Goal: Task Accomplishment & Management: Manage account settings

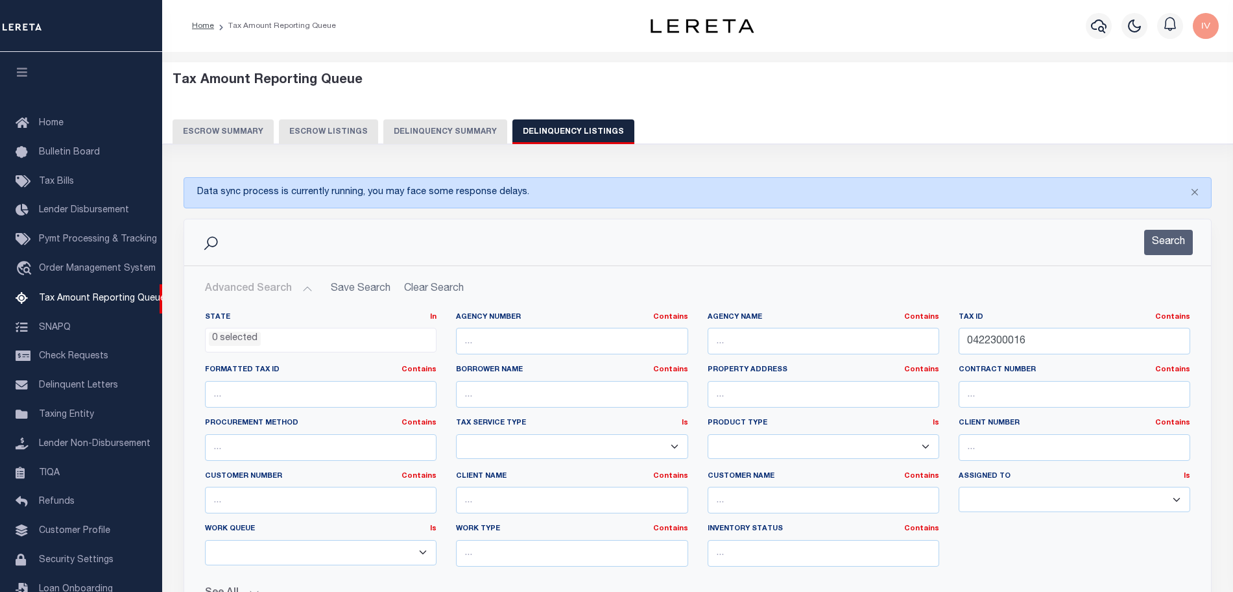
select select
select select "100"
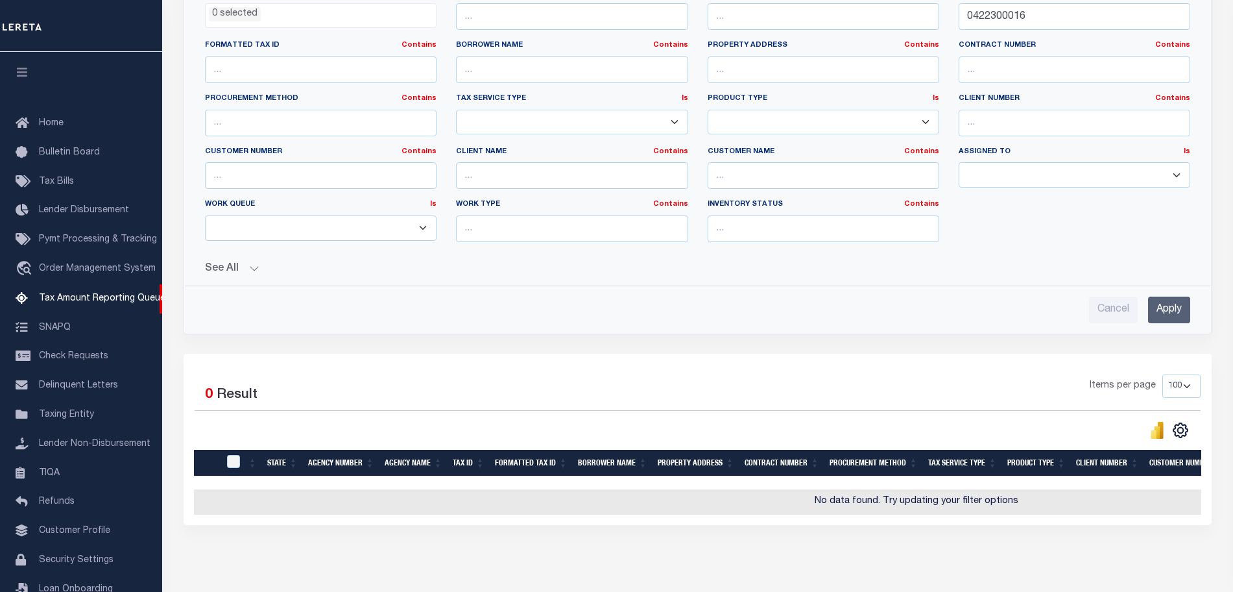
scroll to position [39, 0]
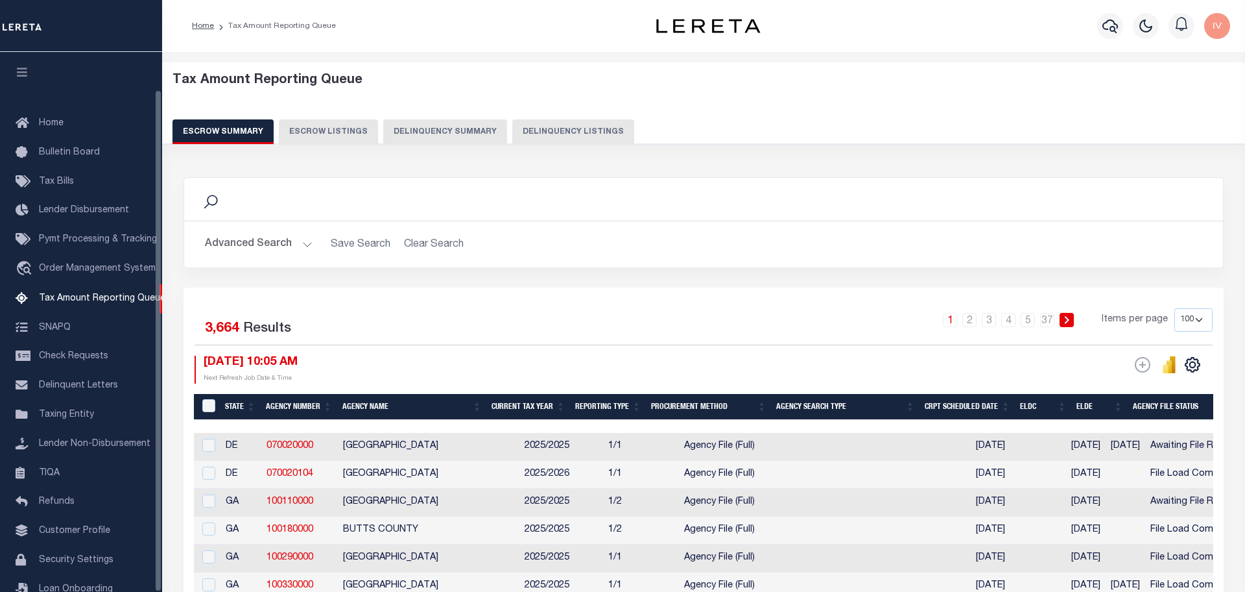
select select "100"
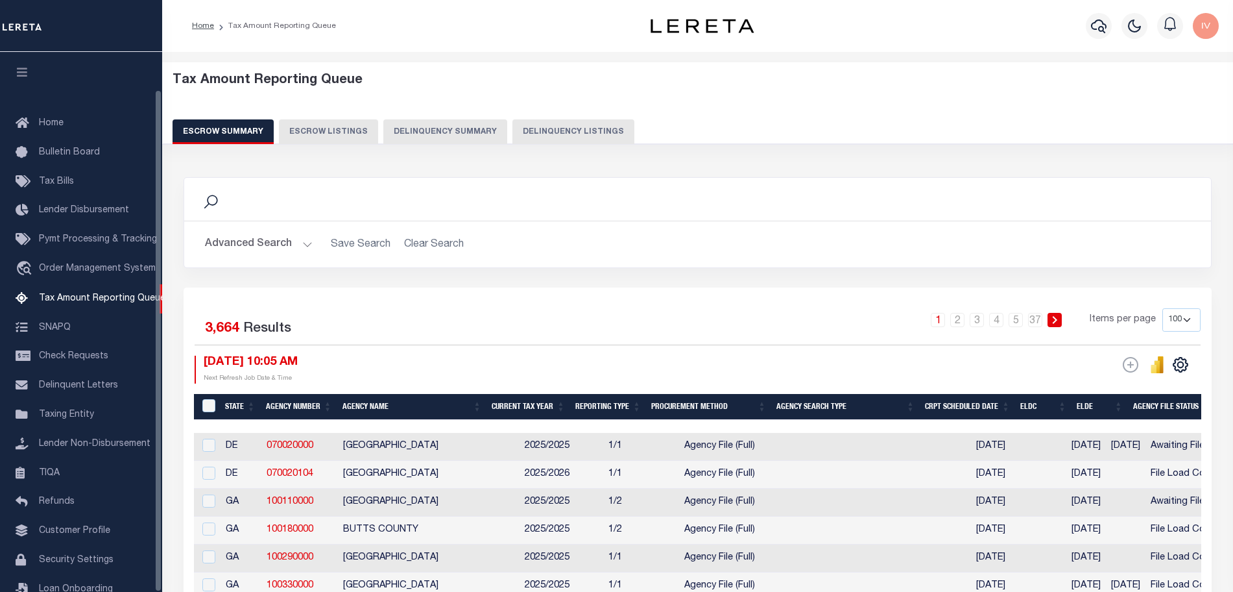
scroll to position [40, 0]
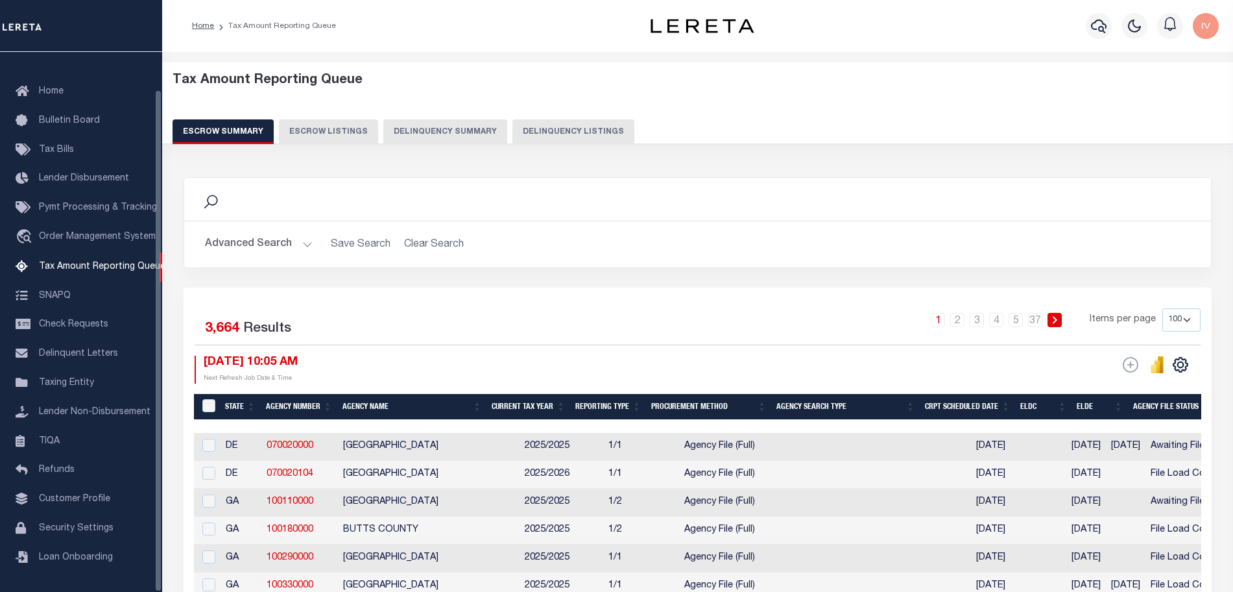
click at [470, 178] on div "Search" at bounding box center [697, 199] width 1027 height 43
click at [475, 236] on h2 "Advanced Search Save Search Clear Search" at bounding box center [698, 244] width 1006 height 25
click at [1100, 22] on icon "button" at bounding box center [1099, 26] width 16 height 16
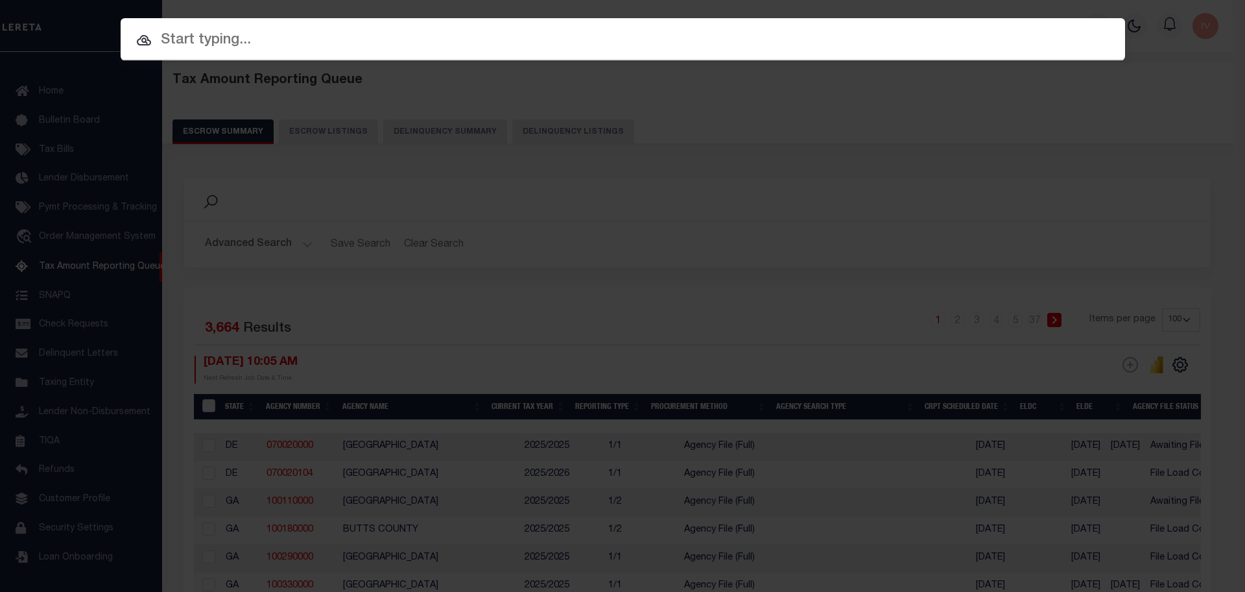
paste input "65795110"
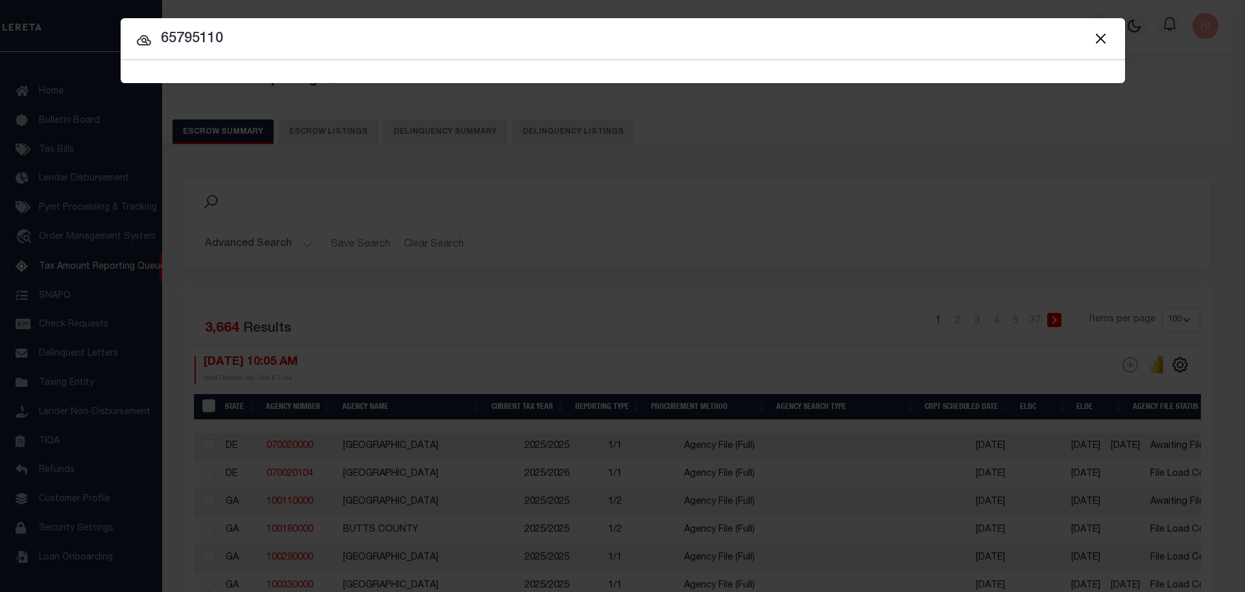
type input "65795110"
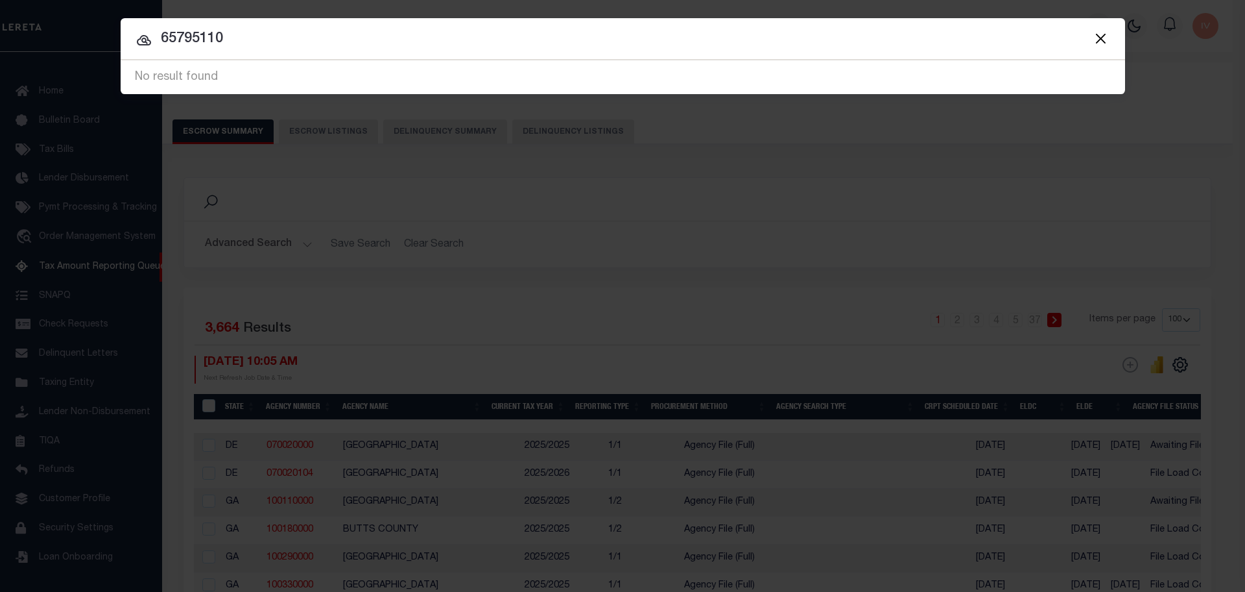
click at [266, 51] on div at bounding box center [623, 39] width 1005 height 42
click at [270, 42] on input "65795110" at bounding box center [623, 39] width 1005 height 23
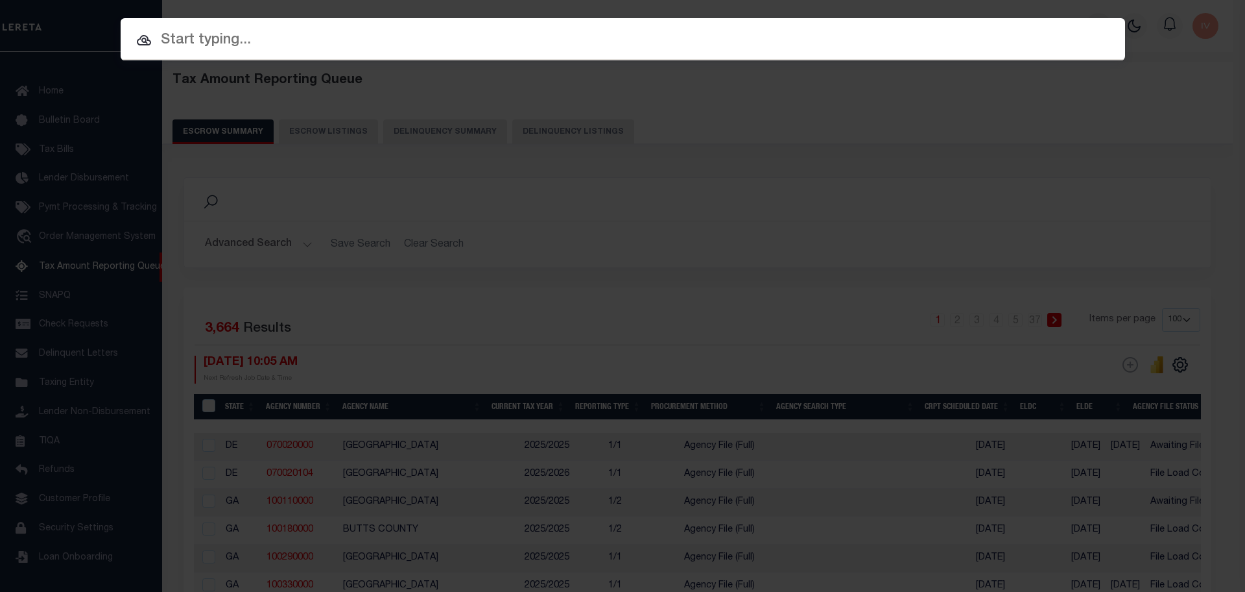
click at [243, 41] on input "text" at bounding box center [623, 40] width 1005 height 23
paste input "65795110"
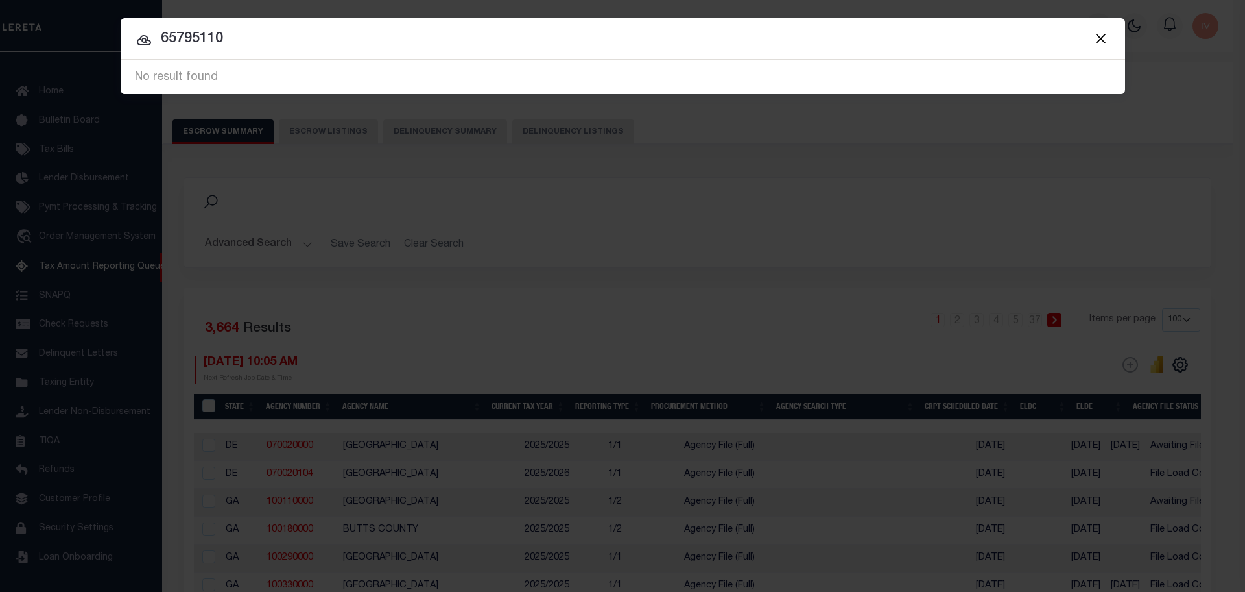
type input "65795110"
click at [82, 187] on div "Include Loans TBM Customers Borrowers Payments (Lender Non-Disb) Payments (Lend…" at bounding box center [622, 296] width 1245 height 592
click at [71, 83] on div "Include Loans TBM Customers Borrowers Payments (Lender Non-Disb) Payments (Lend…" at bounding box center [622, 296] width 1245 height 592
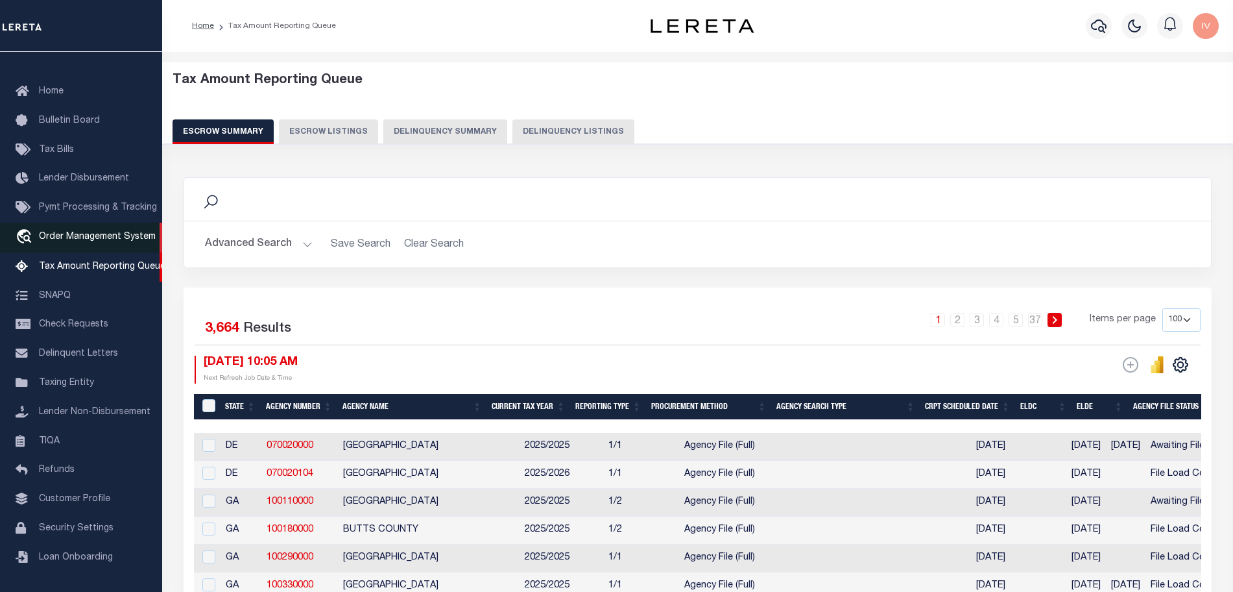
click at [80, 232] on span "Order Management System" at bounding box center [97, 236] width 117 height 9
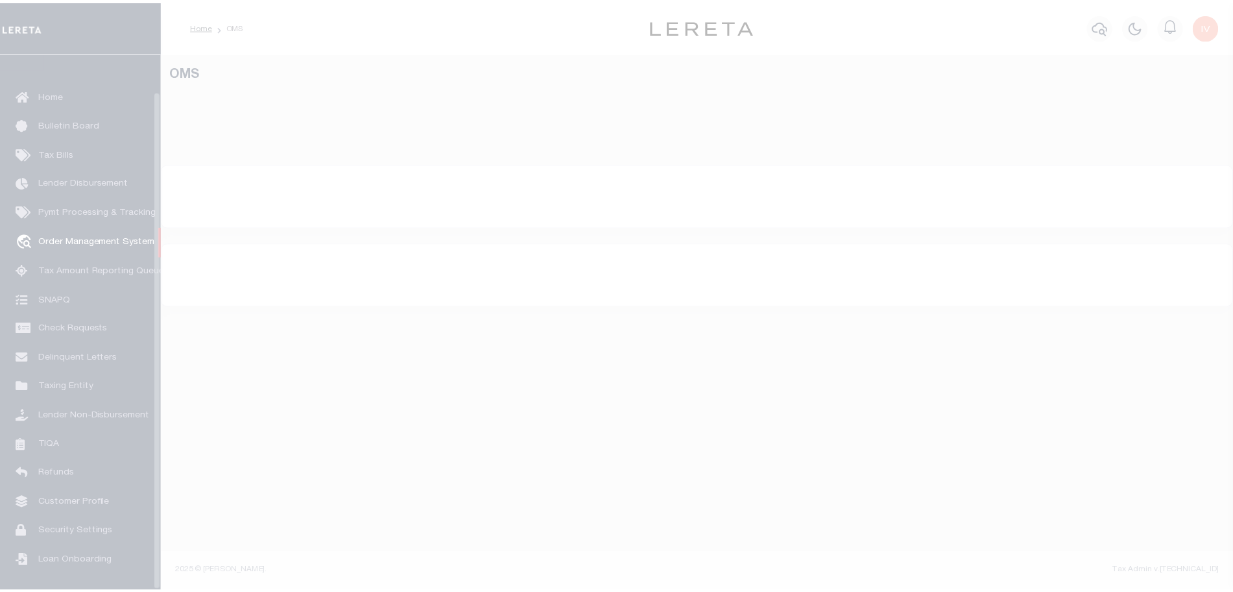
scroll to position [40, 0]
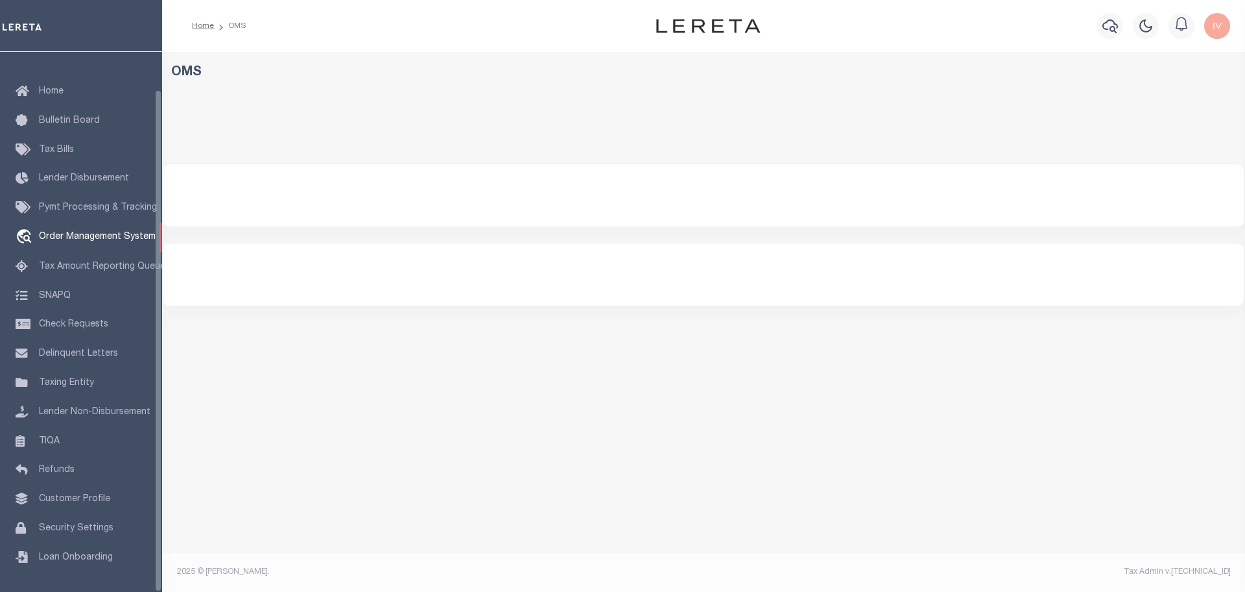
select select "200"
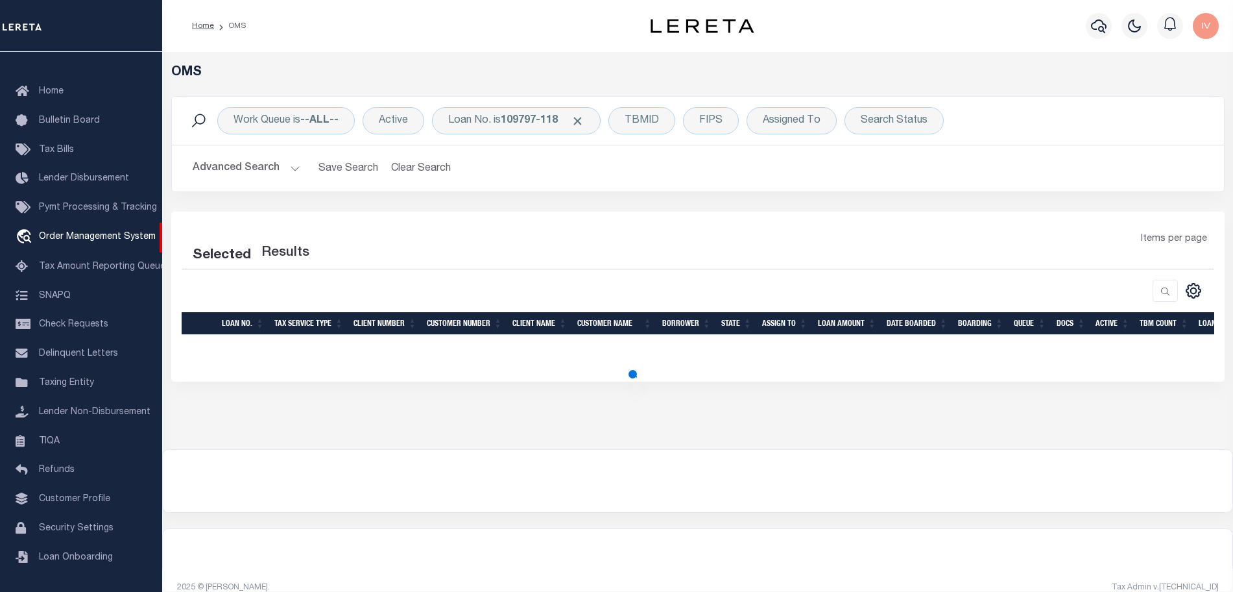
select select "200"
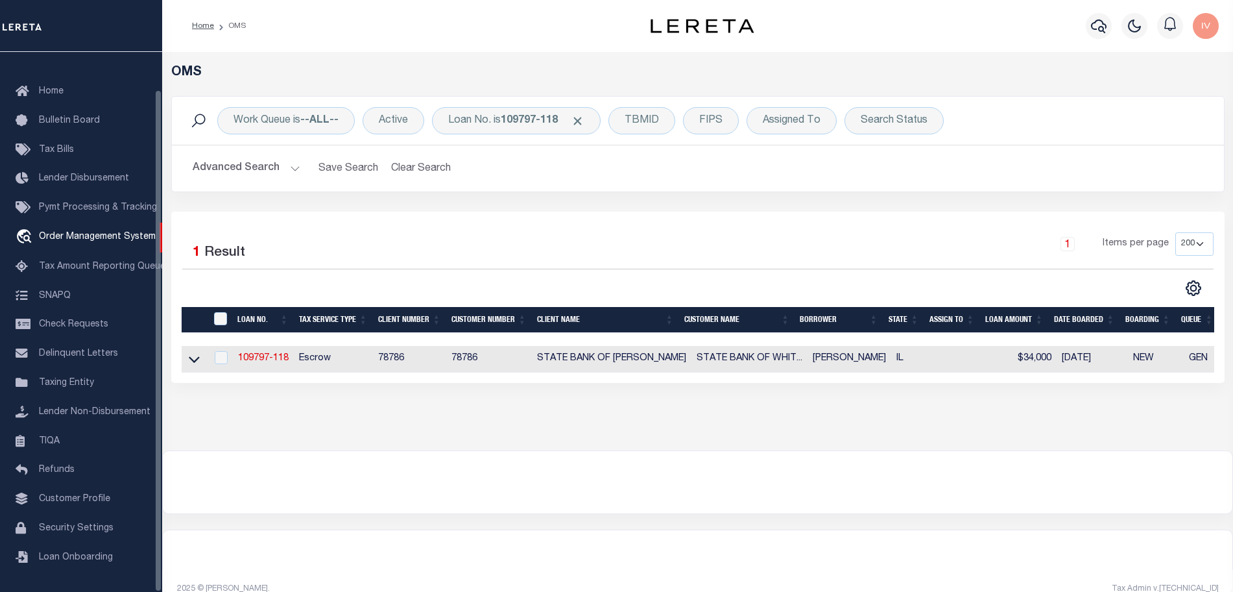
click at [396, 407] on div "OMS Work Queue is --ALL-- Active Loan No. is 109797-118 TBMID FIPS Assigned To …" at bounding box center [697, 238] width 1063 height 346
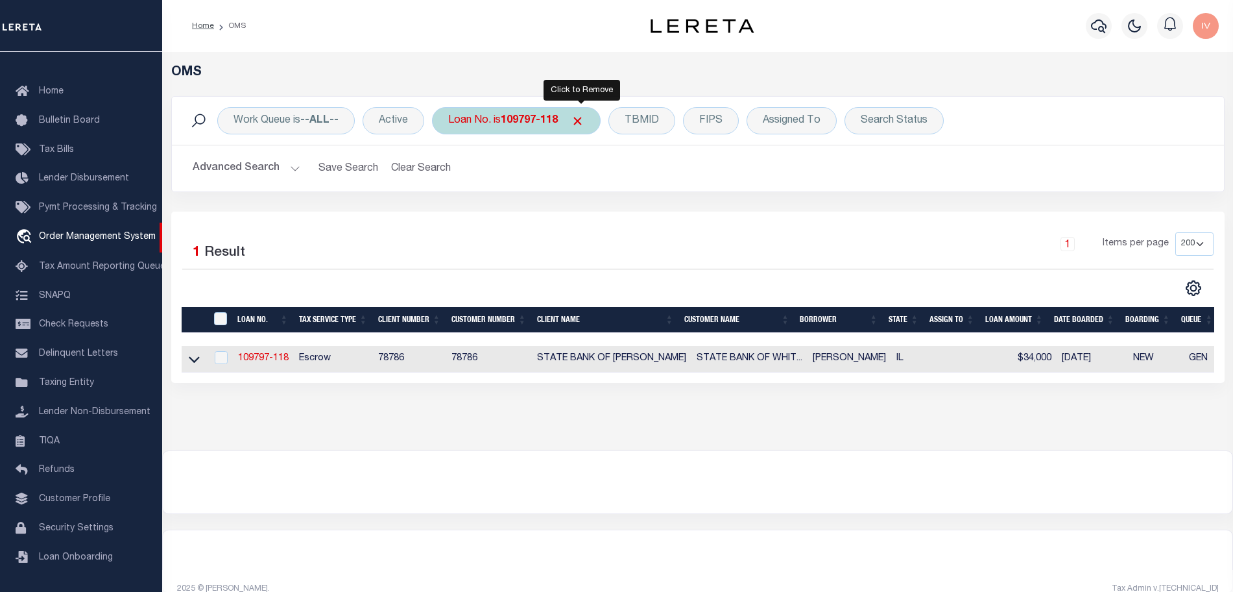
click at [583, 119] on span "Click to Remove" at bounding box center [578, 121] width 14 height 14
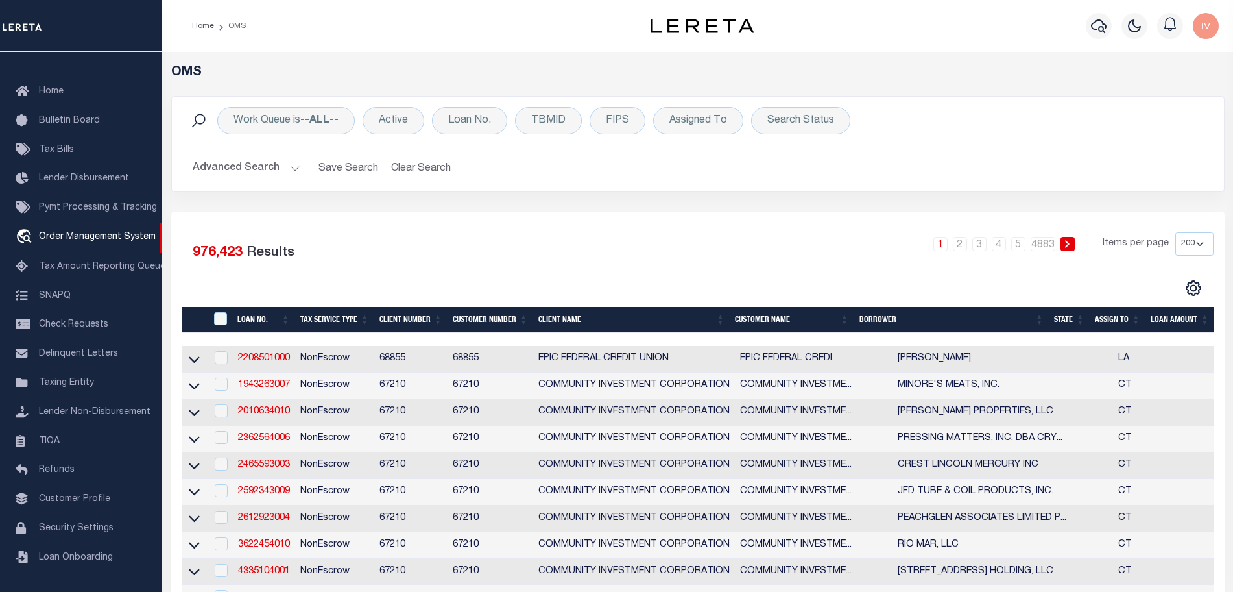
click at [286, 164] on button "Advanced Search" at bounding box center [247, 168] width 108 height 25
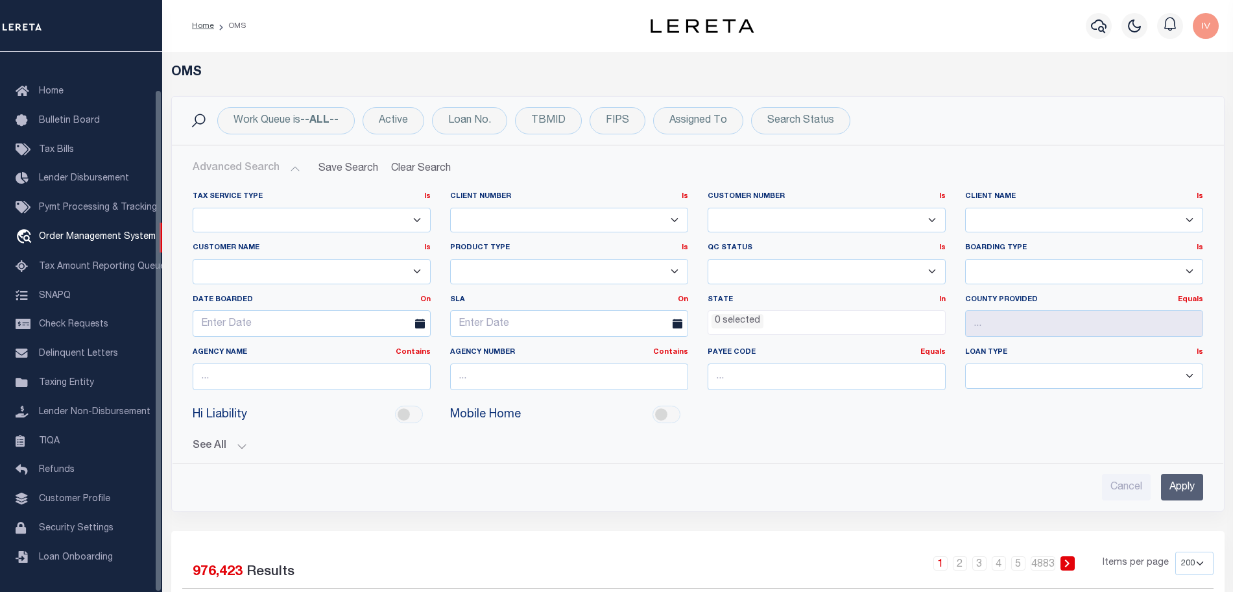
click at [245, 451] on button "See All" at bounding box center [698, 446] width 1011 height 12
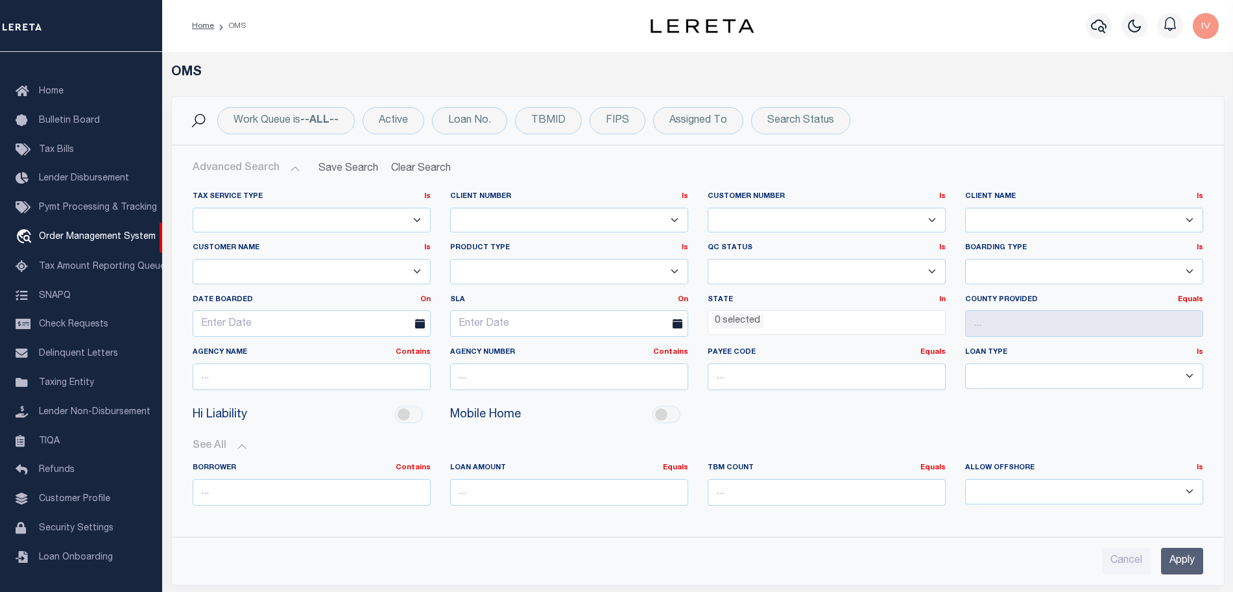
click at [461, 531] on div "Tax Service Type Is Is Contains Escrow NonEscrow Client Number Is Is" at bounding box center [697, 377] width 1031 height 393
click at [374, 542] on div "Cancel Apply" at bounding box center [697, 555] width 1031 height 37
click at [1102, 20] on icon "button" at bounding box center [1099, 26] width 16 height 16
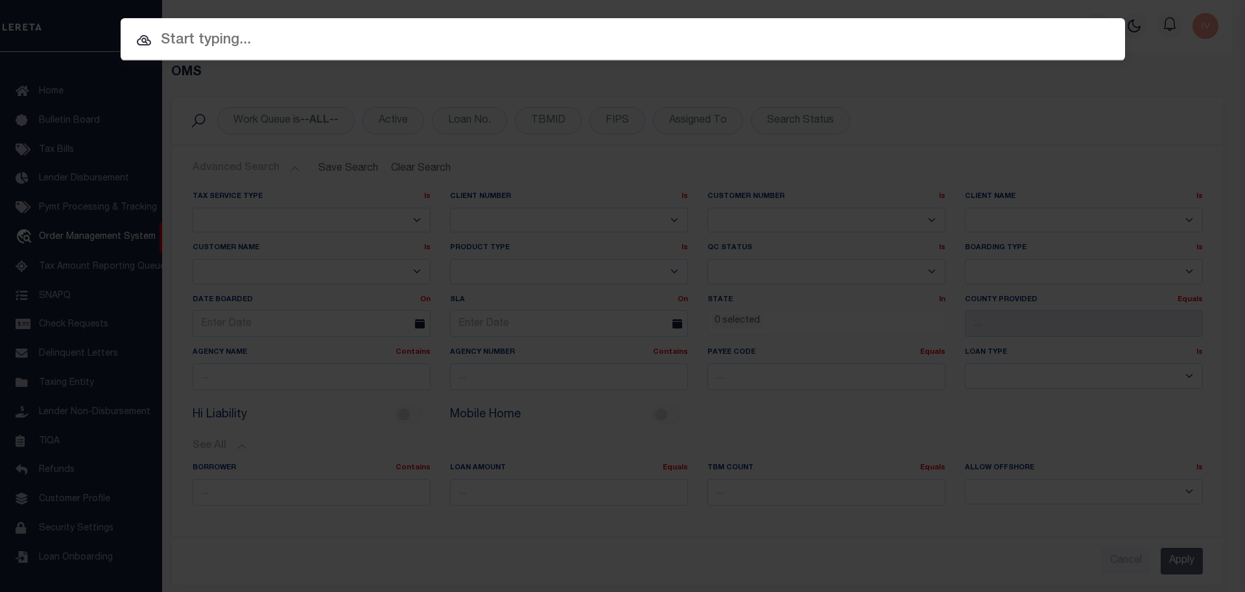
paste input "65795110"
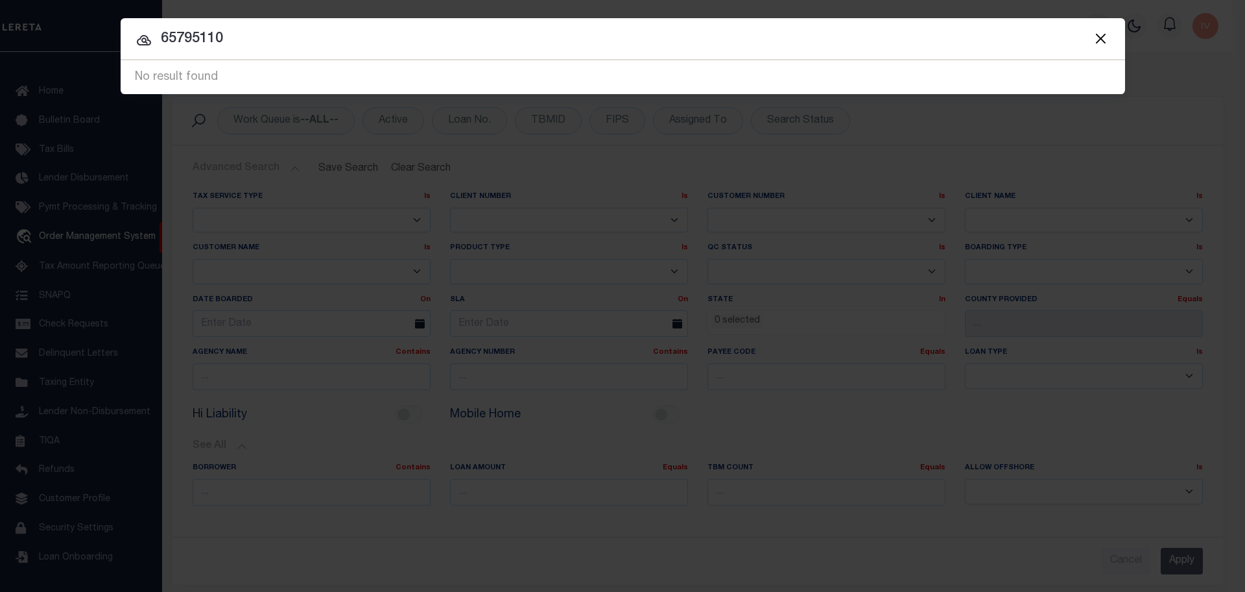
type input "65795110"
click at [1095, 38] on button "Close" at bounding box center [1101, 38] width 17 height 17
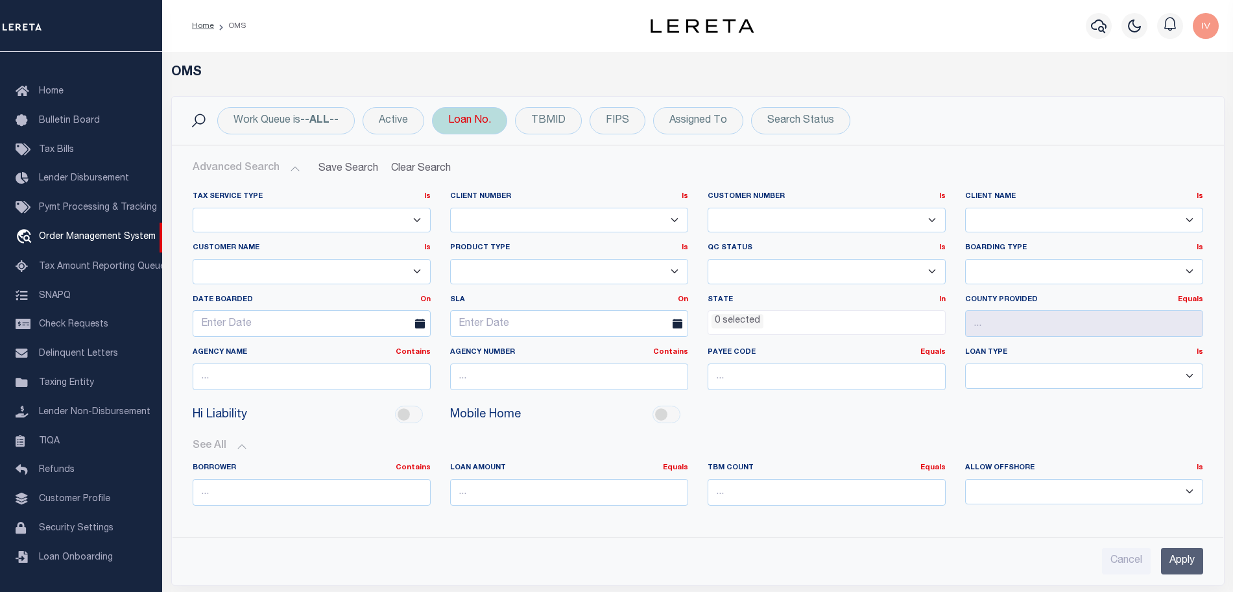
click at [454, 126] on div "Loan No." at bounding box center [469, 120] width 75 height 27
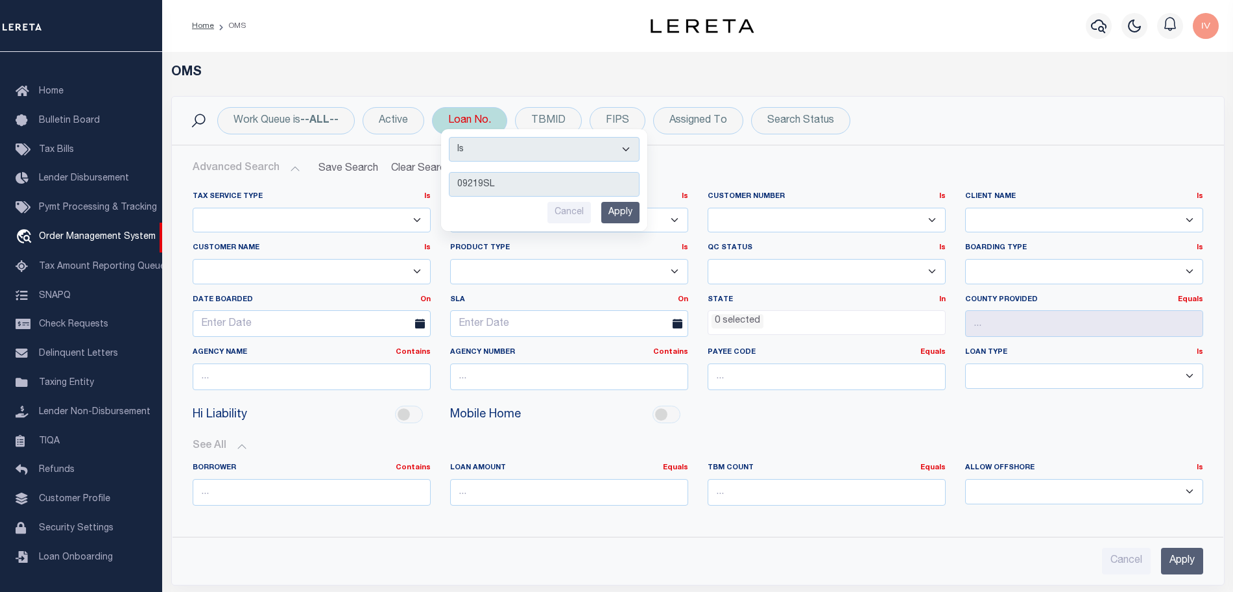
type input "09219SL"
click at [613, 215] on input "Apply" at bounding box center [620, 212] width 38 height 21
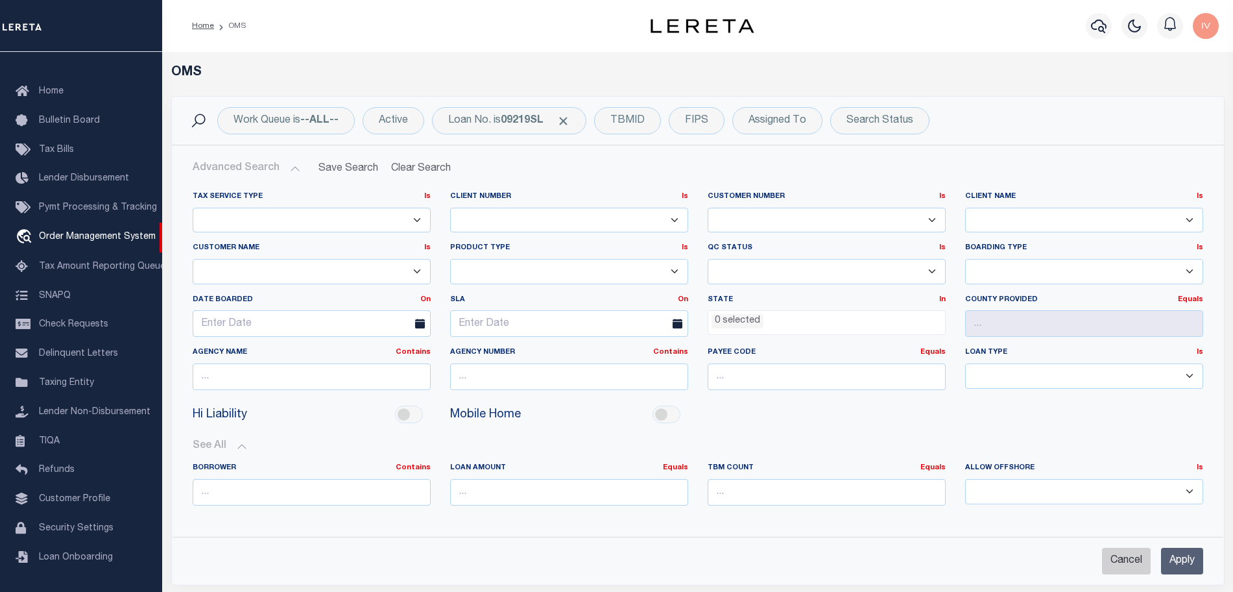
click at [1136, 558] on input "Cancel" at bounding box center [1126, 560] width 49 height 27
checkbox input "true"
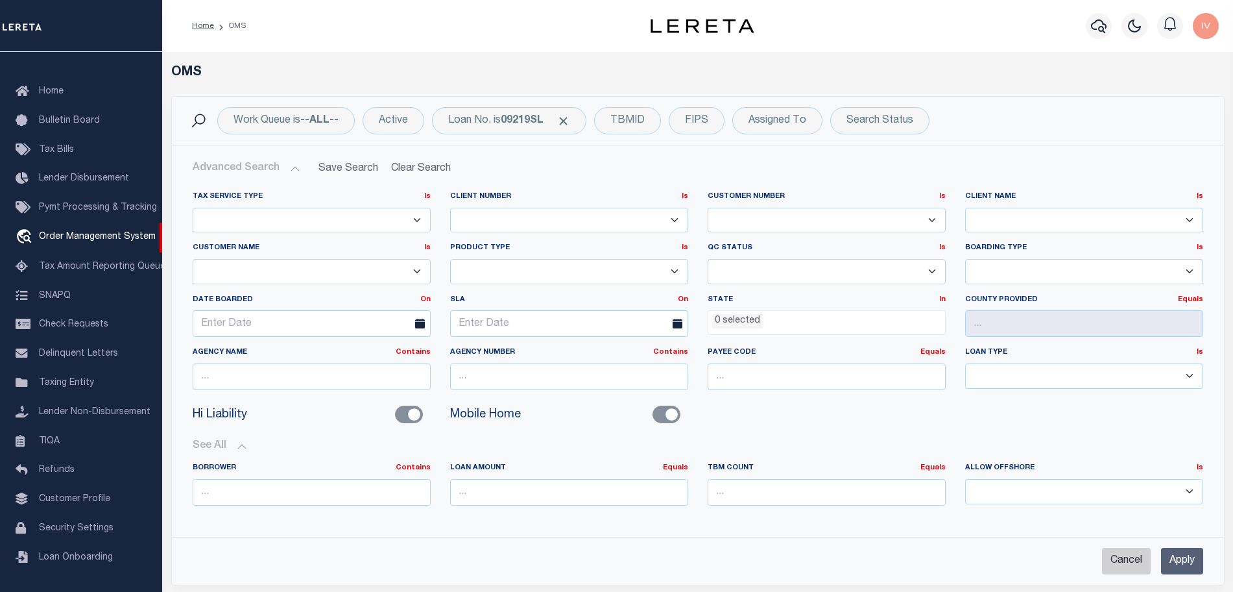
checkbox input "false"
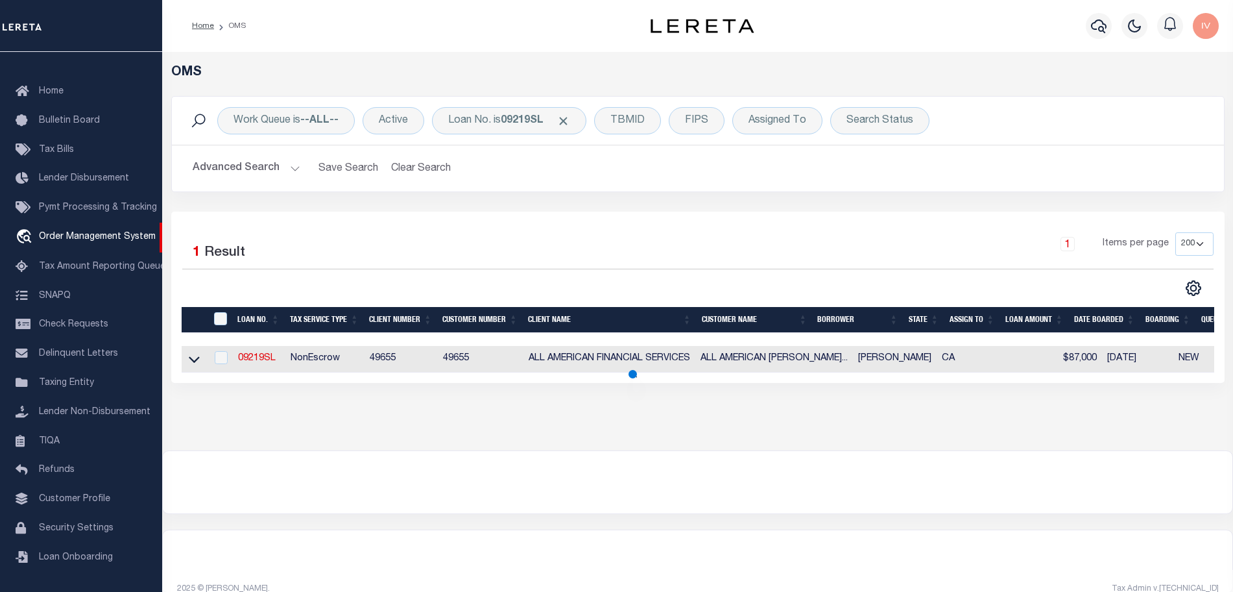
scroll to position [630, 0]
click at [252, 356] on link "09219SL" at bounding box center [257, 358] width 38 height 9
type input "09219SL"
type input "AKERS RAYMOND"
select select
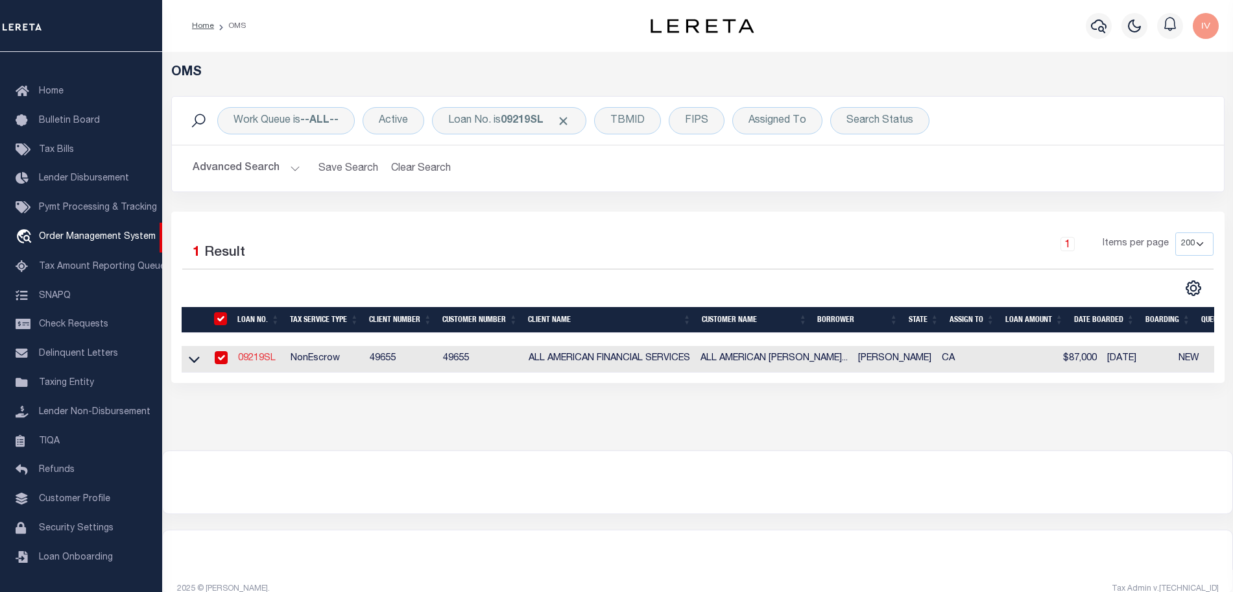
select select
type input "37923 SAN CARLOS WAY"
type input "PALMDALE CA 93550"
select select
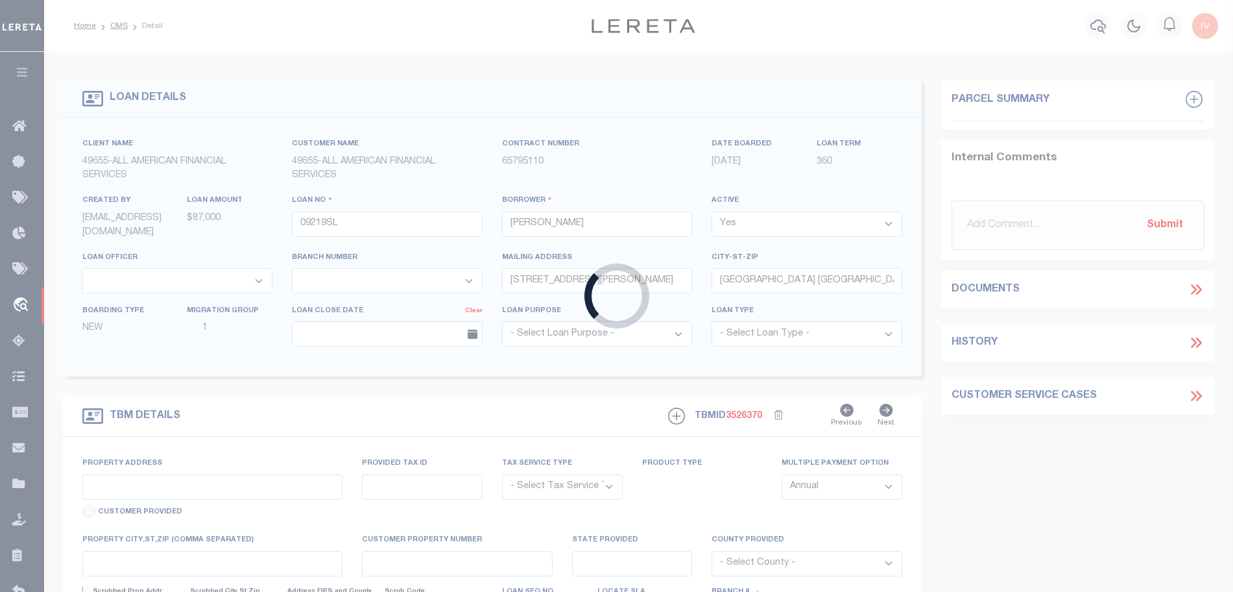
type input "37923 SAN CARLOS WAY"
radio input "true"
select select "NonEscrow"
select select
type input "PALMDALE CA 93550"
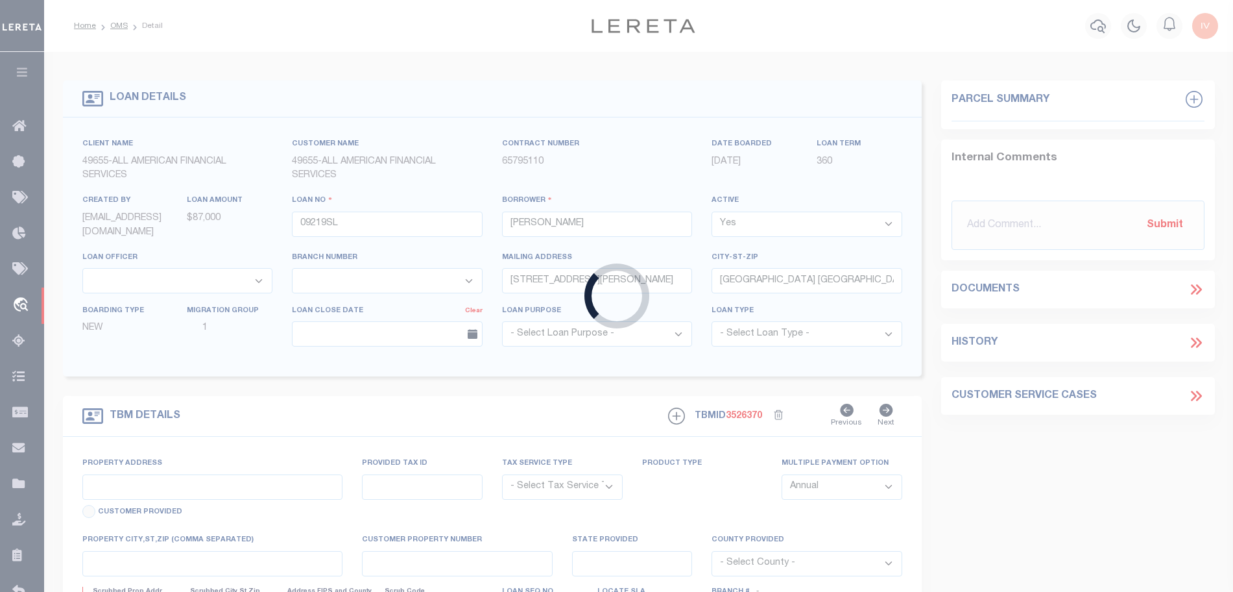
type input "09219SL"
type input "CA"
type textarea "LT 3 TRACT 46819 BK 1130 PGS 33-35"
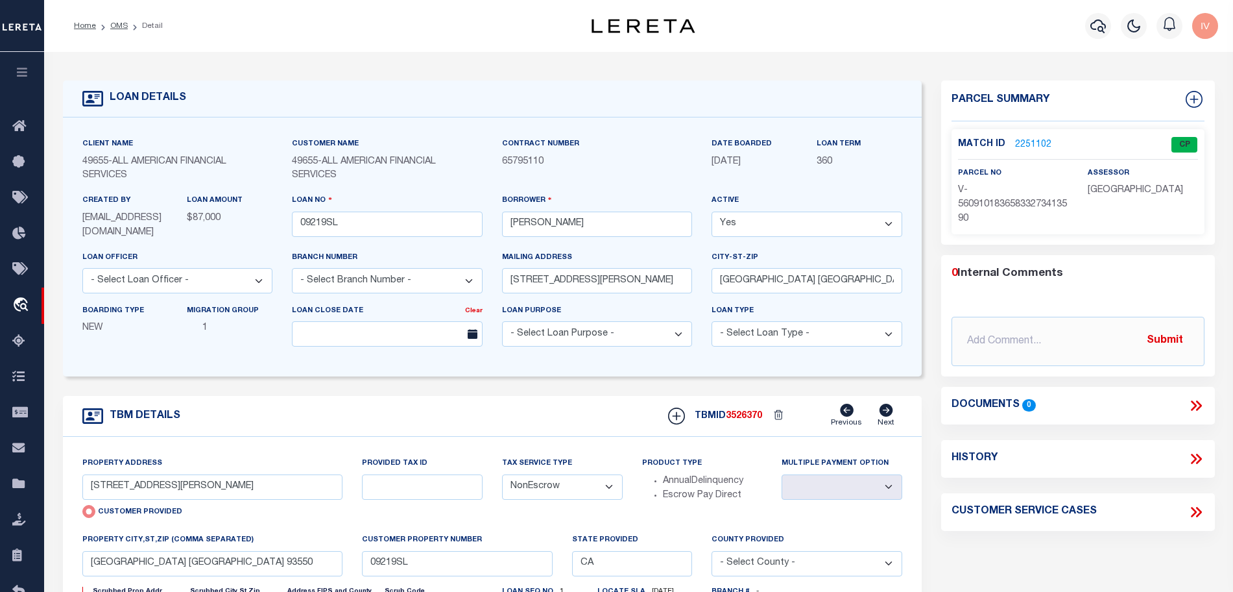
click at [1034, 142] on link "2251102" at bounding box center [1033, 145] width 36 height 14
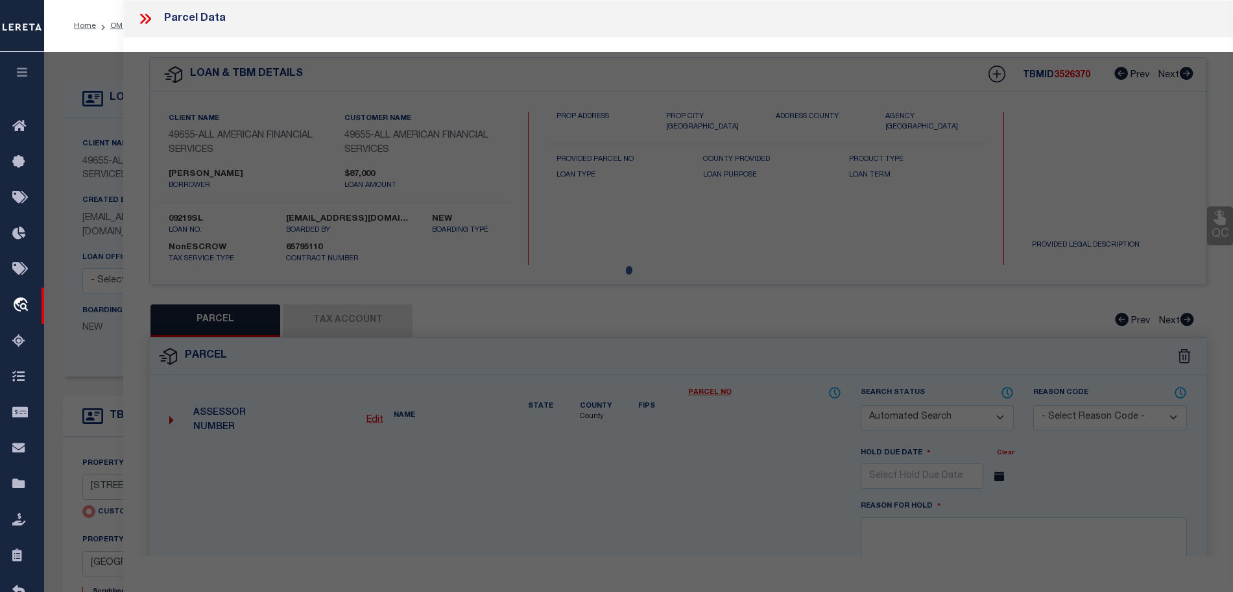
checkbox input "false"
select select "CP"
type input "37923 SAN CARLOS WAY"
checkbox input "false"
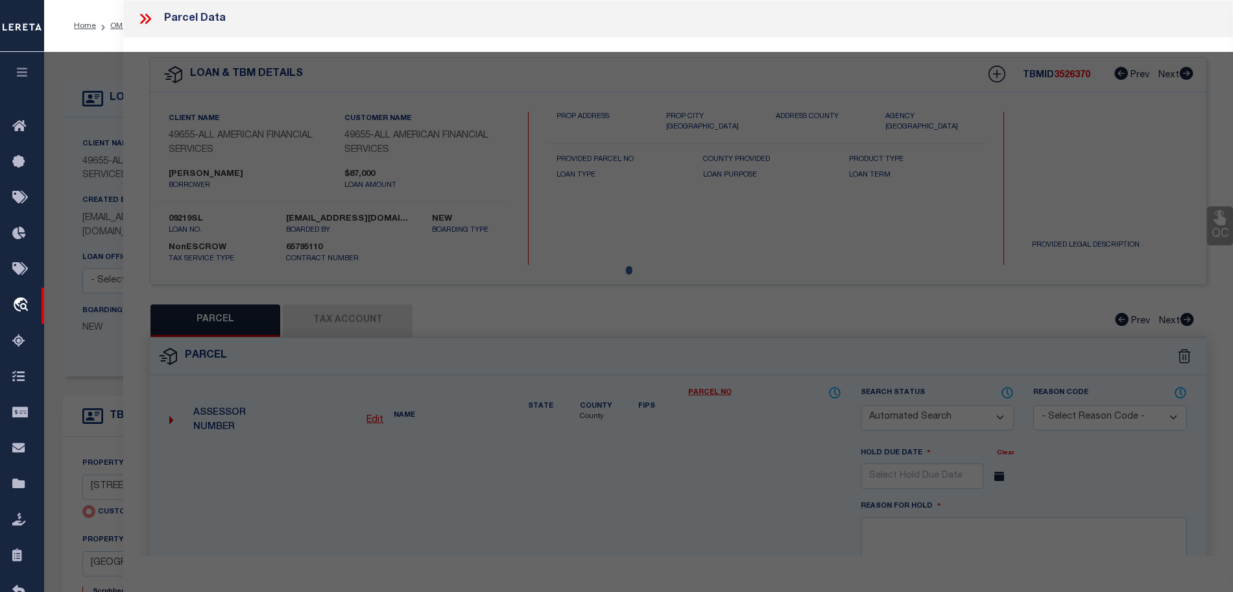
type input "PALMDALE CA 93550"
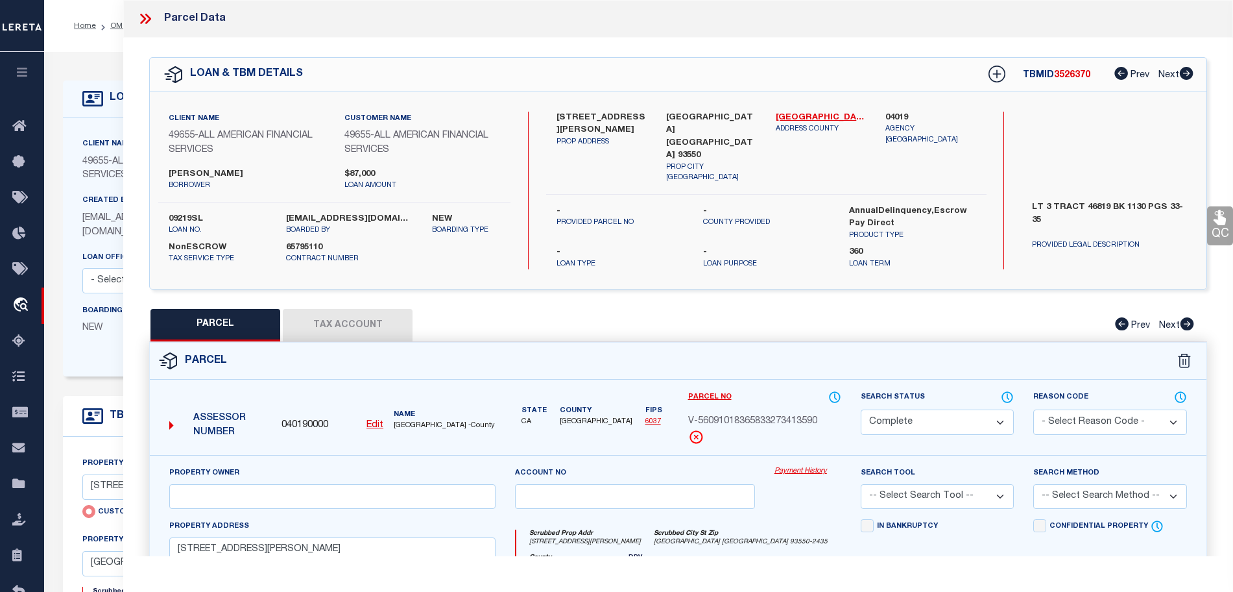
click at [89, 160] on span "49655" at bounding box center [95, 161] width 26 height 9
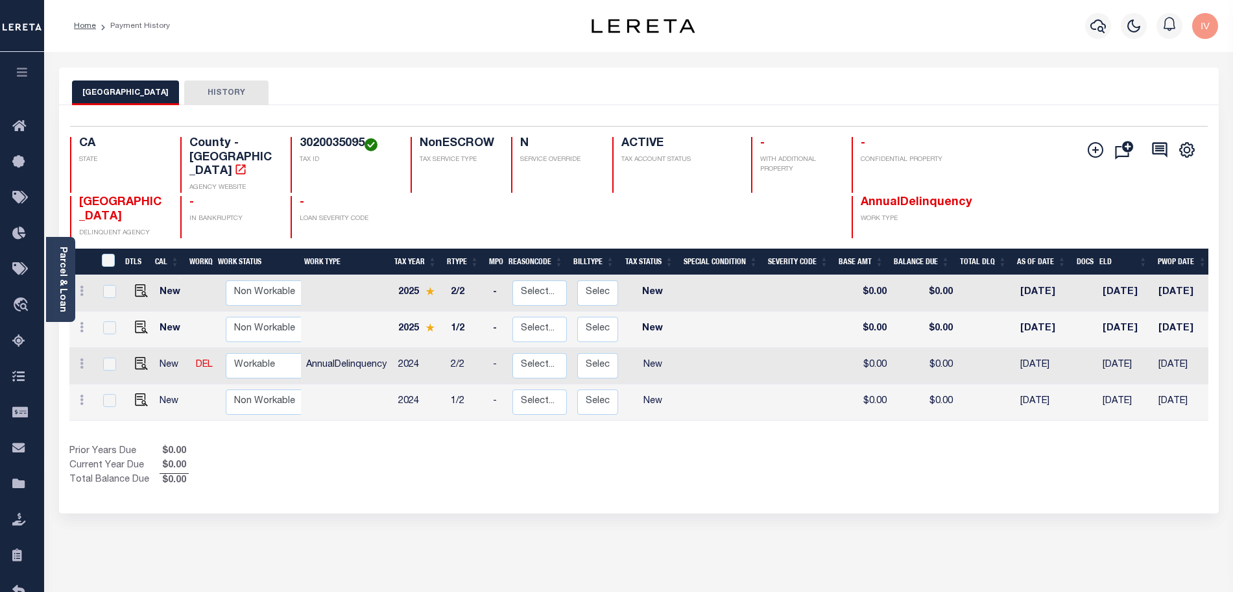
click at [406, 483] on div "Selected 4 Results 1 Items per page 25 50 100 CA STATE TAX ID N" at bounding box center [639, 309] width 1160 height 408
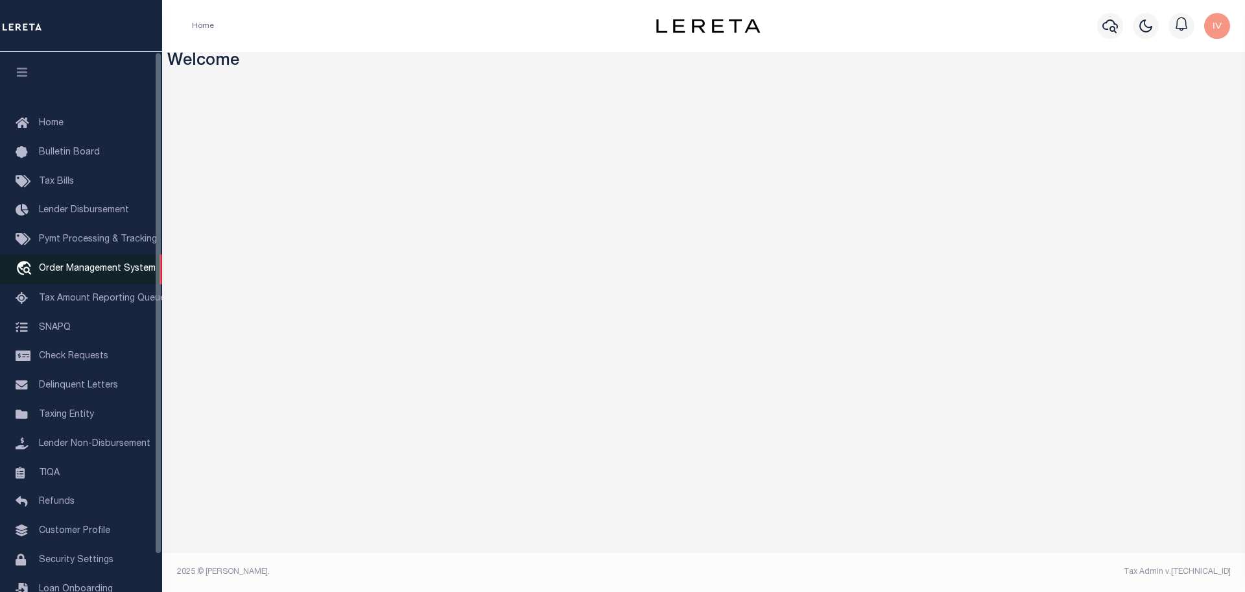
click at [71, 272] on span "Order Management System" at bounding box center [97, 268] width 117 height 9
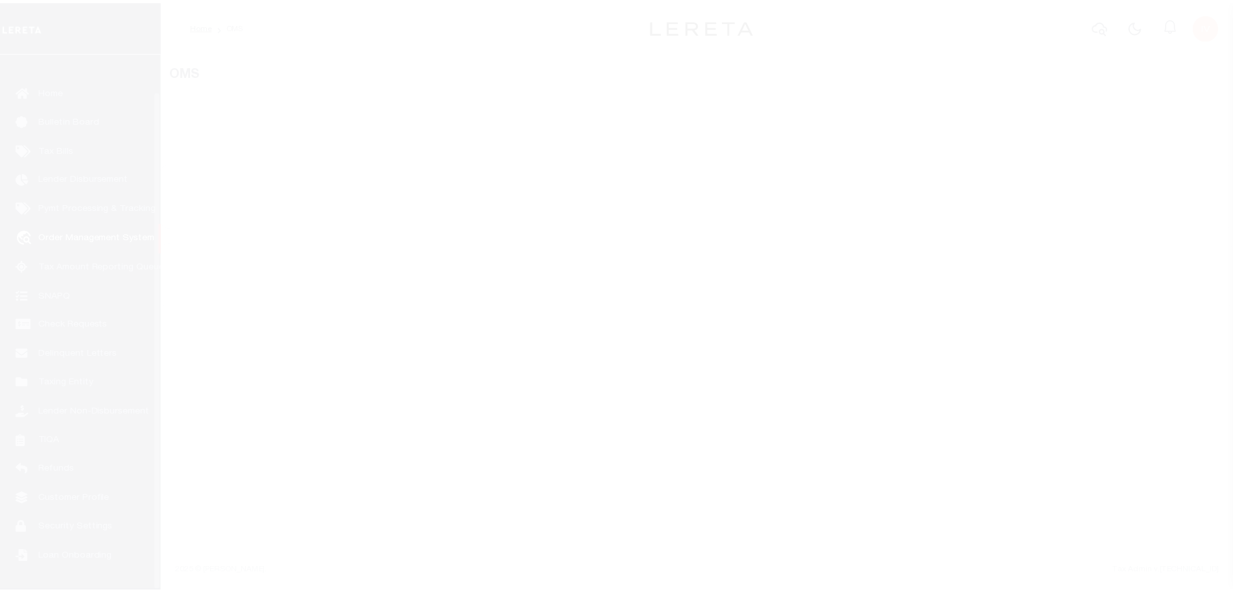
scroll to position [40, 0]
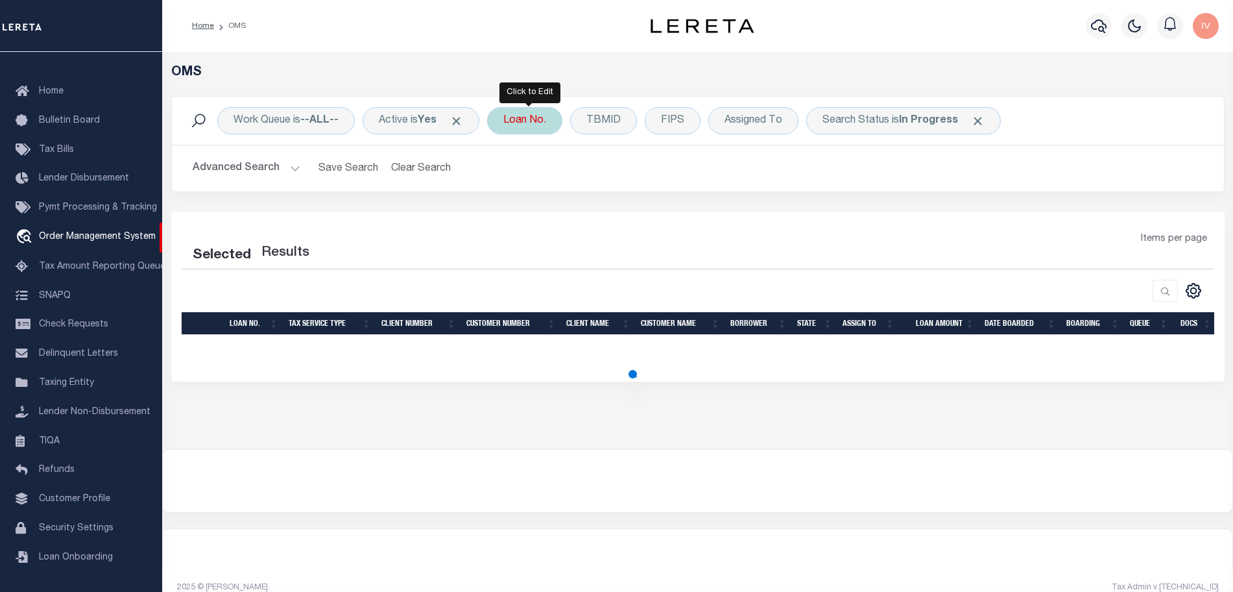
click at [536, 128] on div "Loan No." at bounding box center [524, 120] width 75 height 27
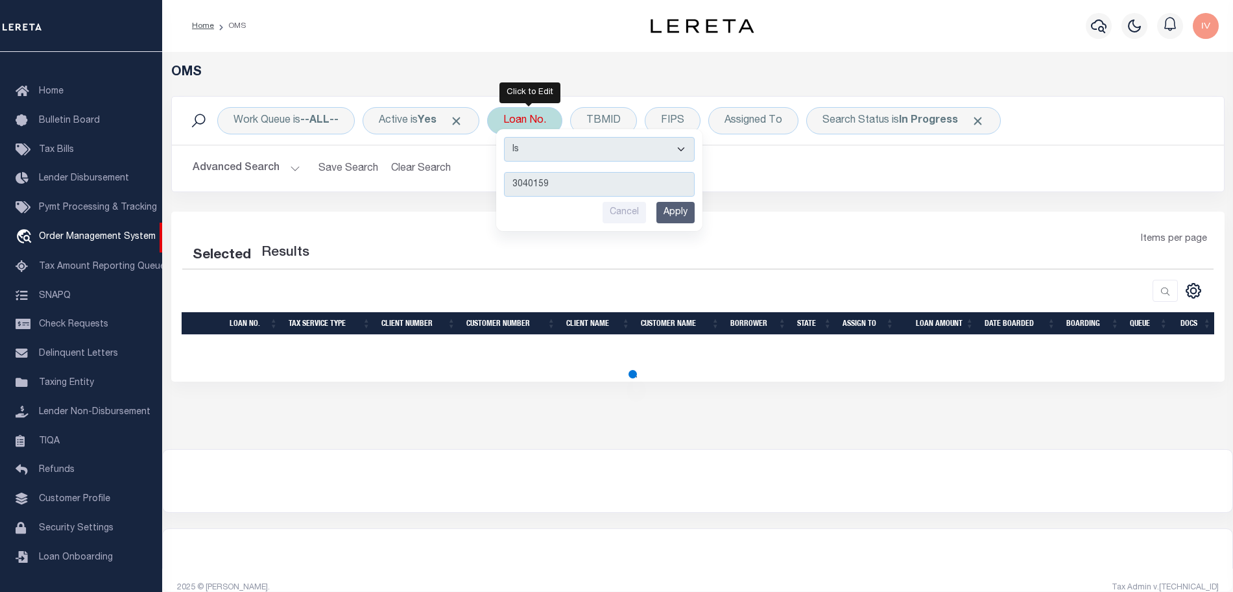
type input "3040159"
click at [690, 217] on input "Apply" at bounding box center [675, 212] width 38 height 21
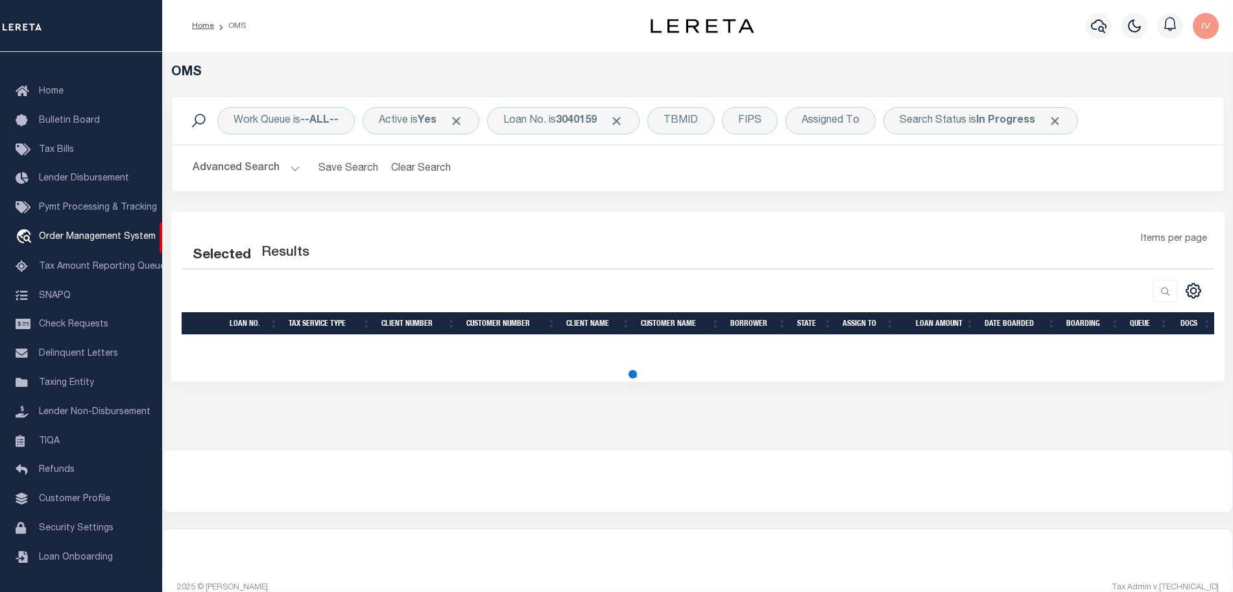
select select "200"
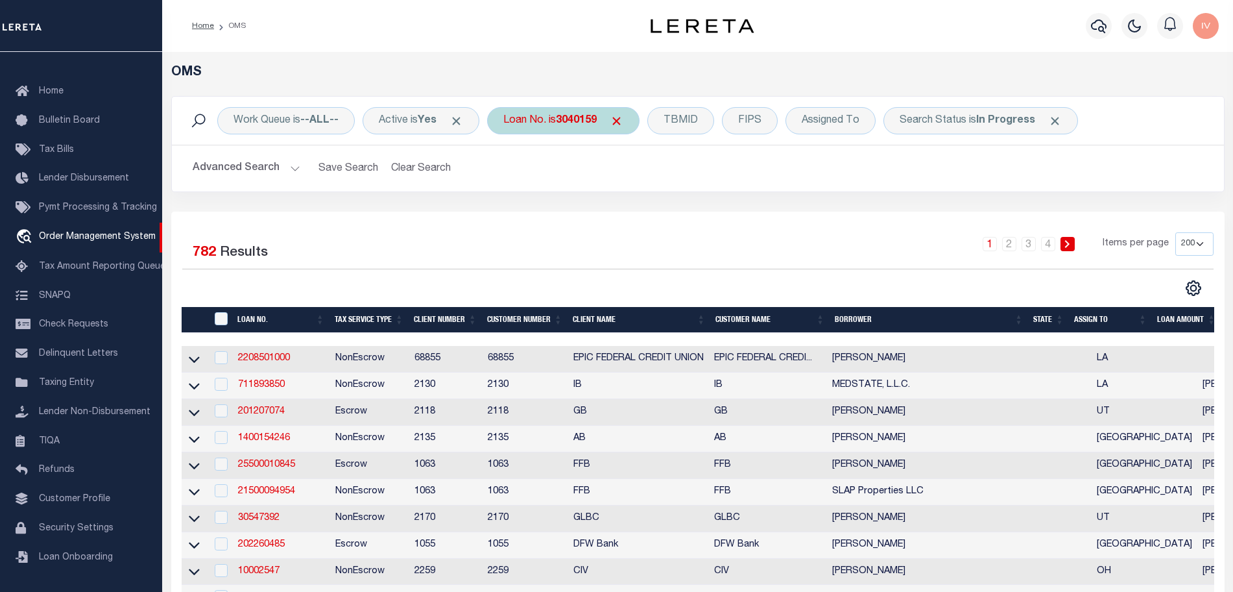
click at [597, 122] on b "3040159" at bounding box center [576, 120] width 41 height 10
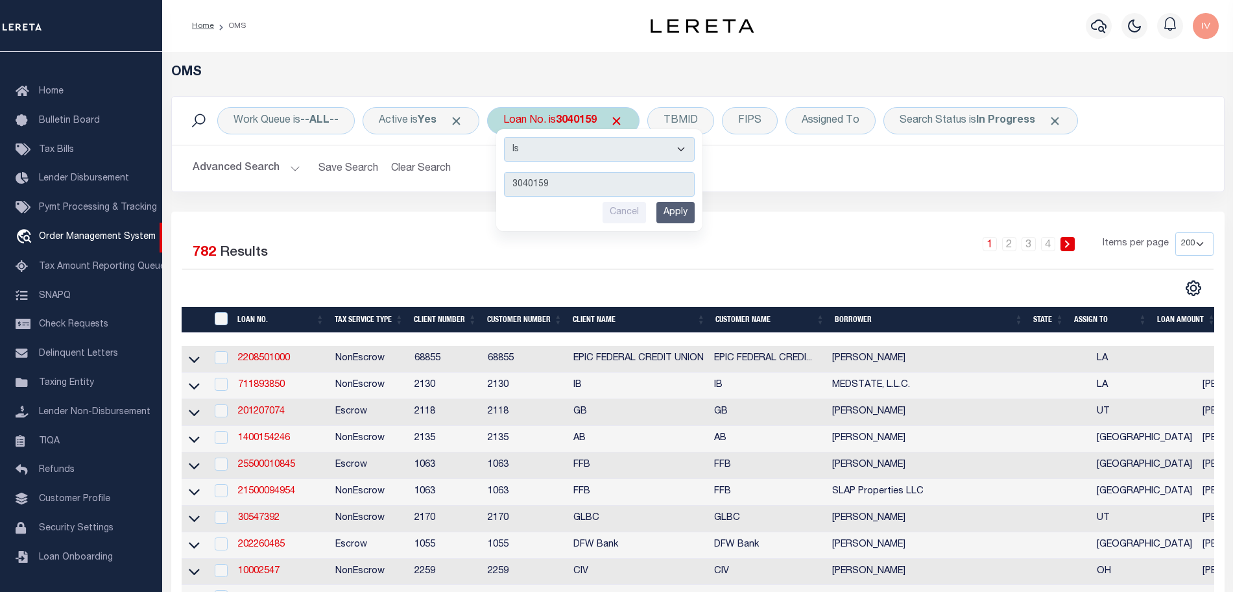
click at [681, 214] on input "Apply" at bounding box center [675, 212] width 38 height 21
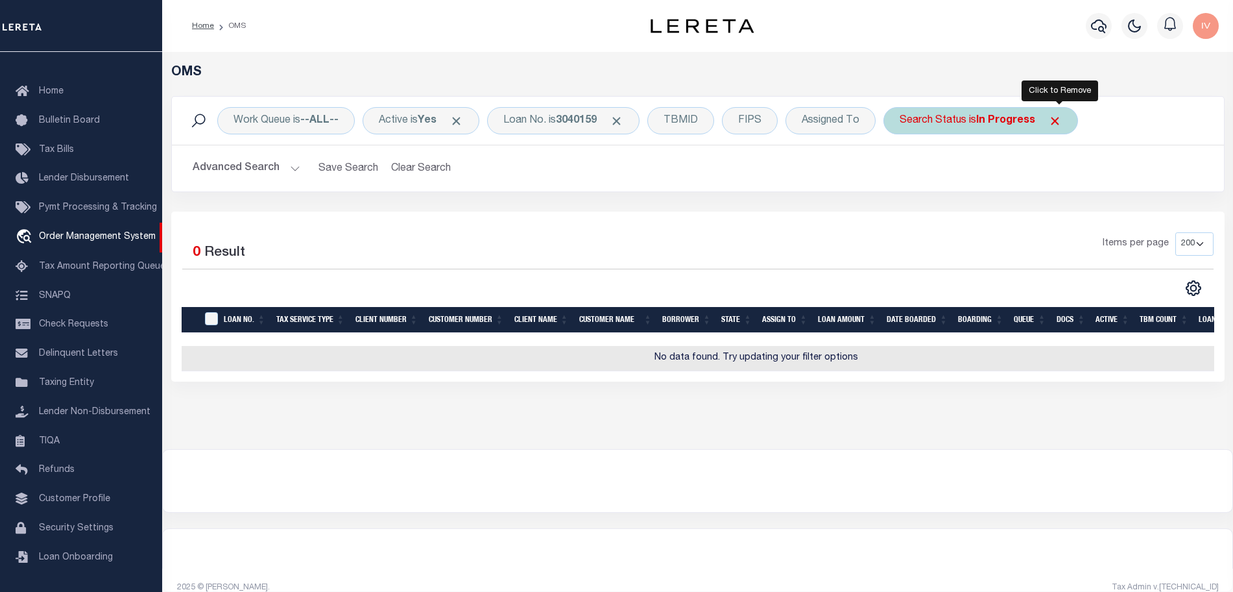
click at [1059, 117] on span "Click to Remove" at bounding box center [1055, 121] width 14 height 14
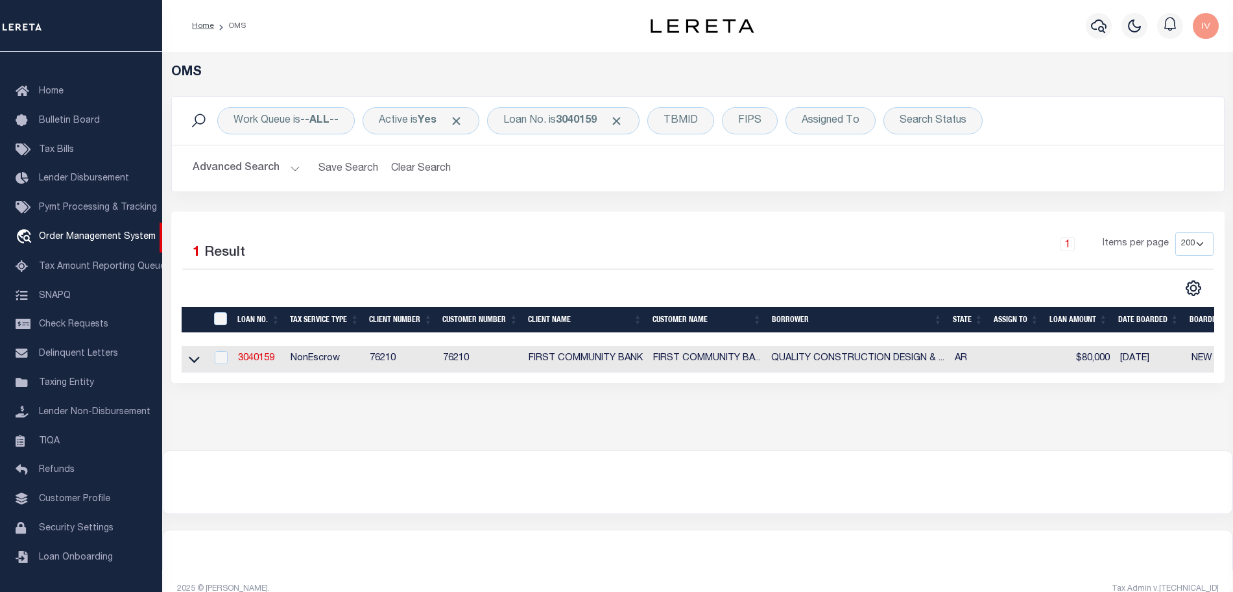
click at [857, 205] on div "Work Queue is --ALL-- Active is Yes Loan No. is 3040159 TBMID FIPS Assigned To …" at bounding box center [698, 153] width 1073 height 115
click at [271, 361] on link "3040159" at bounding box center [256, 358] width 36 height 9
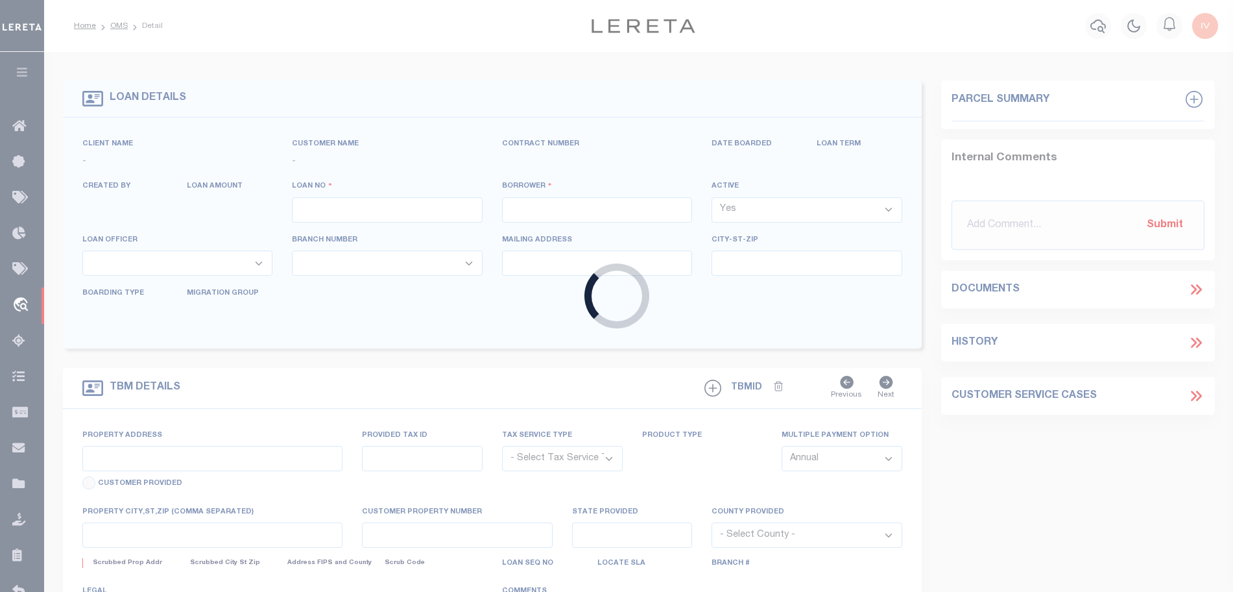
type input "3040159"
type input "QUALITY CONSTRUCTION DESIGN & CONCEP"
select select
type input "49 CRAPPIE LN"
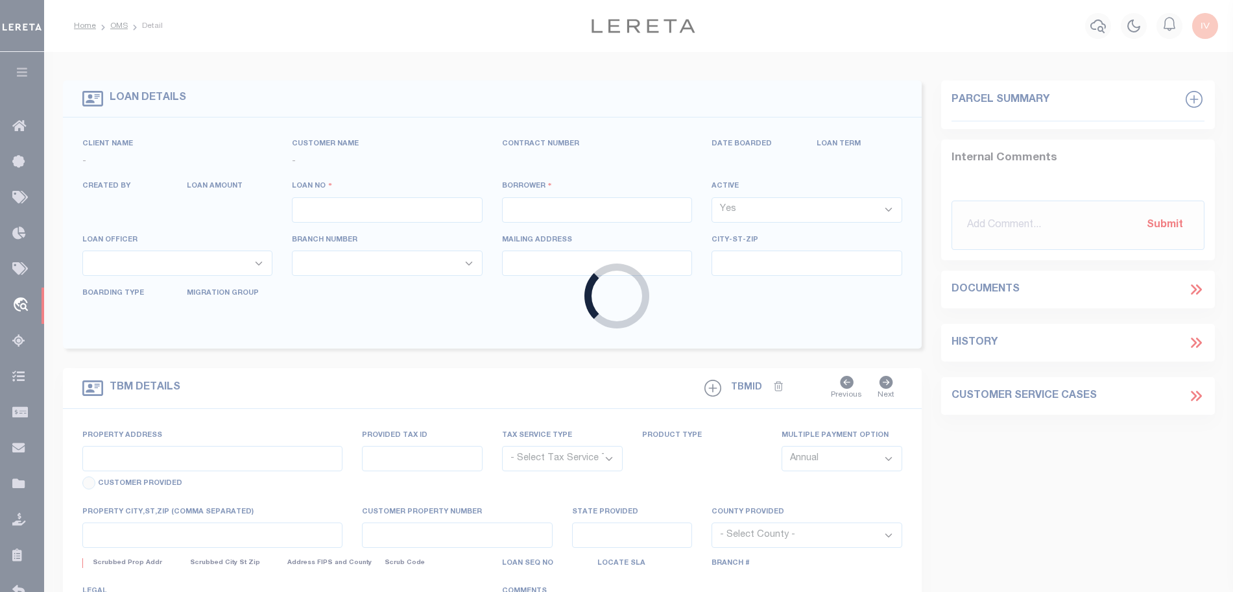
type input "CONWAY AR 72032"
select select
select select "10"
select select
type input "49 CRAPPIE LANE"
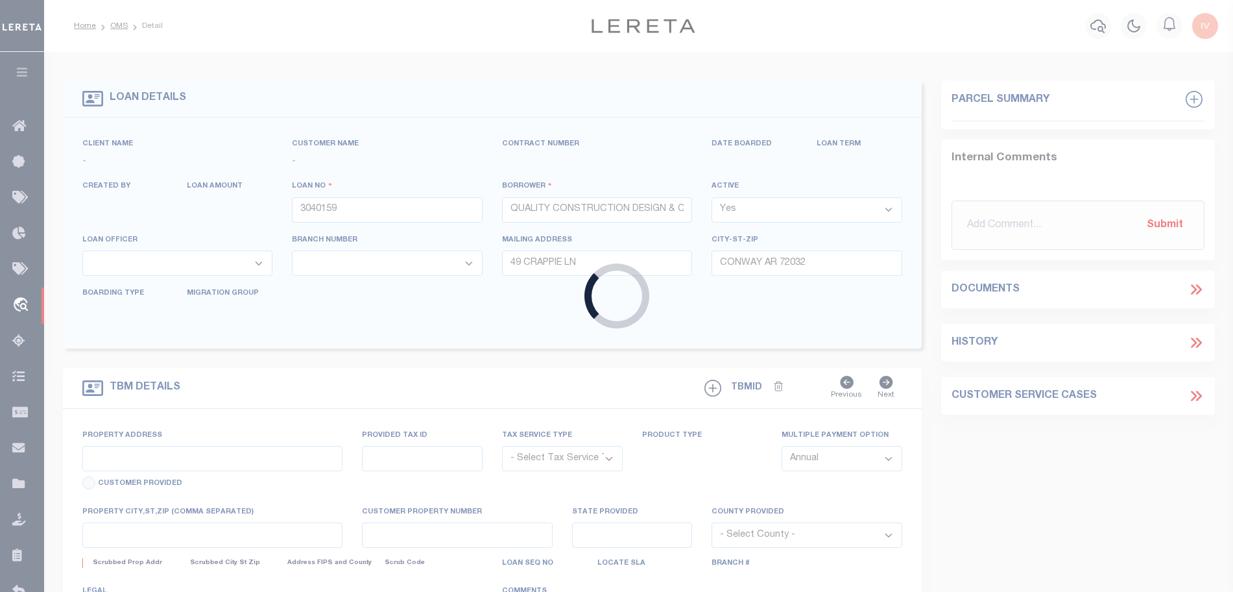
radio input "true"
select select "NonEscrow"
select select
type input "CONWAY AR 72032"
type input "3040159"
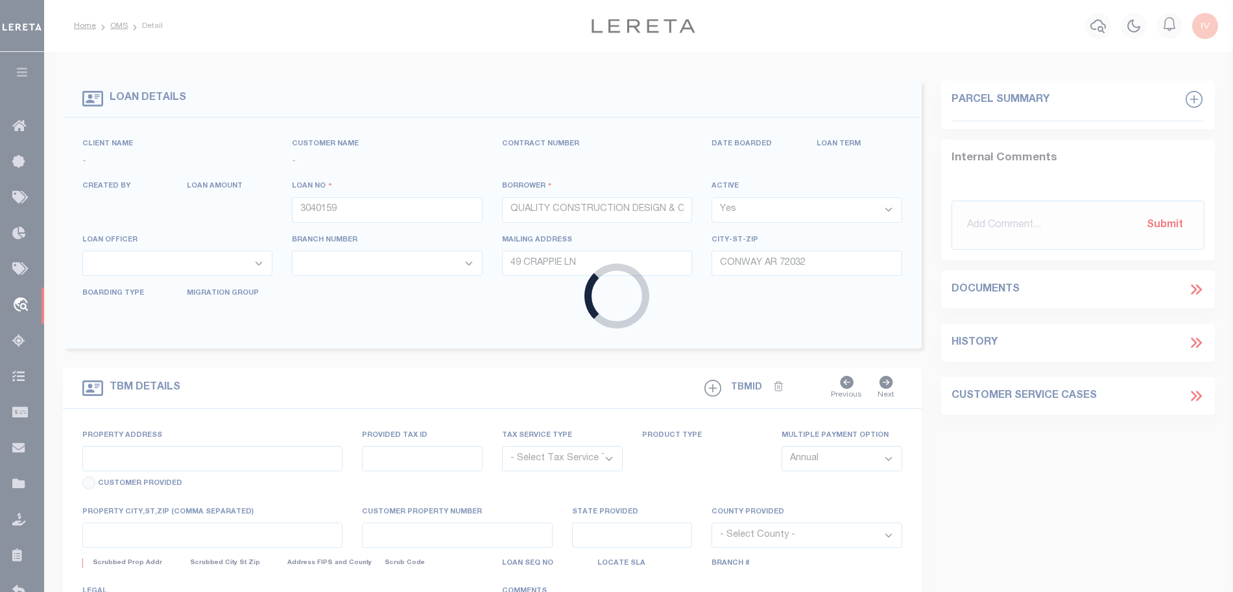
type input "AR"
type textarea "(SEE LEGAL IMAGE ON FILE)."
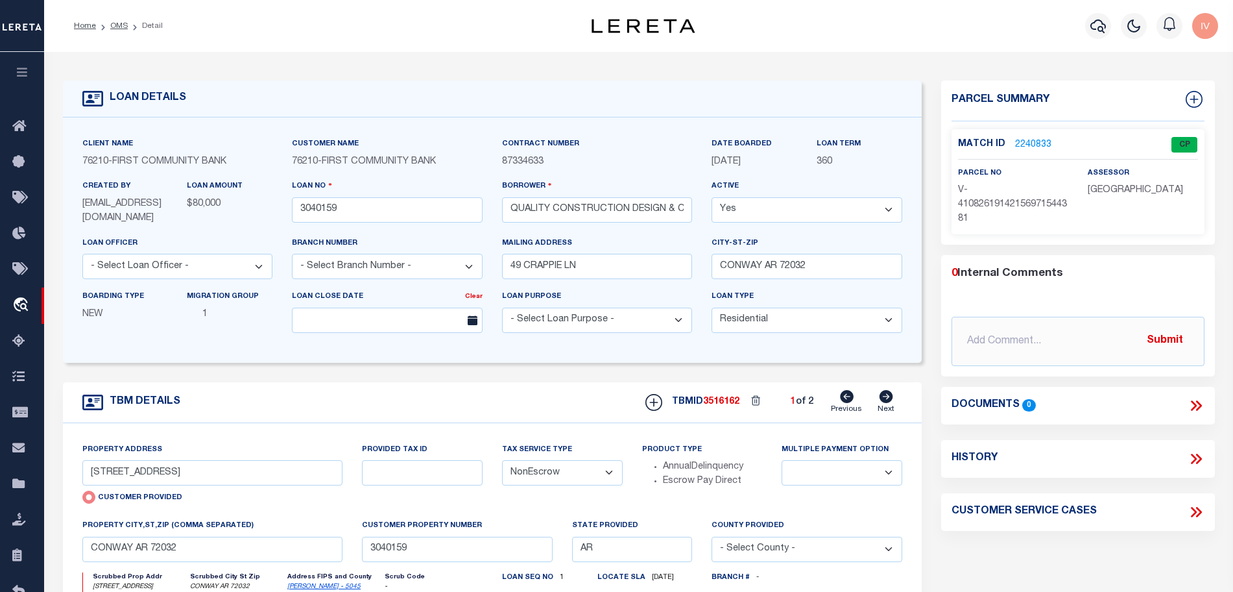
click at [974, 179] on div "parcel no V-41082619142156971544381" at bounding box center [1013, 196] width 110 height 60
click at [752, 114] on div "LOAN DETAILS" at bounding box center [492, 98] width 859 height 37
click at [1042, 143] on link "2240833" at bounding box center [1033, 145] width 36 height 14
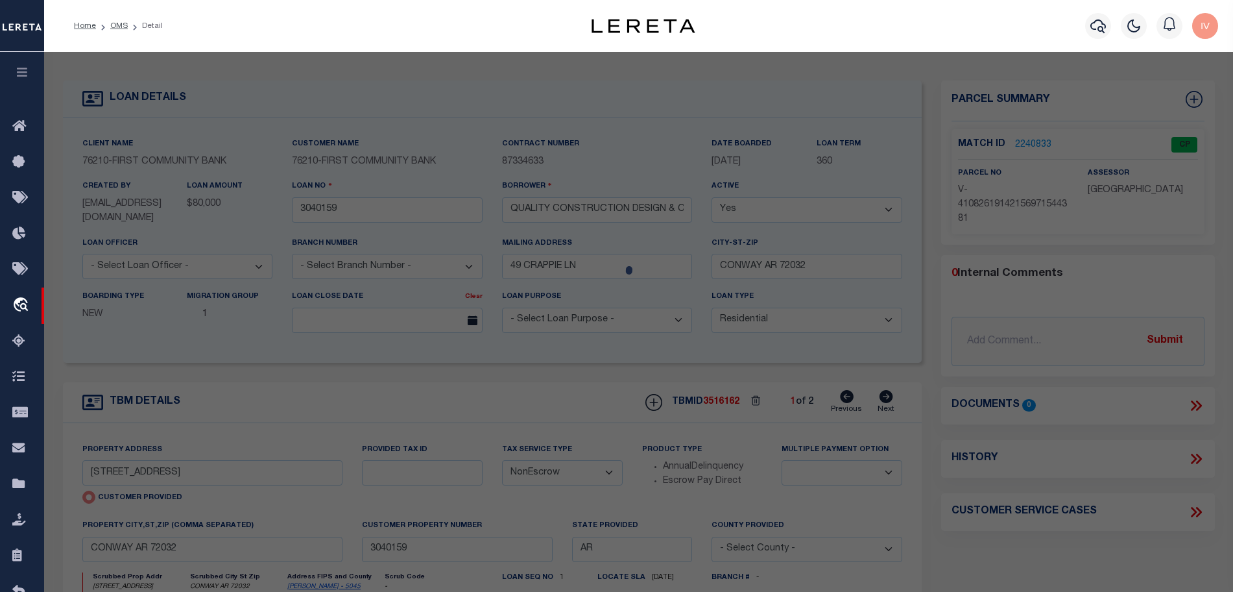
checkbox input "false"
select select "CP"
select select "AGW"
select select
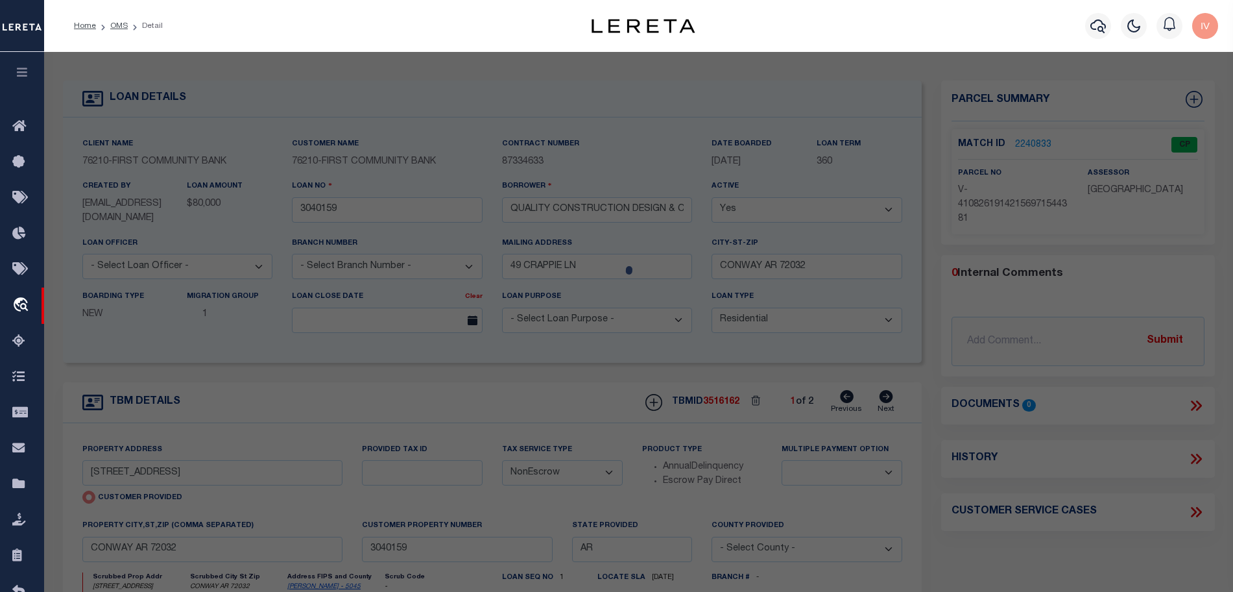
type input "49 CRAPPIE LANE"
type input "CONWAY AR 72032"
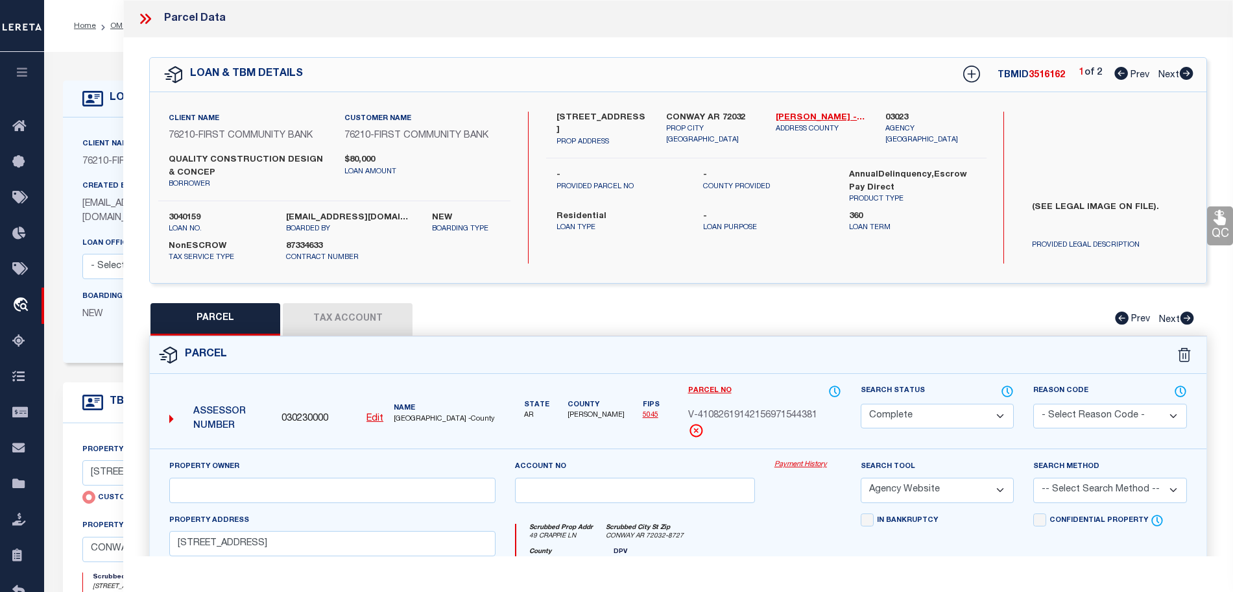
click at [1186, 75] on icon at bounding box center [1187, 73] width 14 height 13
select select "AS"
select select
checkbox input "false"
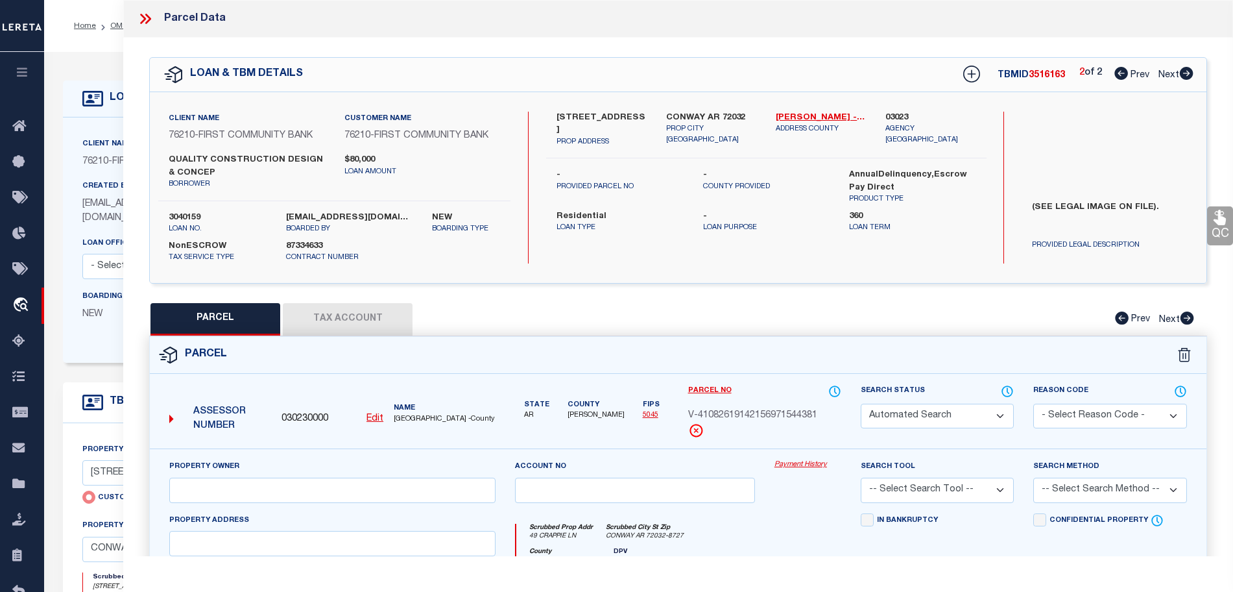
select select "CP"
select select "AGW"
select select
type input "1968 BATESVILLE MOUNTAIN ROAD"
type input "DAMASCUS AR 72031"
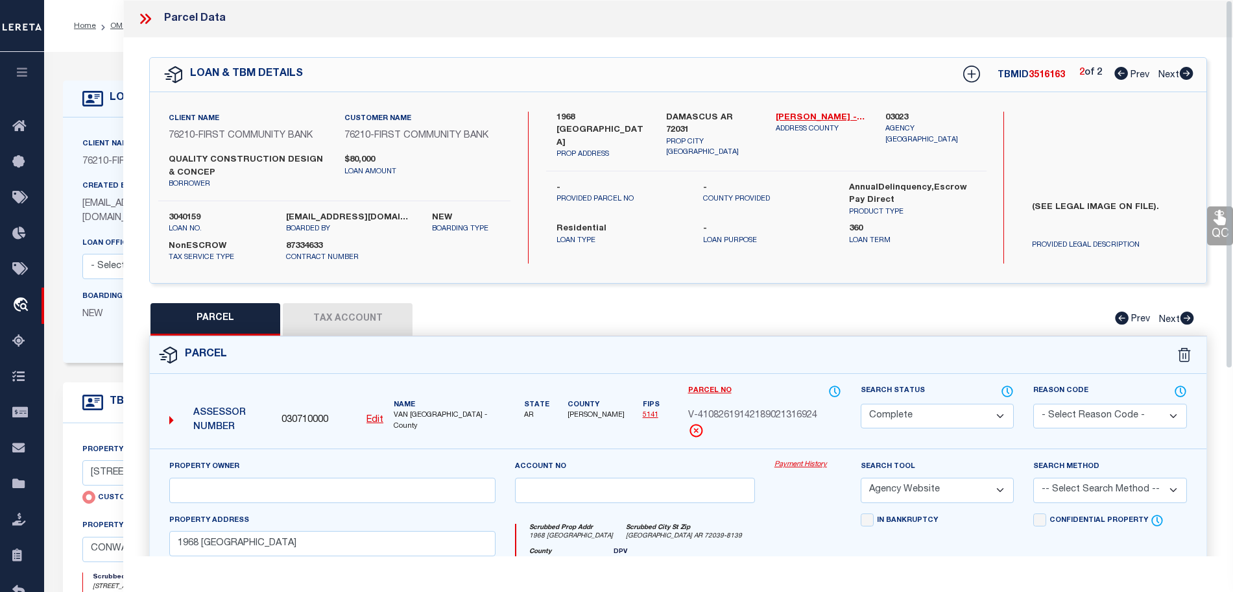
click at [95, 62] on div "LOAN DETAILS Client Name 76210" at bounding box center [638, 442] width 1189 height 780
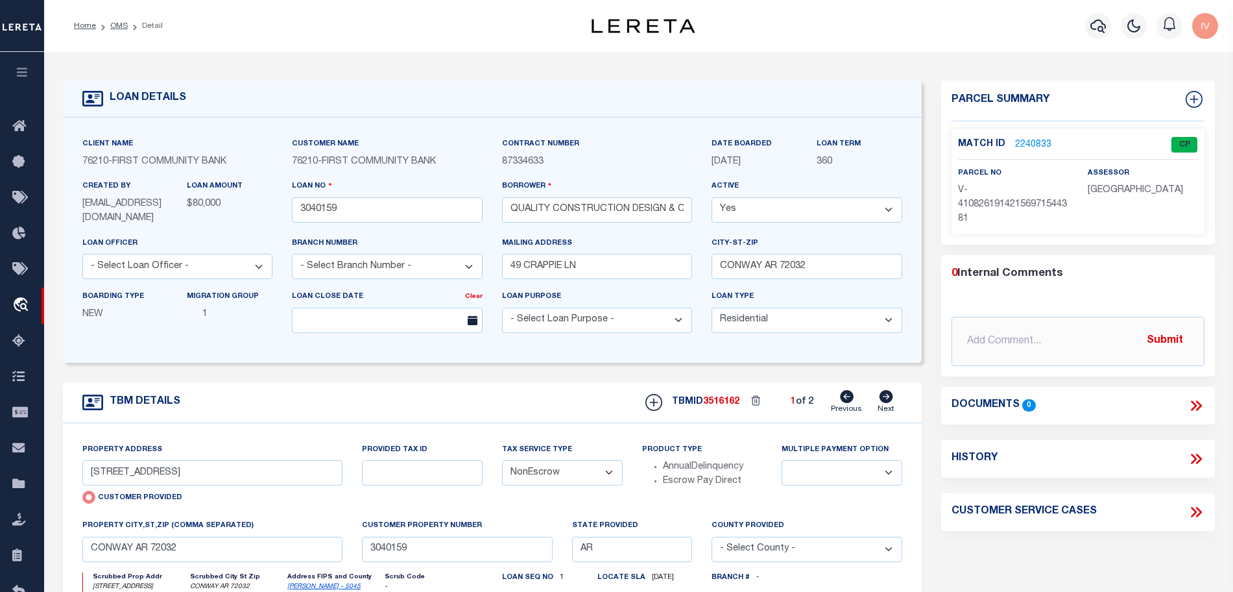
click at [108, 27] on li "OMS" at bounding box center [112, 26] width 32 height 12
click at [114, 22] on link "OMS" at bounding box center [119, 26] width 18 height 8
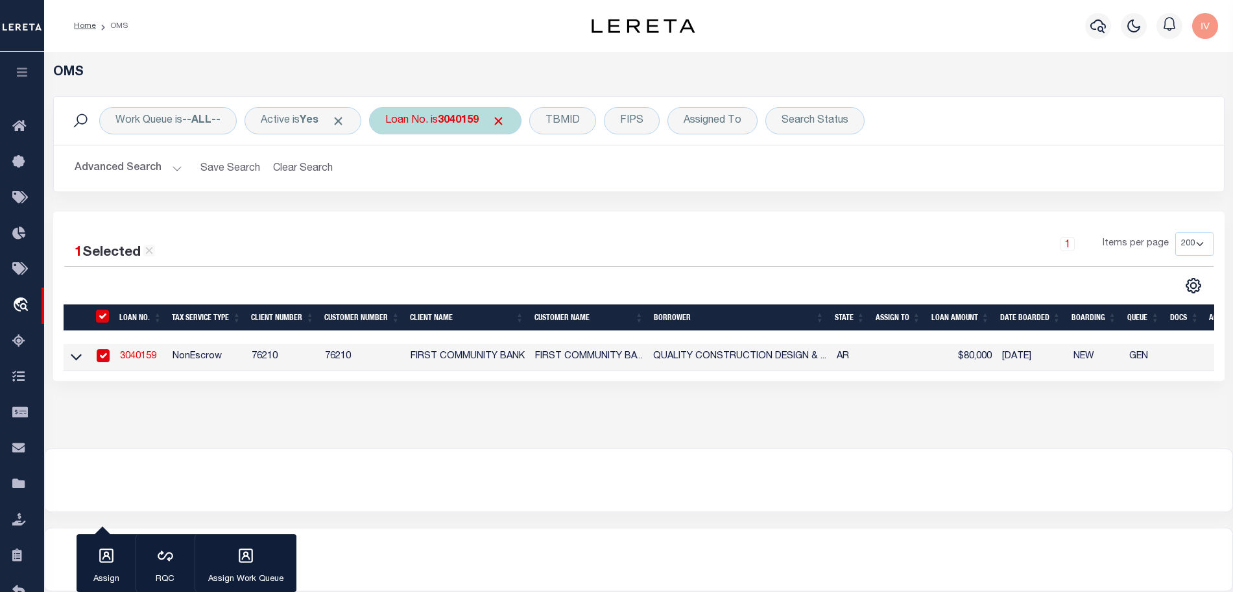
click at [441, 131] on div "Loan No. is 3040159" at bounding box center [445, 120] width 152 height 27
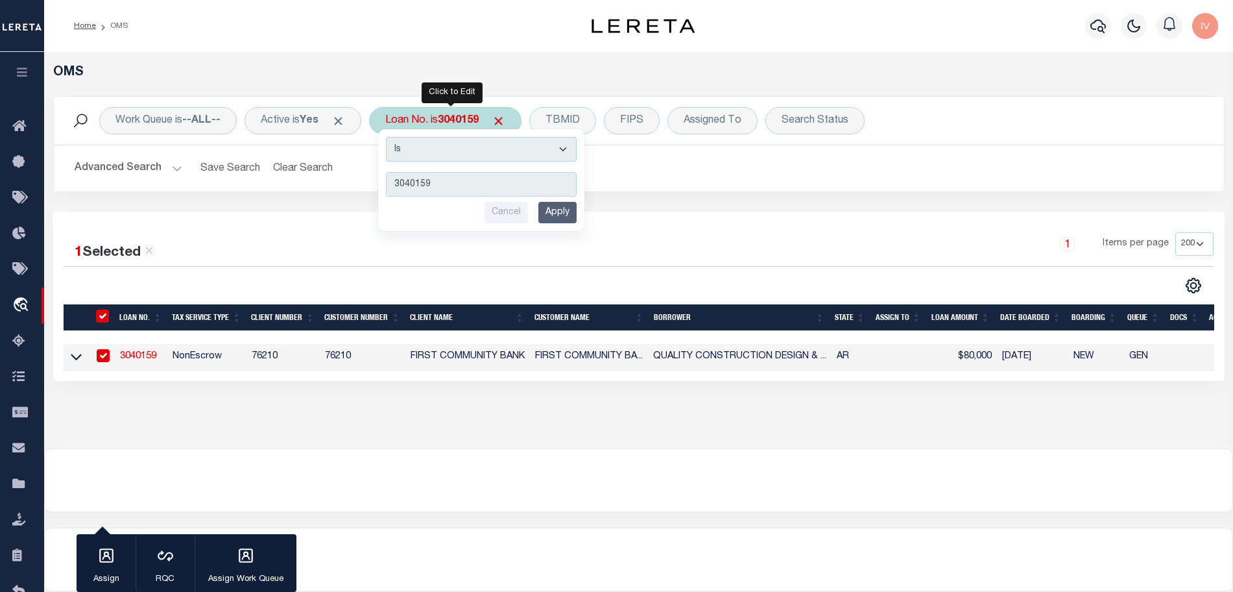
click at [445, 121] on div "Loan No. is 3040159 Is Contains 3040159 Cancel Apply" at bounding box center [445, 120] width 152 height 27
type input "117819"
click at [573, 211] on input "Apply" at bounding box center [557, 212] width 38 height 21
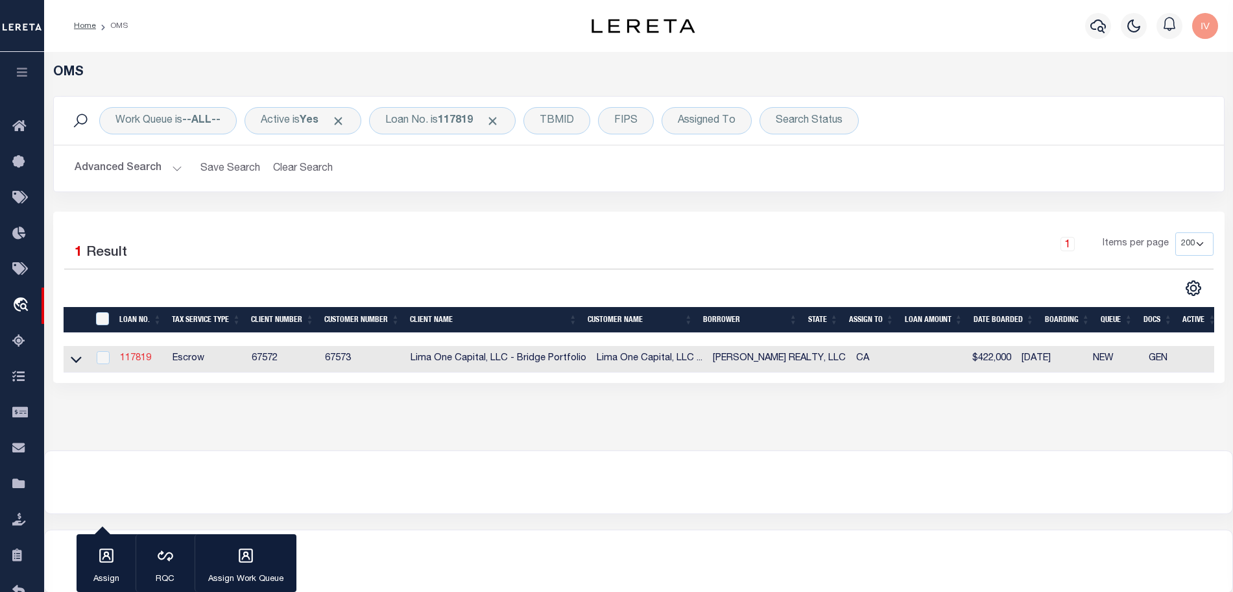
click at [143, 354] on link "117819" at bounding box center [135, 358] width 31 height 9
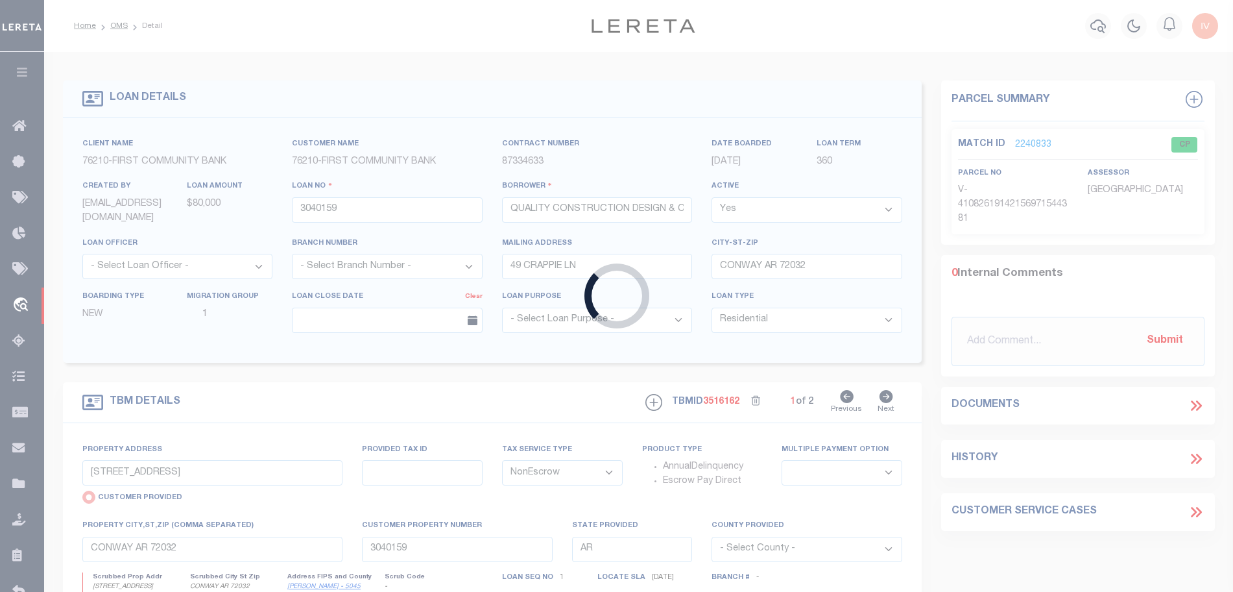
type input "117819"
type input "[PERSON_NAME] REALTY, LLC"
select select
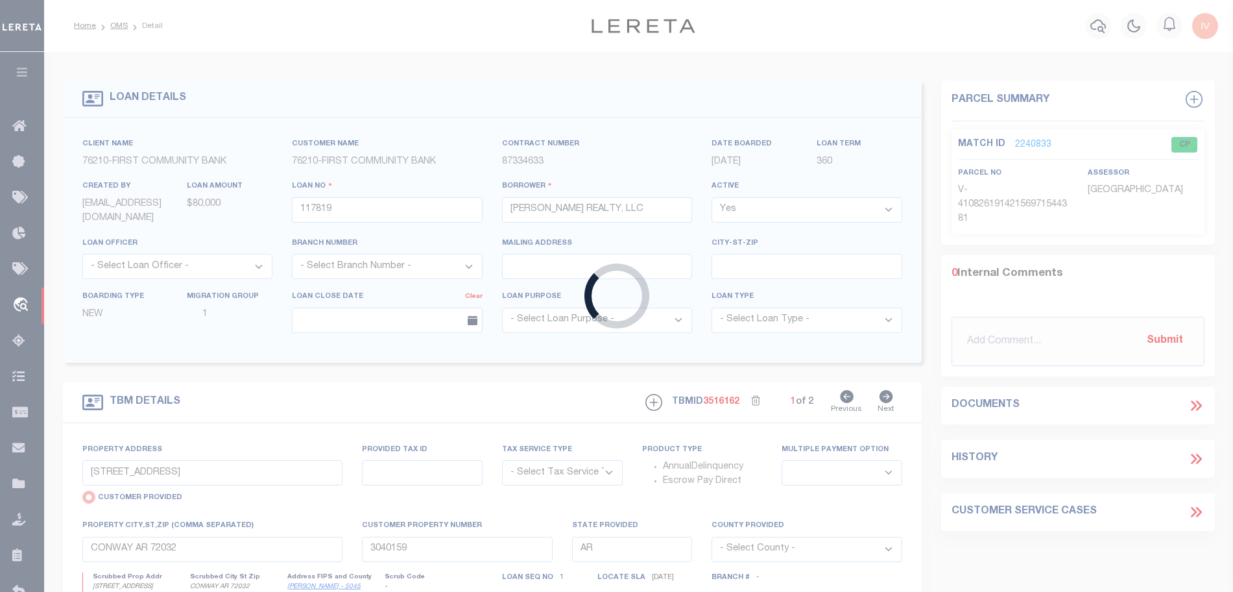
type input "2817 MARSHALL WAY"
select select "Escrow"
select select
type input "SACRAMENTO CA 95818"
type input "117819-1"
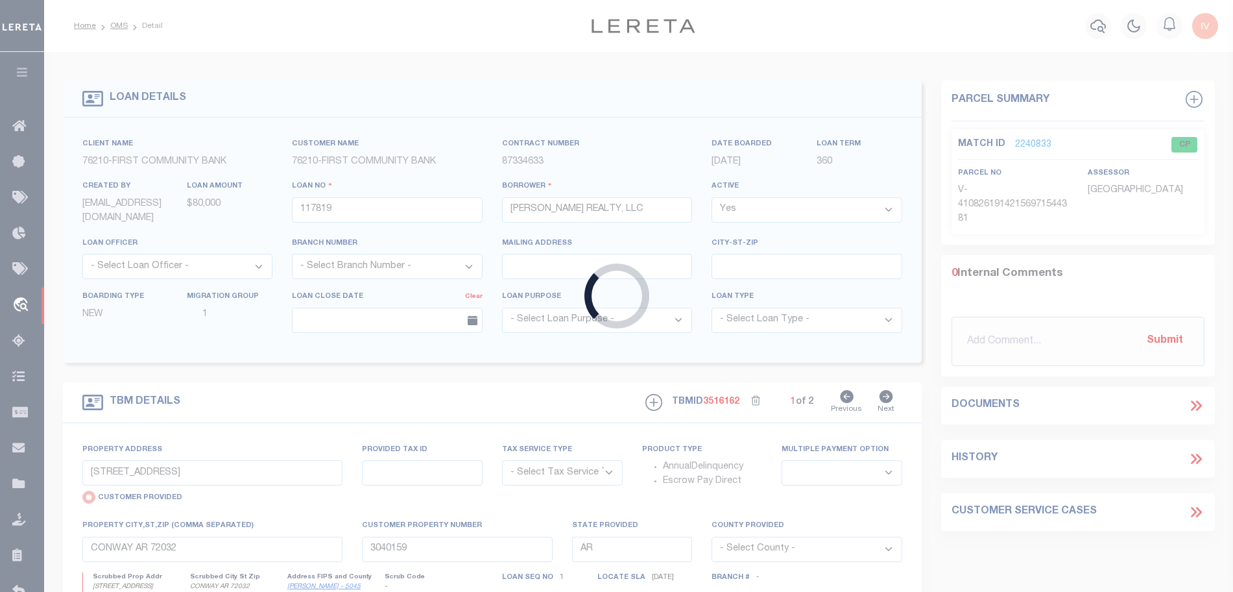
type input "CA"
type textarea "COLLECTOR: ENTITY: PARCEL: 1300920330000"
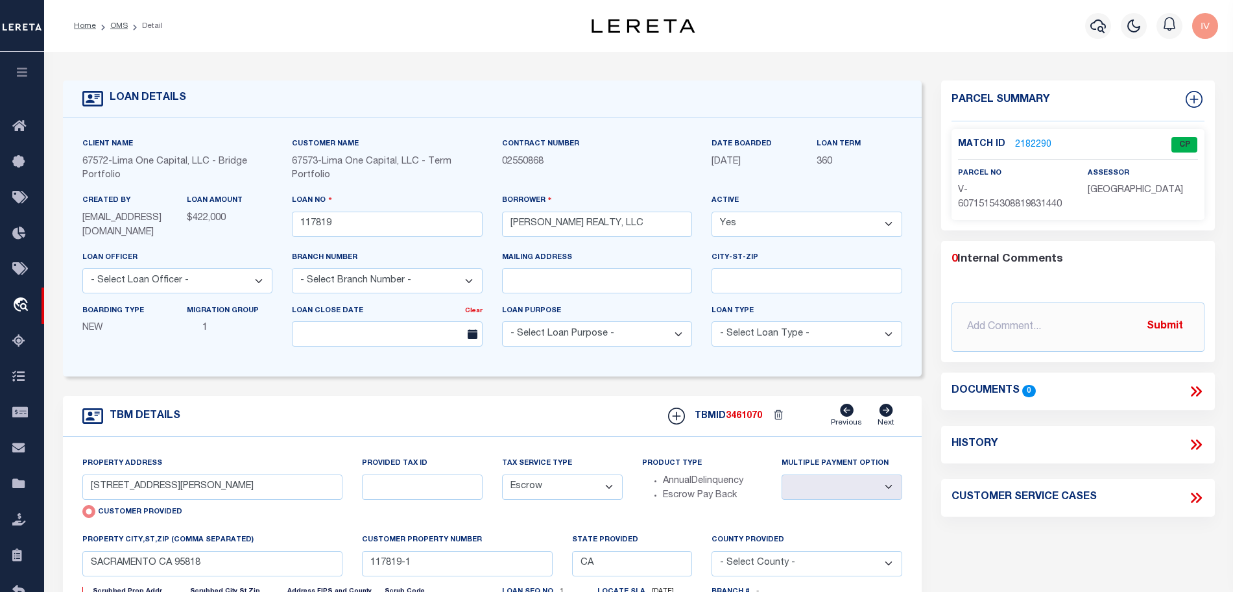
click at [1031, 147] on link "2182290" at bounding box center [1033, 145] width 36 height 14
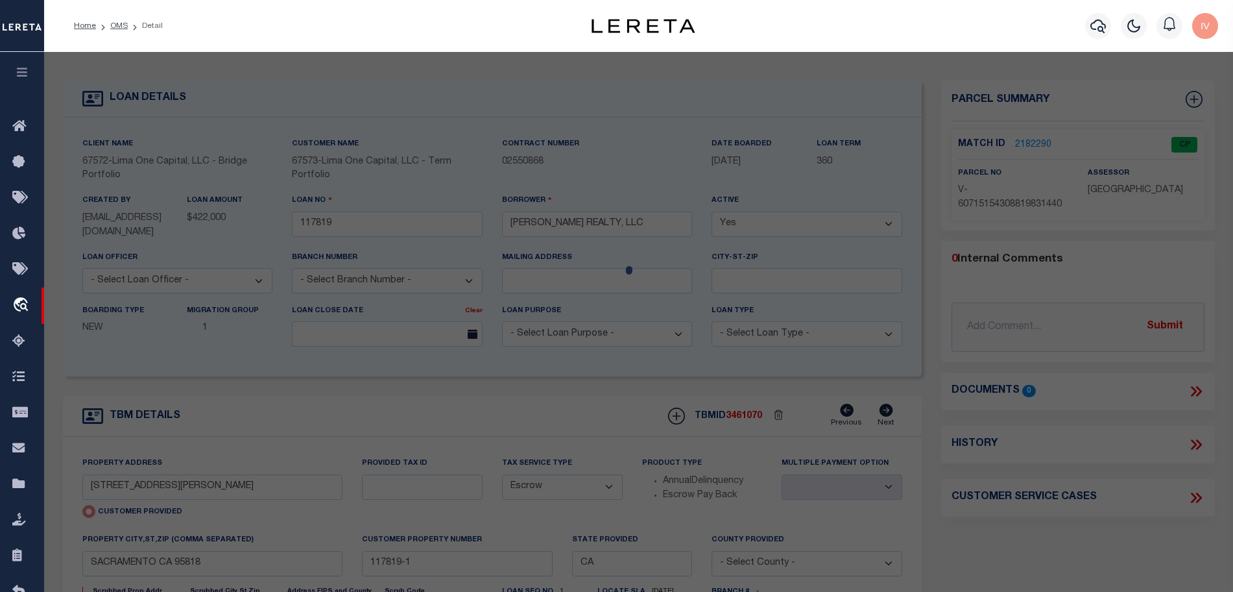
select select "AS"
select select
checkbox input "false"
select select "CP"
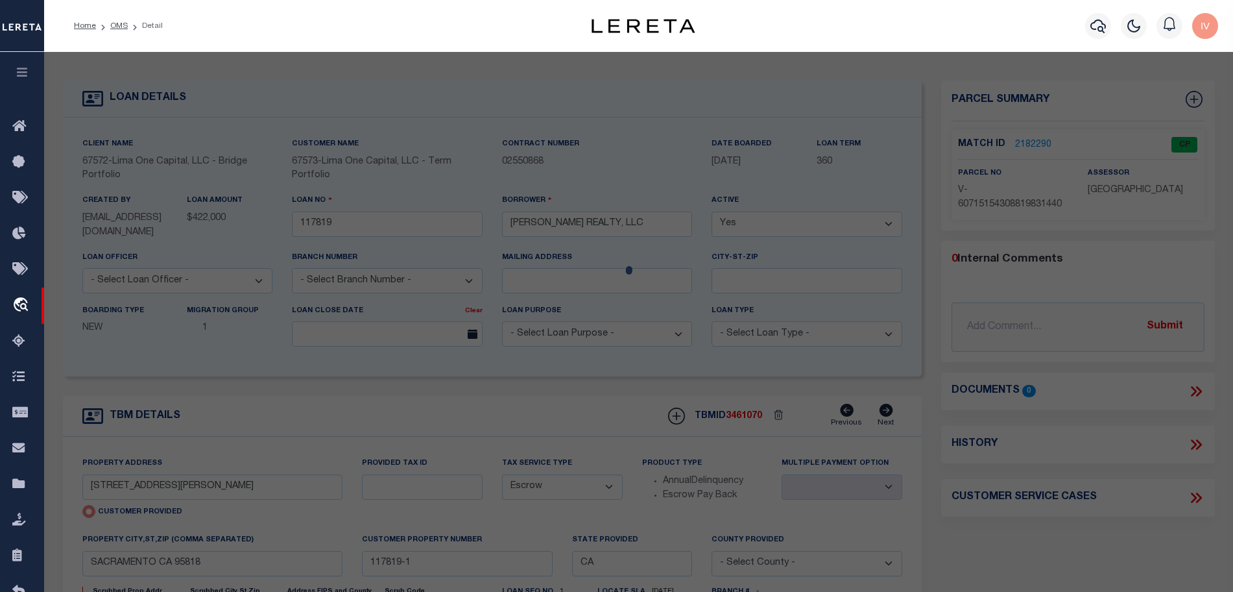
type input "2817 MARSHALL WAY"
type input "SACRAMENTO CA 95818"
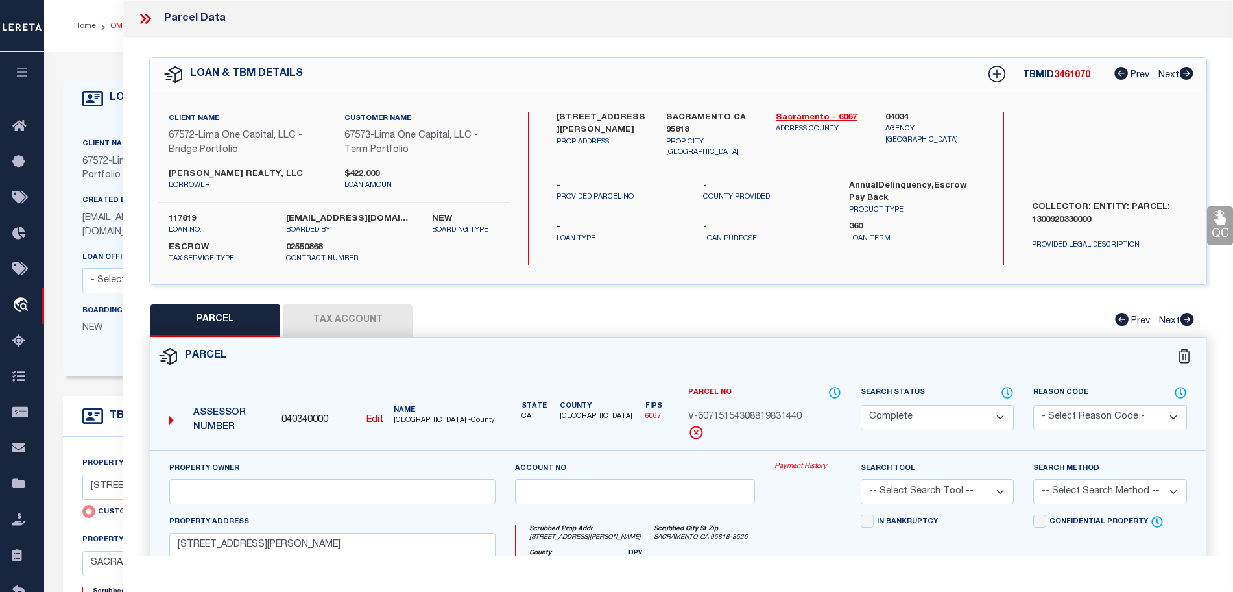
click at [114, 22] on link "OMS" at bounding box center [119, 26] width 18 height 8
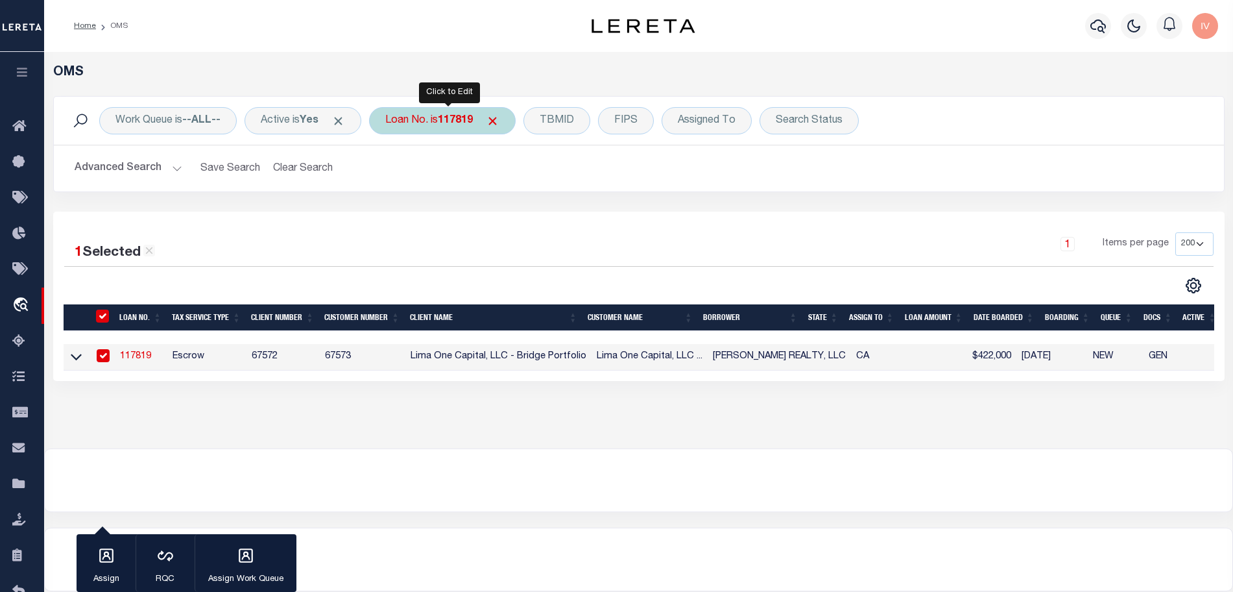
click at [465, 110] on div "Loan No. is 117819" at bounding box center [442, 120] width 147 height 27
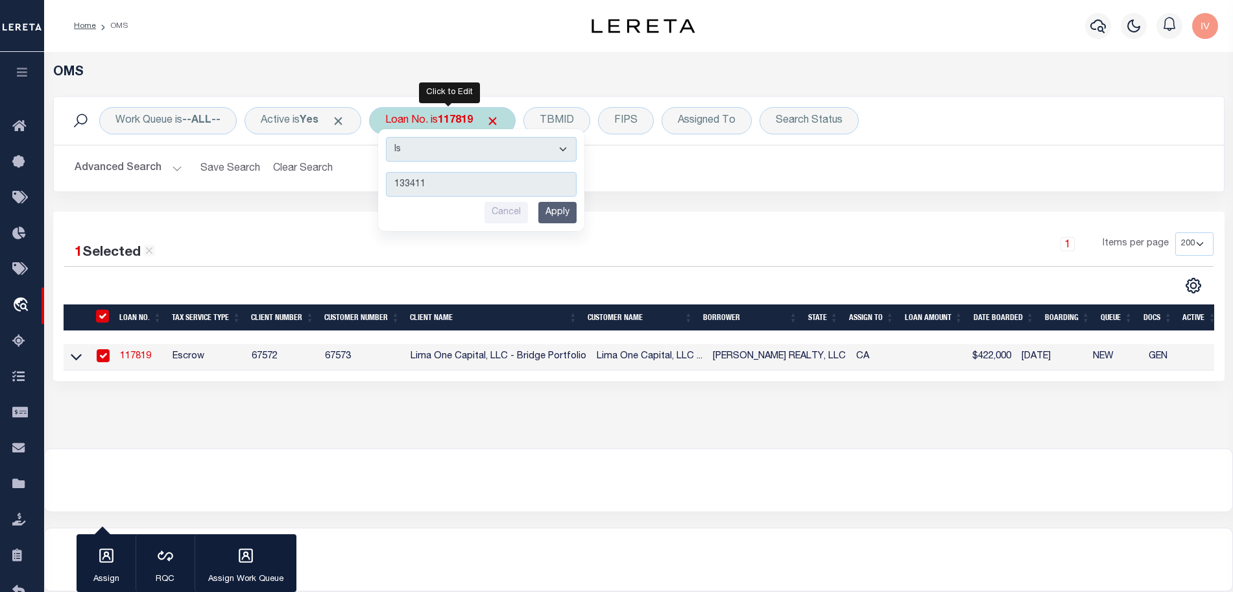
type input "133411"
click at [571, 211] on input "Apply" at bounding box center [557, 212] width 38 height 21
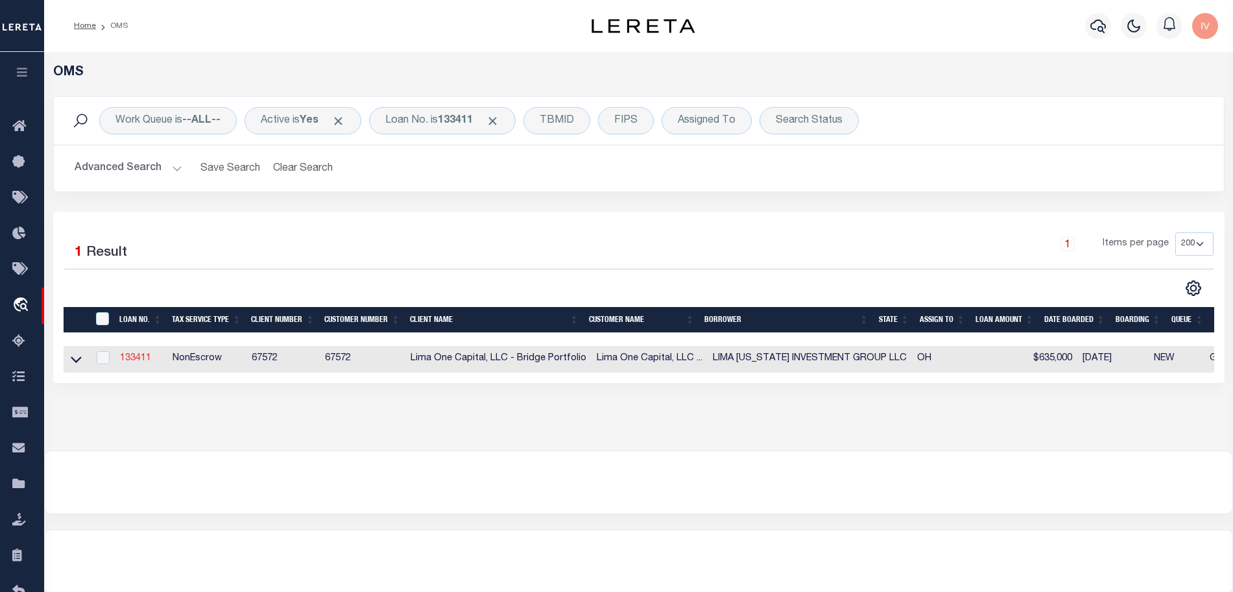
click at [135, 359] on link "133411" at bounding box center [135, 358] width 31 height 9
type input "133411"
type input "LIMA OHIO INVESTMENT GROUP LLC"
select select
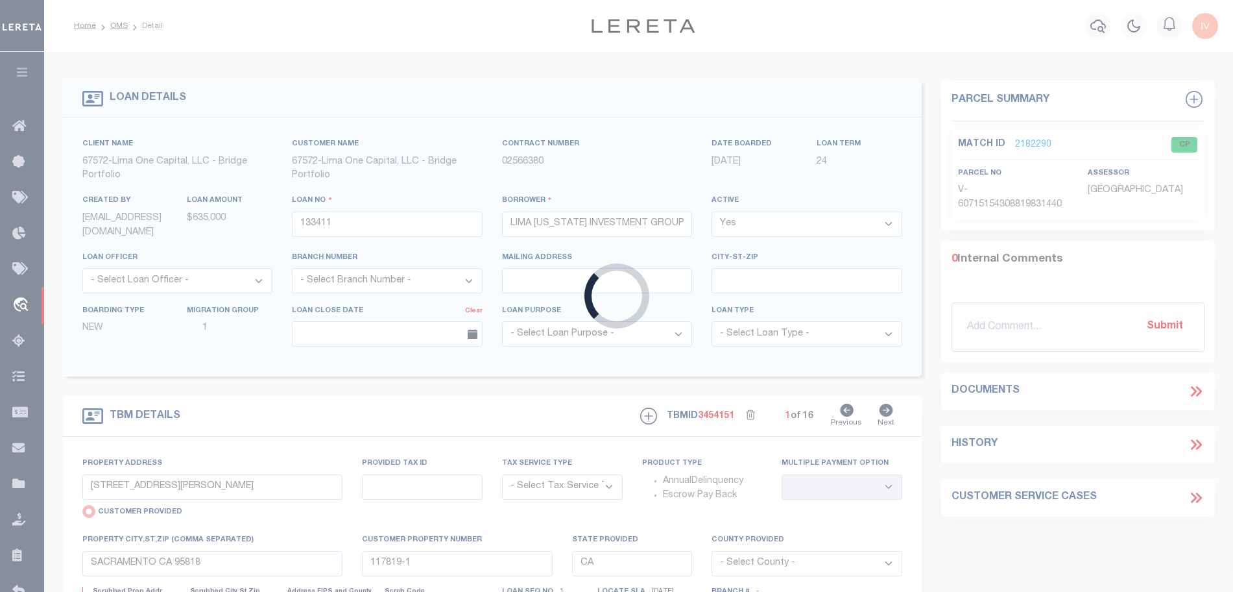
type input "3904 BURTON AVENUE"
select select "NonEscrow"
select select
type input "TOLEDO OH 43612"
type input "133411-4"
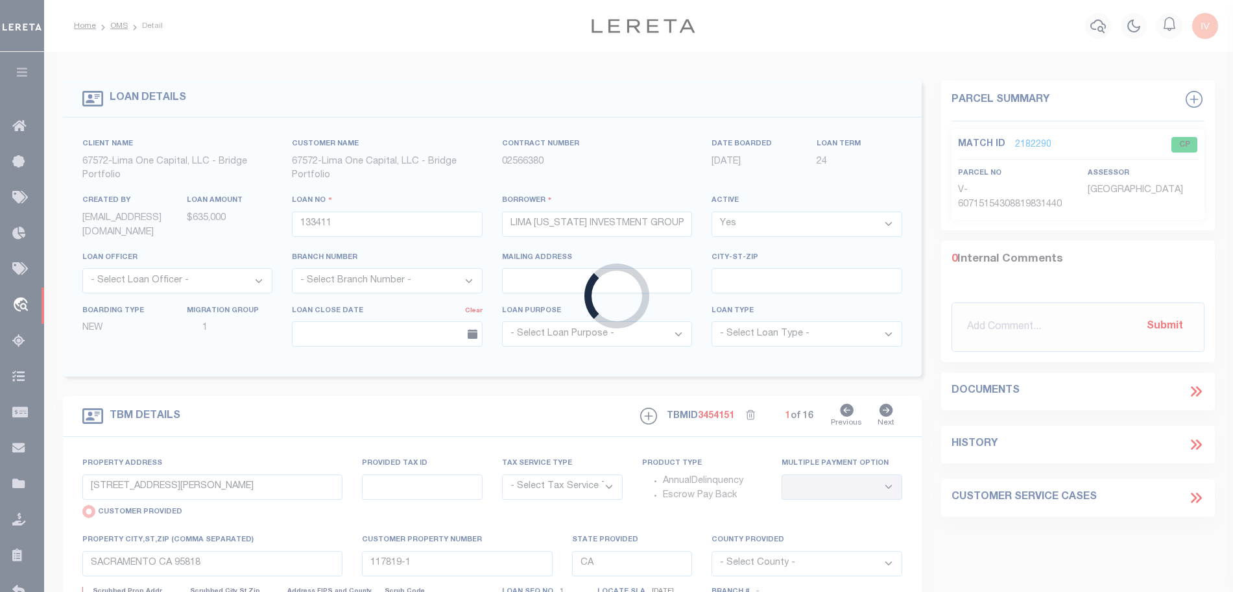
type input "OH"
type textarea "SEE FILE34048 1APL"
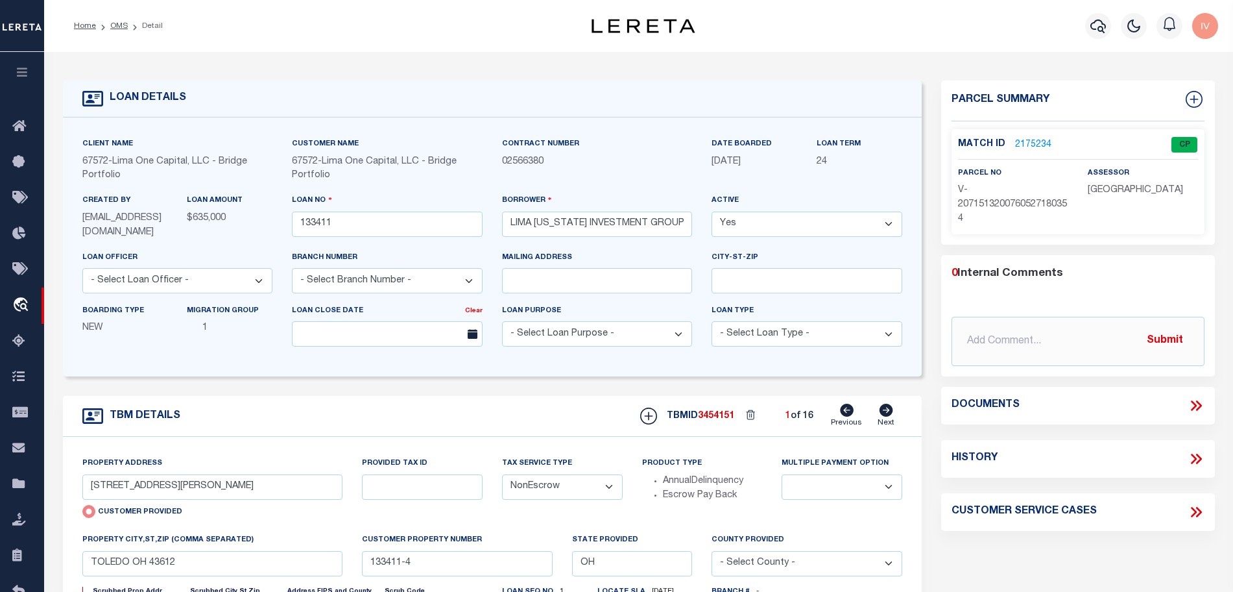
click at [1041, 146] on link "2175234" at bounding box center [1033, 145] width 36 height 14
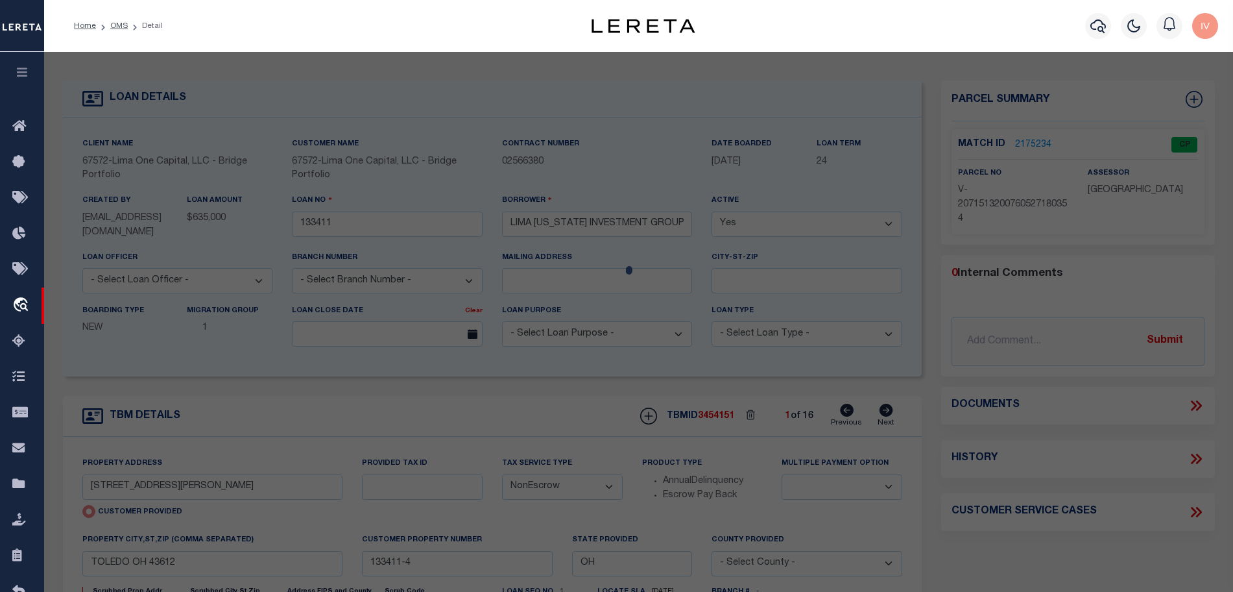
select select "AS"
checkbox input "false"
select select "CP"
select select "AGW"
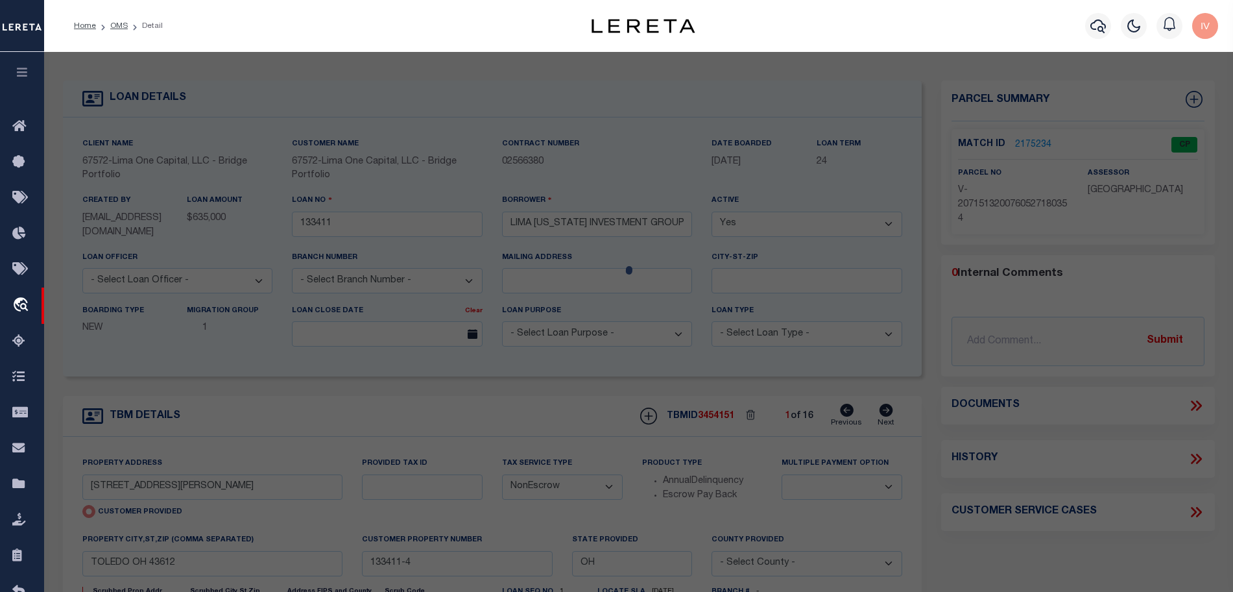
select select
type input "3904 BURTON AVENUE"
type input "TOLEDO OH 43612"
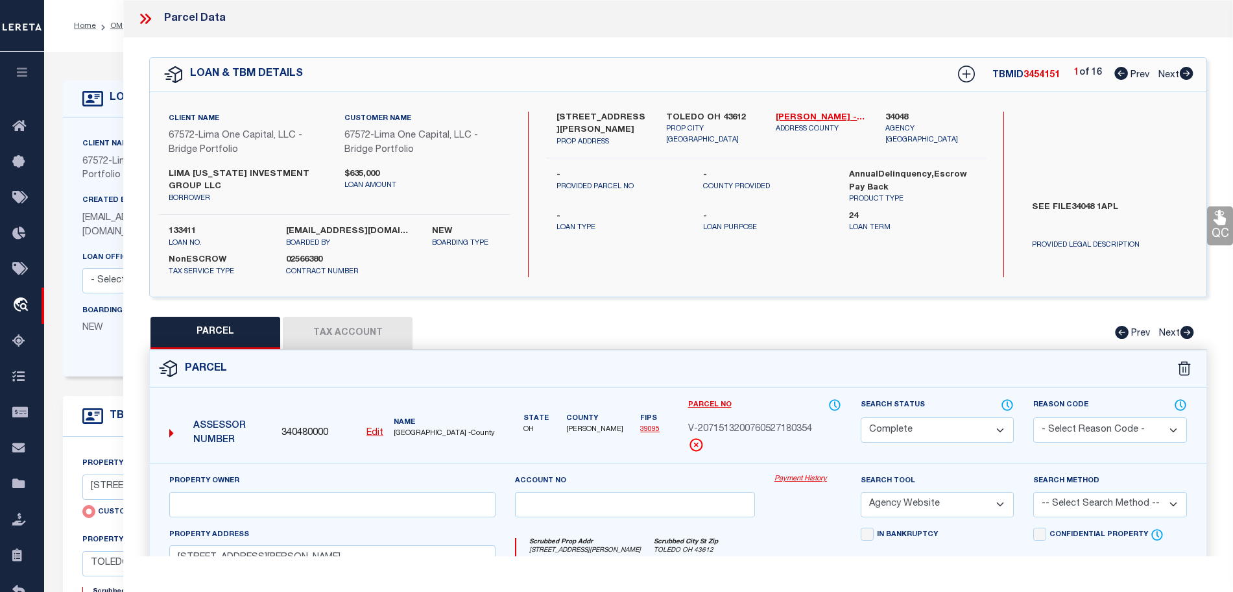
click at [1179, 70] on icon at bounding box center [1186, 73] width 14 height 13
select select "AS"
select select
checkbox input "false"
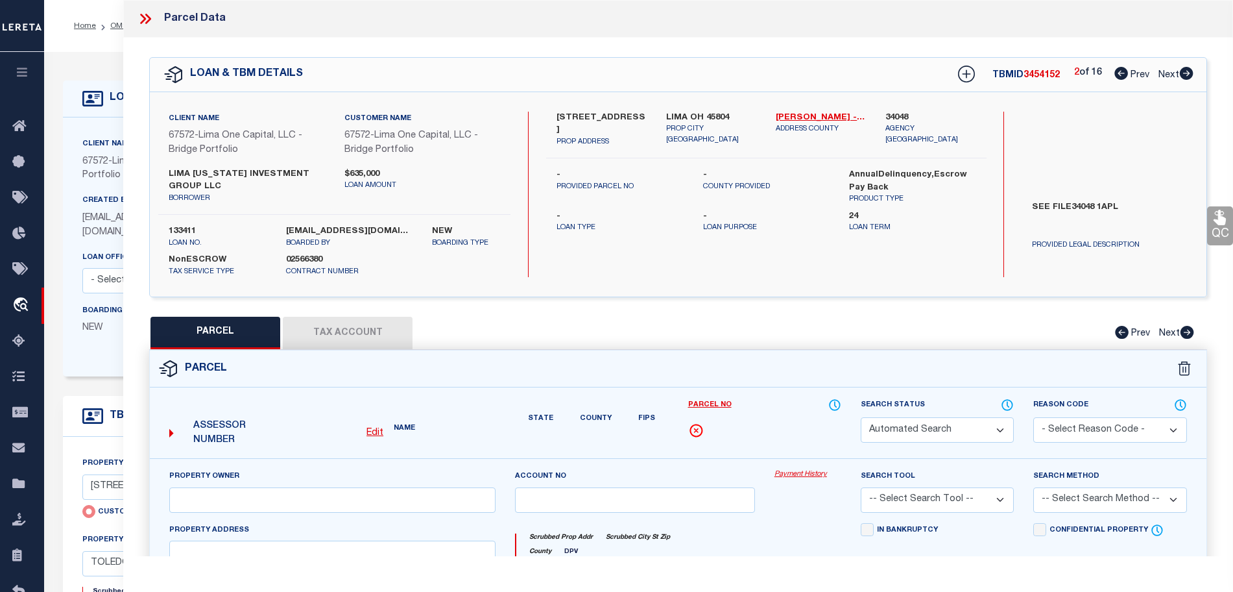
select select "CP"
select select "AGW"
select select
type input "801 E VINE STREET"
type input "LIMA OH 45804"
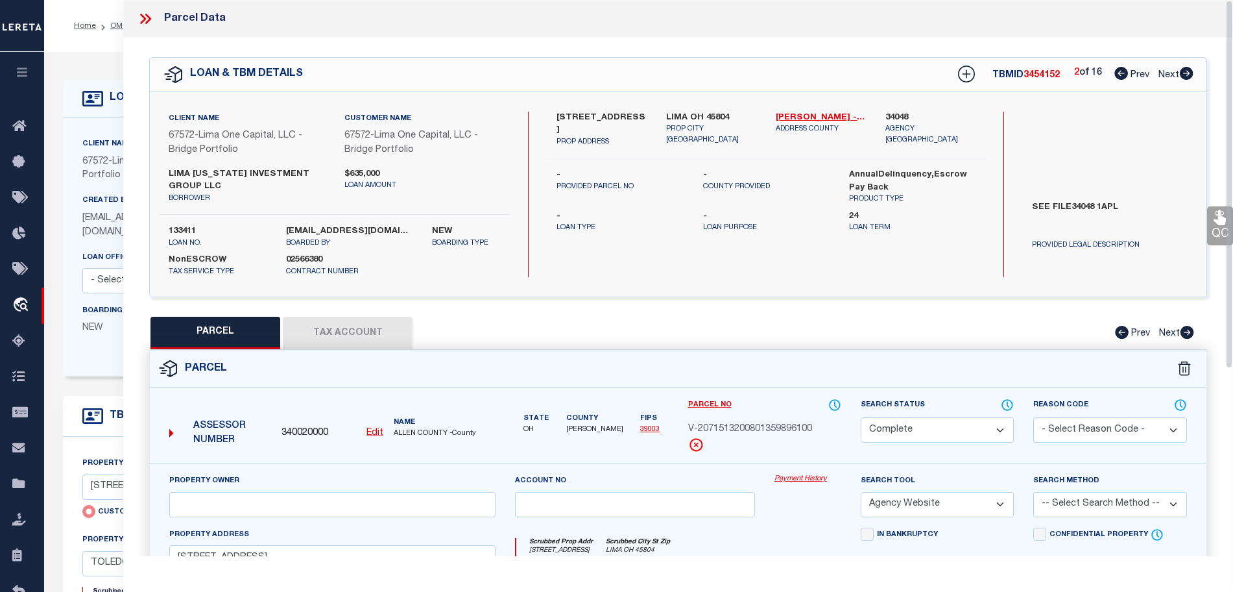
drag, startPoint x: 71, startPoint y: 68, endPoint x: 82, endPoint y: 59, distance: 14.3
click at [71, 68] on div "LOAN DETAILS Client Name 67572 - Customer Name 67572 -" at bounding box center [638, 441] width 1171 height 752
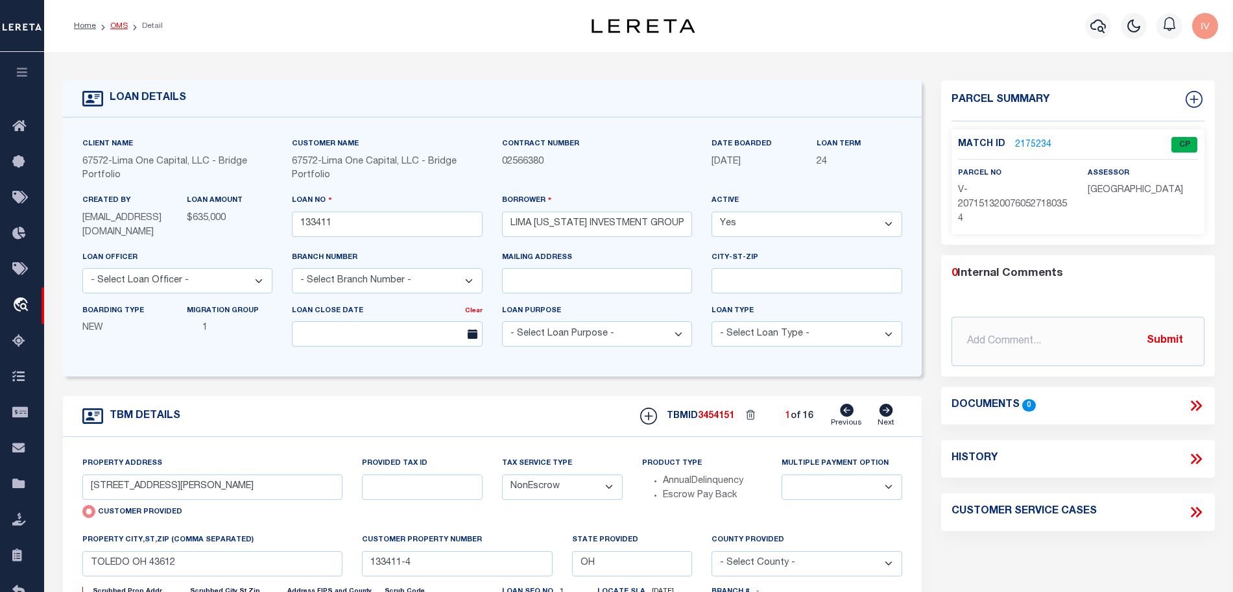
click at [121, 22] on link "OMS" at bounding box center [119, 26] width 18 height 8
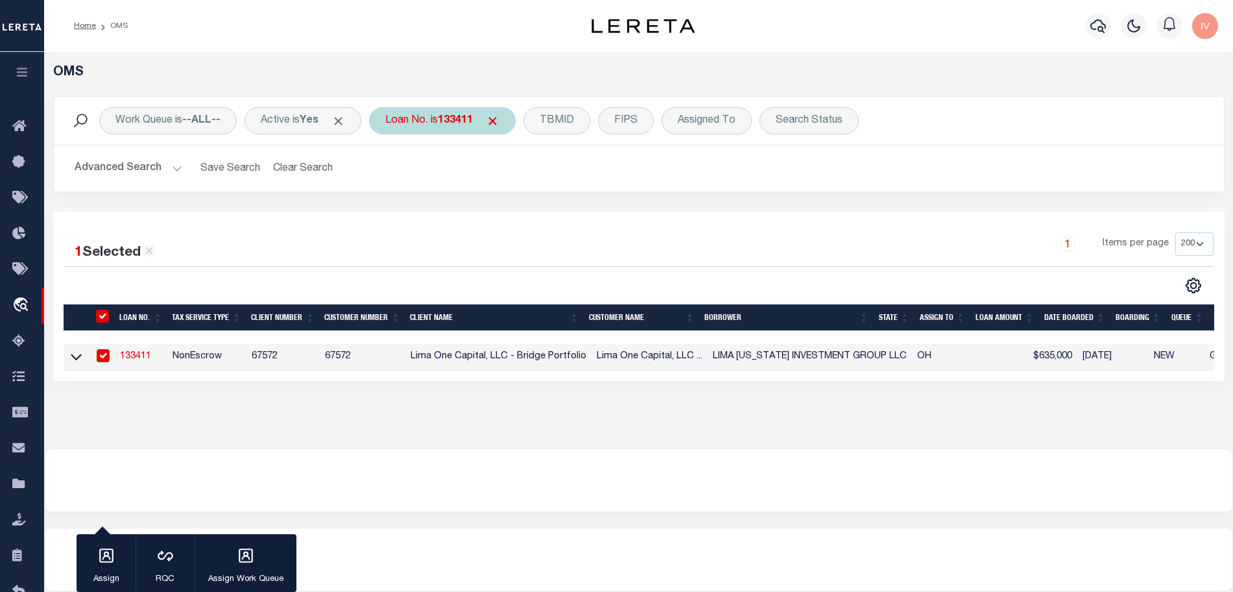
click at [462, 134] on div "Work Queue is --ALL-- Active is Yes Loan No. is 133411 TBMID FIPS Assigned To S…" at bounding box center [639, 121] width 1170 height 48
click at [462, 130] on div "Loan No. is 133411" at bounding box center [442, 120] width 147 height 27
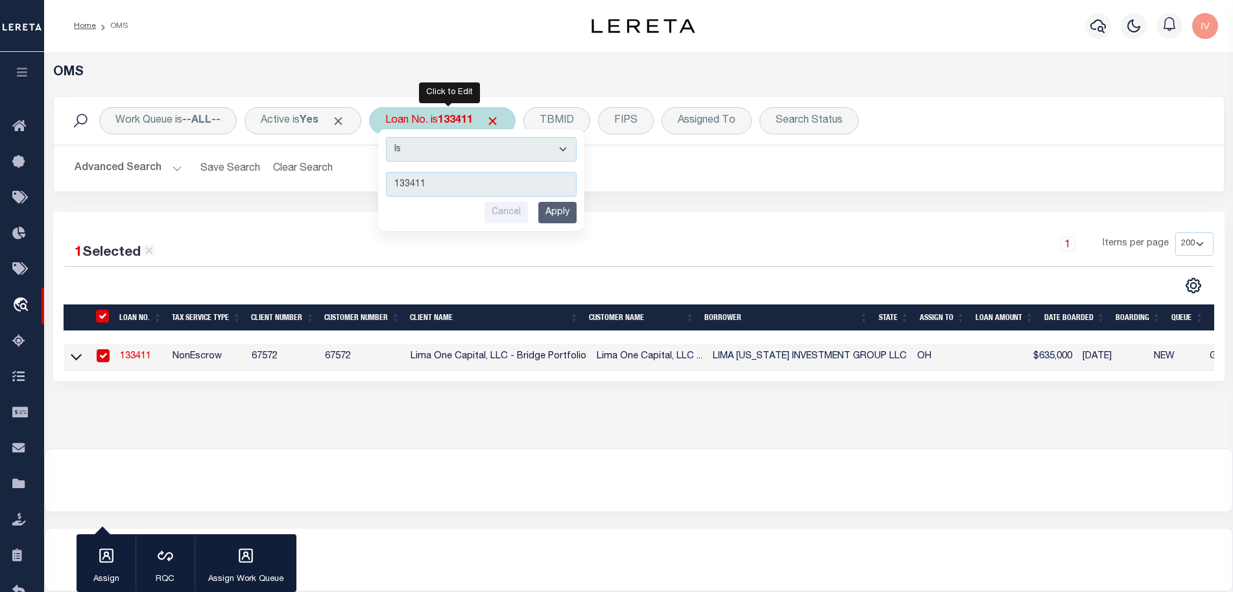
type input "ML3384"
click at [560, 217] on input "Apply" at bounding box center [557, 212] width 38 height 21
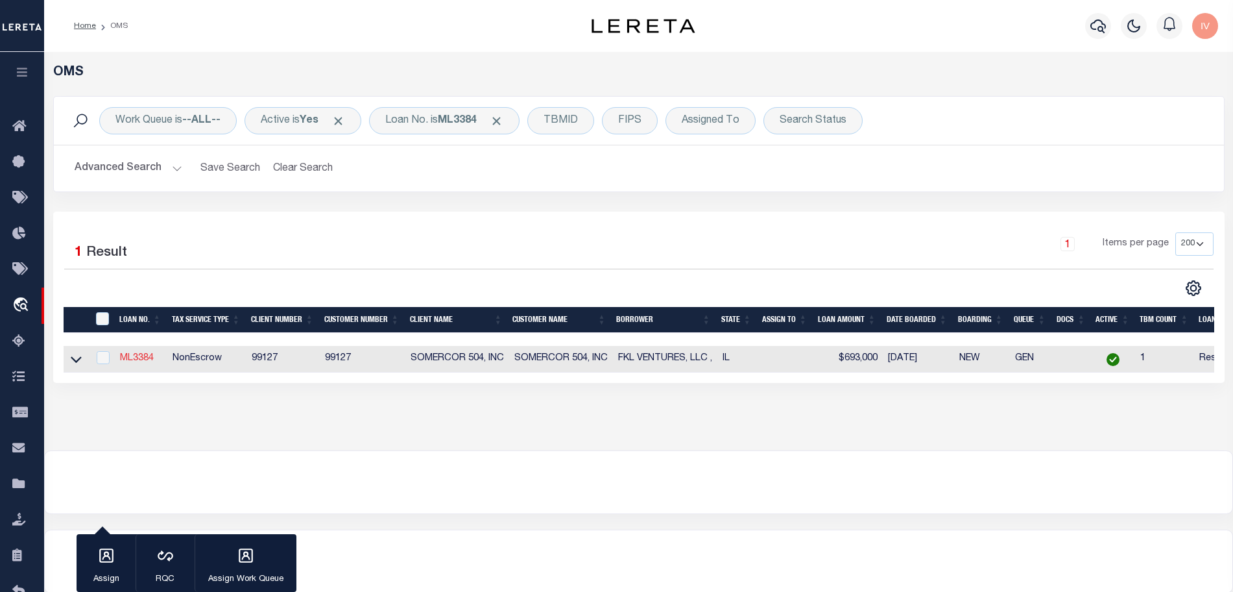
click at [143, 363] on link "ML3384" at bounding box center [137, 358] width 34 height 9
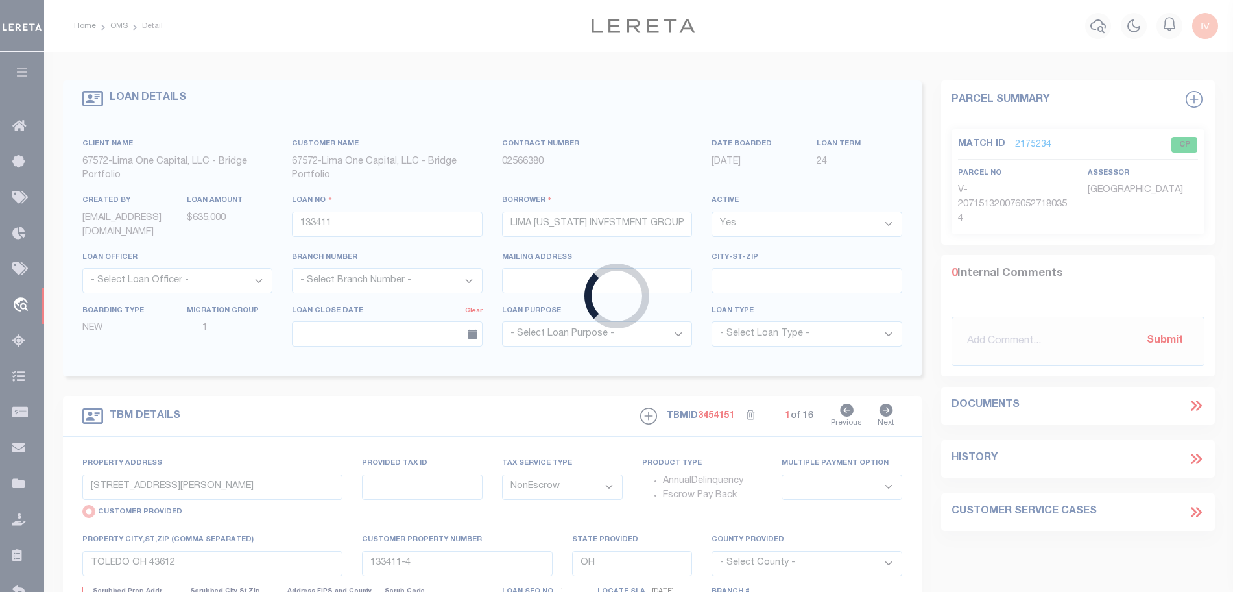
type input "ML3384"
type input "FKL VENTURES, LLC ,"
type input "18470 THOMPSON CT"
type input "TINLEY PARK IL 60477"
select select
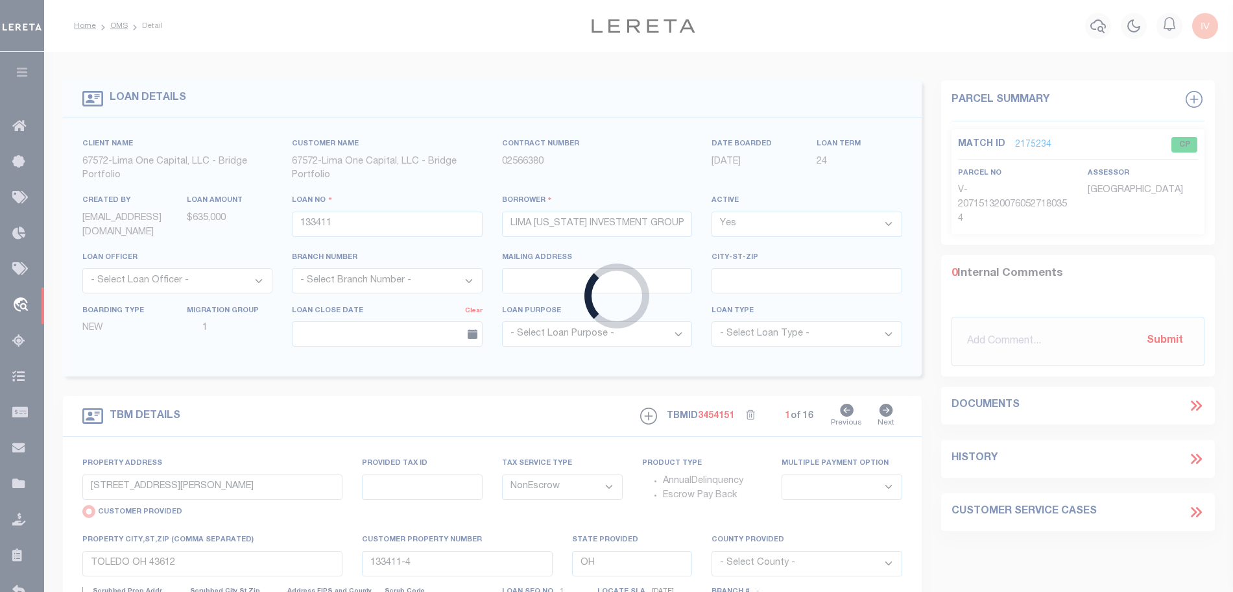
select select "10"
select select
type input "18470 THOMPSON CT"
select select "NonEscrow"
select select
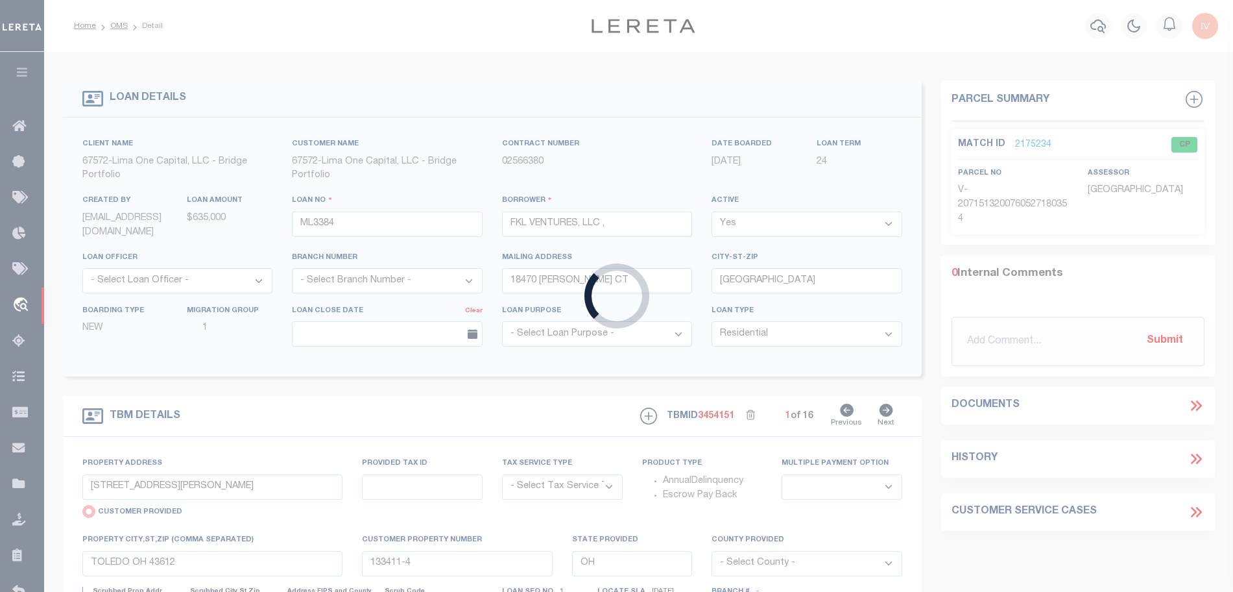
type input "TINLEY PARK IL 604776773"
type input "ML3384"
type input "IL"
type textarea "SEE LEGAL IMAGE ON FILE."
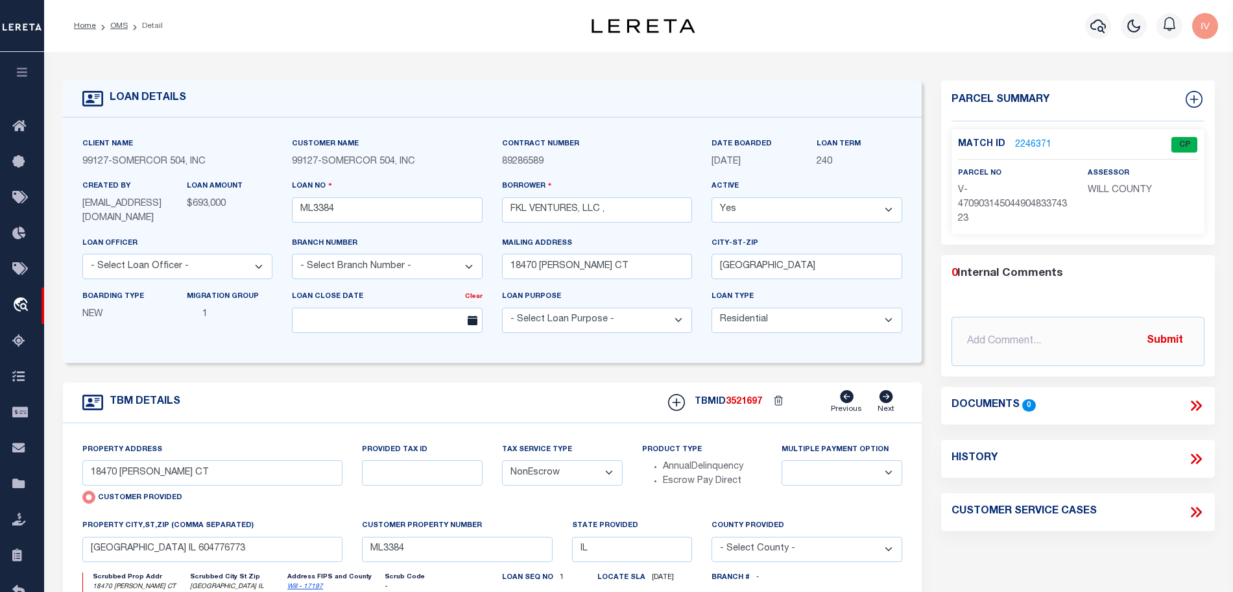
click at [1044, 138] on link "2246371" at bounding box center [1033, 145] width 36 height 14
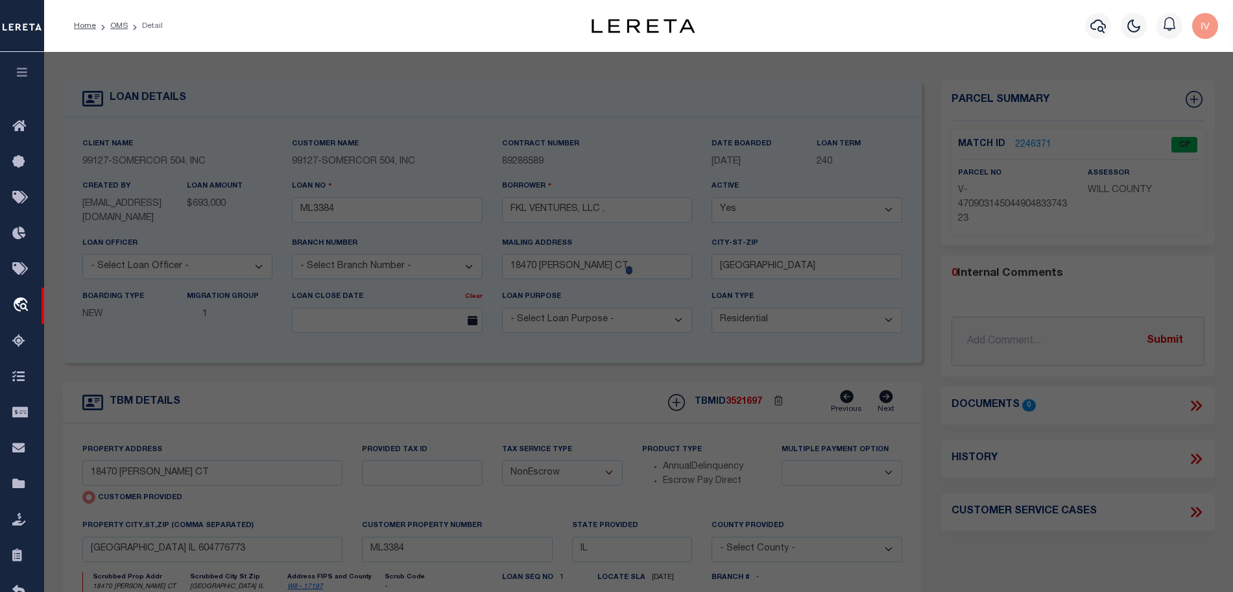
select select "AS"
select select
checkbox input "false"
select select "CP"
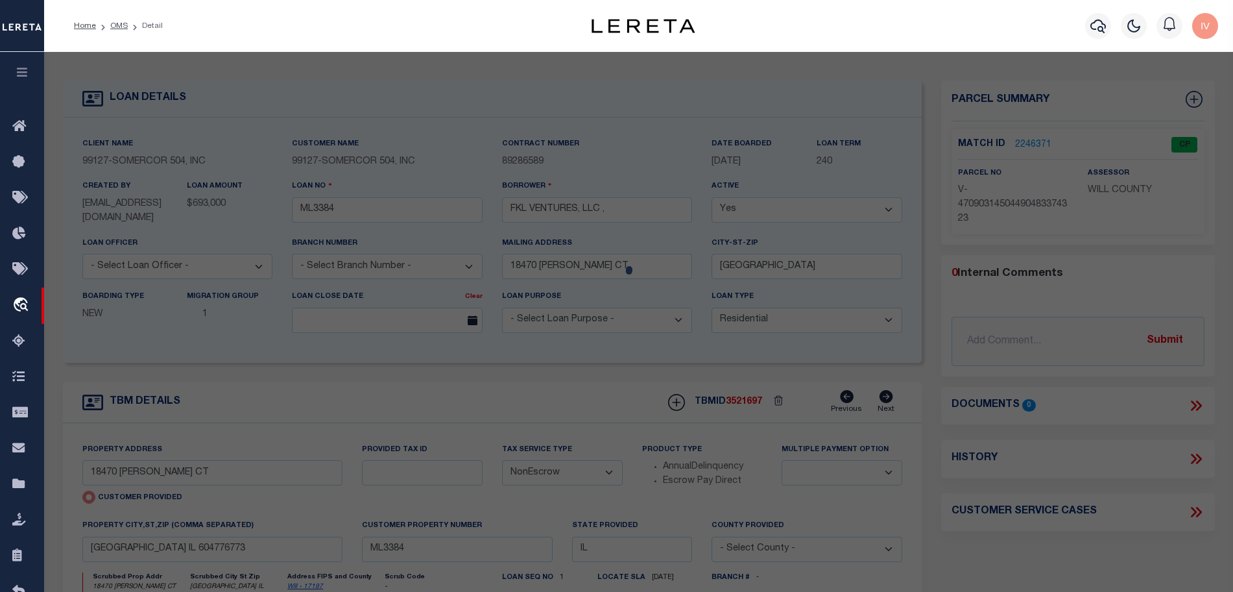
select select "AGW"
select select
type input "18470 THOMPSON CT"
type input "TINLEY PARK IL 604776773"
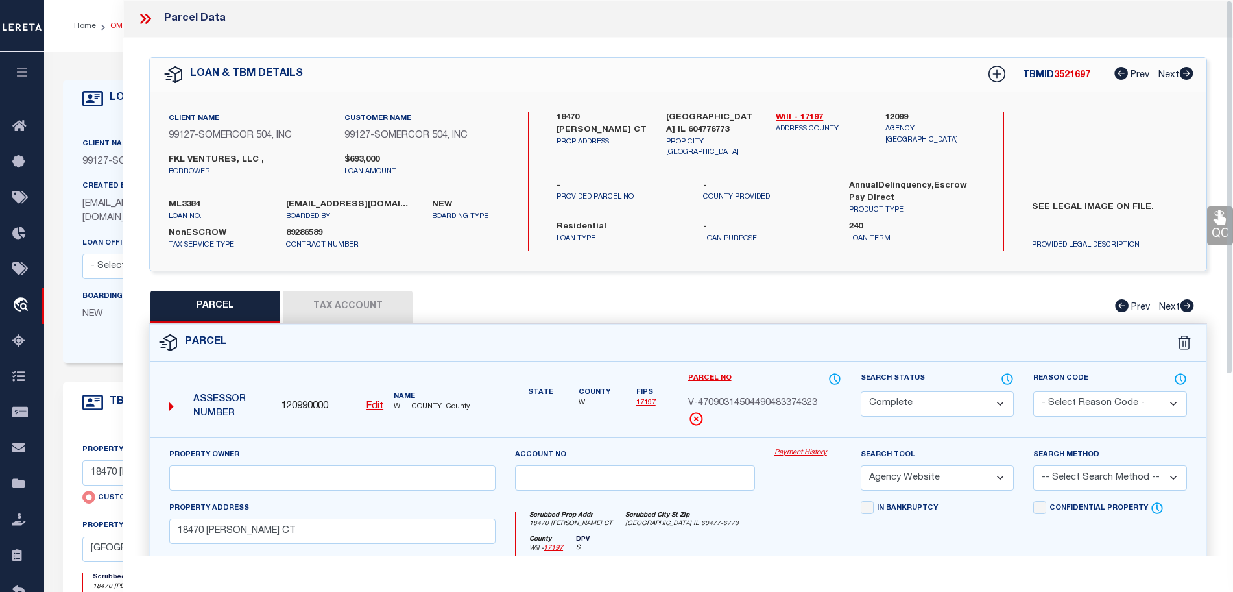
click at [119, 25] on link "OMS" at bounding box center [119, 26] width 18 height 8
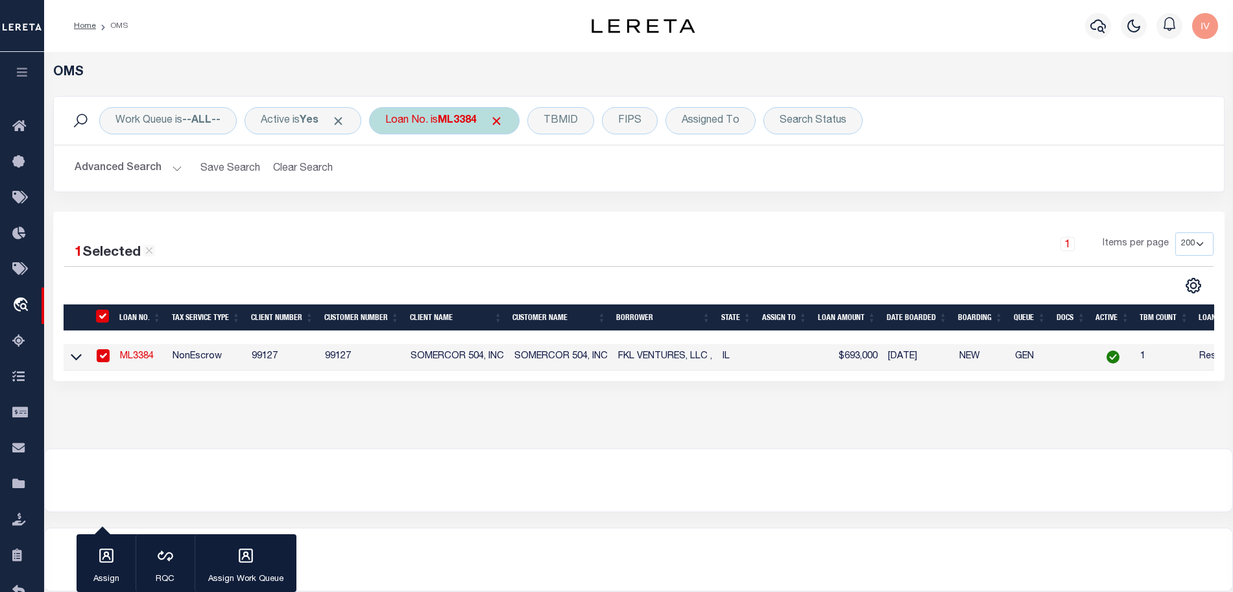
click at [436, 114] on div "Loan No. is ML3384" at bounding box center [444, 120] width 150 height 27
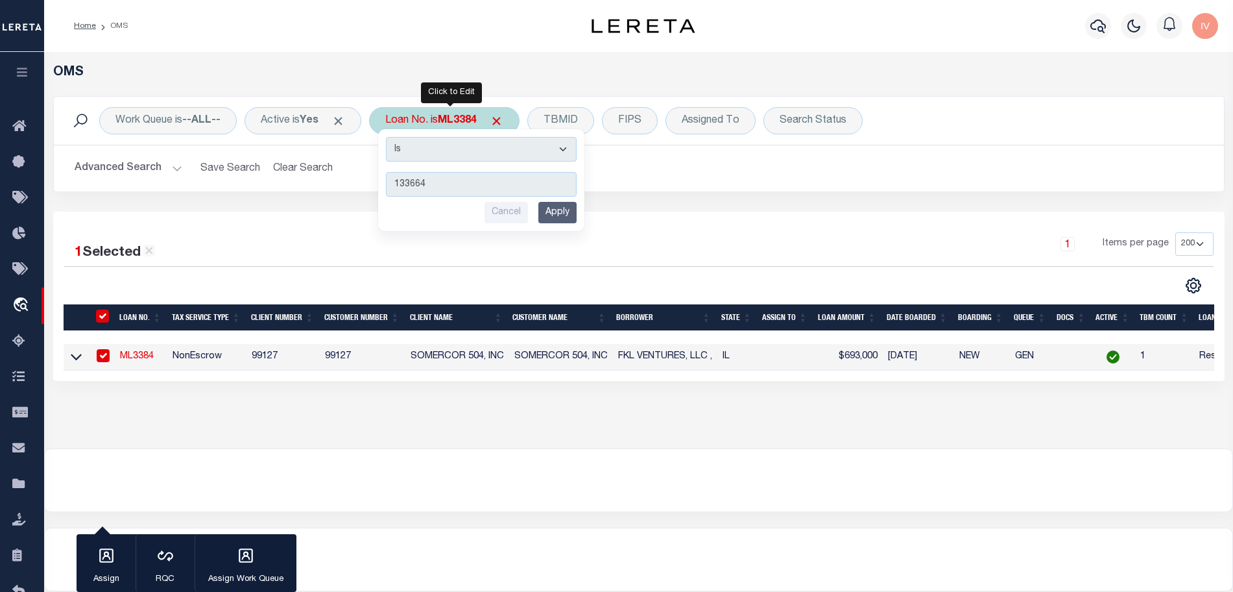
type input "133664"
click at [556, 204] on input "Apply" at bounding box center [557, 212] width 38 height 21
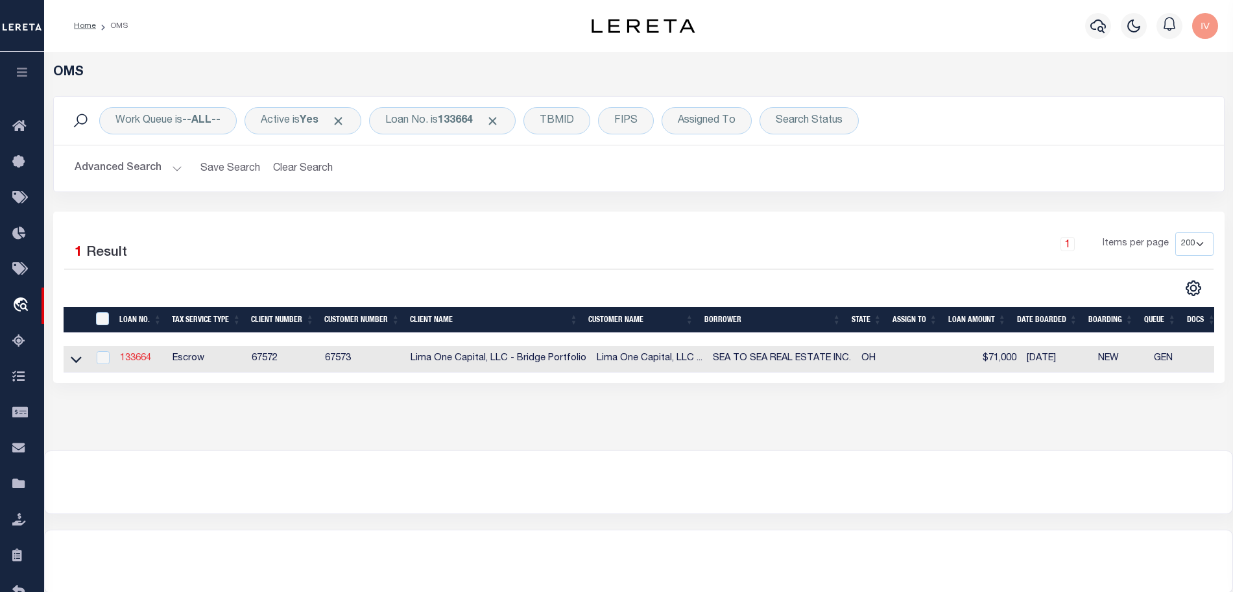
click at [131, 355] on link "133664" at bounding box center [135, 358] width 31 height 9
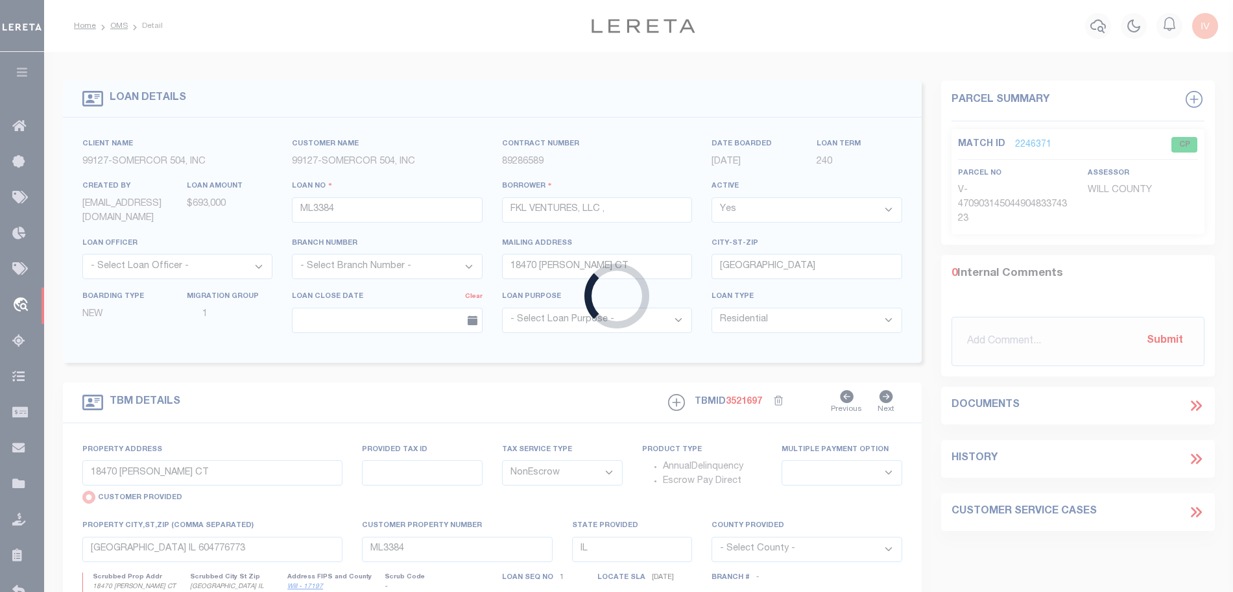
type input "133664"
type input "SEA TO SEA REAL ESTATE INC."
select select
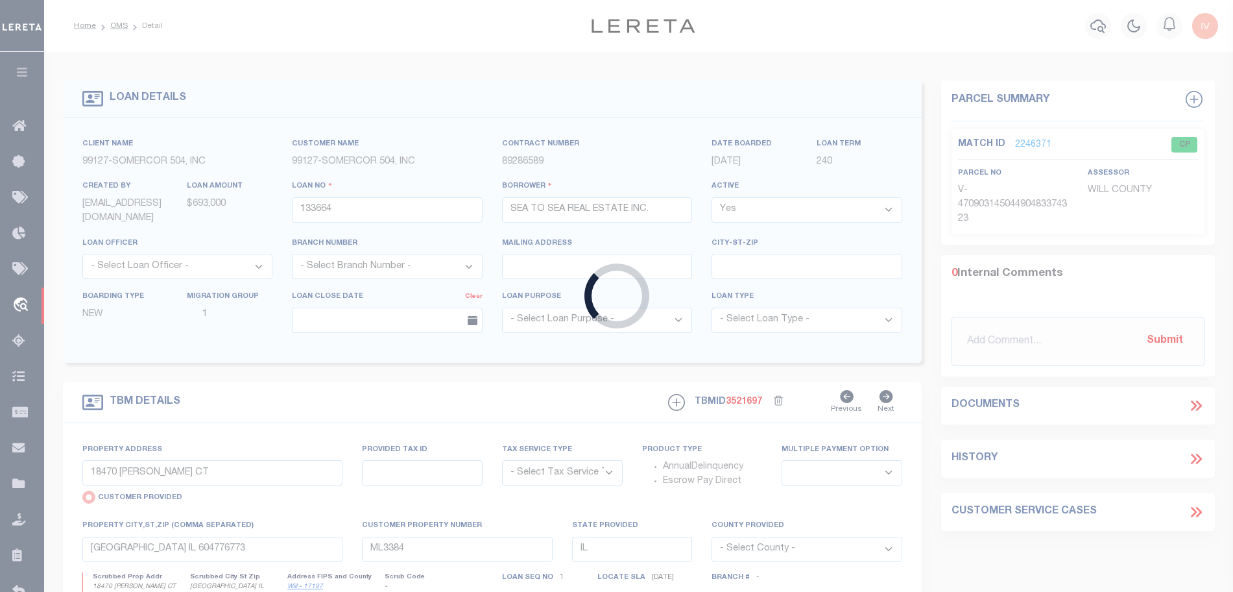
type input "508 S COLLINS AVENUE"
select select "Escrow"
select select
type input "LIMA OH 45804"
type input "133664-1"
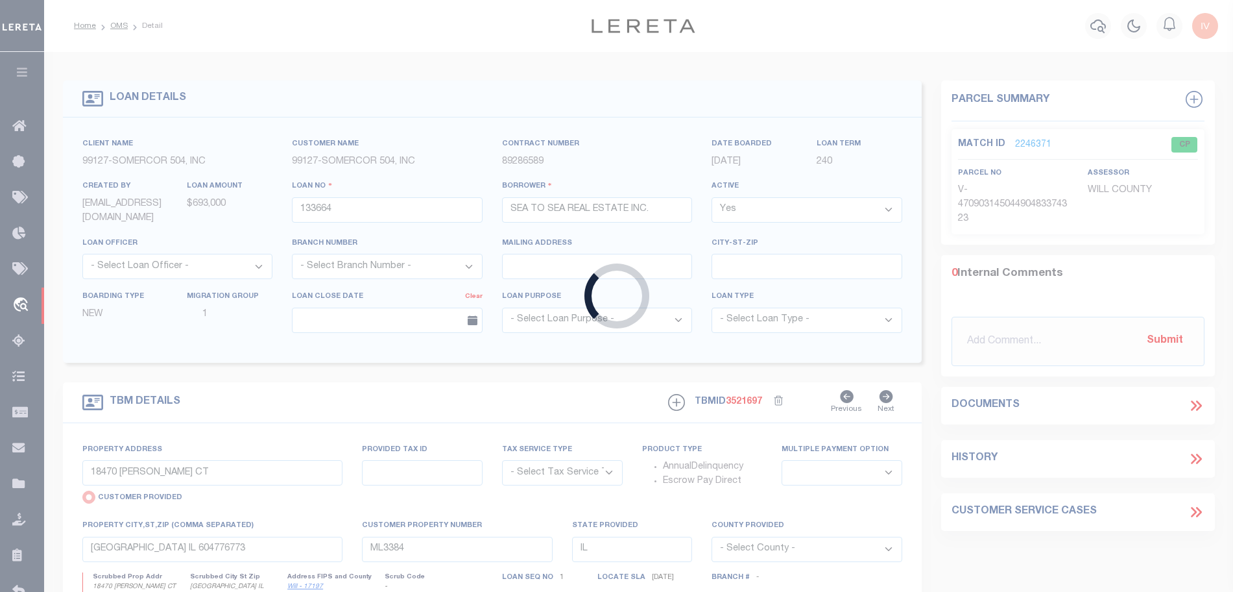
type input "OH"
type textarea "SEE FILE34002 1APL"
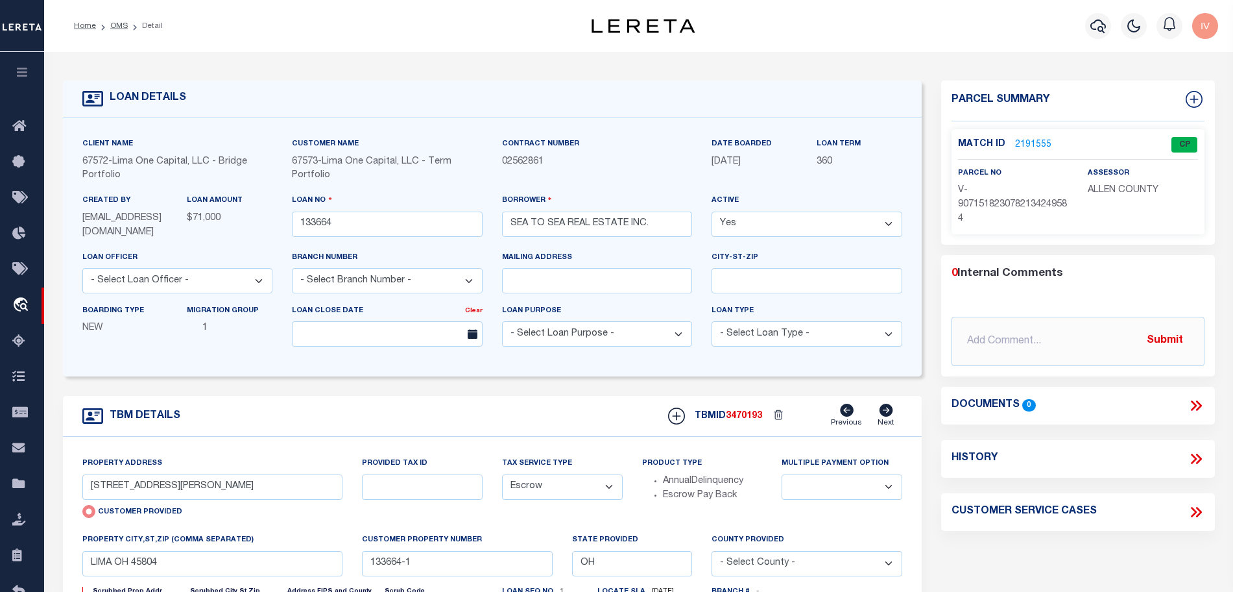
click at [1033, 143] on link "2191555" at bounding box center [1033, 145] width 36 height 14
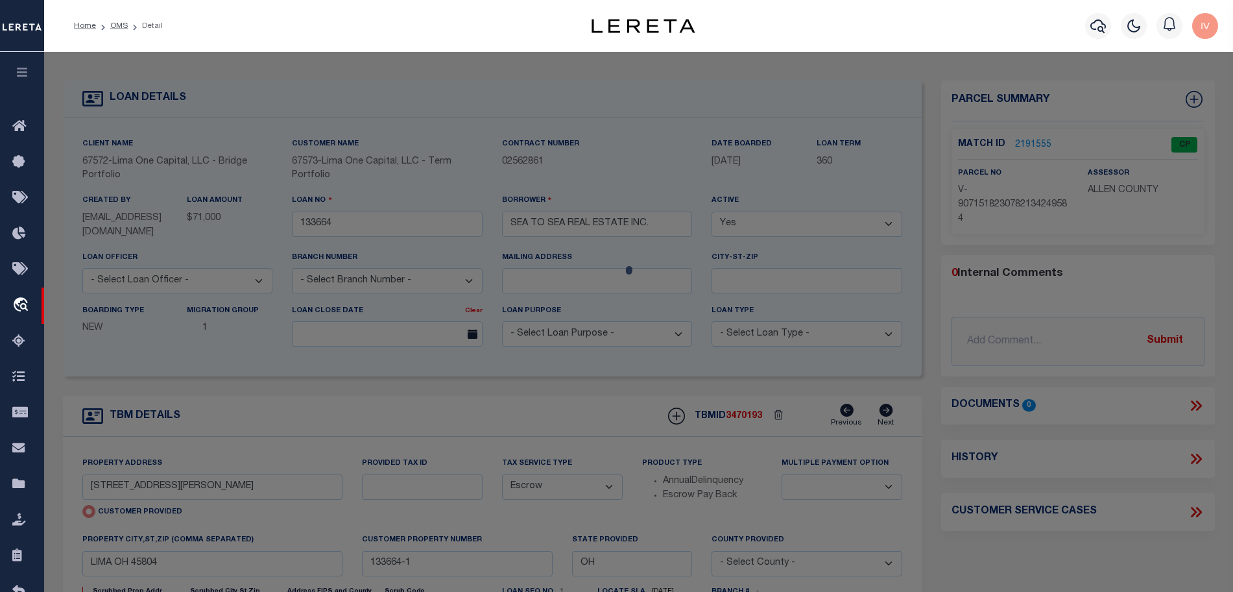
select select "AS"
select select
checkbox input "false"
select select "CP"
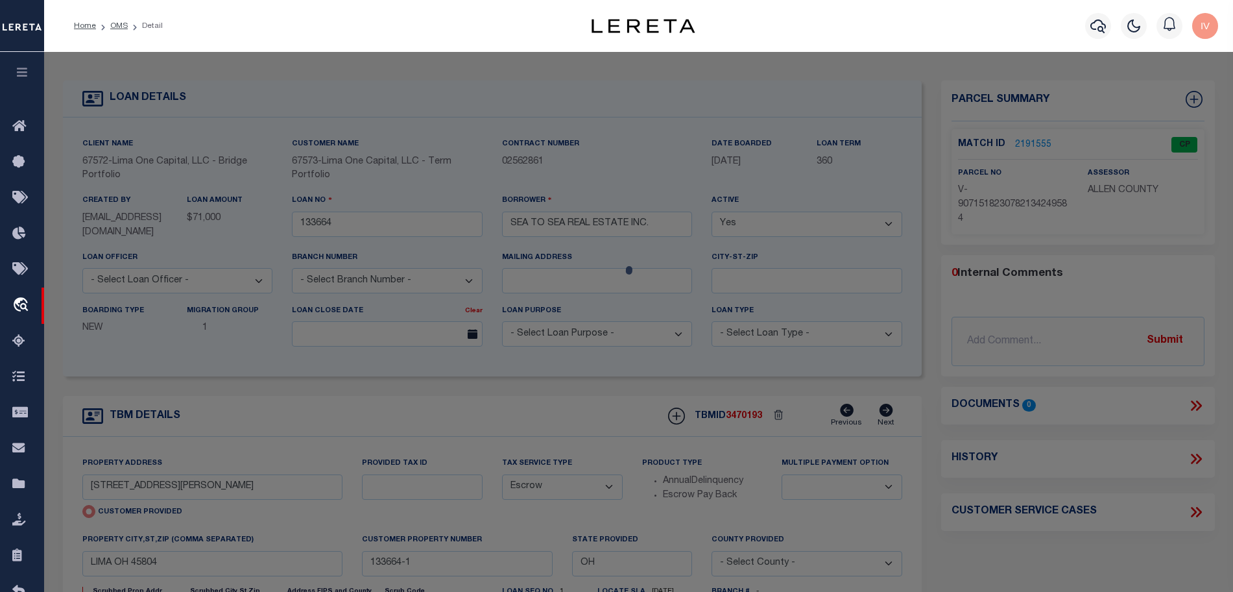
select select "AGW"
select select "ADD"
type input "[STREET_ADDRESS][PERSON_NAME]"
type input "LIMA OH 45804"
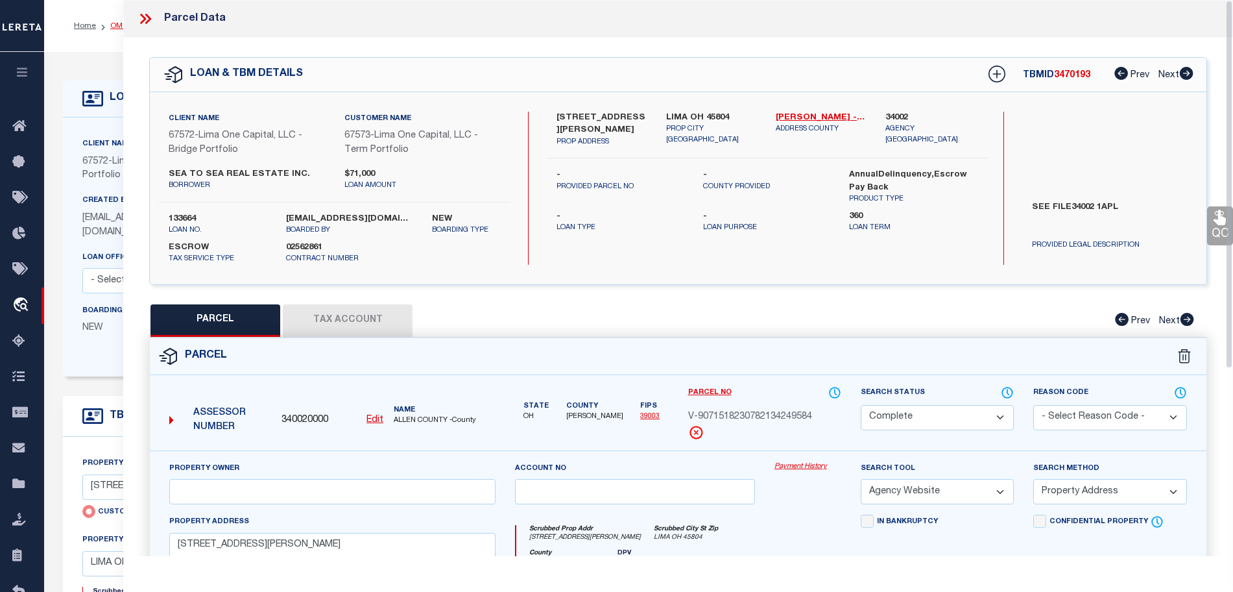
click at [117, 25] on link "OMS" at bounding box center [119, 26] width 18 height 8
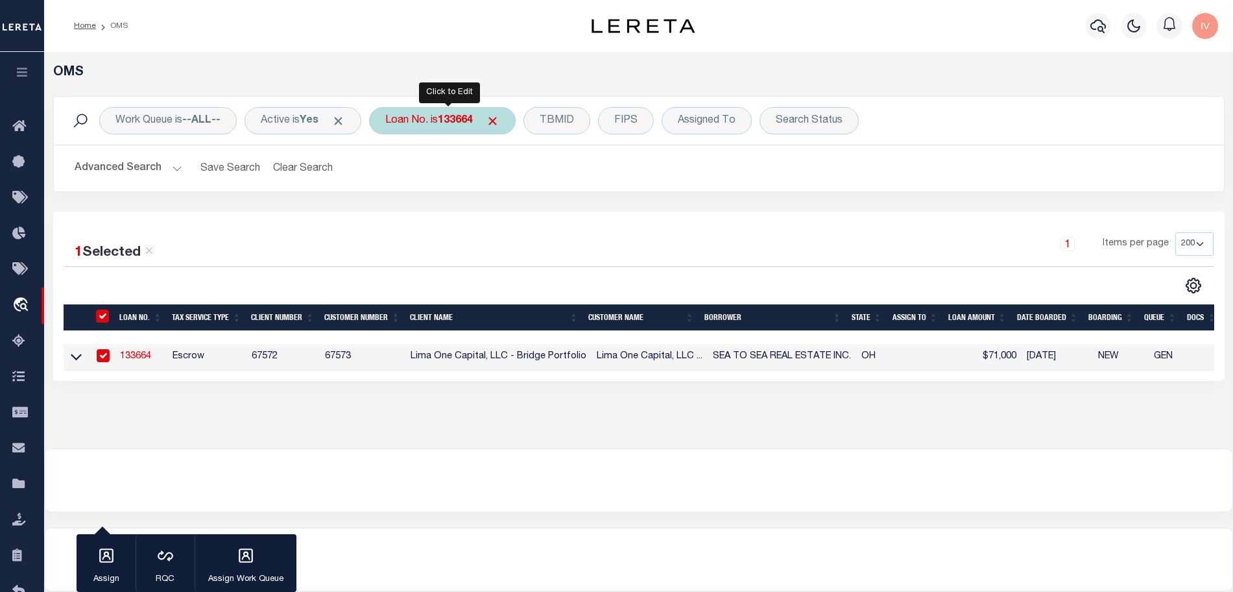
click at [416, 124] on div "Loan No. is 133664" at bounding box center [442, 120] width 147 height 27
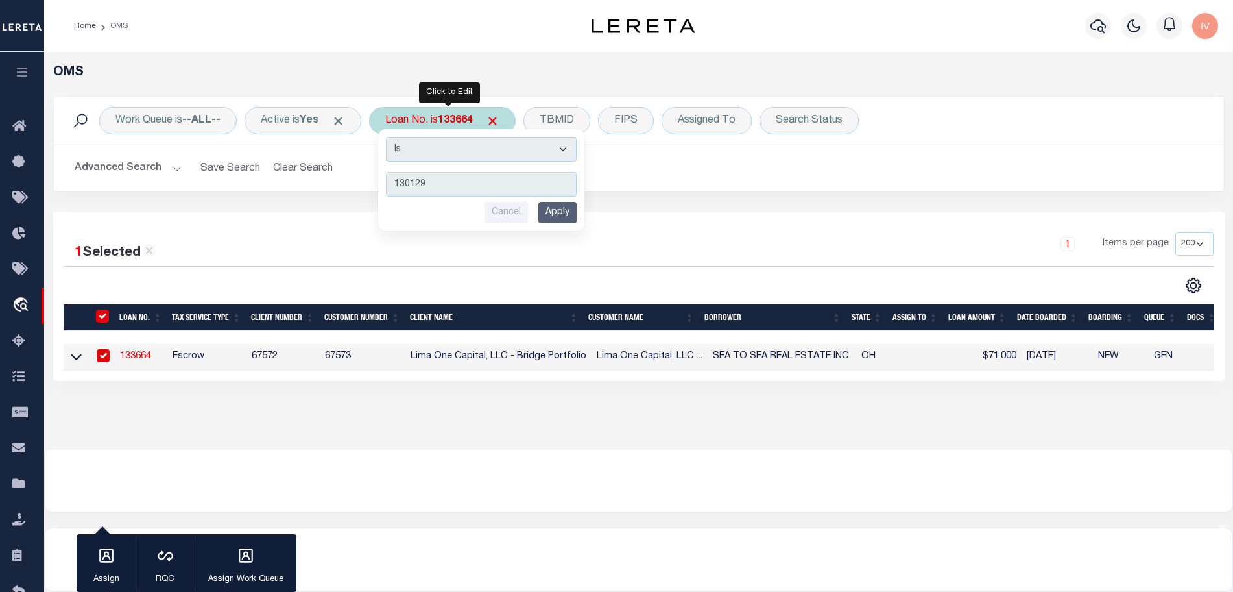
type input "130129"
click at [547, 215] on input "Apply" at bounding box center [557, 212] width 38 height 21
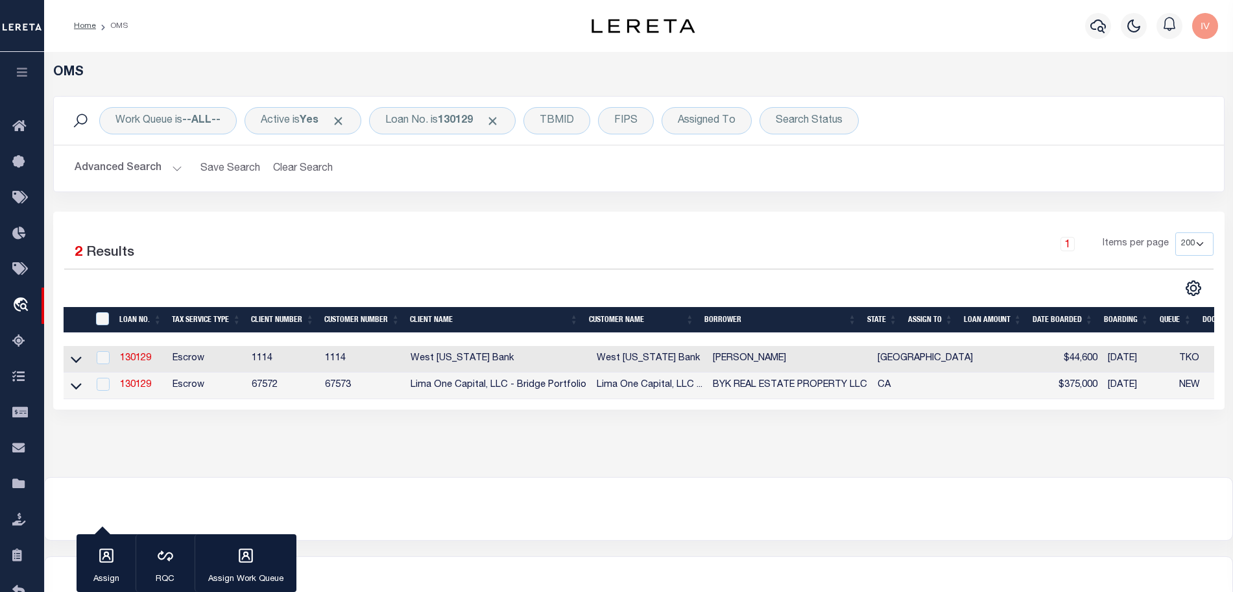
click at [153, 384] on td "130129" at bounding box center [141, 385] width 53 height 27
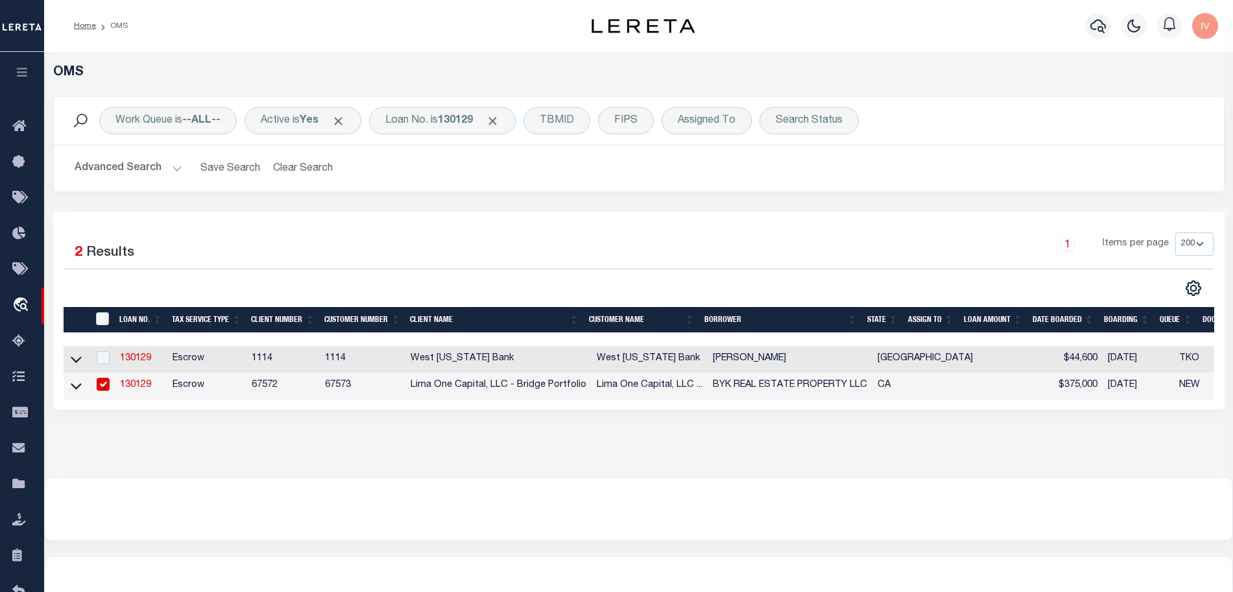
checkbox input "true"
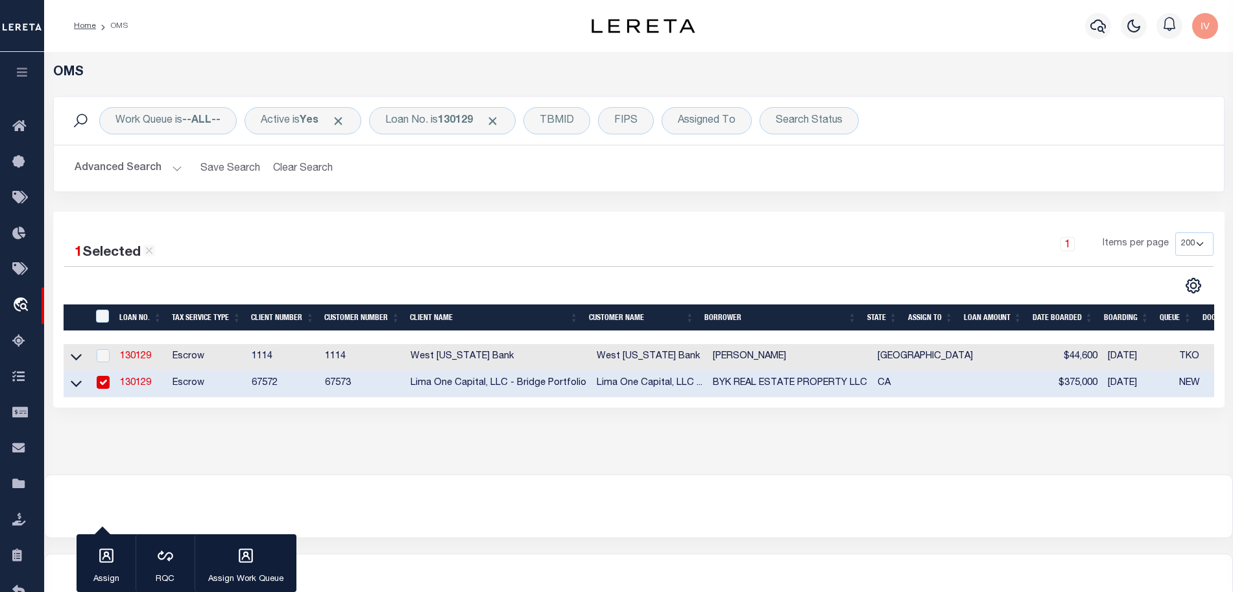
click at [150, 385] on link "130129" at bounding box center [135, 382] width 31 height 9
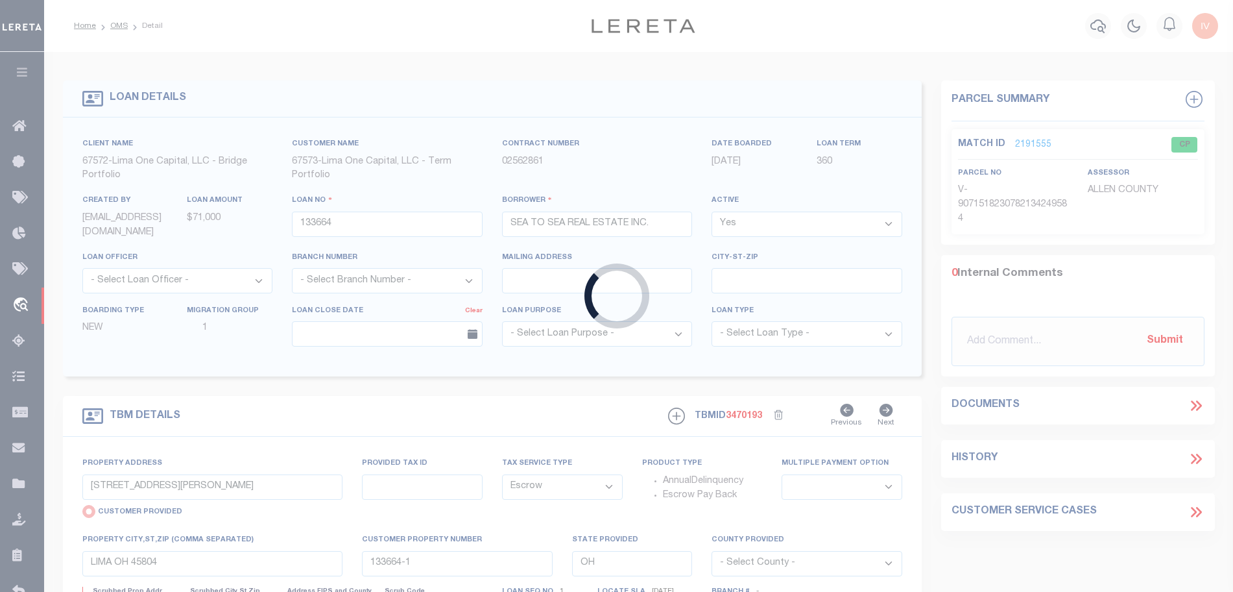
type input "130129"
type input "BYK REAL ESTATE PROPERTY LLC"
select select
type input "[STREET_ADDRESS]"
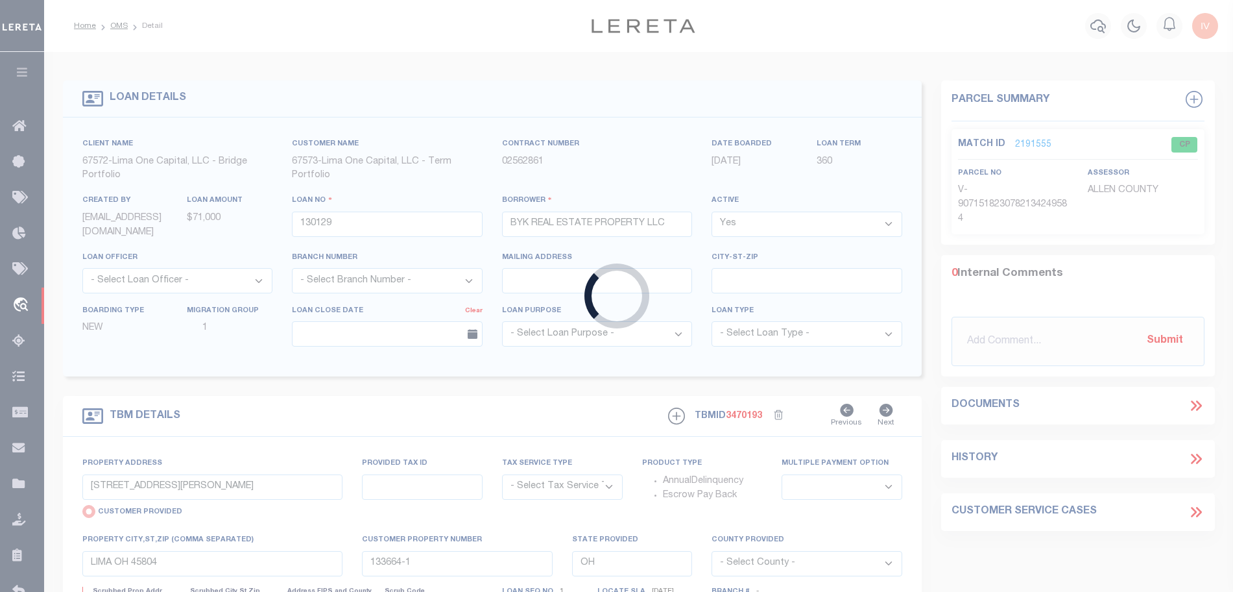
select select "Escrow"
select select
type input "MODESTO CA 95351"
type input "130129-1"
type input "CA"
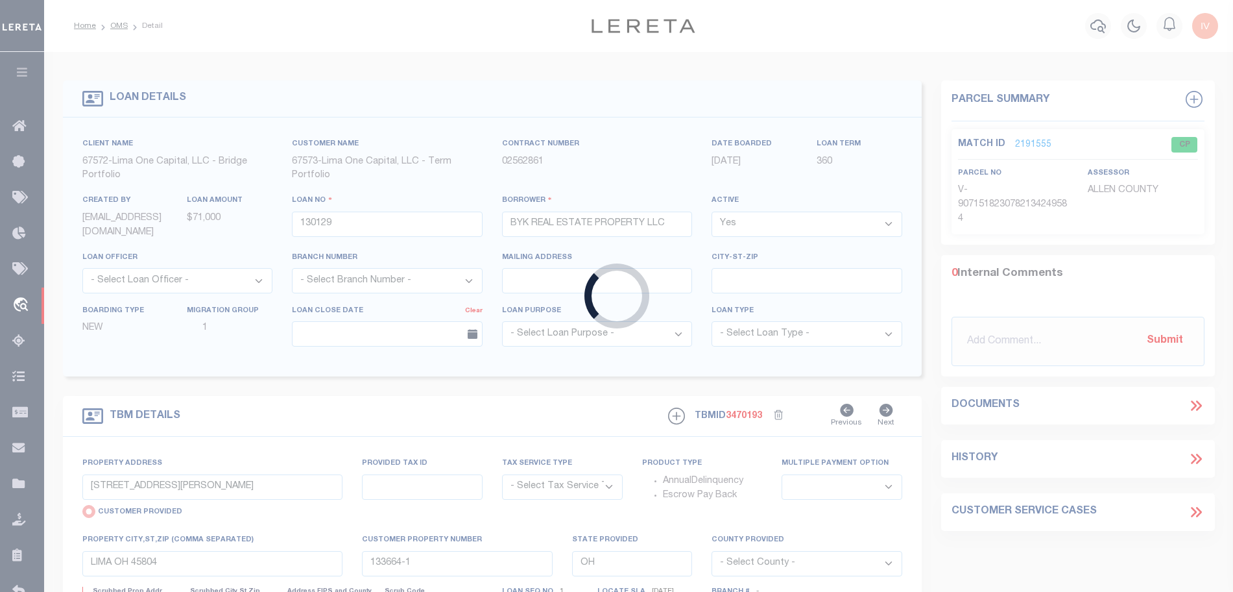
type textarea "COLLECTOR: ENTITY: PARCEL: 101"
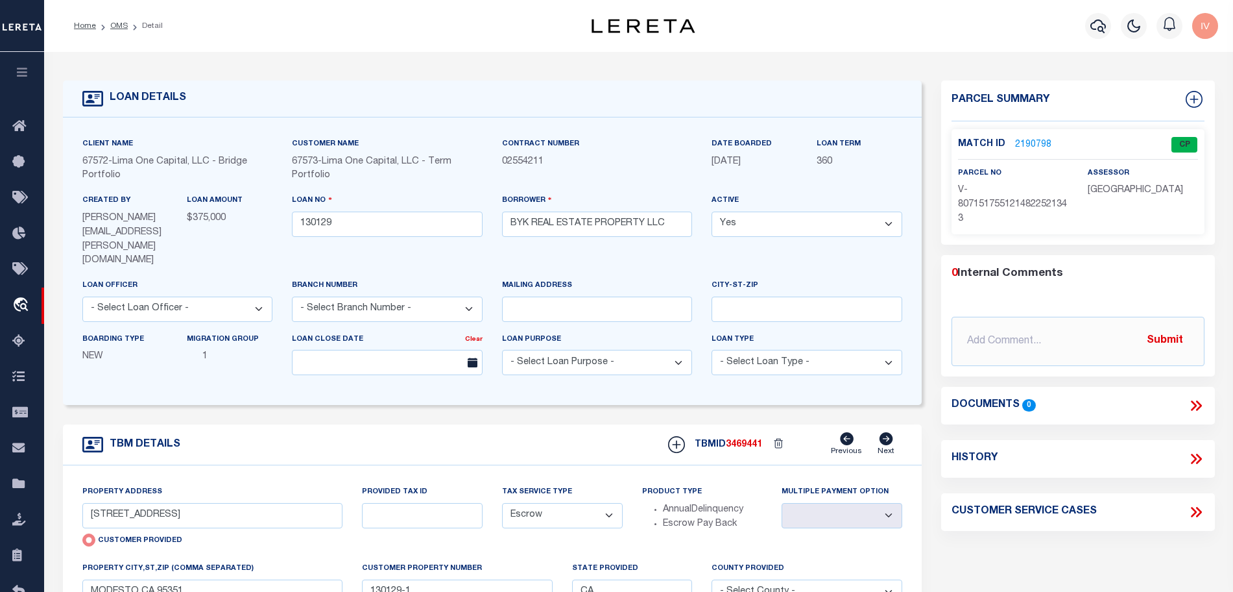
click at [1040, 143] on link "2190798" at bounding box center [1033, 145] width 36 height 14
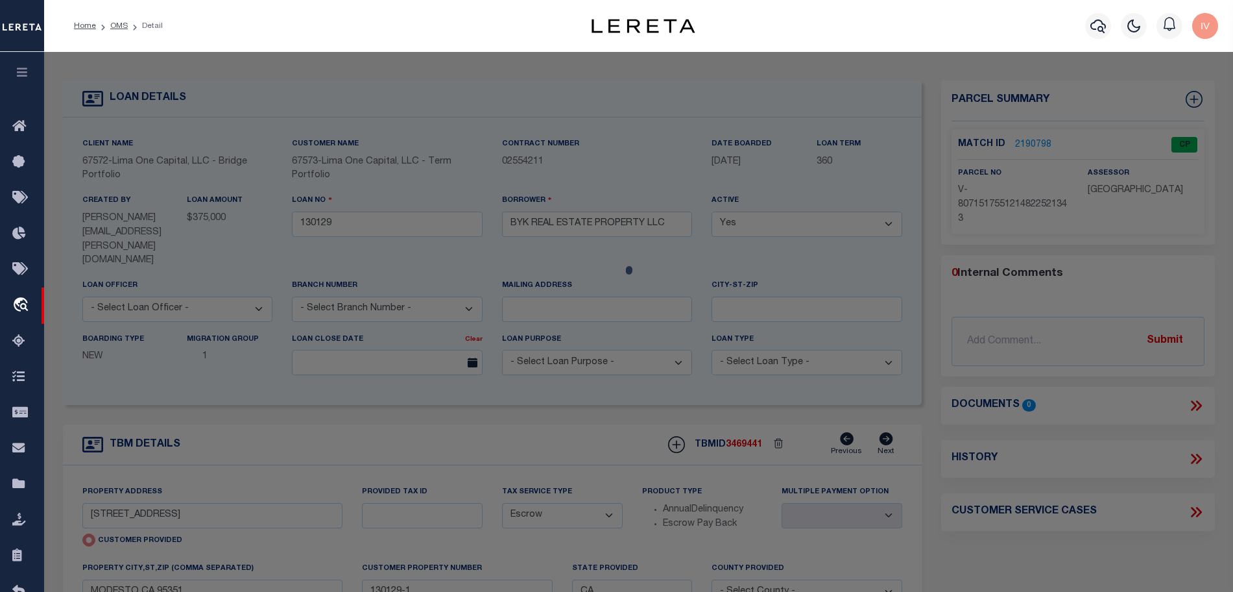
select select "AS"
select select
checkbox input "false"
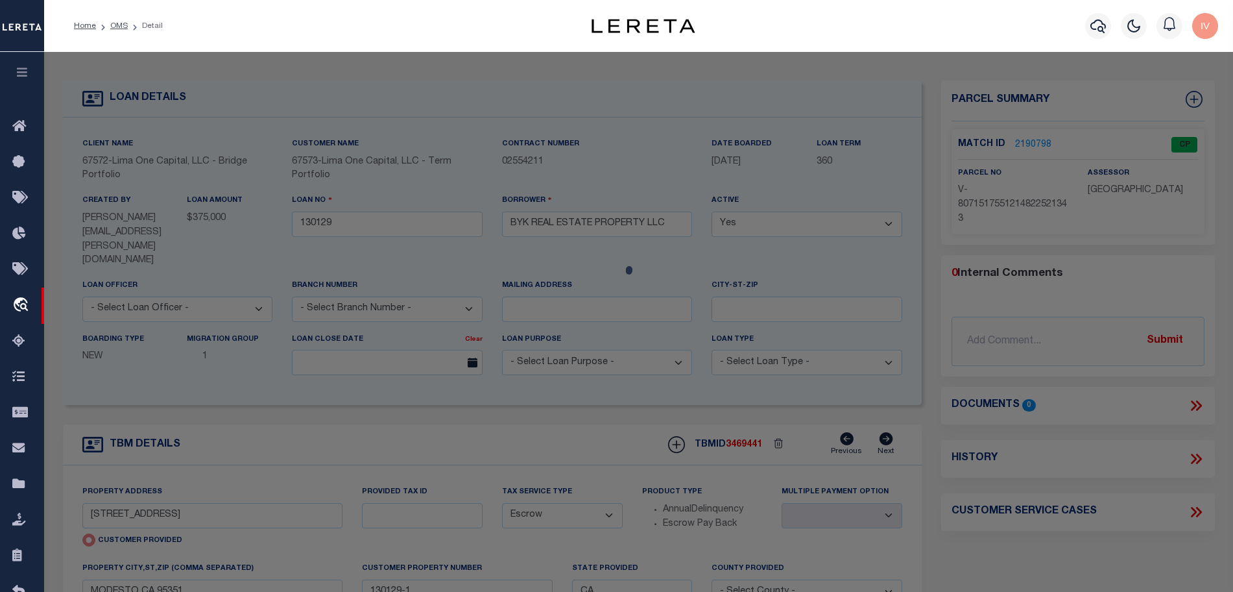
select select "CP"
type input "[STREET_ADDRESS]"
type input "MODESTO CA 95351"
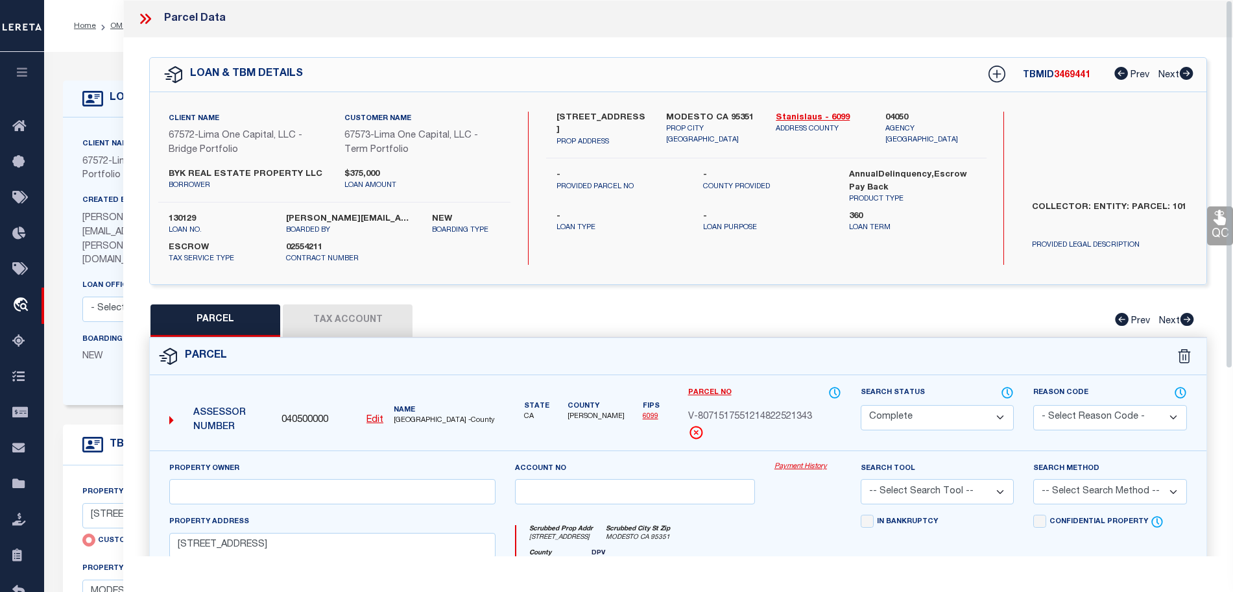
click at [146, 22] on icon at bounding box center [148, 19] width 6 height 10
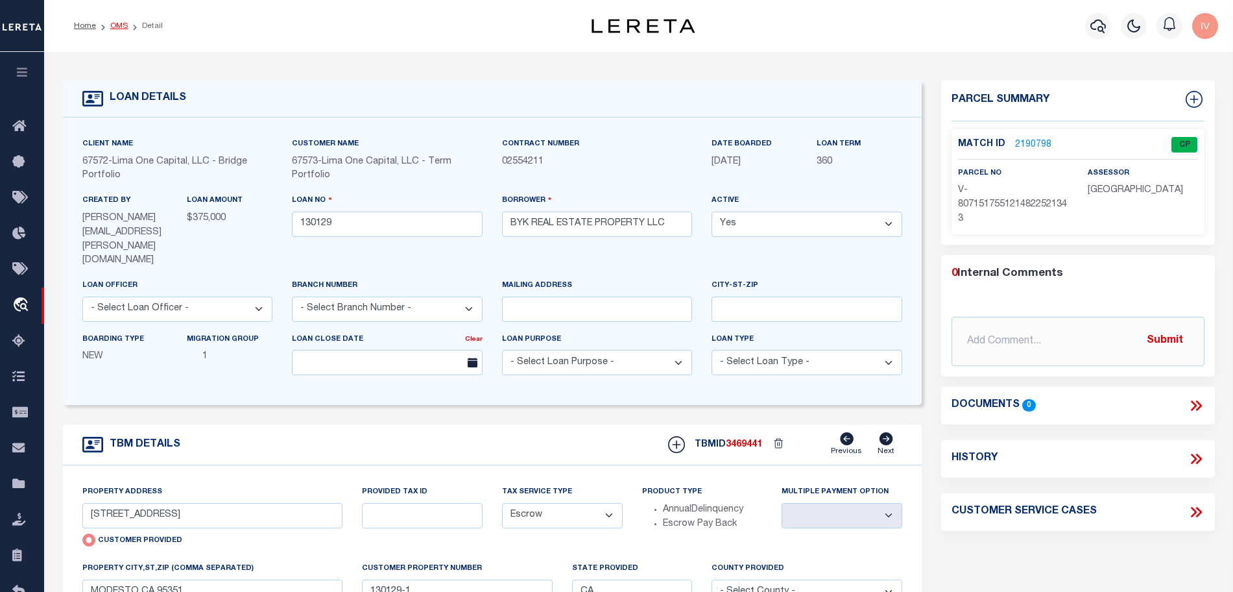
click at [123, 29] on link "OMS" at bounding box center [119, 26] width 18 height 8
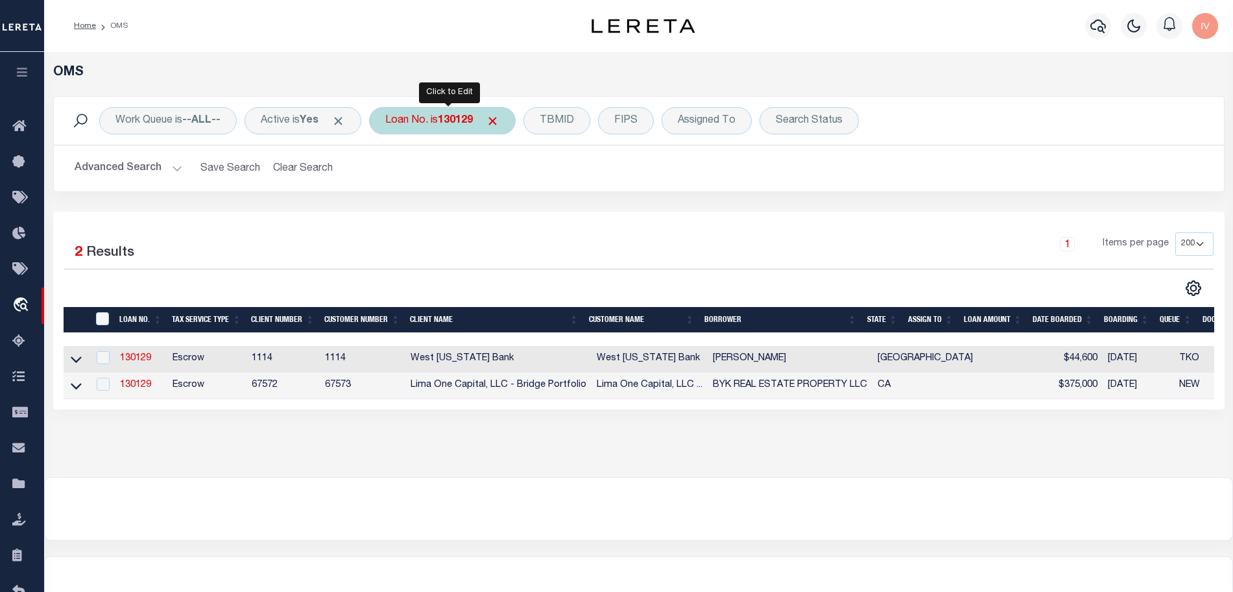
click at [457, 116] on b "130129" at bounding box center [455, 120] width 35 height 10
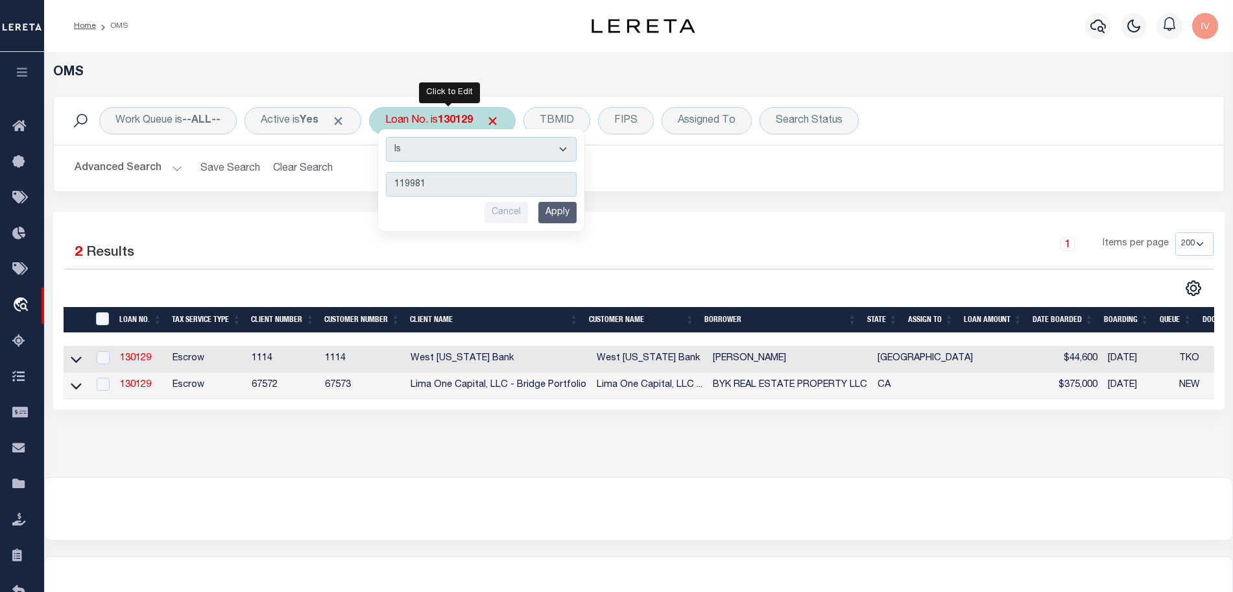
type input "119981"
click at [562, 211] on input "Apply" at bounding box center [557, 212] width 38 height 21
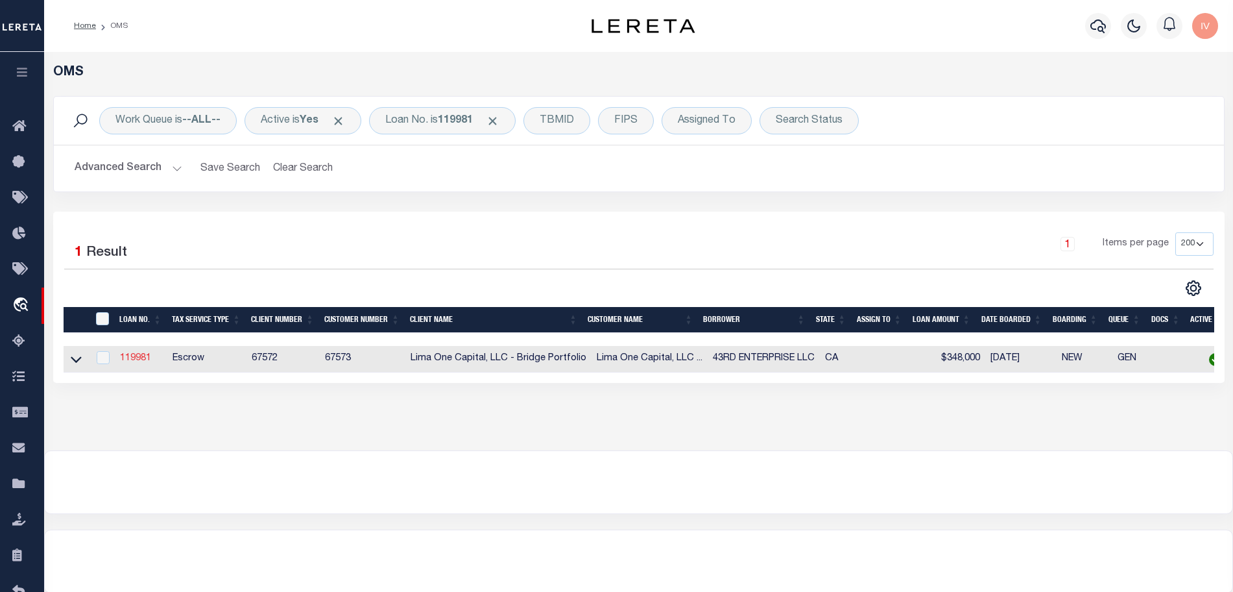
click at [138, 362] on link "119981" at bounding box center [135, 358] width 31 height 9
type input "119981"
type input "43RD ENTERPRISE LLC"
select select
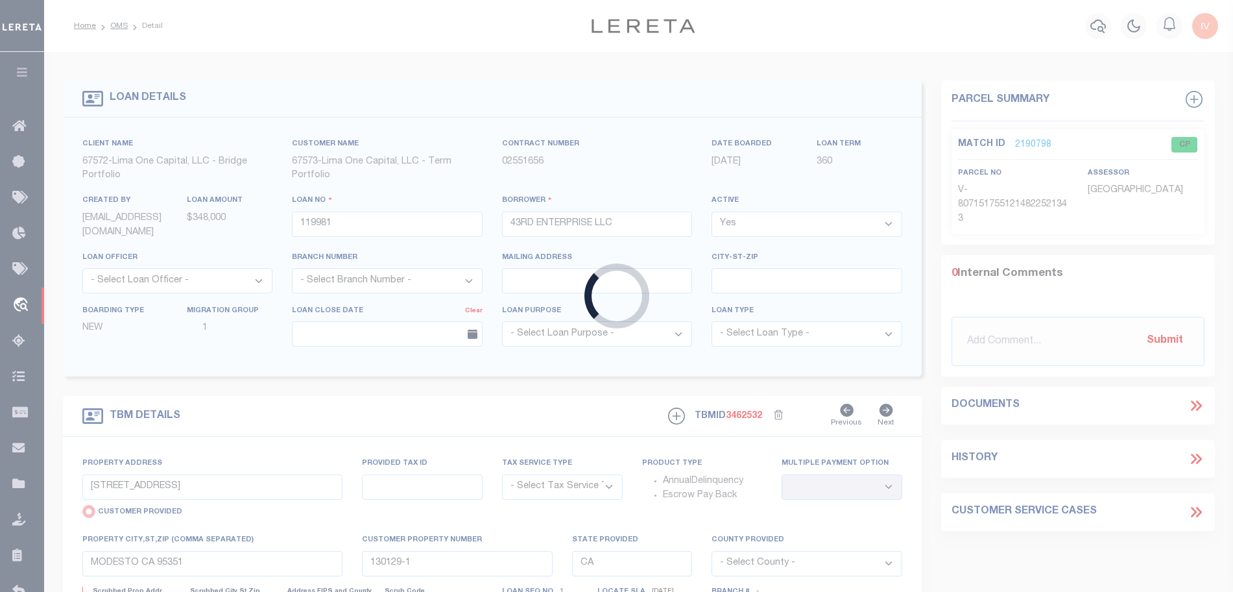
type input "3486 E CLINTON AVENUE"
select select "Escrow"
select select
type input "FRESNO CA 93703"
type input "119981-1"
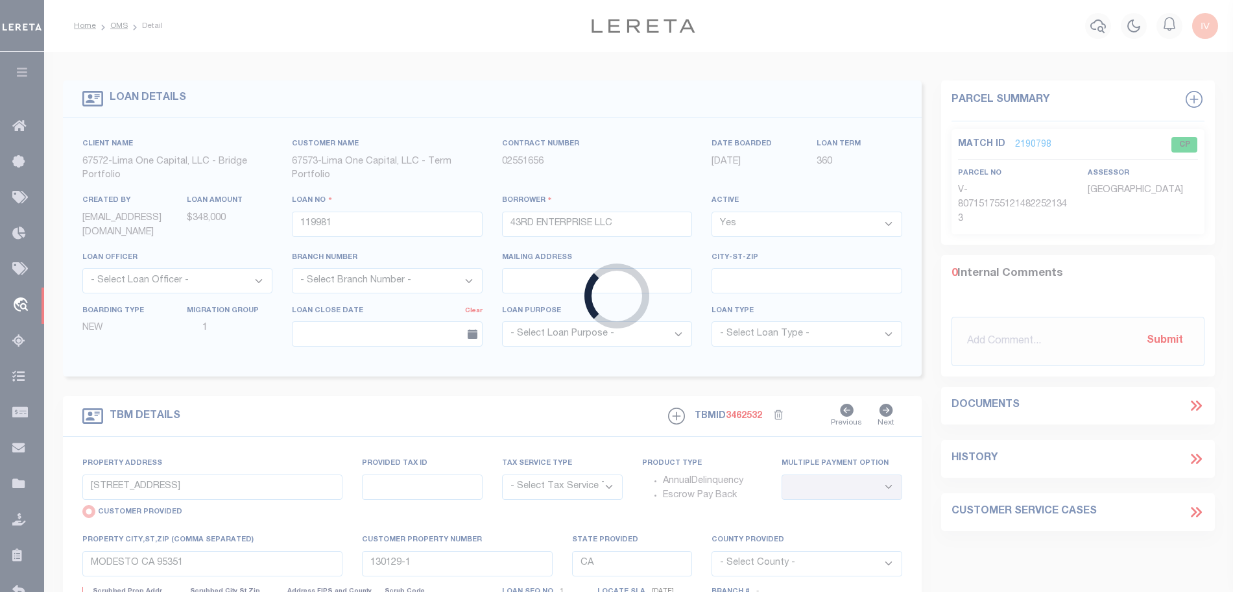
type textarea "COLLECTOR: ENTITY: PARCEL: 44606108"
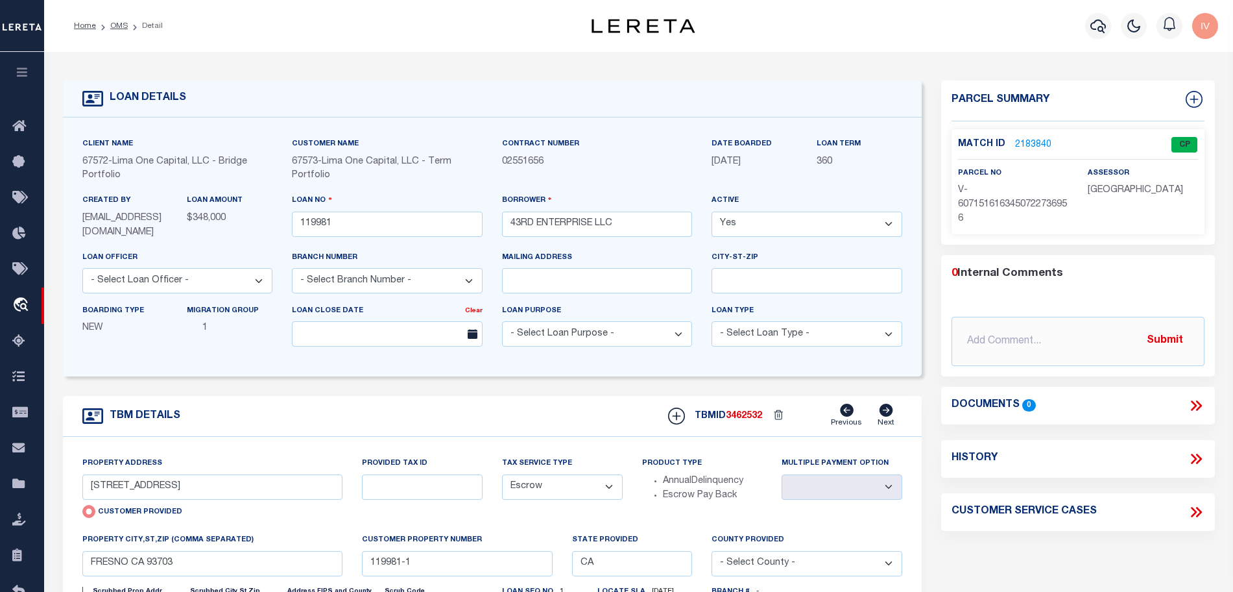
click at [1038, 139] on link "2183840" at bounding box center [1033, 145] width 36 height 14
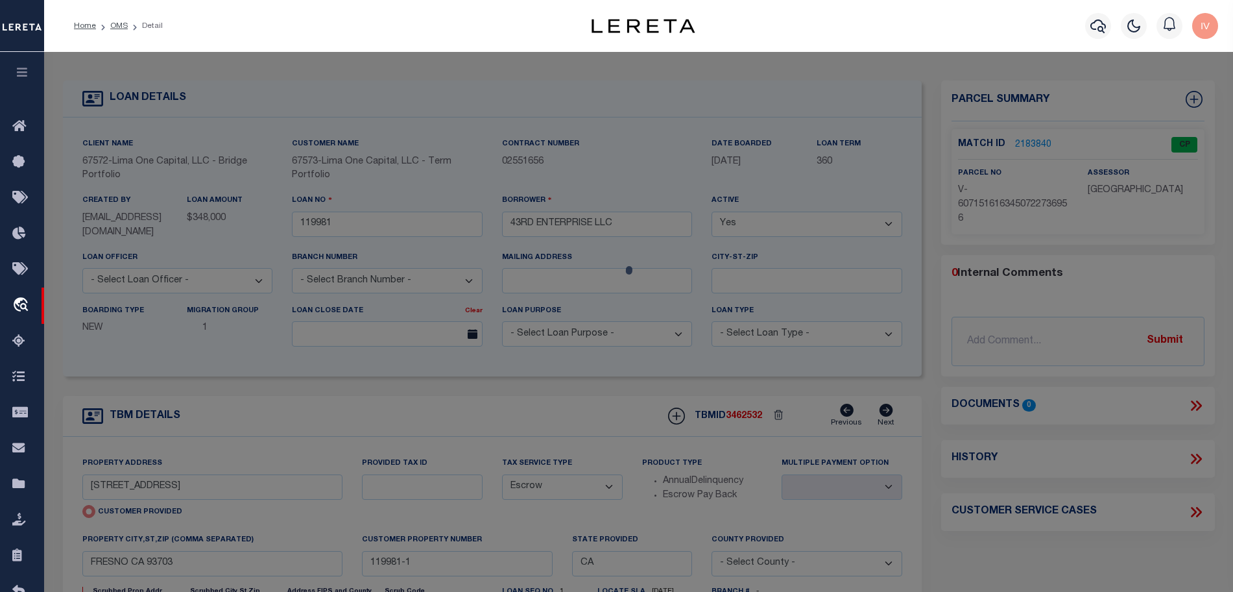
select select "AS"
checkbox input "false"
select select "CP"
type input "3486 E CLINTON AVENUE"
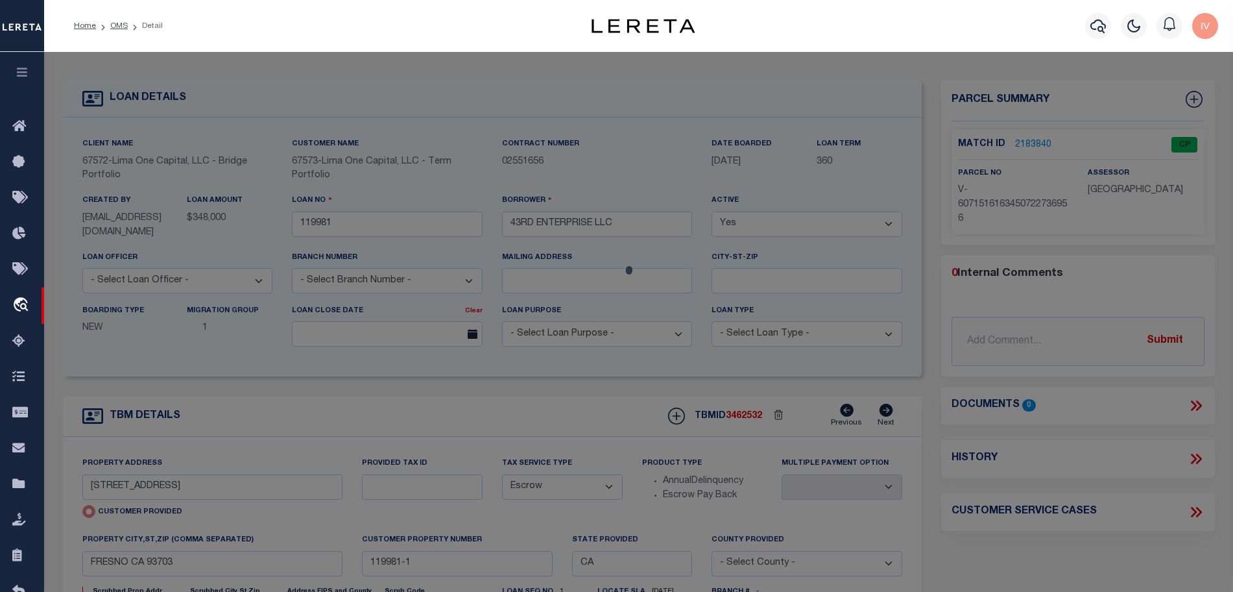
type input "FRESNO CA 93703"
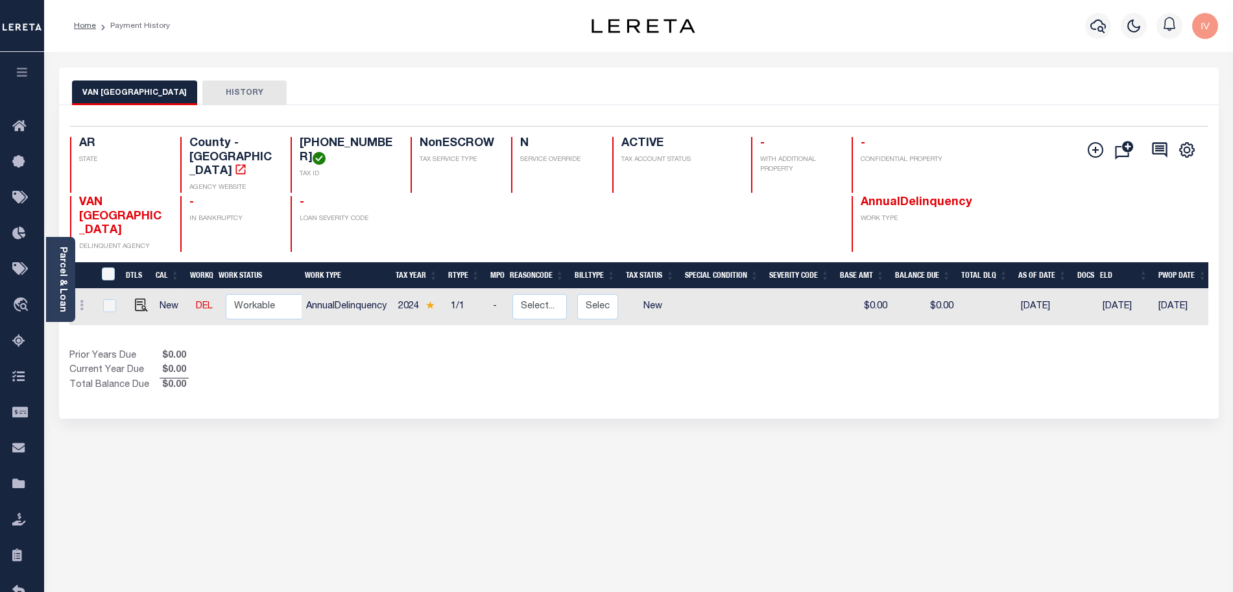
click at [582, 398] on div "VAN BUREN COUNTY HISTORY Selected 1 Result" at bounding box center [638, 439] width 1179 height 745
click at [343, 376] on div "VAN BUREN COUNTY HISTORY Selected 1 Result" at bounding box center [638, 439] width 1179 height 745
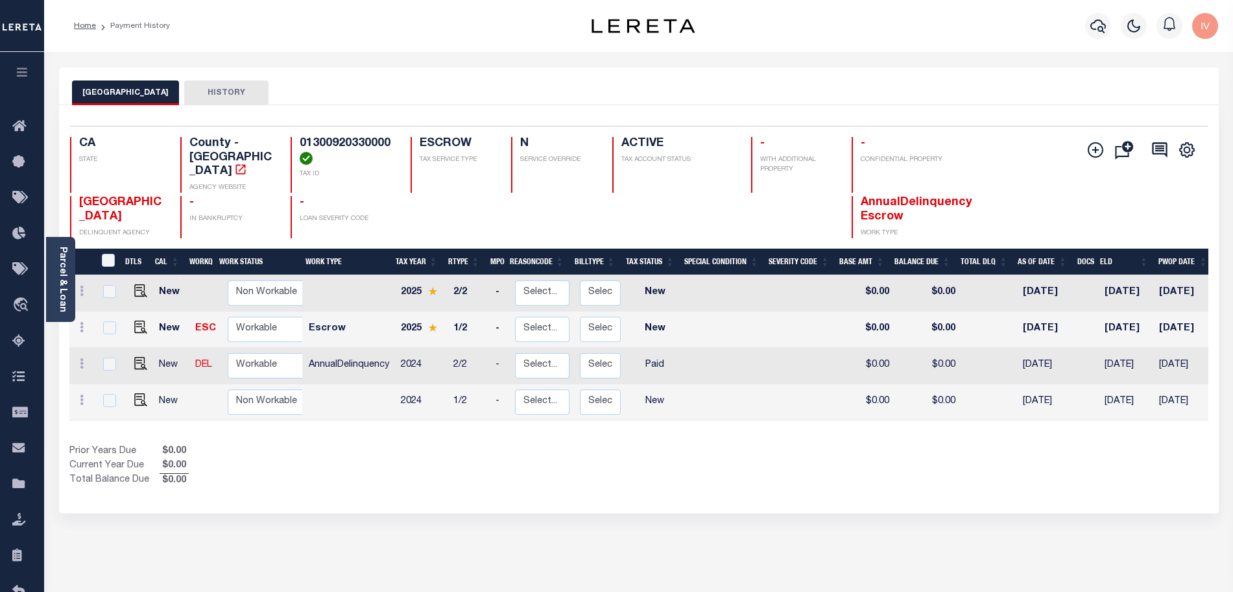
click at [457, 52] on div "Parcel & Loan Loan Details 117819 LOAN NO ACTIVE" at bounding box center [638, 426] width 1179 height 748
click at [328, 142] on h4 "01300920330000" at bounding box center [347, 151] width 95 height 28
copy h4 "01300920330000"
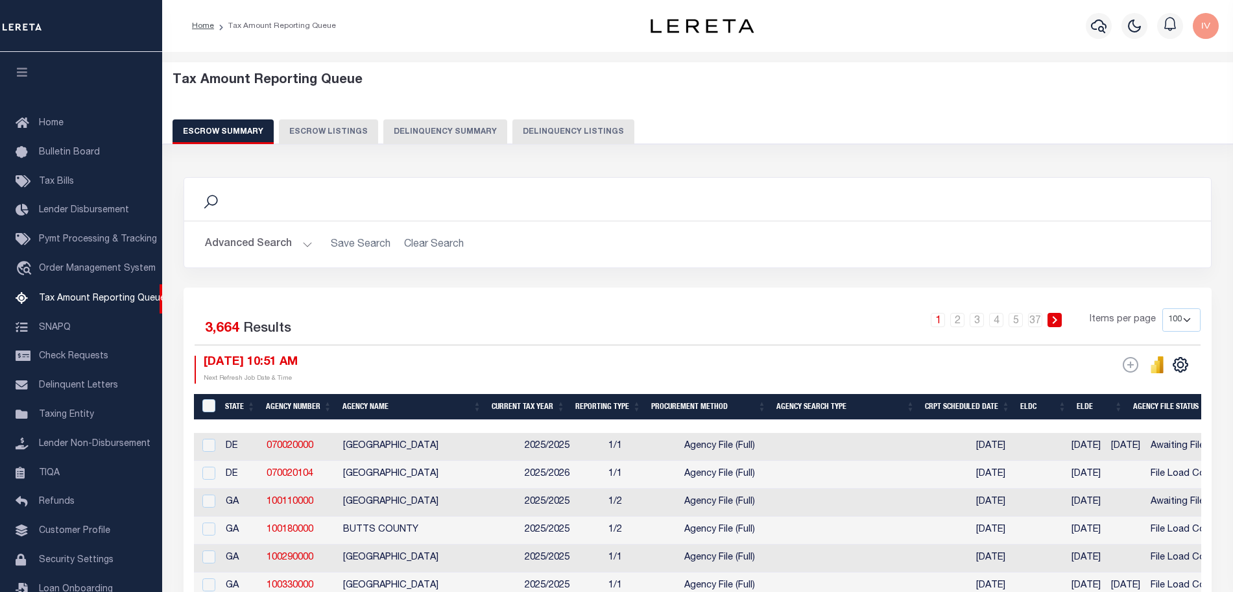
select select "100"
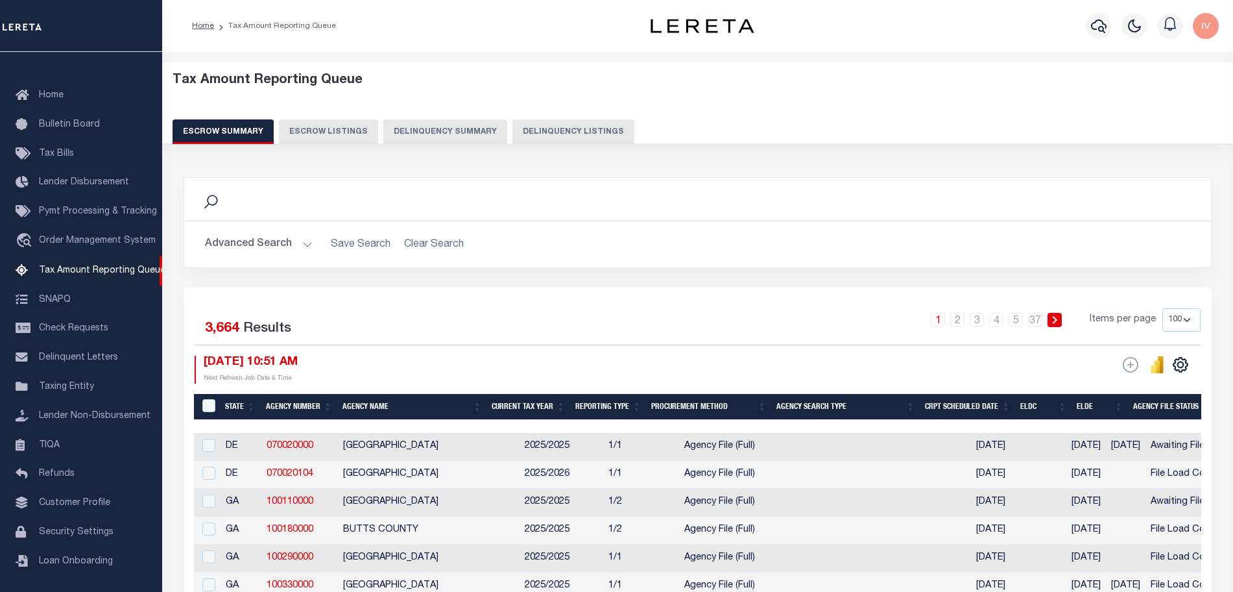
click at [531, 143] on button "Delinquency Listings" at bounding box center [573, 131] width 122 height 25
select select "100"
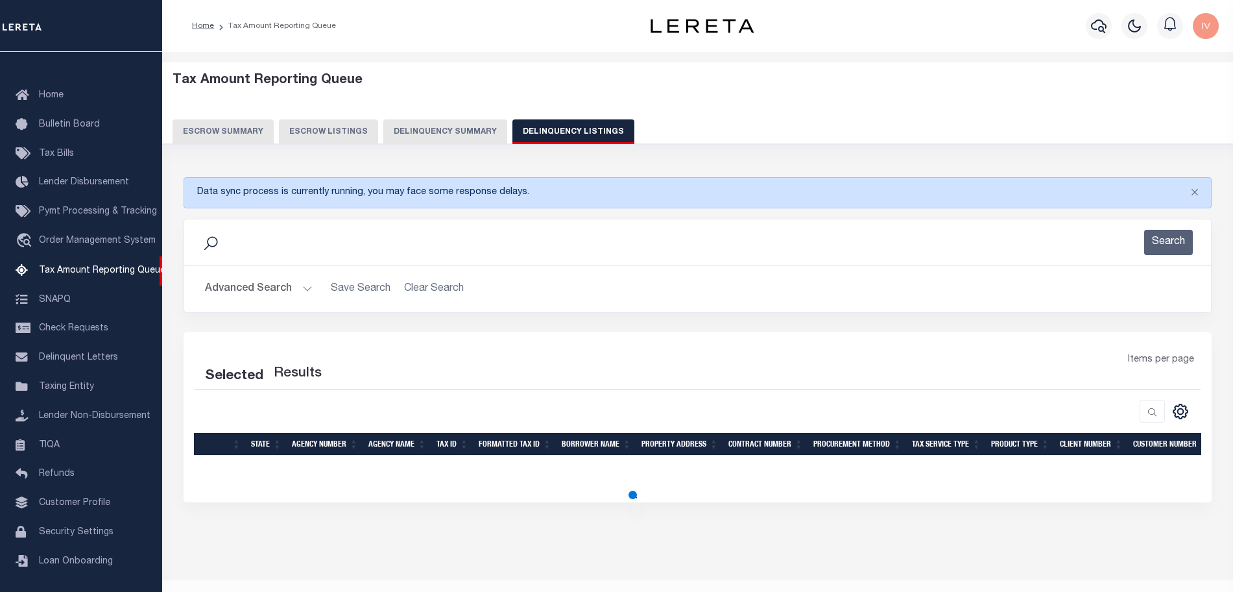
select select "100"
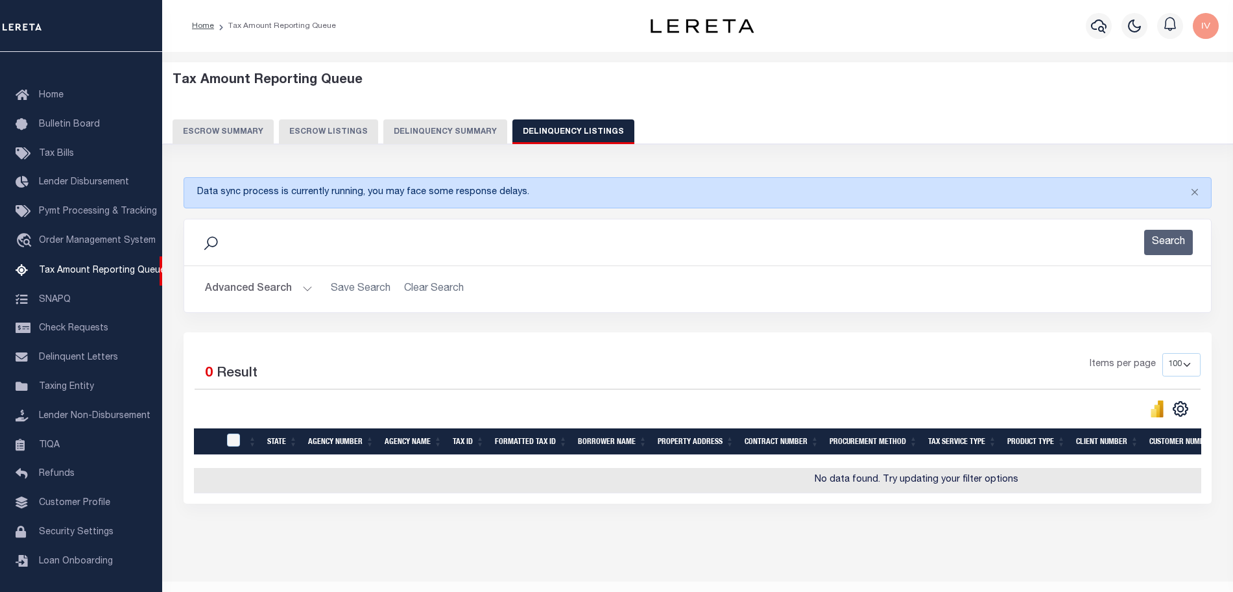
click at [302, 283] on button "Advanced Search" at bounding box center [259, 288] width 108 height 25
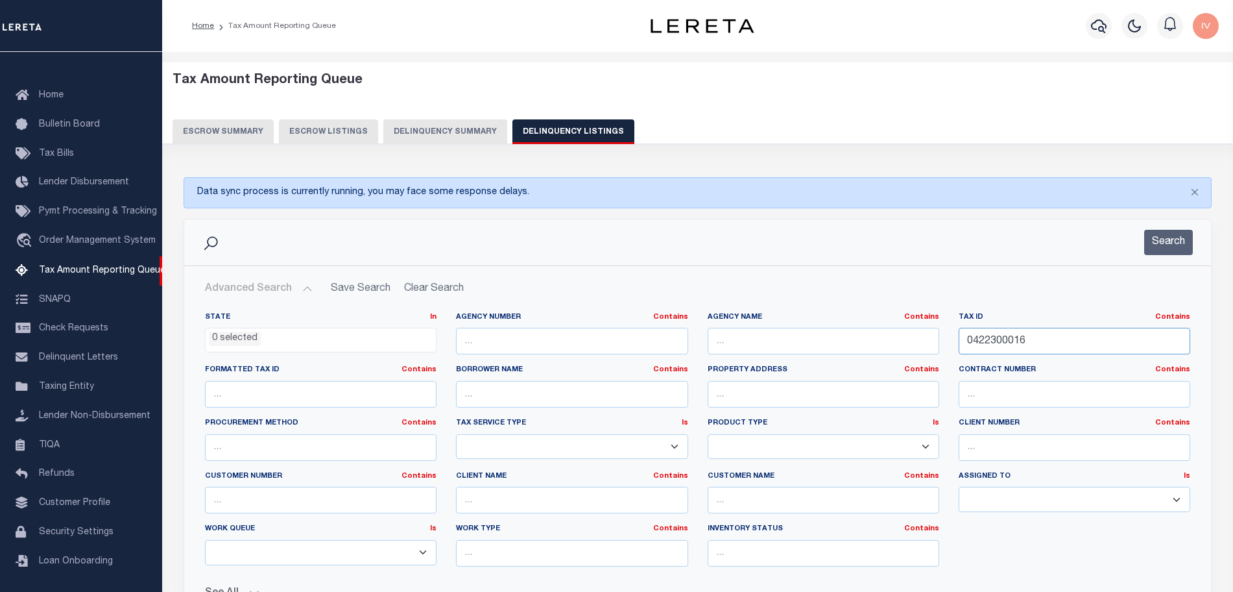
click at [1077, 343] on input "0422300016" at bounding box center [1075, 341] width 232 height 27
paste input "1300920330000"
click at [1174, 245] on button "Search" at bounding box center [1168, 242] width 49 height 25
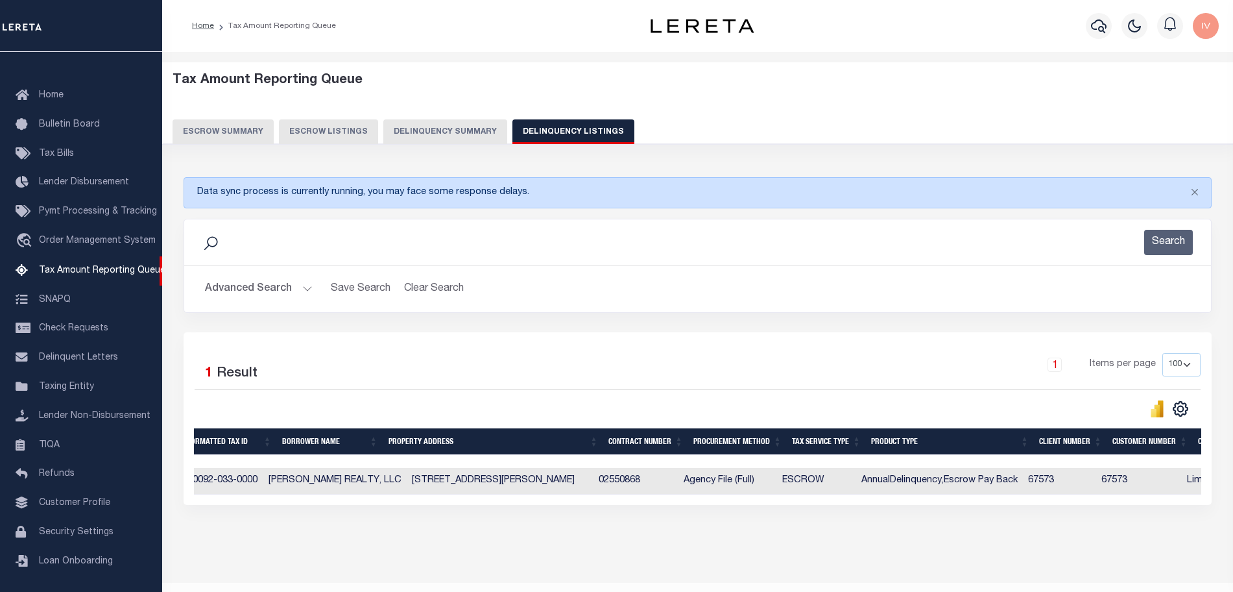
scroll to position [0, 0]
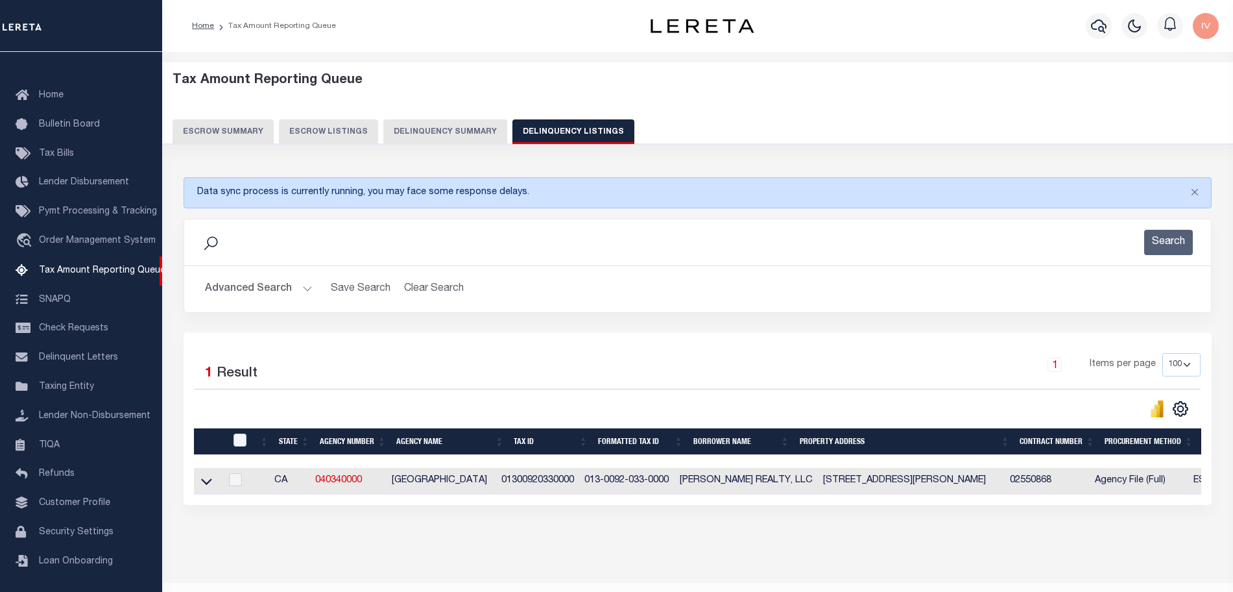
click at [313, 283] on h2 "Advanced Search Save Search Clear Search tblassign_wrapper_dynamictable_____Def…" at bounding box center [698, 288] width 1006 height 25
click at [307, 286] on button "Advanced Search" at bounding box center [259, 288] width 108 height 25
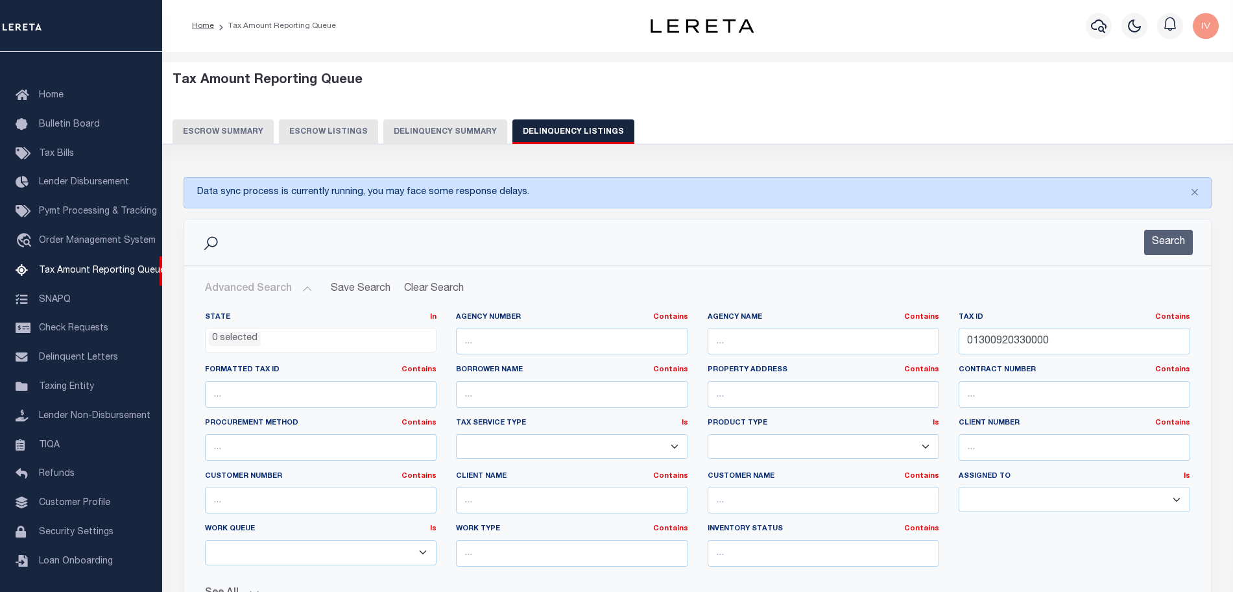
click at [1109, 326] on div "Tax ID Contains Contains Is 01300920330000" at bounding box center [1075, 333] width 232 height 43
click at [1102, 337] on input "01300920330000" at bounding box center [1075, 341] width 232 height 27
paste input "19090110101"
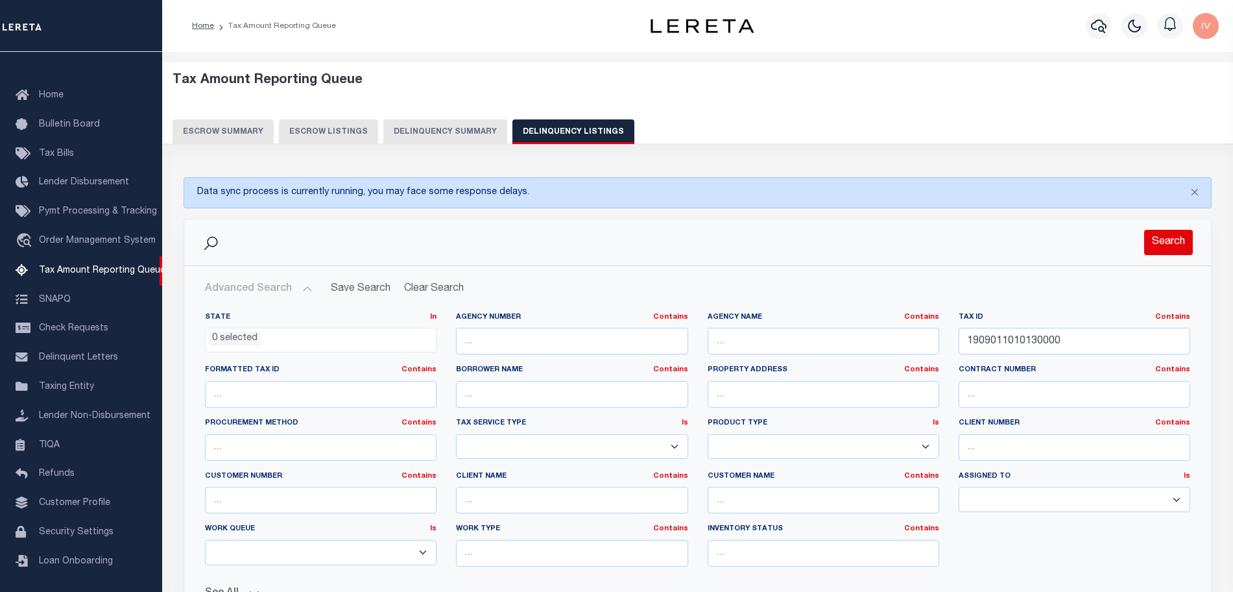
click at [1167, 238] on button "Search" at bounding box center [1168, 242] width 49 height 25
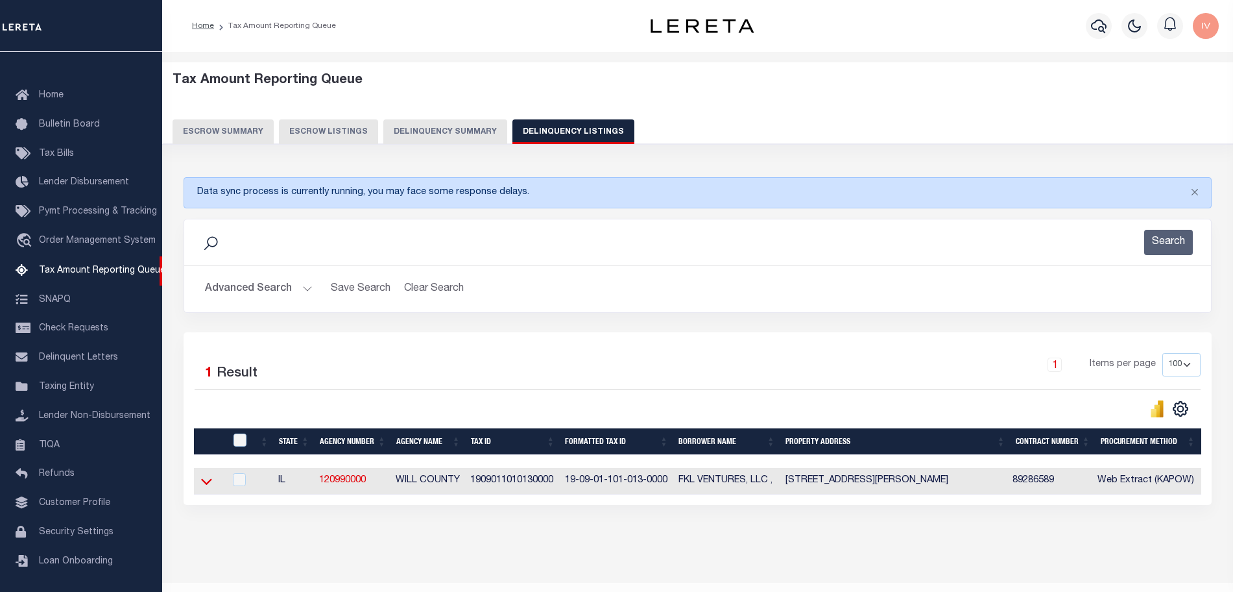
click at [206, 482] on icon at bounding box center [206, 481] width 11 height 14
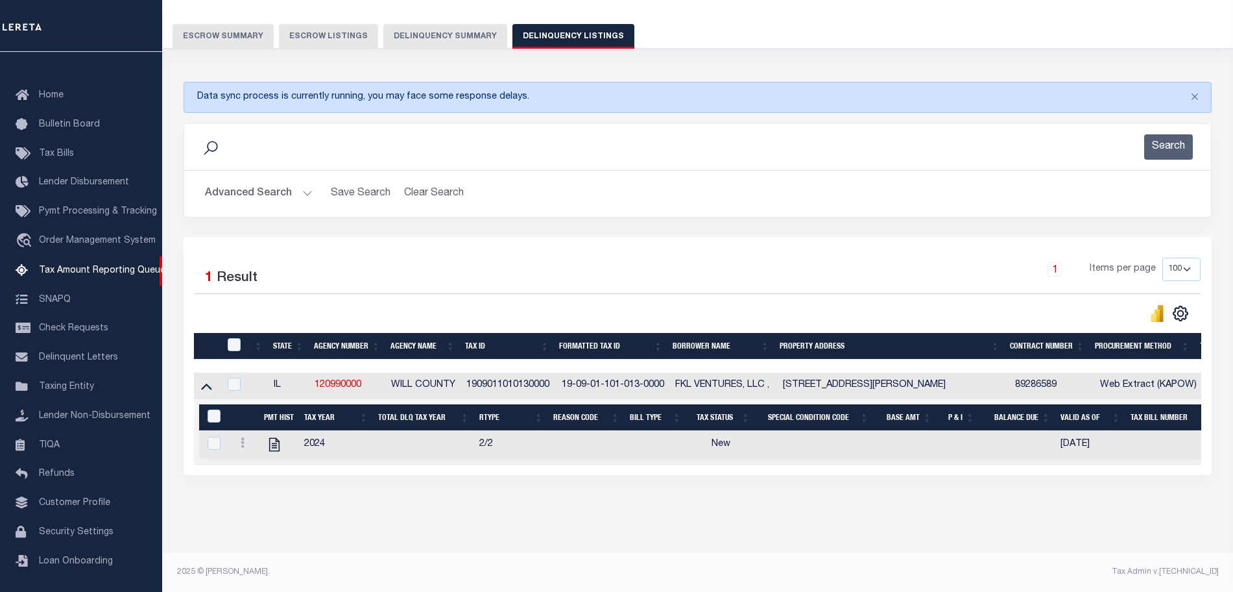
scroll to position [107, 0]
click at [308, 181] on button "Advanced Search" at bounding box center [259, 193] width 108 height 25
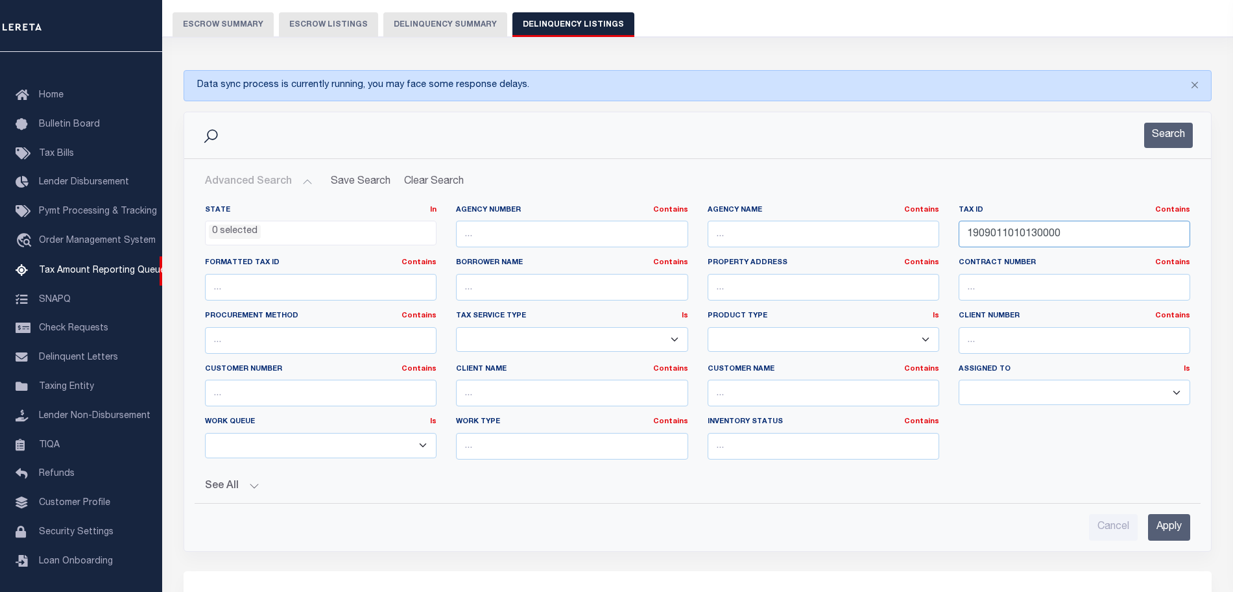
click at [1087, 230] on input "1909011010130000" at bounding box center [1075, 234] width 232 height 27
paste input "44606108"
type input "44606108"
drag, startPoint x: 1165, startPoint y: 132, endPoint x: 1044, endPoint y: 222, distance: 150.2
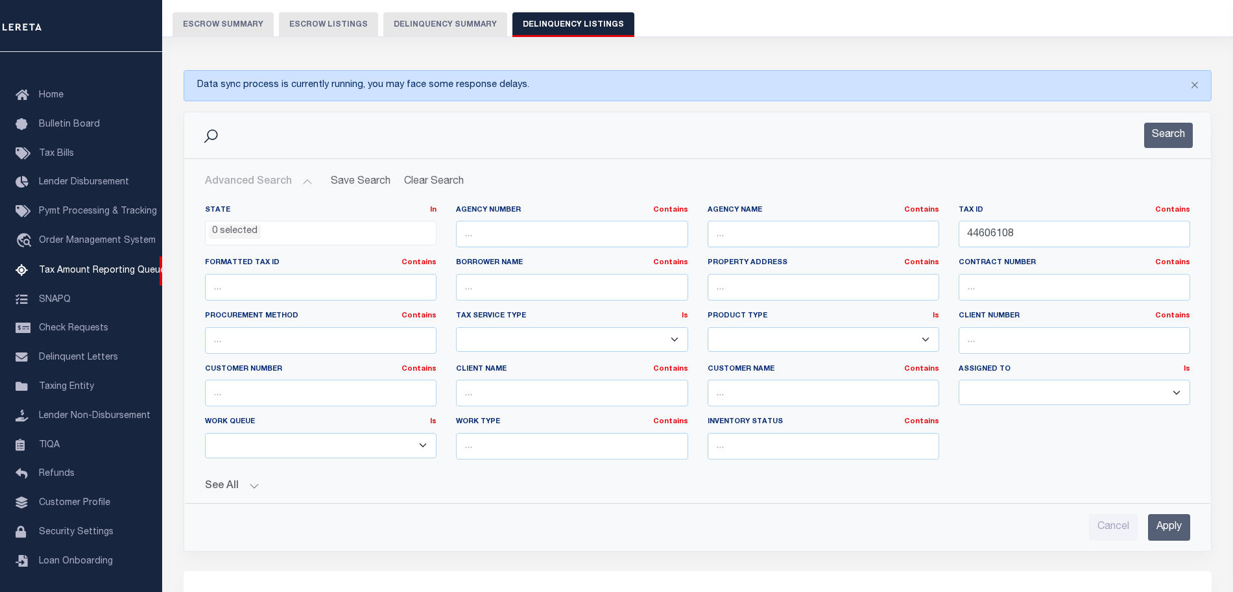
click at [1068, 209] on div "Search Advanced Search Save Search Clear Search tblassign_wrapper_dynamictable_…" at bounding box center [698, 332] width 1028 height 440
click at [1016, 237] on input "44606108" at bounding box center [1075, 234] width 232 height 27
type input "44606108"
click at [1134, 133] on div "Search" at bounding box center [1161, 135] width 64 height 25
click at [1150, 134] on button "Search" at bounding box center [1168, 135] width 49 height 25
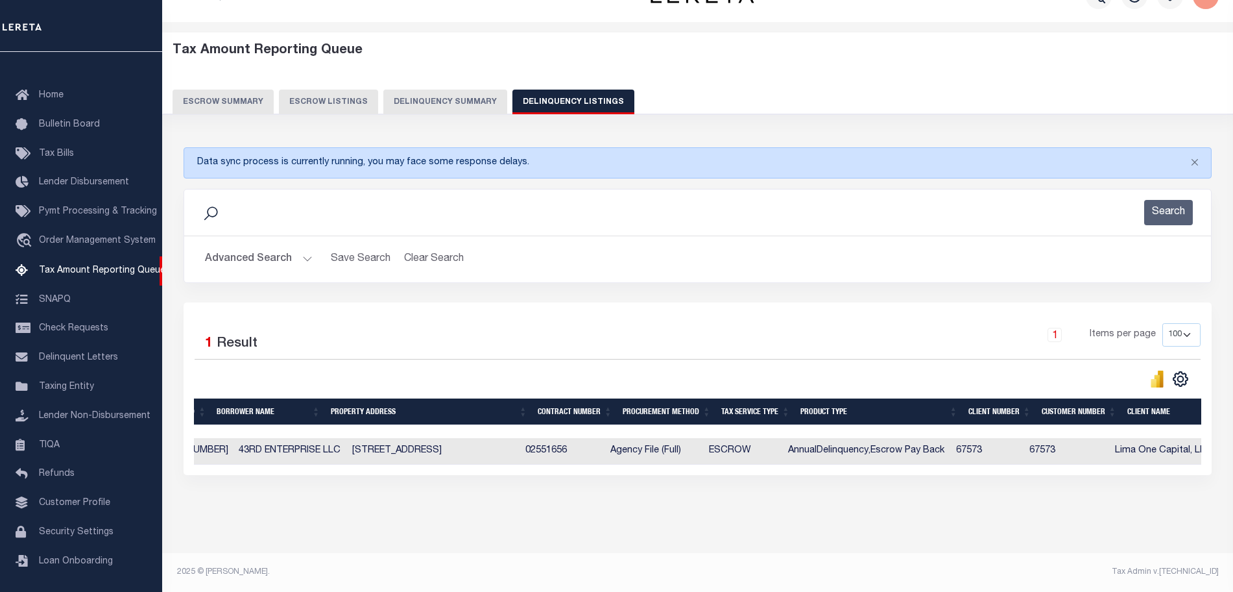
scroll to position [0, 0]
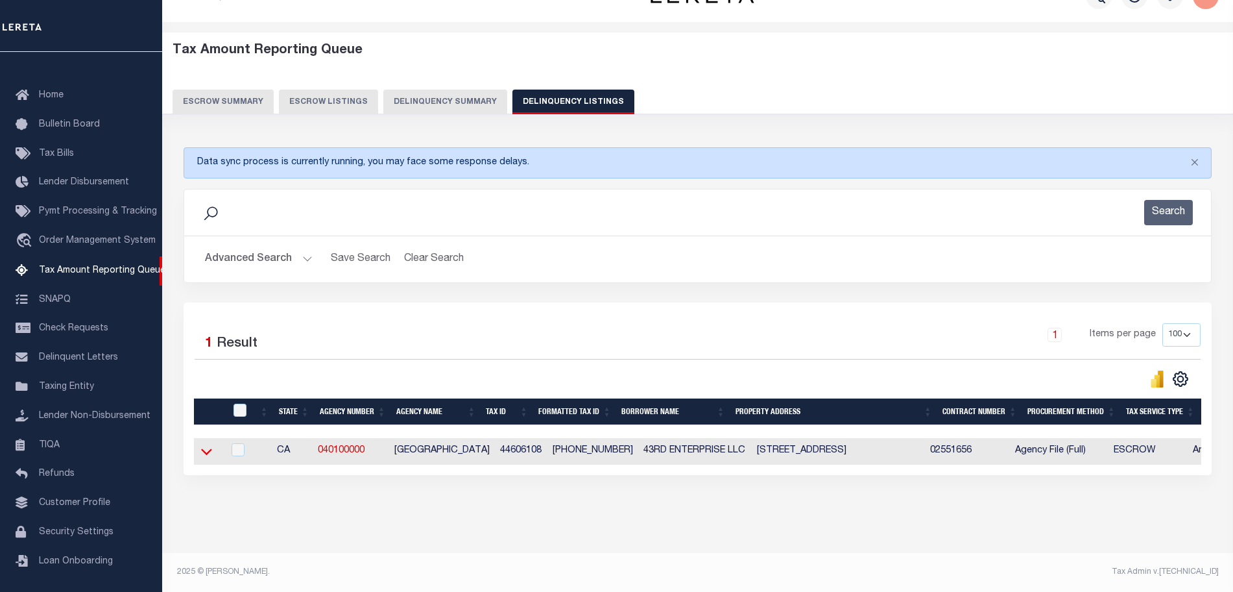
click at [205, 444] on icon at bounding box center [206, 451] width 11 height 14
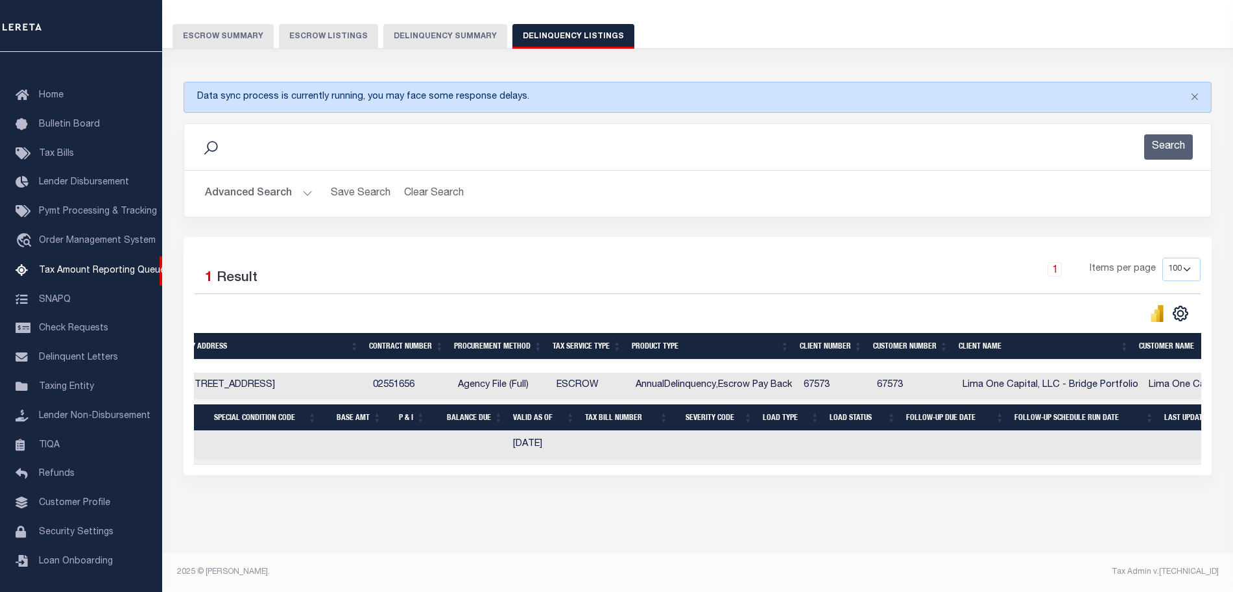
scroll to position [0, 992]
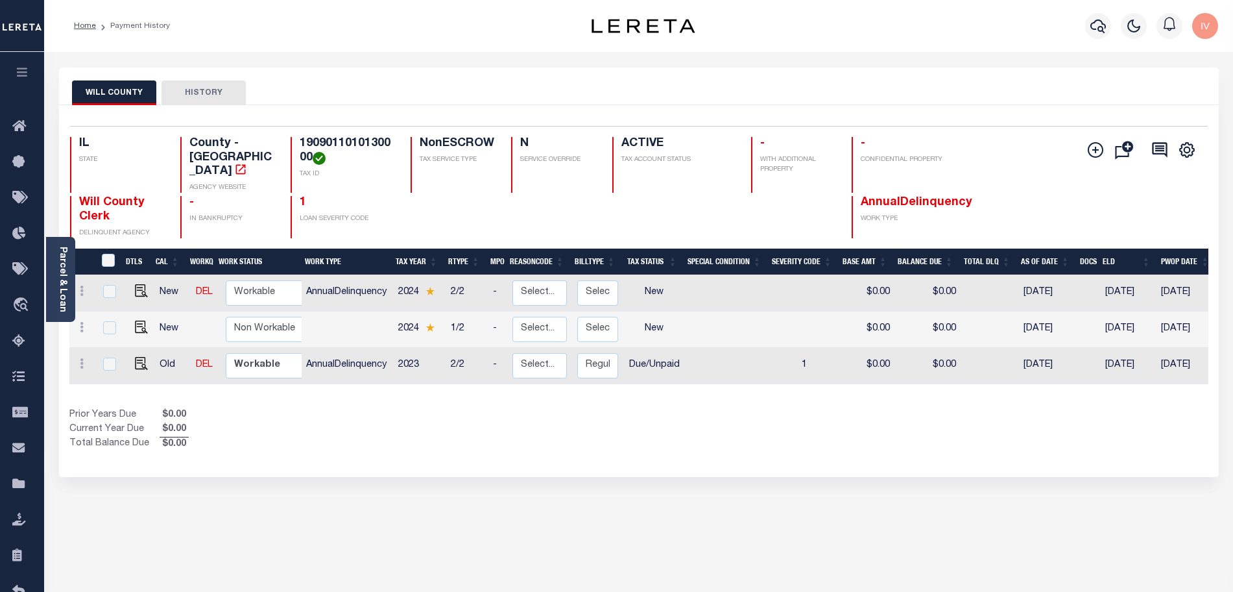
click at [339, 147] on h4 "1909011010130000" at bounding box center [347, 151] width 95 height 28
copy h4 "1909011010130000"
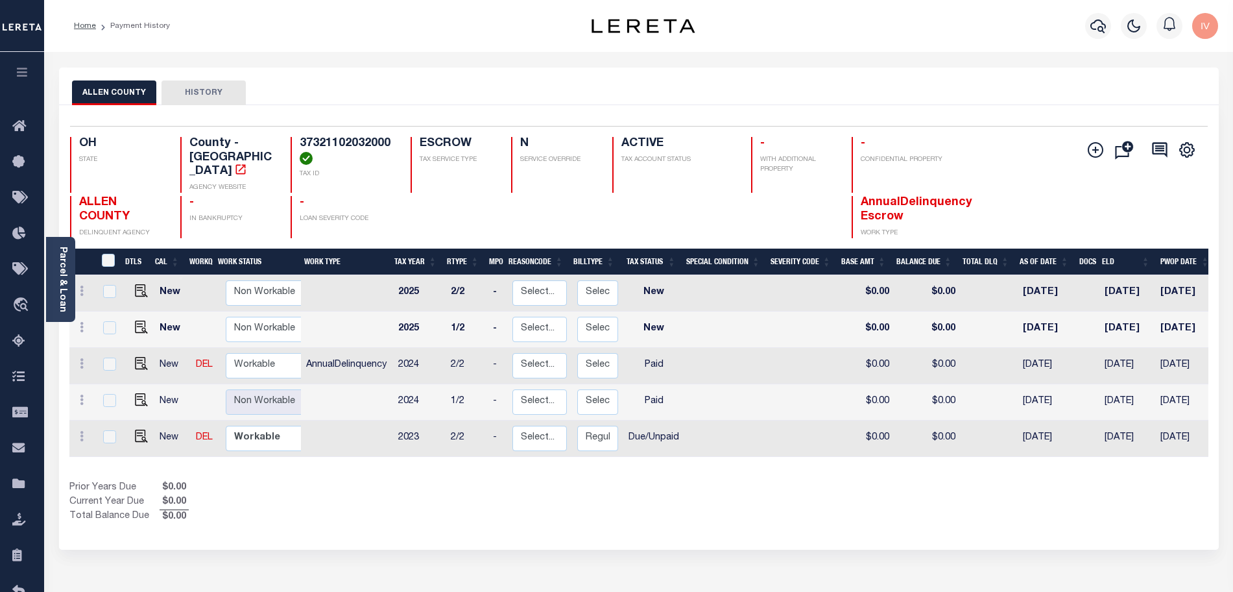
click at [457, 498] on div "Prior Years Due $0.00 Current Year Due $0.00 Total Balance Due $0.00" at bounding box center [354, 502] width 570 height 43
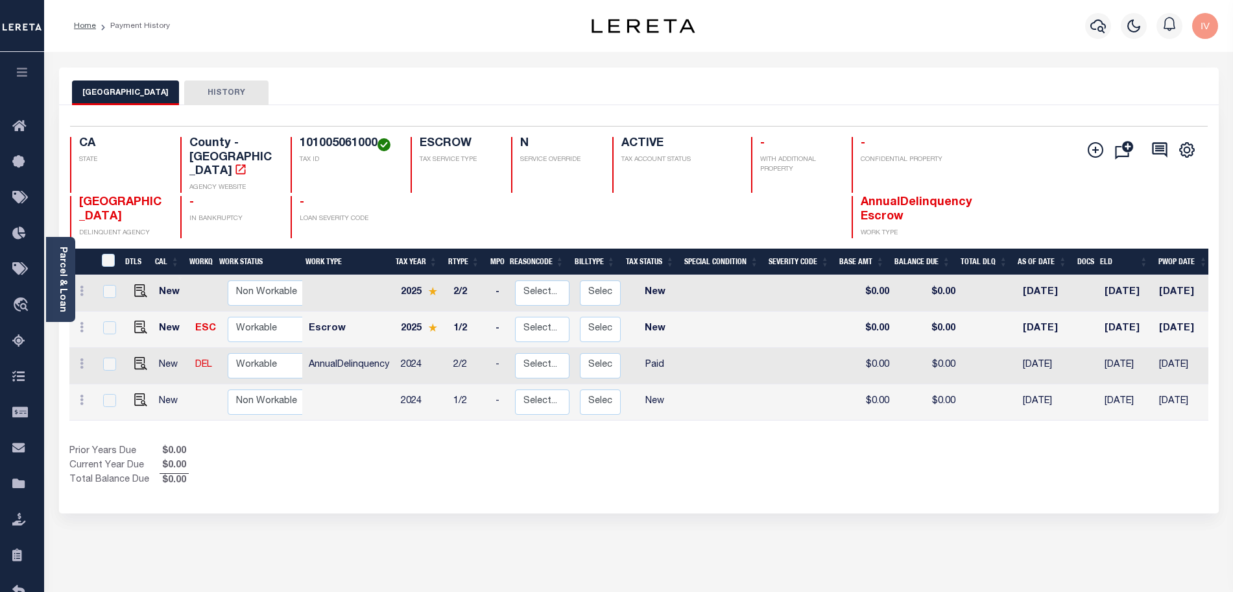
click at [317, 444] on div "Prior Years Due $0.00 Current Year Due $0.00 Total Balance Due $0.00" at bounding box center [354, 465] width 570 height 43
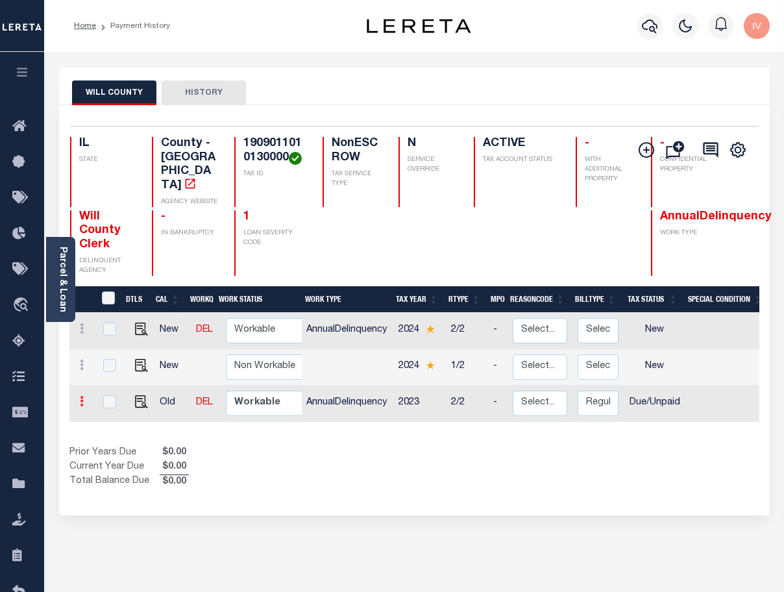
click at [80, 396] on icon at bounding box center [82, 401] width 4 height 10
click at [111, 368] on img at bounding box center [112, 375] width 13 height 14
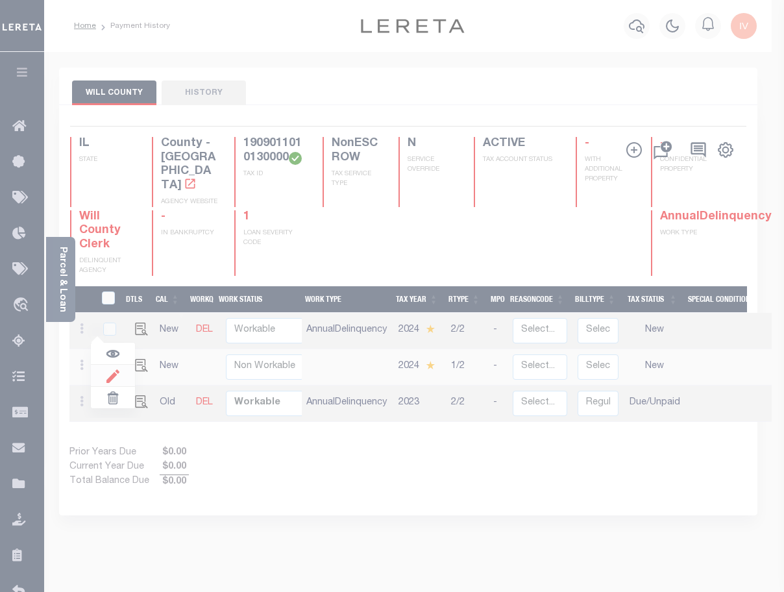
select select "DUE"
type input "$0.00"
type input "[DATE]"
type input "$0.00"
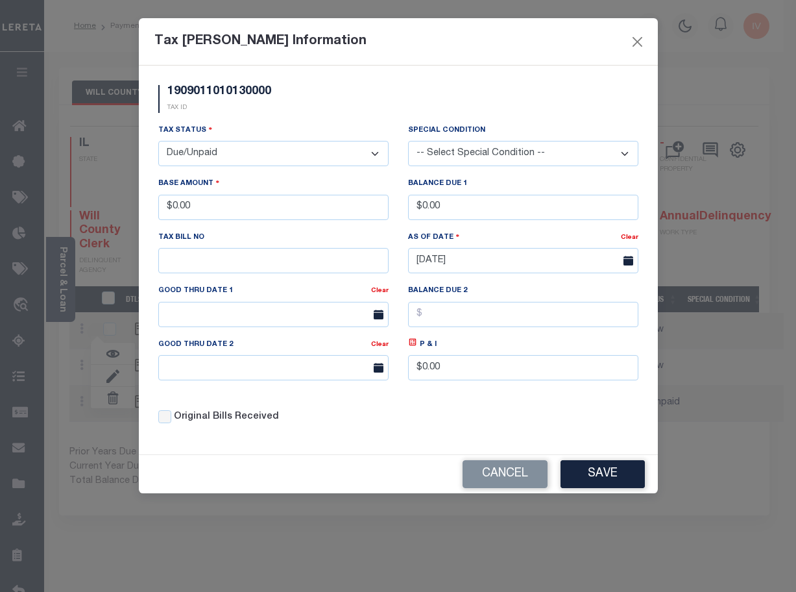
drag, startPoint x: 502, startPoint y: 484, endPoint x: 516, endPoint y: 394, distance: 91.2
click at [502, 483] on button "Cancel" at bounding box center [504, 474] width 85 height 28
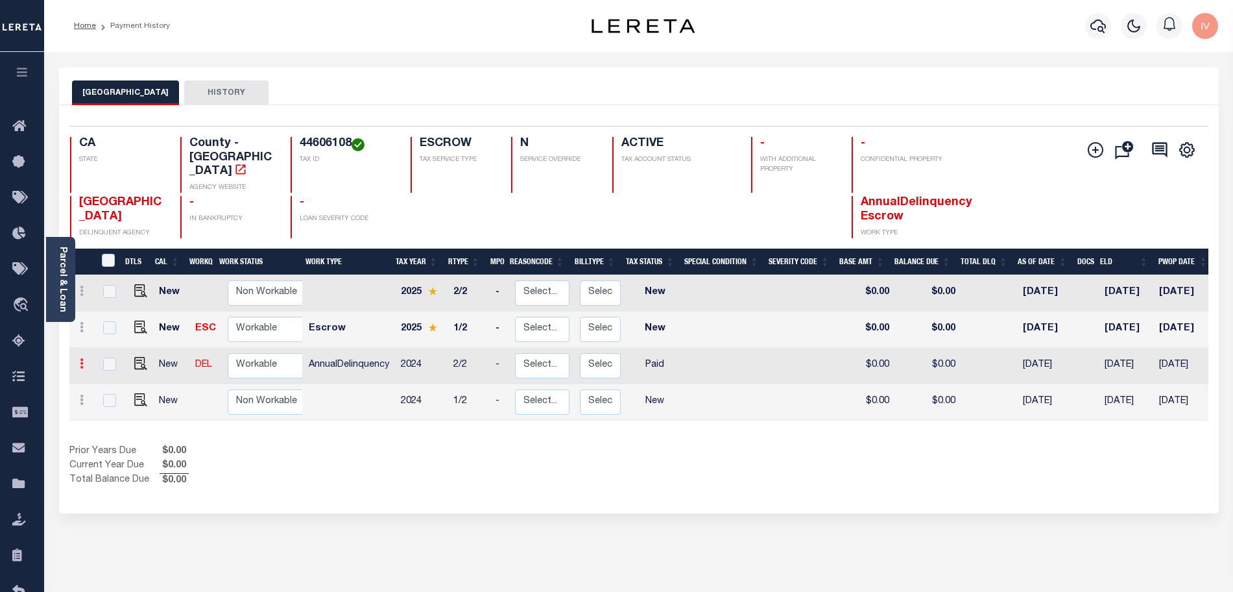
click at [86, 360] on link at bounding box center [82, 365] width 14 height 10
click at [118, 331] on img at bounding box center [112, 338] width 13 height 14
select select "PYD"
type input "$0.00"
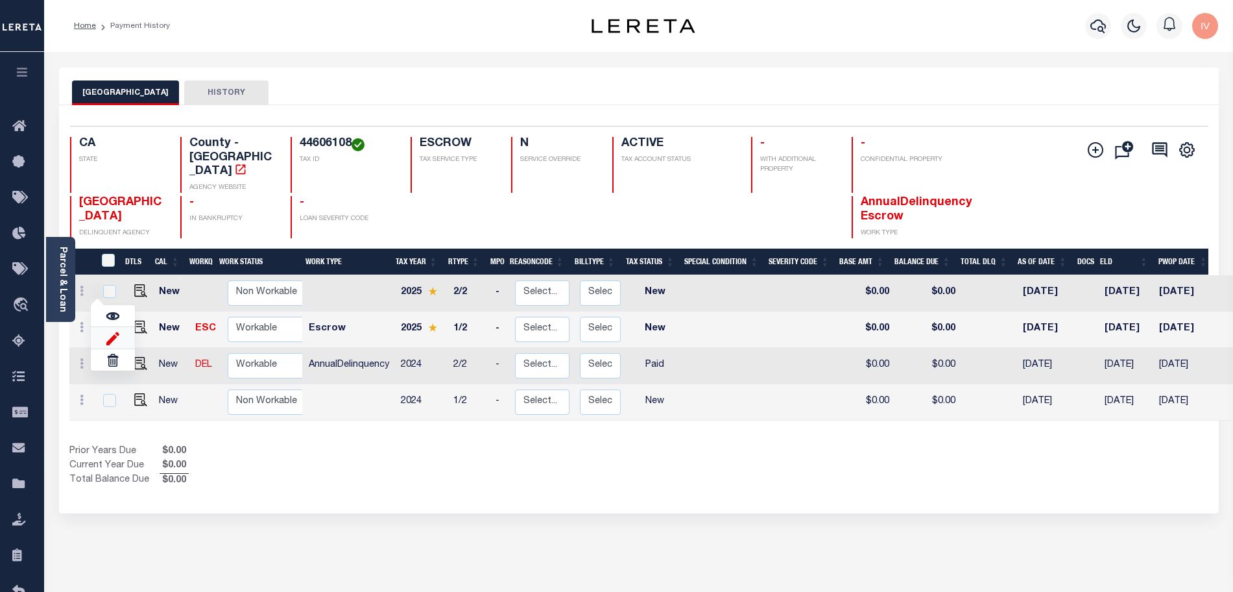
type input "[DATE]"
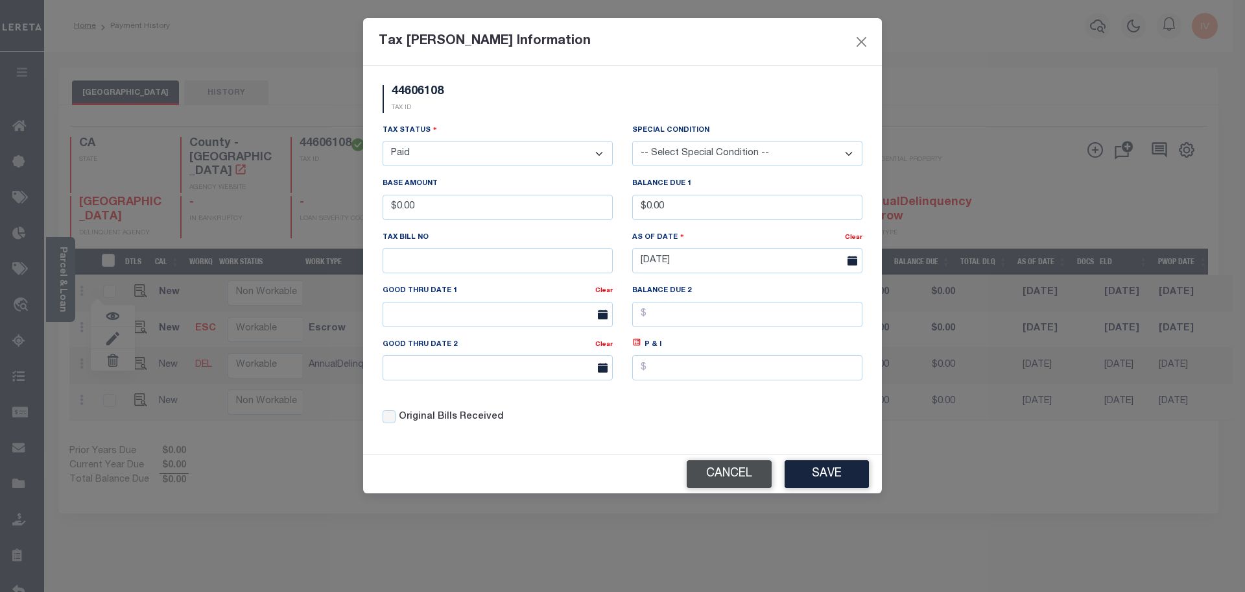
click at [697, 470] on button "Cancel" at bounding box center [729, 474] width 85 height 28
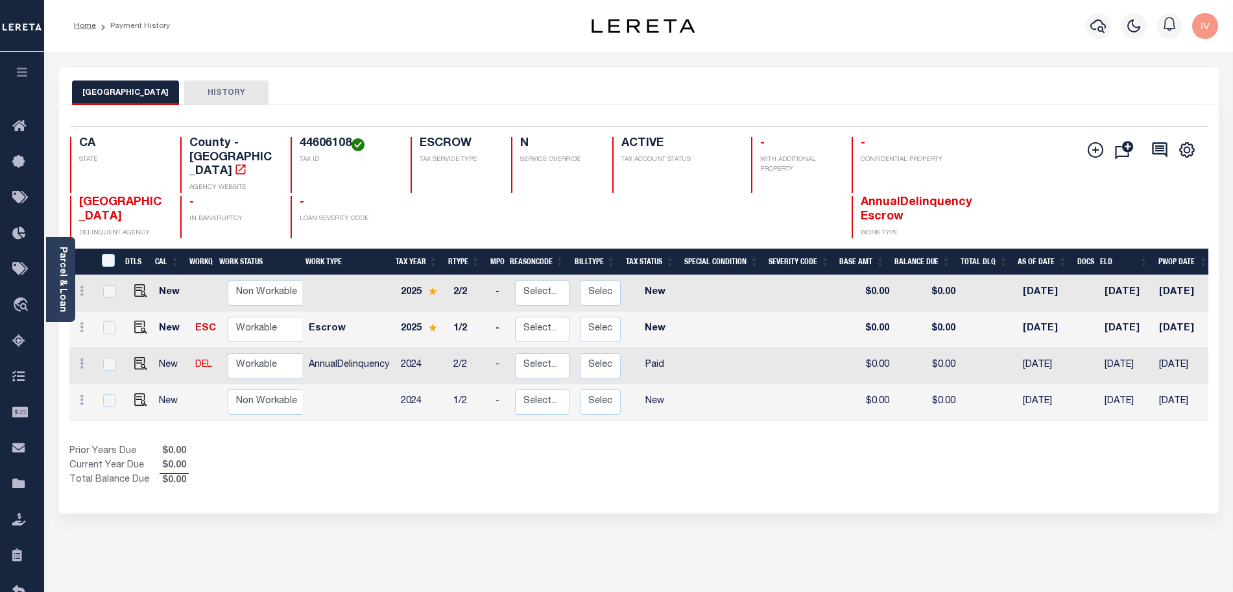
click at [324, 145] on h4 "44606108" at bounding box center [347, 144] width 95 height 14
copy h4 "44606108"
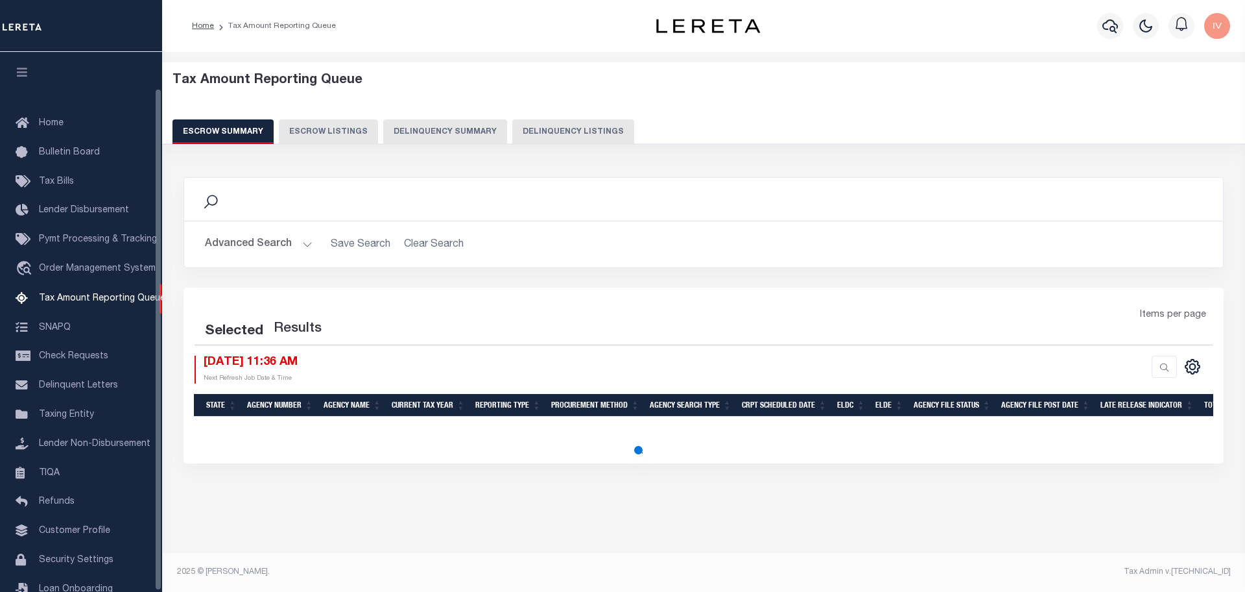
select select "100"
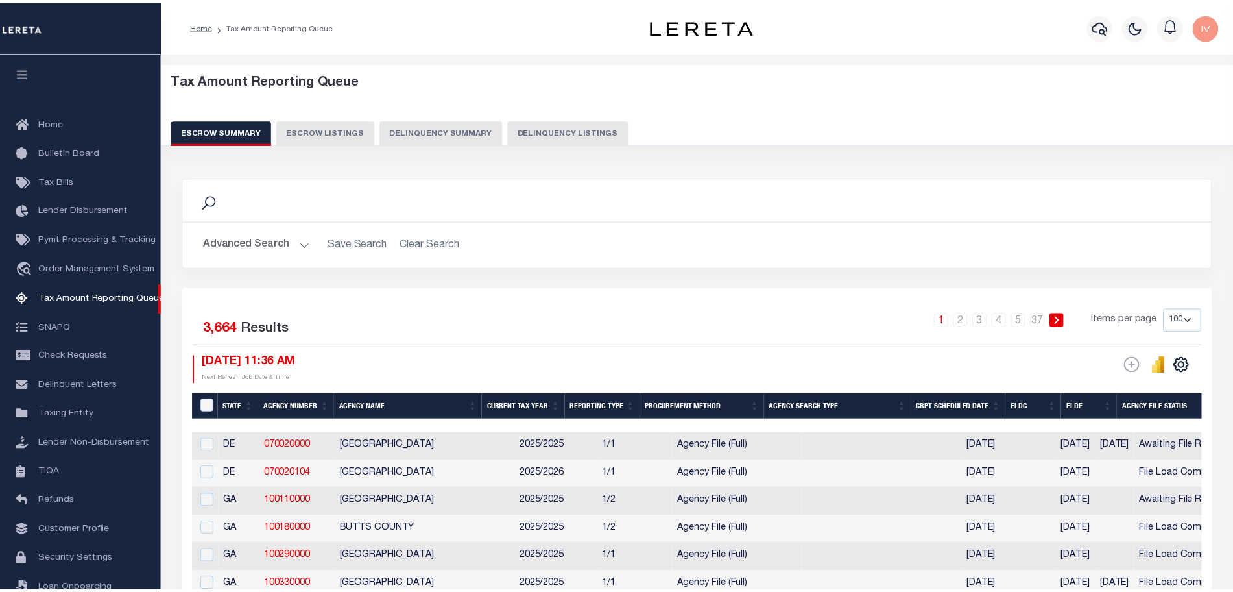
scroll to position [40, 0]
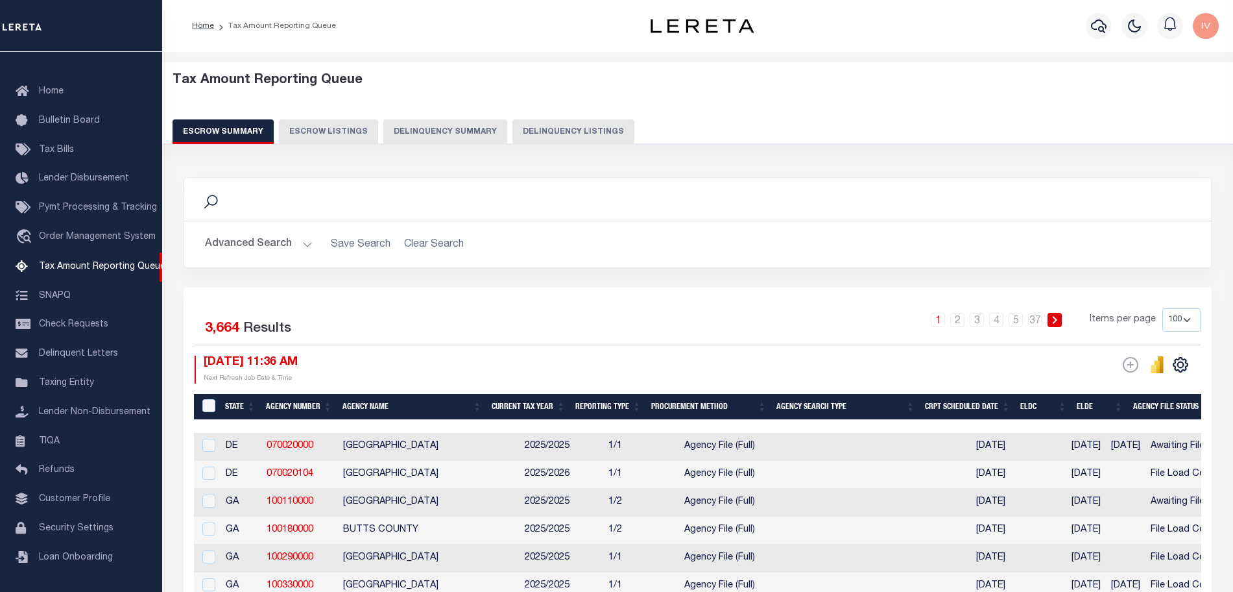
click at [442, 131] on button "Delinquency Summary" at bounding box center [445, 131] width 124 height 25
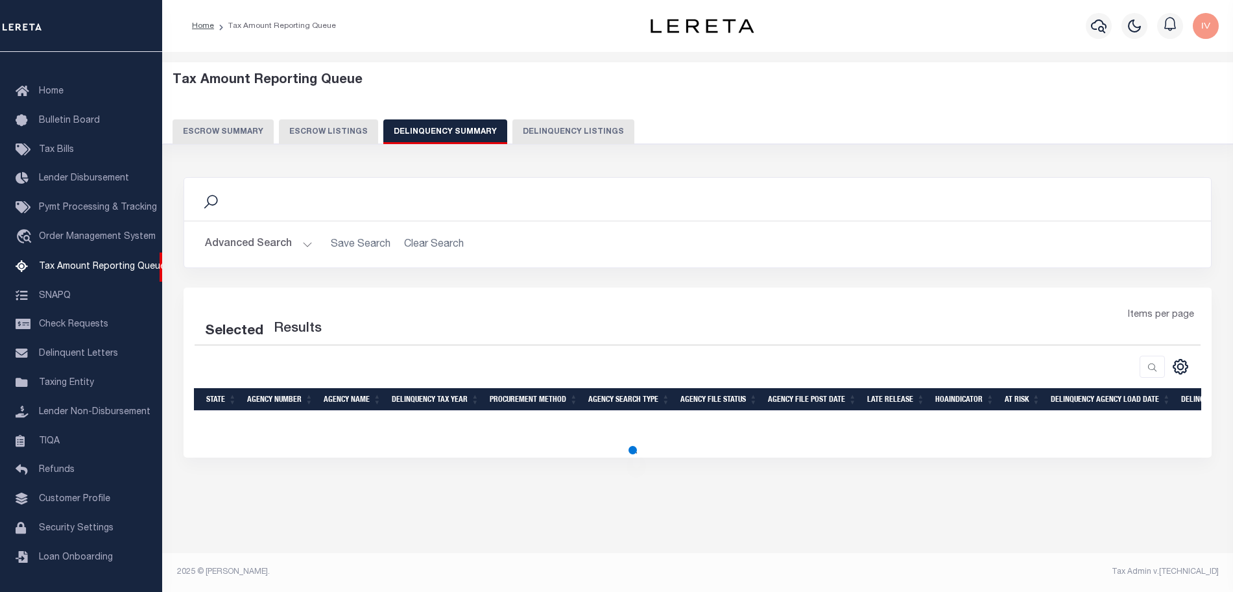
click at [573, 131] on button "Delinquency Listings" at bounding box center [573, 131] width 122 height 25
select select "100"
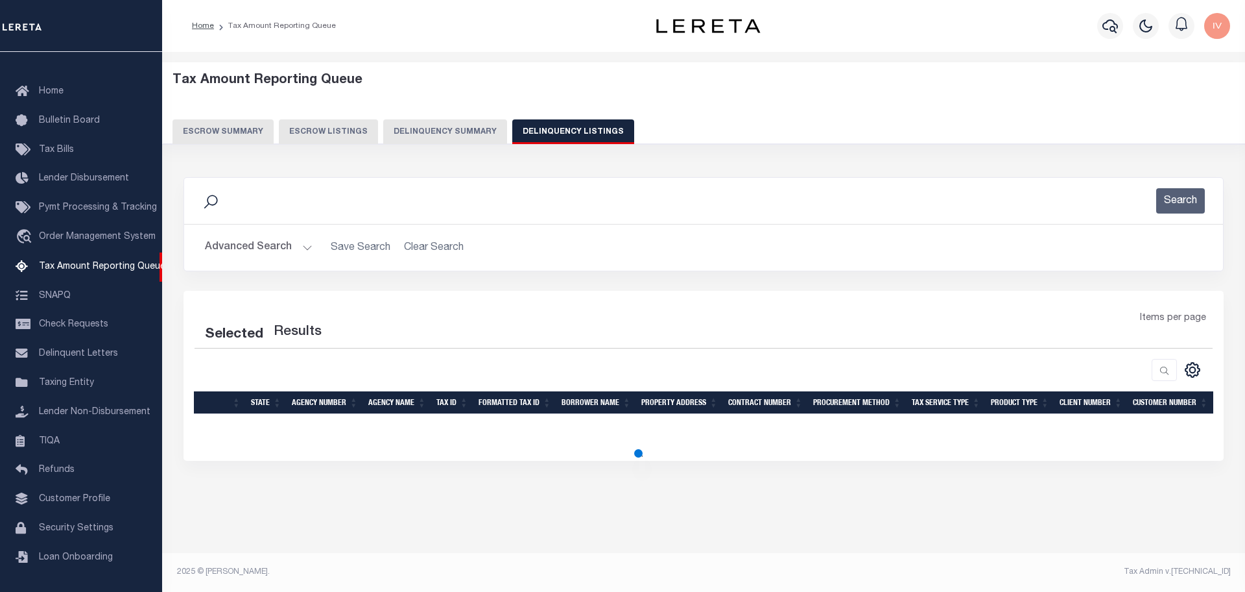
select select "100"
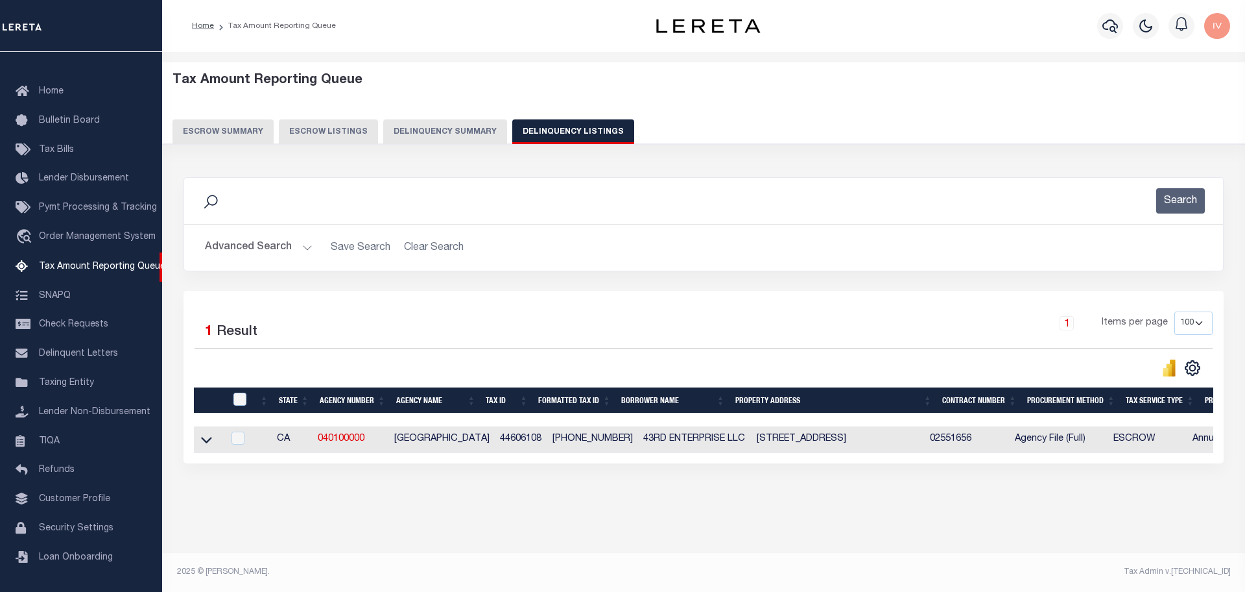
click at [299, 249] on button "Advanced Search" at bounding box center [259, 247] width 108 height 25
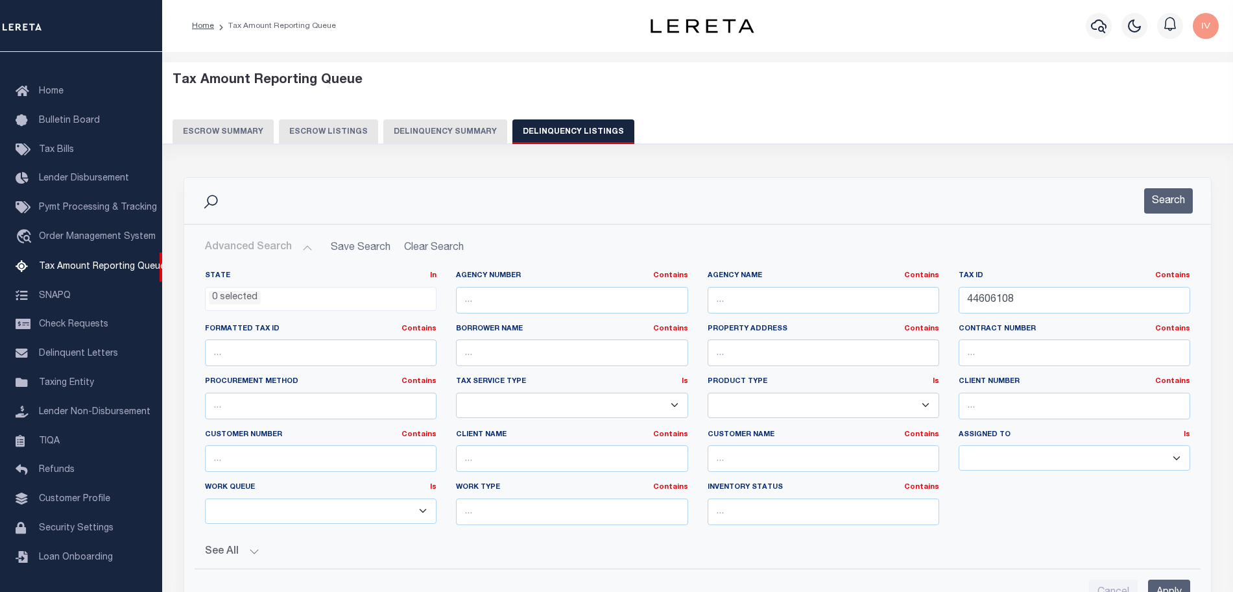
click at [299, 249] on button "Advanced Search" at bounding box center [259, 247] width 108 height 25
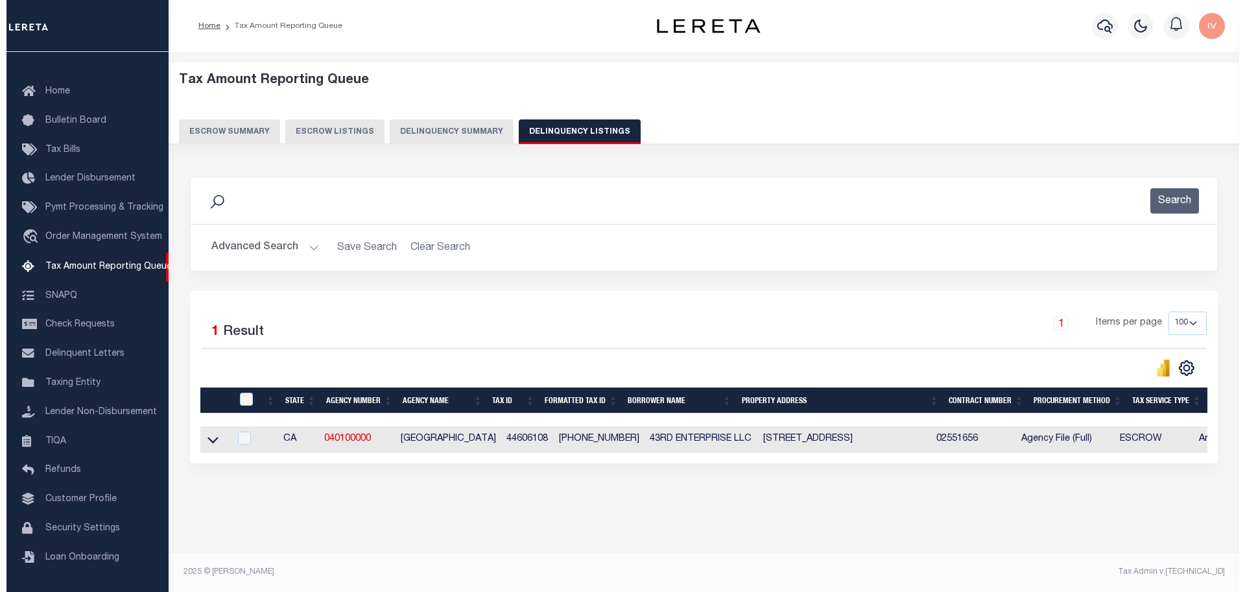
scroll to position [0, 0]
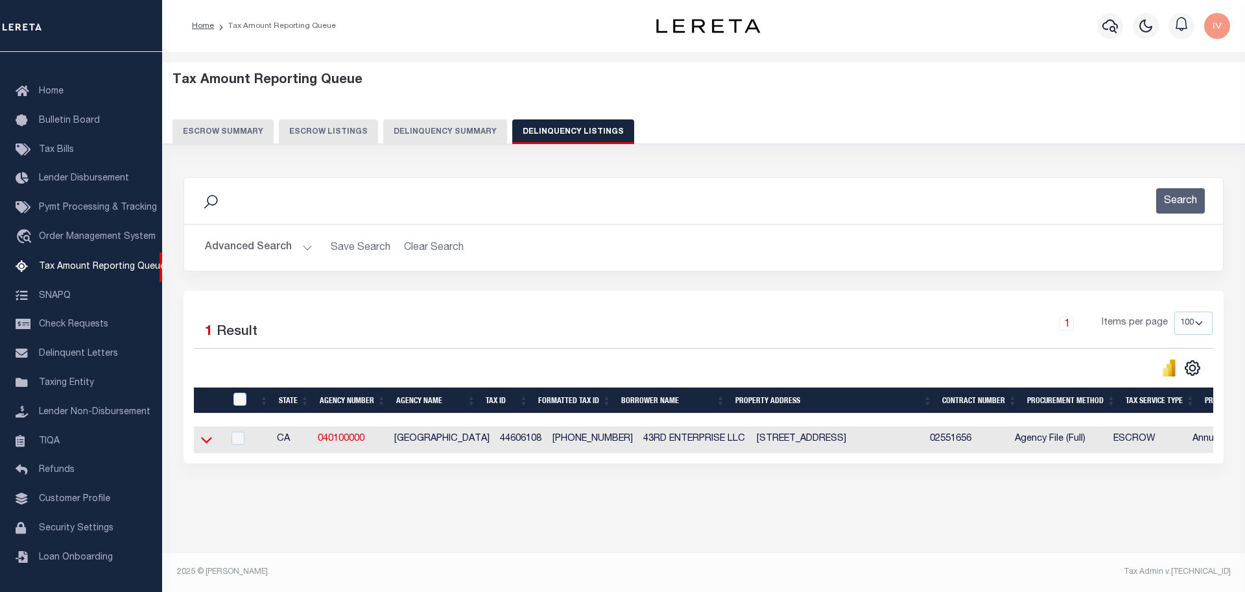
click at [211, 438] on icon at bounding box center [206, 440] width 11 height 14
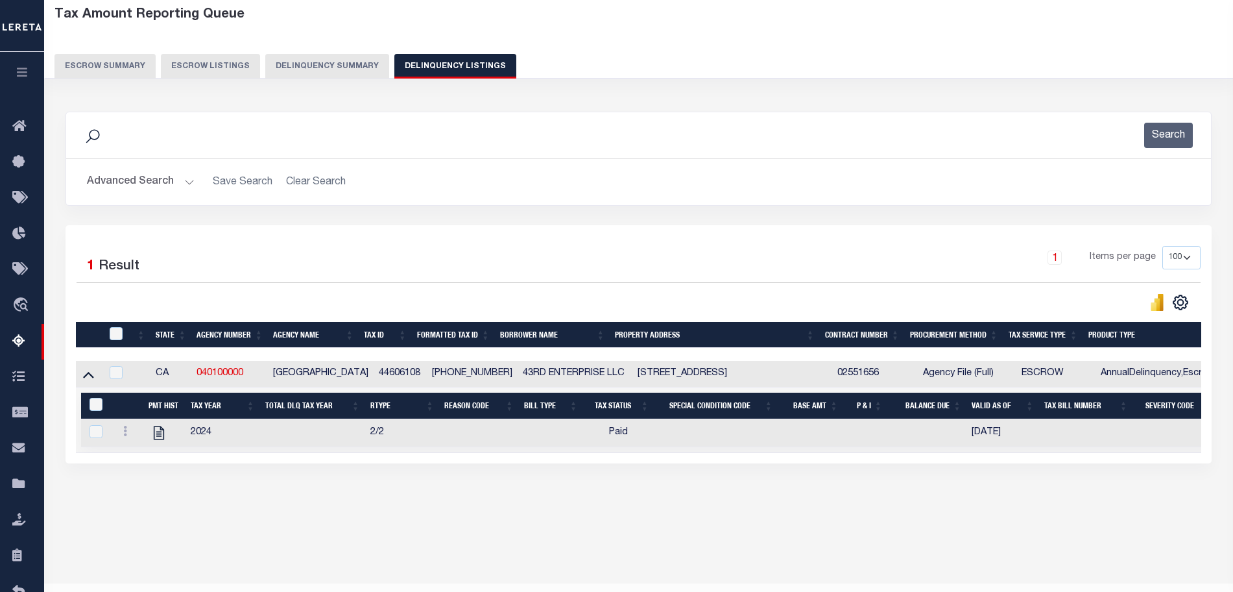
click at [400, 502] on div "Data sync process is currently running, you may face some response delays. Sear…" at bounding box center [639, 300] width 1164 height 403
click at [189, 182] on button "Advanced Search" at bounding box center [141, 181] width 108 height 25
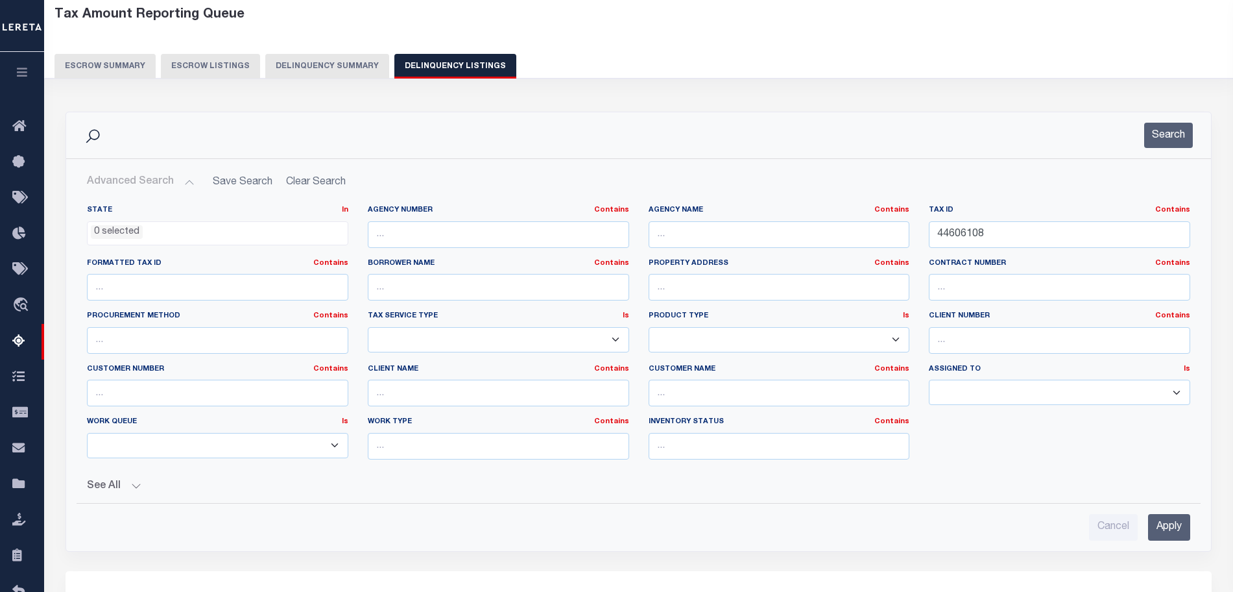
click at [998, 219] on div "Tax ID Contains Contains Is 44606108" at bounding box center [1059, 226] width 261 height 43
click at [998, 223] on input "44606108" at bounding box center [1059, 234] width 261 height 27
click at [998, 224] on input "44606108" at bounding box center [1059, 234] width 261 height 27
paste input "101005061000"
type input "101005061000"
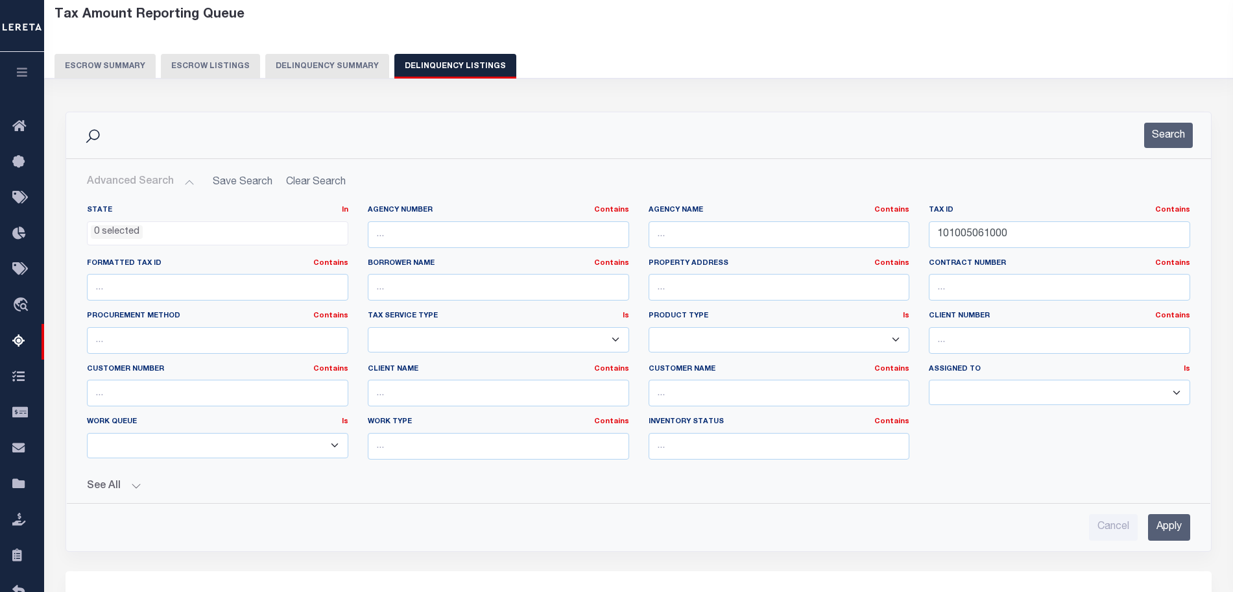
click at [1156, 514] on input "Apply" at bounding box center [1169, 527] width 42 height 27
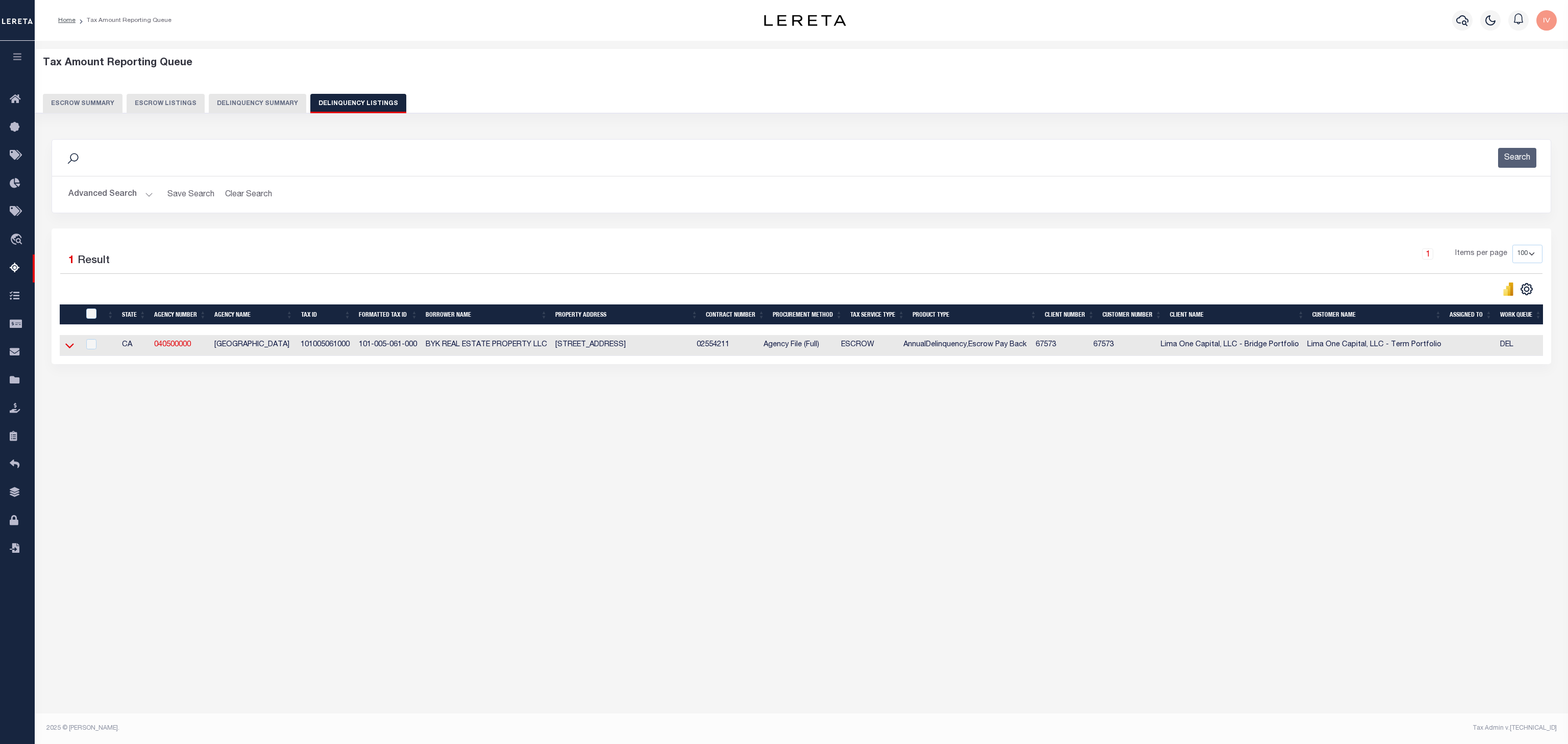
click at [66, 350] on icon at bounding box center [69, 346] width 9 height 11
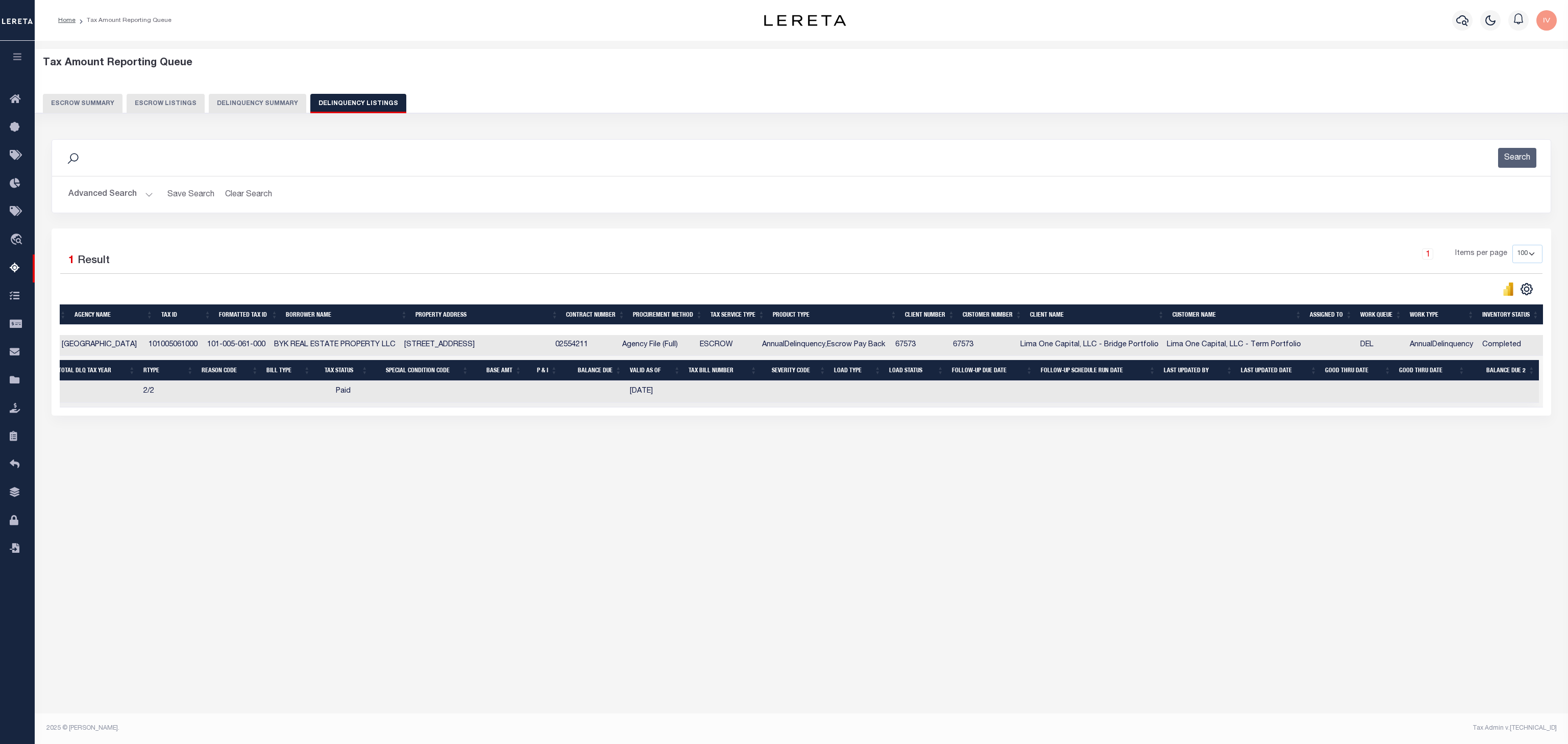
scroll to position [0, 18]
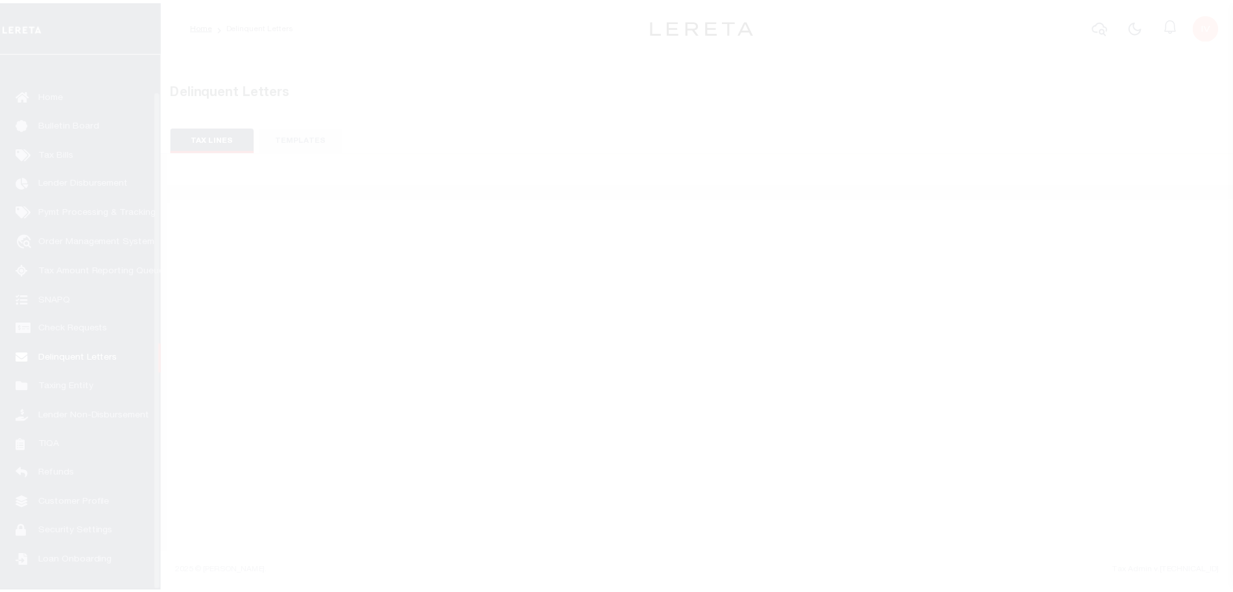
scroll to position [40, 0]
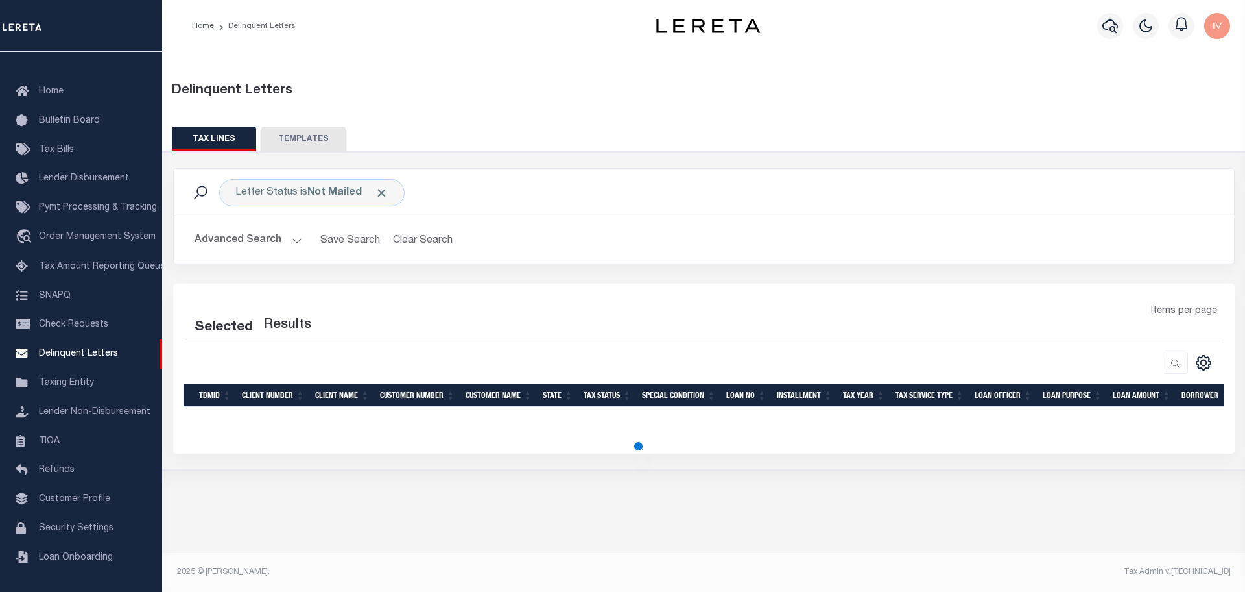
click at [299, 232] on button "Advanced Search" at bounding box center [249, 240] width 108 height 25
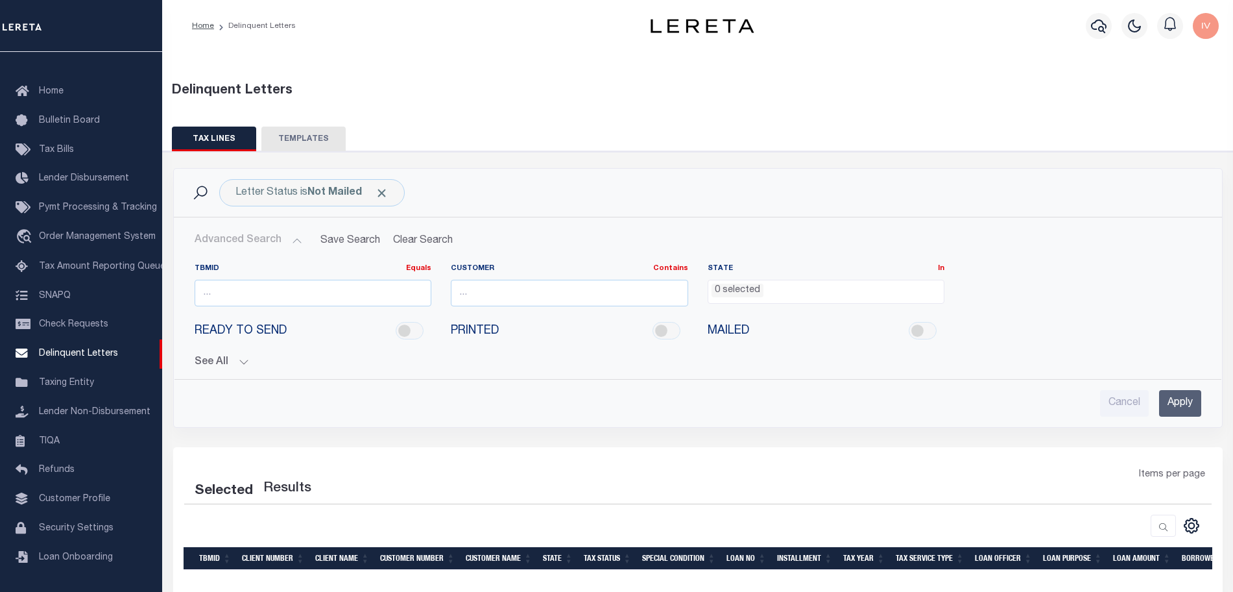
click at [223, 365] on button "See All" at bounding box center [698, 362] width 1007 height 12
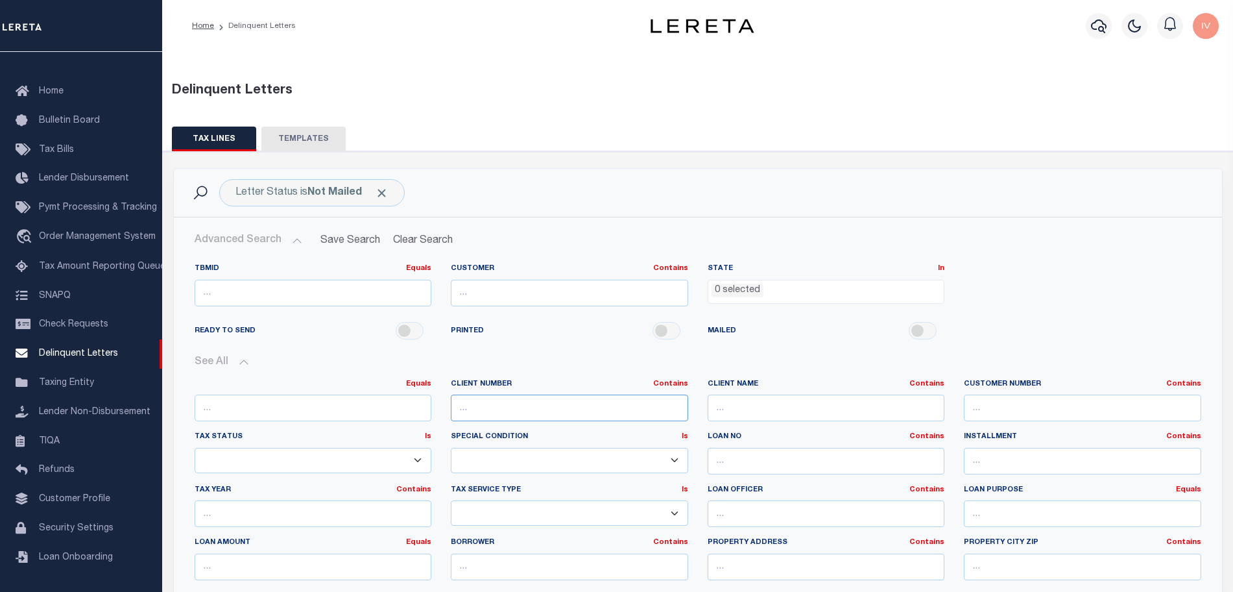
click at [499, 413] on input "text" at bounding box center [569, 407] width 237 height 27
paste input "2170"
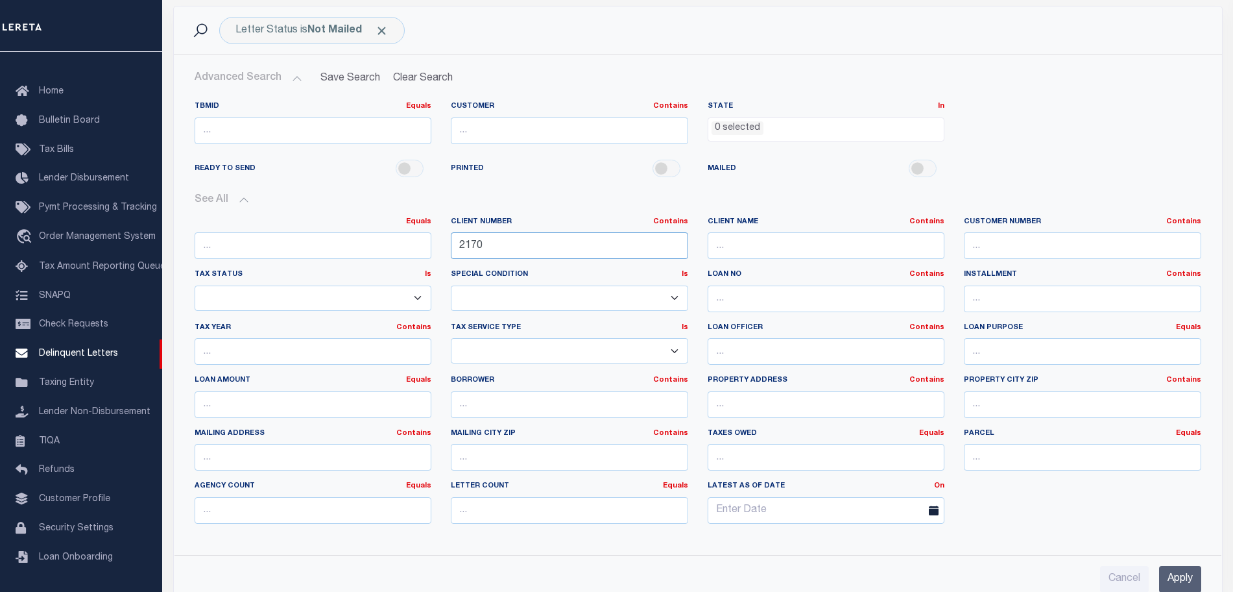
scroll to position [243, 0]
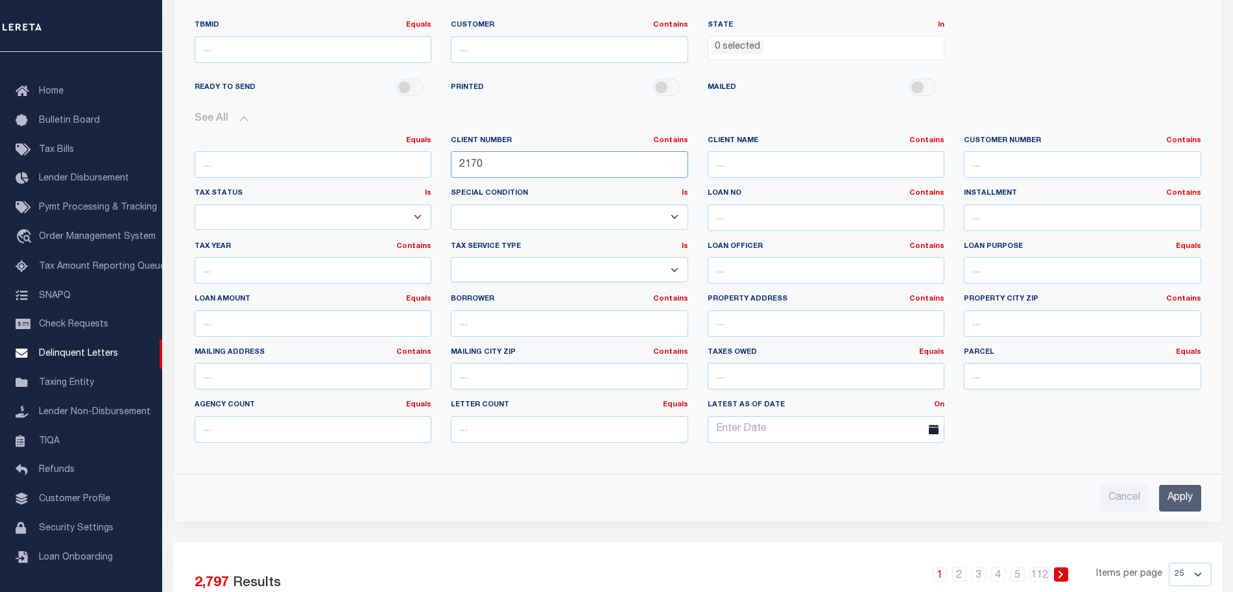
type input "2170"
click at [1186, 499] on input "Apply" at bounding box center [1180, 498] width 42 height 27
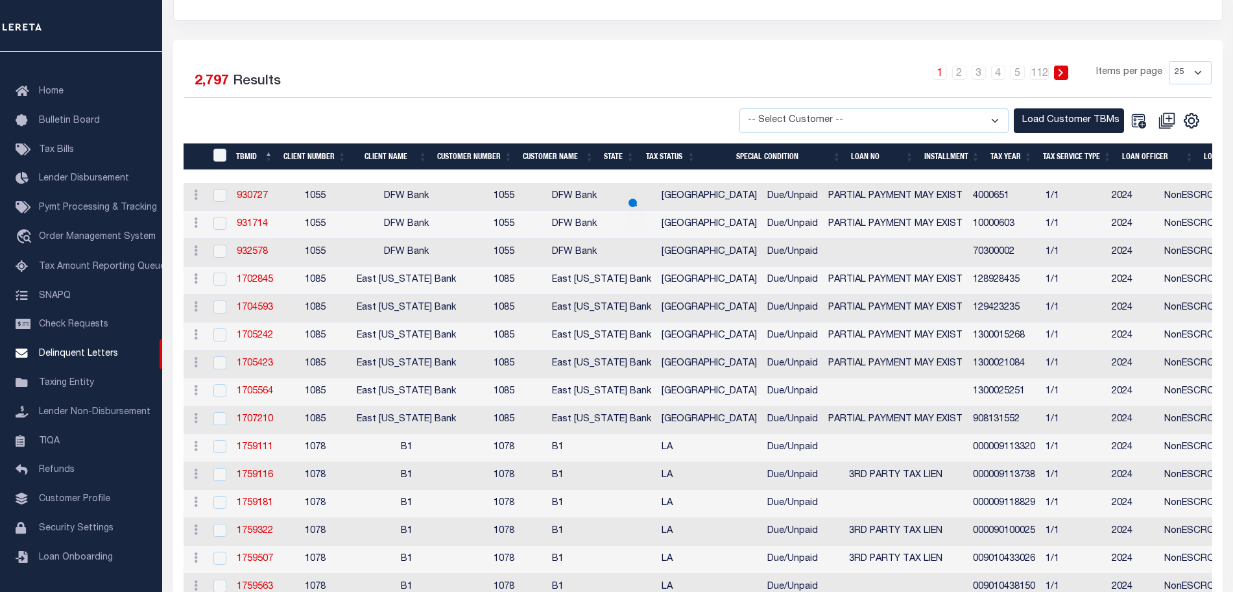
scroll to position [81, 0]
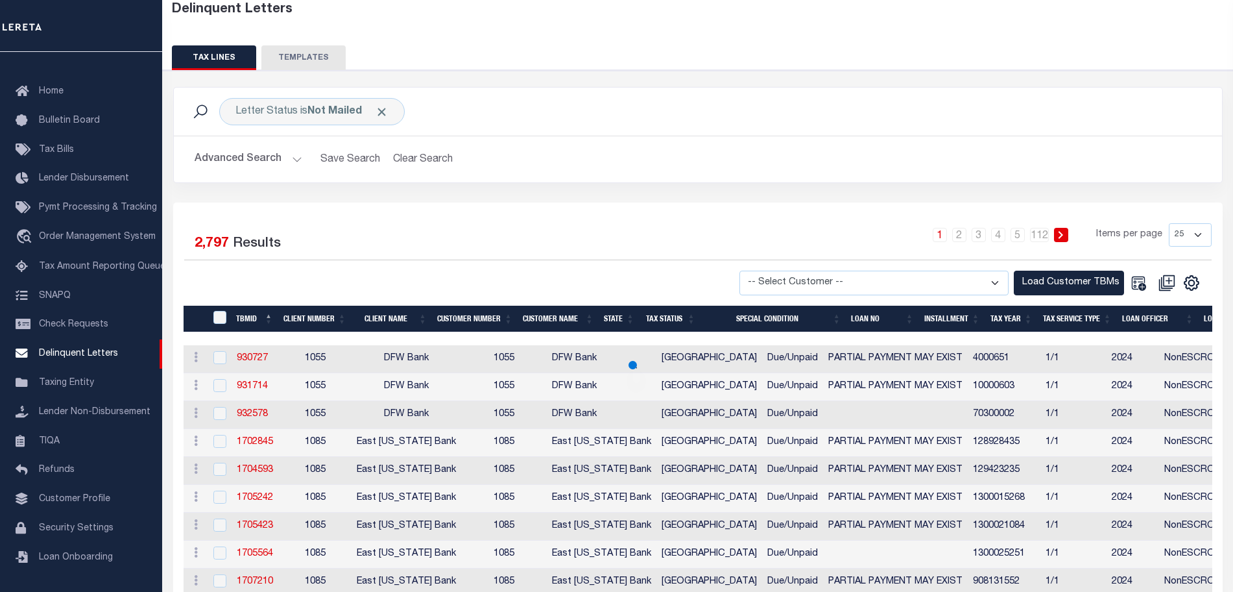
click at [279, 158] on button "Advanced Search" at bounding box center [249, 159] width 108 height 25
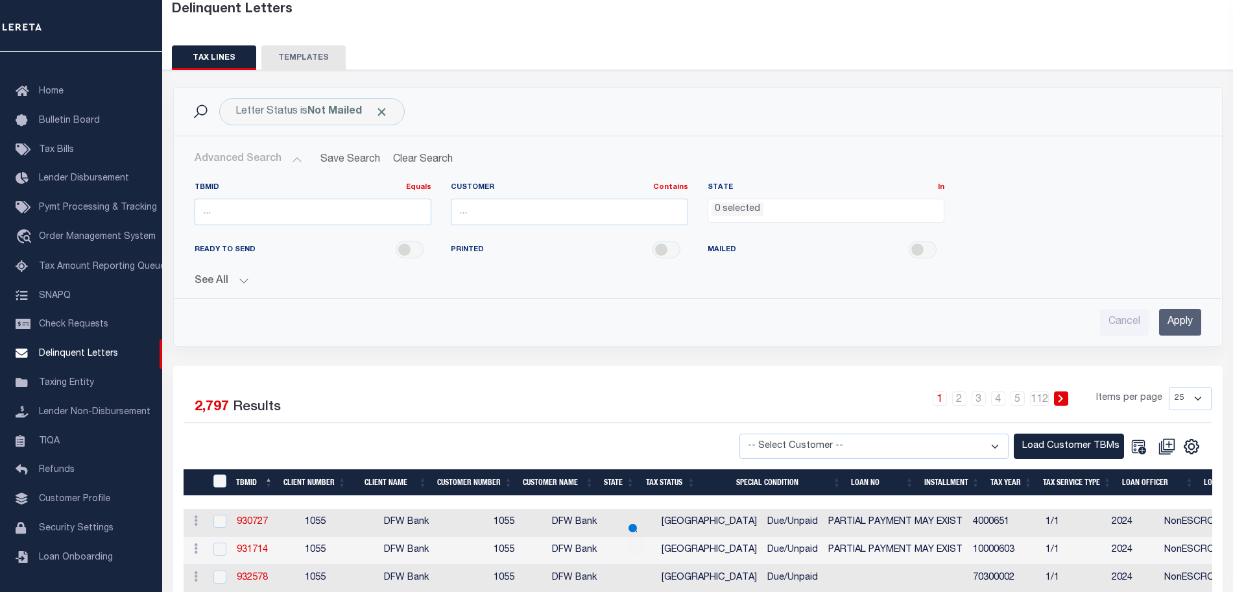
click at [249, 279] on button "See All" at bounding box center [698, 281] width 1007 height 12
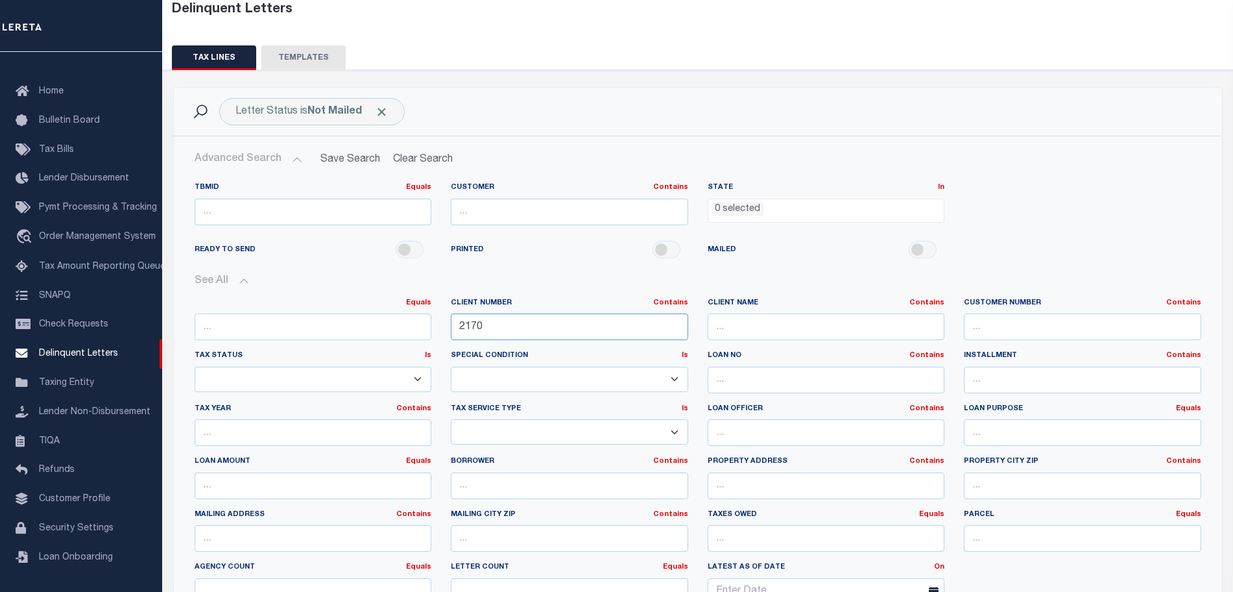
click at [628, 327] on input "2170" at bounding box center [569, 326] width 237 height 27
click at [1063, 323] on input "text" at bounding box center [1082, 326] width 237 height 27
paste input "2170"
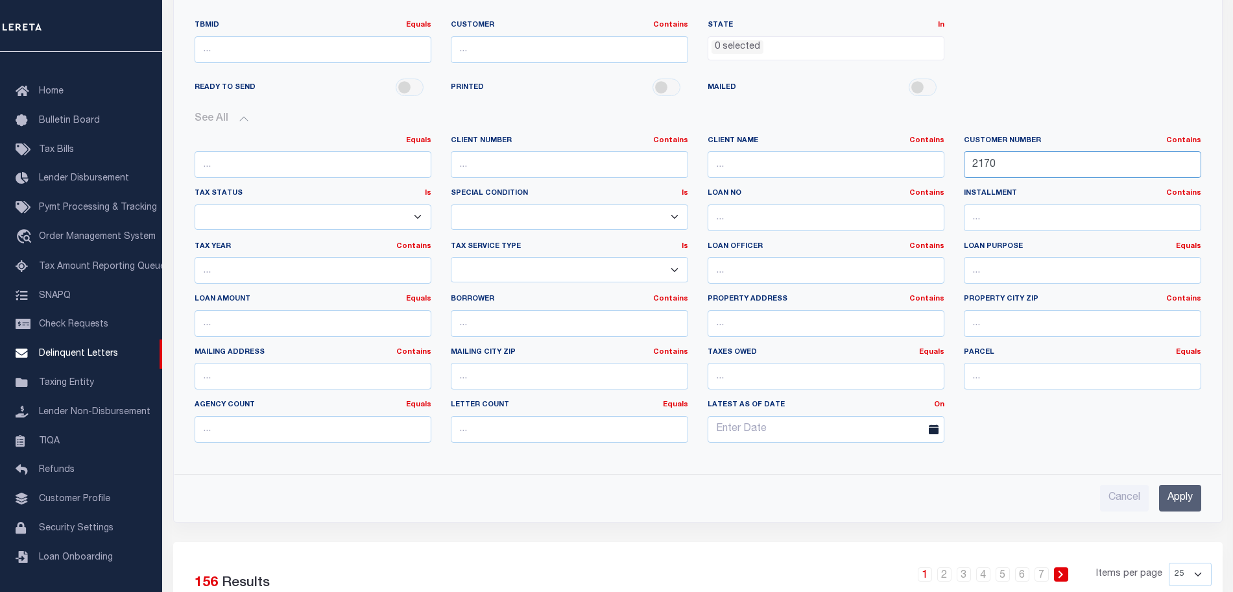
scroll to position [405, 0]
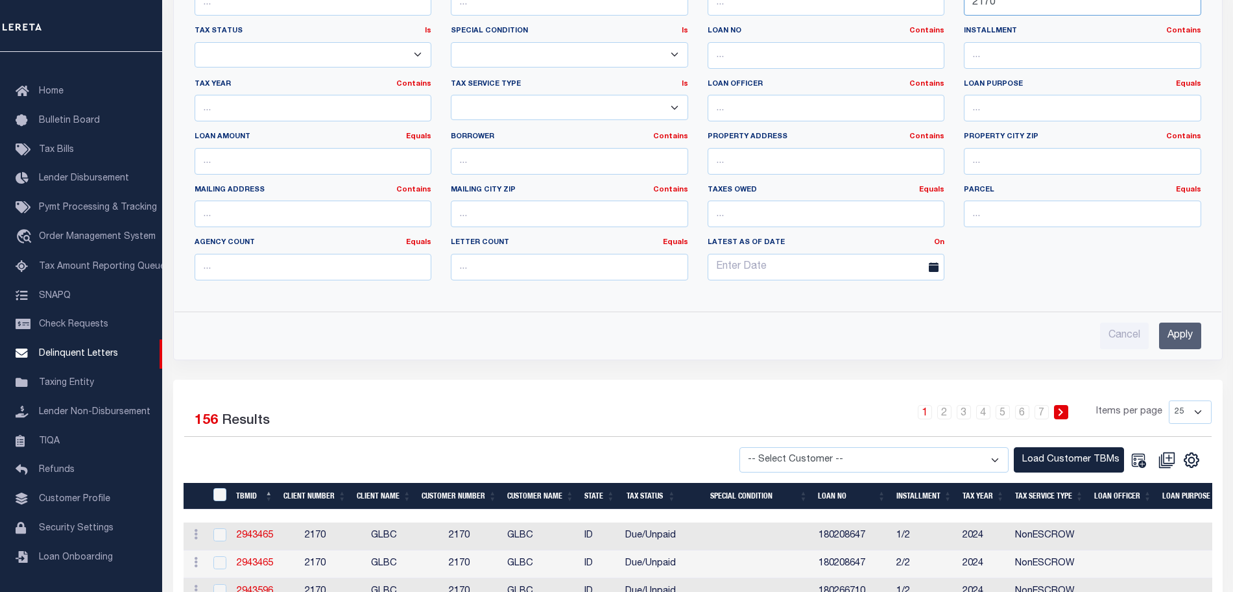
type input "2170"
click at [1169, 336] on input "Apply" at bounding box center [1180, 335] width 42 height 27
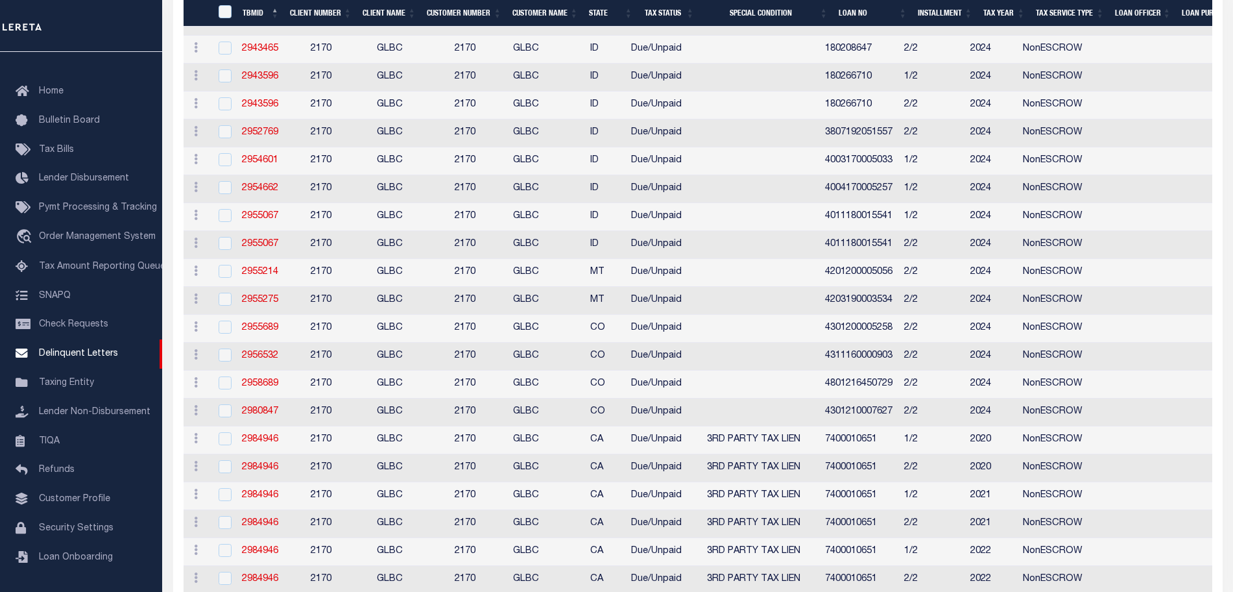
click at [463, 137] on span "2170" at bounding box center [465, 132] width 21 height 9
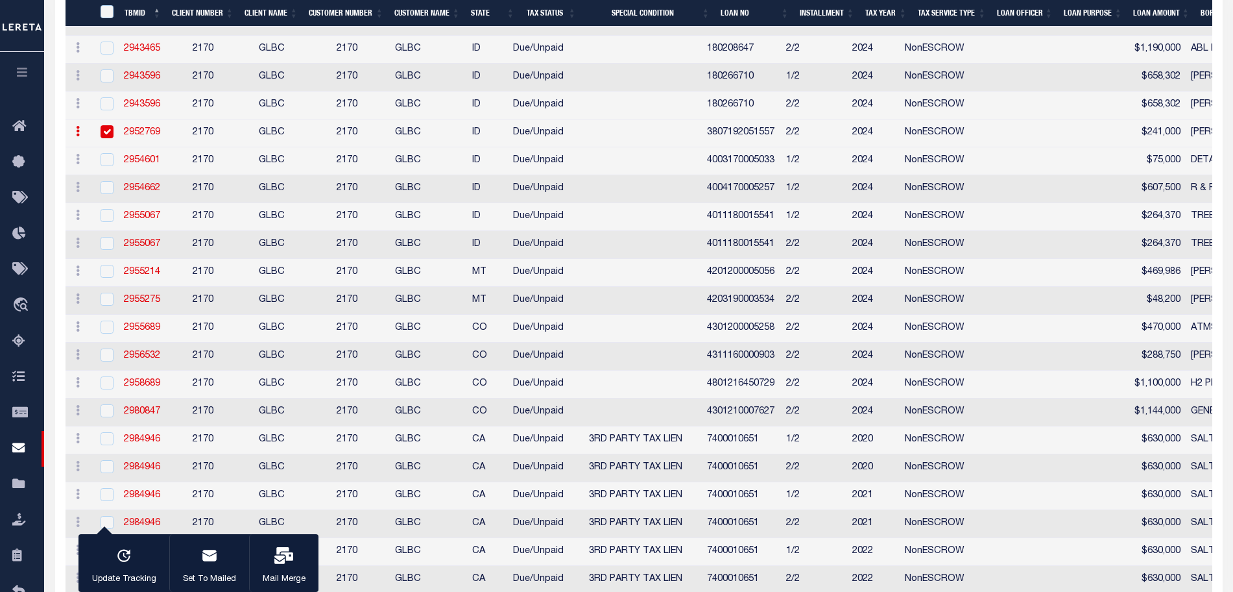
scroll to position [160, 0]
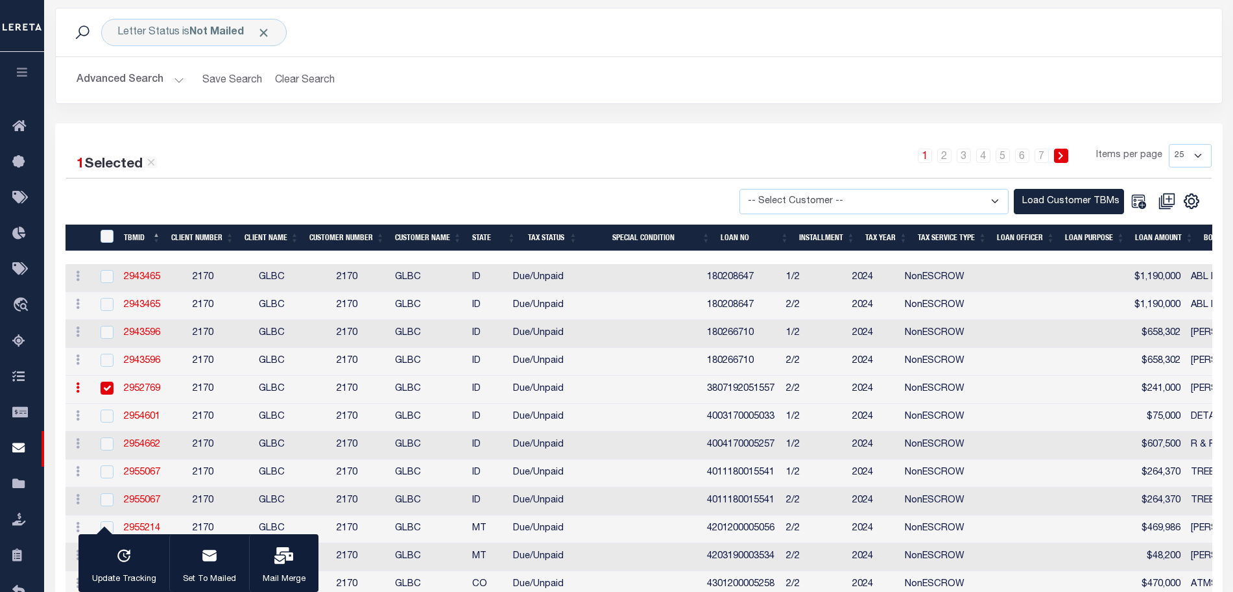
click at [108, 393] on input "checkbox" at bounding box center [107, 387] width 13 height 13
checkbox input "false"
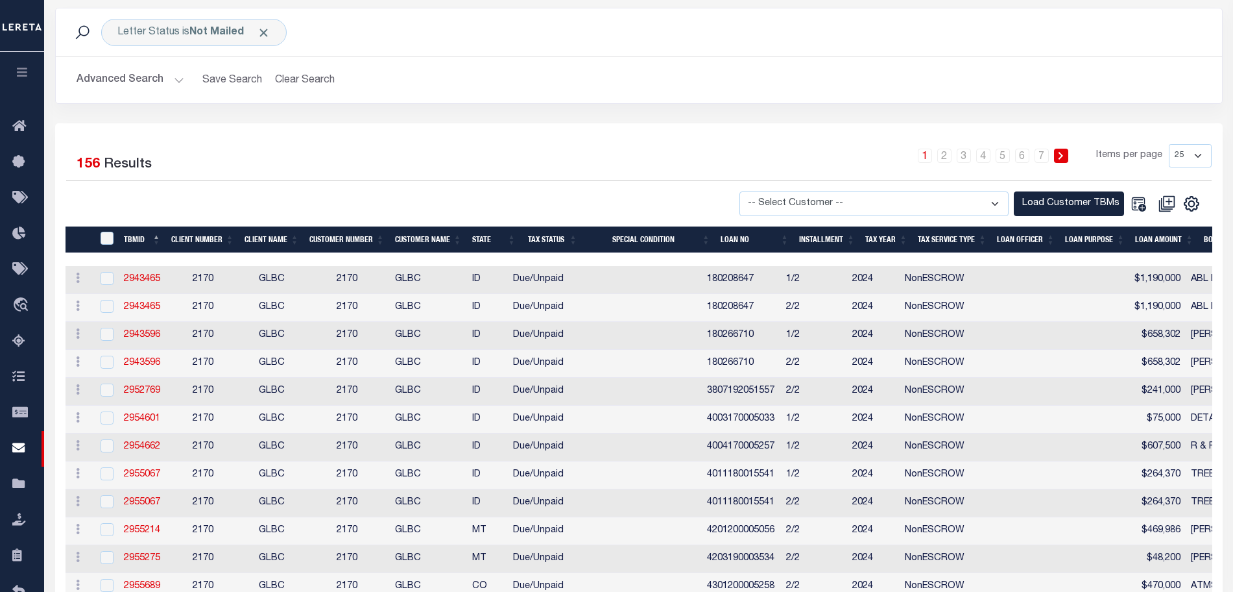
click at [152, 79] on button "Advanced Search" at bounding box center [131, 79] width 108 height 25
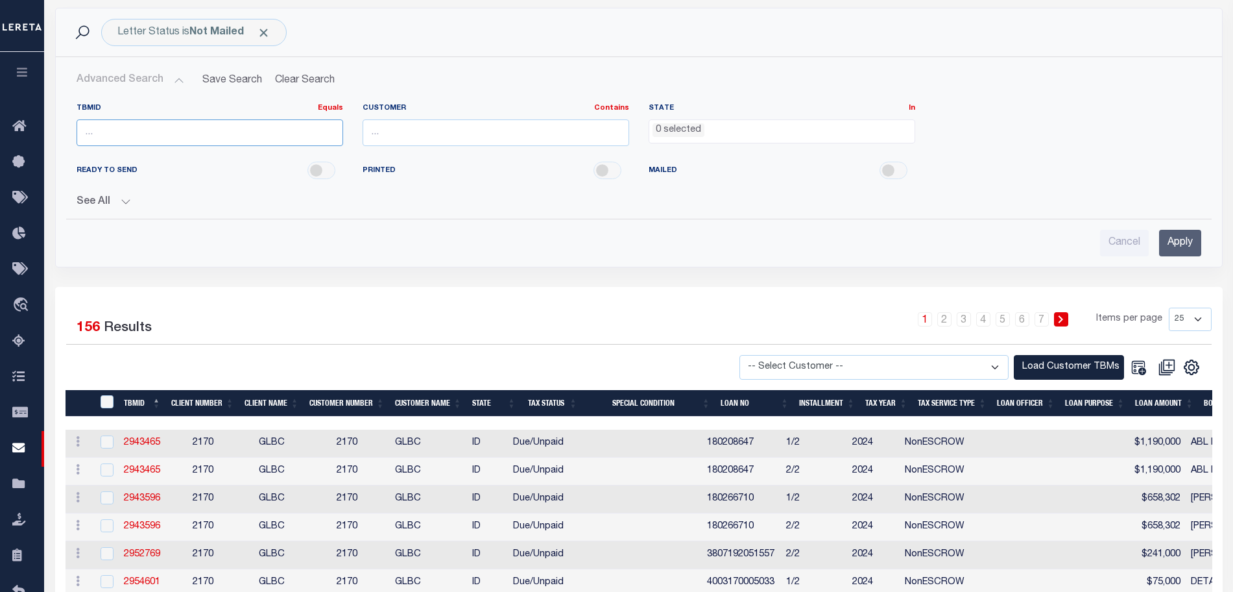
click at [145, 136] on input "number" at bounding box center [210, 132] width 267 height 27
paste input "3505637"
click at [1201, 242] on div "Cancel Apply" at bounding box center [639, 237] width 1146 height 37
click at [1192, 243] on input "Apply" at bounding box center [1180, 243] width 42 height 27
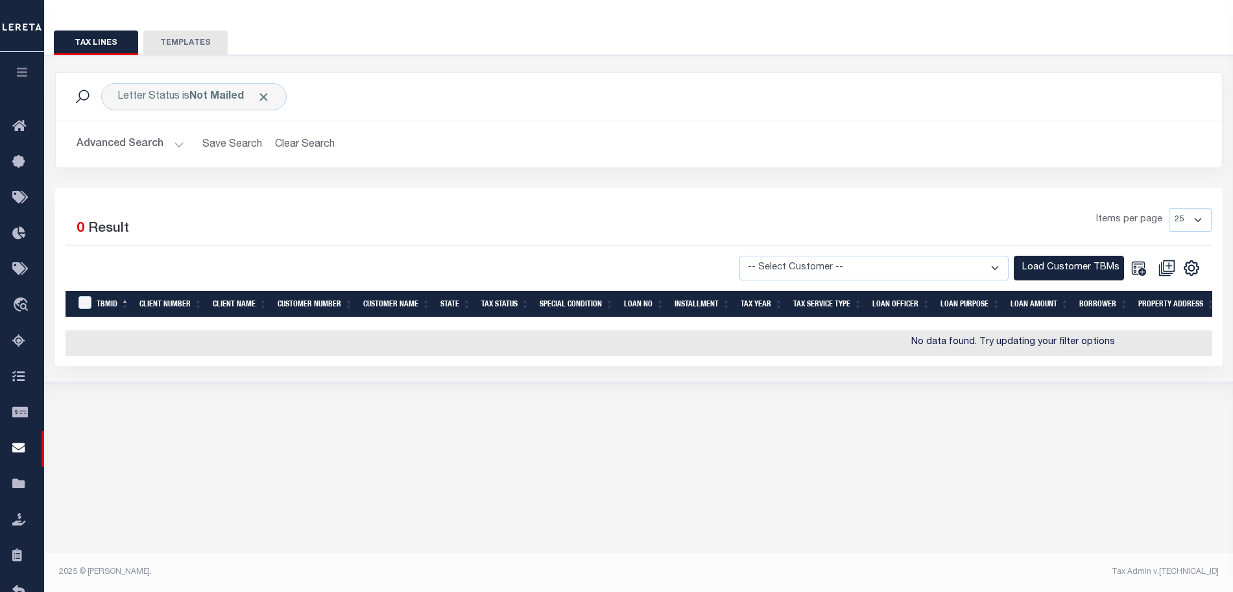
scroll to position [96, 0]
click at [138, 139] on button "Advanced Search" at bounding box center [131, 144] width 108 height 25
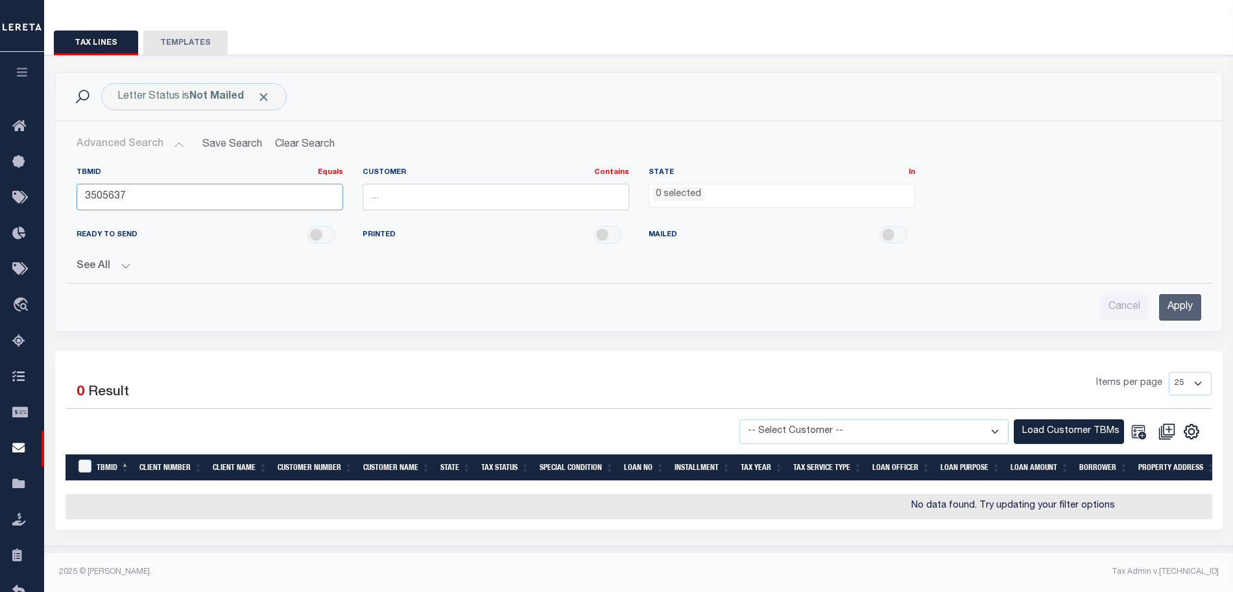
click at [180, 195] on input "3505637" at bounding box center [210, 197] width 267 height 27
type input "3"
click at [101, 267] on button "See All" at bounding box center [639, 266] width 1125 height 12
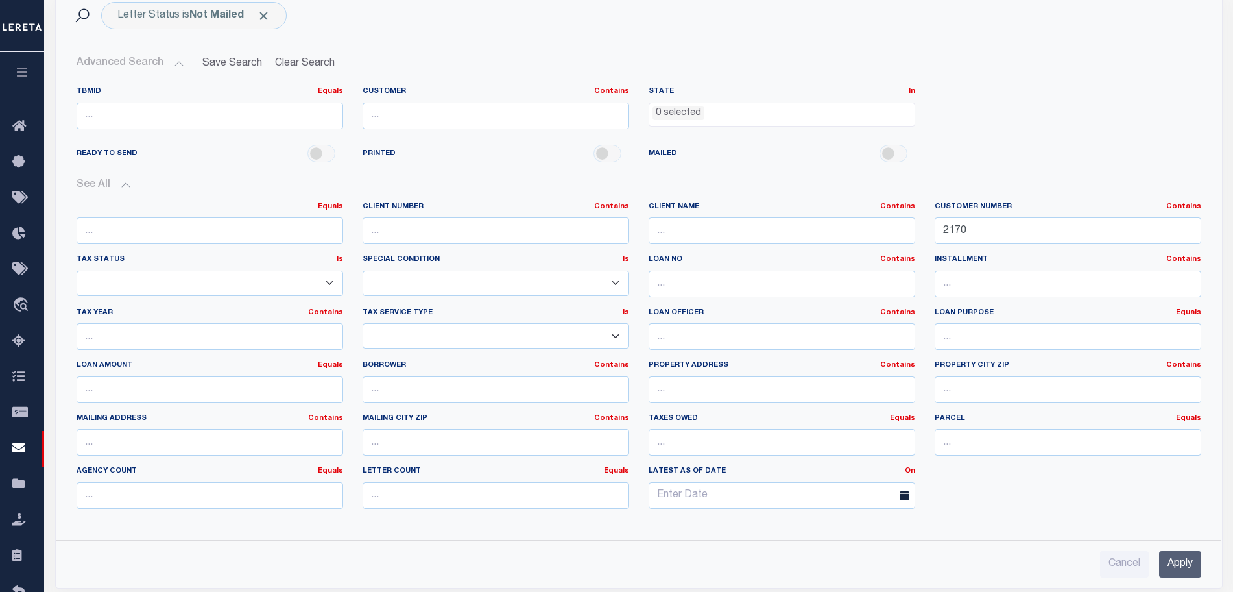
click at [1186, 555] on input "Apply" at bounding box center [1180, 564] width 42 height 27
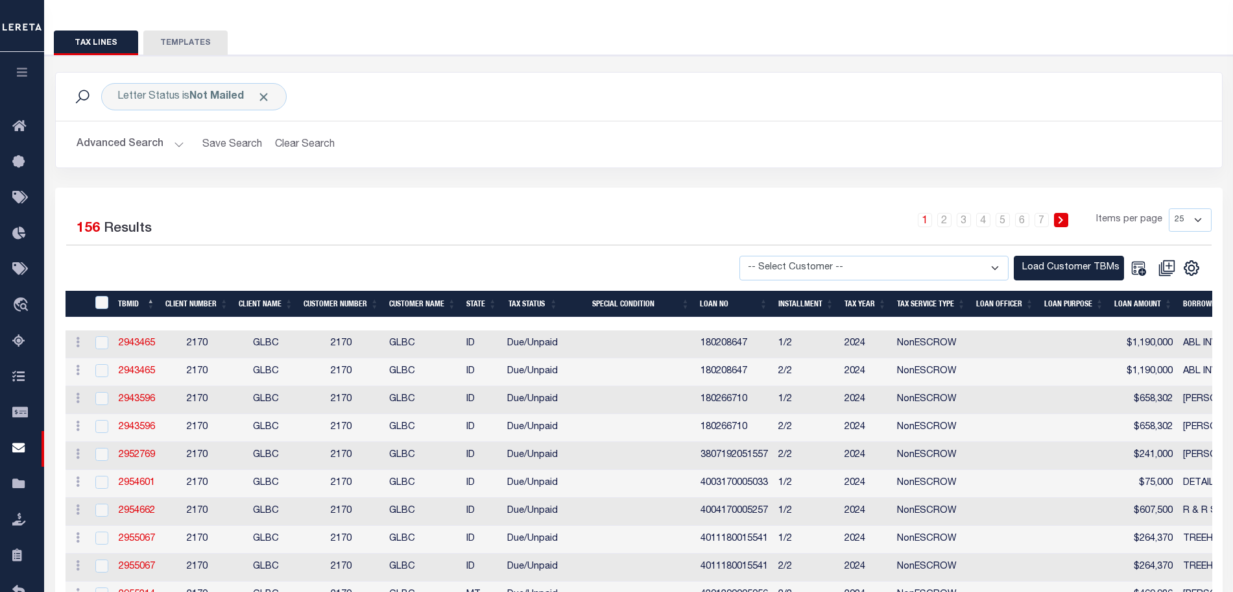
click at [162, 144] on button "Advanced Search" at bounding box center [131, 144] width 108 height 25
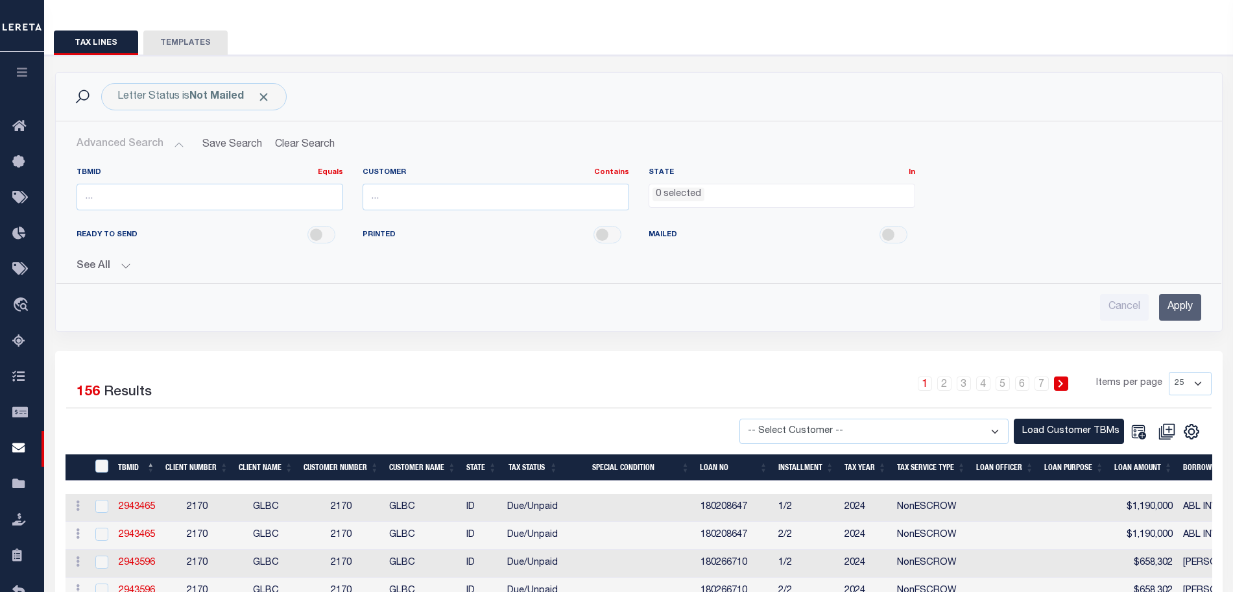
click at [688, 192] on li "0 selected" at bounding box center [679, 194] width 52 height 14
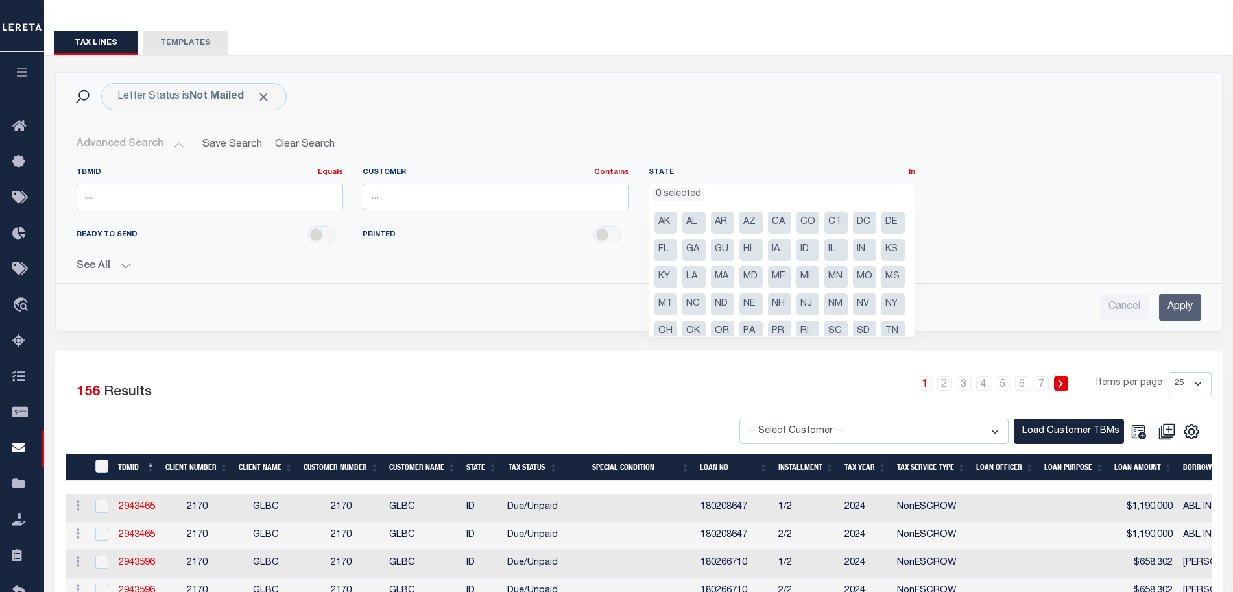
click at [802, 218] on li "CO" at bounding box center [808, 222] width 23 height 22
select select "CO"
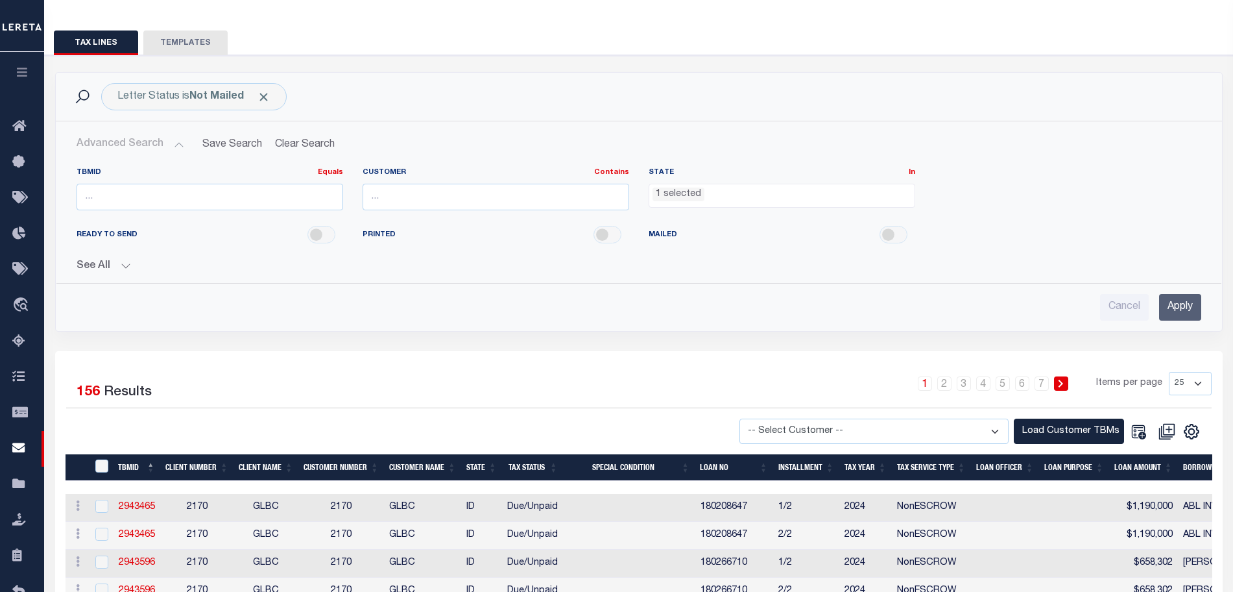
click at [1174, 301] on input "Apply" at bounding box center [1180, 307] width 42 height 27
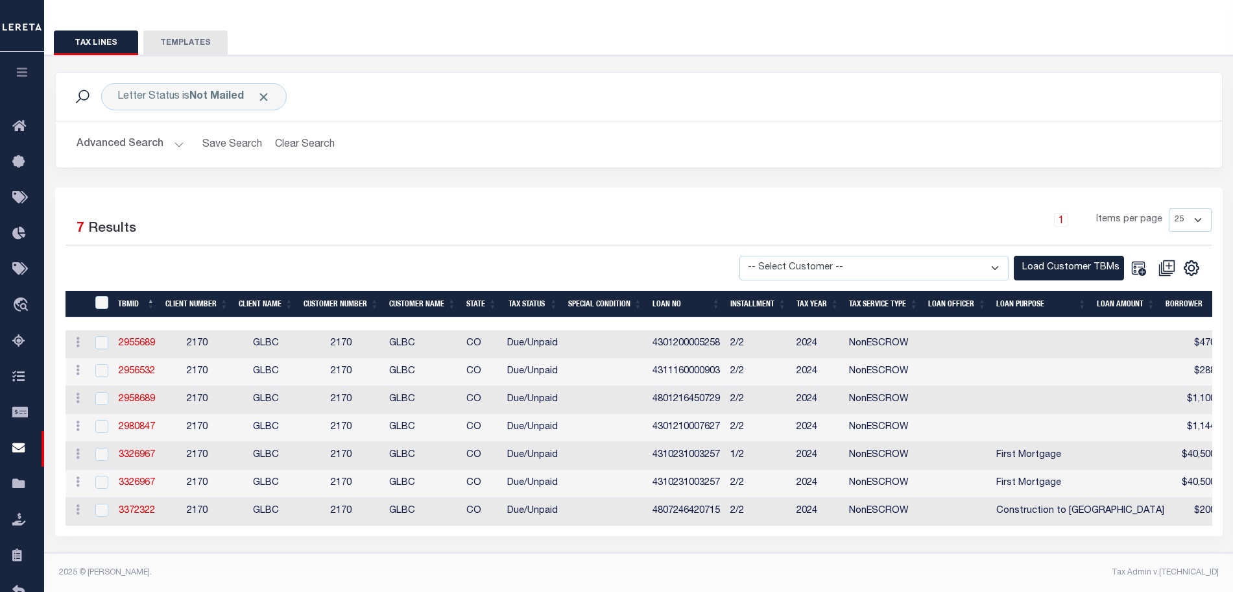
click at [568, 245] on div "1 Selected 7 Results 1 Items per page 25 50 100 500 1000 78796 AB" at bounding box center [639, 244] width 1166 height 72
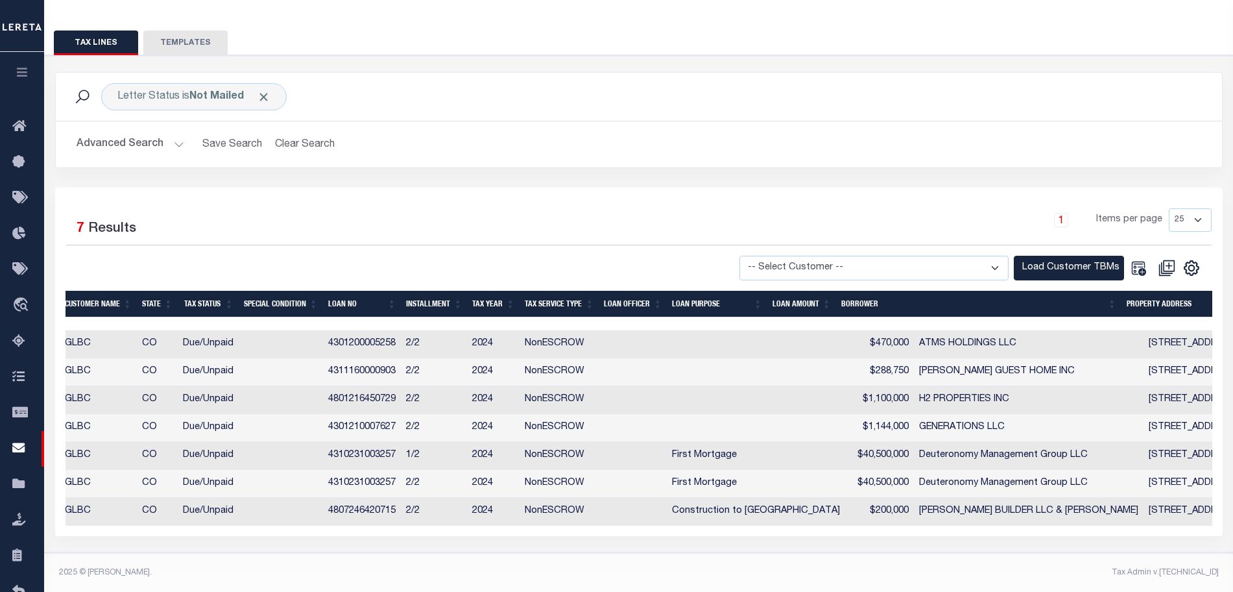
scroll to position [0, 0]
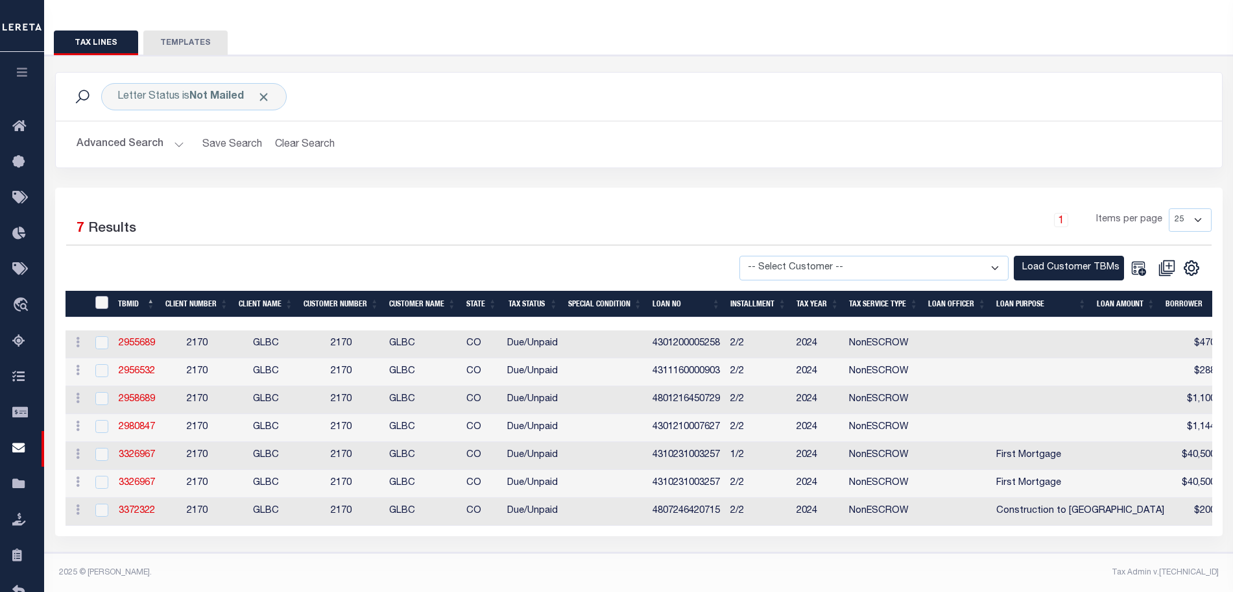
click at [103, 306] on input "" at bounding box center [101, 302] width 13 height 13
checkbox input "true"
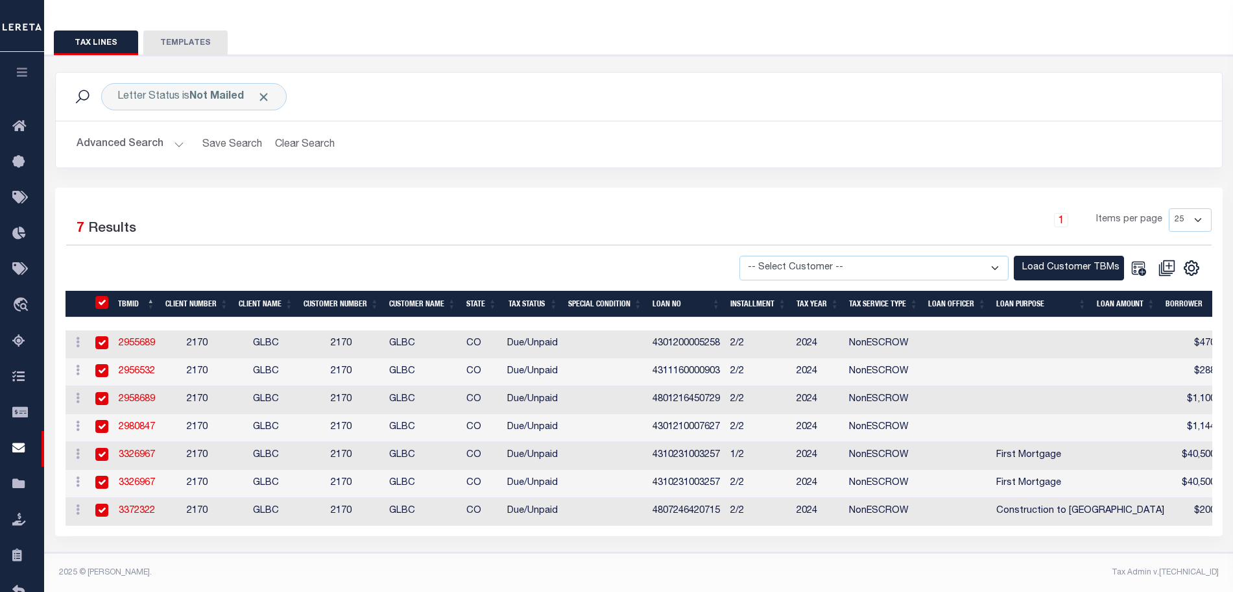
checkbox input "true"
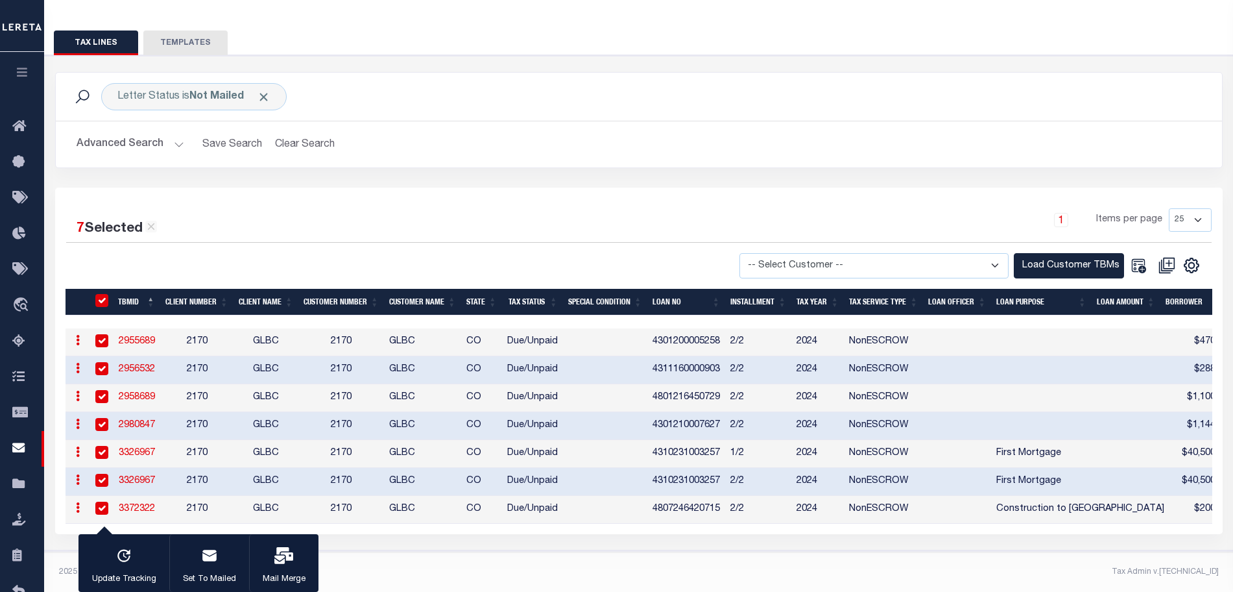
click at [105, 302] on input "" at bounding box center [101, 300] width 13 height 13
checkbox input "false"
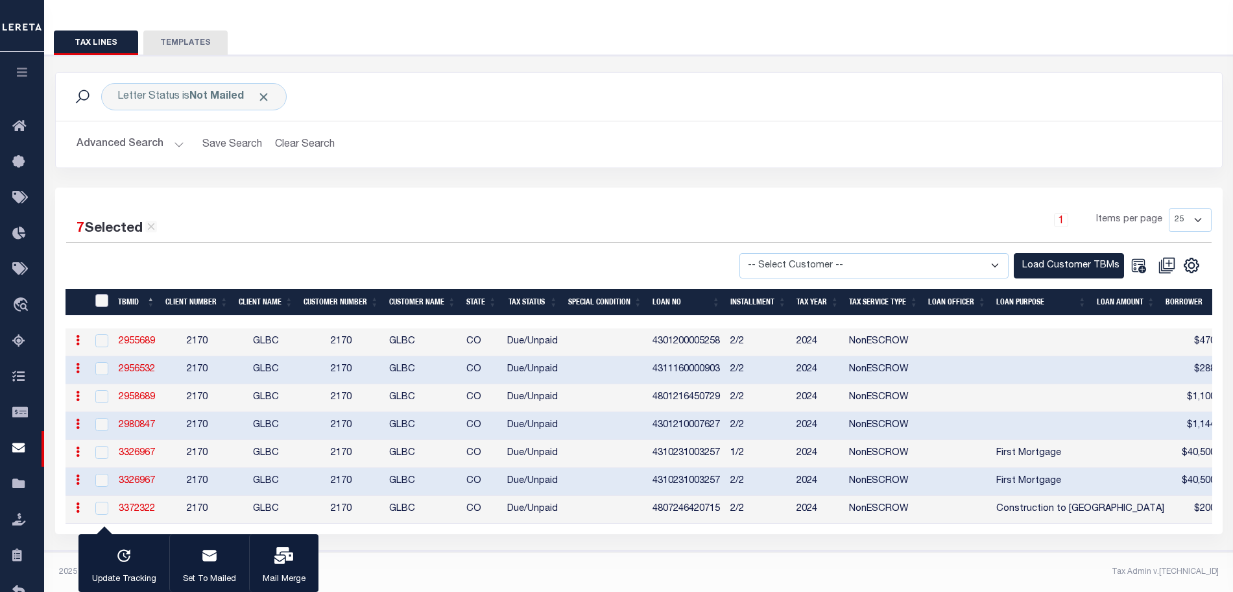
checkbox input "false"
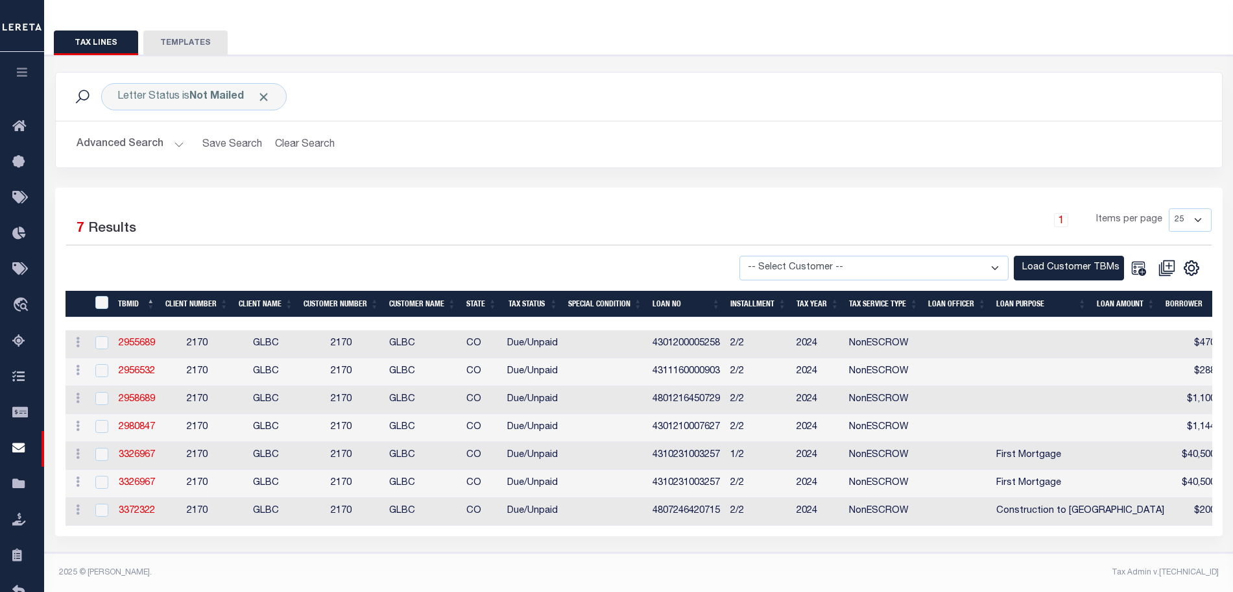
click at [252, 344] on td "GLBC" at bounding box center [266, 344] width 65 height 28
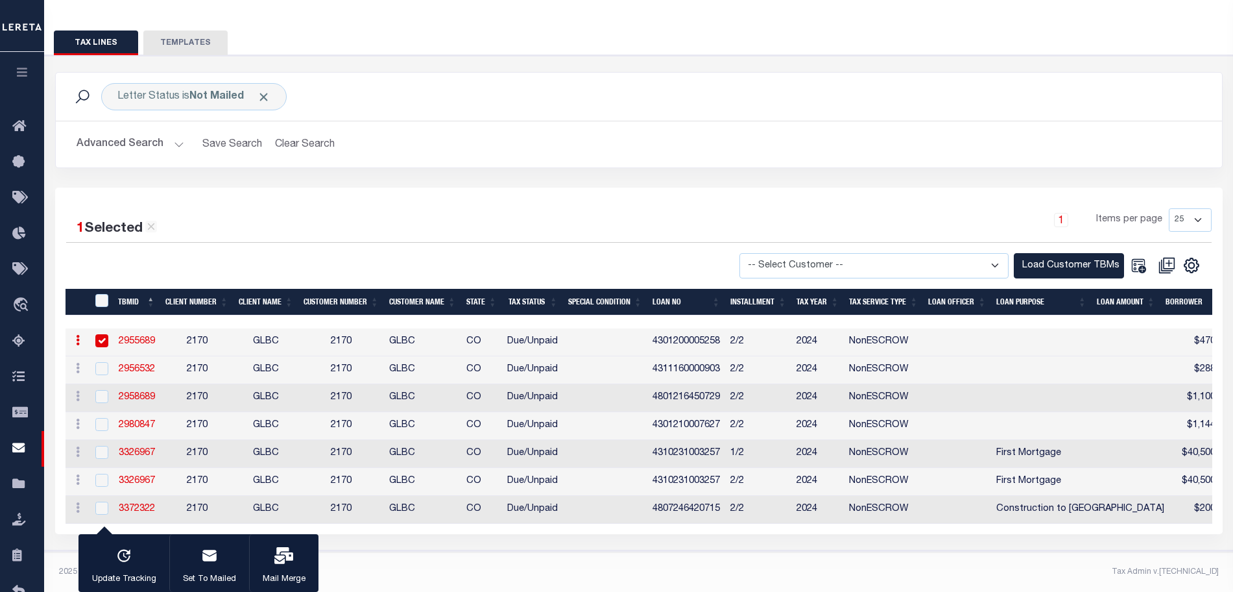
click at [143, 343] on link "2955689" at bounding box center [137, 341] width 36 height 9
checkbox input "false"
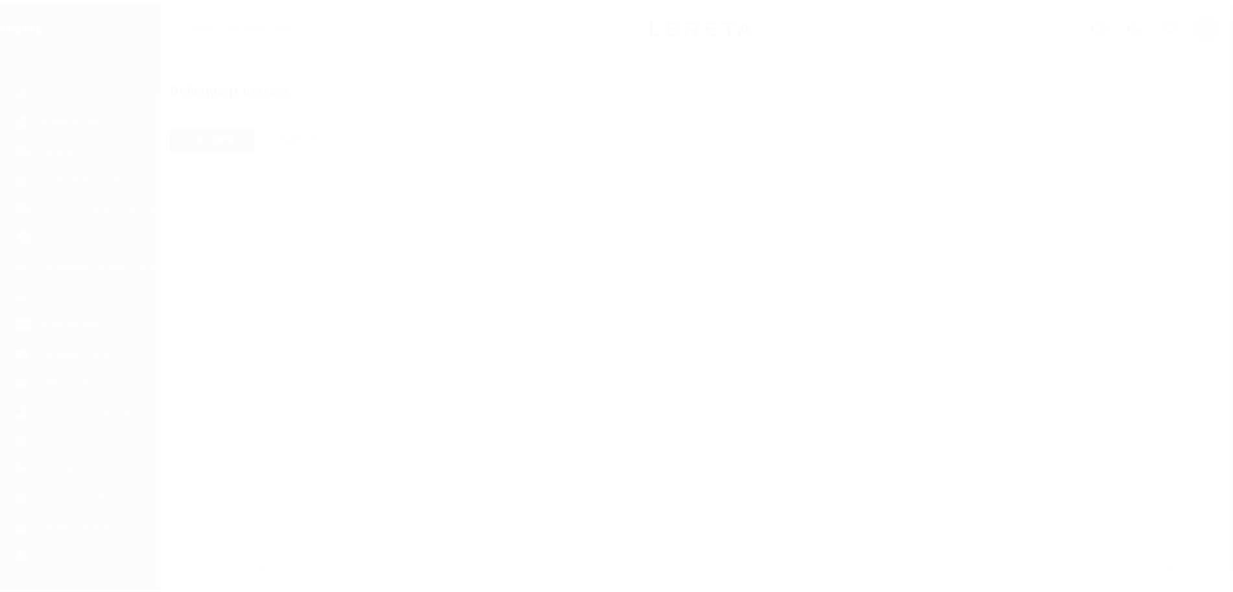
scroll to position [40, 0]
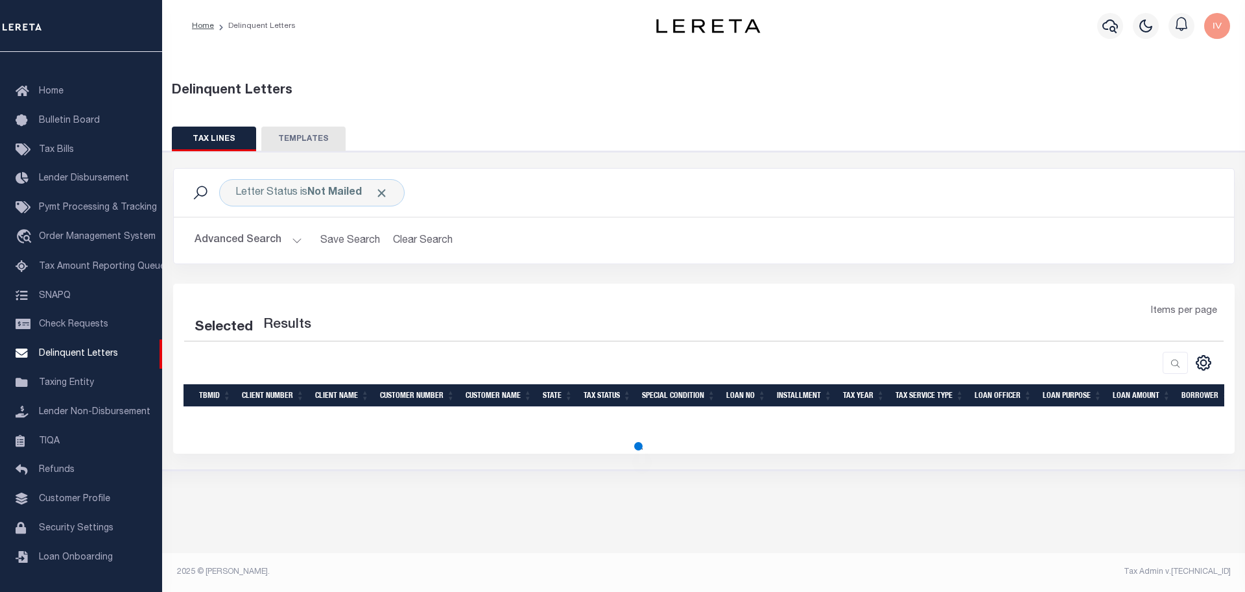
click at [294, 235] on button "Advanced Search" at bounding box center [249, 240] width 108 height 25
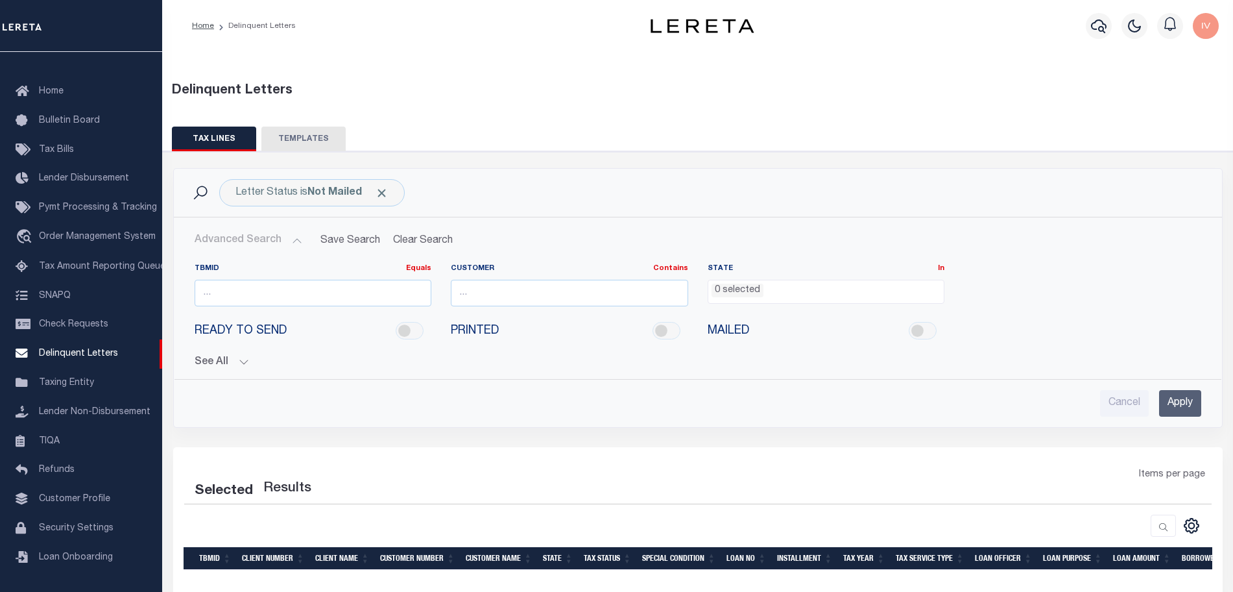
click at [739, 294] on li "0 selected" at bounding box center [738, 290] width 52 height 14
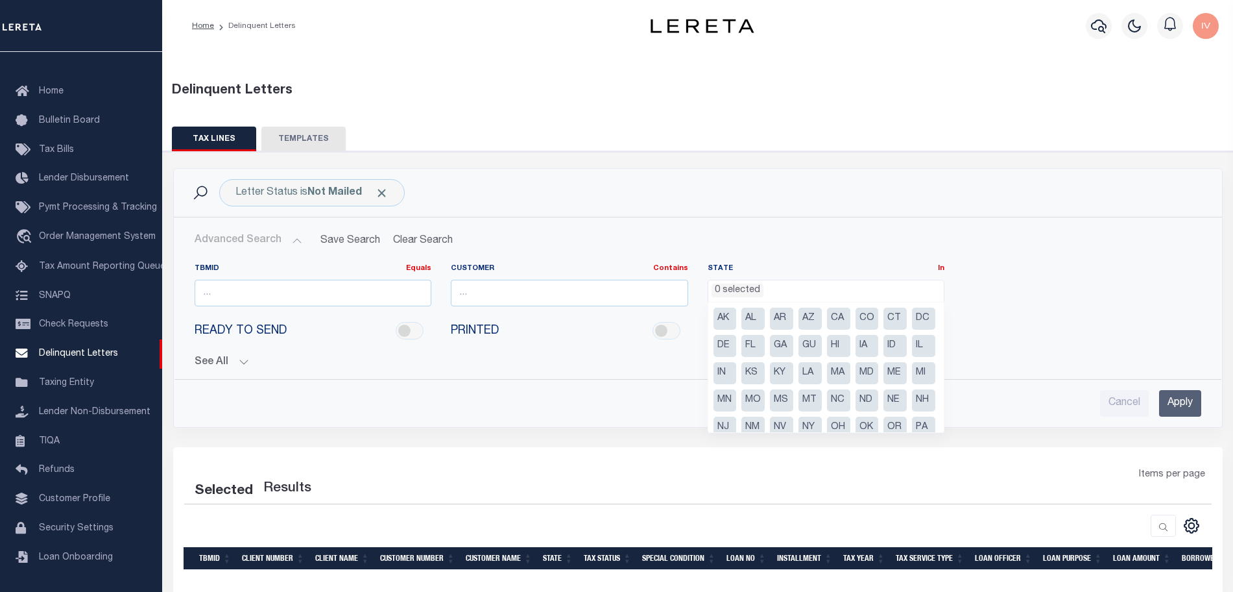
click at [858, 314] on li "CO" at bounding box center [867, 318] width 23 height 22
select select "CO"
click at [241, 365] on button "See All" at bounding box center [698, 362] width 1007 height 12
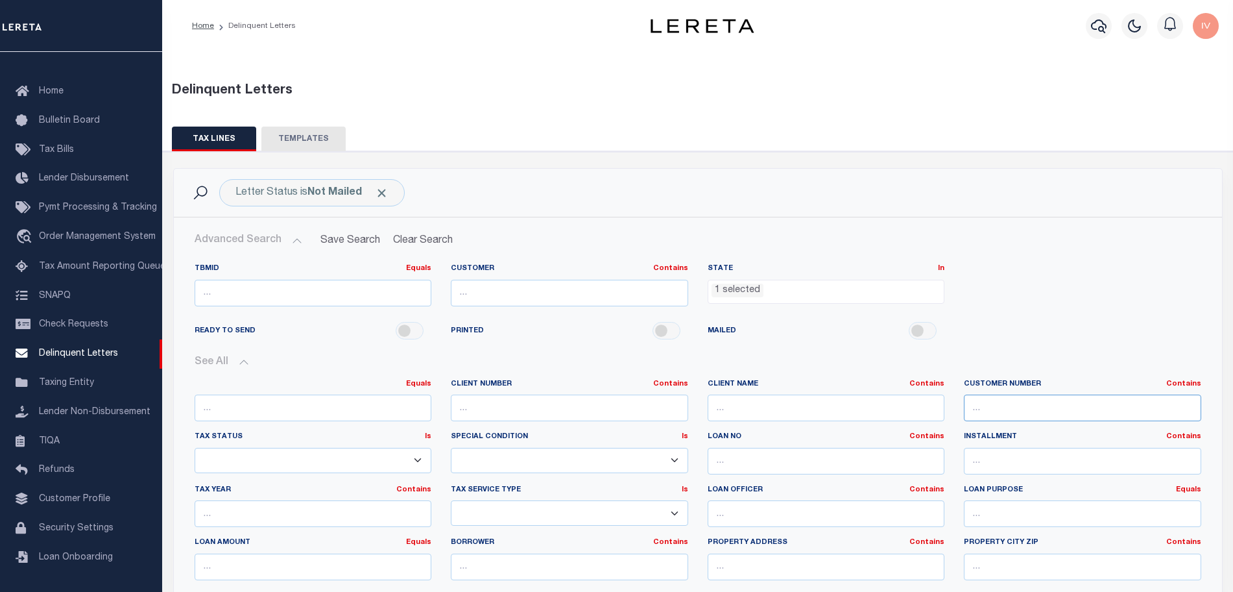
click at [985, 400] on input "text" at bounding box center [1082, 407] width 237 height 27
type input "2170"
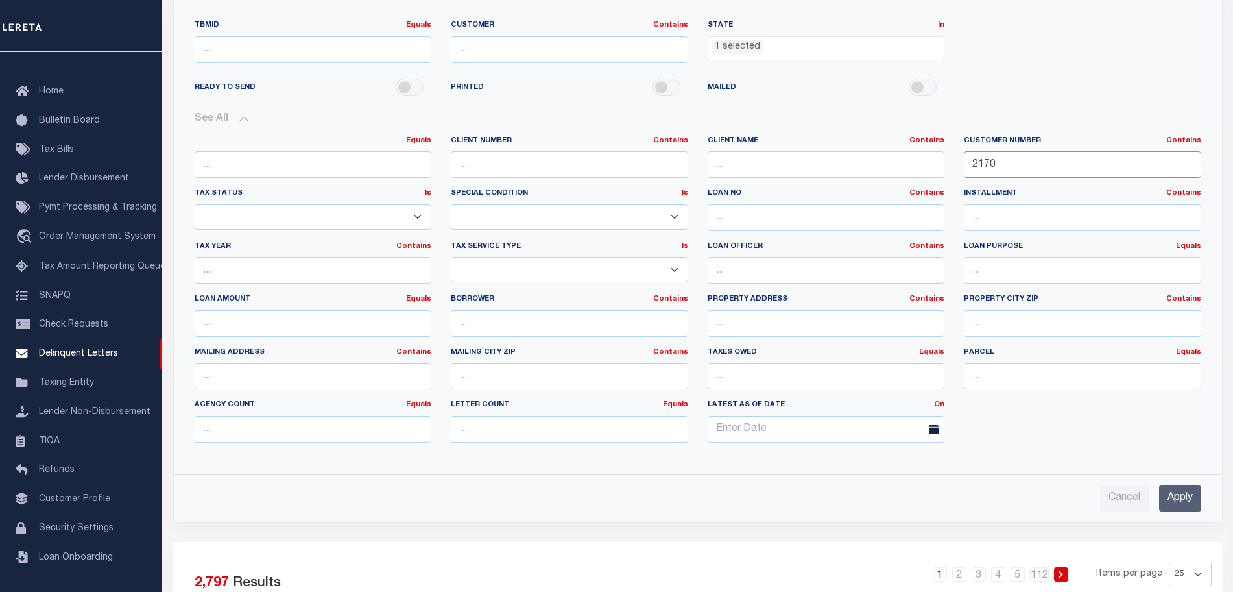
scroll to position [324, 0]
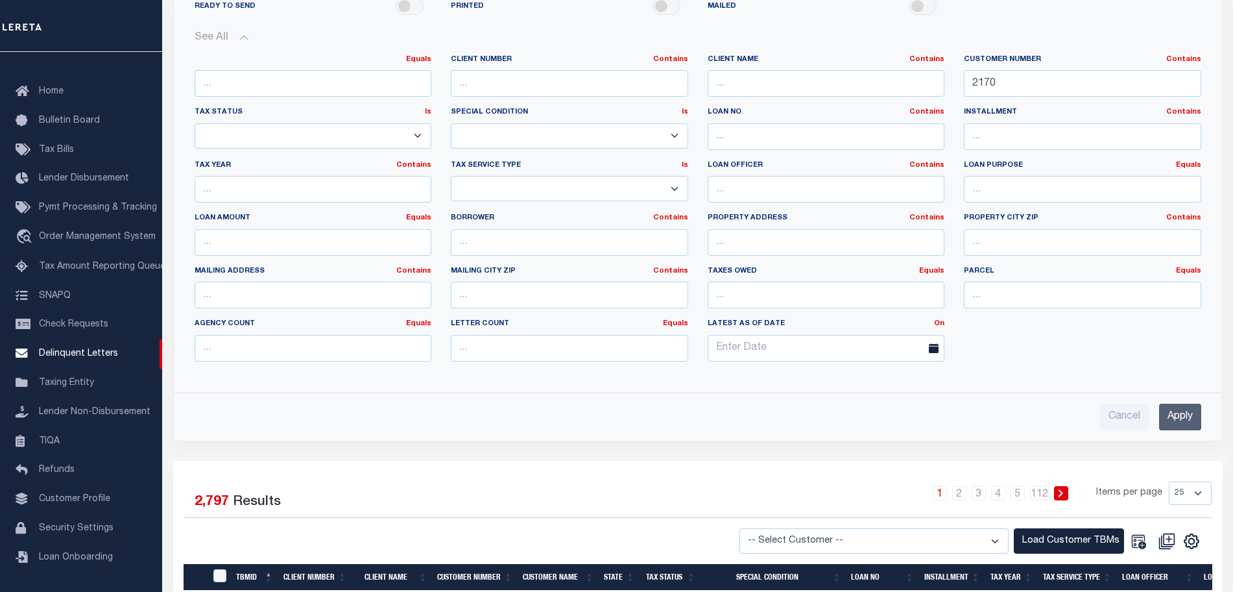
click at [1188, 423] on input "Apply" at bounding box center [1180, 416] width 42 height 27
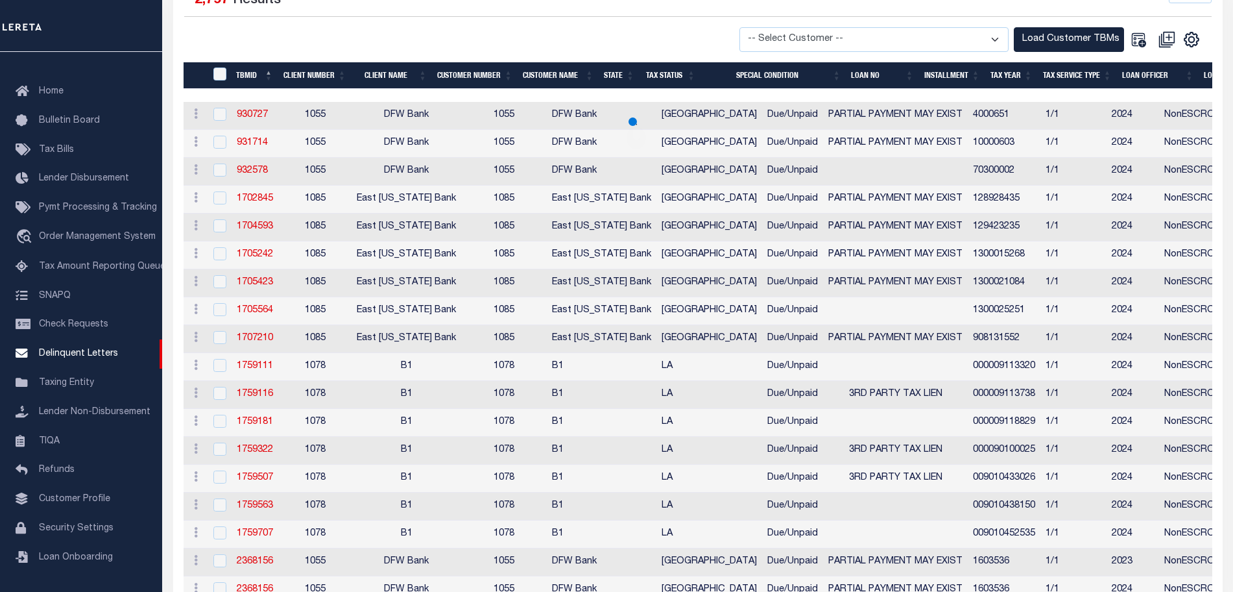
scroll to position [110, 0]
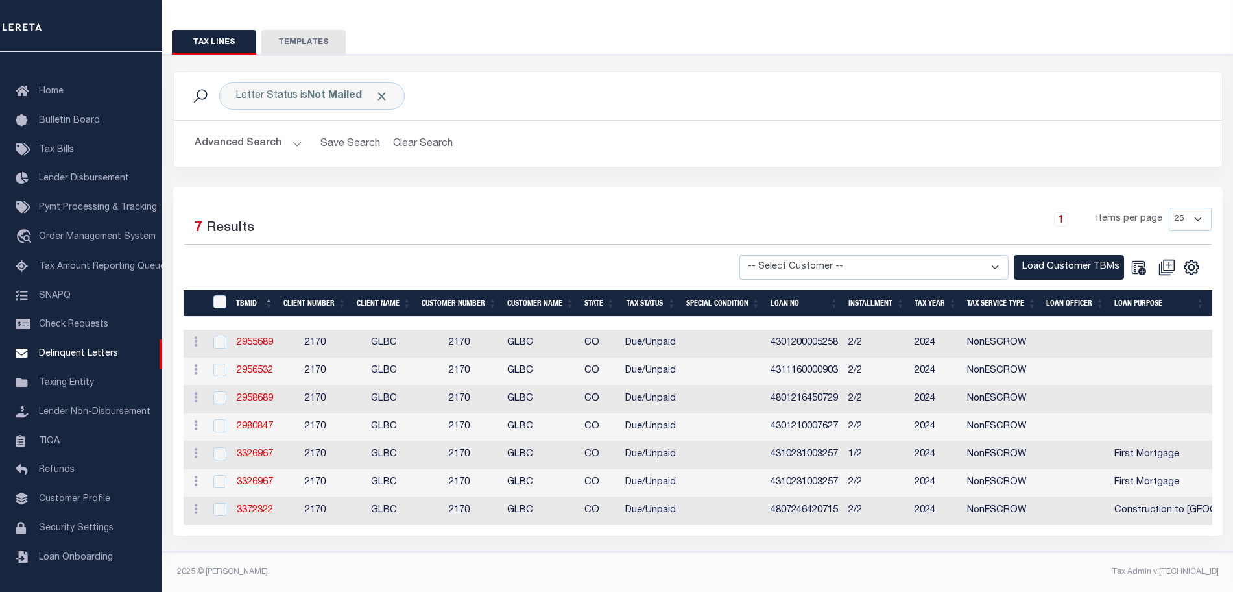
click at [307, 338] on span "2170" at bounding box center [315, 342] width 21 height 9
checkbox input "true"
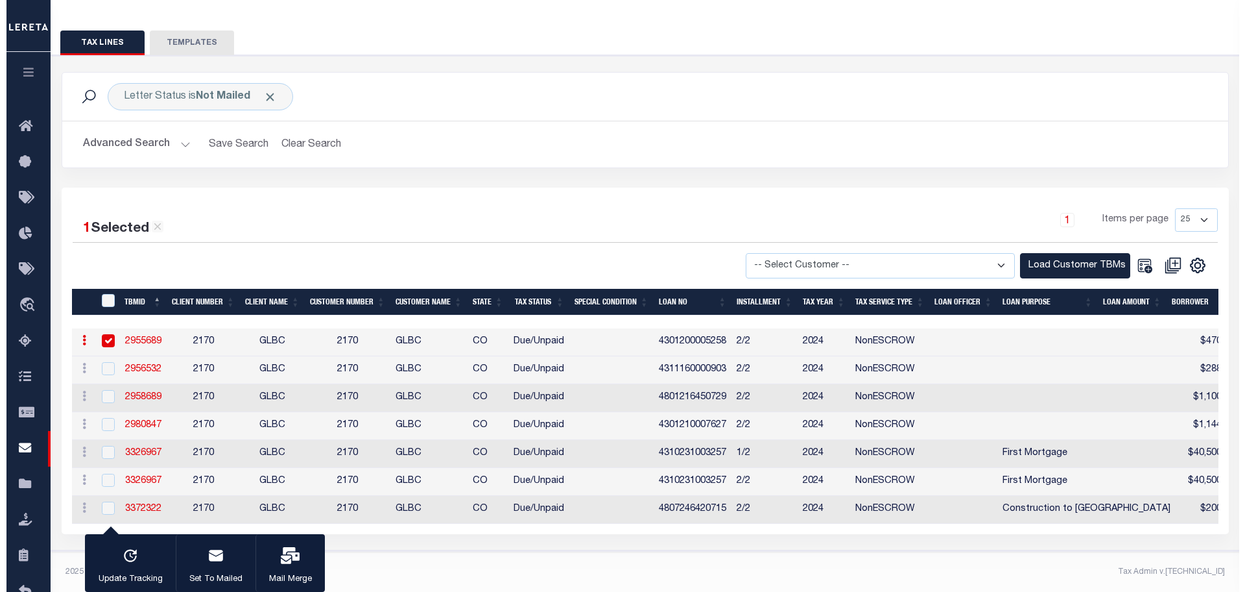
scroll to position [108, 0]
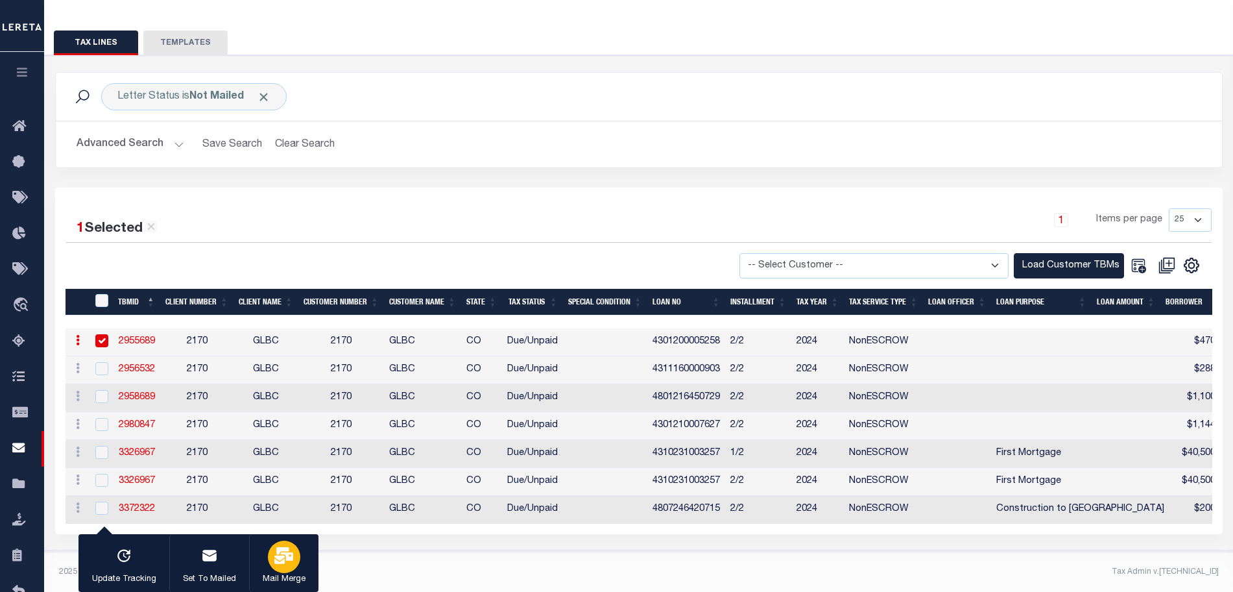
click at [270, 570] on button "Mail Merge" at bounding box center [283, 563] width 69 height 58
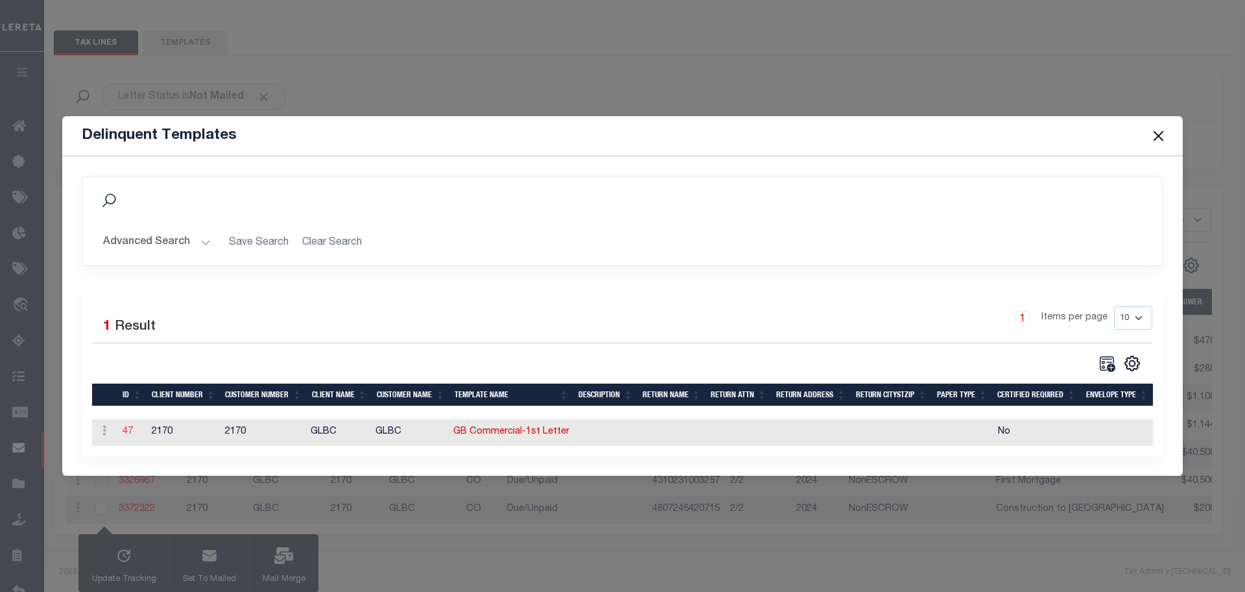
click at [127, 429] on link "47" at bounding box center [128, 431] width 10 height 9
type textarea "<p style="line-height: normal; margin: 0in 0in 8pt; font-size: 11pt; font-famil…"
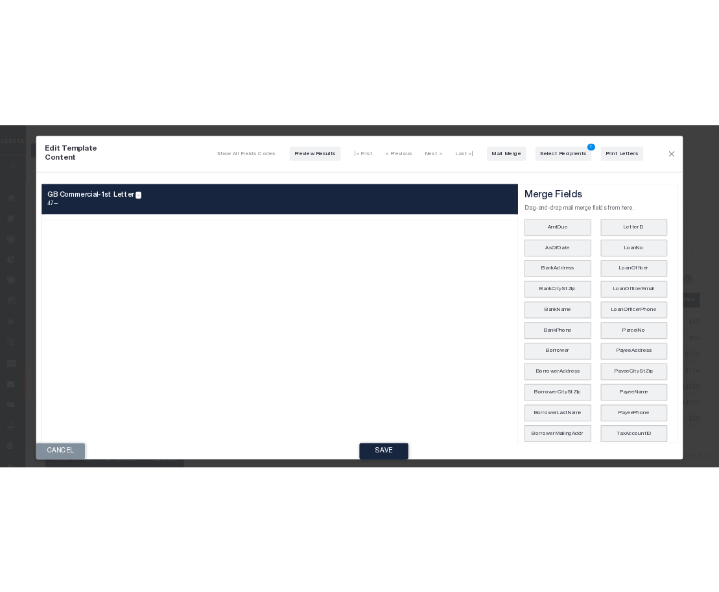
scroll to position [0, 0]
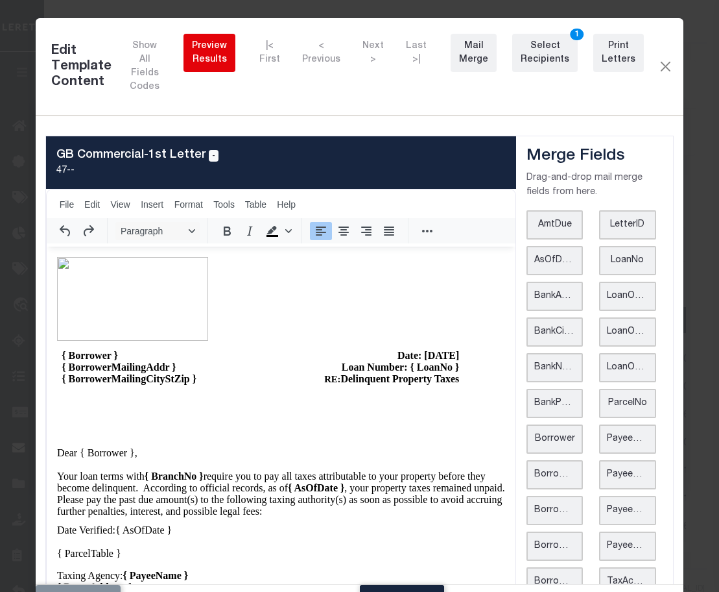
click at [206, 48] on div "Preview Results" at bounding box center [209, 53] width 35 height 27
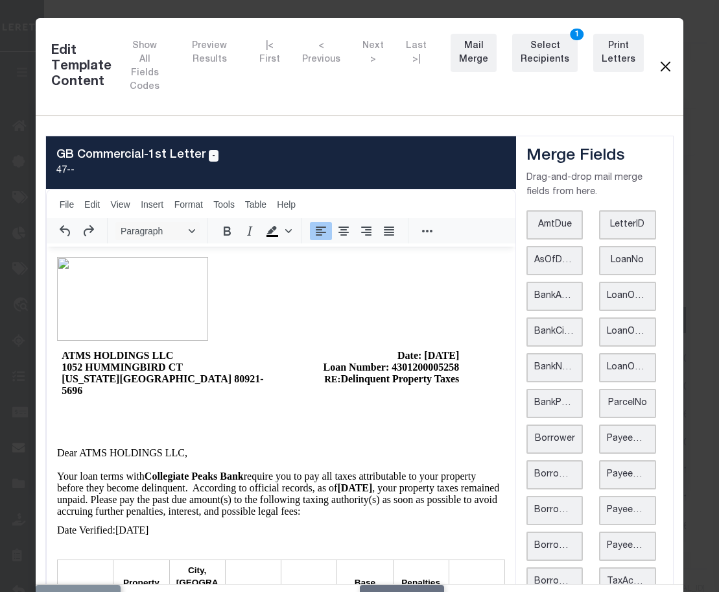
click at [660, 60] on button "Close" at bounding box center [666, 66] width 12 height 17
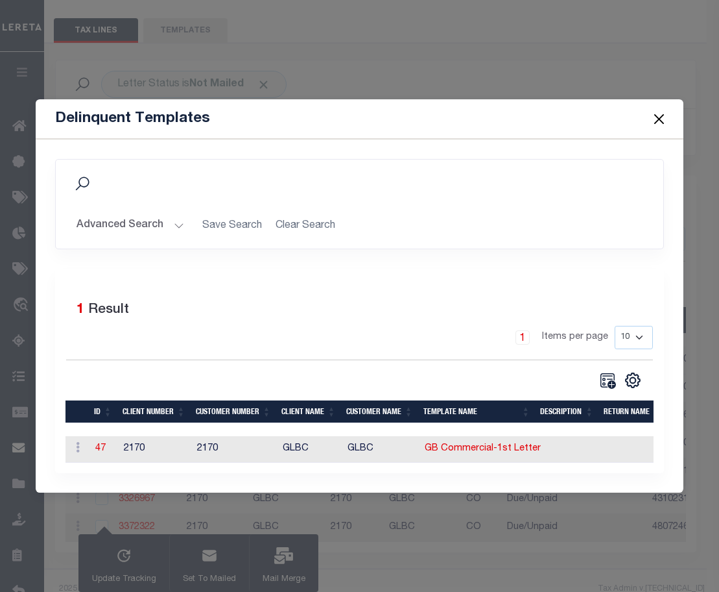
click at [662, 114] on button "Close" at bounding box center [659, 118] width 17 height 17
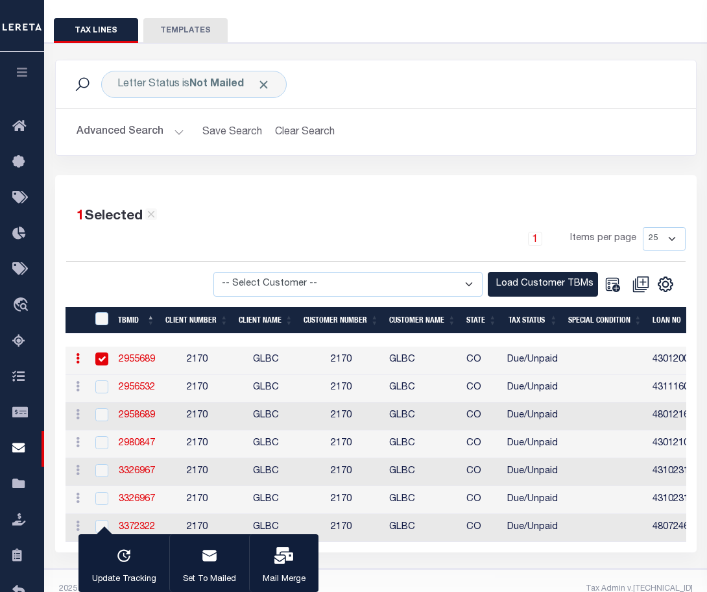
click at [101, 363] on input "checkbox" at bounding box center [101, 358] width 13 height 13
checkbox input "false"
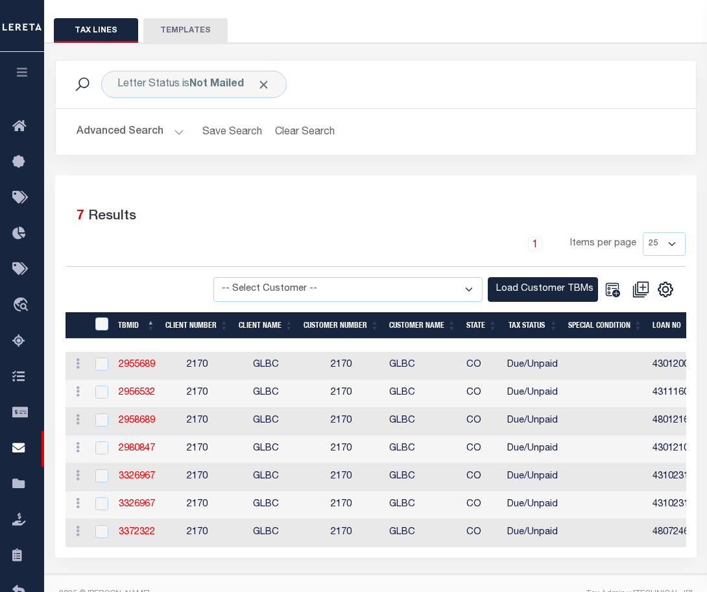
click at [101, 405] on td at bounding box center [101, 393] width 27 height 28
checkbox input "true"
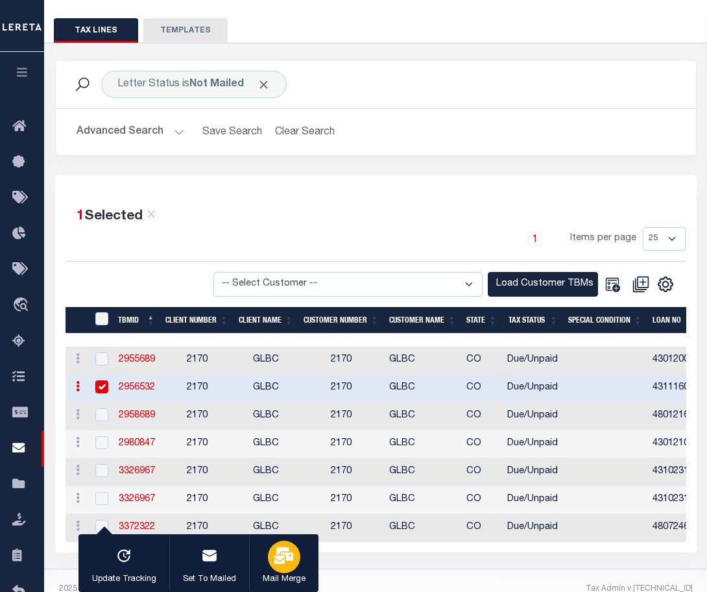
click at [275, 553] on icon "button" at bounding box center [283, 555] width 19 height 17
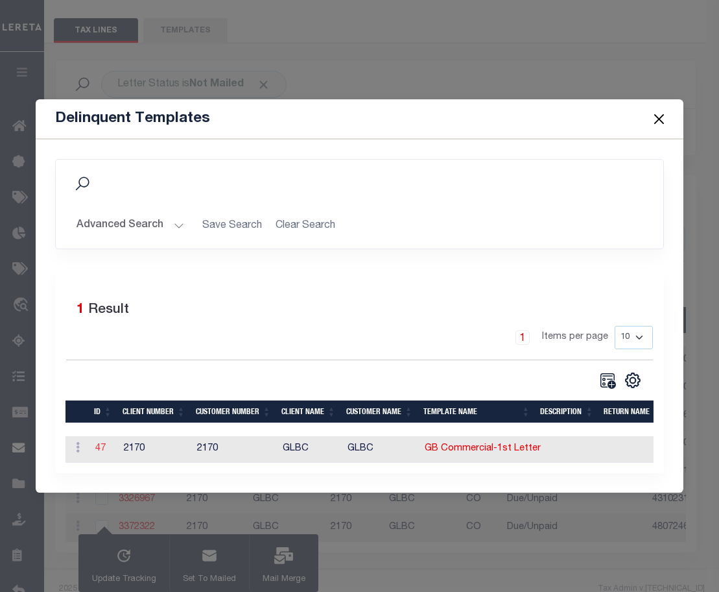
click at [100, 446] on link "47" at bounding box center [100, 448] width 10 height 9
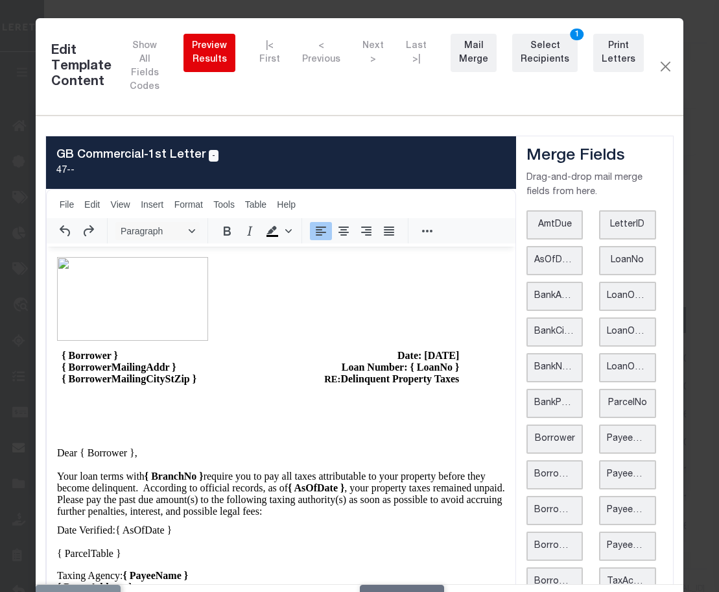
click at [217, 43] on div "Preview Results" at bounding box center [209, 53] width 35 height 27
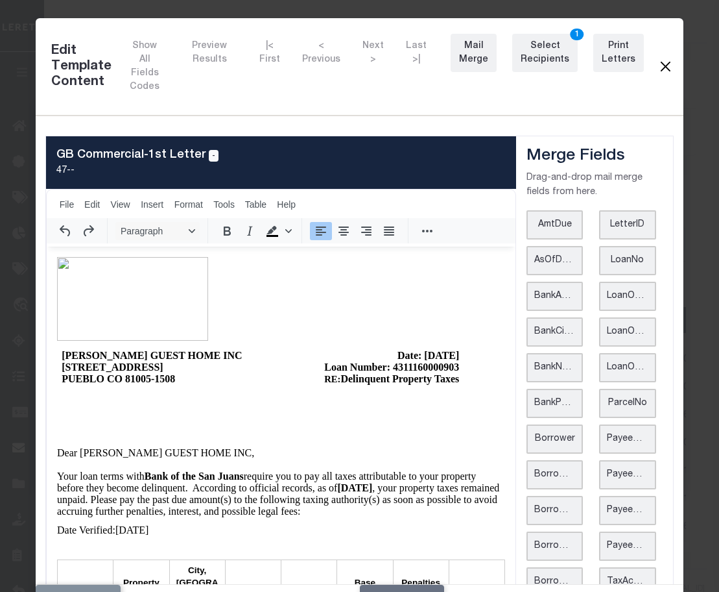
click at [660, 62] on button "Close" at bounding box center [666, 66] width 12 height 17
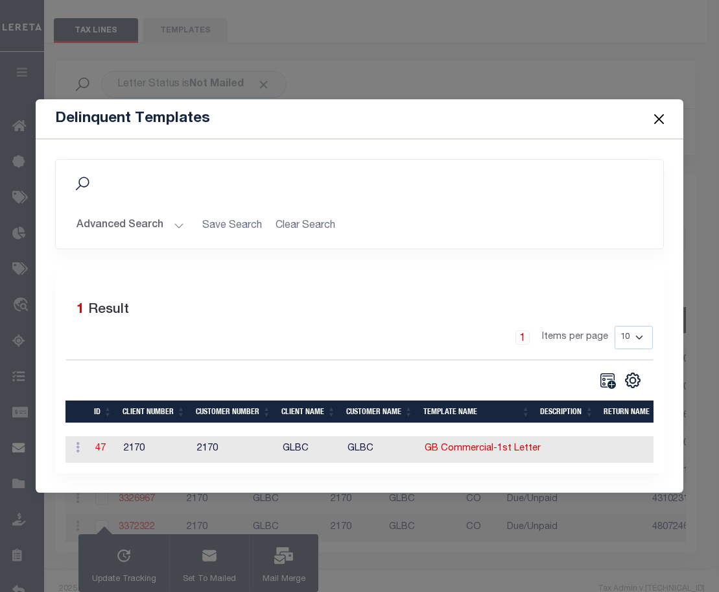
click at [660, 115] on button "Close" at bounding box center [659, 118] width 17 height 17
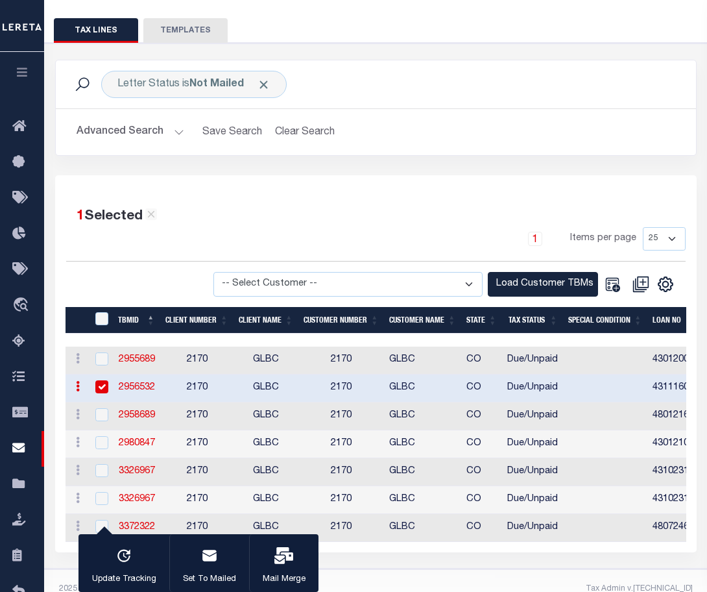
click at [93, 414] on div at bounding box center [101, 415] width 16 height 14
checkbox input "true"
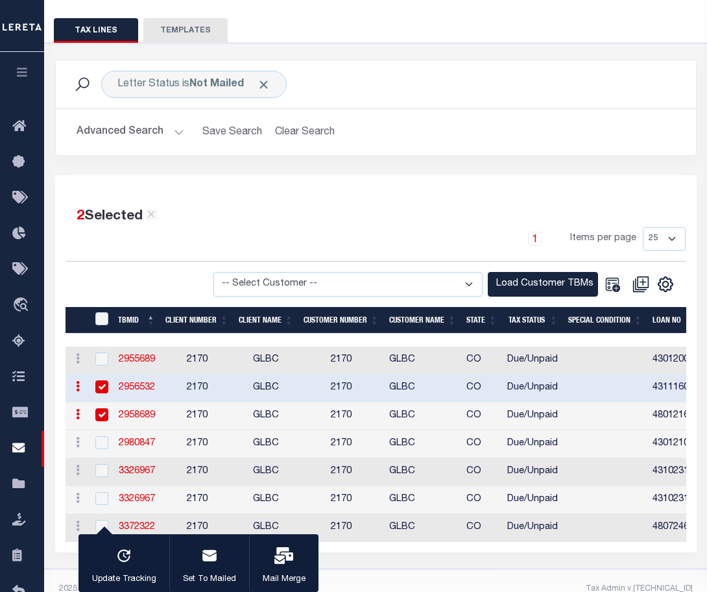
click at [104, 392] on input "checkbox" at bounding box center [101, 386] width 13 height 13
checkbox input "false"
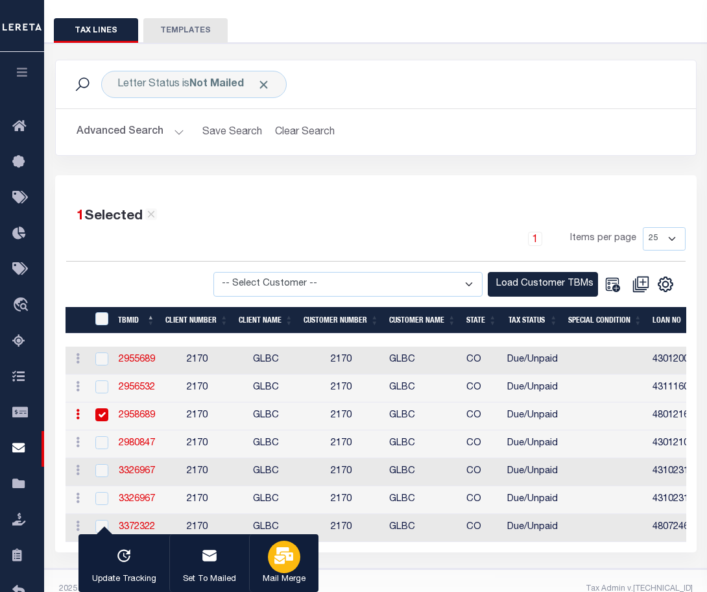
click at [270, 546] on div "button" at bounding box center [284, 556] width 32 height 32
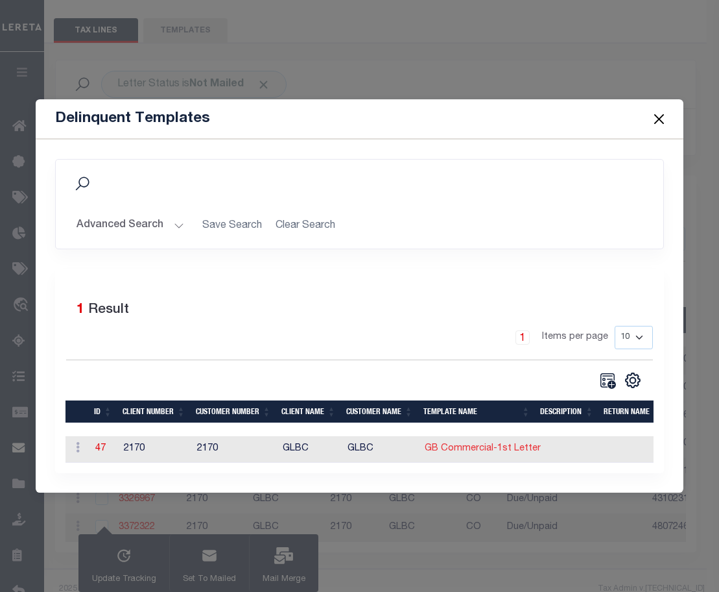
click at [453, 444] on link "GB Commercial-1st Letter" at bounding box center [483, 448] width 116 height 9
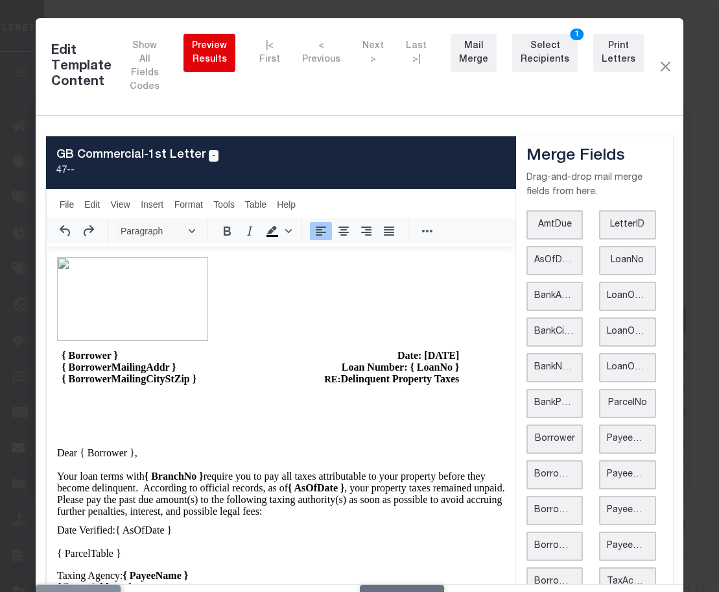
click at [224, 60] on div "Preview Results" at bounding box center [209, 53] width 35 height 27
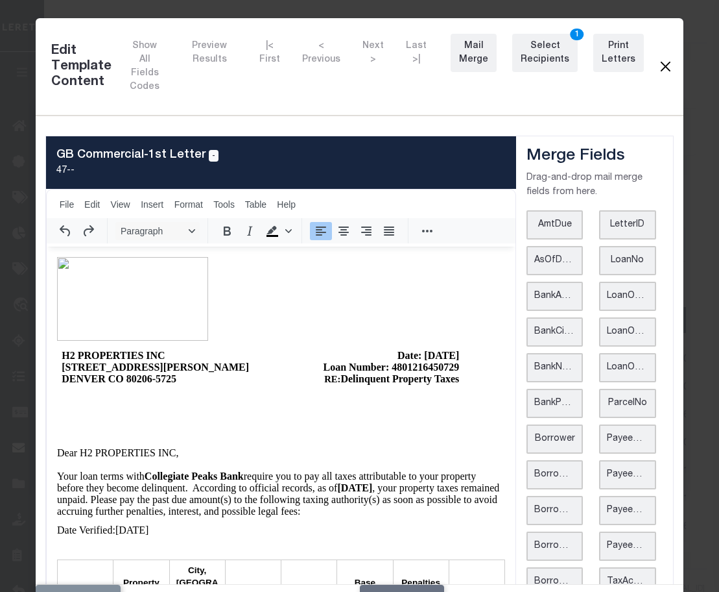
click at [660, 62] on button "Close" at bounding box center [666, 66] width 12 height 17
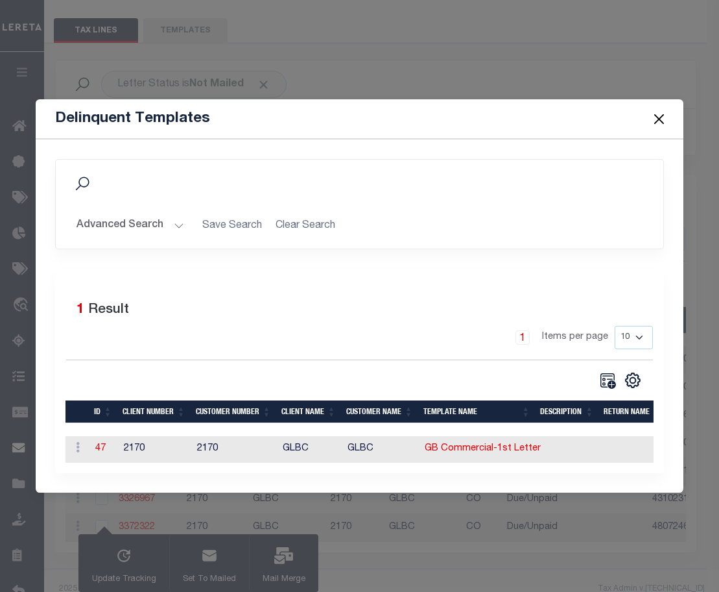
click at [656, 120] on button "Close" at bounding box center [659, 118] width 17 height 17
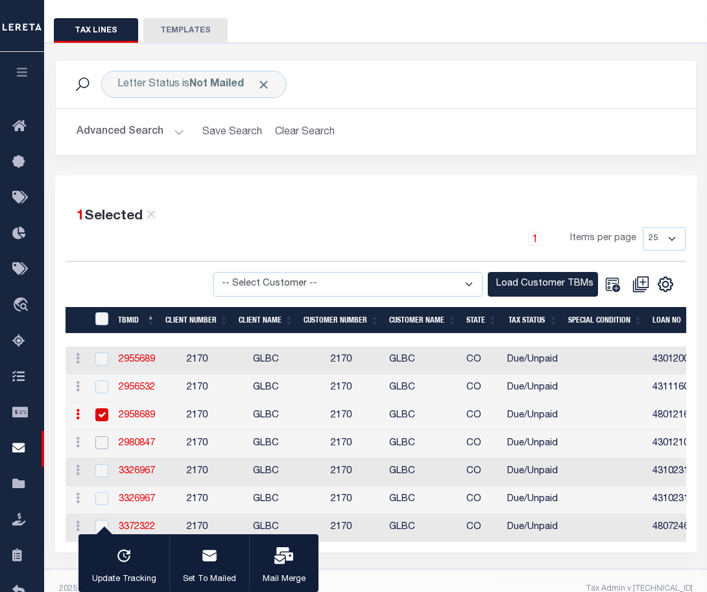
click at [104, 442] on input "checkbox" at bounding box center [101, 442] width 13 height 13
checkbox input "true"
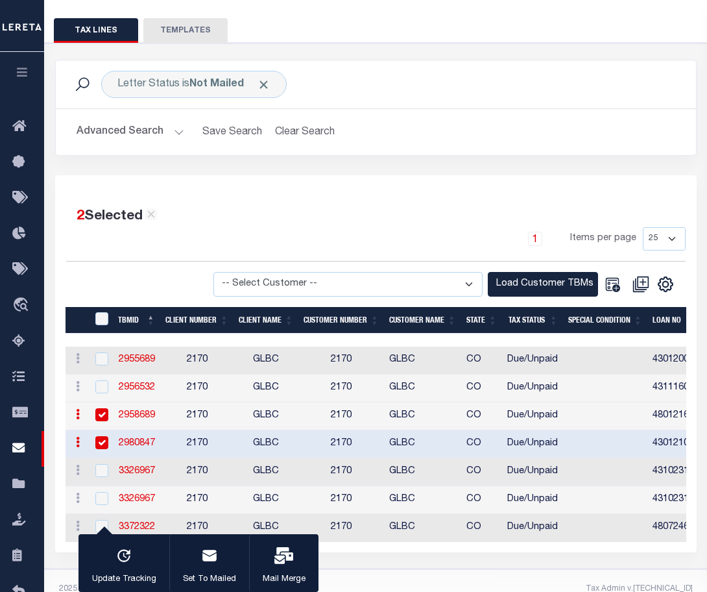
click at [102, 419] on input "checkbox" at bounding box center [101, 414] width 13 height 13
checkbox input "false"
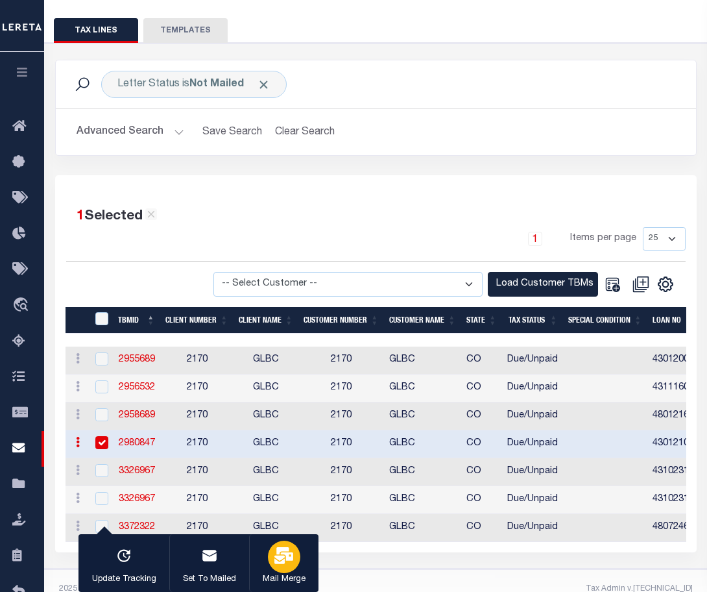
click at [311, 579] on button "Mail Merge" at bounding box center [283, 563] width 69 height 58
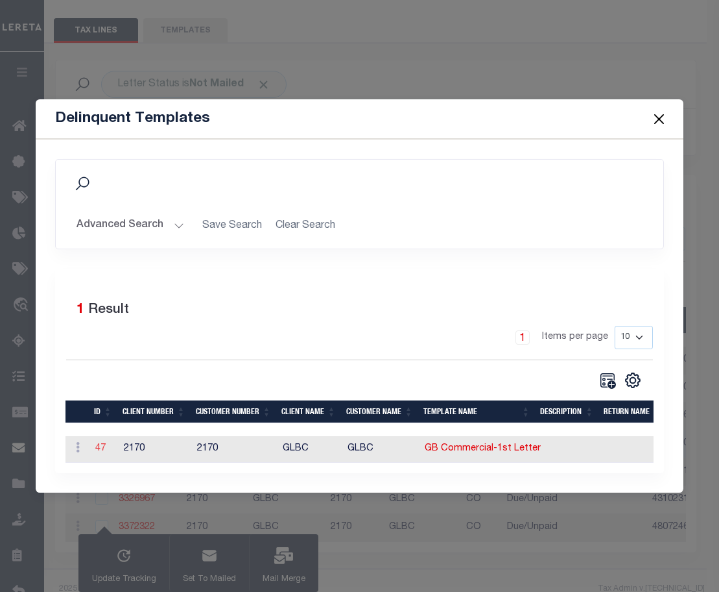
click at [104, 450] on link "47" at bounding box center [100, 448] width 10 height 9
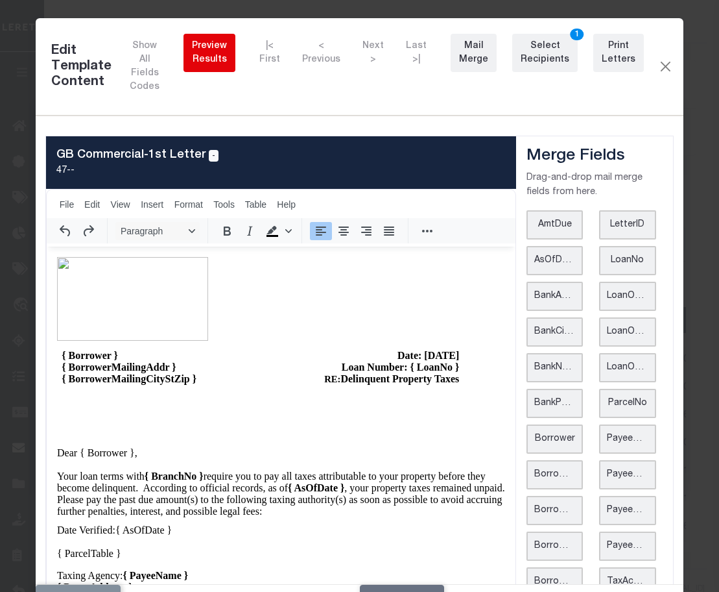
click at [210, 58] on div "Preview Results" at bounding box center [209, 53] width 35 height 27
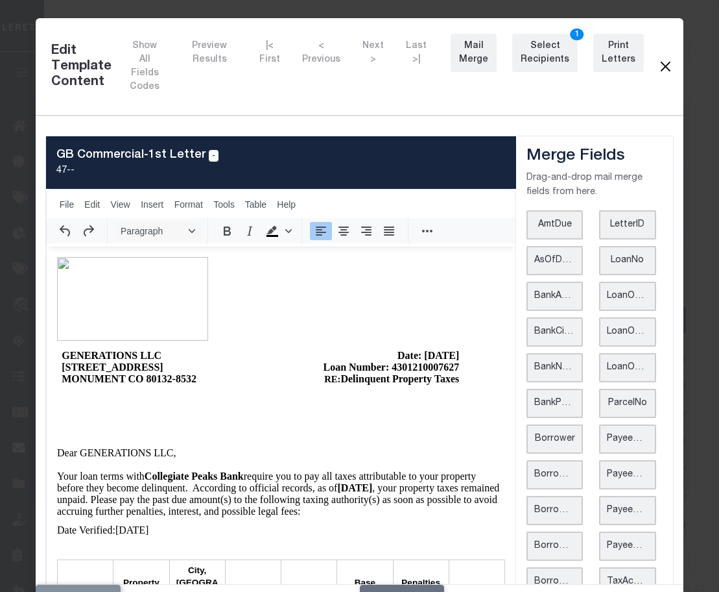
click at [660, 68] on button "Close" at bounding box center [666, 66] width 12 height 17
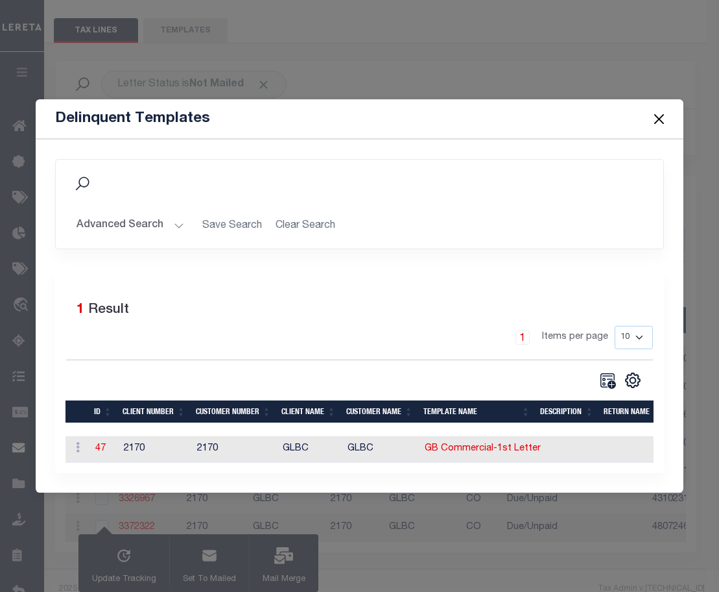
click at [658, 112] on button "Close" at bounding box center [659, 118] width 17 height 17
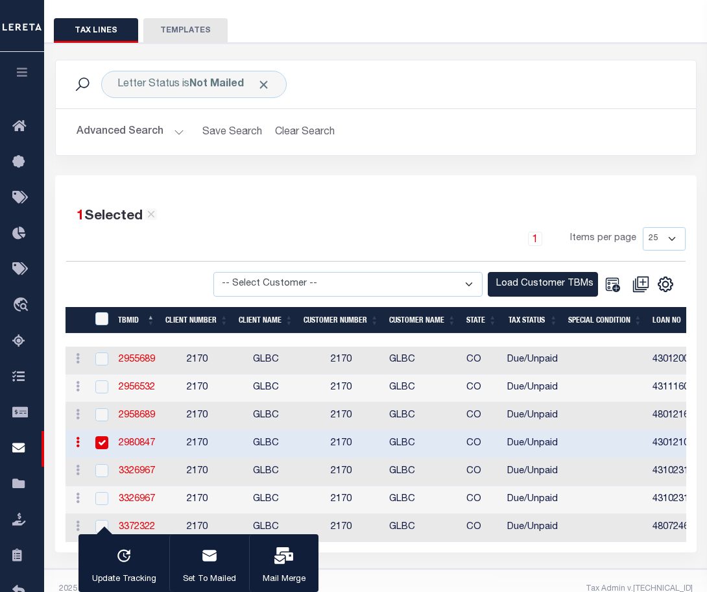
click at [221, 483] on td "2170" at bounding box center [196, 472] width 73 height 28
checkbox input "true"
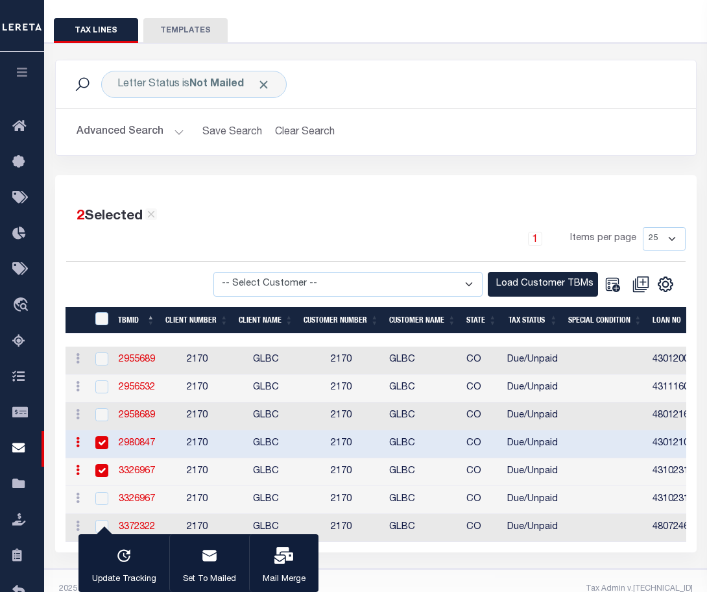
click at [228, 445] on td "2170" at bounding box center [196, 444] width 73 height 28
checkbox input "false"
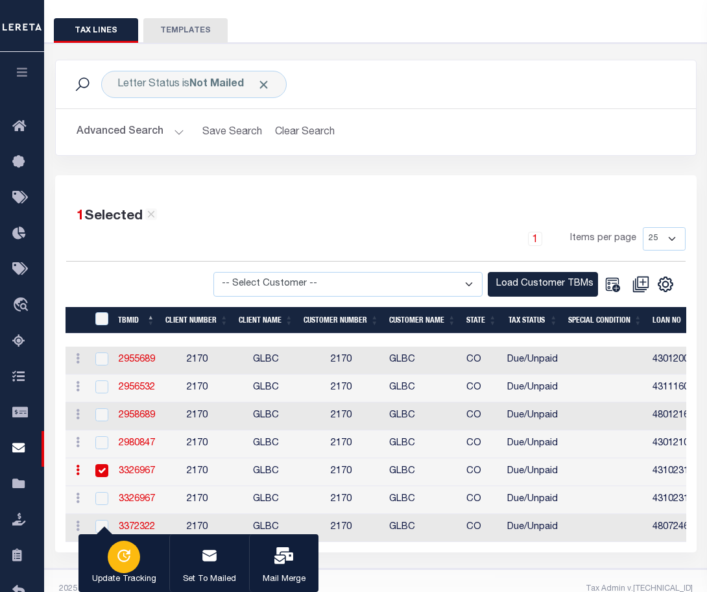
click at [105, 569] on button "Update Tracking" at bounding box center [123, 563] width 91 height 58
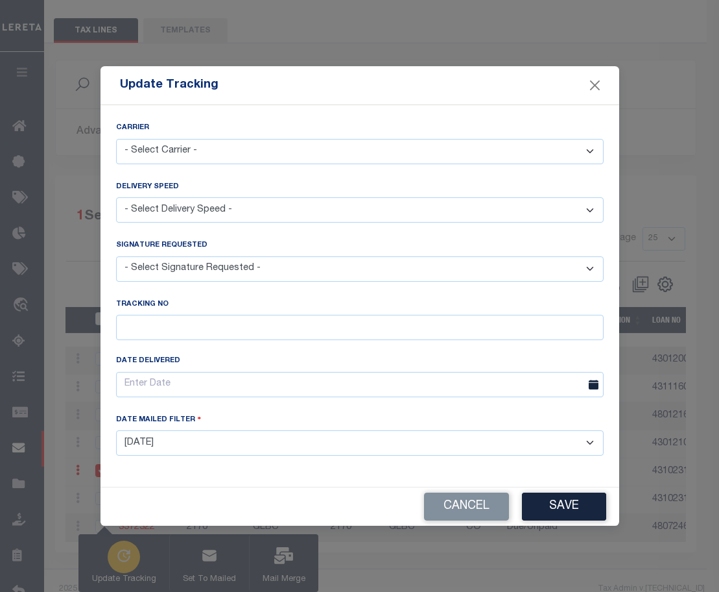
click at [105, 569] on div "Update Tracking Carrier - Select Carrier - USPS UPS Fedex E-mail Fax FTP Other …" at bounding box center [359, 296] width 719 height 592
click at [460, 496] on button "Cancel" at bounding box center [466, 506] width 85 height 28
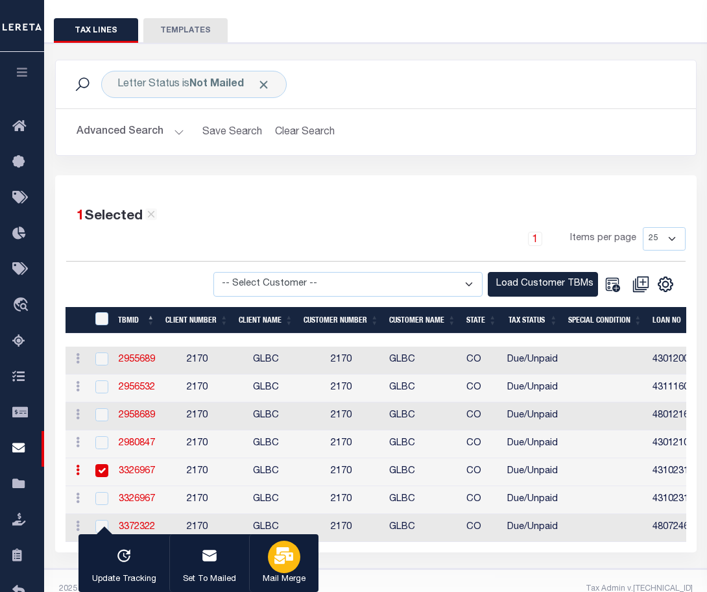
click at [289, 567] on div "button" at bounding box center [284, 556] width 32 height 32
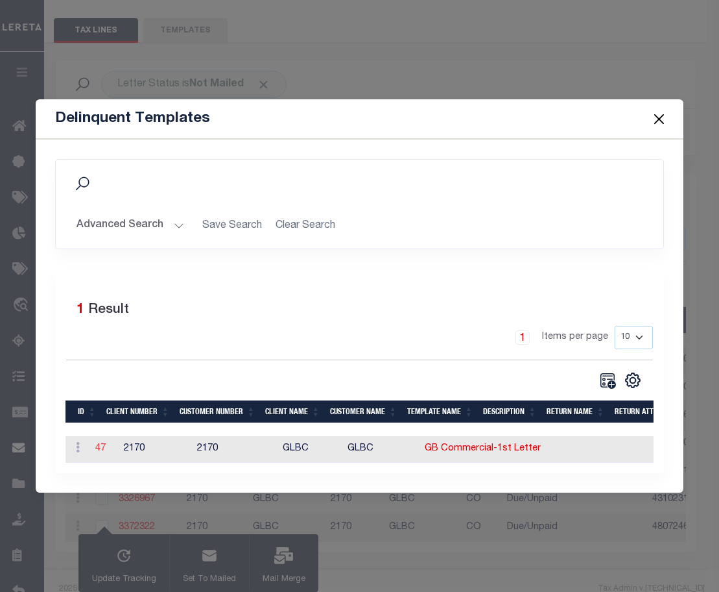
click at [99, 448] on link "47" at bounding box center [100, 448] width 10 height 9
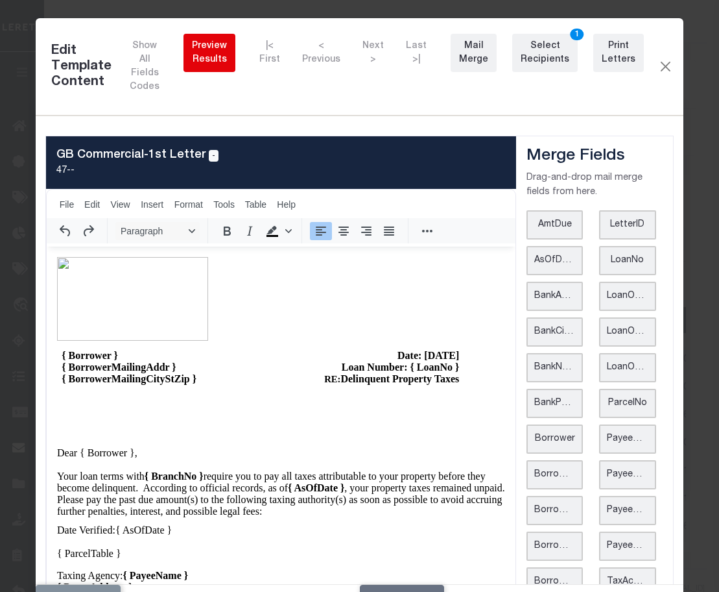
click at [220, 55] on div "Preview Results" at bounding box center [209, 53] width 35 height 27
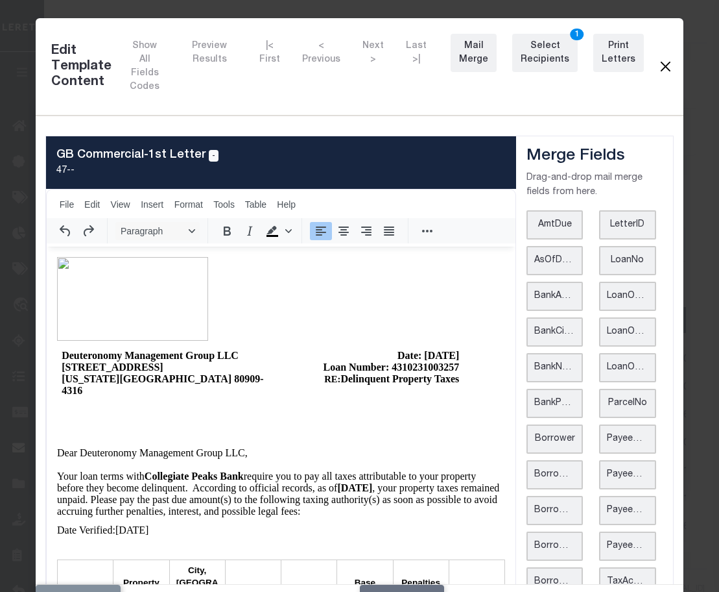
click at [660, 64] on button "Close" at bounding box center [666, 66] width 12 height 17
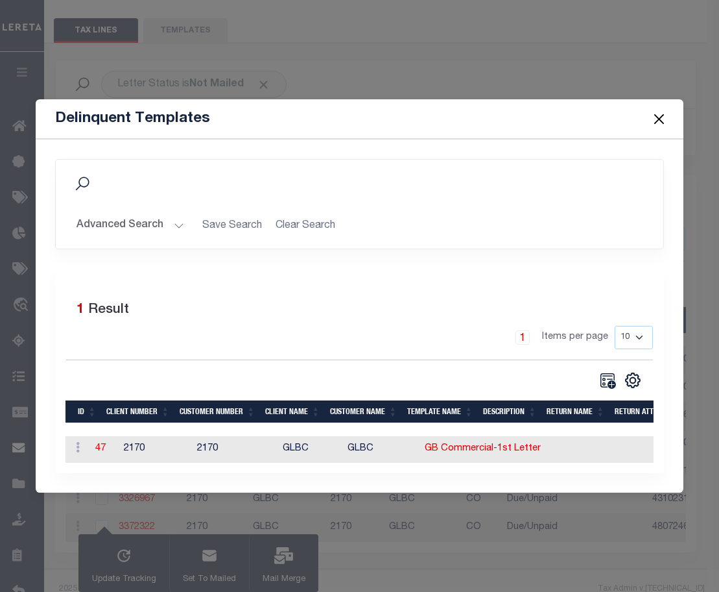
click at [665, 118] on button "Close" at bounding box center [659, 118] width 17 height 17
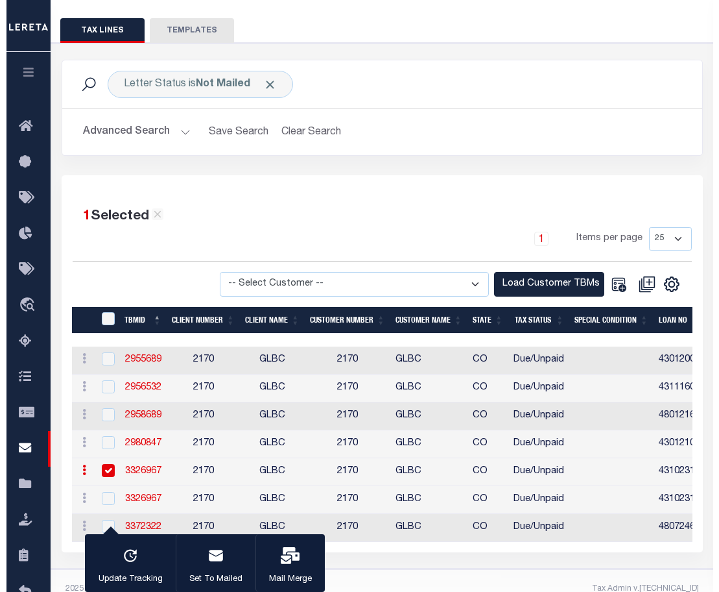
scroll to position [139, 0]
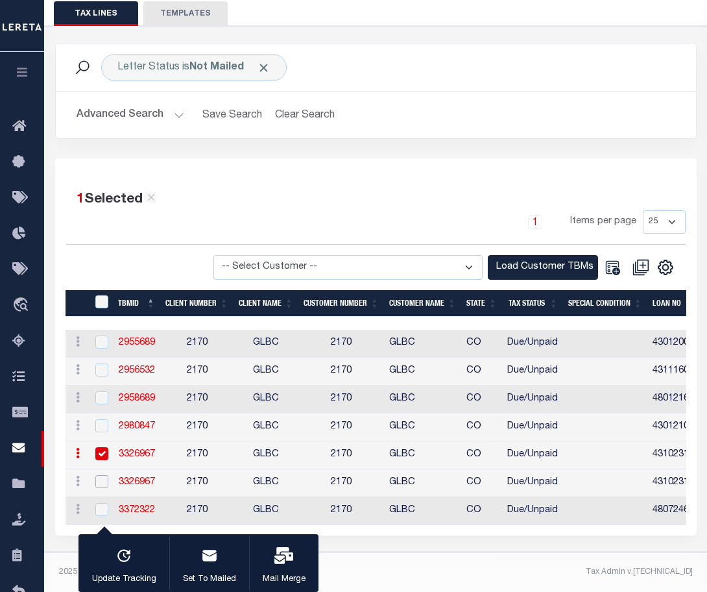
click at [99, 475] on input "checkbox" at bounding box center [101, 481] width 13 height 13
checkbox input "true"
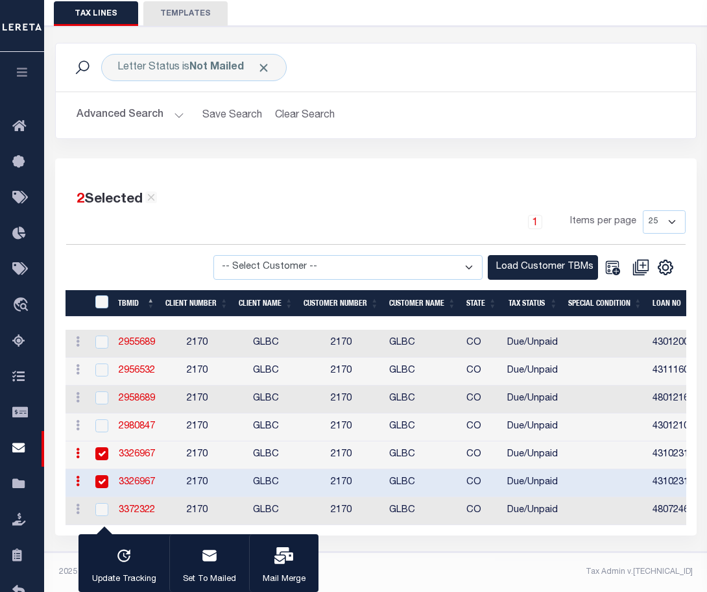
click at [102, 448] on input "checkbox" at bounding box center [101, 453] width 13 height 13
checkbox input "false"
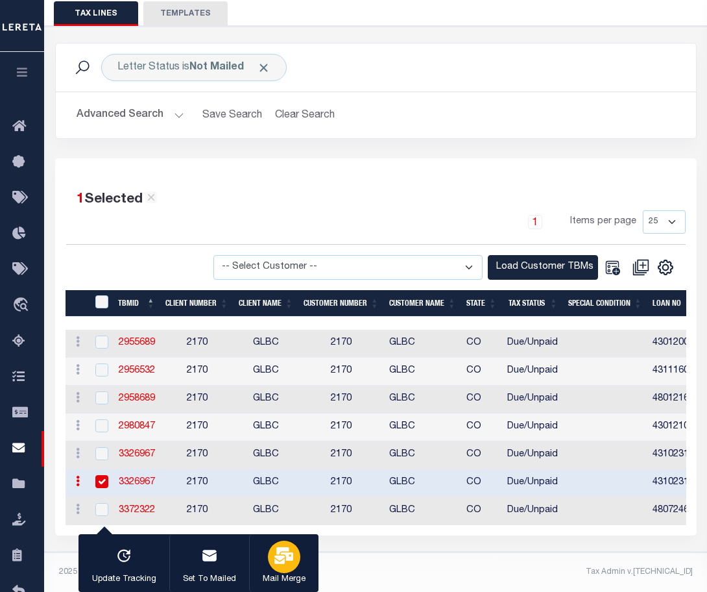
click at [298, 564] on button "Mail Merge" at bounding box center [283, 563] width 69 height 58
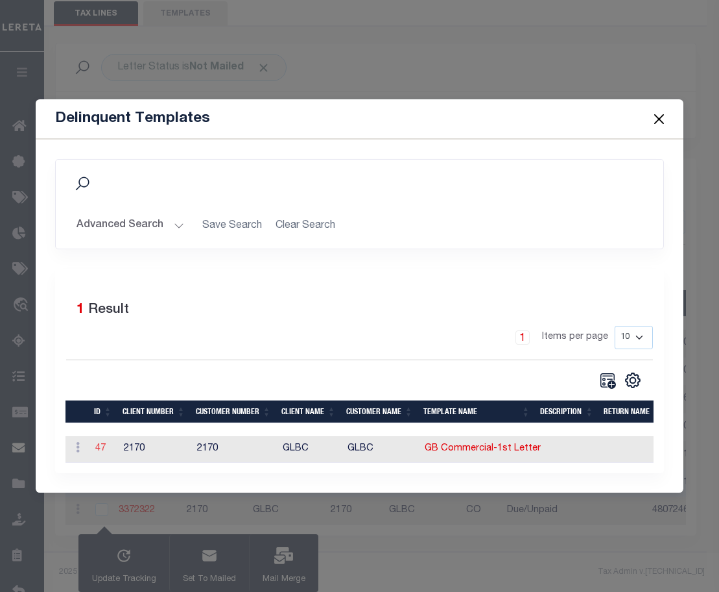
click at [99, 444] on link "47" at bounding box center [100, 448] width 10 height 9
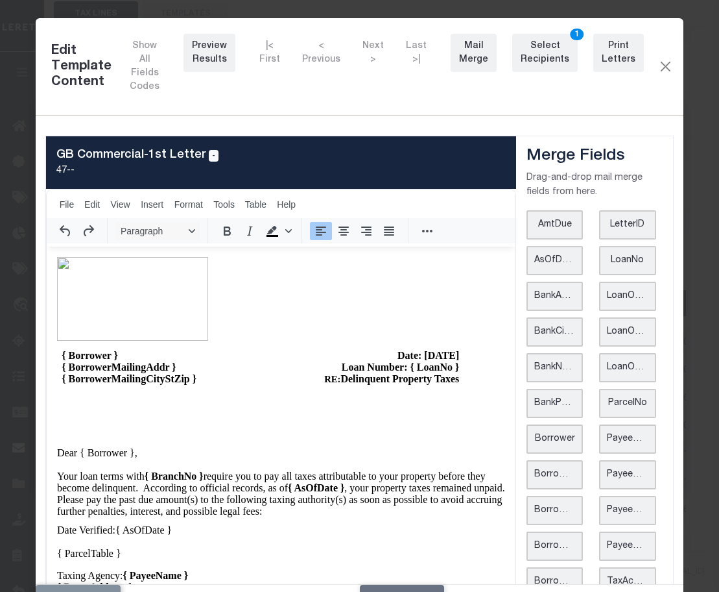
scroll to position [0, 0]
click at [225, 62] on div "Preview Results" at bounding box center [209, 53] width 35 height 27
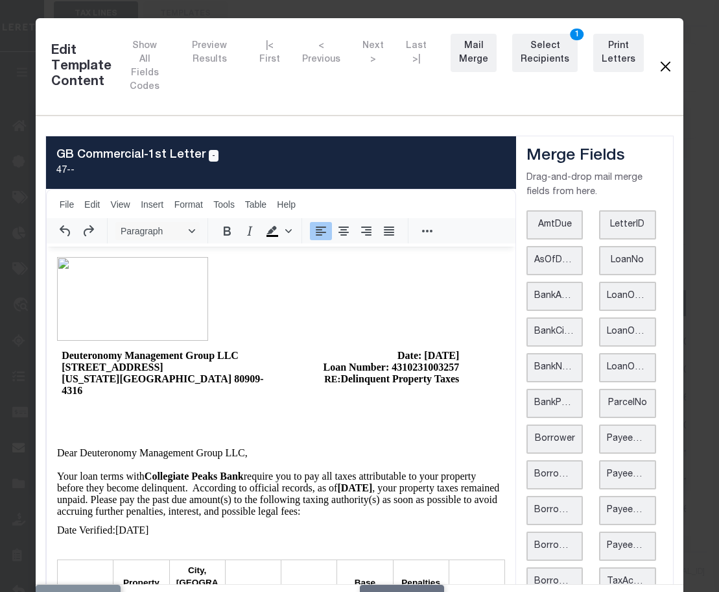
click at [660, 63] on button "Close" at bounding box center [666, 66] width 12 height 17
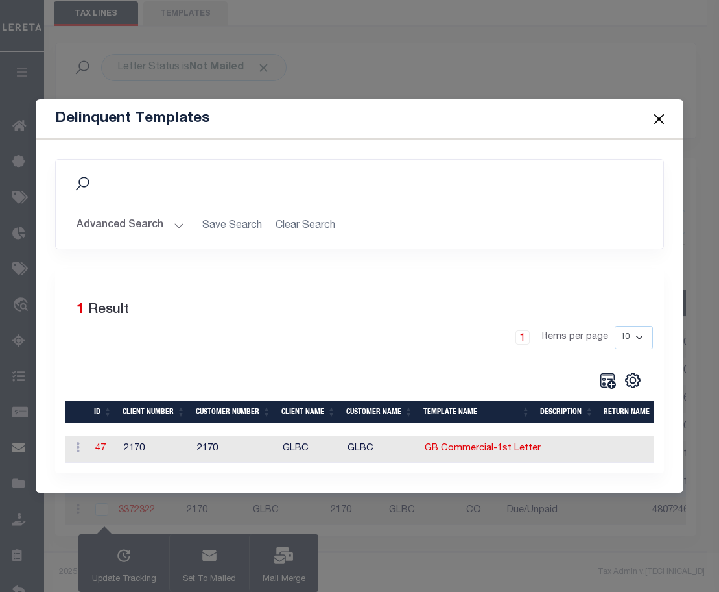
click at [658, 117] on button "Close" at bounding box center [659, 118] width 17 height 17
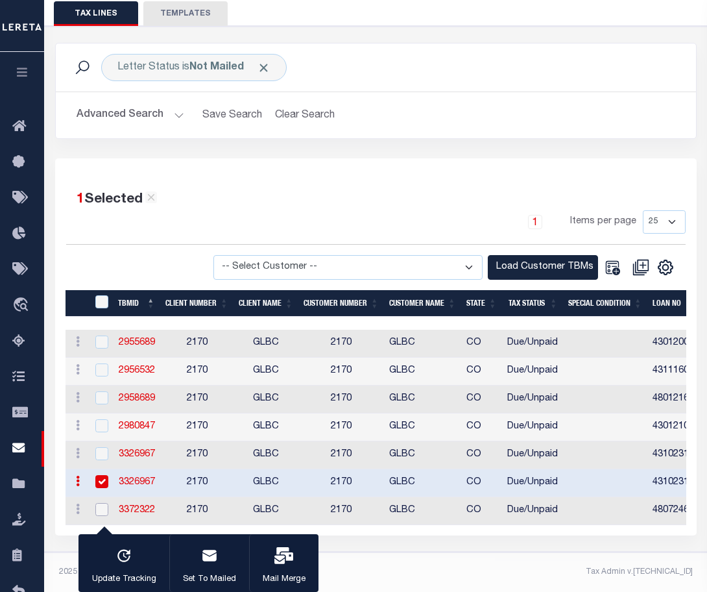
click at [99, 503] on input "checkbox" at bounding box center [101, 509] width 13 height 13
checkbox input "true"
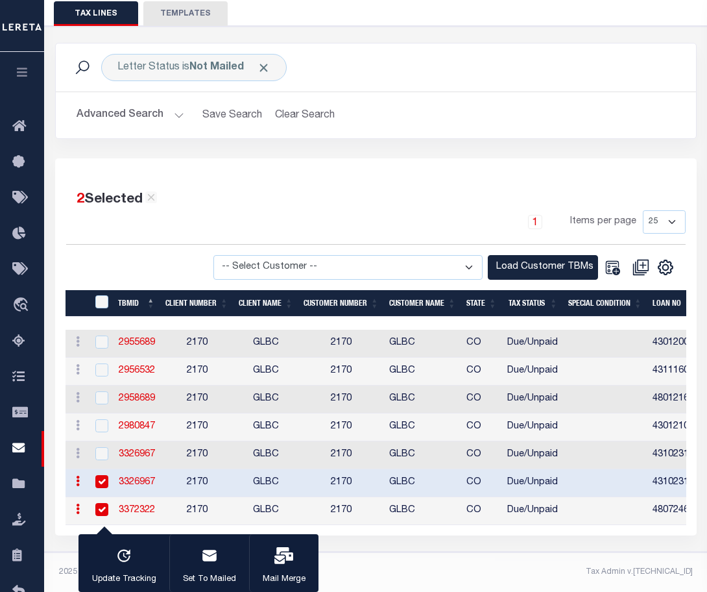
click at [101, 475] on input "checkbox" at bounding box center [101, 481] width 13 height 13
checkbox input "false"
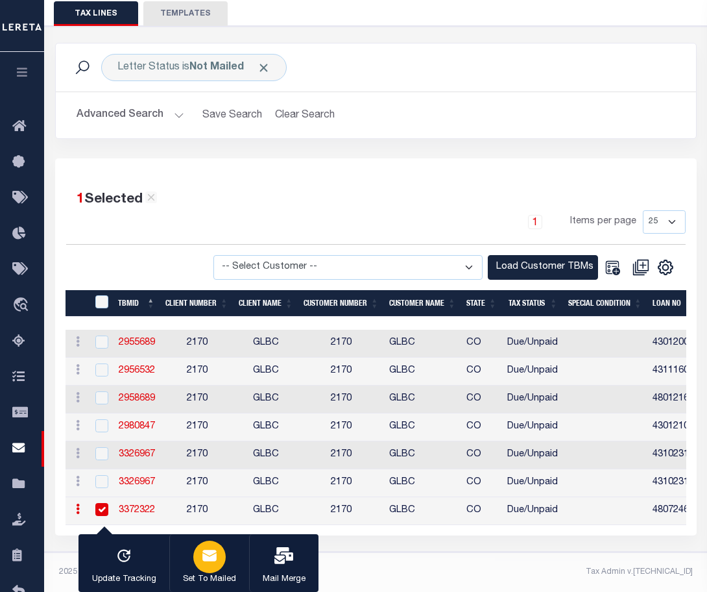
click at [242, 564] on button "Set To Mailed" at bounding box center [209, 563] width 80 height 58
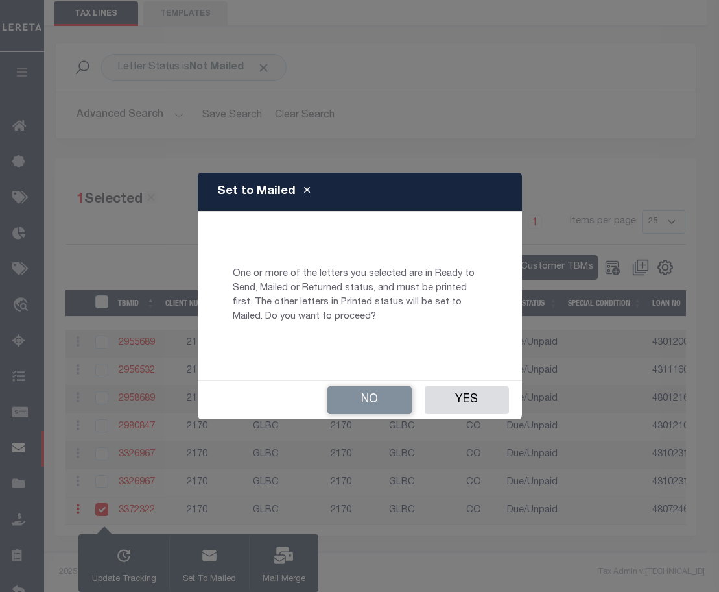
click at [374, 403] on button "No" at bounding box center [370, 400] width 84 height 28
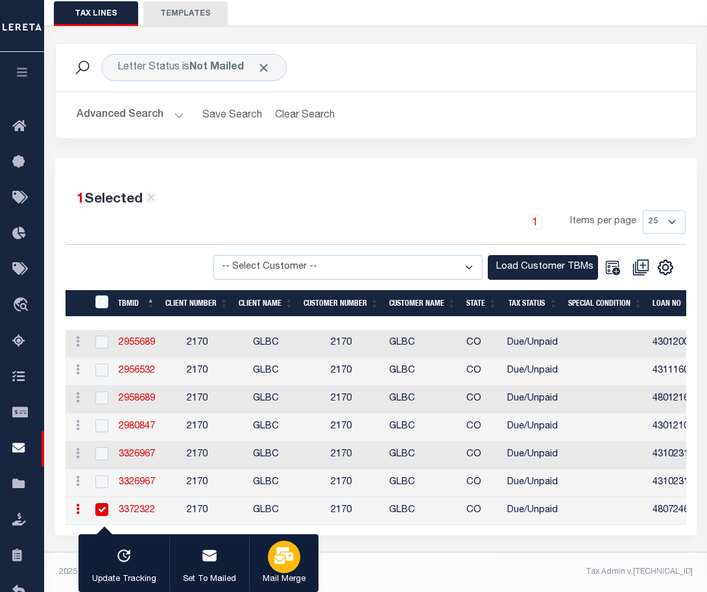
click at [272, 570] on button "Mail Merge" at bounding box center [283, 563] width 69 height 58
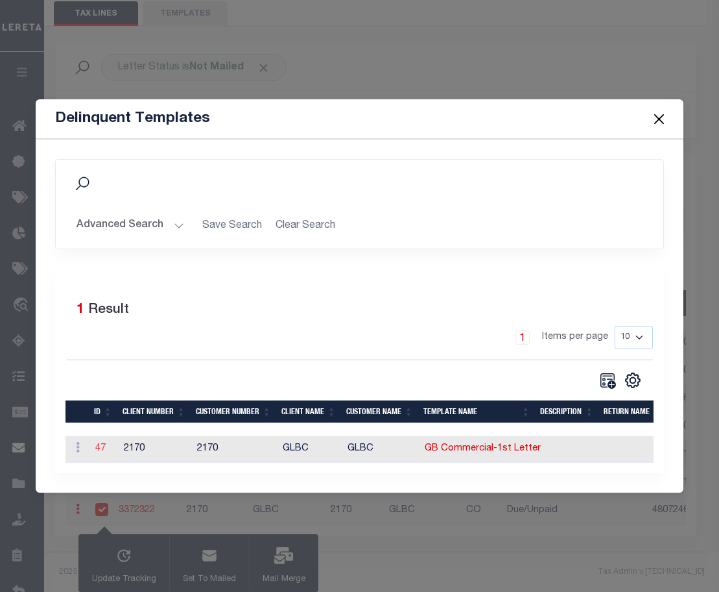
drag, startPoint x: 107, startPoint y: 437, endPoint x: 100, endPoint y: 440, distance: 7.6
click at [106, 437] on td "47" at bounding box center [104, 449] width 29 height 27
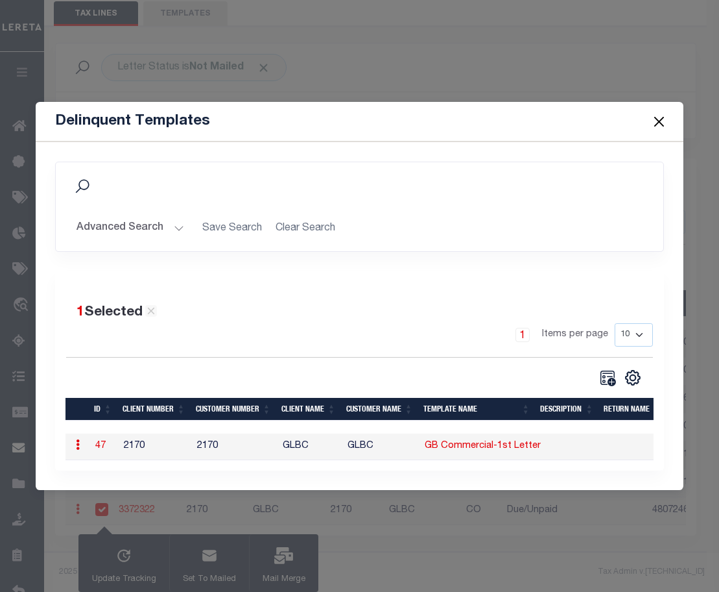
click at [100, 441] on link "47" at bounding box center [100, 445] width 10 height 9
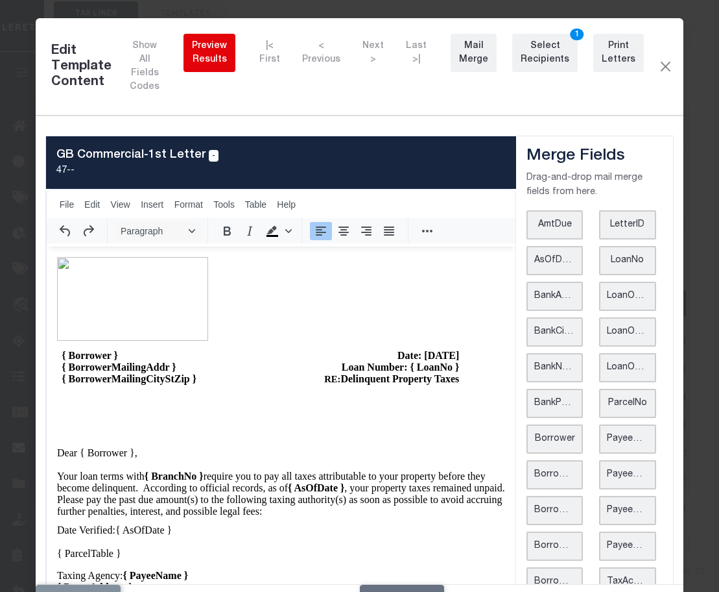
click at [217, 48] on div "Preview Results" at bounding box center [209, 53] width 35 height 27
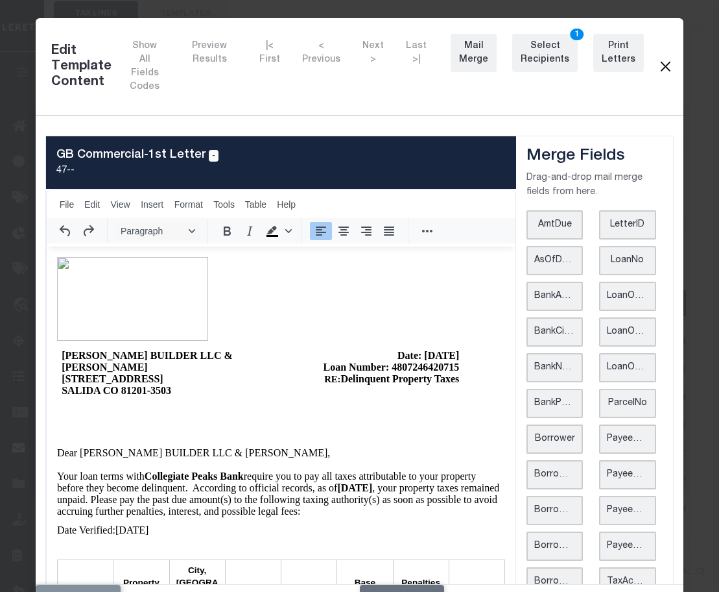
click at [660, 68] on button "Close" at bounding box center [666, 66] width 12 height 17
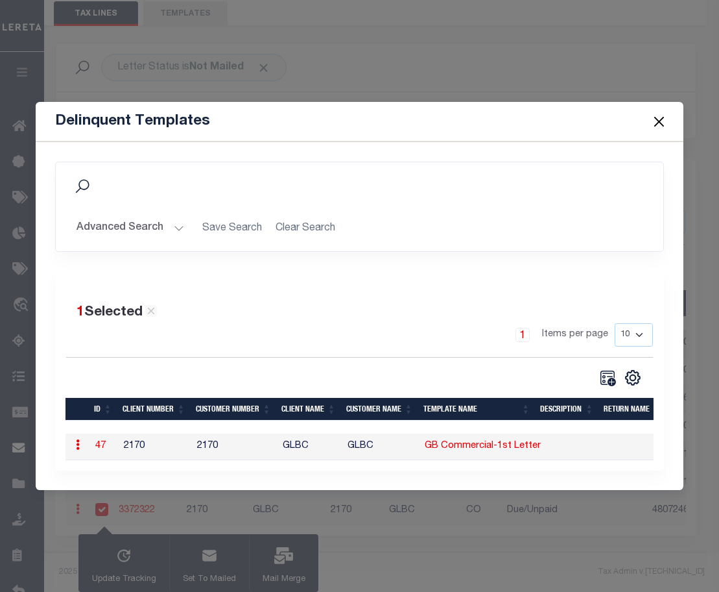
click at [662, 116] on button "Close" at bounding box center [659, 121] width 17 height 17
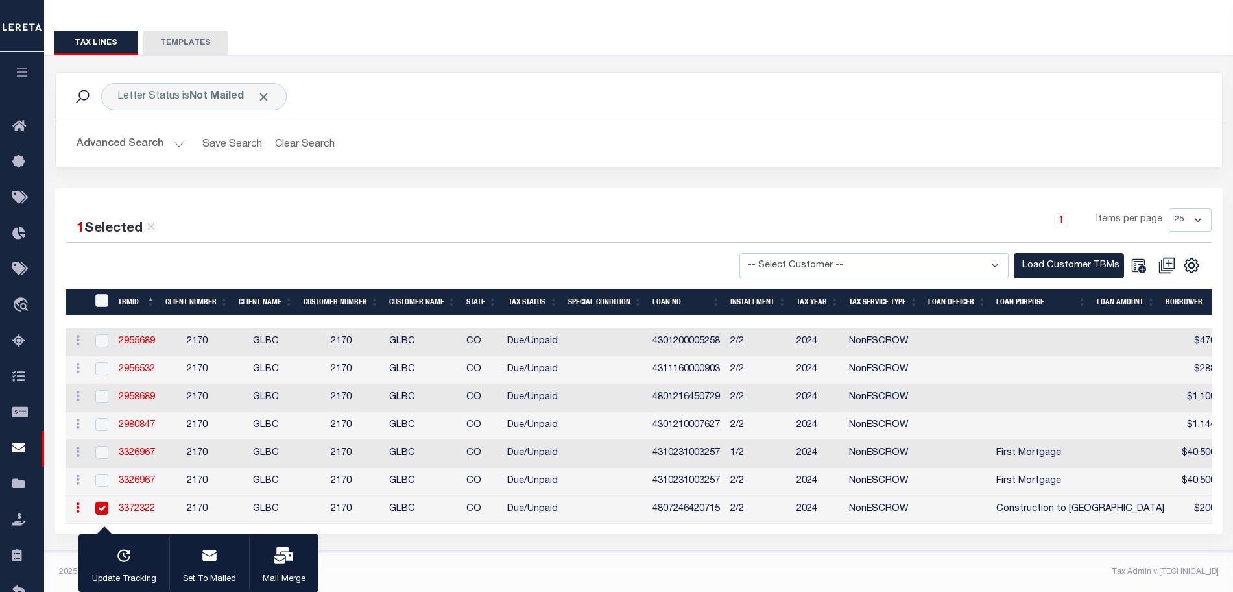
click at [100, 501] on input "checkbox" at bounding box center [101, 507] width 13 height 13
checkbox input "false"
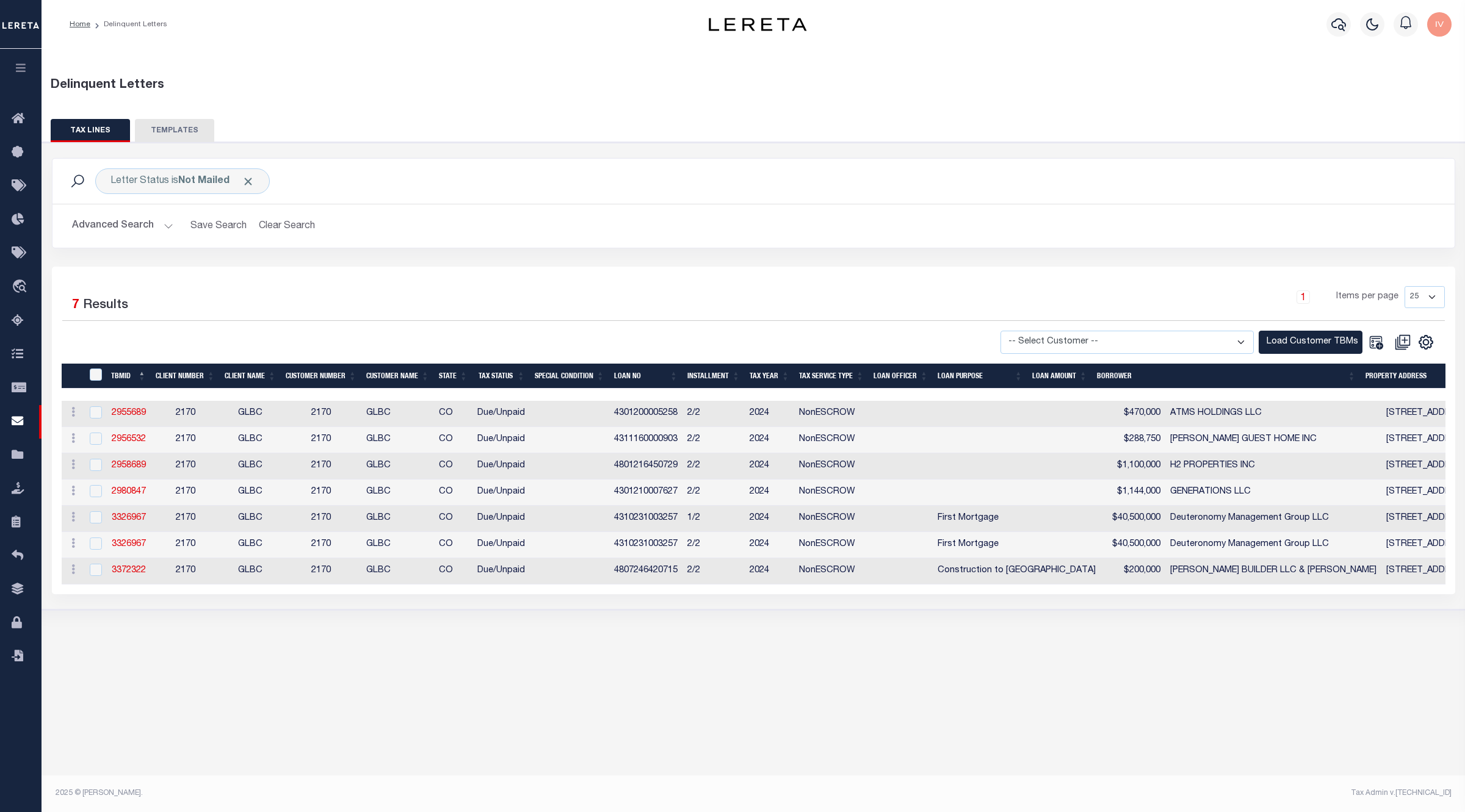
click at [699, 556] on div "Delinquent Letters TAX LINES TEMPLATES Is" at bounding box center [753, 414] width 1424 height 731
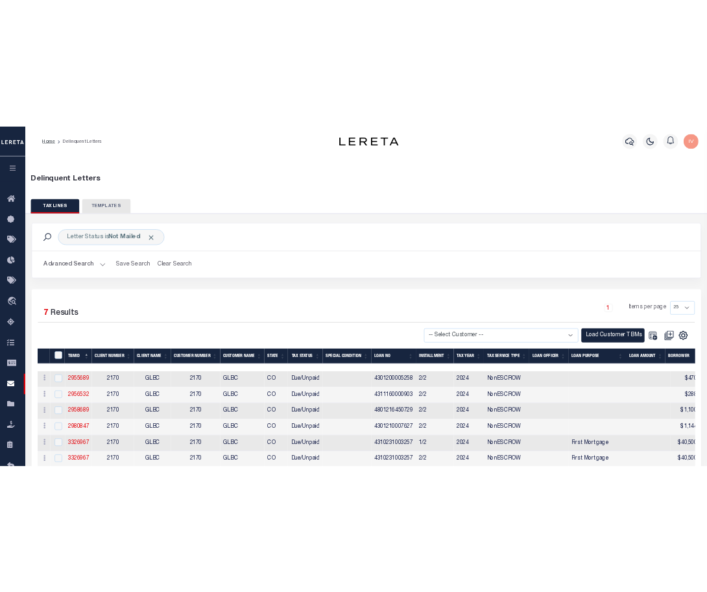
scroll to position [110, 0]
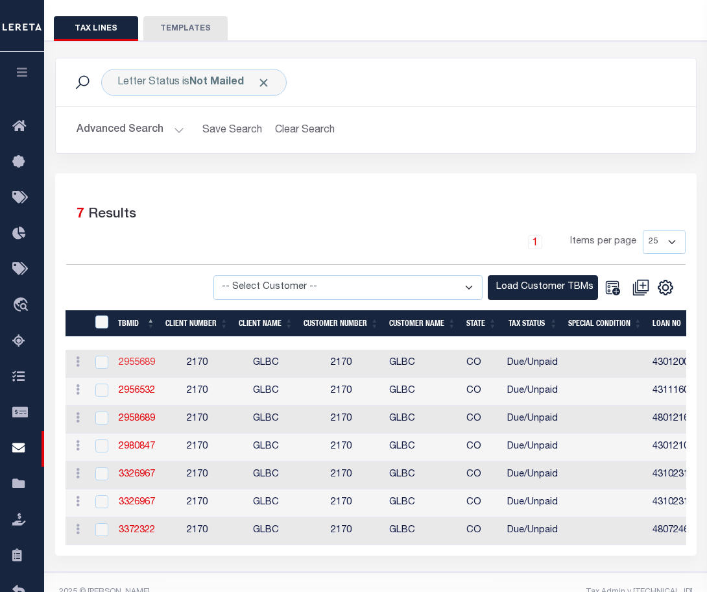
click at [125, 361] on link "2955689" at bounding box center [137, 362] width 36 height 9
checkbox input "true"
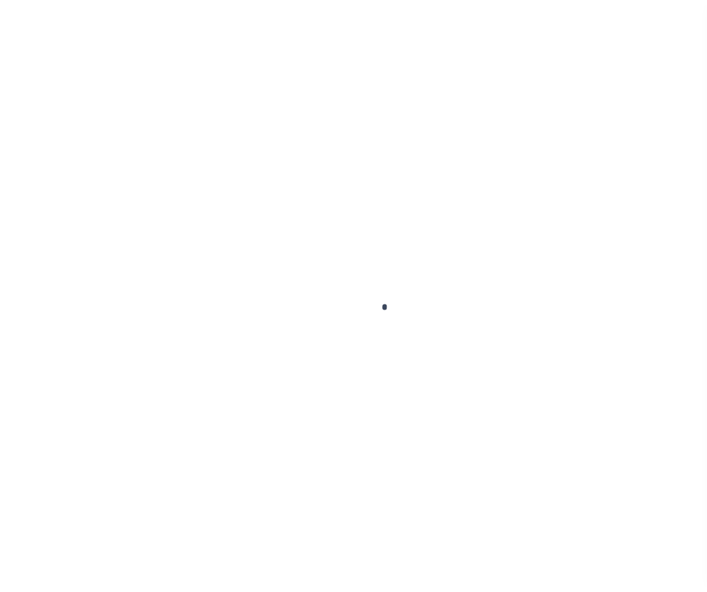
scroll to position [40, 0]
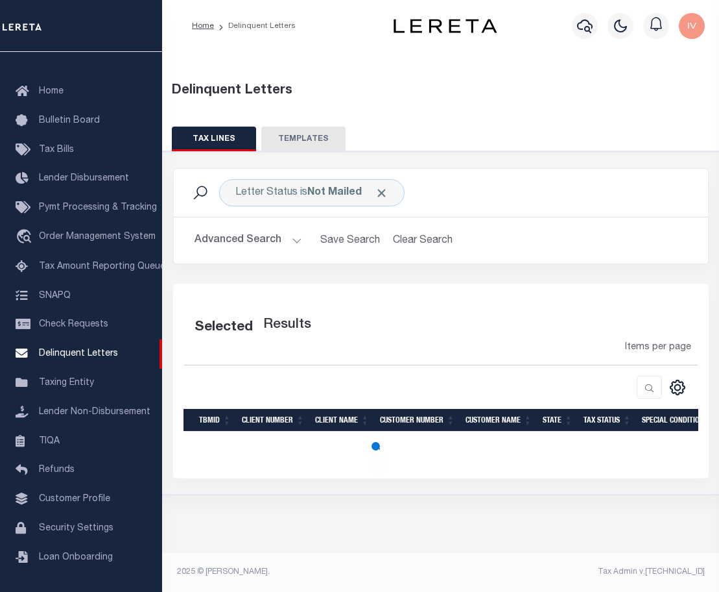
click at [282, 244] on button "Advanced Search" at bounding box center [249, 240] width 108 height 25
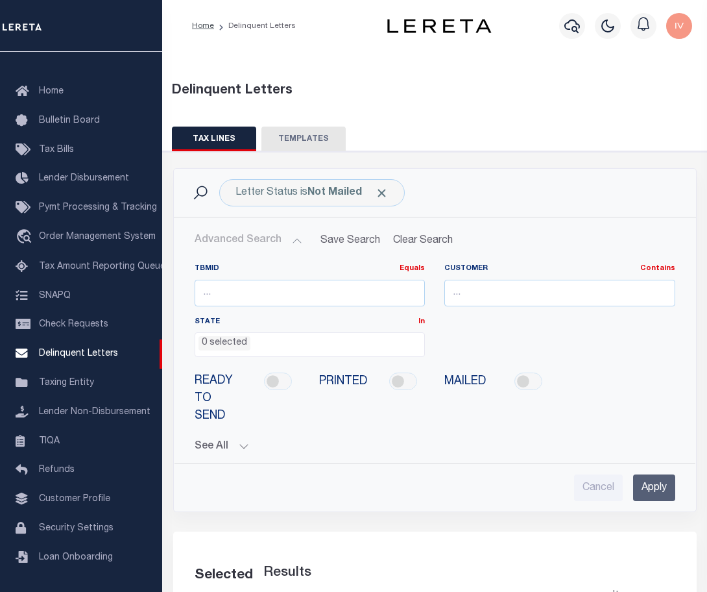
click at [307, 346] on ul "0 selected" at bounding box center [310, 342] width 230 height 18
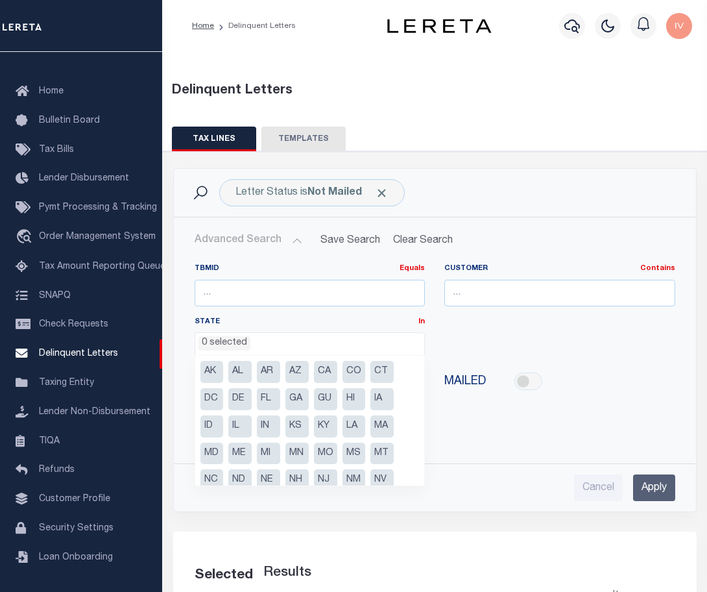
click at [354, 370] on li "CO" at bounding box center [353, 372] width 23 height 22
select select "CO"
click at [558, 421] on div "TBMID Equals Equals Is Not Equal To Is Greater Than Is Less Than Customer Conta…" at bounding box center [434, 377] width 501 height 248
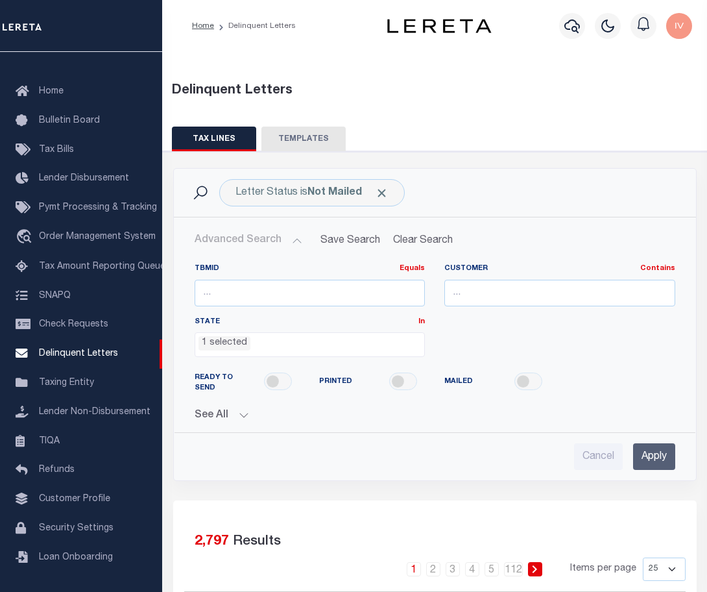
click at [242, 412] on button "See All" at bounding box center [435, 415] width 481 height 12
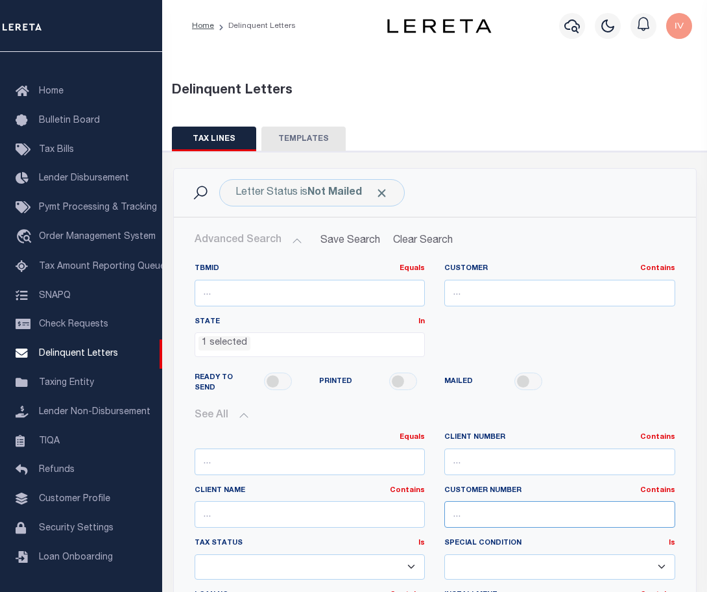
click at [513, 509] on input "text" at bounding box center [559, 514] width 231 height 27
type input "2170"
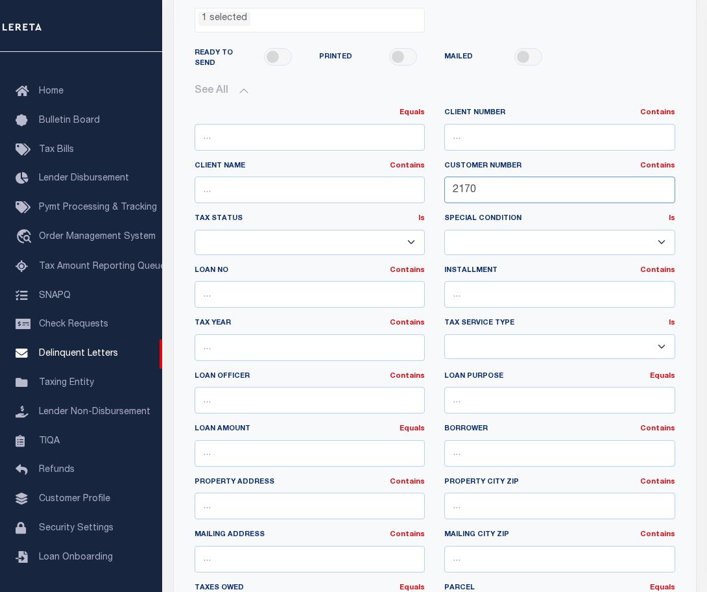
scroll to position [568, 0]
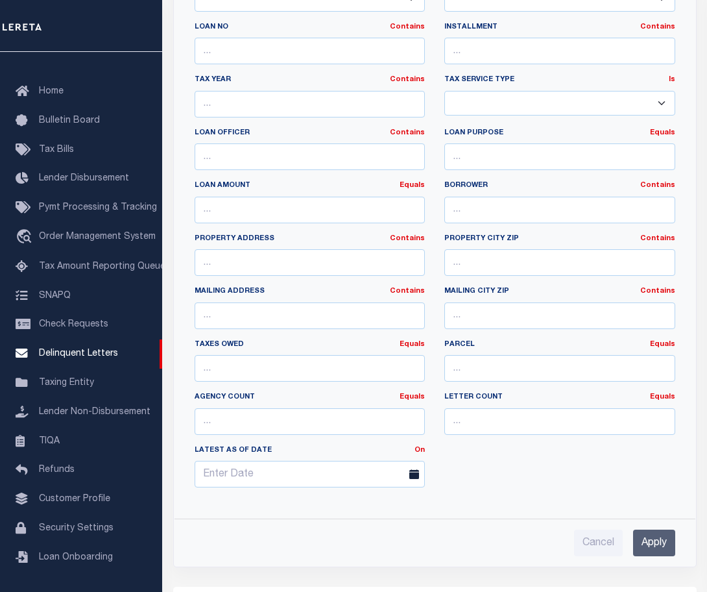
click at [647, 540] on input "Apply" at bounding box center [654, 542] width 42 height 27
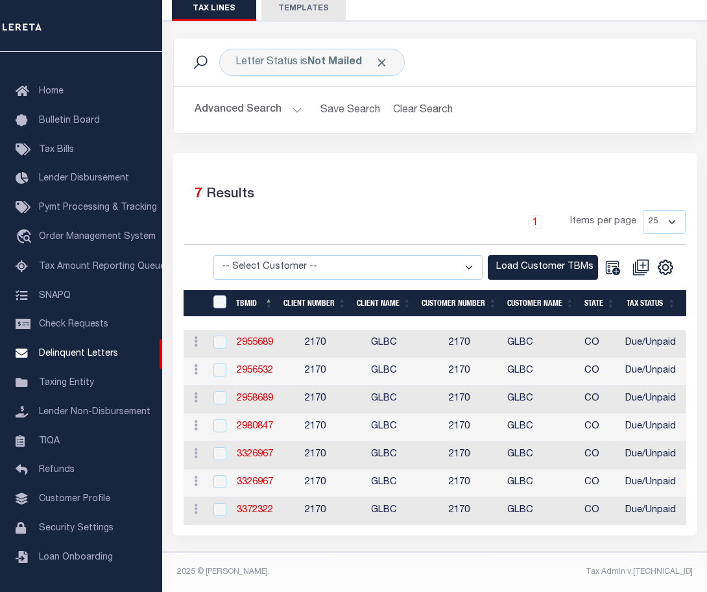
scroll to position [144, 0]
click at [444, 330] on td "2170" at bounding box center [459, 344] width 86 height 28
checkbox input "true"
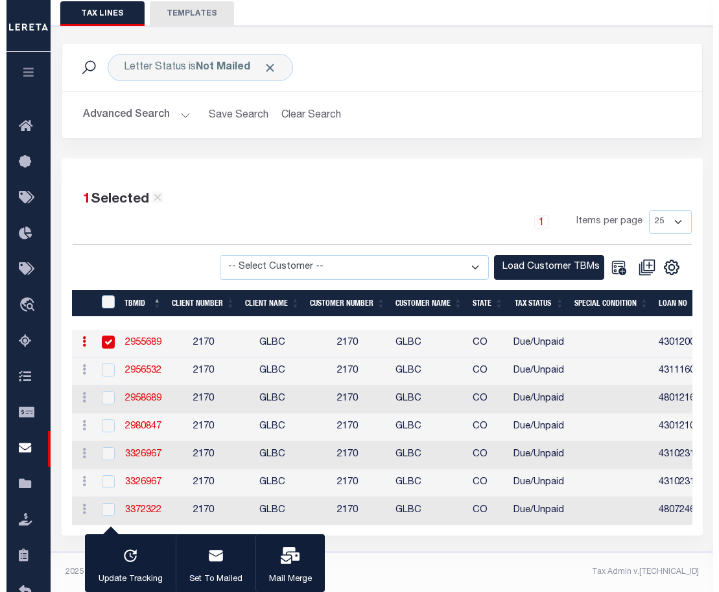
scroll to position [139, 0]
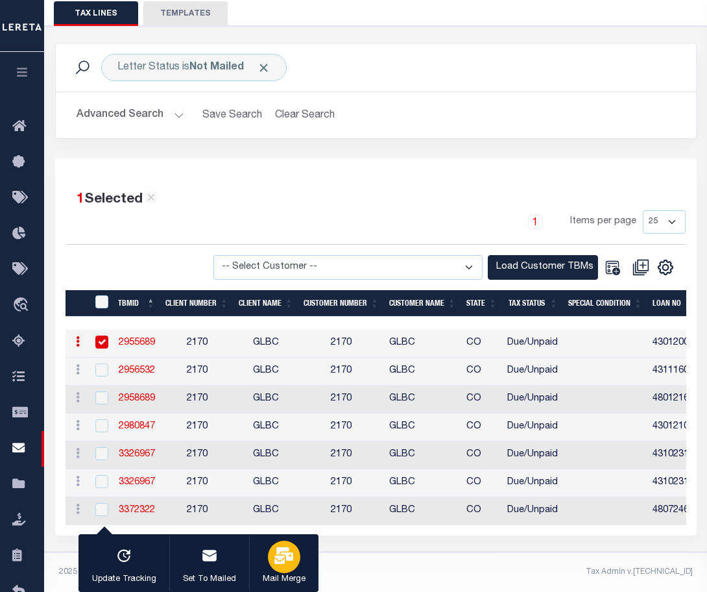
click at [274, 562] on icon "button" at bounding box center [283, 555] width 19 height 17
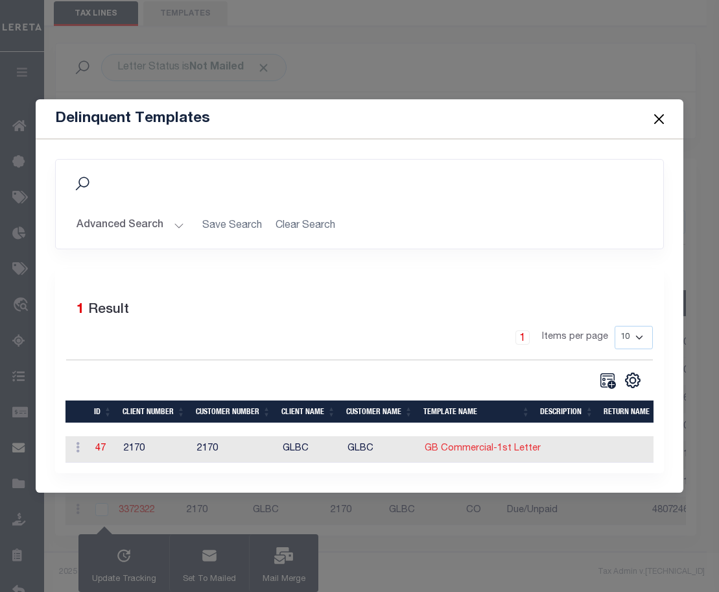
click at [442, 444] on link "GB Commercial-1st Letter" at bounding box center [483, 448] width 116 height 9
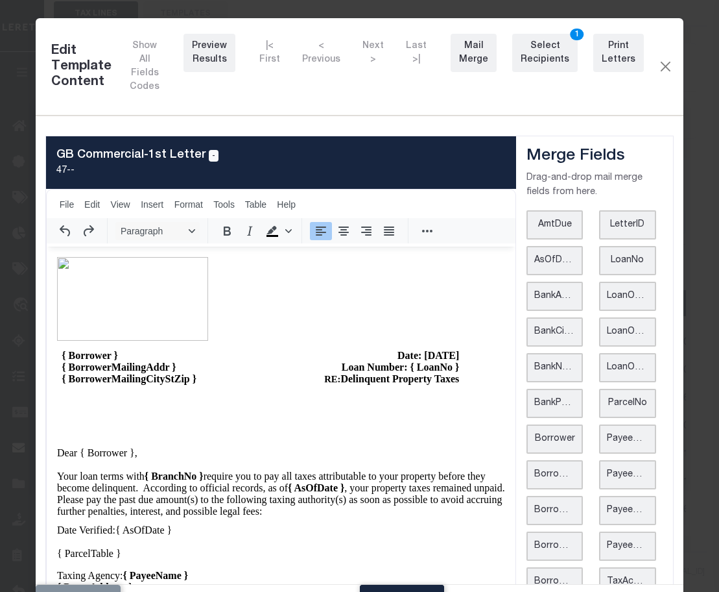
scroll to position [0, 0]
click at [210, 49] on div "Preview Results" at bounding box center [209, 53] width 35 height 27
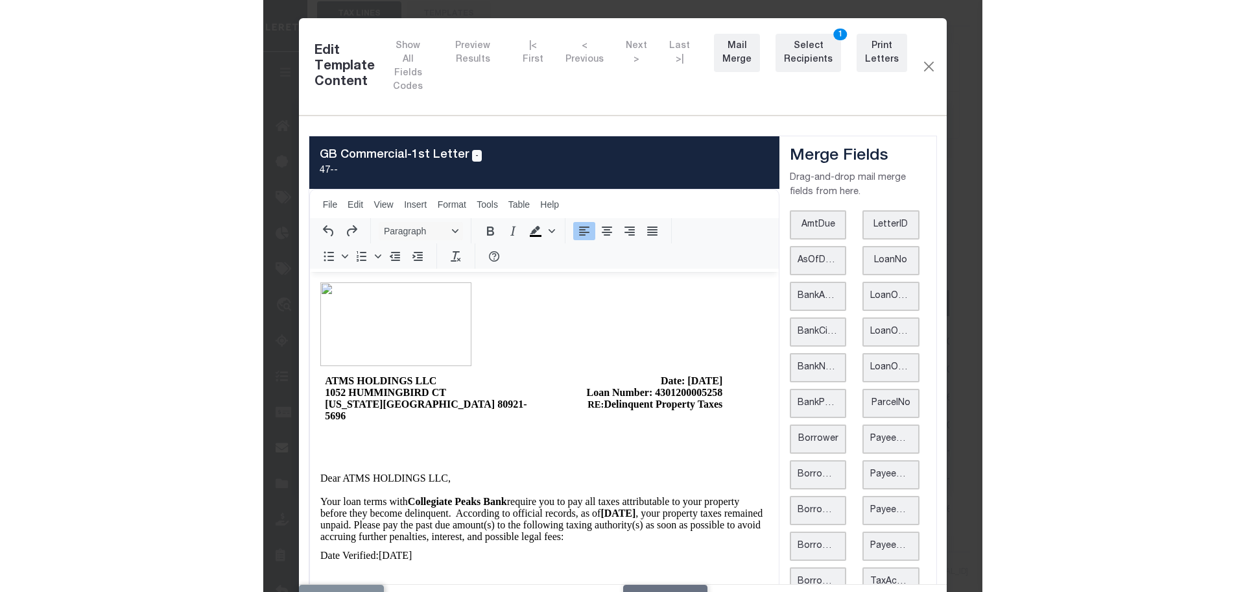
scroll to position [108, 0]
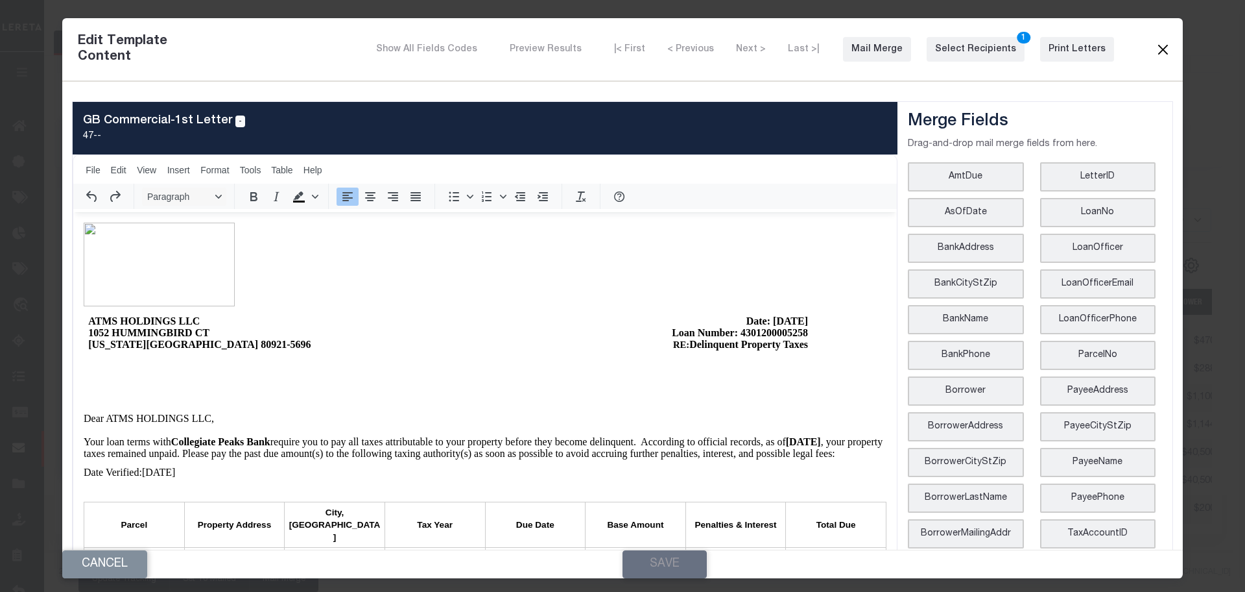
click at [719, 47] on button "Close" at bounding box center [1164, 49] width 16 height 17
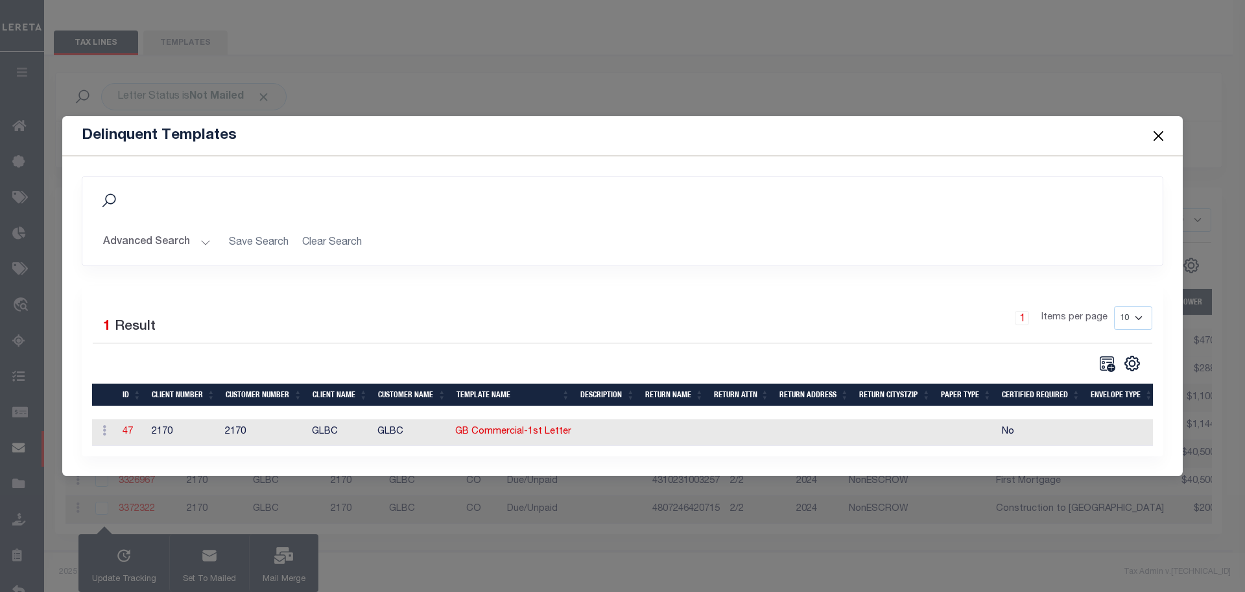
click at [719, 127] on button "Close" at bounding box center [1159, 135] width 17 height 17
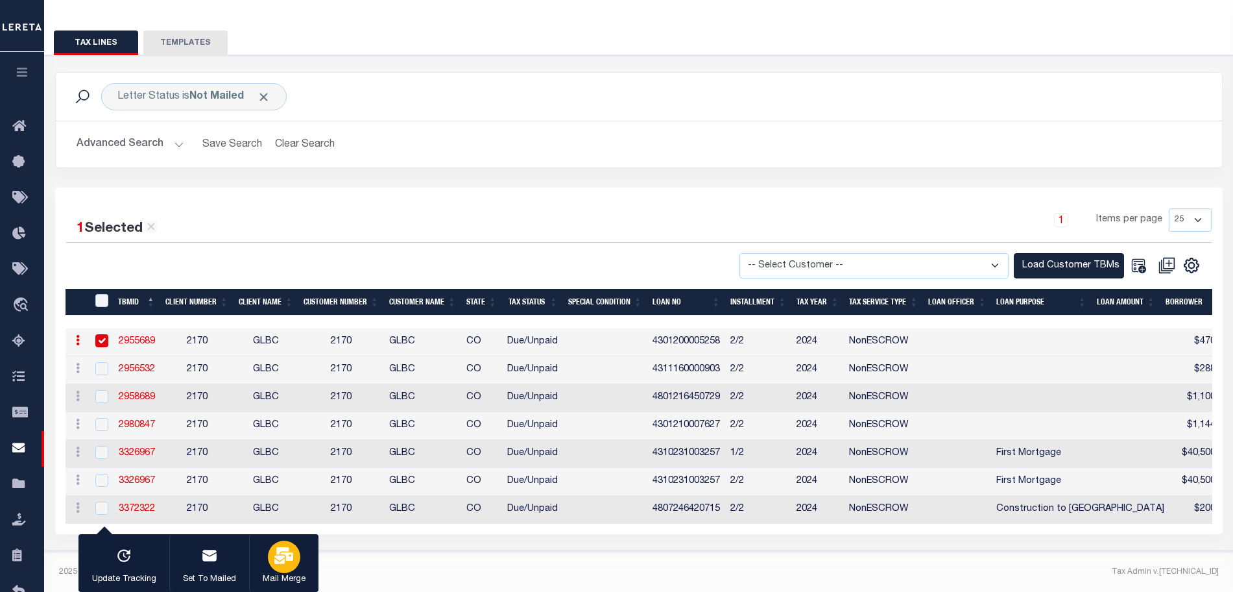
click at [281, 566] on div "button" at bounding box center [284, 556] width 32 height 32
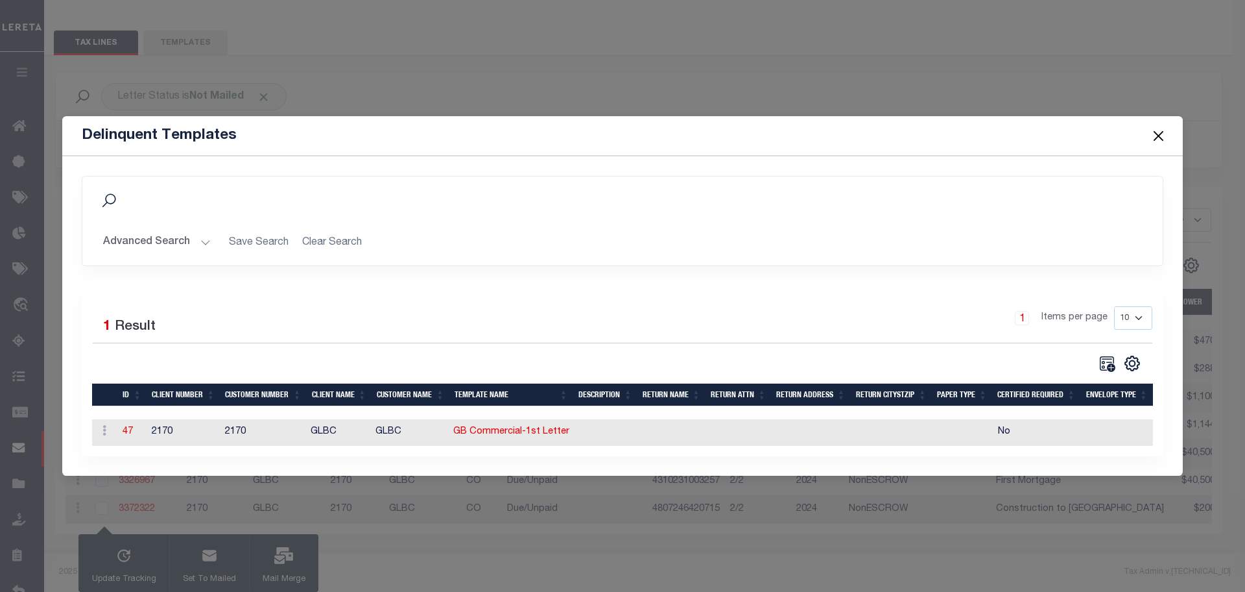
click at [122, 429] on td "47" at bounding box center [131, 432] width 29 height 27
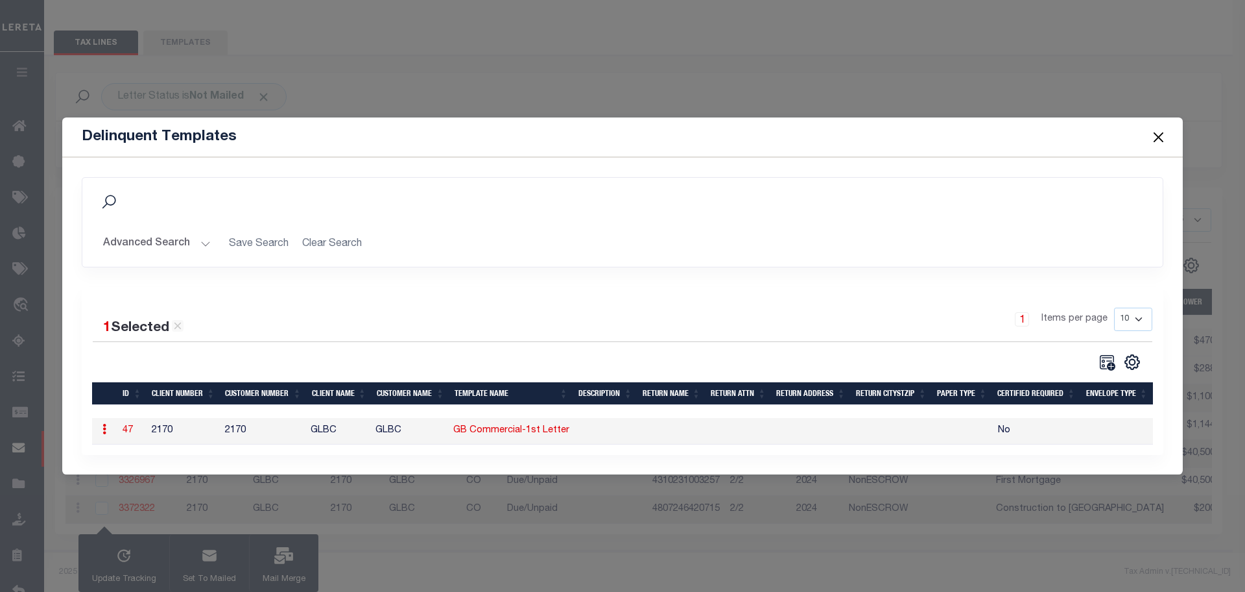
click at [125, 428] on link "47" at bounding box center [128, 430] width 10 height 9
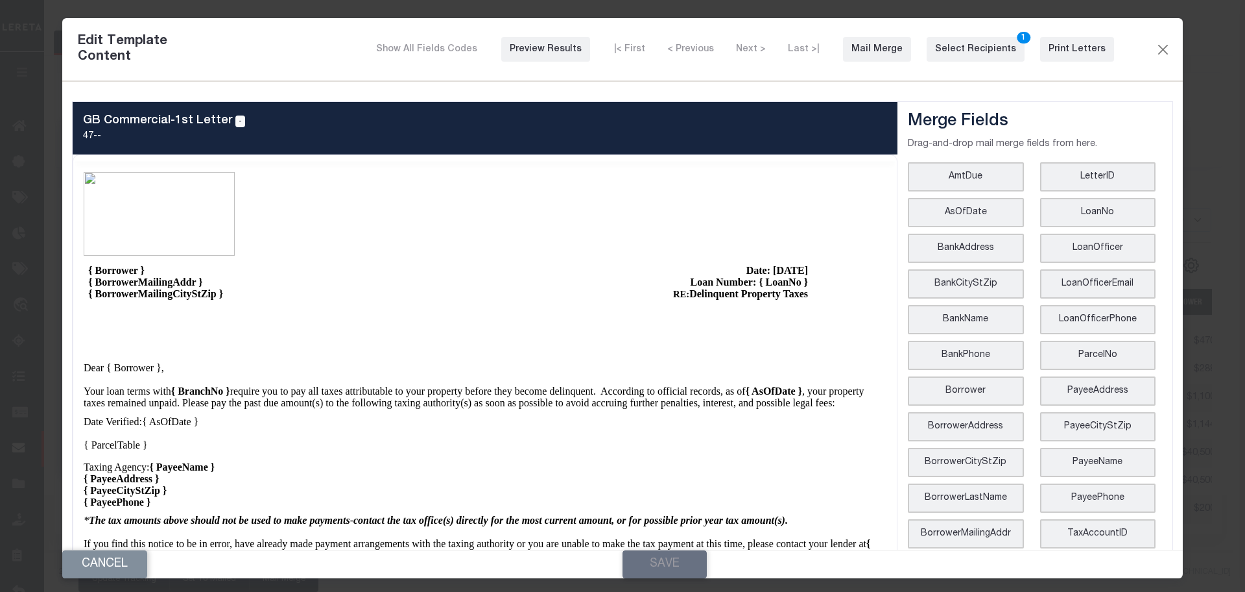
scroll to position [0, 0]
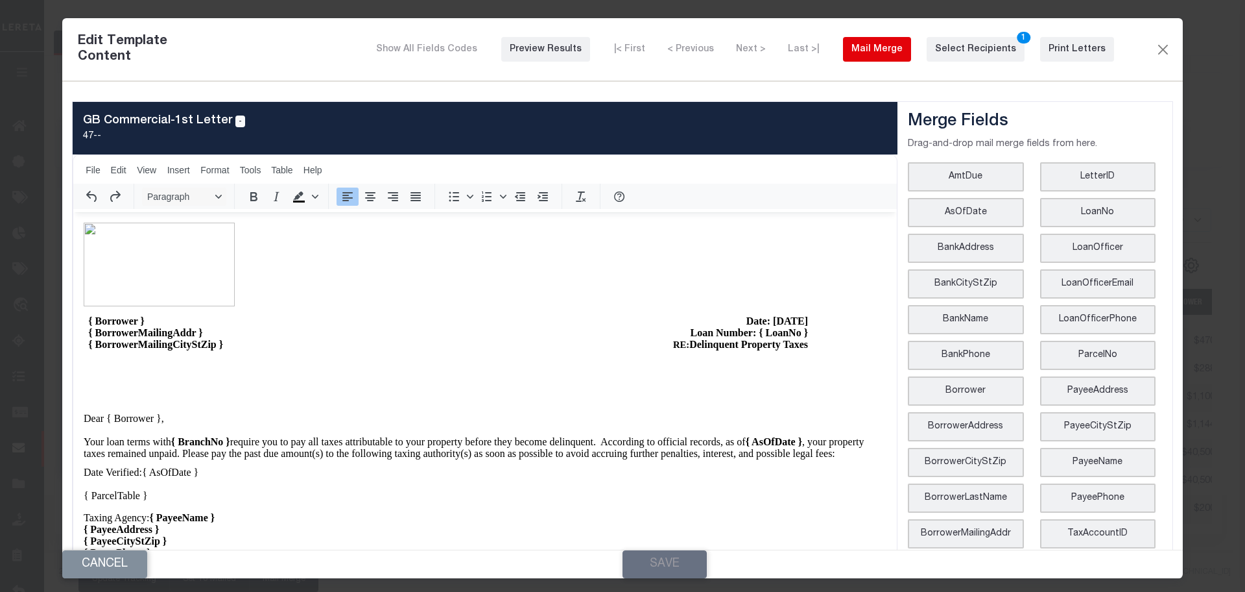
click at [719, 43] on div "Mail Merge" at bounding box center [877, 50] width 51 height 14
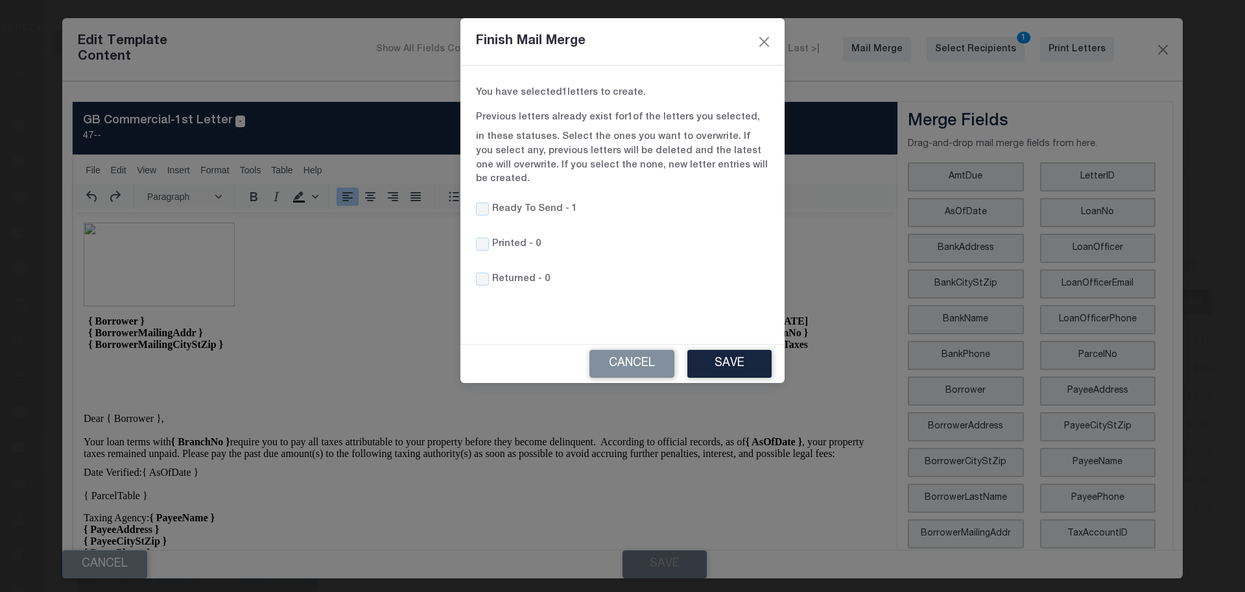
click at [639, 344] on div "Cancel Save" at bounding box center [623, 363] width 324 height 38
click at [639, 350] on button "Cancel" at bounding box center [632, 364] width 85 height 28
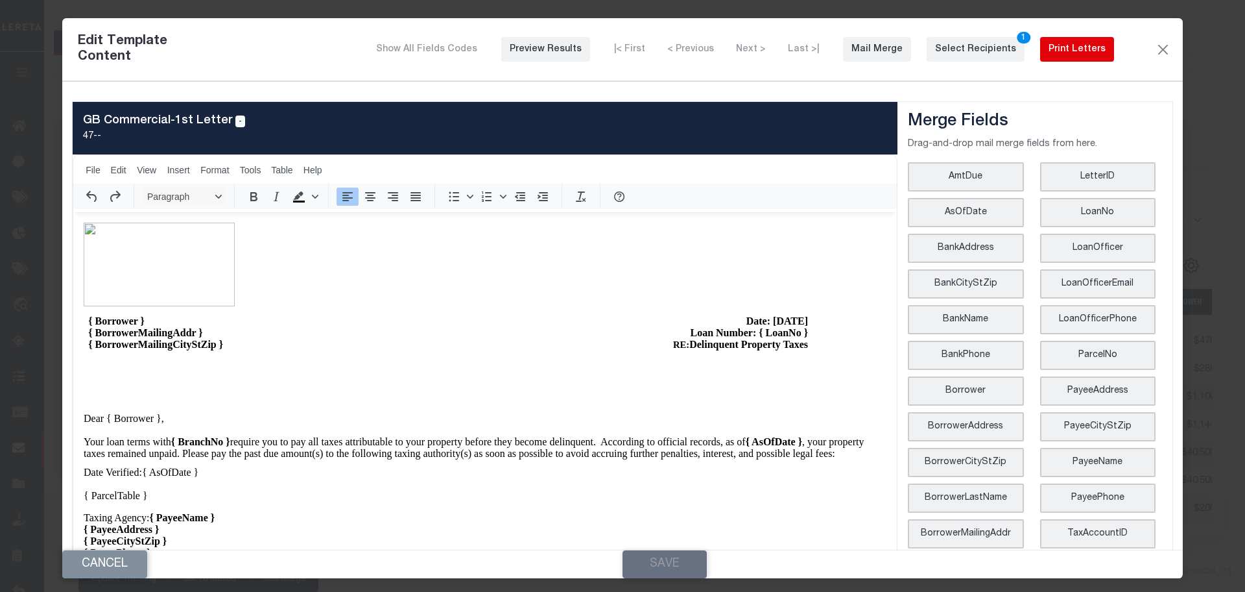
click at [719, 53] on div "Print Letters" at bounding box center [1077, 50] width 57 height 14
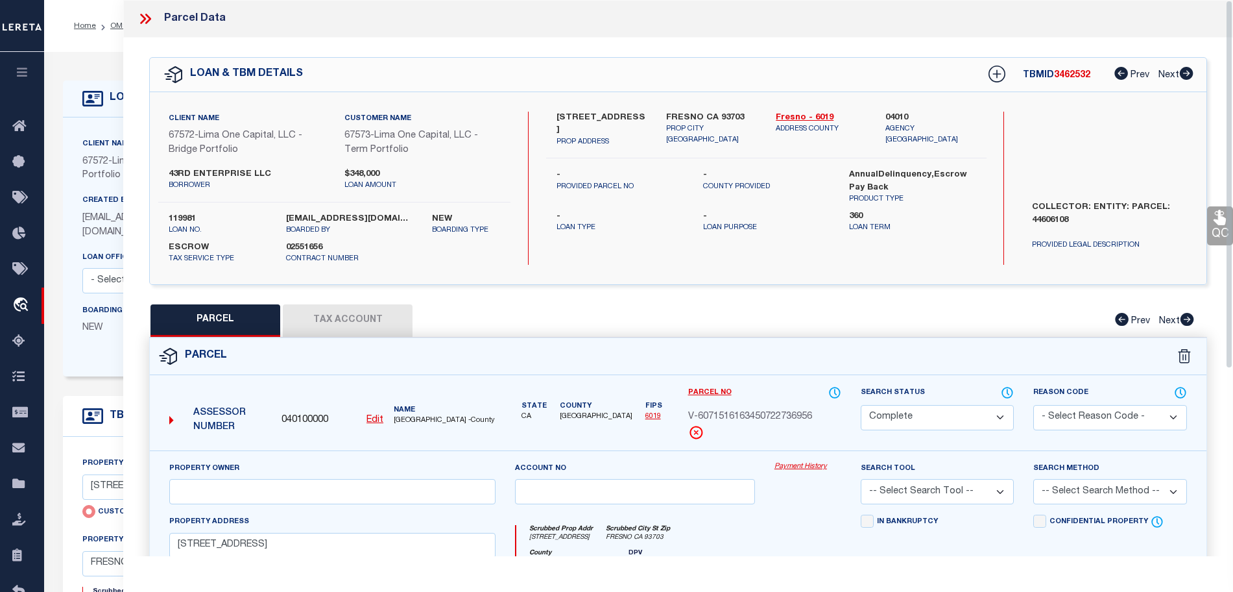
select select "CP"
select select "Escrow"
click at [117, 29] on link "OMS" at bounding box center [119, 26] width 18 height 8
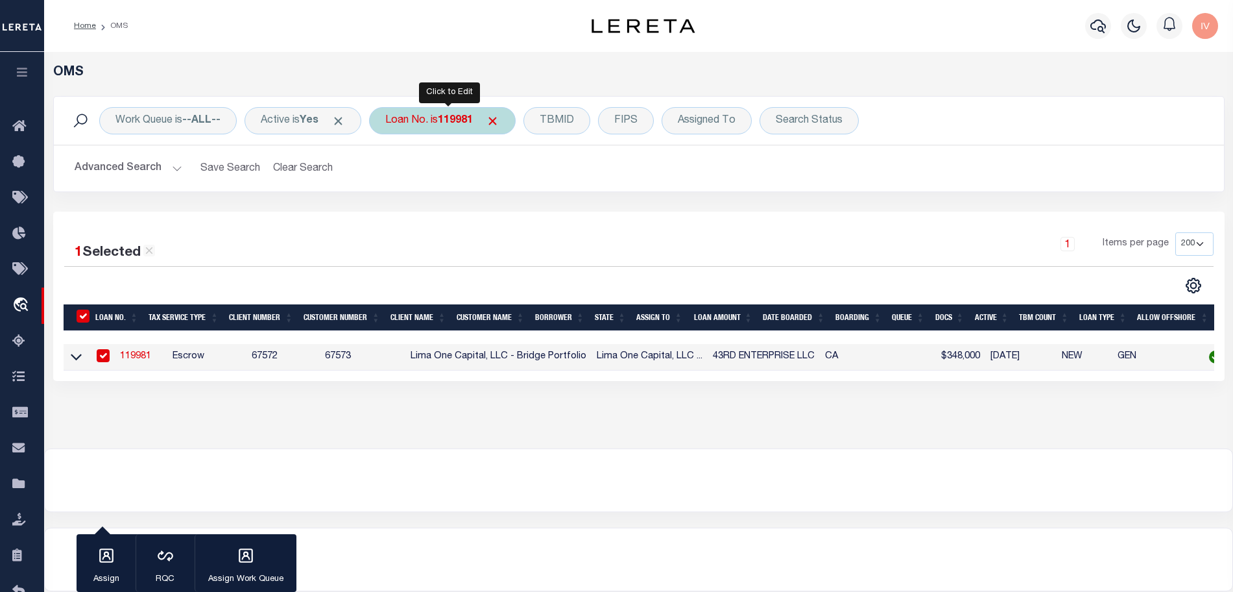
click at [464, 130] on div "Loan No. is 119981" at bounding box center [442, 120] width 147 height 27
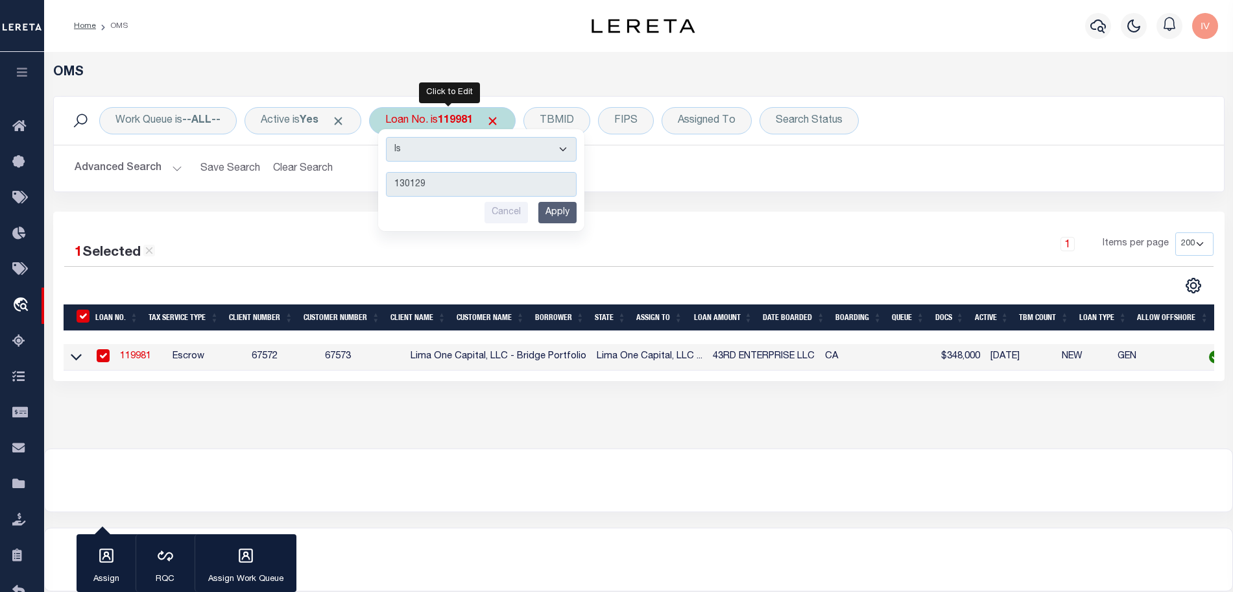
type input "130129"
click at [557, 215] on input "Apply" at bounding box center [557, 212] width 38 height 21
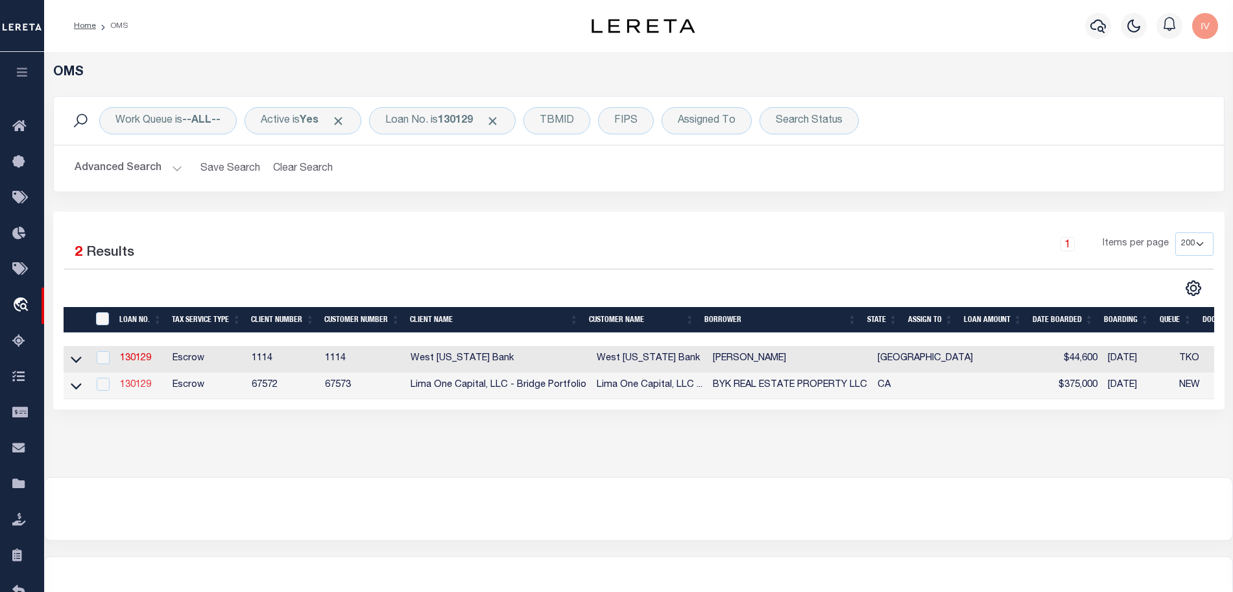
click at [143, 385] on link "130129" at bounding box center [135, 384] width 31 height 9
type input "130129"
type input "BYK REAL ESTATE PROPERTY LLC"
select select
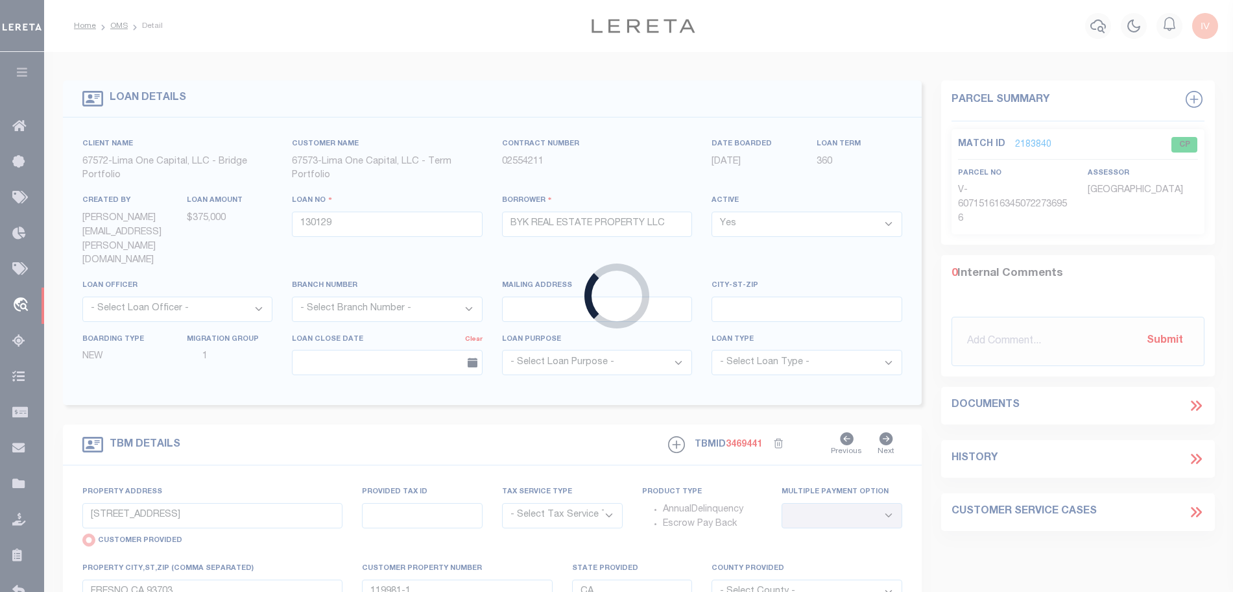
type input "[STREET_ADDRESS]"
select select "Escrow"
select select
type input "MODESTO CA 95351"
type input "130129-1"
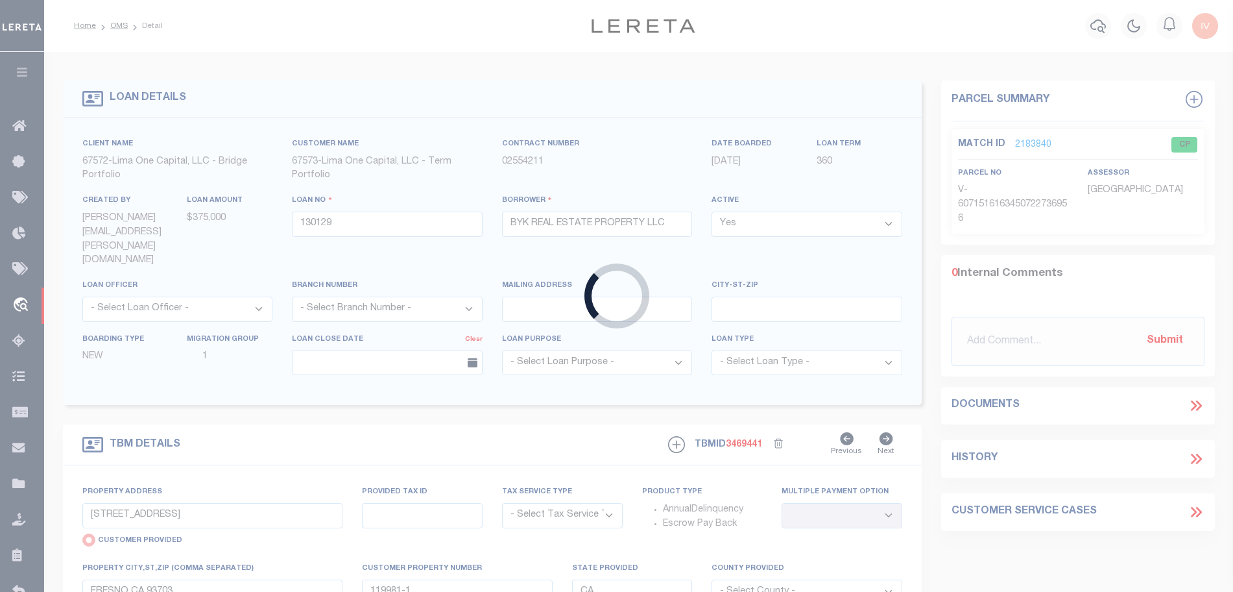
type textarea "COLLECTOR: ENTITY: PARCEL: 101"
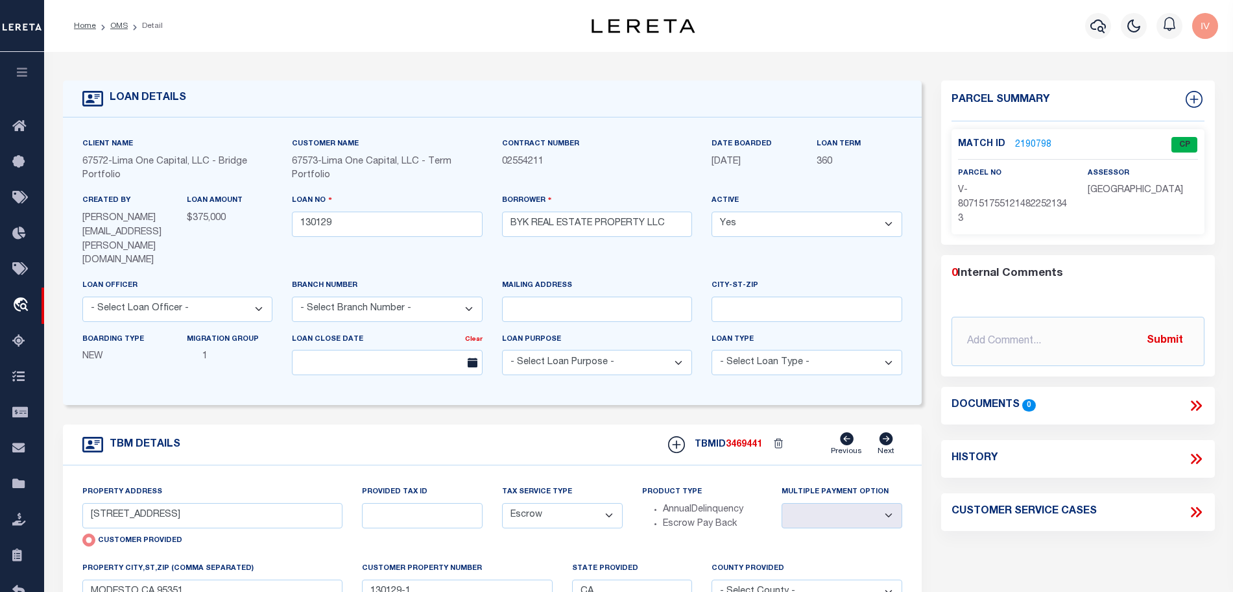
click at [1034, 140] on link "2190798" at bounding box center [1033, 145] width 36 height 14
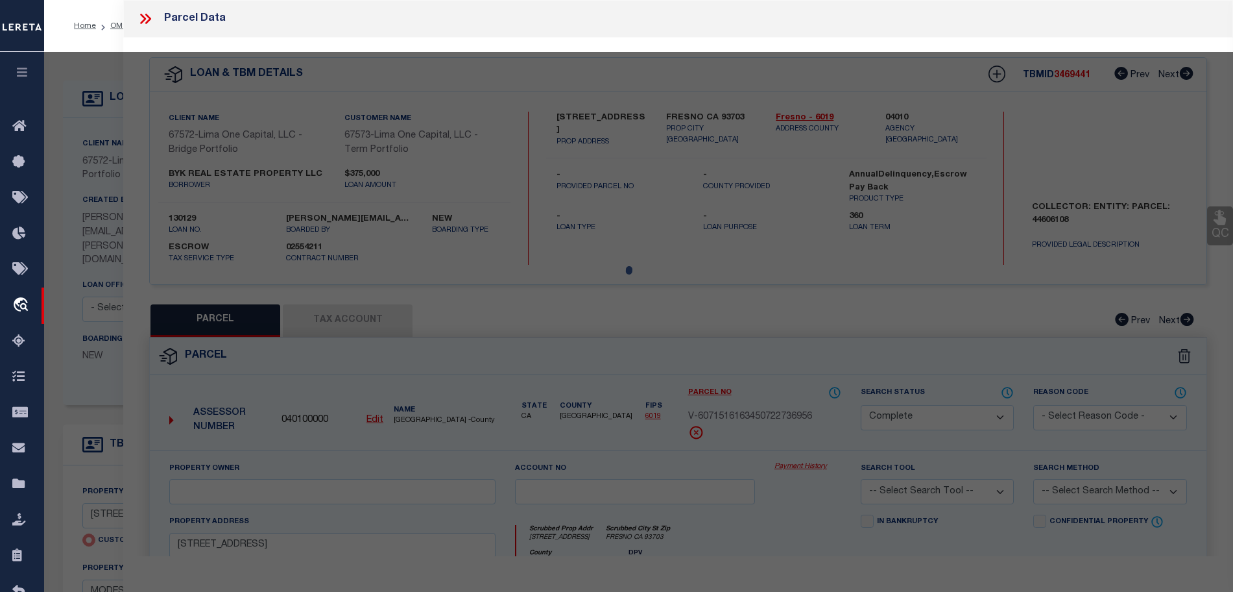
select select "AS"
checkbox input "false"
select select "CP"
type input "[STREET_ADDRESS]"
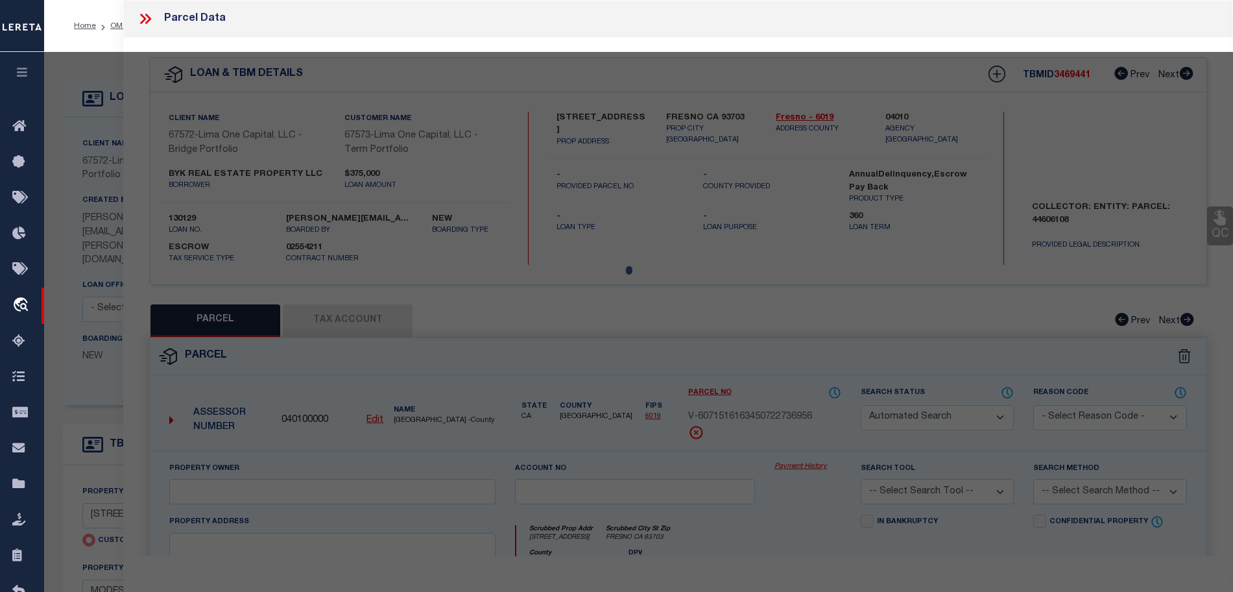
type input "MODESTO CA 95351"
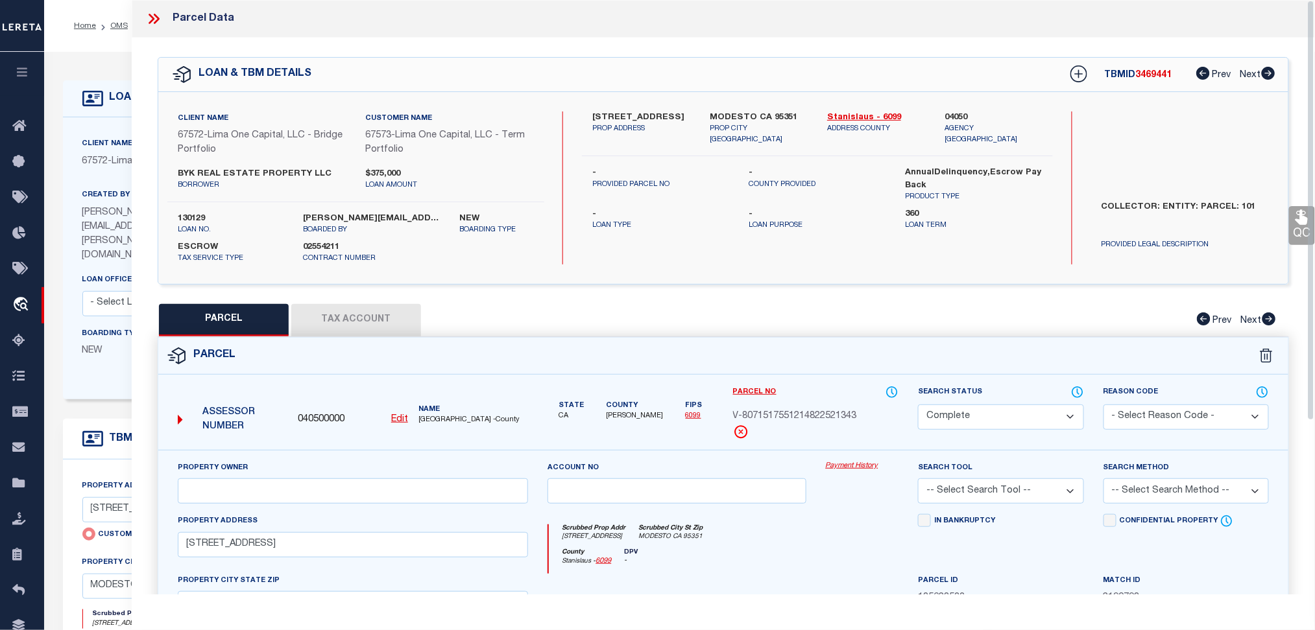
click at [156, 12] on icon at bounding box center [153, 18] width 17 height 17
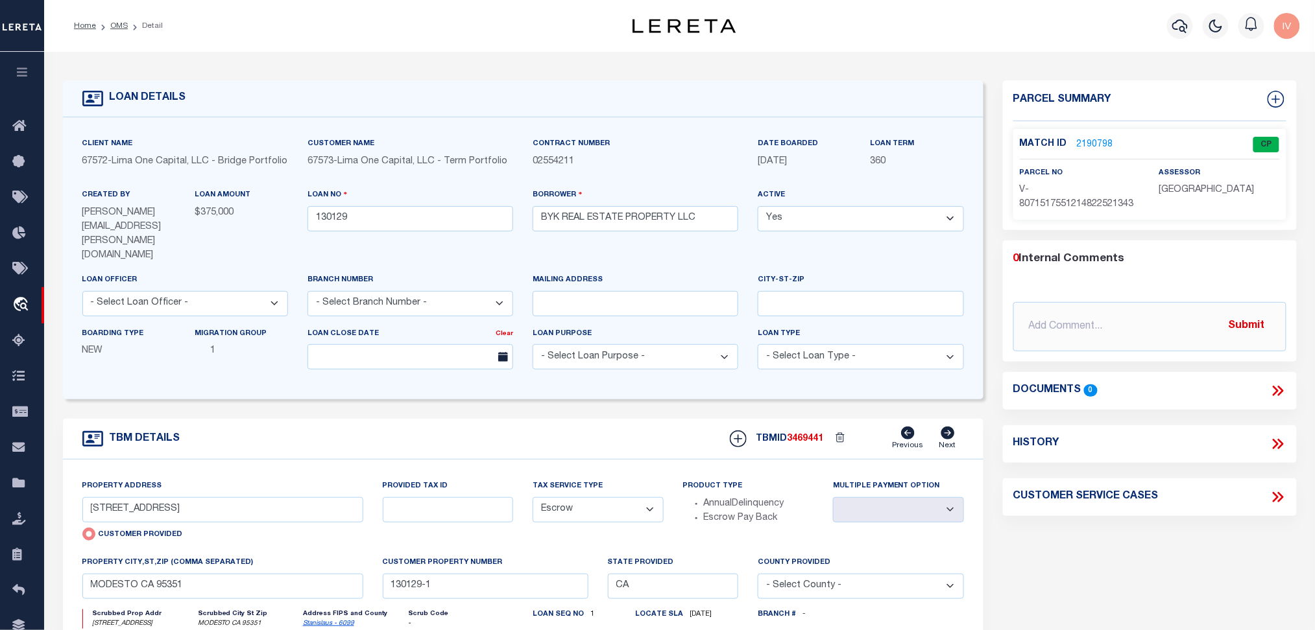
click at [128, 23] on li "Detail" at bounding box center [145, 26] width 35 height 12
click at [114, 25] on link "OMS" at bounding box center [119, 26] width 18 height 8
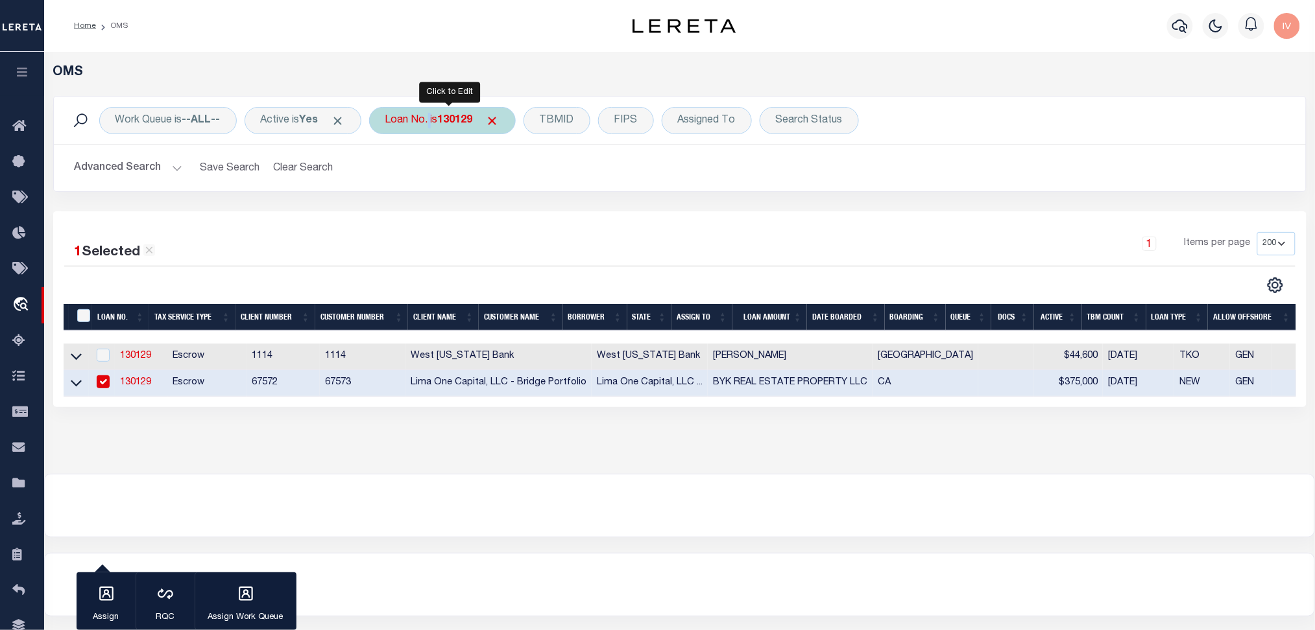
click at [431, 119] on div "Loan No. is 130129" at bounding box center [442, 120] width 147 height 27
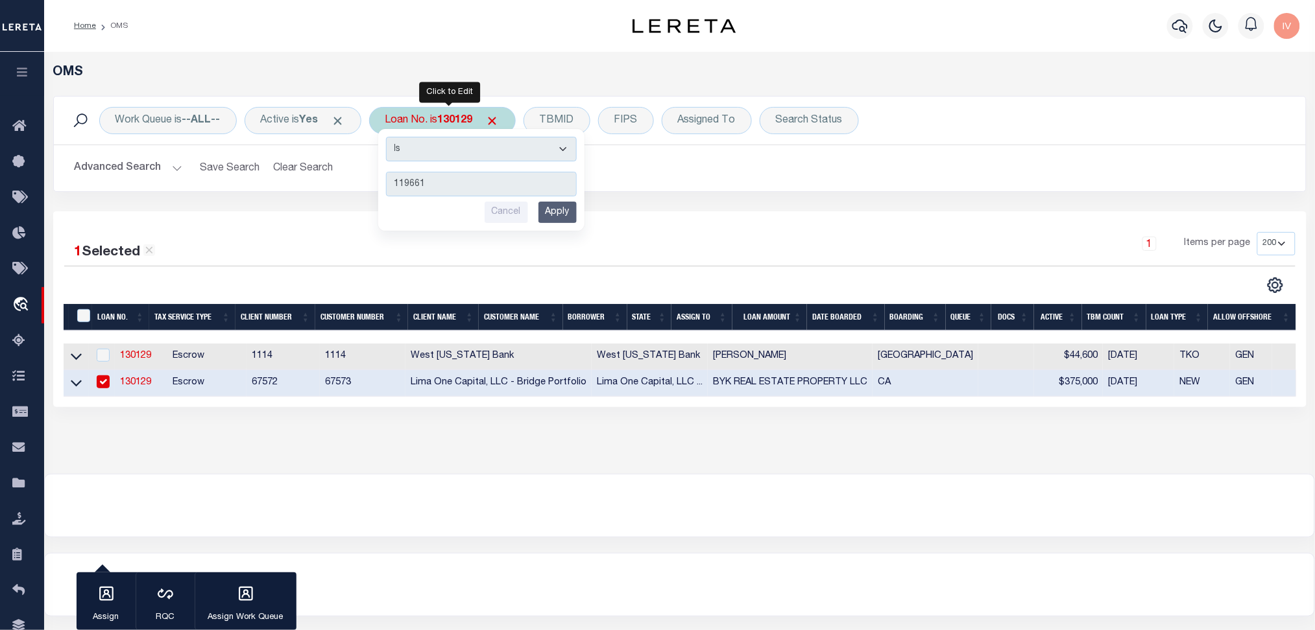
type input "119661"
click at [562, 210] on input "Apply" at bounding box center [557, 212] width 38 height 21
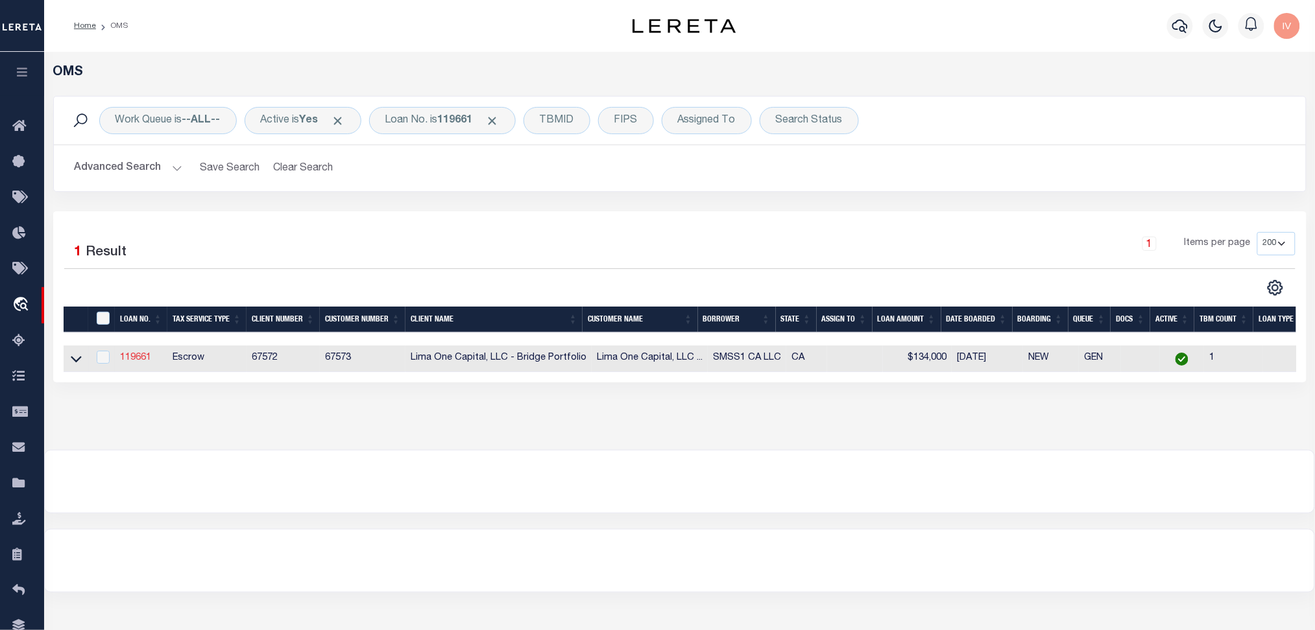
click at [145, 359] on link "119661" at bounding box center [135, 358] width 31 height 9
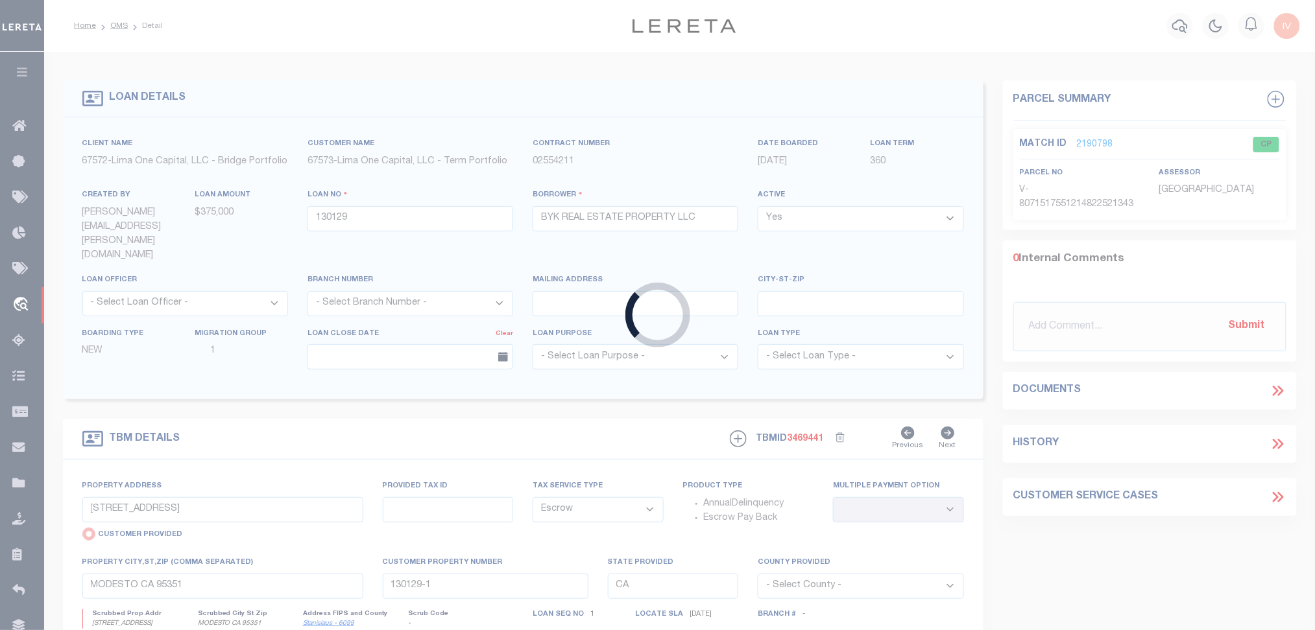
type input "119661"
type input "SMSS1 CA LLC"
select select
type input "609 SOUTH B STREET"
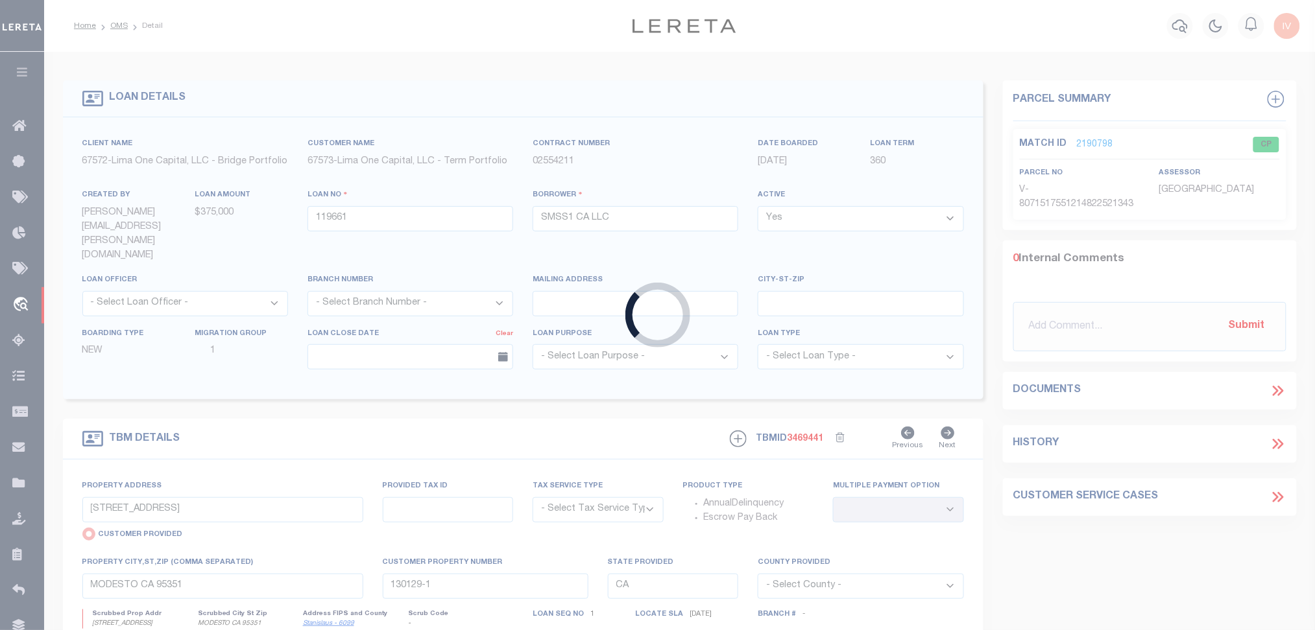
select select "Escrow"
select select
type input "MADERA CA 93638"
type input "119661-1"
type textarea "COLLECTOR: ENTITY: PARCEL: 11083010"
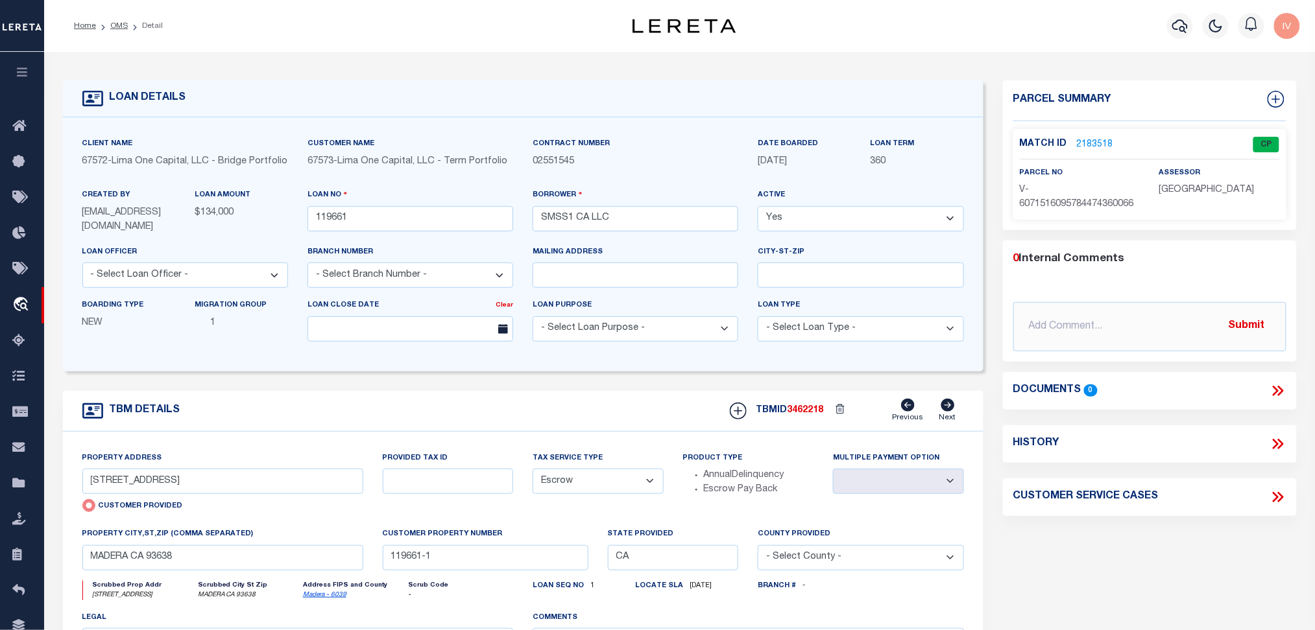
click at [1093, 139] on link "2183518" at bounding box center [1095, 145] width 36 height 14
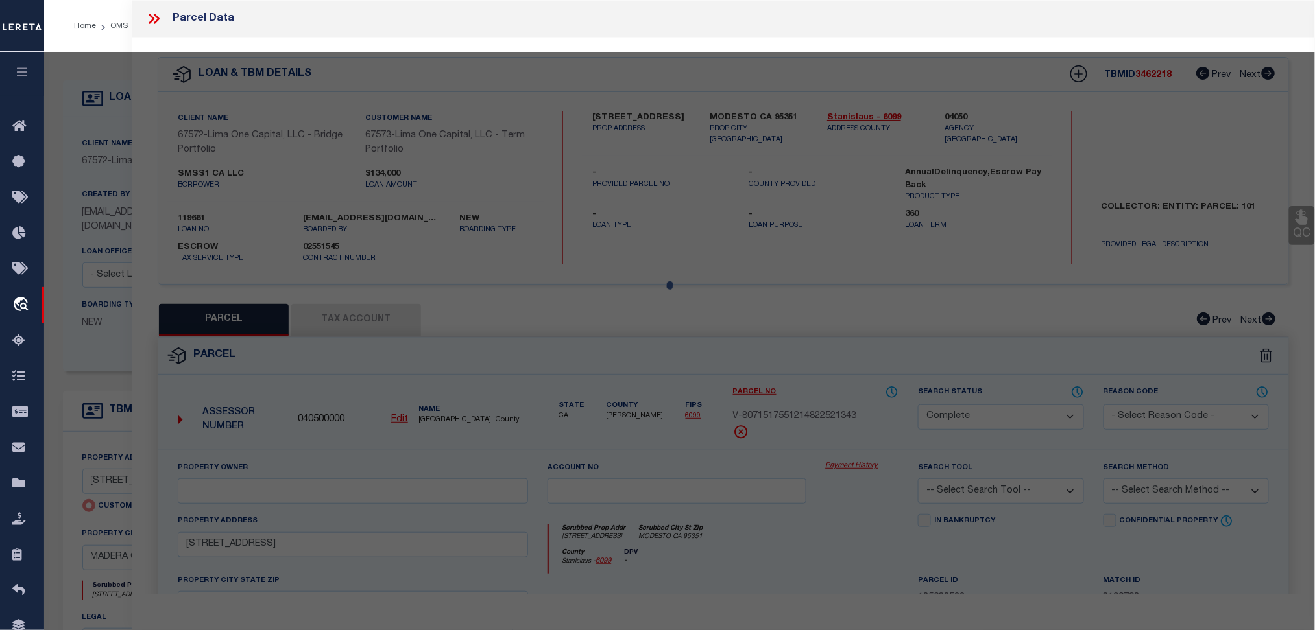
select select "AS"
checkbox input "false"
select select "CP"
type input "609 SOUTH B STREET"
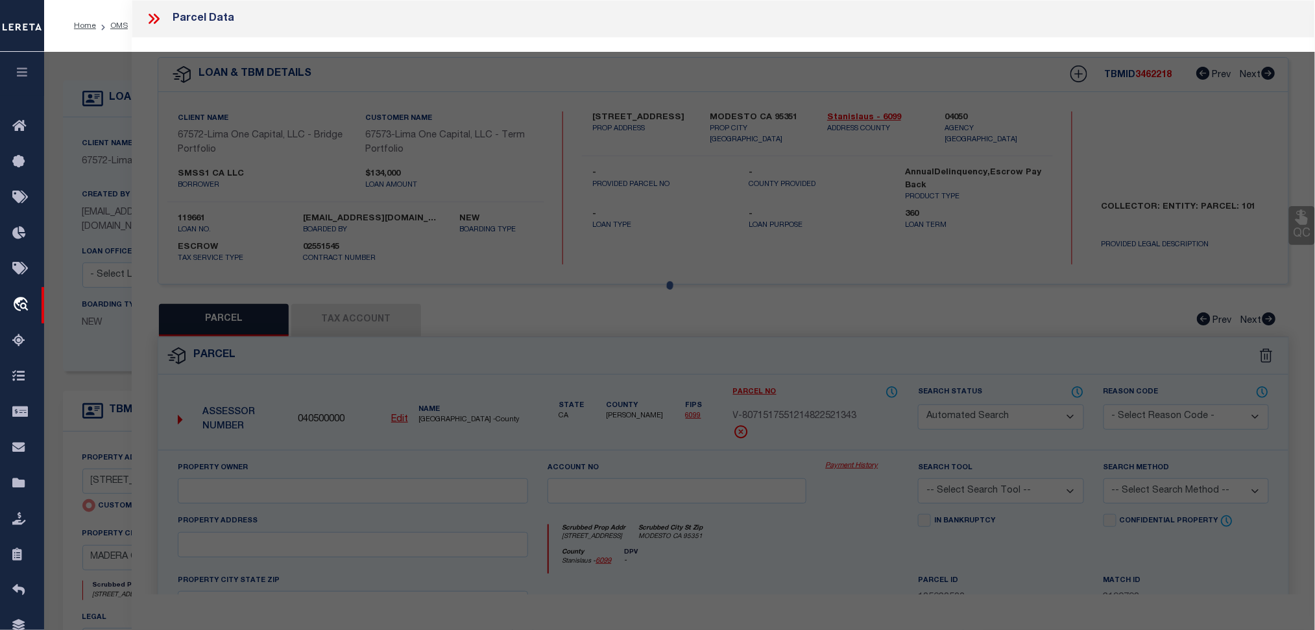
type input "MADERA CA 93638"
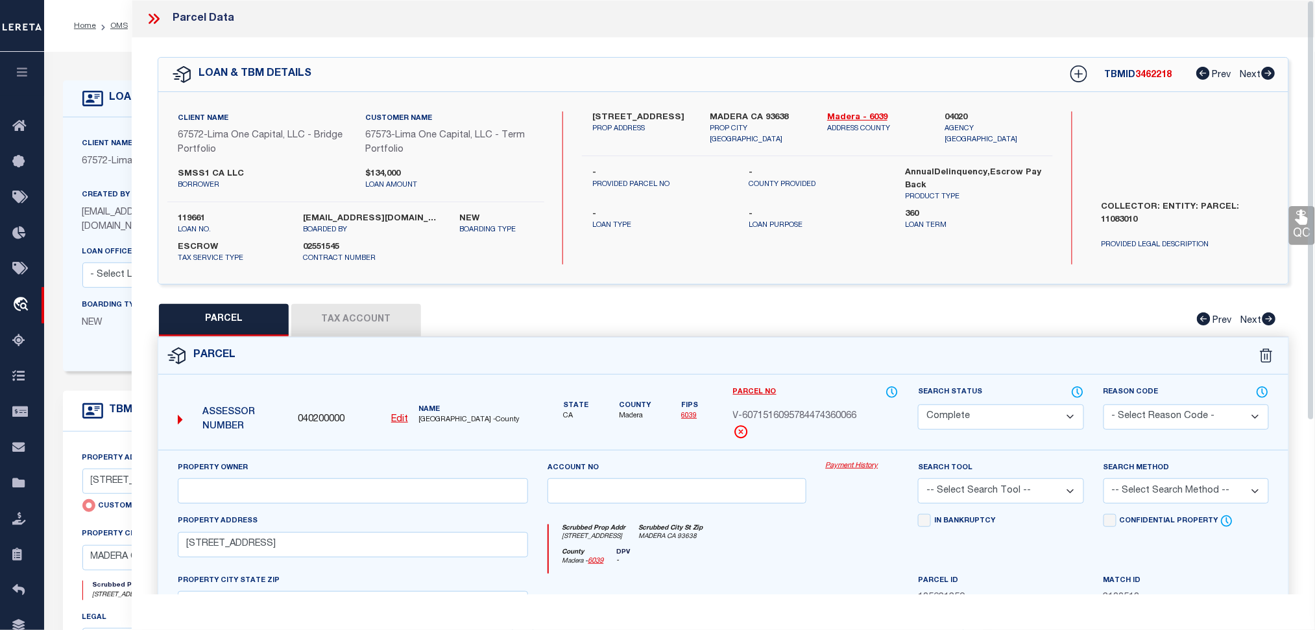
click at [154, 26] on icon at bounding box center [153, 18] width 17 height 17
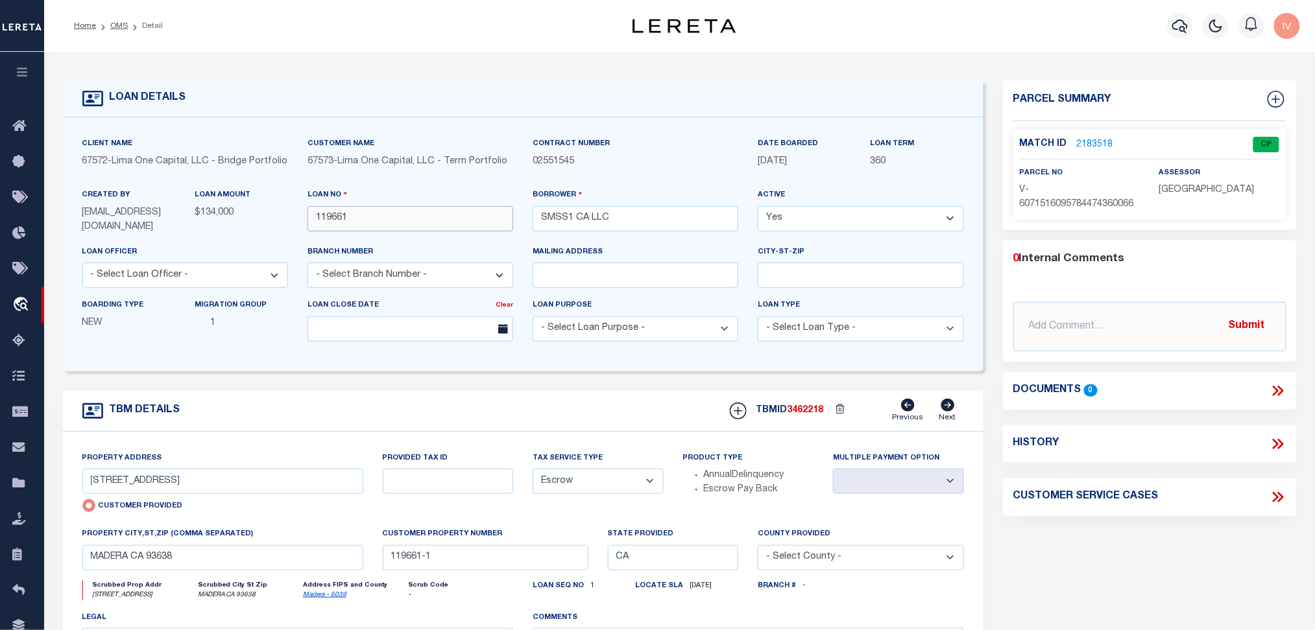
click at [371, 226] on input "119661" at bounding box center [410, 218] width 206 height 25
click at [121, 22] on link "OMS" at bounding box center [119, 26] width 18 height 8
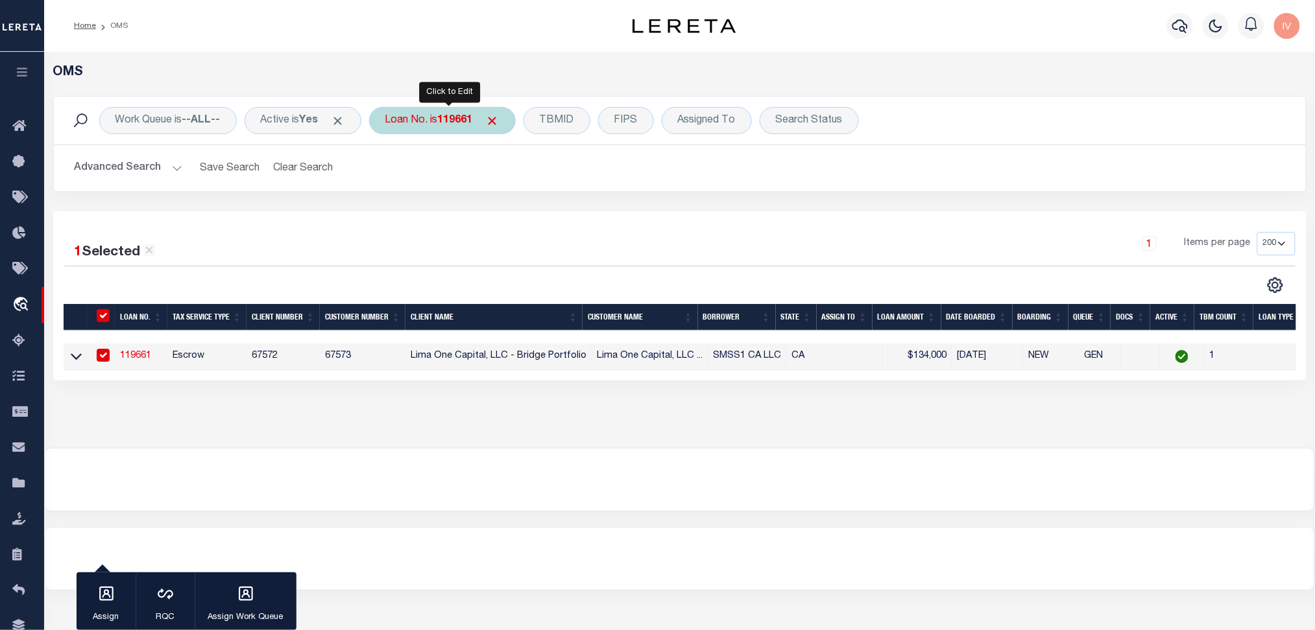
click at [445, 118] on b "119661" at bounding box center [455, 120] width 35 height 10
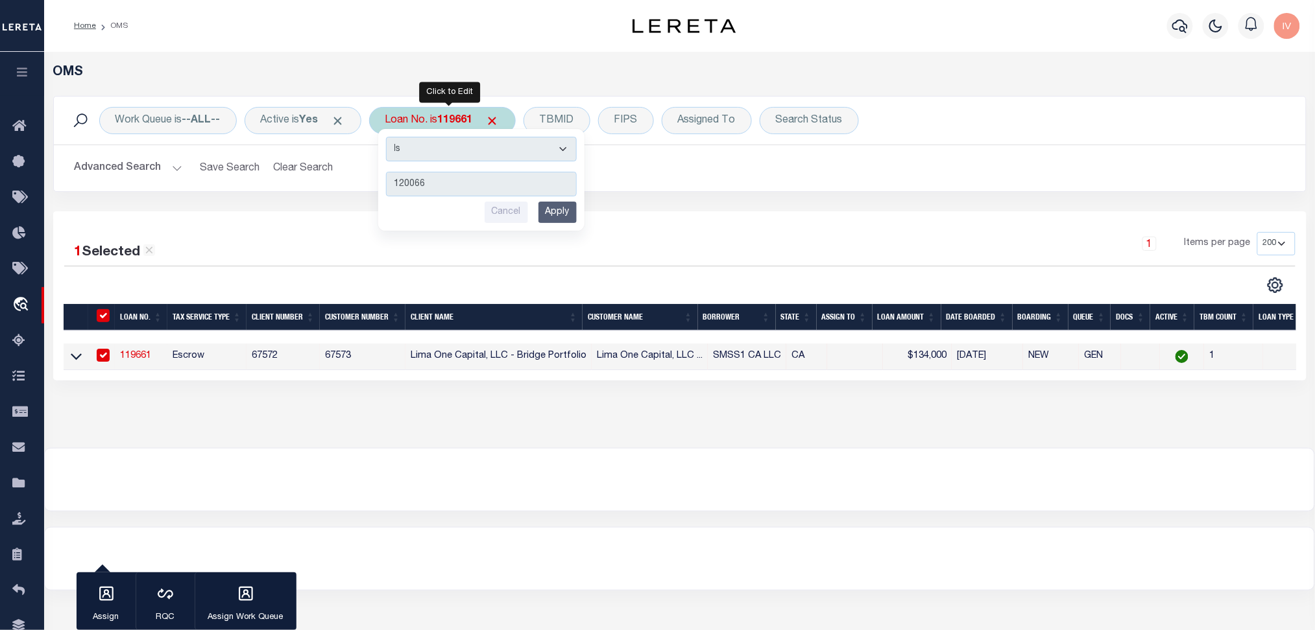
type input "120066"
click at [571, 213] on input "Apply" at bounding box center [557, 212] width 38 height 21
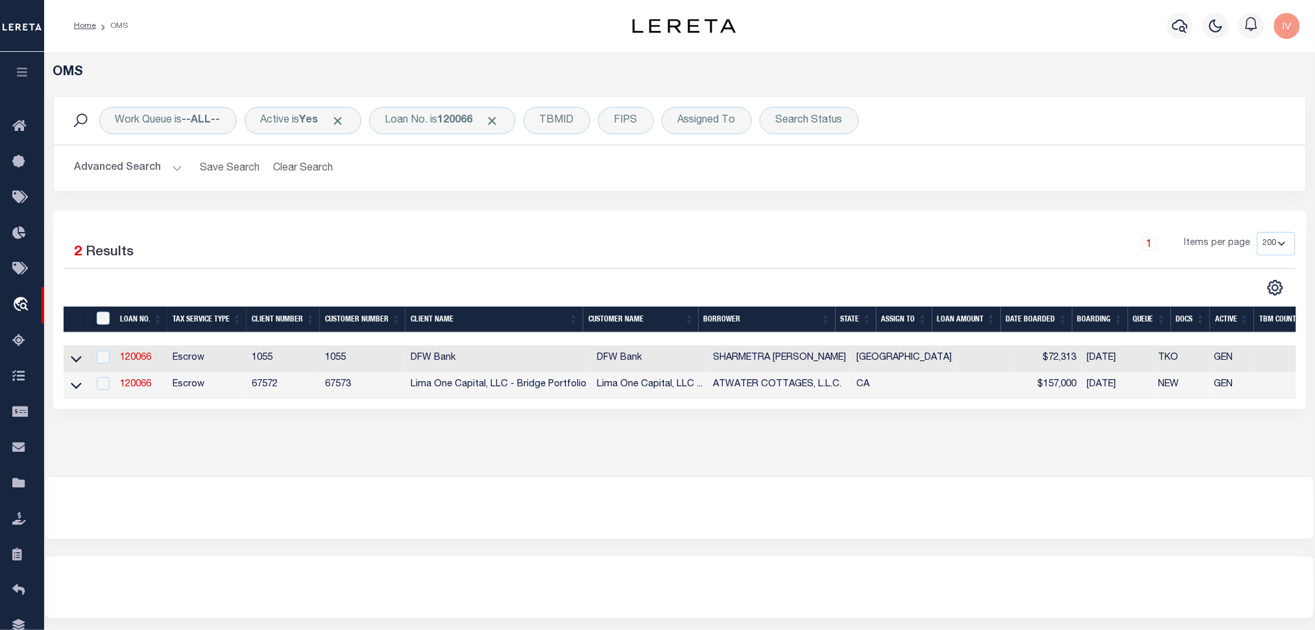
click at [132, 394] on td "120066" at bounding box center [141, 385] width 53 height 27
checkbox input "true"
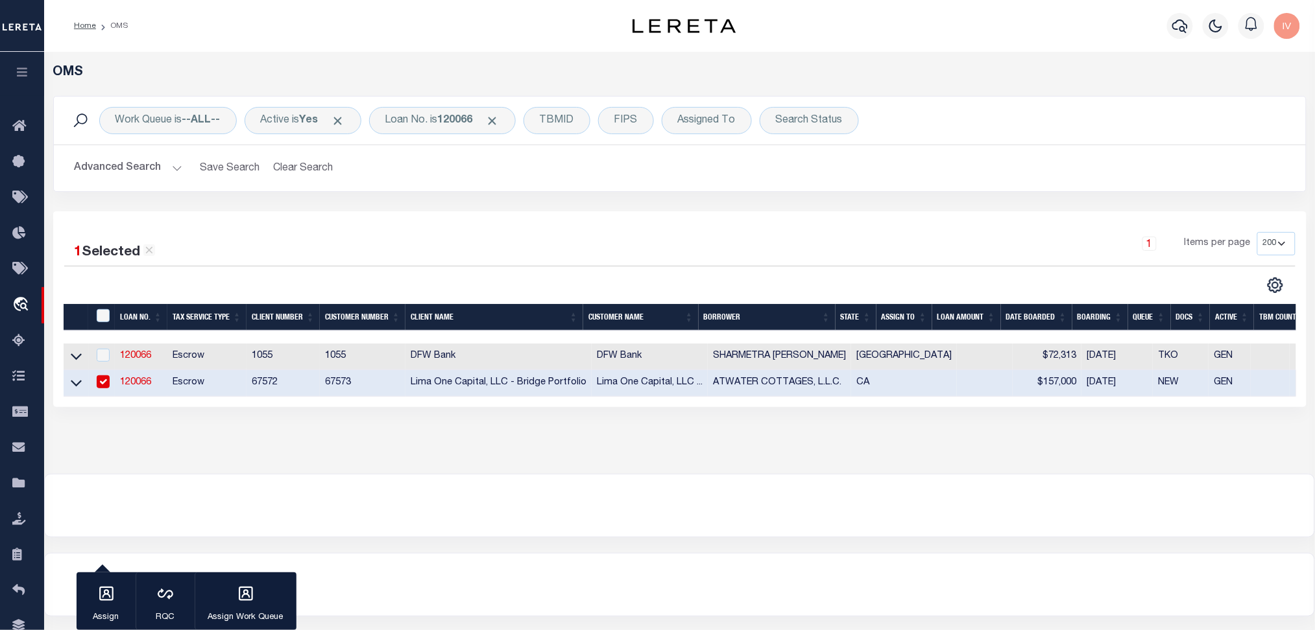
click at [132, 387] on link "120066" at bounding box center [135, 382] width 31 height 9
type input "120066"
type input "ATWATER COTTAGES, L.L.C."
select select
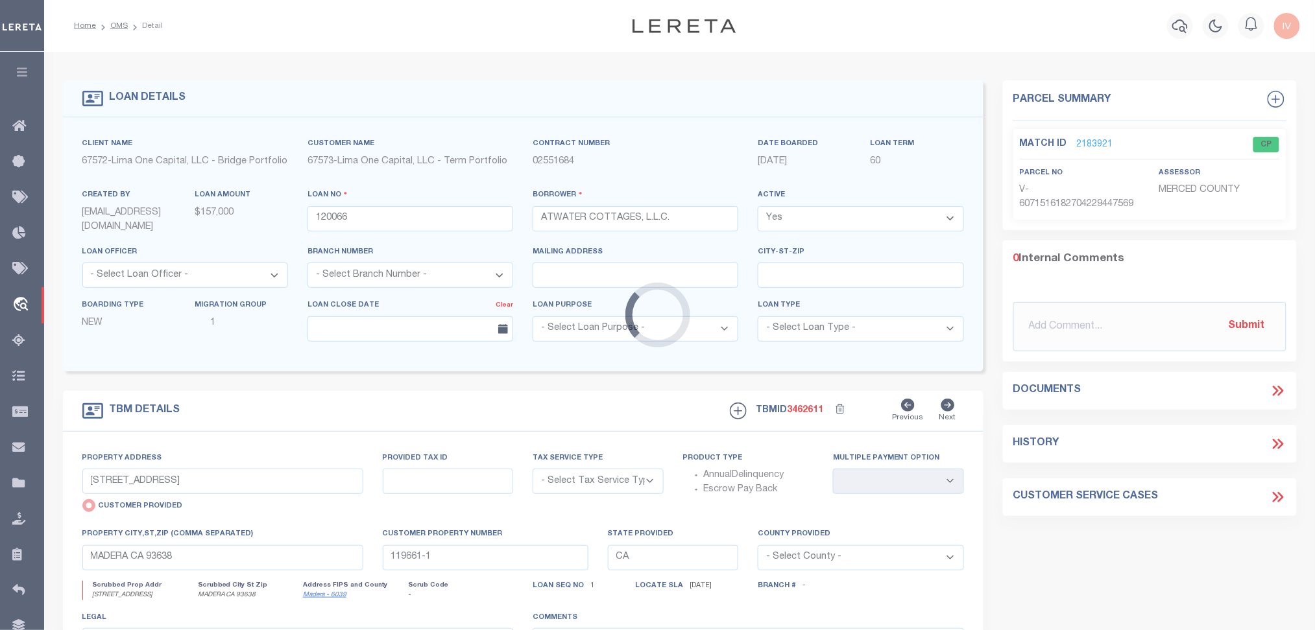
type input "1197-1265 E BELLEVUE ROAD"
select select "Escrow"
select select
type input "ATWATER CA 95301"
type input "120066-1"
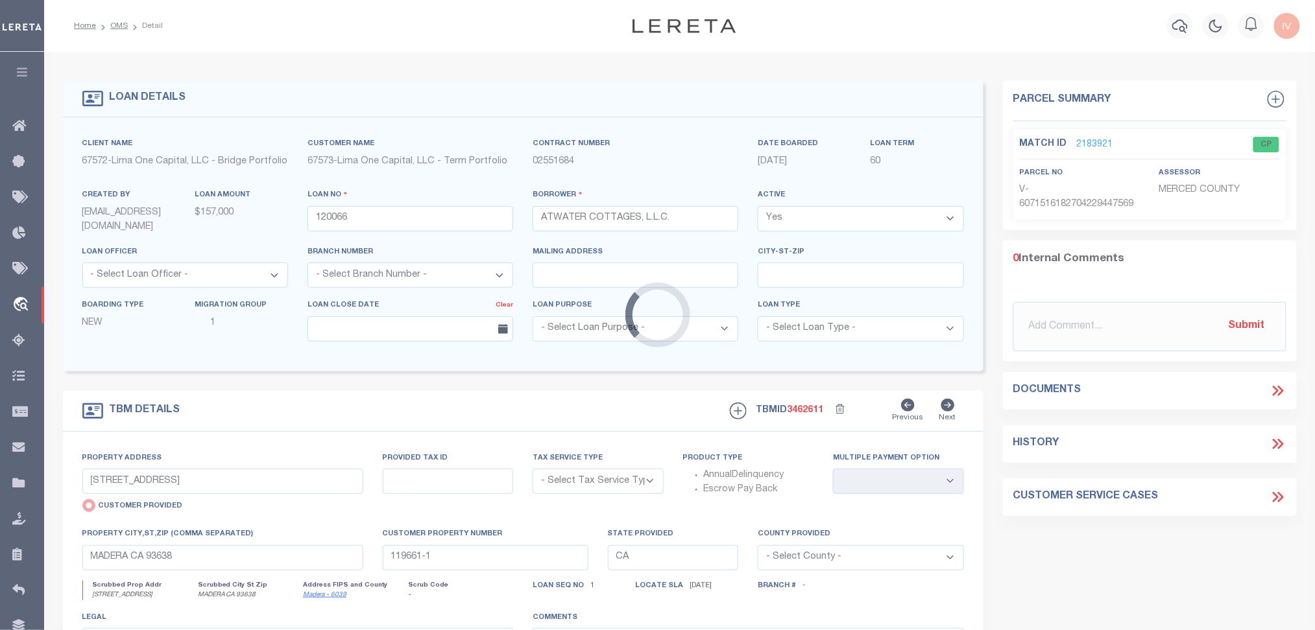
type textarea "COLLECTOR: ENTITY: PARCEL: 156091016"
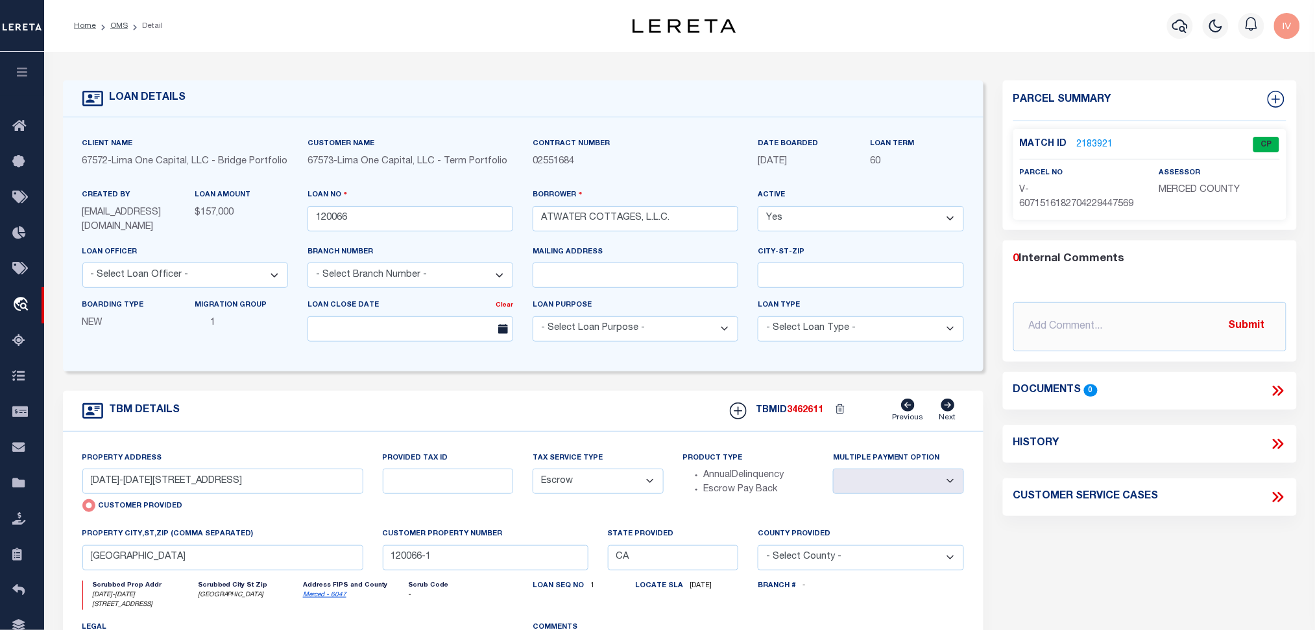
click at [1086, 139] on link "2183921" at bounding box center [1095, 145] width 36 height 14
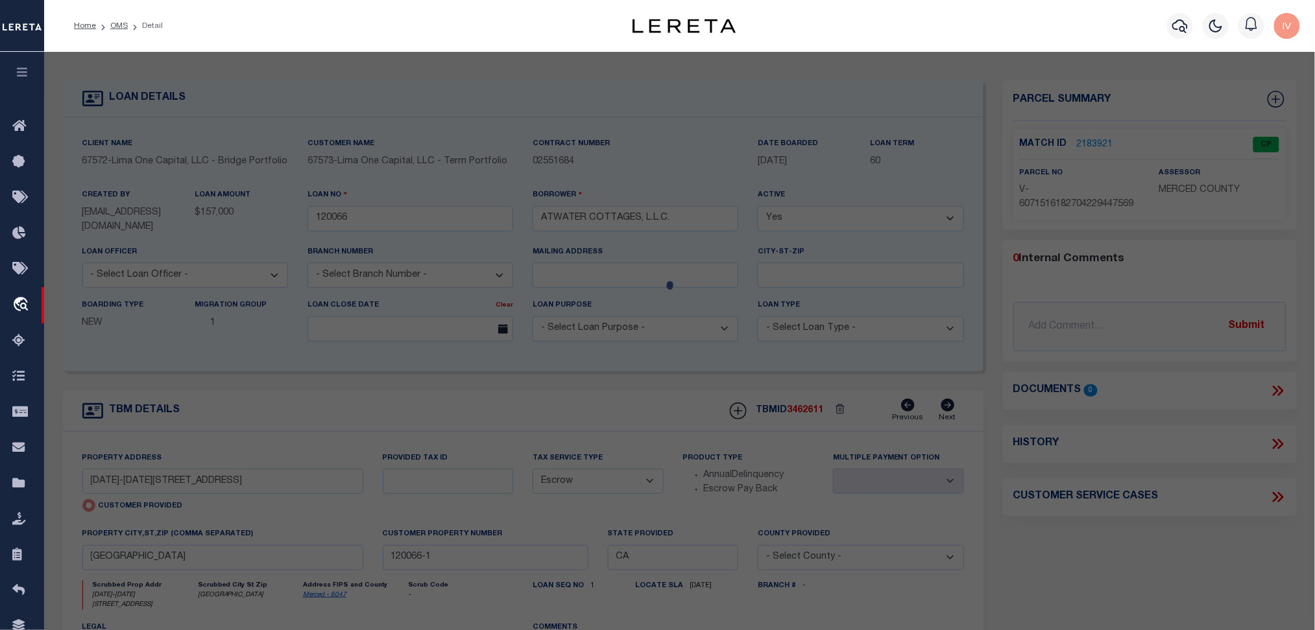
select select "AS"
checkbox input "false"
select select "CP"
select select "TPW"
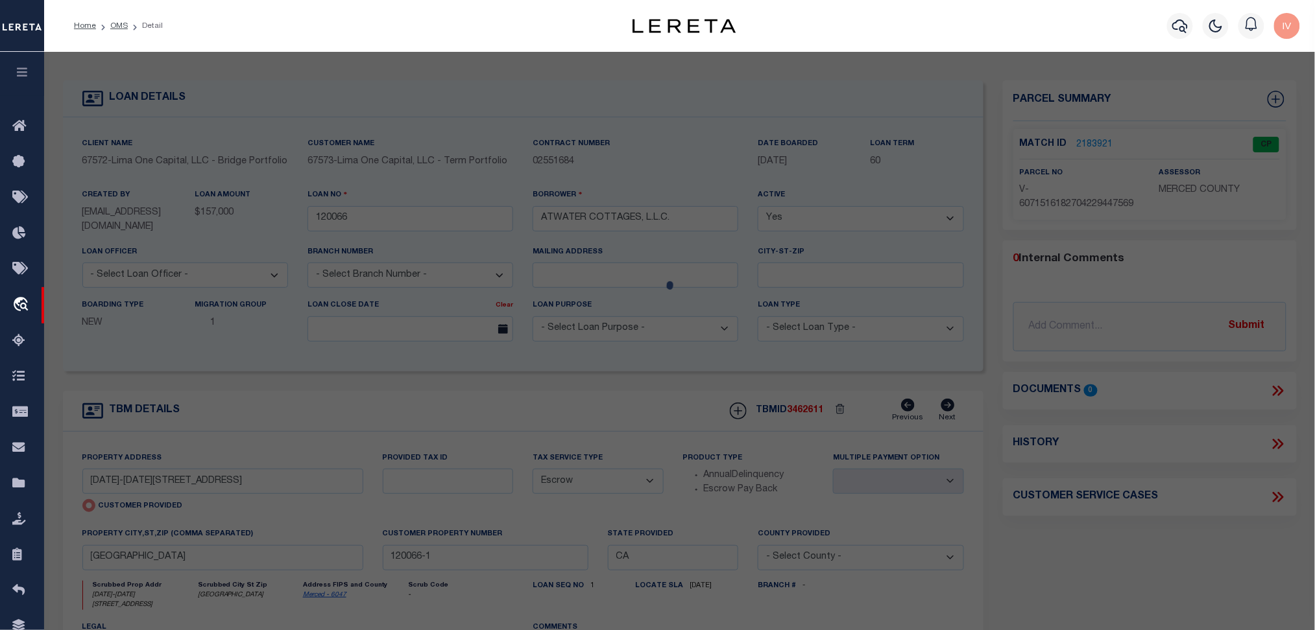
select select
type input "1197-1265 E BELLEVUE ROAD"
type input "ATWATER CA 95301"
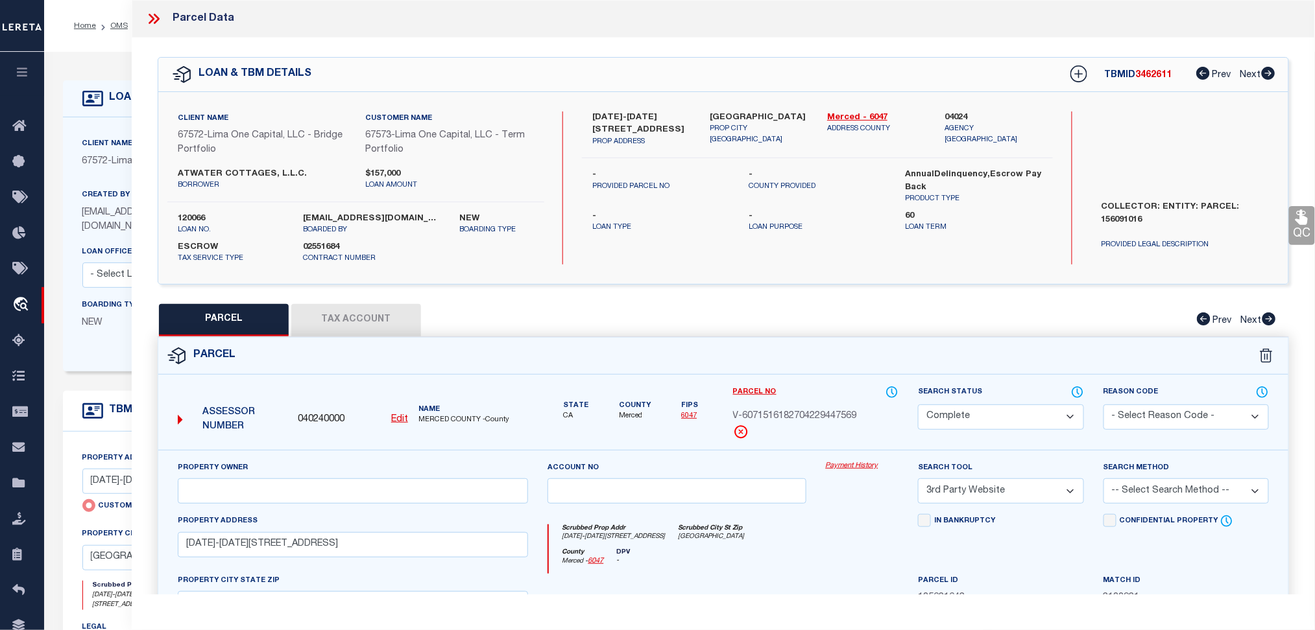
click at [834, 458] on div "Property Owner Account no Payment History Search Tool -- Select Search Tool -- …" at bounding box center [723, 619] width 1130 height 339
click at [836, 463] on link "Payment History" at bounding box center [862, 466] width 73 height 11
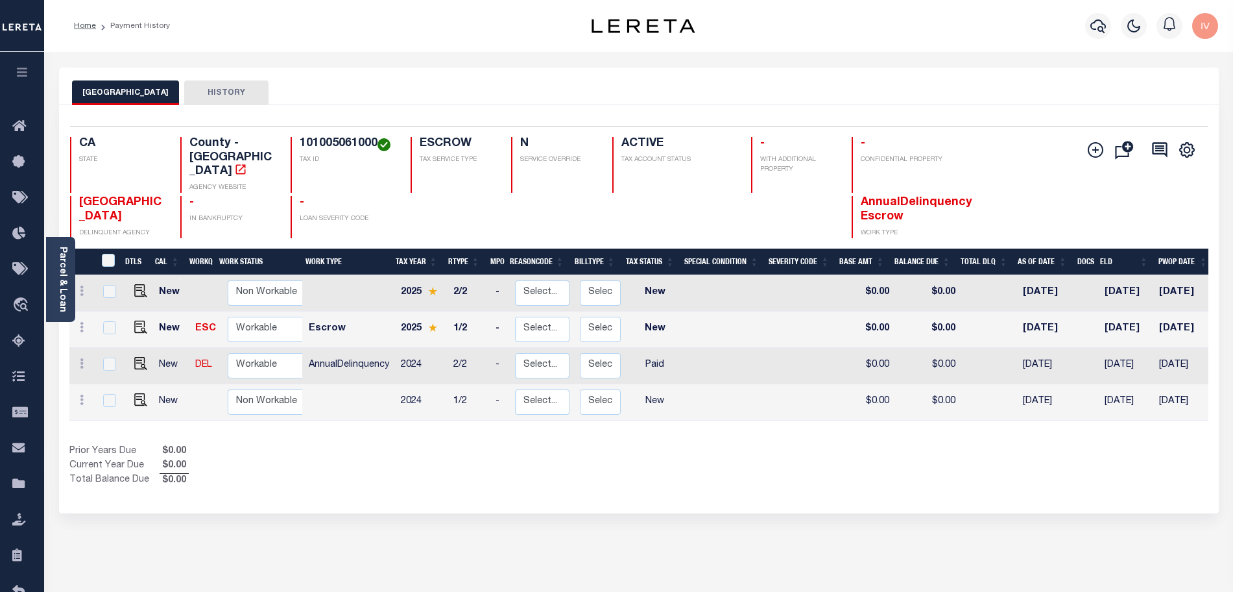
click at [332, 147] on h4 "101005061000" at bounding box center [347, 144] width 95 height 14
copy h4 "101005061000"
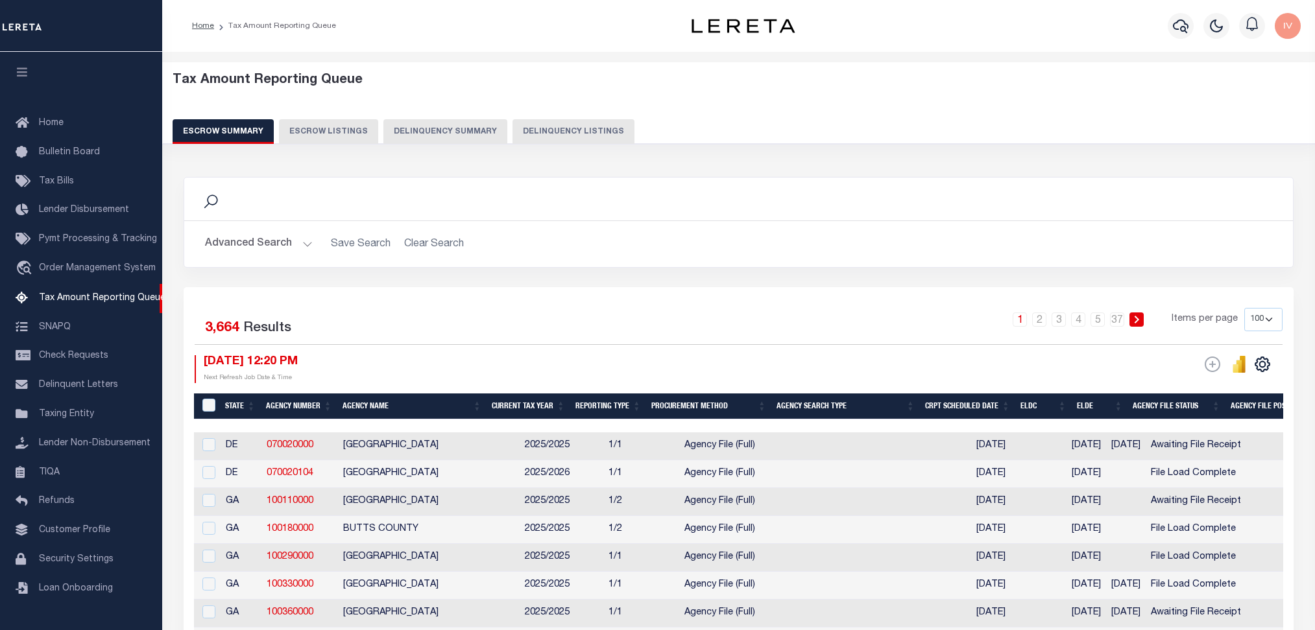
select select "100"
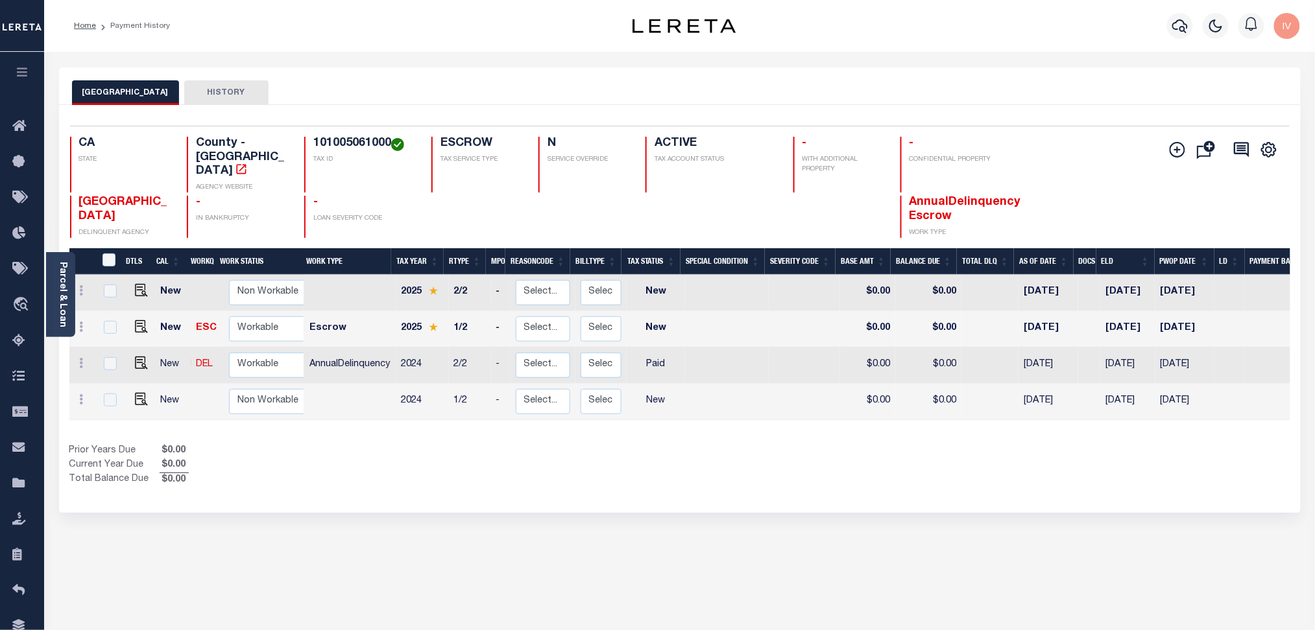
click at [326, 143] on h4 "101005061000" at bounding box center [364, 144] width 102 height 14
copy h4 "101005061000"
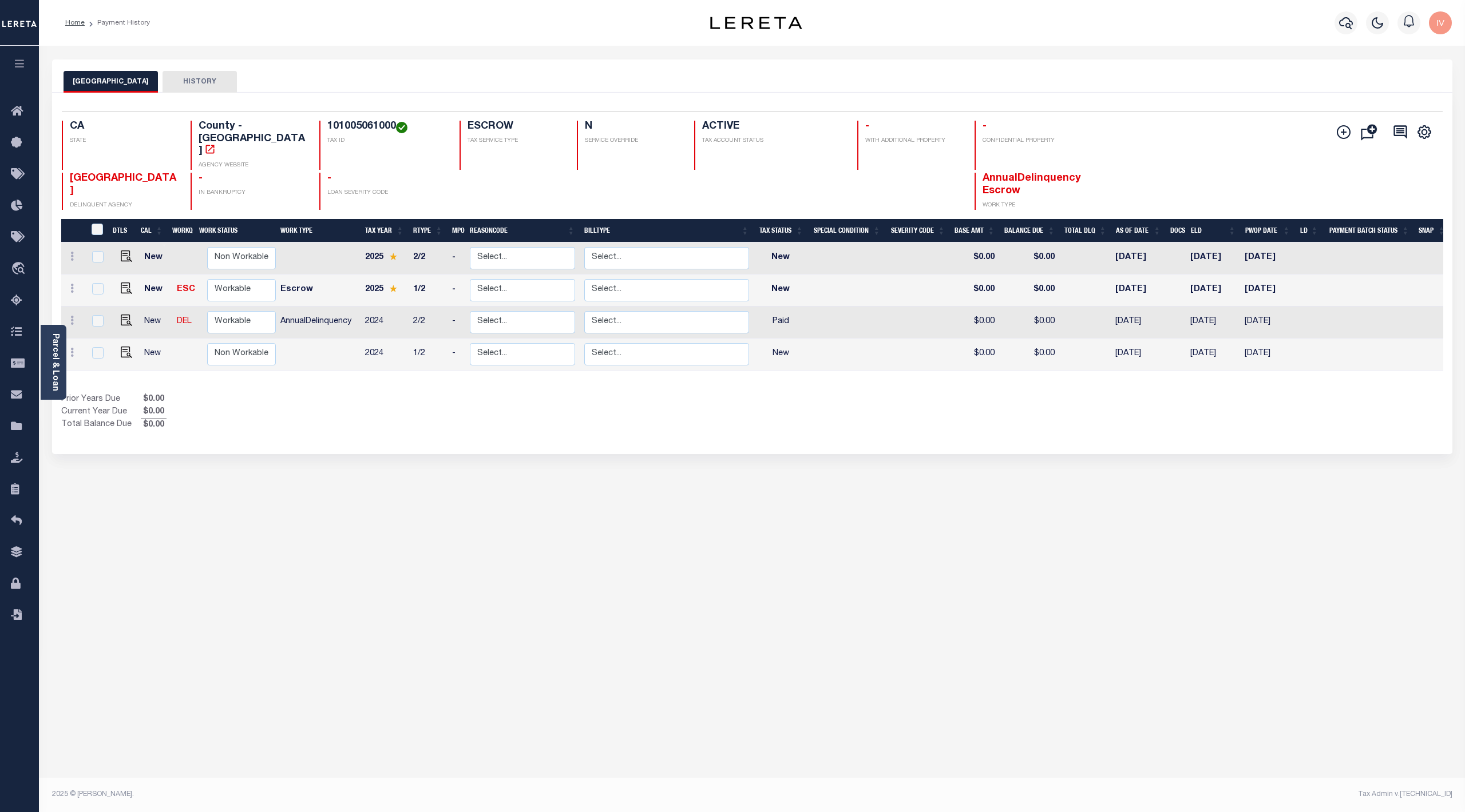
drag, startPoint x: 274, startPoint y: 294, endPoint x: 1008, endPoint y: 297, distance: 734.0
click at [1008, 297] on div "DTLS CAL WorkQ Work Status Work Type Tax Year RType MPO ReasonCode BillType Tax…" at bounding box center [751, 299] width 1381 height 160
click at [967, 445] on div "STANISLAUS COUNTY HISTORY Selected 4 Results" at bounding box center [751, 382] width 1417 height 645
drag, startPoint x: 282, startPoint y: 300, endPoint x: 452, endPoint y: 346, distance: 176.1
click at [452, 346] on tbody "New Non Workable Workable 2025 2/2 - Select... Payment Reversal Taxable Value C…" at bounding box center [755, 306] width 1388 height 128
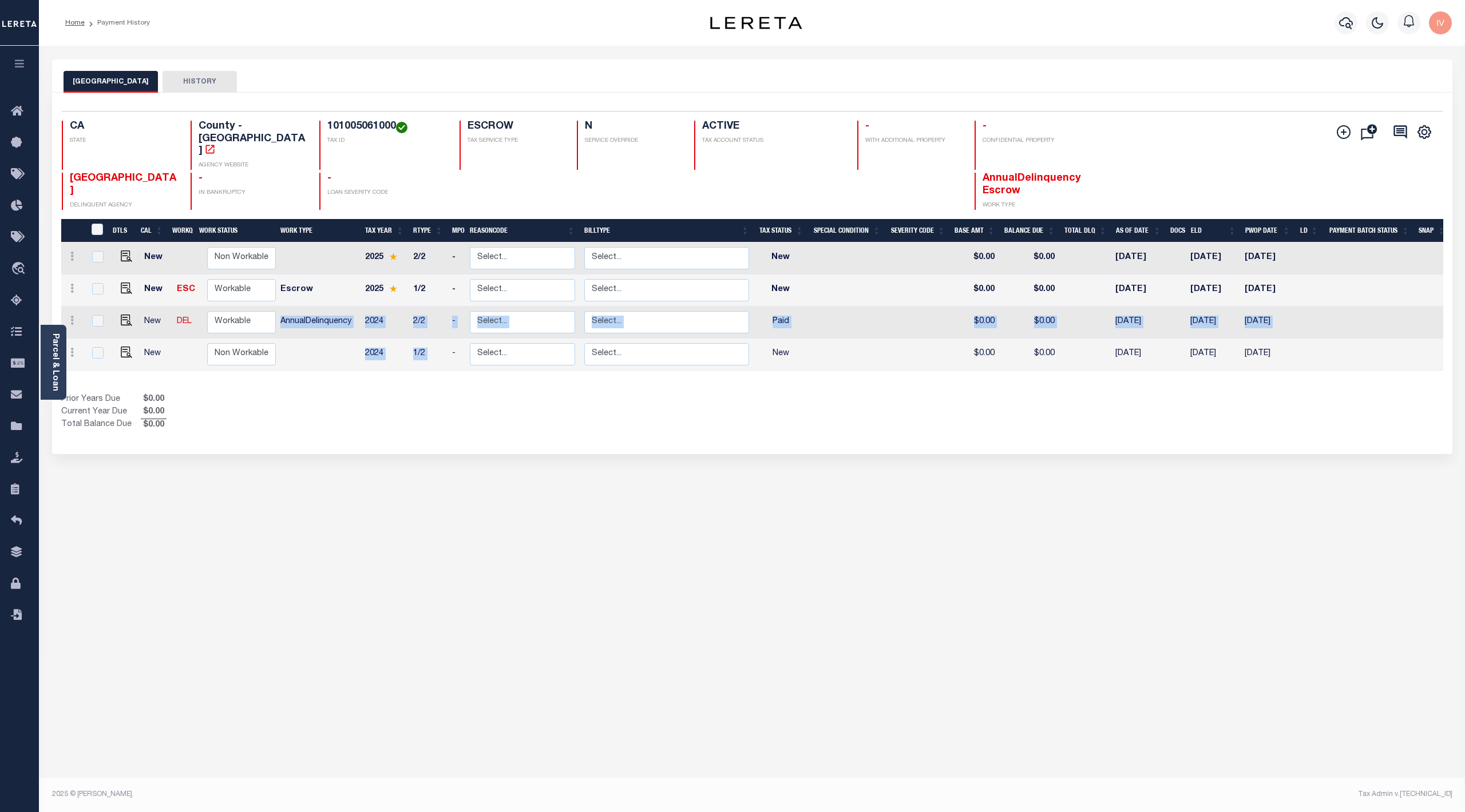
click at [373, 393] on div "Prior Years Due $0.00 Current Year Due $0.00 Total Balance Due $0.00" at bounding box center [407, 412] width 691 height 38
drag, startPoint x: 364, startPoint y: 369, endPoint x: 395, endPoint y: 416, distance: 56.3
click at [395, 416] on div "Selected 4 Results 1 Items per page 25 50 100 CA STATE TAX ID N" at bounding box center [751, 273] width 1400 height 361
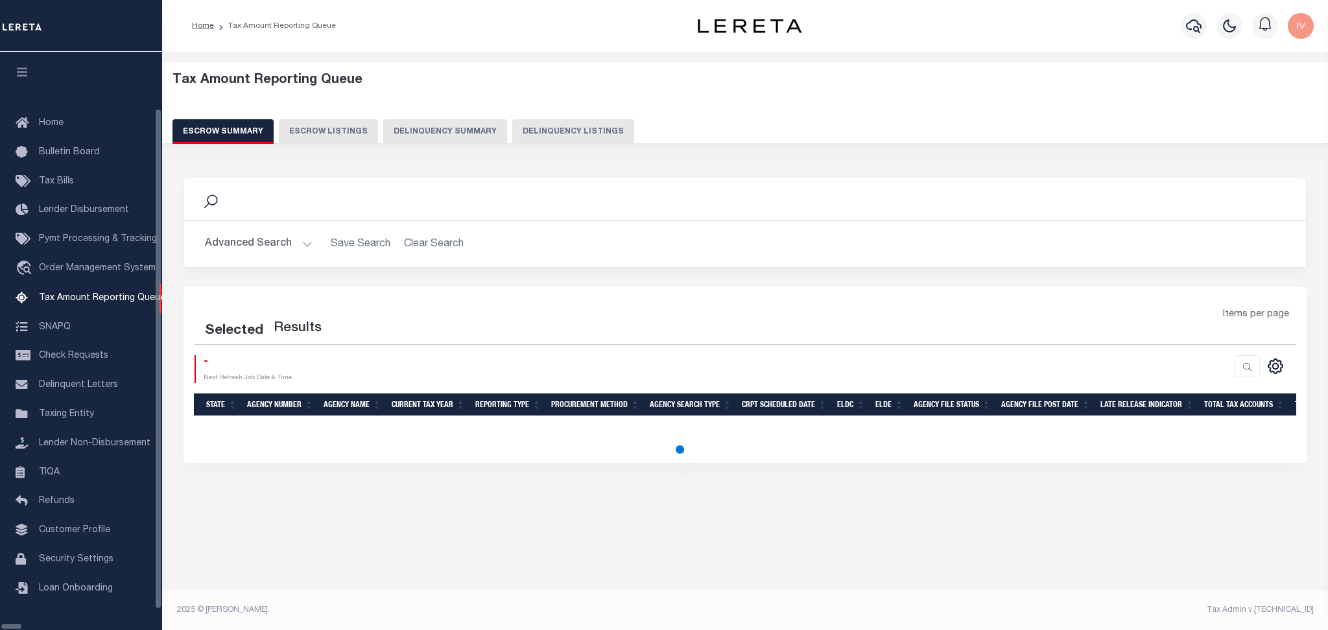
select select "100"
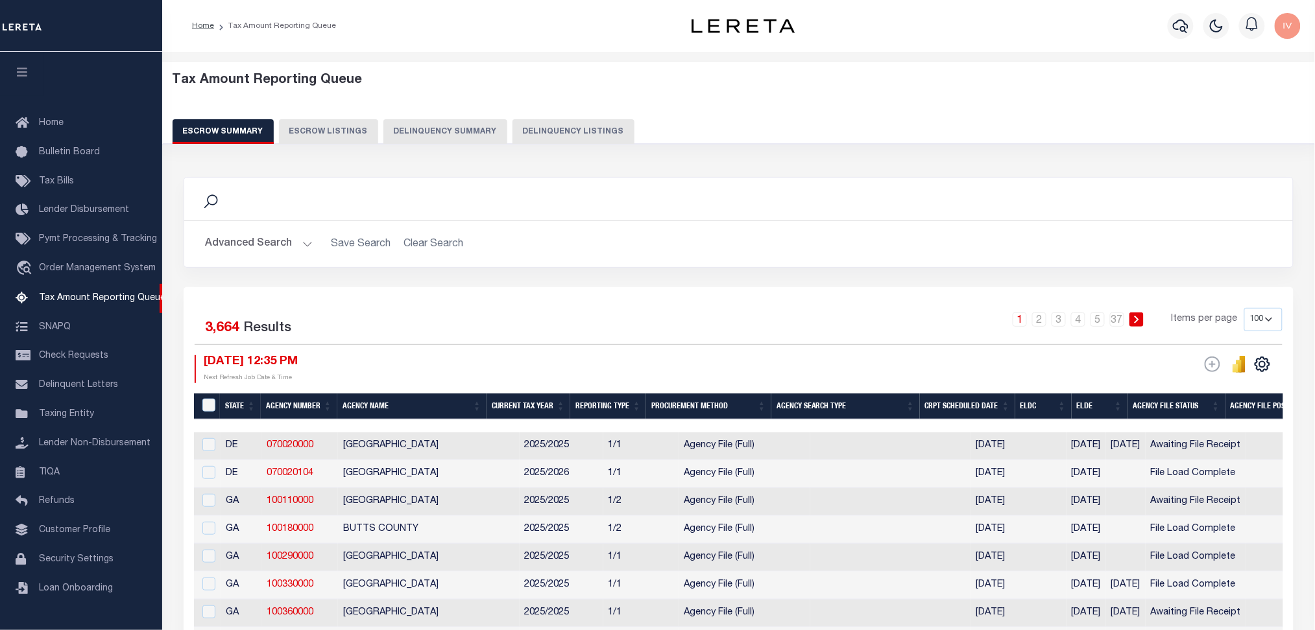
click at [595, 130] on button "Delinquency Listings" at bounding box center [573, 131] width 122 height 25
select select "100"
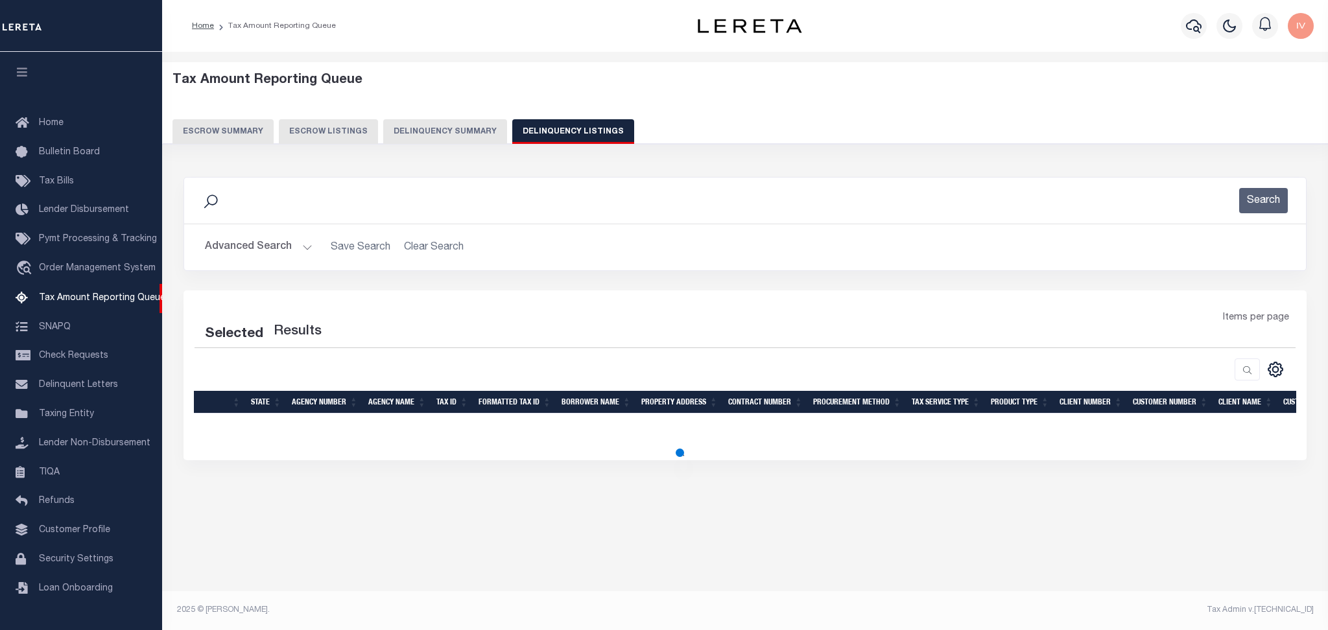
select select "100"
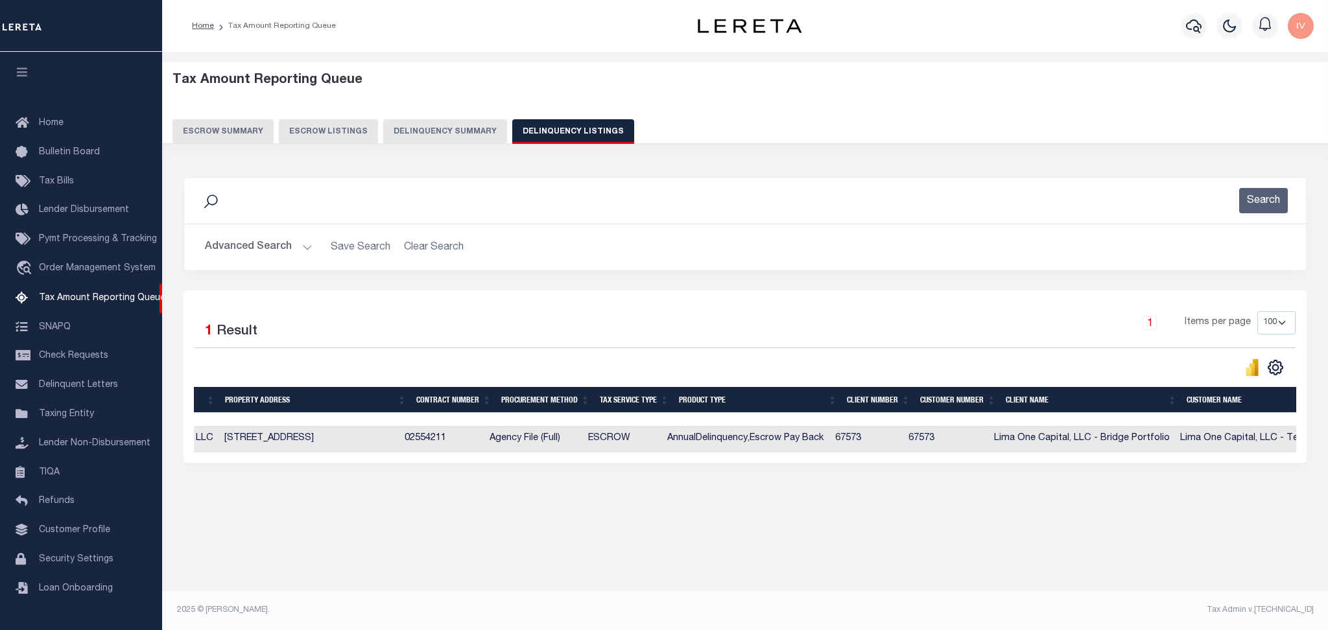
scroll to position [0, 966]
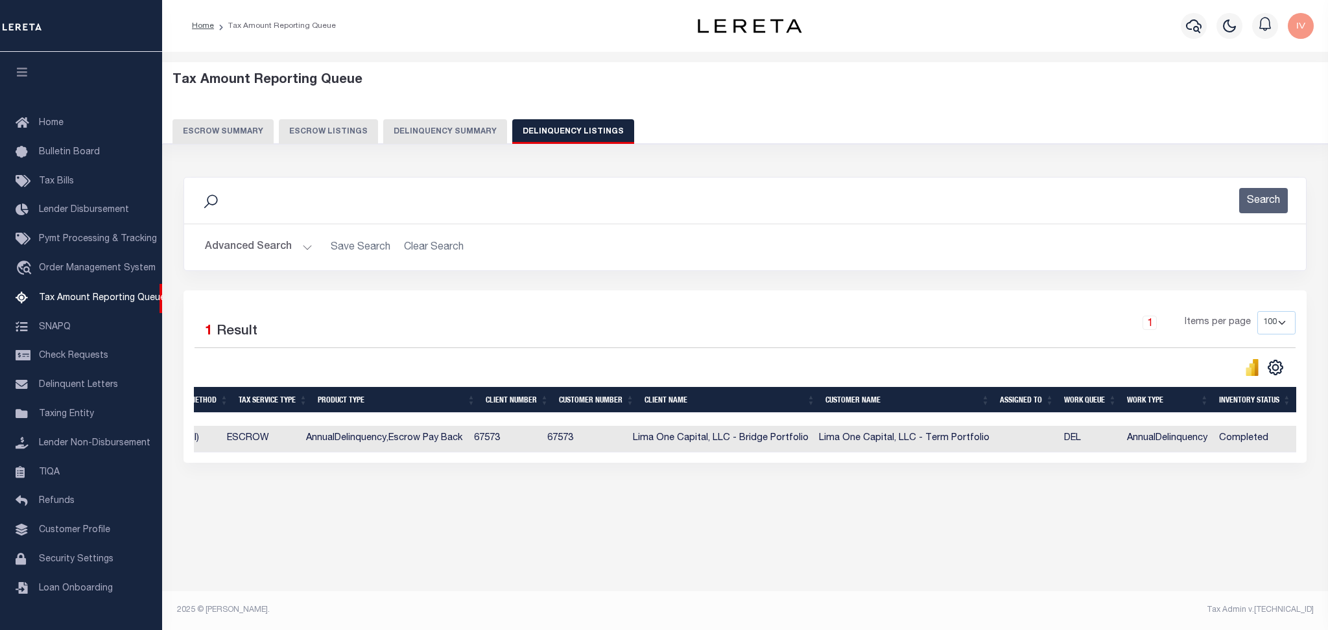
click at [1083, 518] on div "Tax Amount Reporting Queue Escrow Summary Escrow Listings In" at bounding box center [745, 303] width 1158 height 476
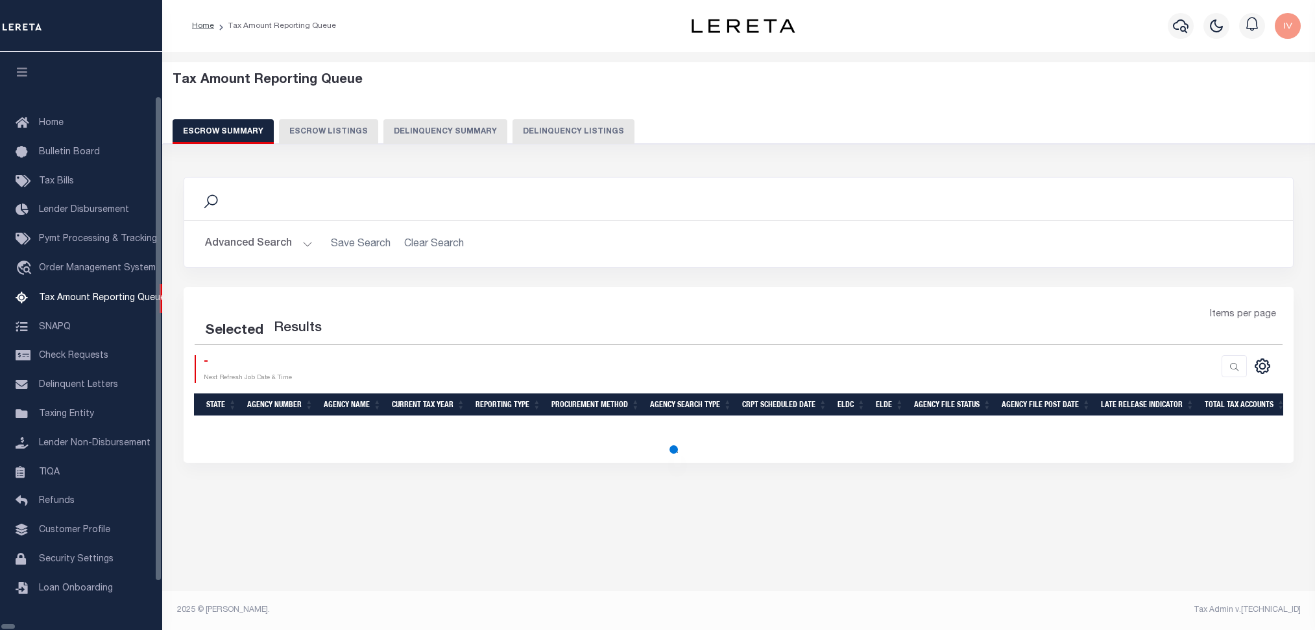
select select "100"
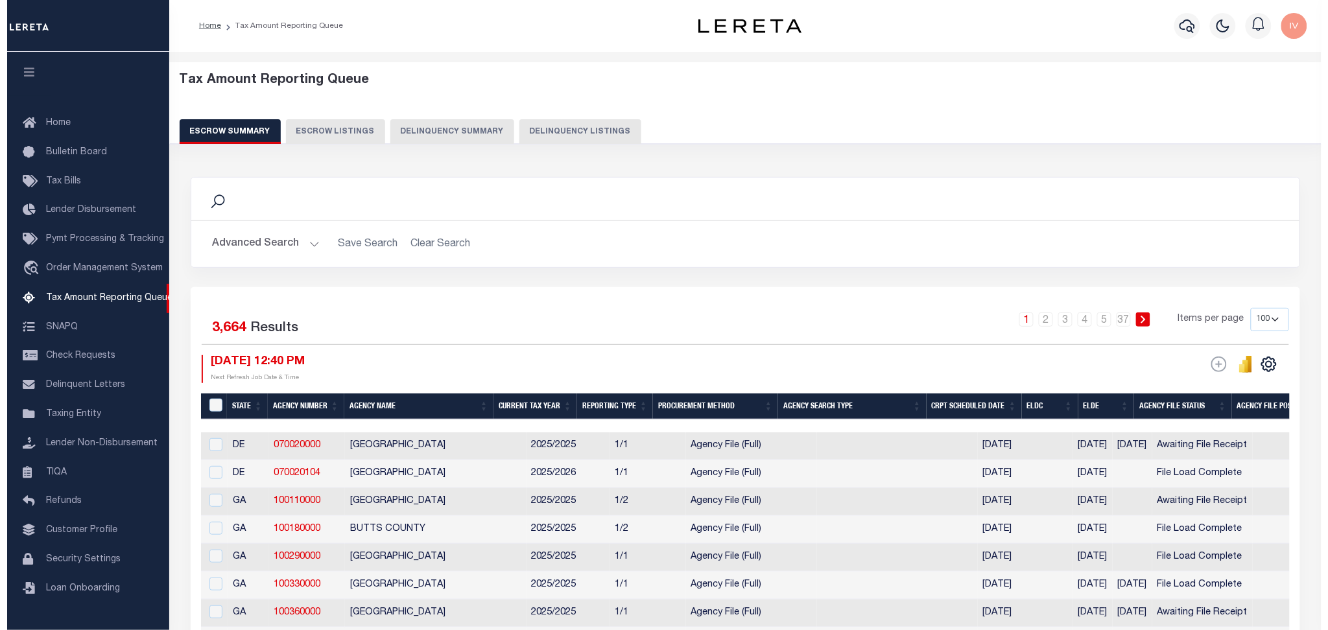
scroll to position [0, 0]
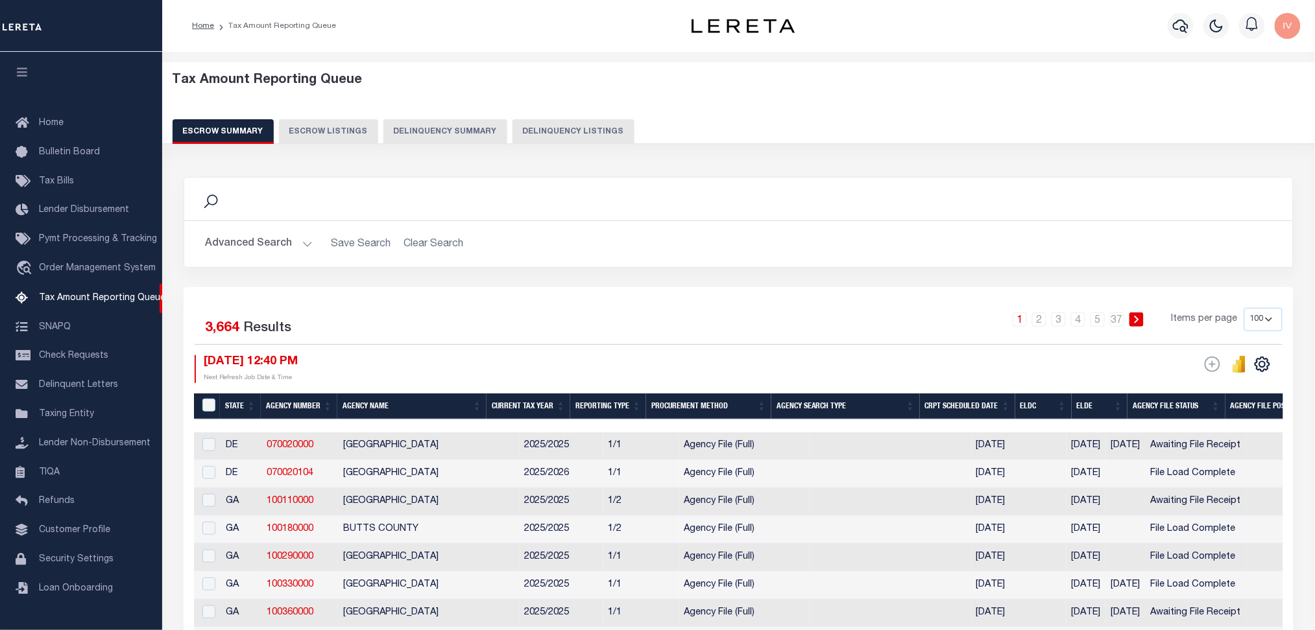
click at [566, 119] on button "Delinquency Listings" at bounding box center [573, 131] width 122 height 25
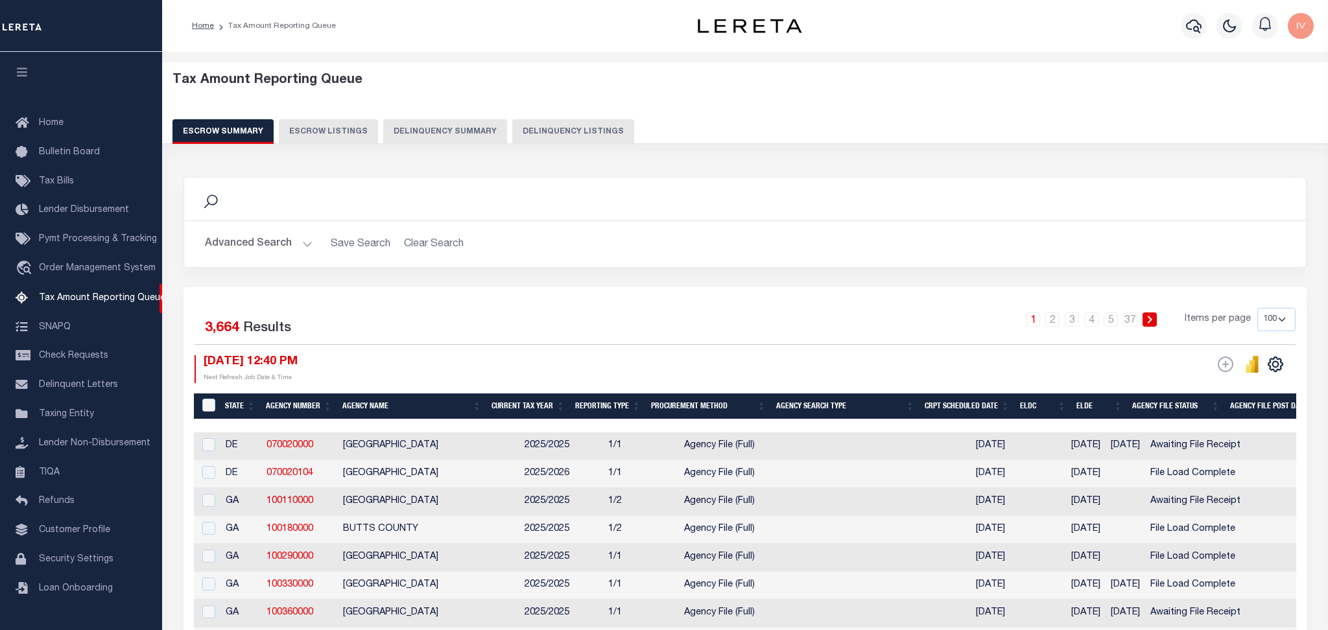
select select "100"
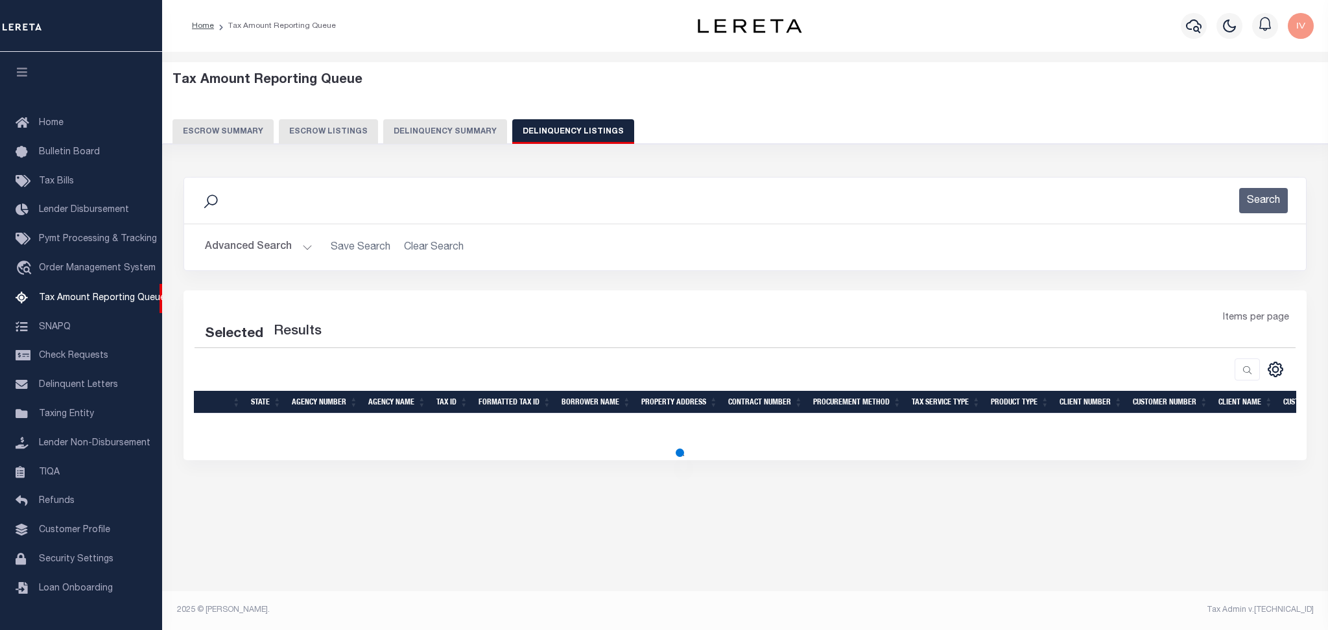
select select "100"
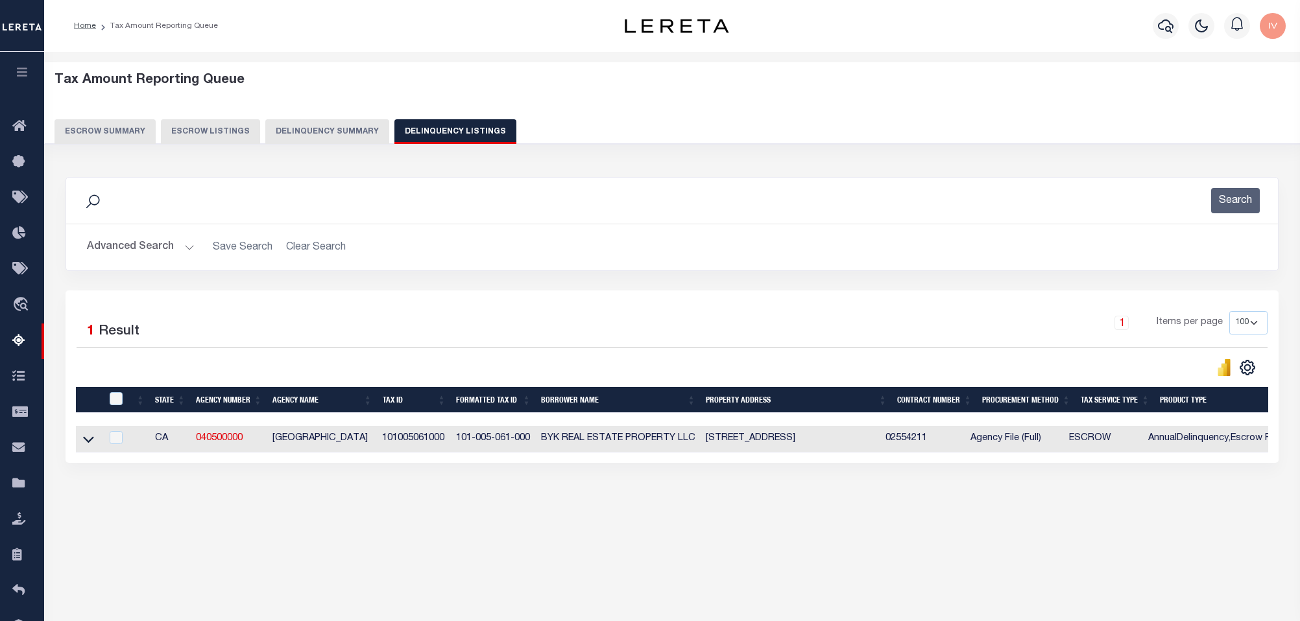
click at [186, 245] on button "Advanced Search" at bounding box center [141, 247] width 108 height 25
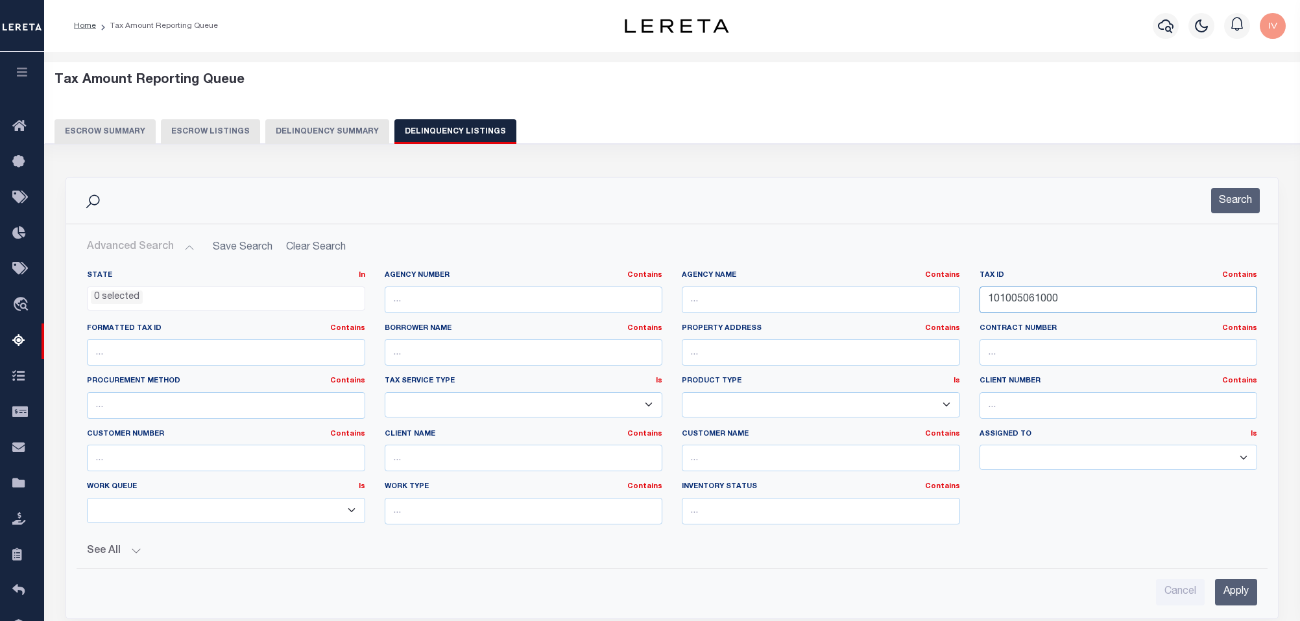
click at [1088, 307] on input "101005061000" at bounding box center [1118, 300] width 278 height 27
paste input "56091016"
type input "156091016000"
click at [1216, 219] on div "Search" at bounding box center [672, 201] width 1212 height 46
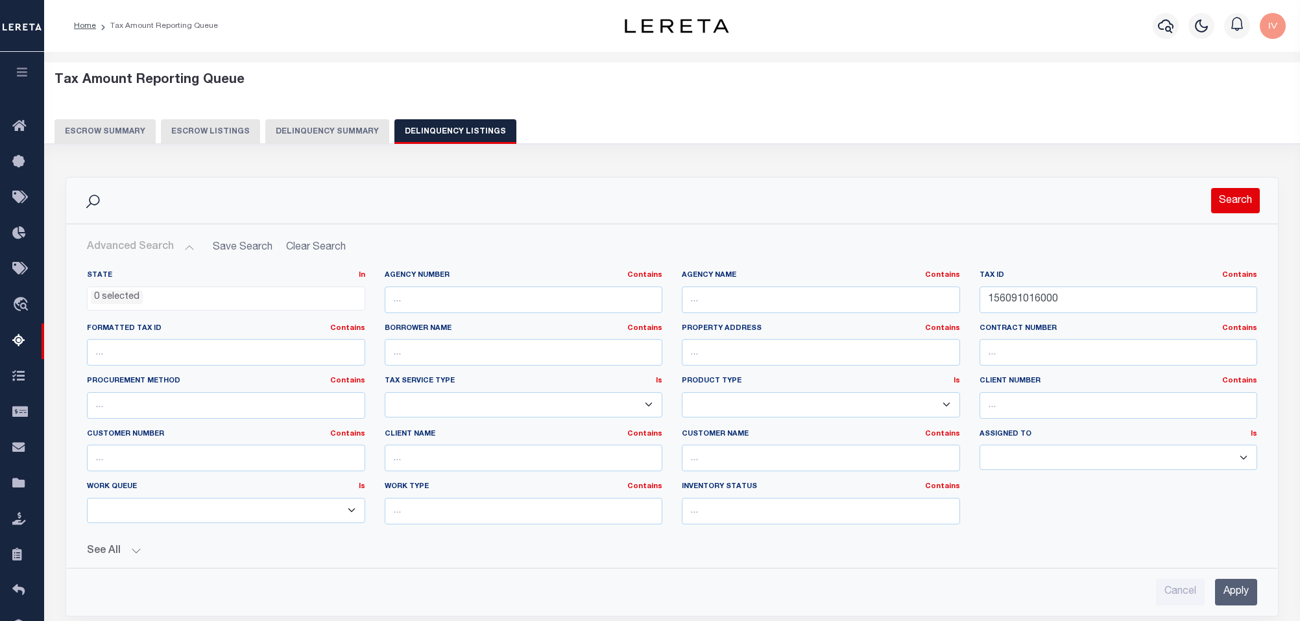
click at [1221, 208] on button "Search" at bounding box center [1235, 200] width 49 height 25
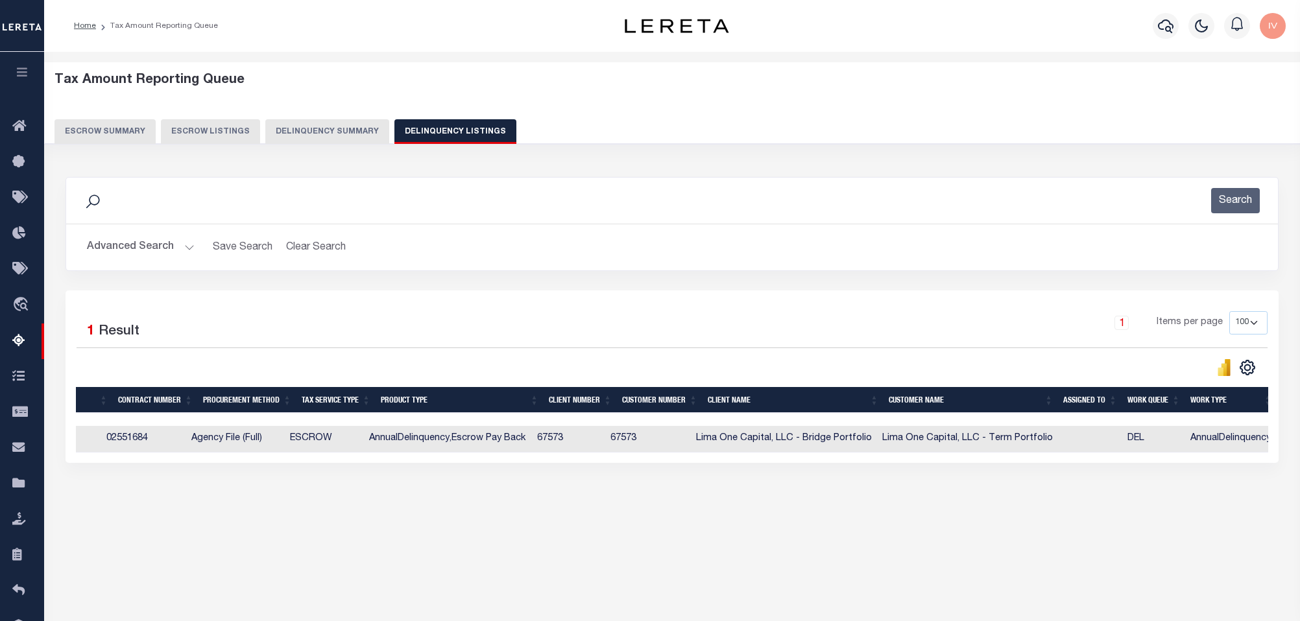
scroll to position [0, 873]
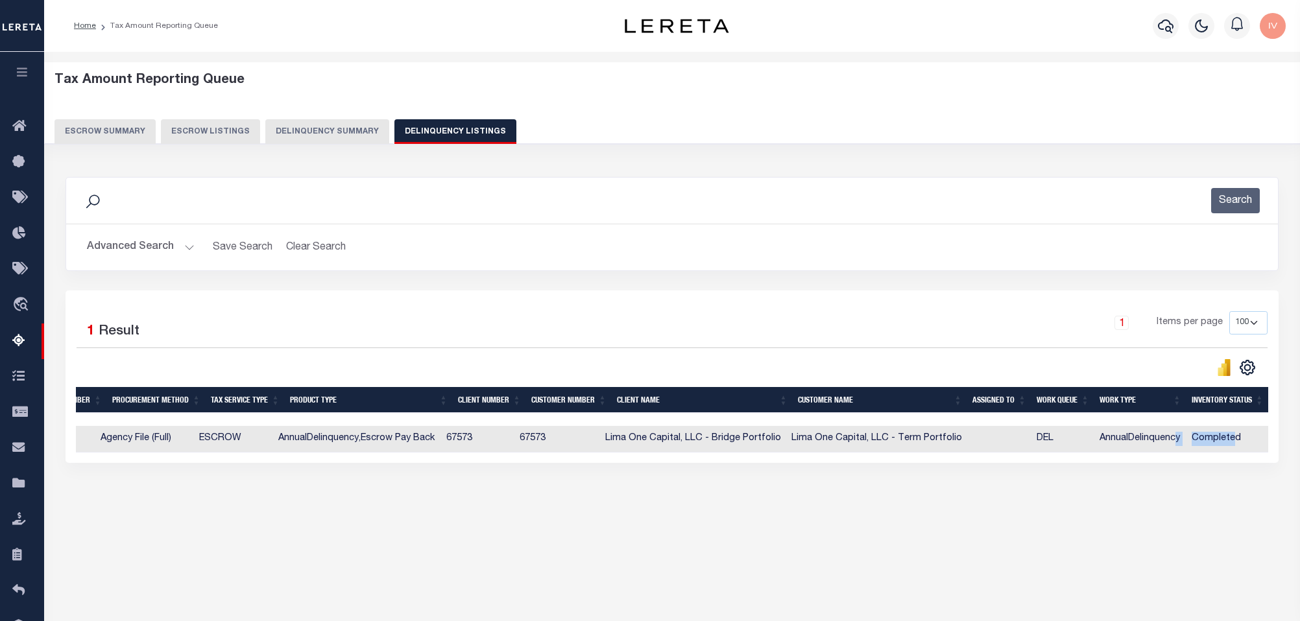
drag, startPoint x: 1235, startPoint y: 441, endPoint x: 1173, endPoint y: 440, distance: 61.6
click at [1173, 440] on tr "CA 040240000 MERCED COUNTY 156091016000 156-091-016-000 ATWATER COTTAGES, L.L.C…" at bounding box center [236, 439] width 2066 height 27
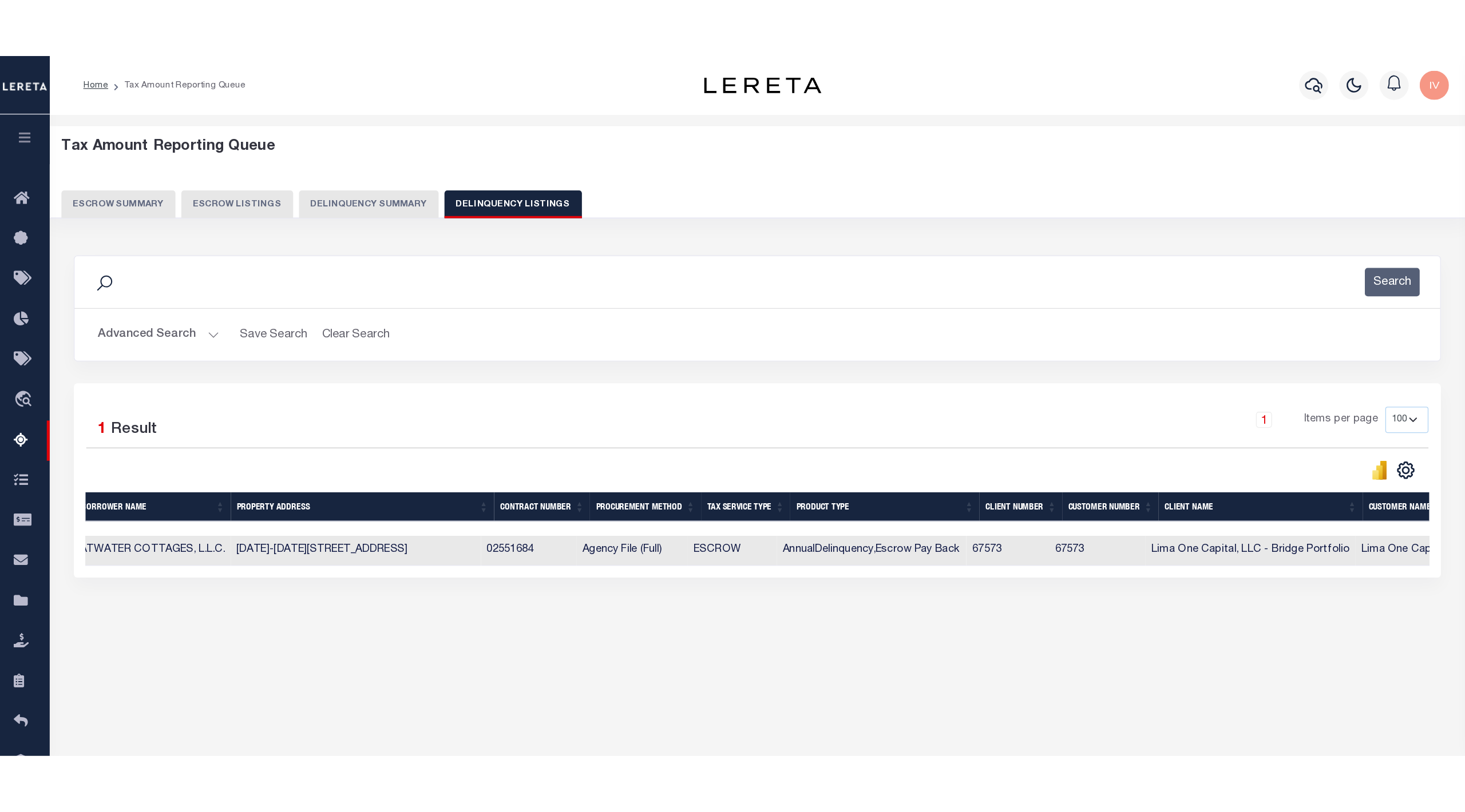
scroll to position [0, 0]
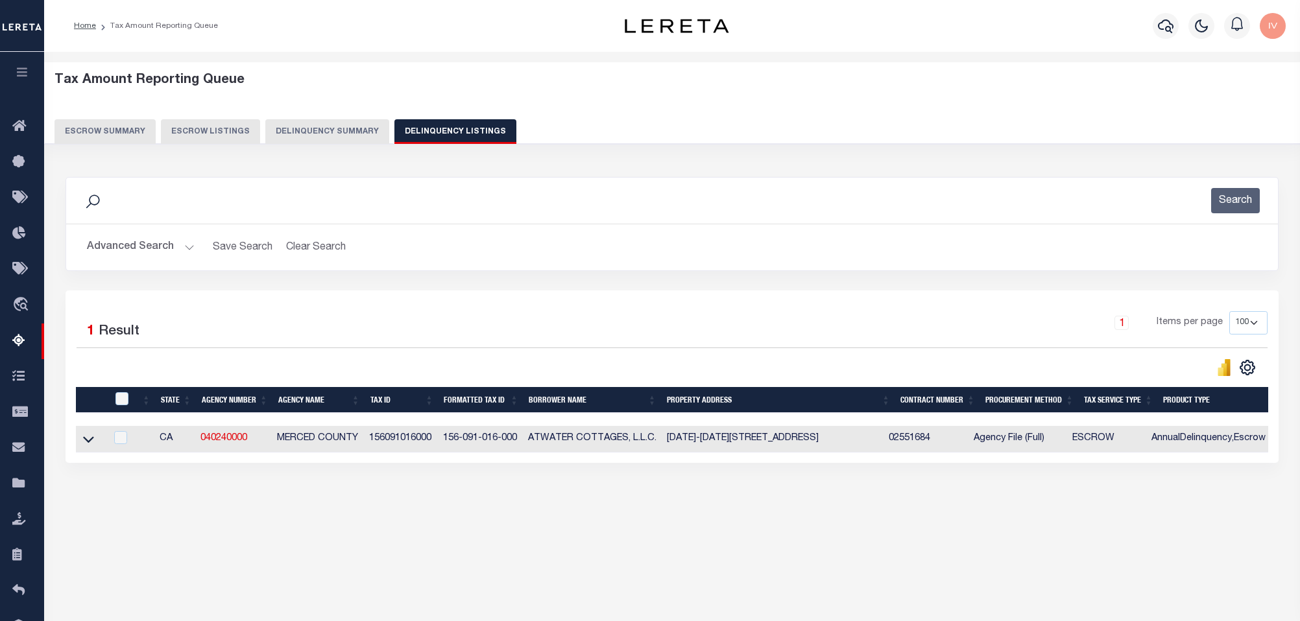
click at [80, 442] on td at bounding box center [91, 439] width 30 height 27
checkbox input "true"
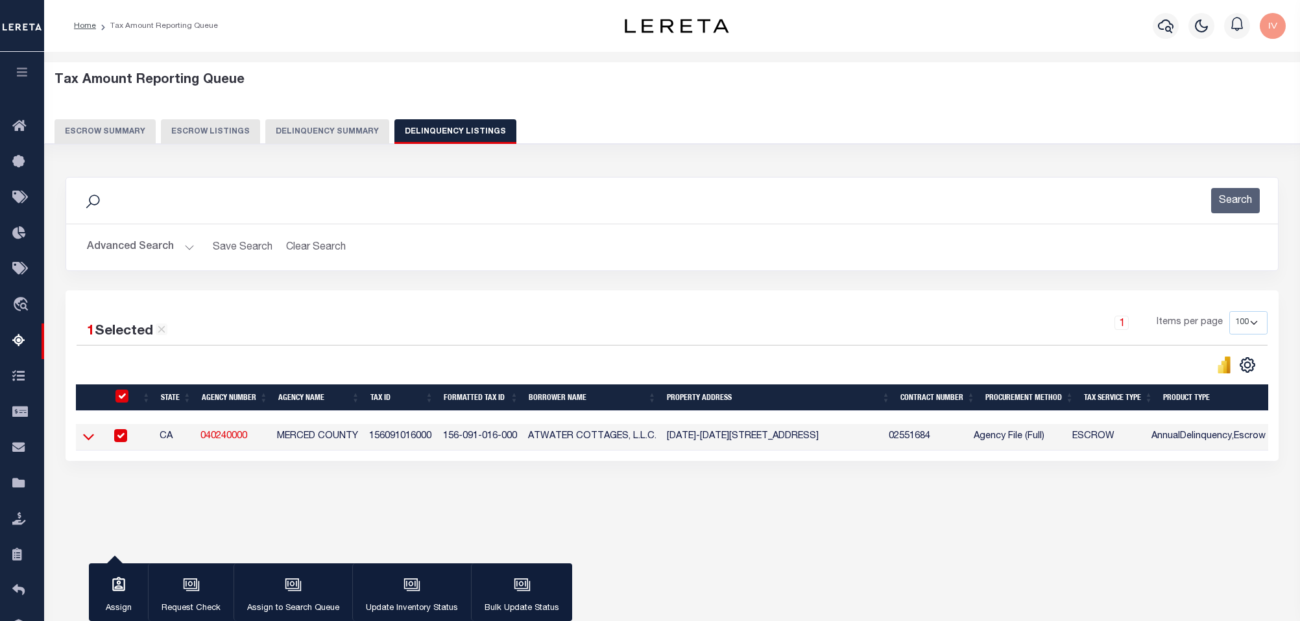
click at [88, 441] on icon at bounding box center [88, 438] width 11 height 6
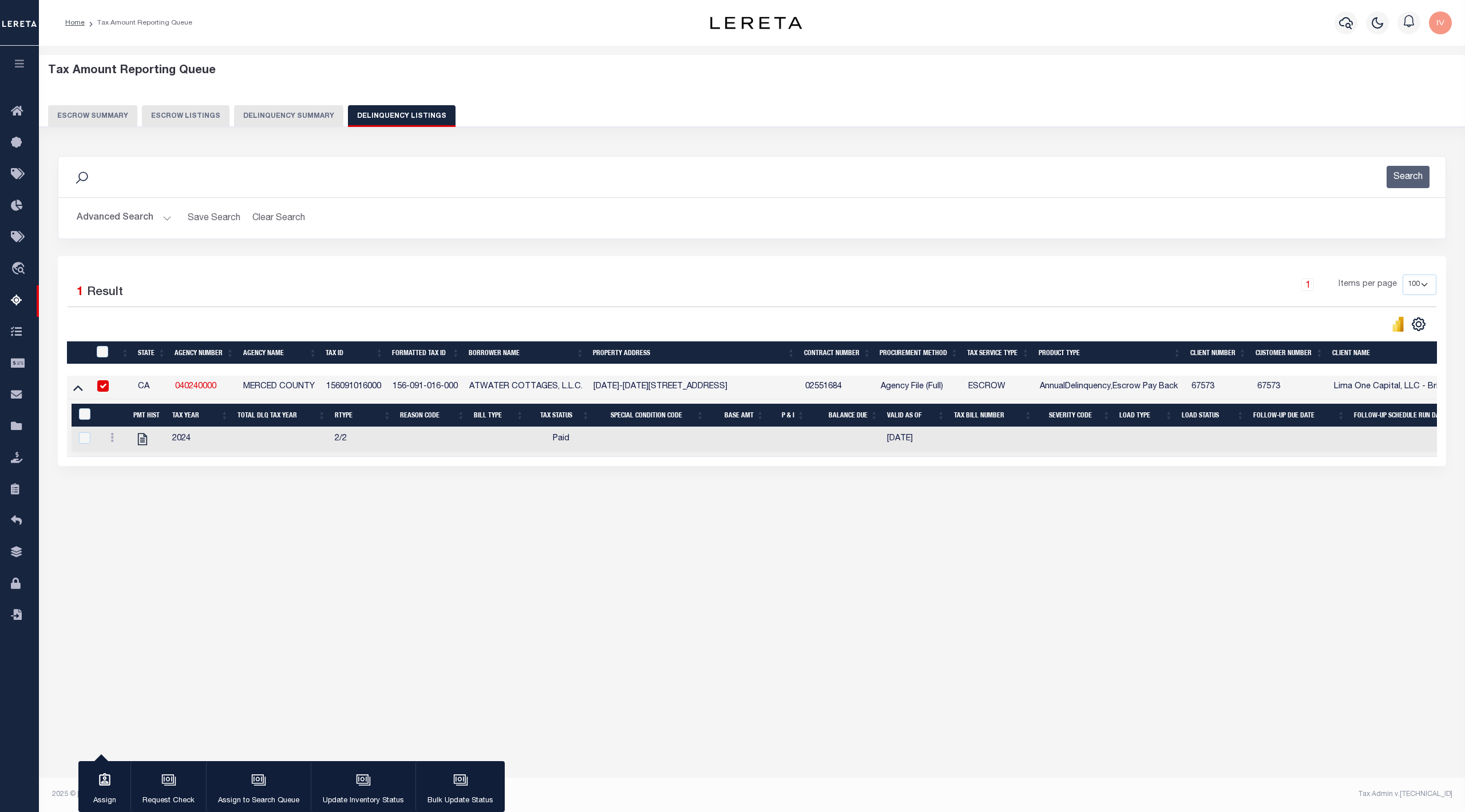
click at [449, 484] on div "Data sync process is currently running, you may face some response delays. Sear…" at bounding box center [751, 322] width 1403 height 355
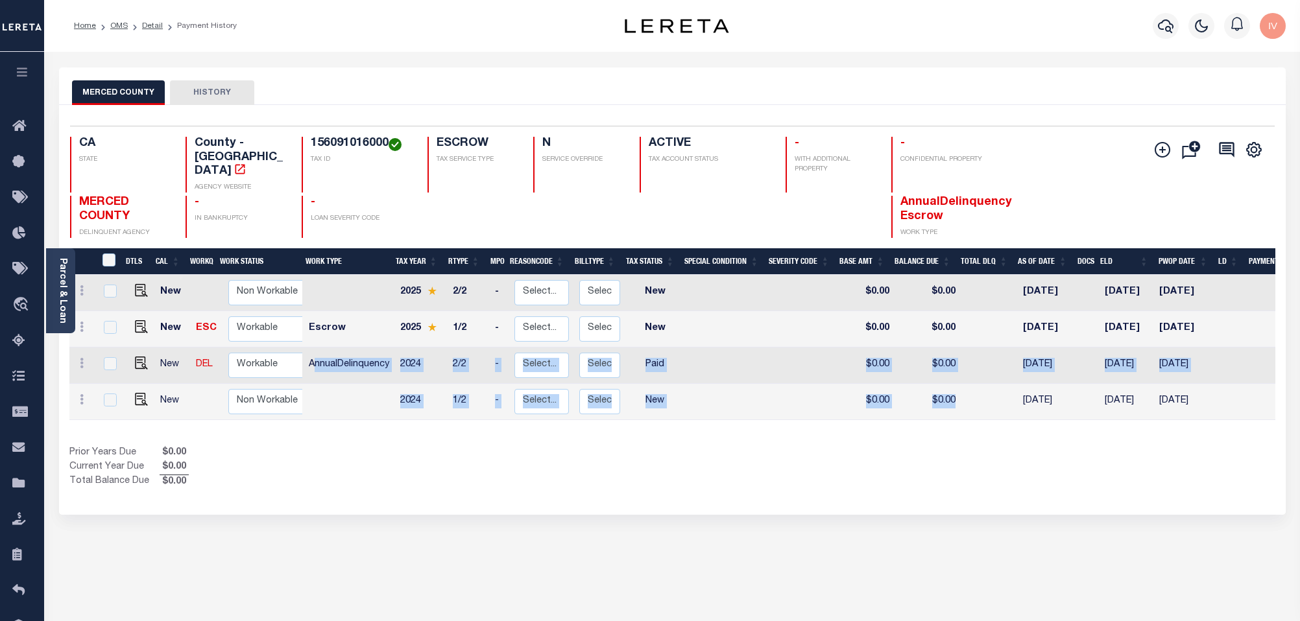
drag, startPoint x: 468, startPoint y: 349, endPoint x: 977, endPoint y: 389, distance: 510.8
click at [977, 389] on tbody "New Non Workable Workable 2025 2/2 - Select... Payment Reversal Taxable Value C…" at bounding box center [725, 347] width 1313 height 145
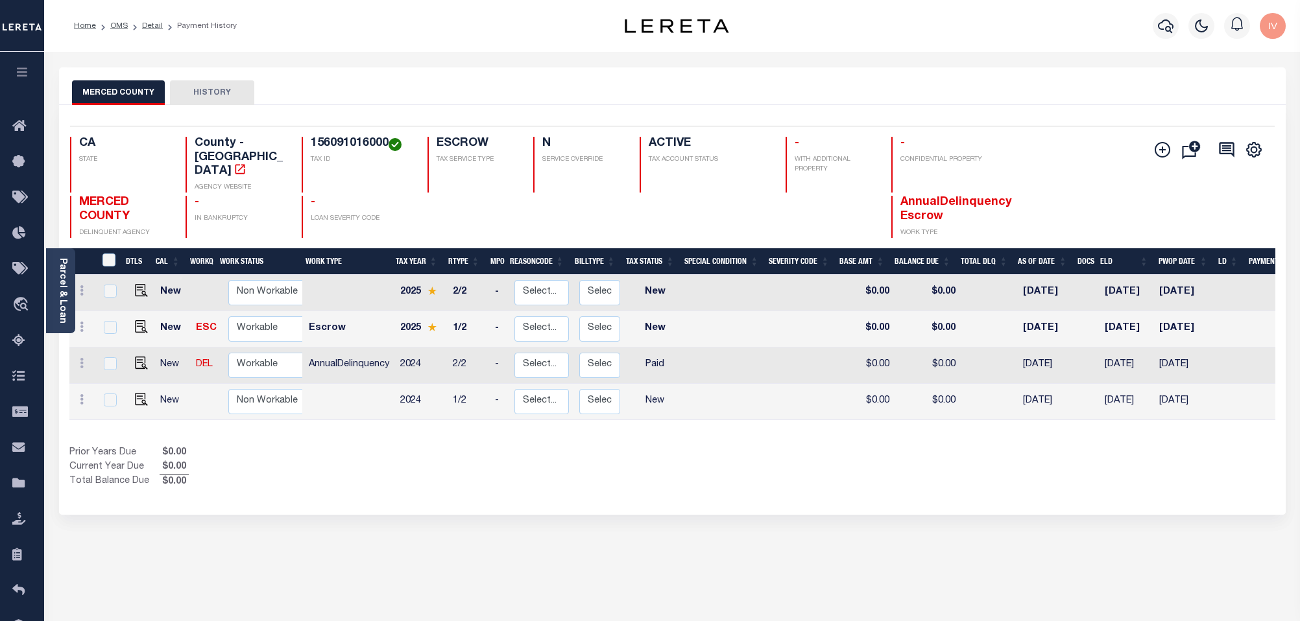
click at [348, 137] on h4 "156091016000" at bounding box center [361, 144] width 101 height 14
copy h4 "156091016000"
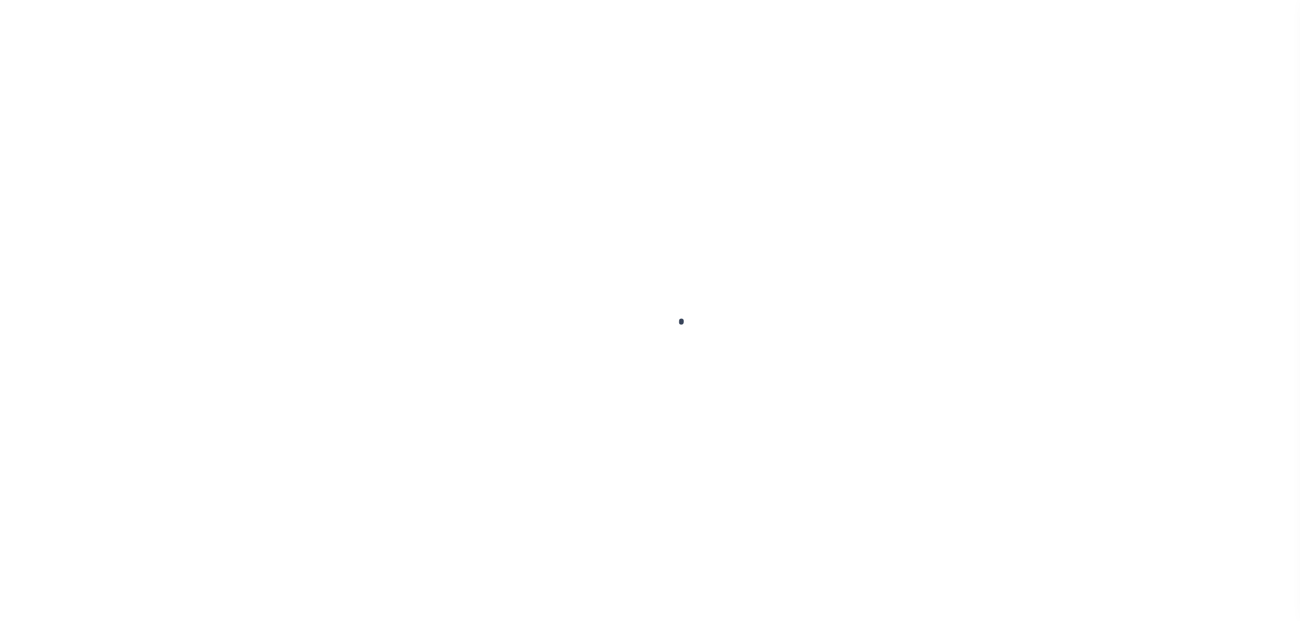
select select "Escrow"
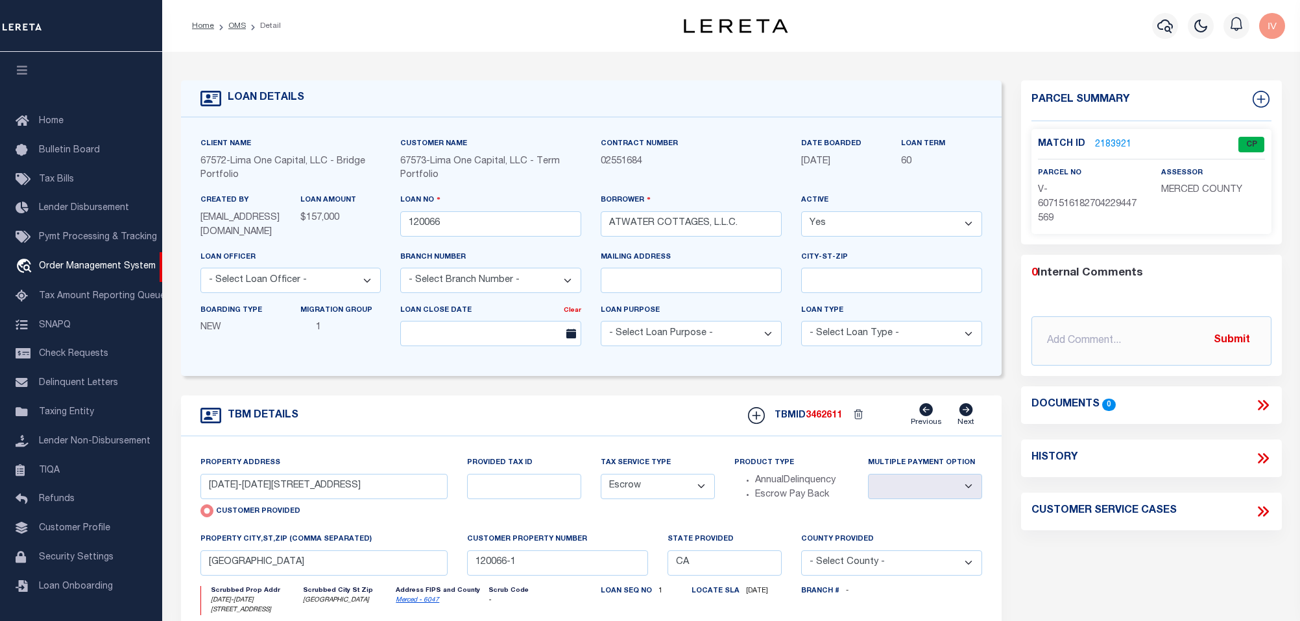
click at [610, 167] on p "02551684" at bounding box center [691, 162] width 181 height 14
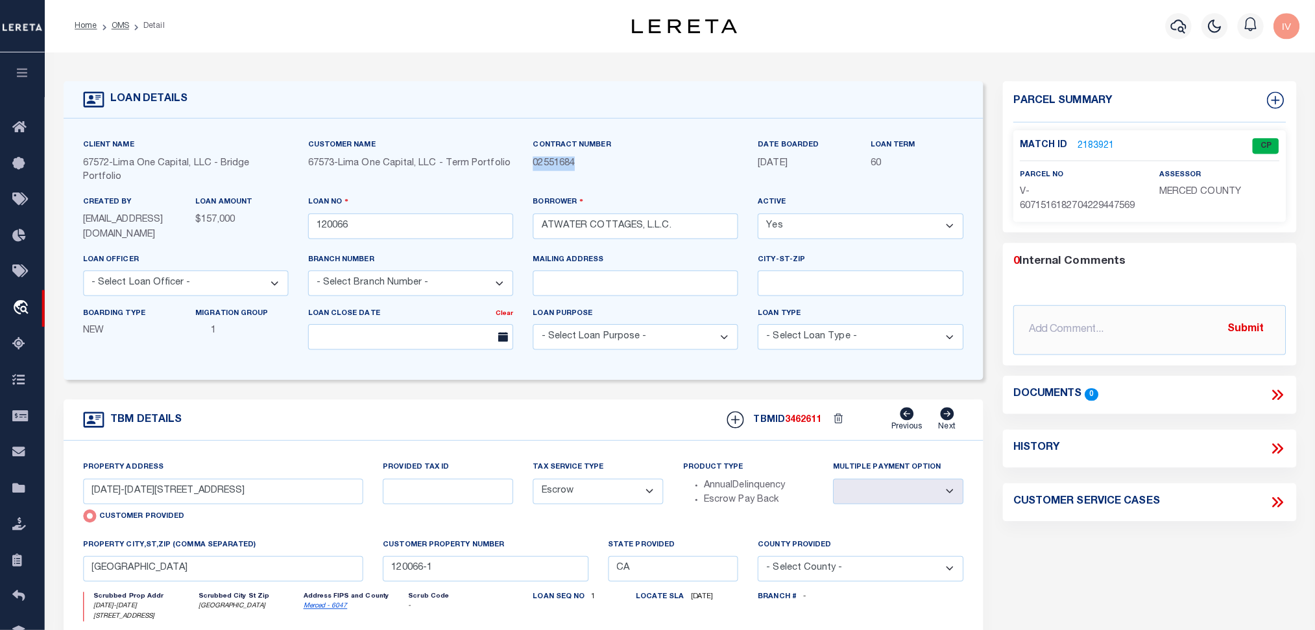
scroll to position [0, 0]
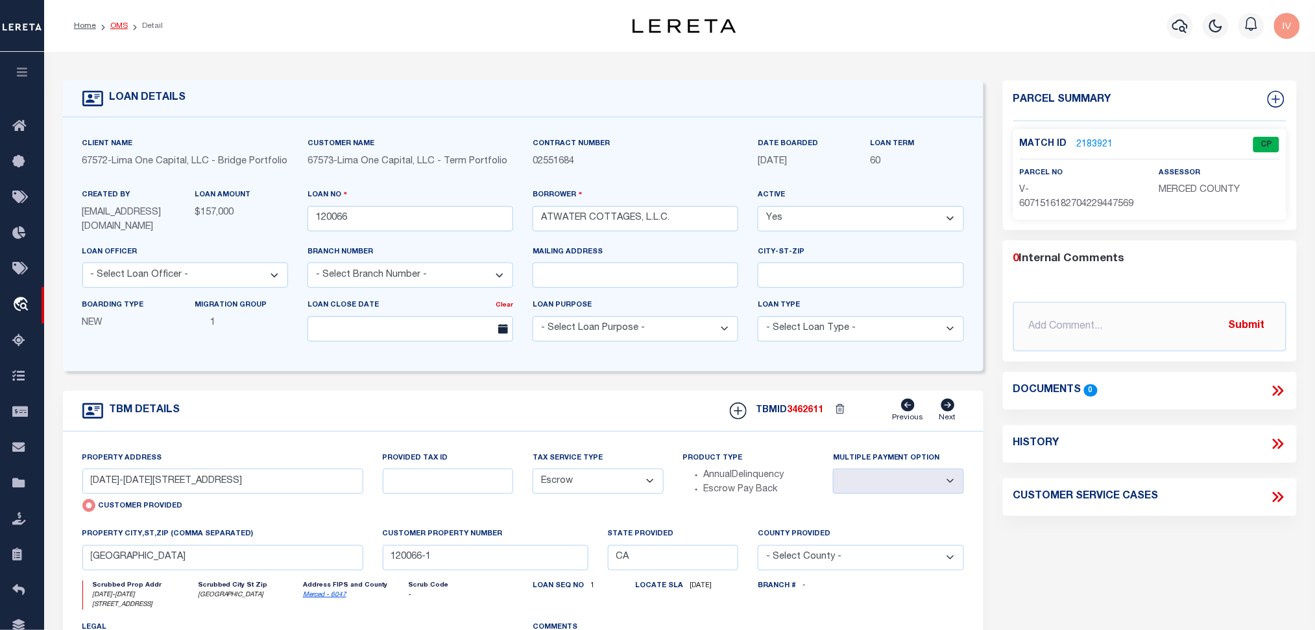
click at [110, 23] on link "OMS" at bounding box center [119, 26] width 18 height 8
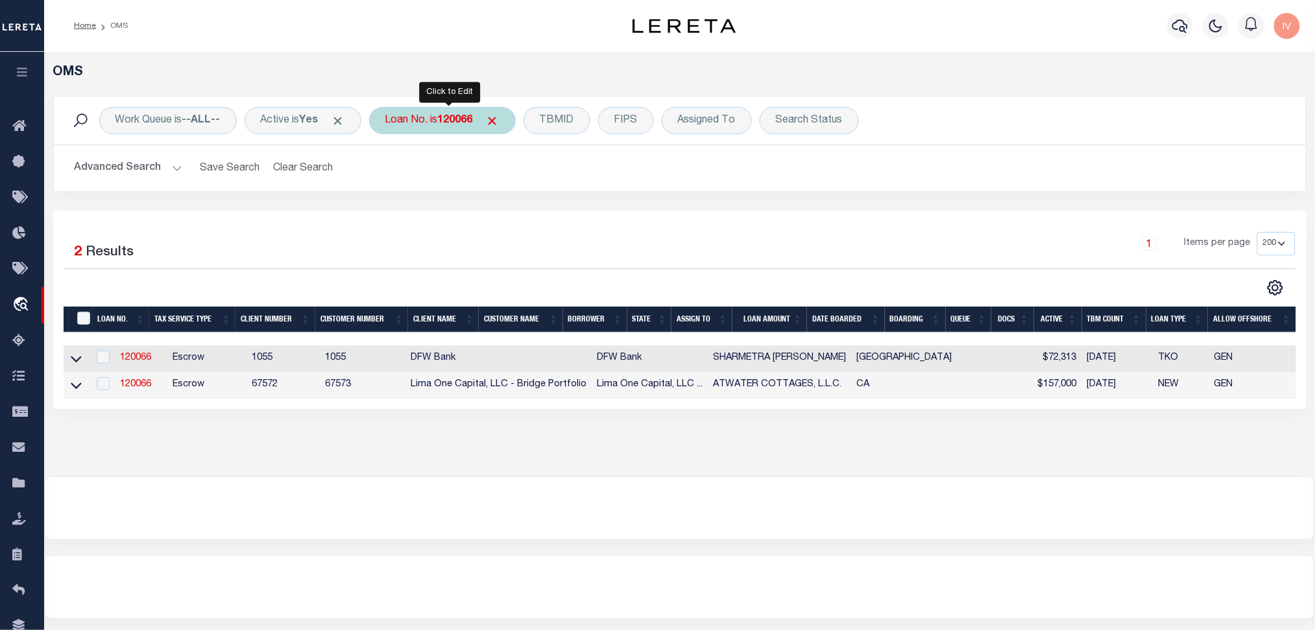
click at [416, 113] on div "Loan No. is 120066" at bounding box center [442, 120] width 147 height 27
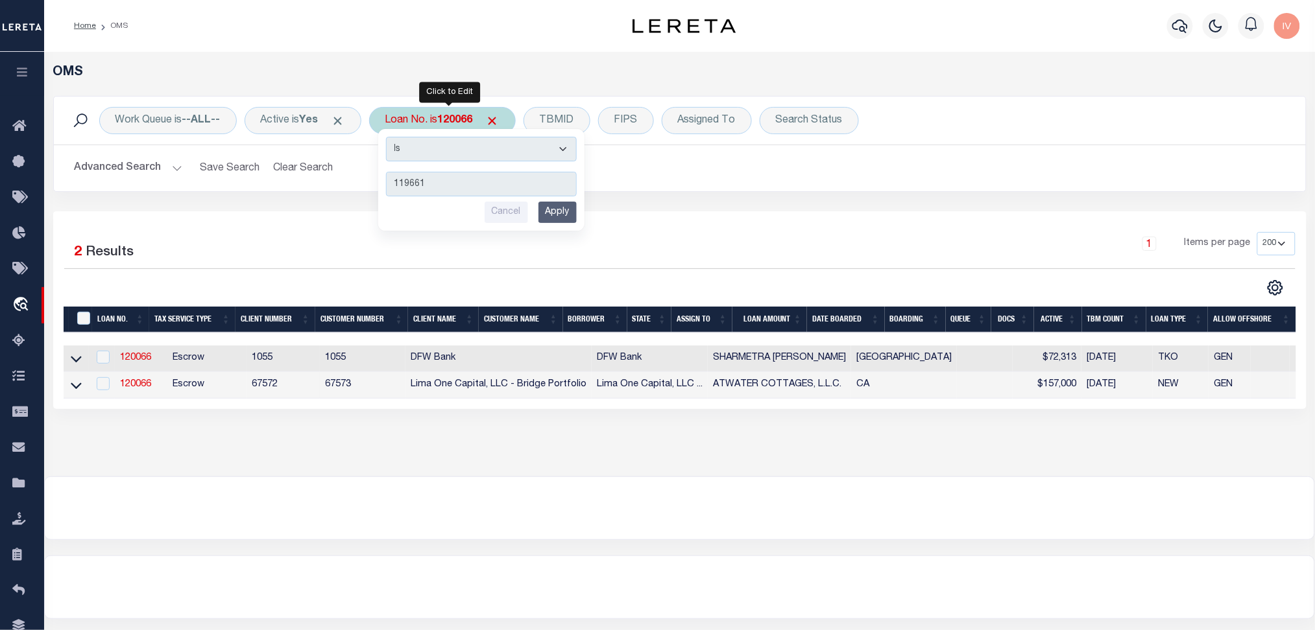
type input "119661"
click at [561, 212] on input "Apply" at bounding box center [557, 212] width 38 height 21
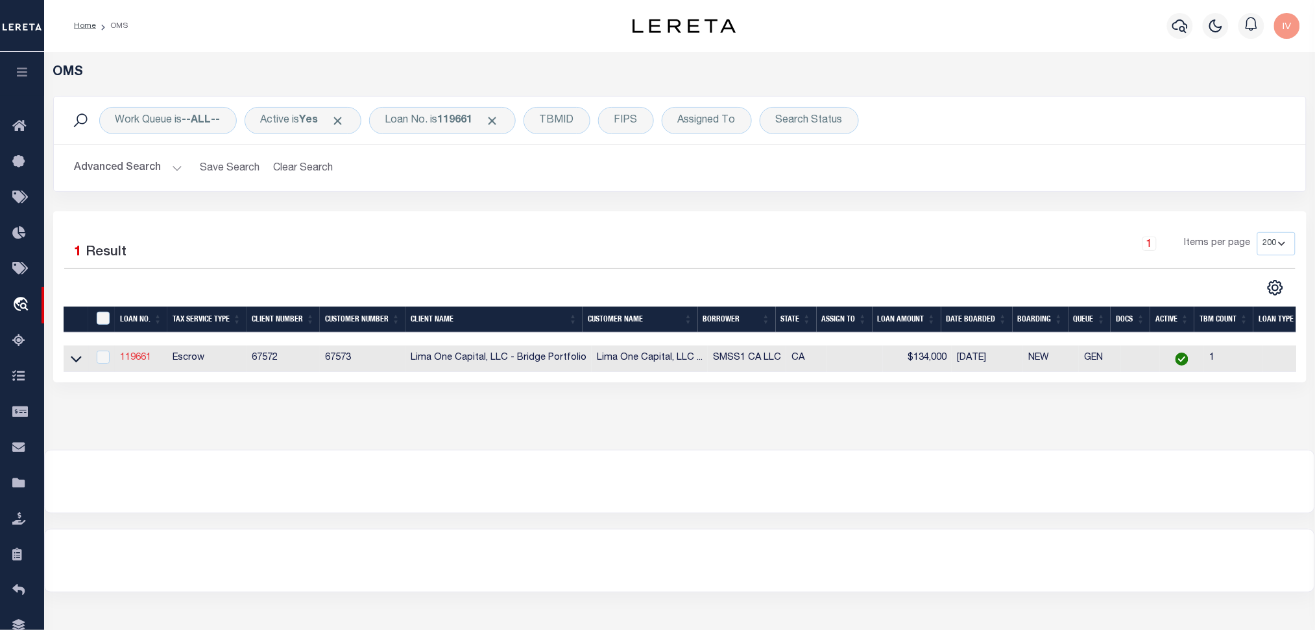
click at [133, 362] on link "119661" at bounding box center [135, 358] width 31 height 9
type input "119661"
type input "SMSS1 CA LLC"
select select
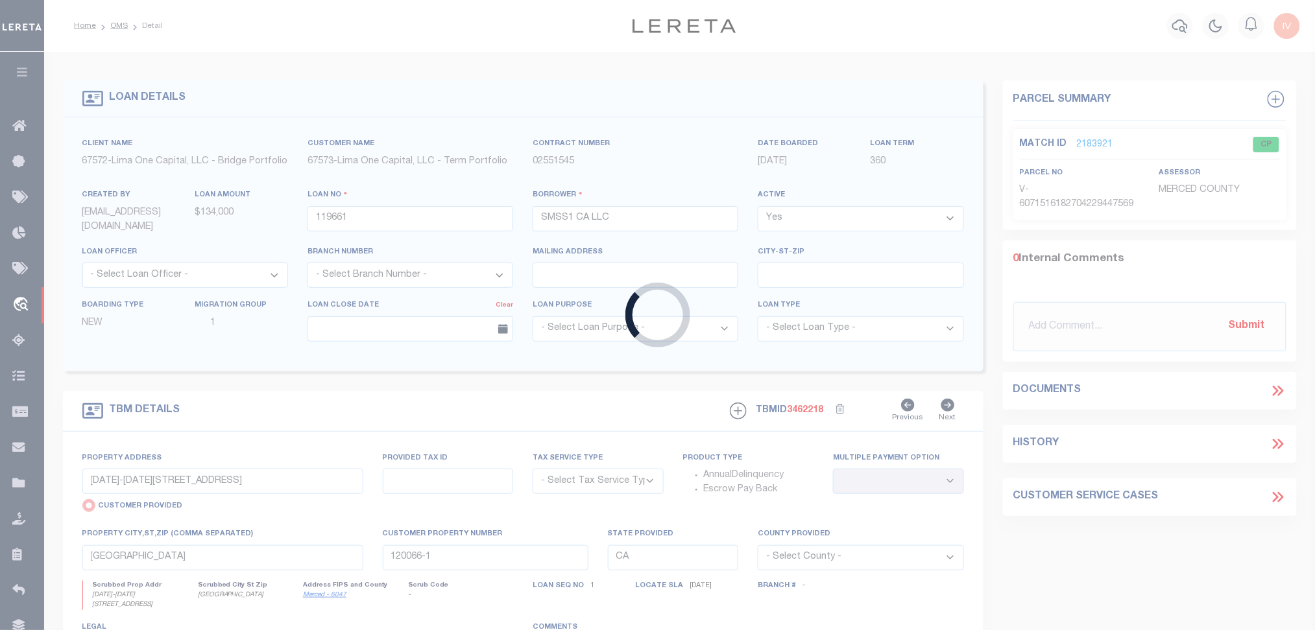
type input "[STREET_ADDRESS]"
select select "Escrow"
select select
type input "MADERA CA 93638"
type input "119661-1"
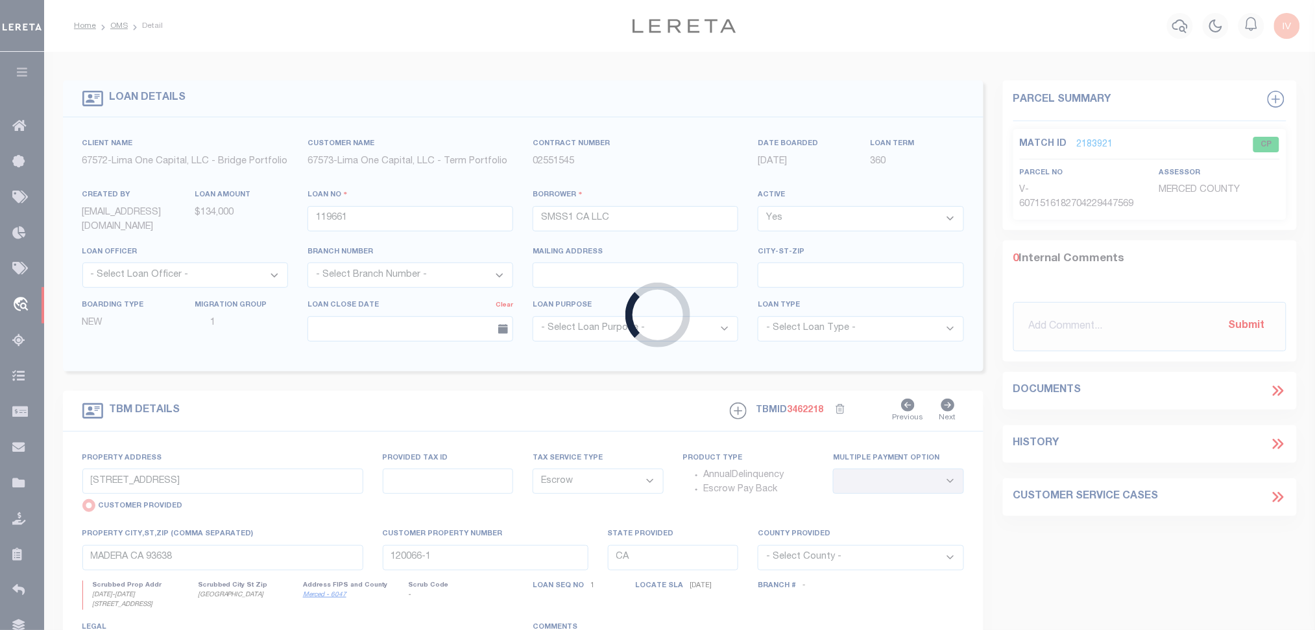
type textarea "COLLECTOR: ENTITY: PARCEL: 11083010"
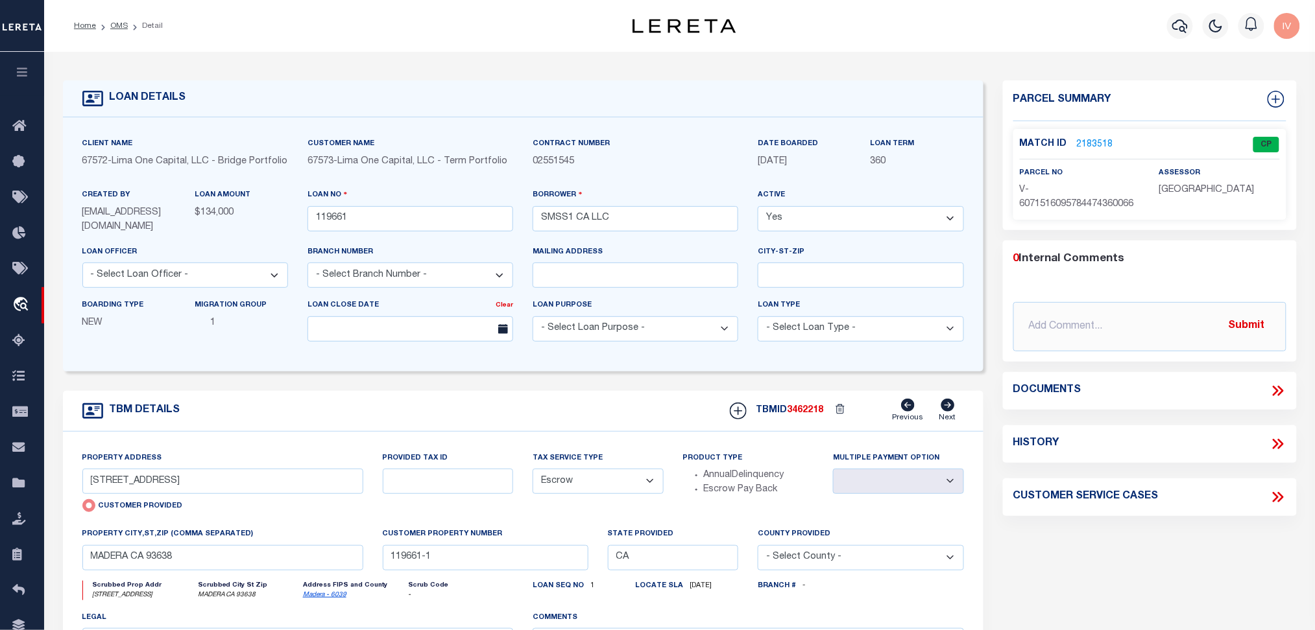
click at [1103, 150] on div "Match ID 2183518 CP" at bounding box center [1150, 148] width 260 height 23
click at [1102, 146] on link "2183518" at bounding box center [1095, 145] width 36 height 14
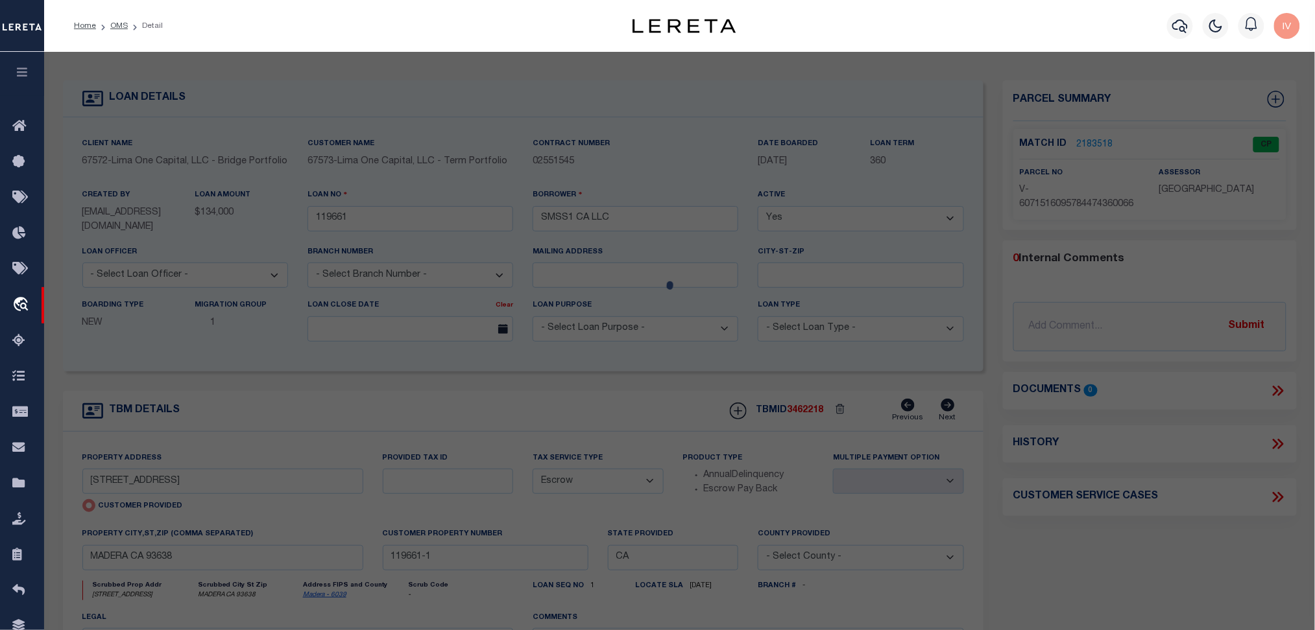
select select "AS"
select select
checkbox input "false"
select select "CP"
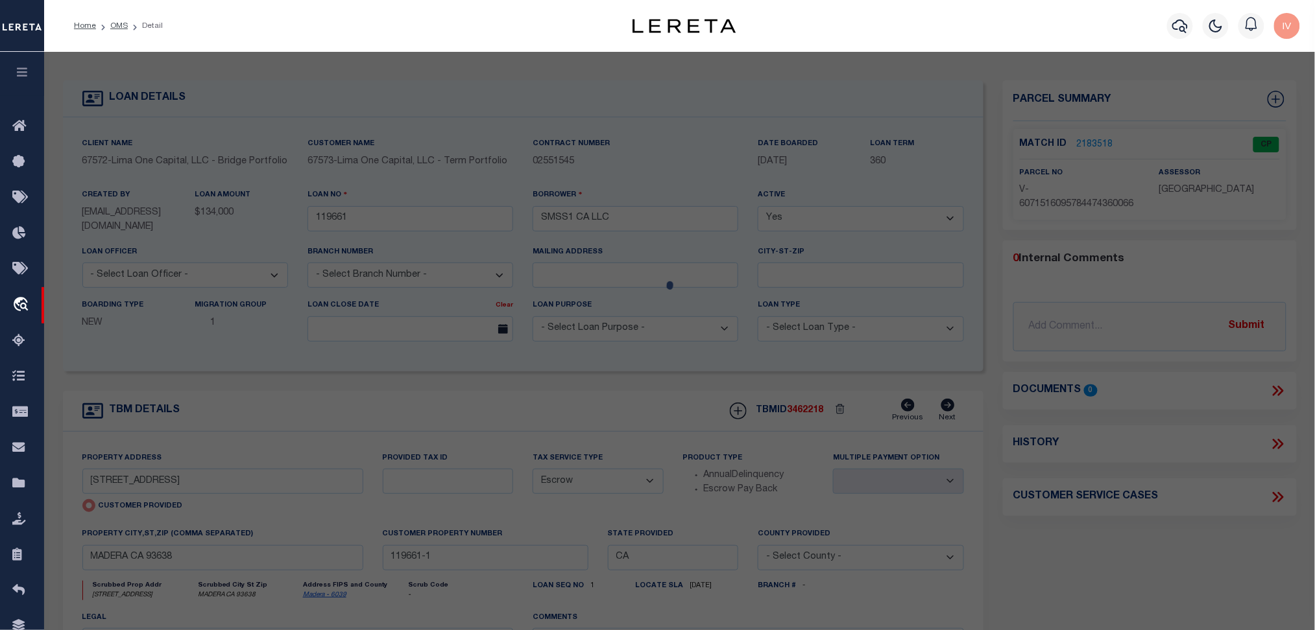
type input "[STREET_ADDRESS]"
type input "MADERA CA 93638"
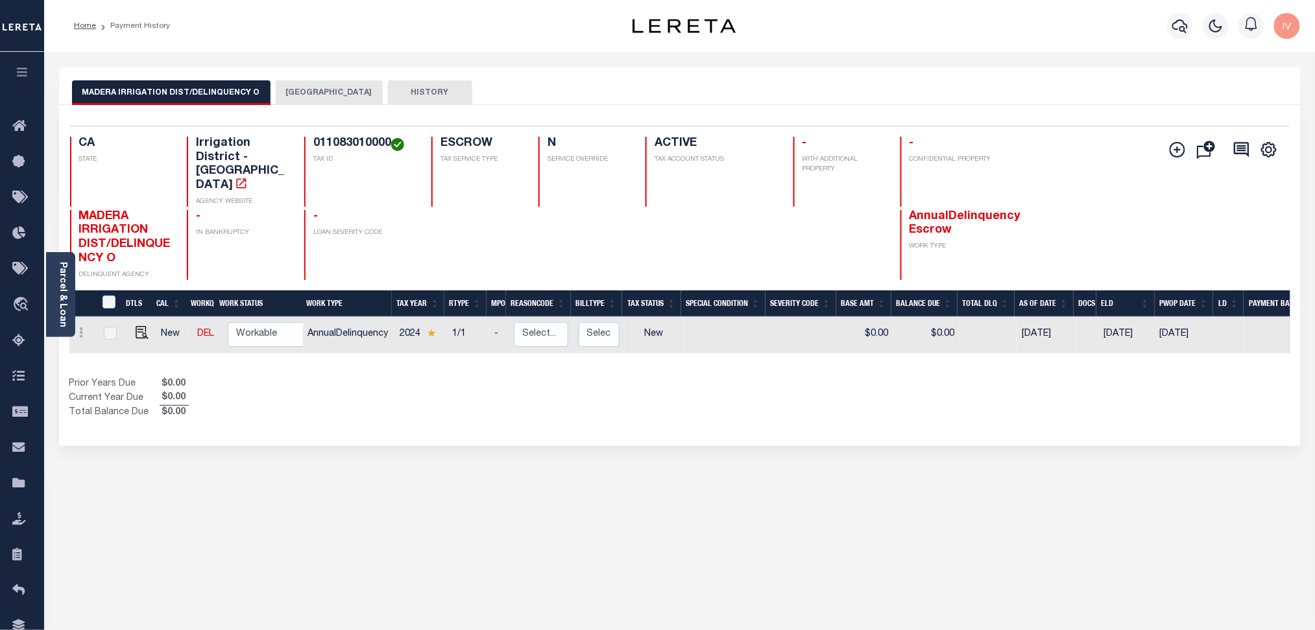
click at [459, 378] on div "Prior Years Due $0.00 Current Year Due $0.00 Total Balance Due $0.00" at bounding box center [374, 399] width 610 height 43
click at [312, 106] on div "Selected 1 Result 1 Items per page 25 50 100 CA STATE TAX ID N -" at bounding box center [680, 275] width 1242 height 341
click at [330, 92] on button "[GEOGRAPHIC_DATA]" at bounding box center [329, 92] width 107 height 25
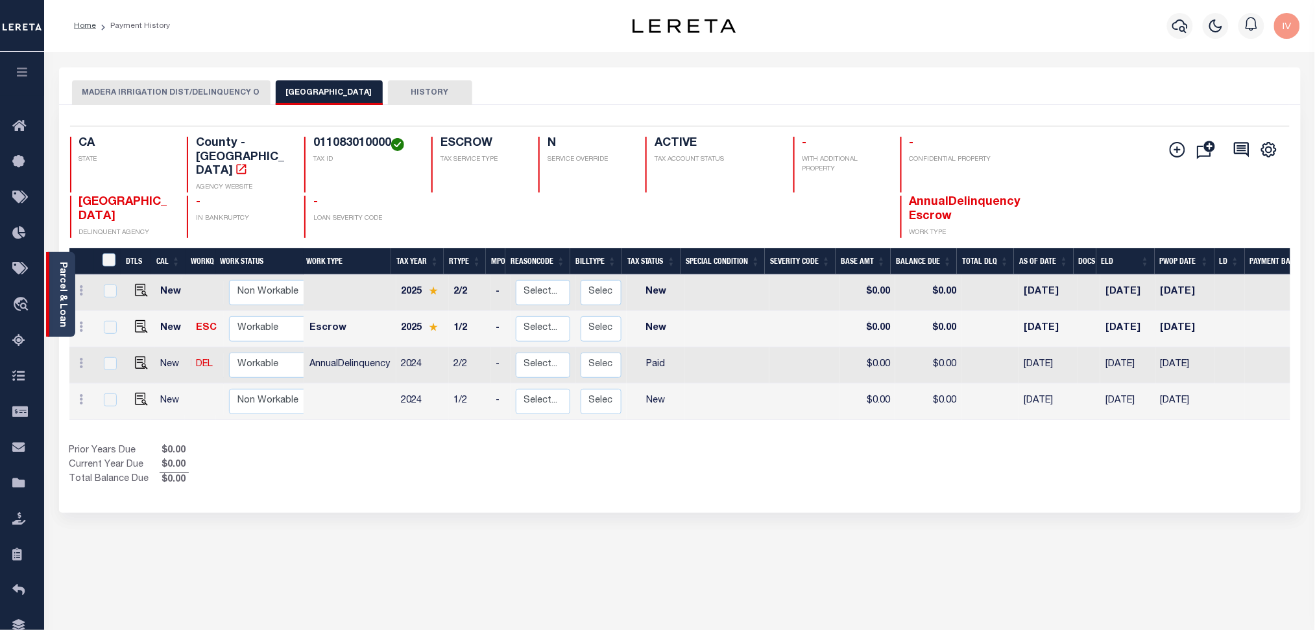
click at [59, 284] on link "Parcel & Loan" at bounding box center [62, 295] width 9 height 66
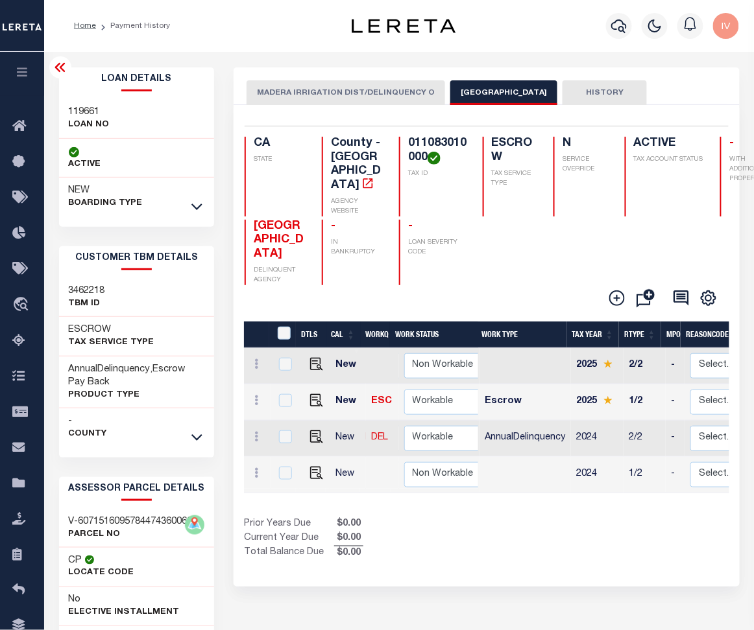
click at [368, 95] on button "MADERA IRRIGATION DIST/DELINQUENCY O" at bounding box center [345, 92] width 198 height 25
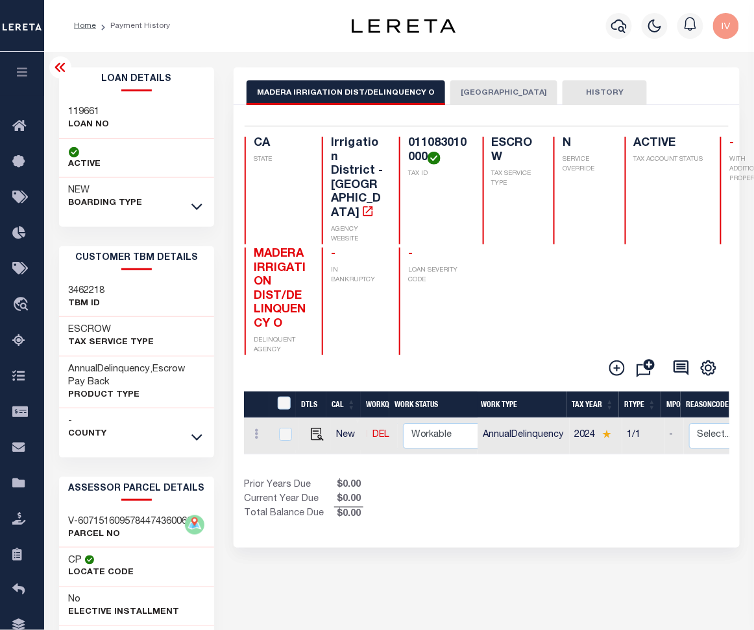
click at [472, 85] on button "[GEOGRAPHIC_DATA]" at bounding box center [503, 92] width 107 height 25
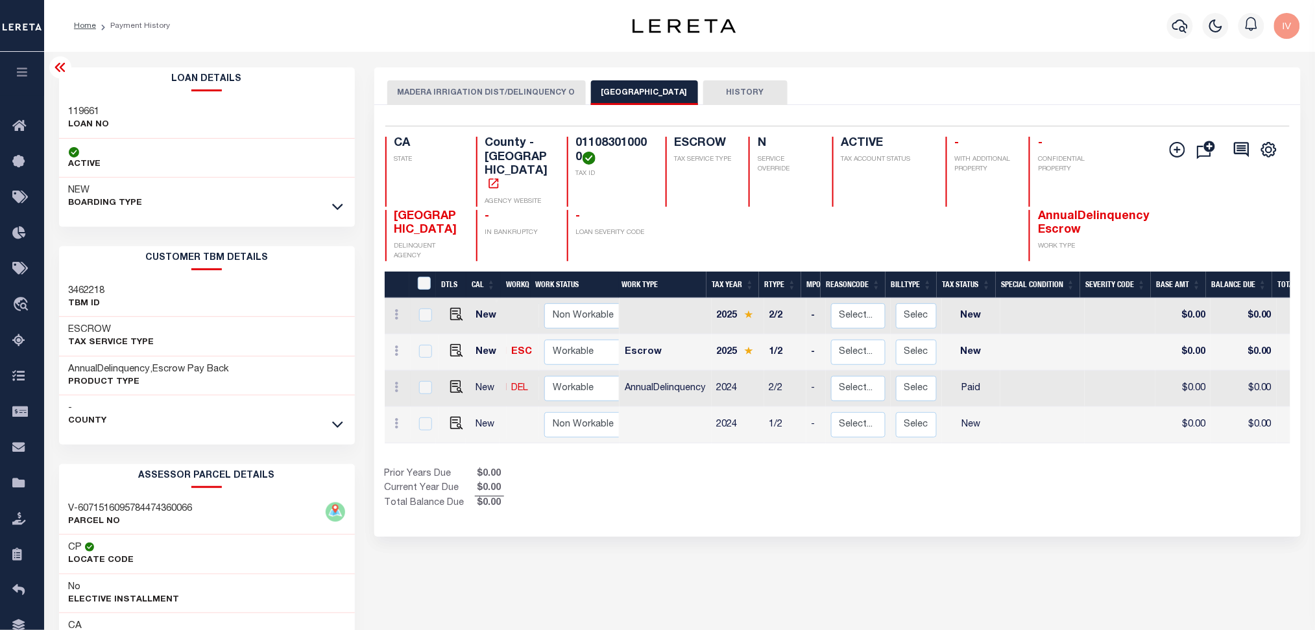
click at [855, 503] on div "Selected 4 Results 1 Items per page 25 50 100 CA STATE TAX ID N" at bounding box center [837, 321] width 926 height 432
click at [63, 67] on icon at bounding box center [61, 68] width 16 height 16
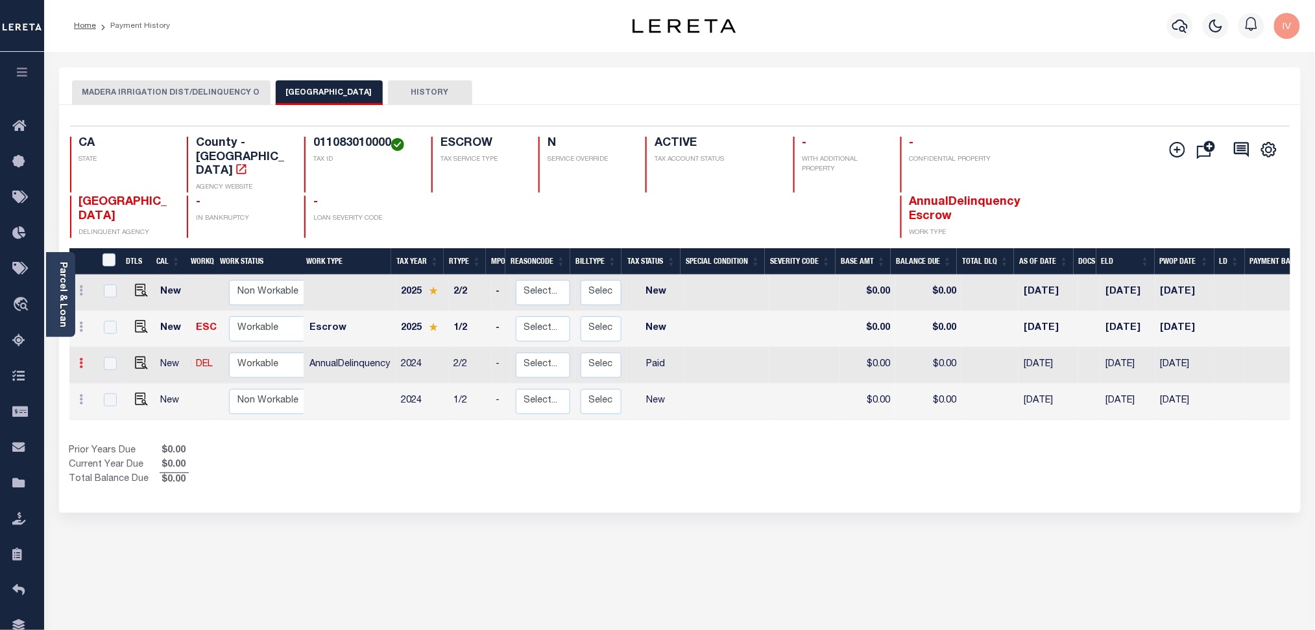
click at [77, 360] on link at bounding box center [82, 365] width 14 height 10
click at [113, 330] on img at bounding box center [112, 337] width 13 height 14
select select "PYD"
type input "$0.00"
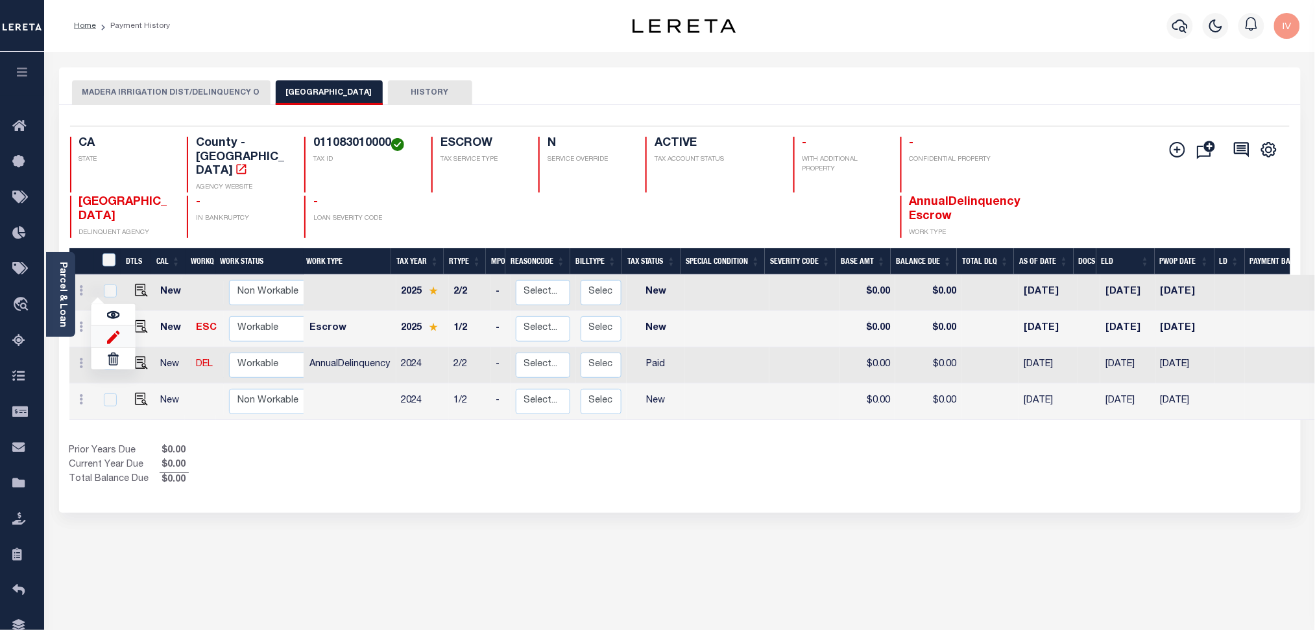
type input "[DATE]"
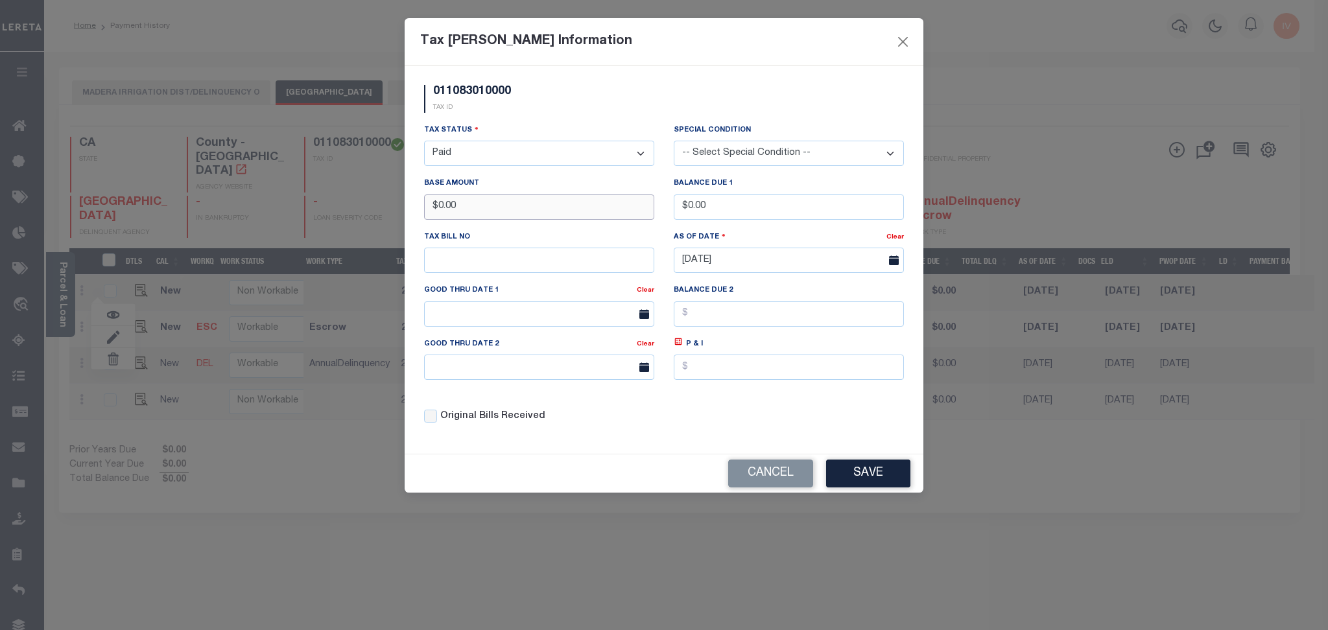
click at [499, 207] on input "$0.00" at bounding box center [539, 207] width 230 height 25
type input "$741.00"
click at [492, 161] on select "- Select Status - Open Due/Unpaid Paid Incomplete No Tax Due Internal Refund Pr…" at bounding box center [539, 153] width 230 height 25
select select "DUE"
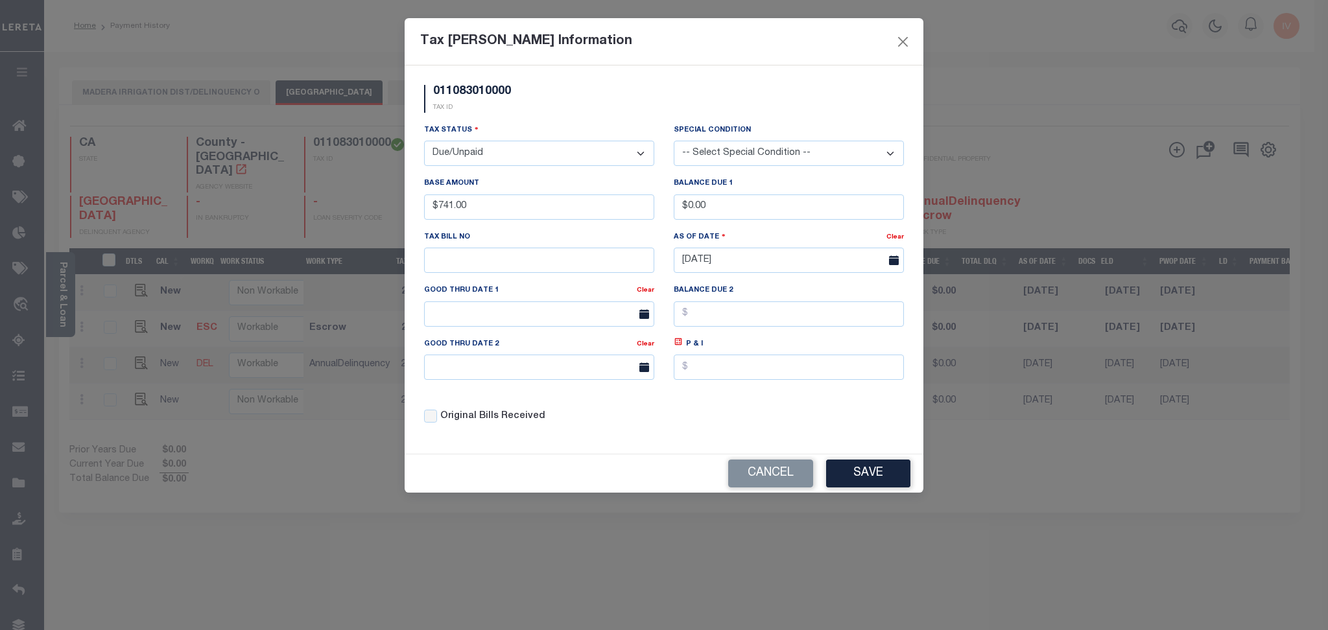
click at [424, 141] on select "- Select Status - Open Due/Unpaid Paid Incomplete No Tax Due Internal Refund Pr…" at bounding box center [539, 153] width 230 height 25
click at [756, 206] on input "$0.00" at bounding box center [789, 207] width 230 height 25
type input "$741.00"
click at [863, 463] on form "Tax [PERSON_NAME] Information 011083010000 TAX ID Installment: TaxID: 011083010…" at bounding box center [664, 255] width 519 height 475
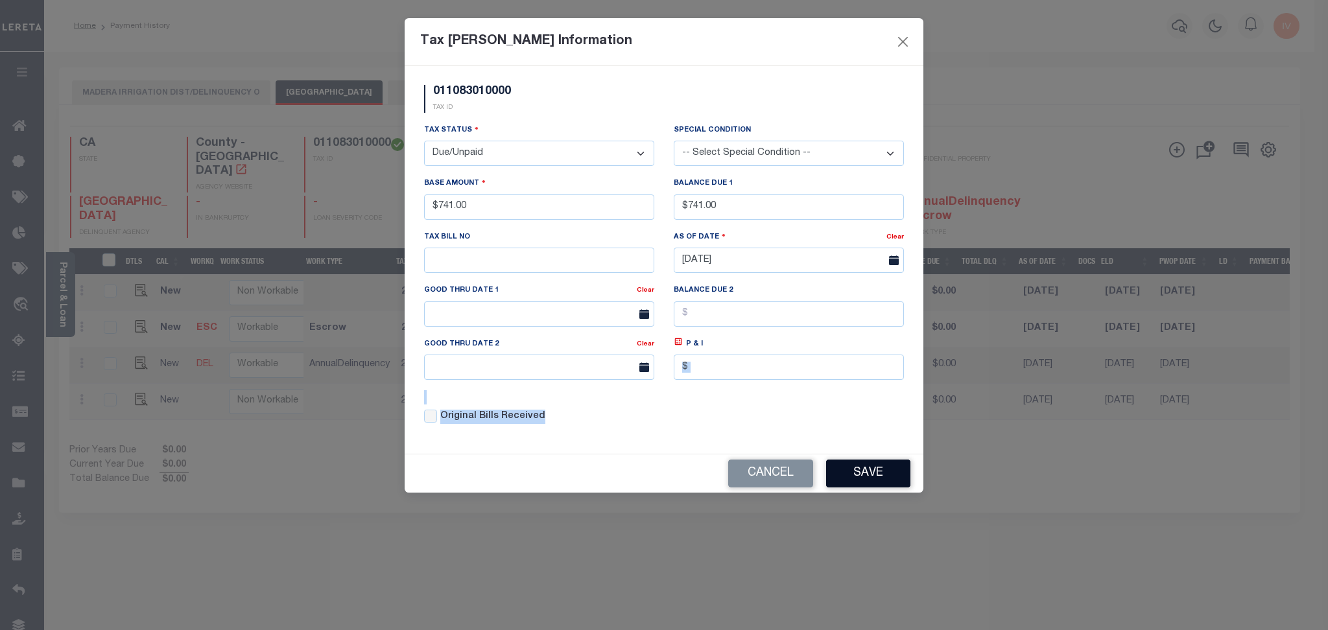
click at [863, 468] on button "Save" at bounding box center [868, 474] width 84 height 28
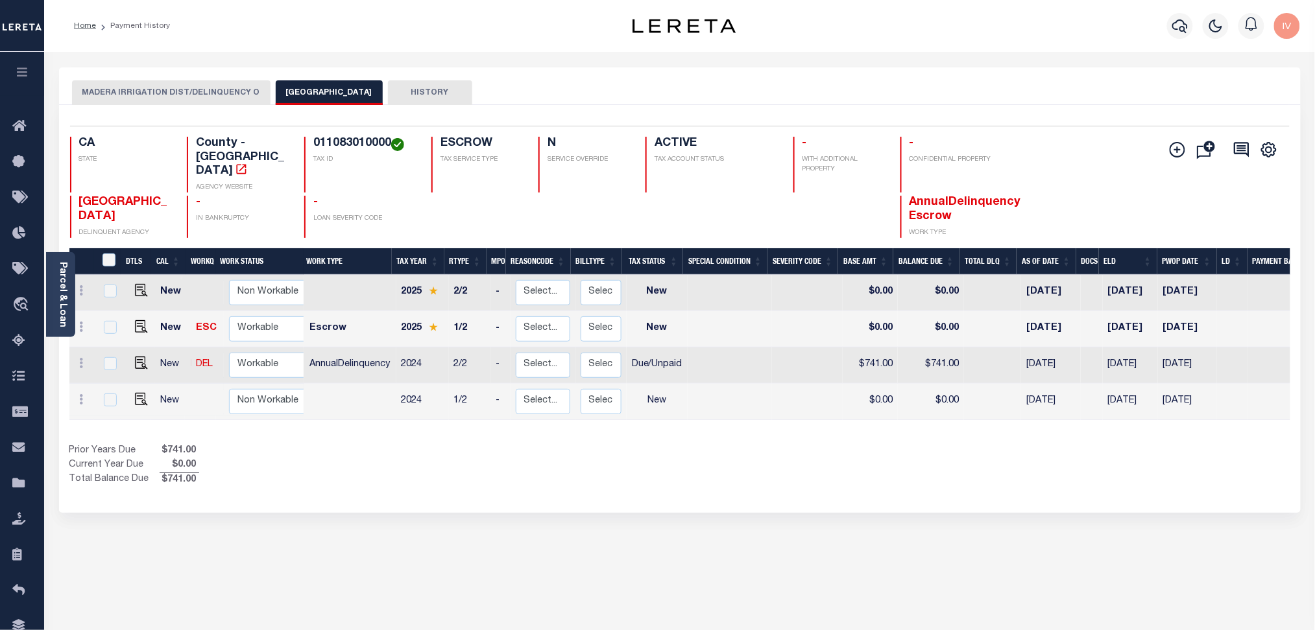
click at [71, 384] on td at bounding box center [82, 402] width 27 height 36
checkbox input "true"
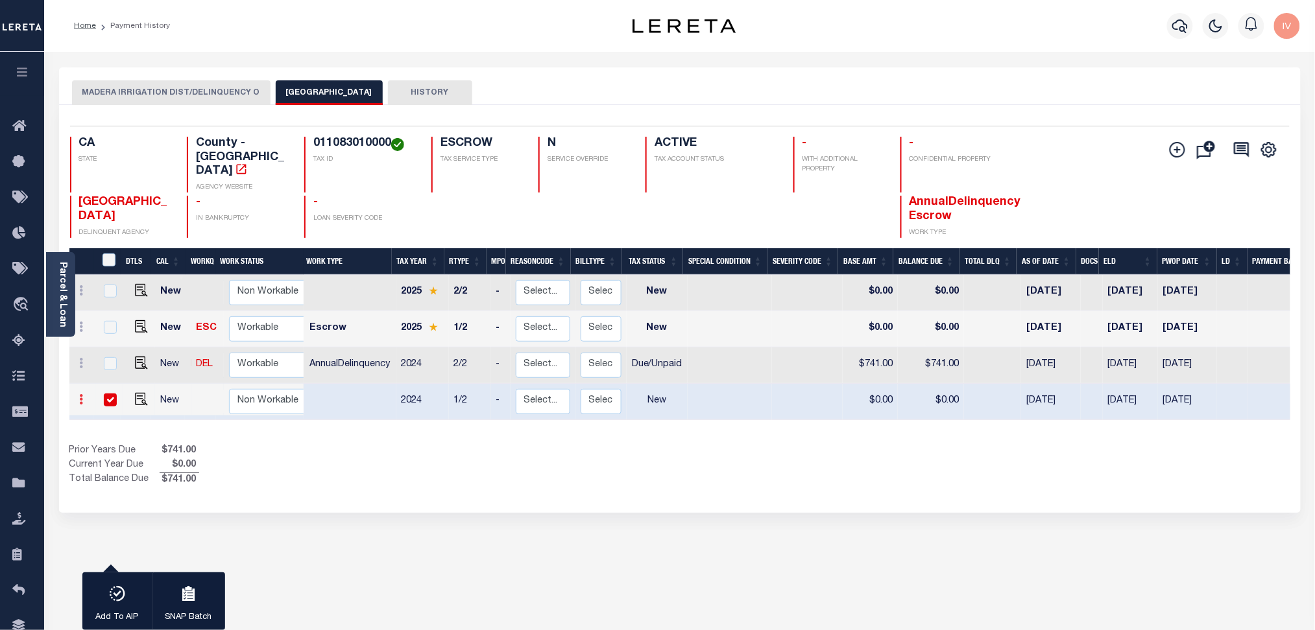
click at [77, 396] on link at bounding box center [82, 401] width 14 height 10
click at [112, 367] on img at bounding box center [112, 374] width 13 height 14
select select "NW2"
type input "$0.00"
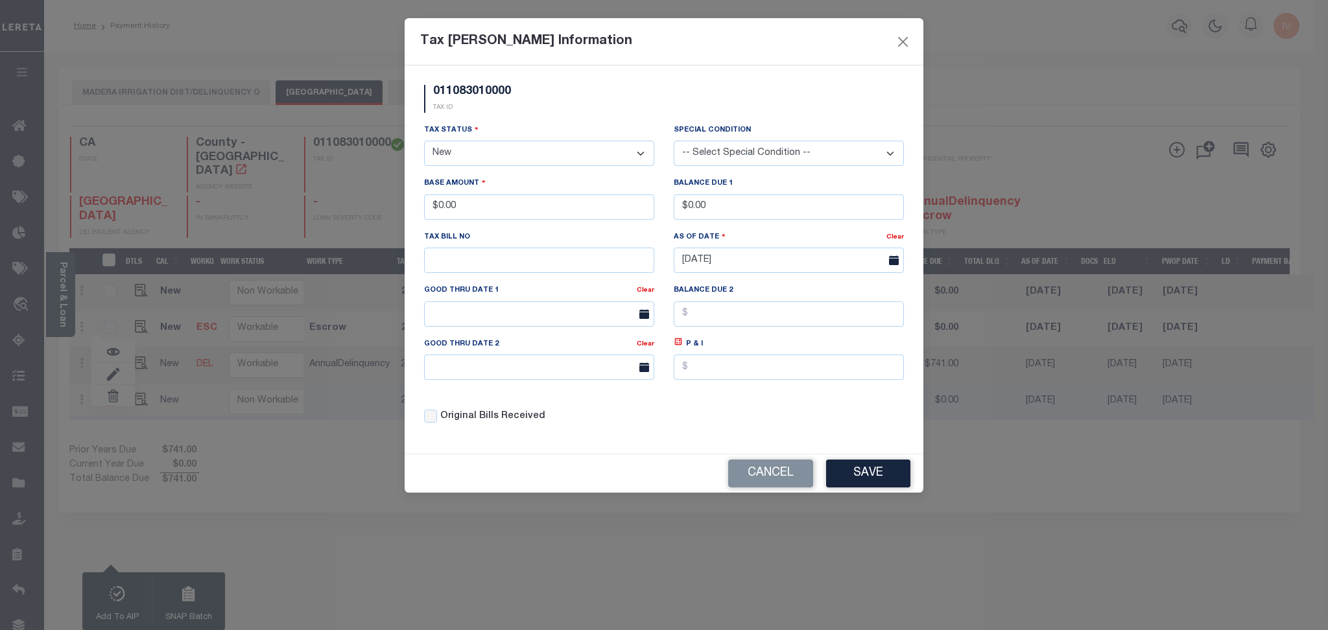
click at [492, 163] on select "- Select Status - Open Due/Unpaid Paid Incomplete No Tax Due Internal Refund Pr…" at bounding box center [539, 153] width 230 height 25
drag, startPoint x: 496, startPoint y: 158, endPoint x: 499, endPoint y: 165, distance: 7.0
click at [496, 158] on select "- Select Status - Open Due/Unpaid Paid Incomplete No Tax Due Internal Refund Pr…" at bounding box center [539, 153] width 230 height 25
select select "OP2"
click at [424, 141] on select "- Select Status - Open Due/Unpaid Paid Incomplete No Tax Due Internal Refund Pr…" at bounding box center [539, 153] width 230 height 25
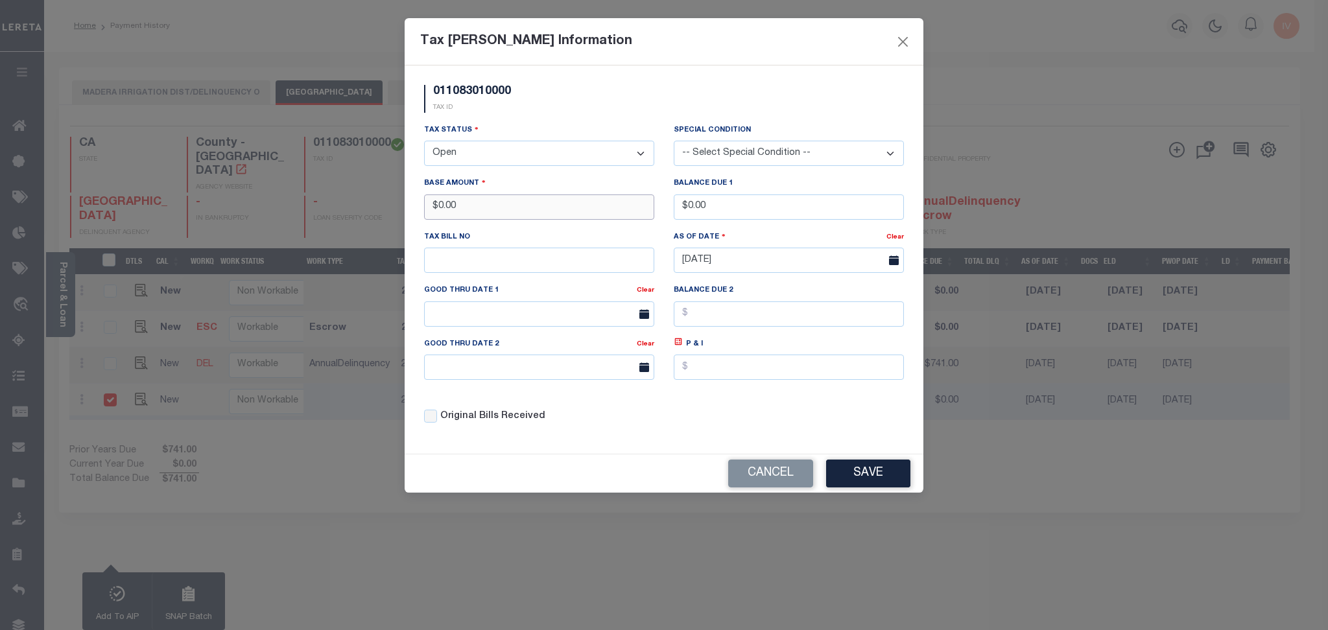
click at [502, 218] on input "$0.00" at bounding box center [539, 207] width 230 height 25
click at [503, 218] on input "$0.00" at bounding box center [539, 207] width 230 height 25
type input "$500.00"
click at [744, 220] on input "$0.00" at bounding box center [789, 207] width 230 height 25
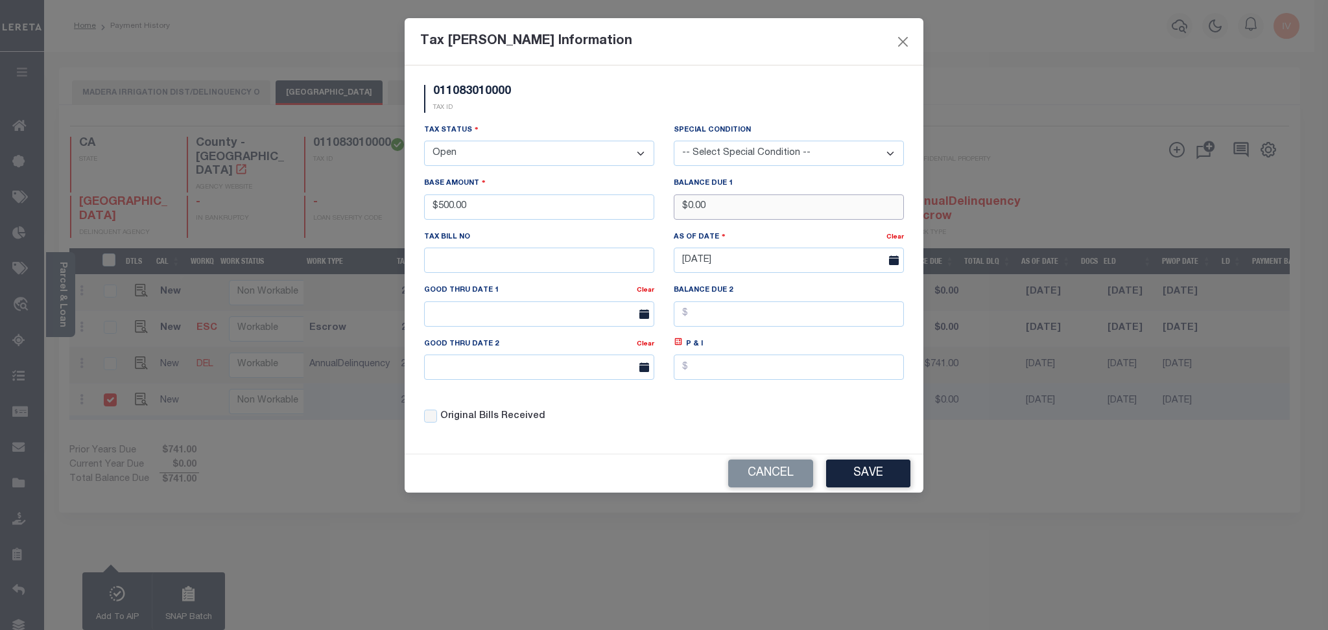
click at [744, 220] on input "$0.00" at bounding box center [789, 207] width 230 height 25
type input "$500.00"
click at [861, 486] on button "Save" at bounding box center [868, 474] width 84 height 28
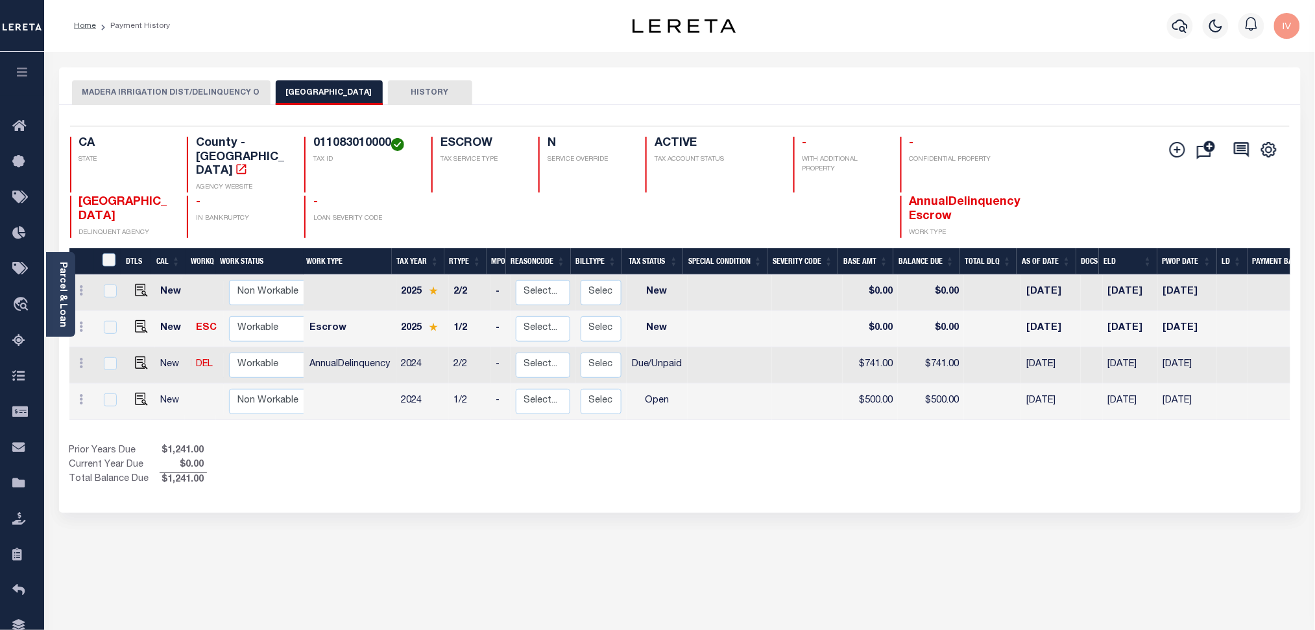
click at [355, 141] on h4 "011083010000" at bounding box center [364, 144] width 102 height 14
copy h4 "011083010000"
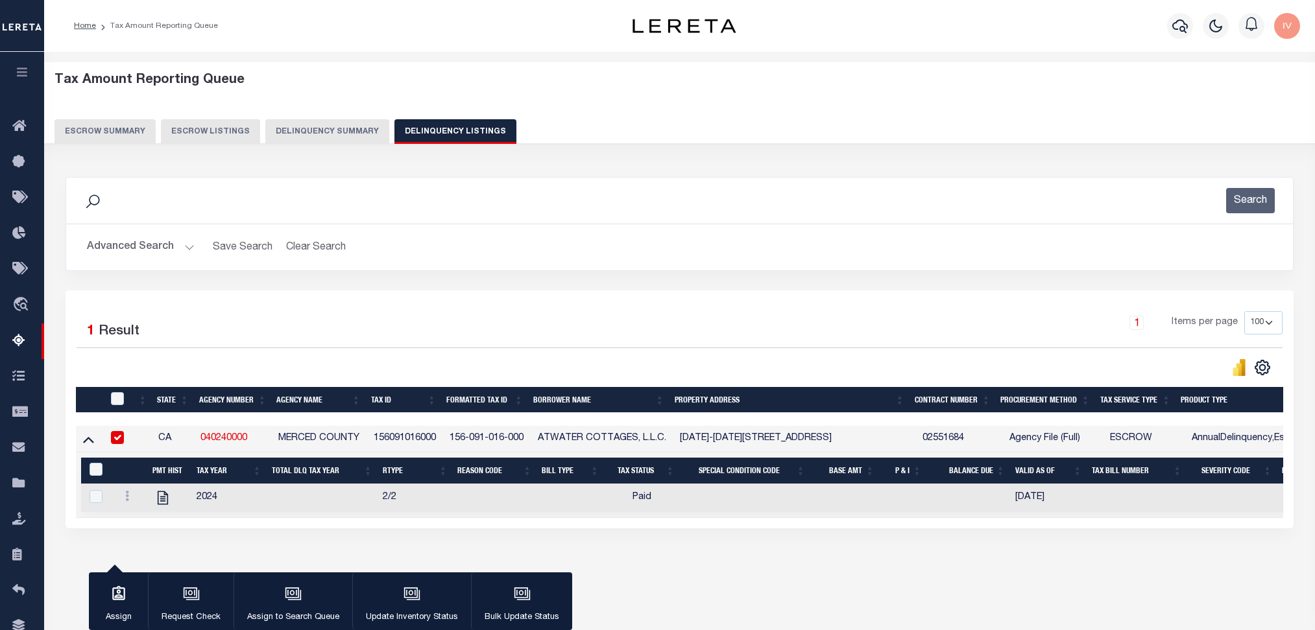
select select "100"
click at [165, 245] on button "Advanced Search" at bounding box center [141, 247] width 108 height 25
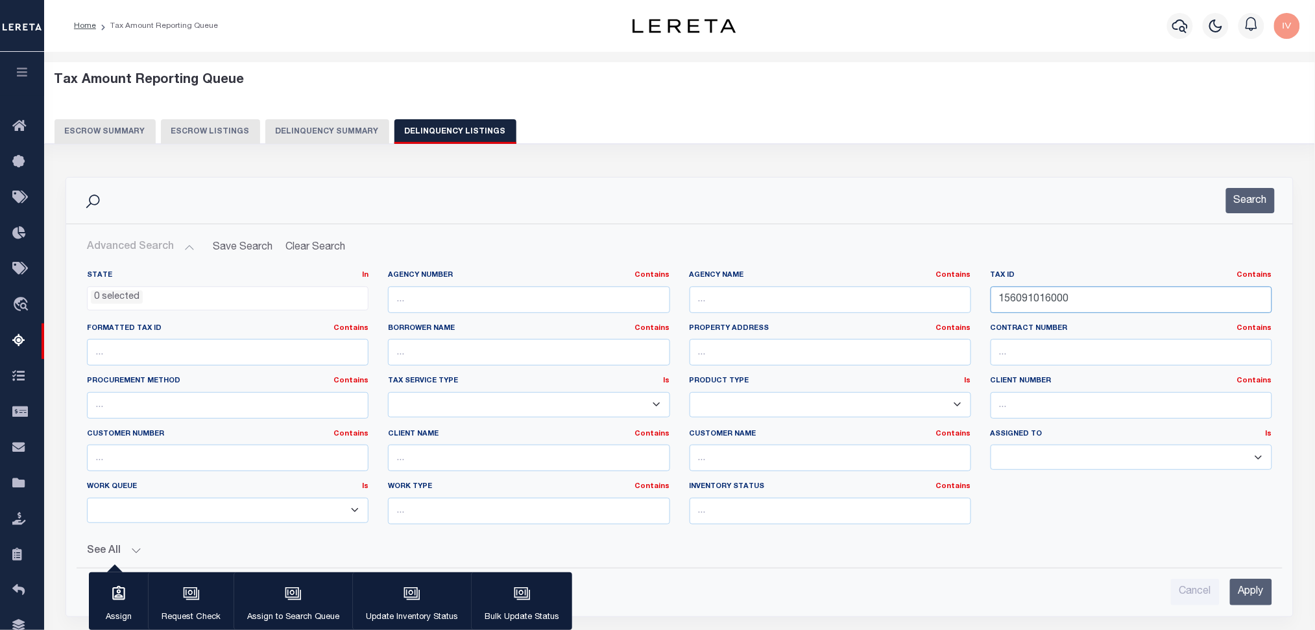
click at [1036, 304] on input "156091016000" at bounding box center [1131, 300] width 282 height 27
paste input "011083010"
type input "011083010000"
click at [1242, 197] on button "Search" at bounding box center [1250, 200] width 49 height 25
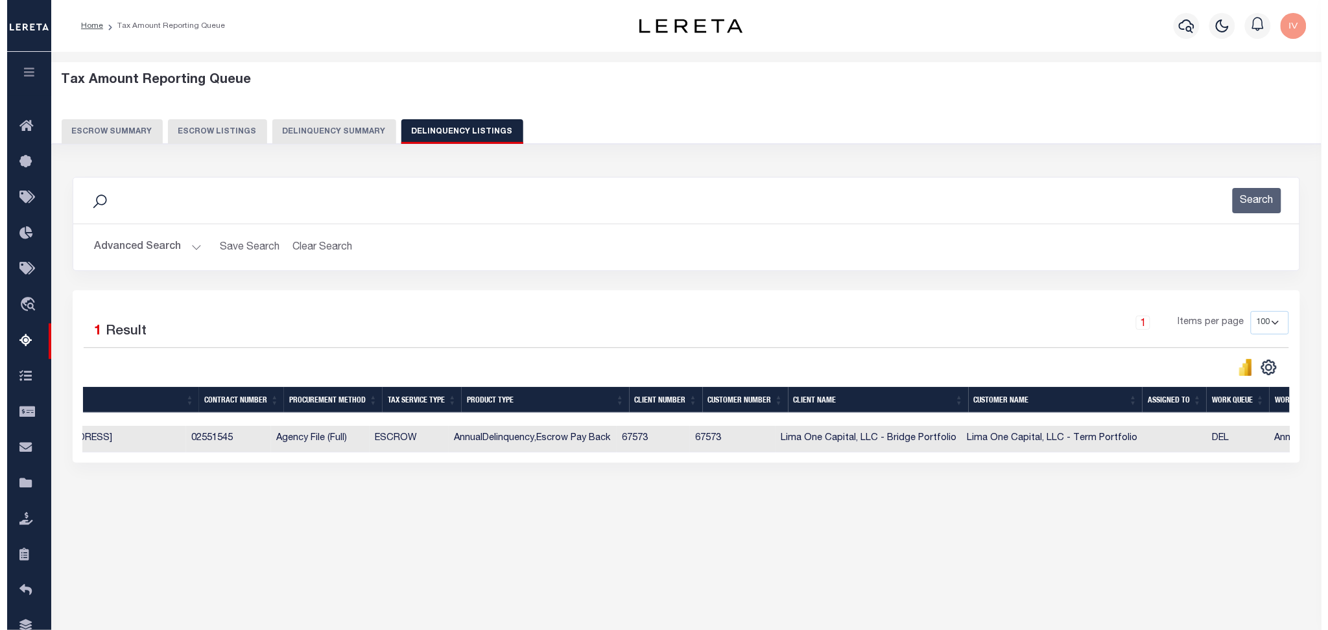
scroll to position [0, 759]
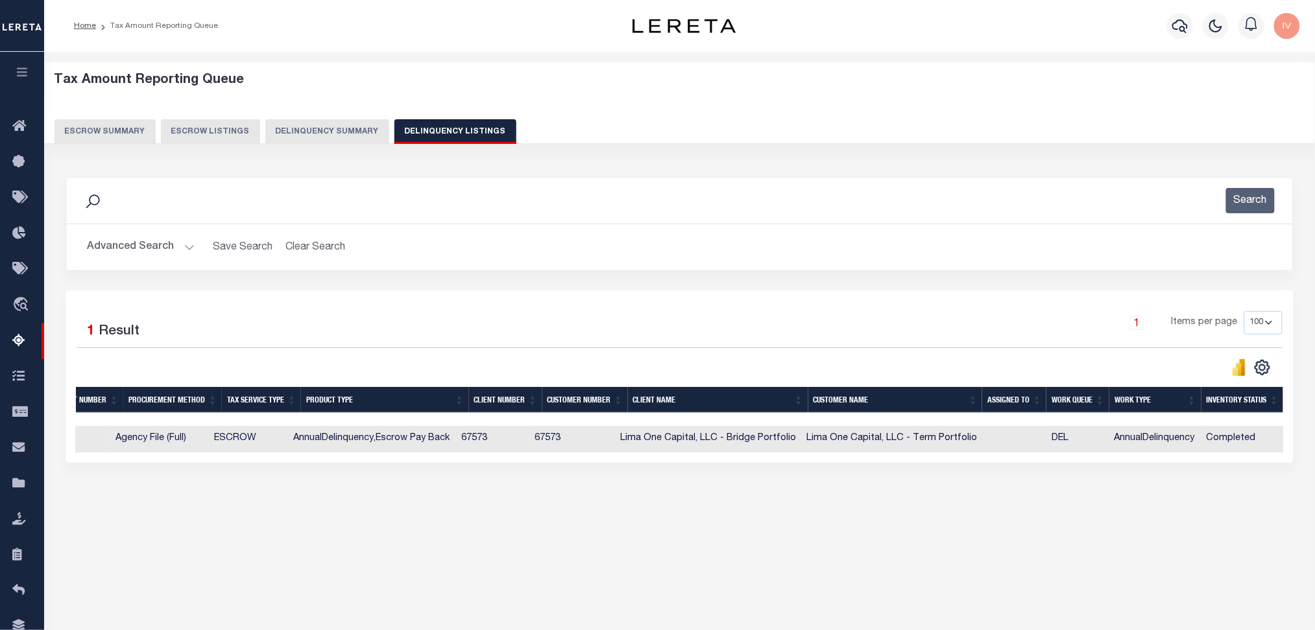
click at [400, 441] on td "AnnualDelinquency,Escrow Pay Back" at bounding box center [372, 439] width 168 height 27
checkbox input "true"
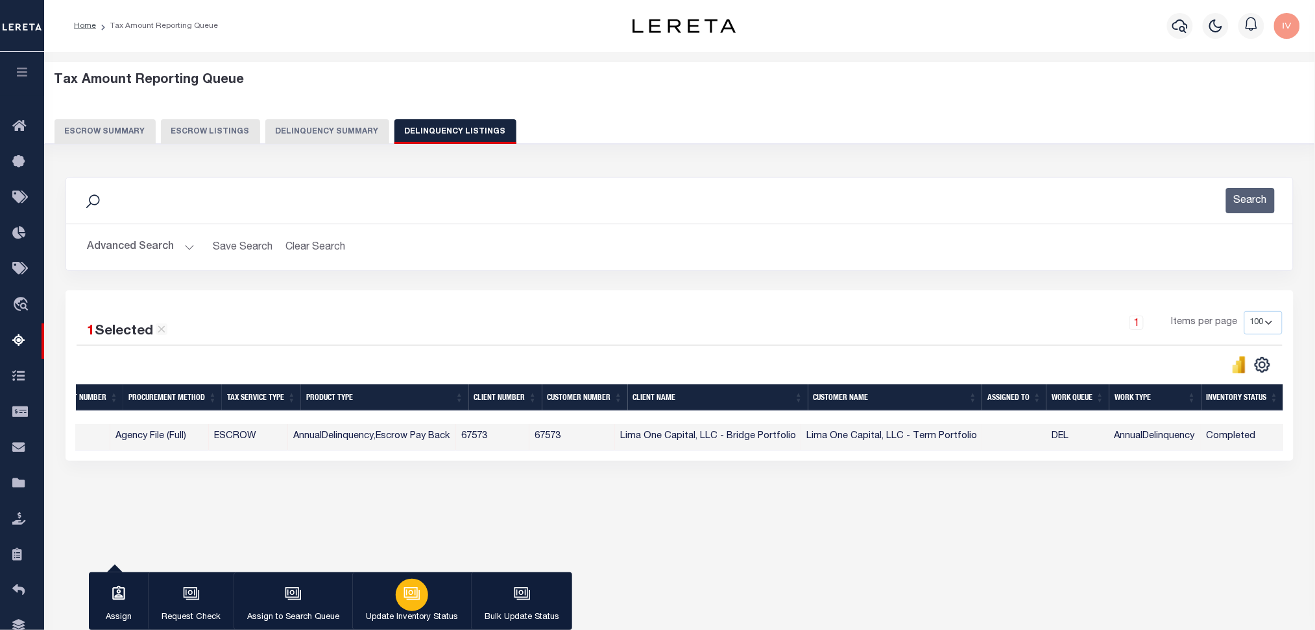
click at [426, 594] on div "button" at bounding box center [412, 595] width 32 height 32
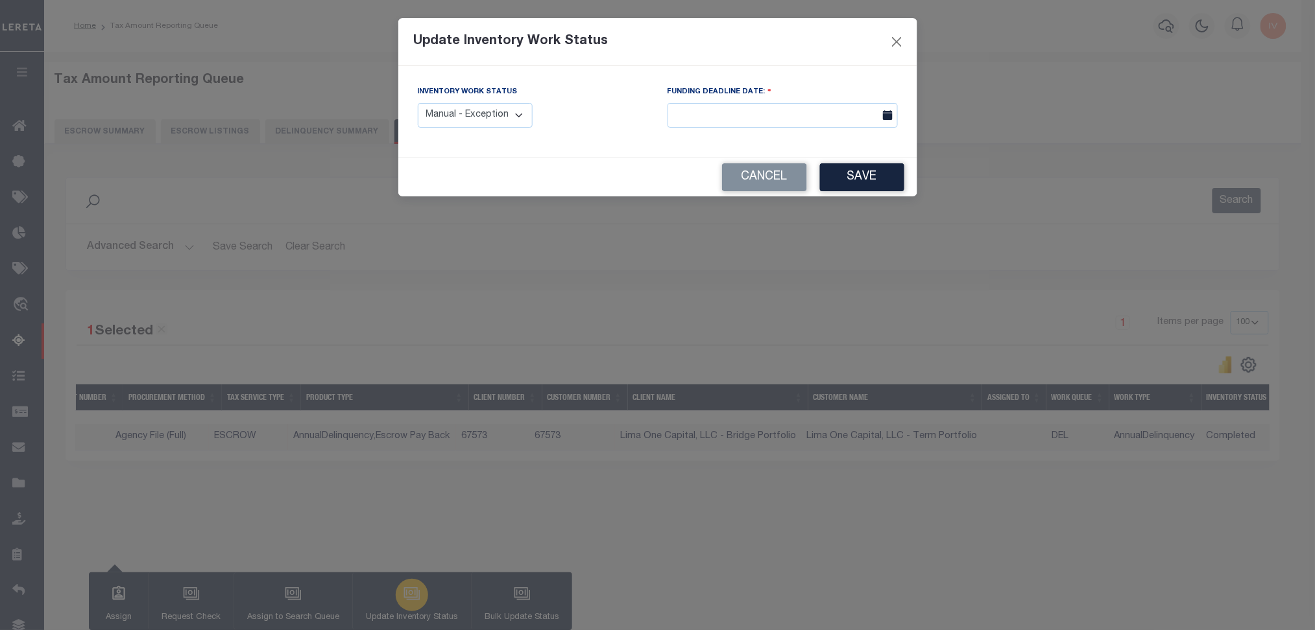
scroll to position [0, 746]
click at [485, 108] on select "Manual - Exception Pended - Awaiting Search Late Add Exception Completed" at bounding box center [481, 115] width 115 height 25
select select "3"
click at [424, 103] on select "Manual - Exception Pended - Awaiting Search Late Add Exception Completed" at bounding box center [481, 115] width 115 height 25
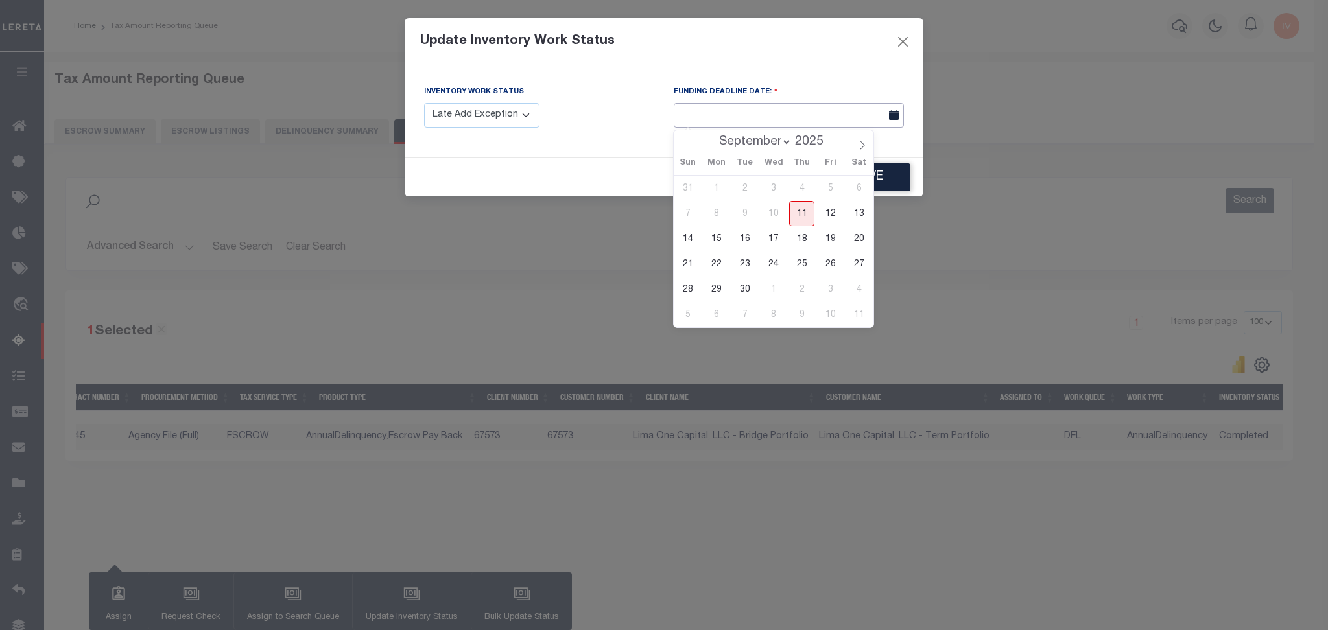
click at [780, 117] on input "text" at bounding box center [789, 115] width 230 height 25
click at [603, 122] on div "Inventory Work Status Manual - Exception Pended - Awaiting Search Late Add Exce…" at bounding box center [539, 106] width 230 height 43
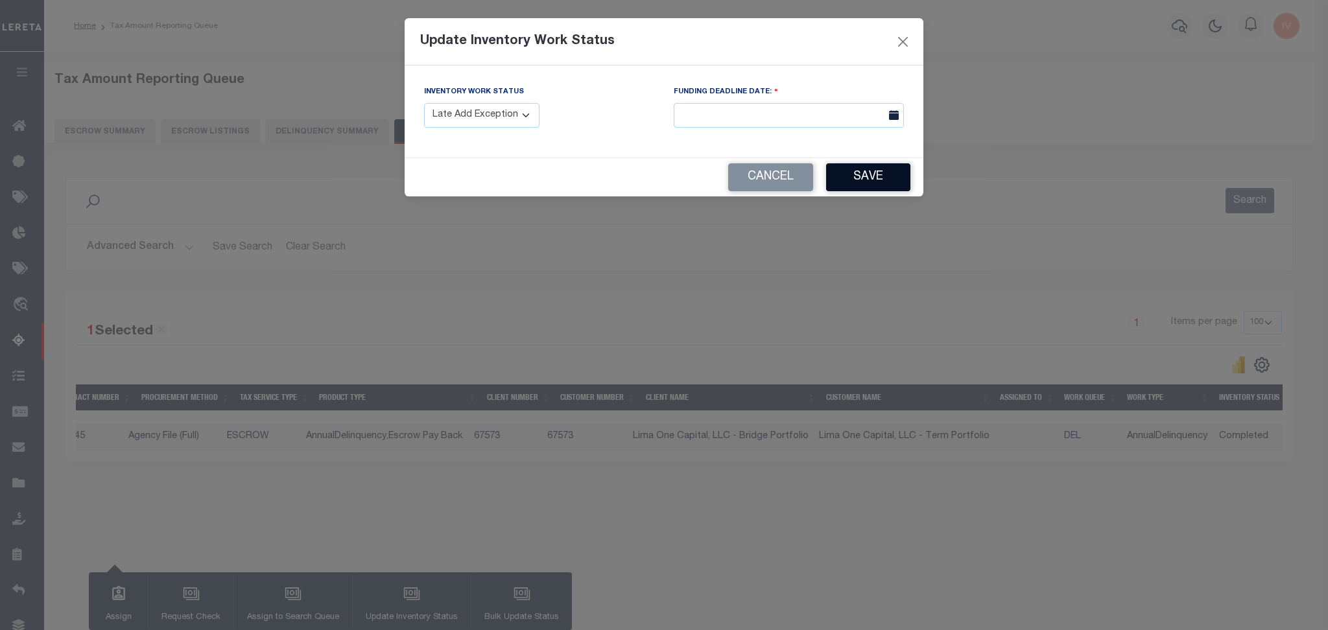
click at [883, 168] on button "Save" at bounding box center [868, 177] width 84 height 28
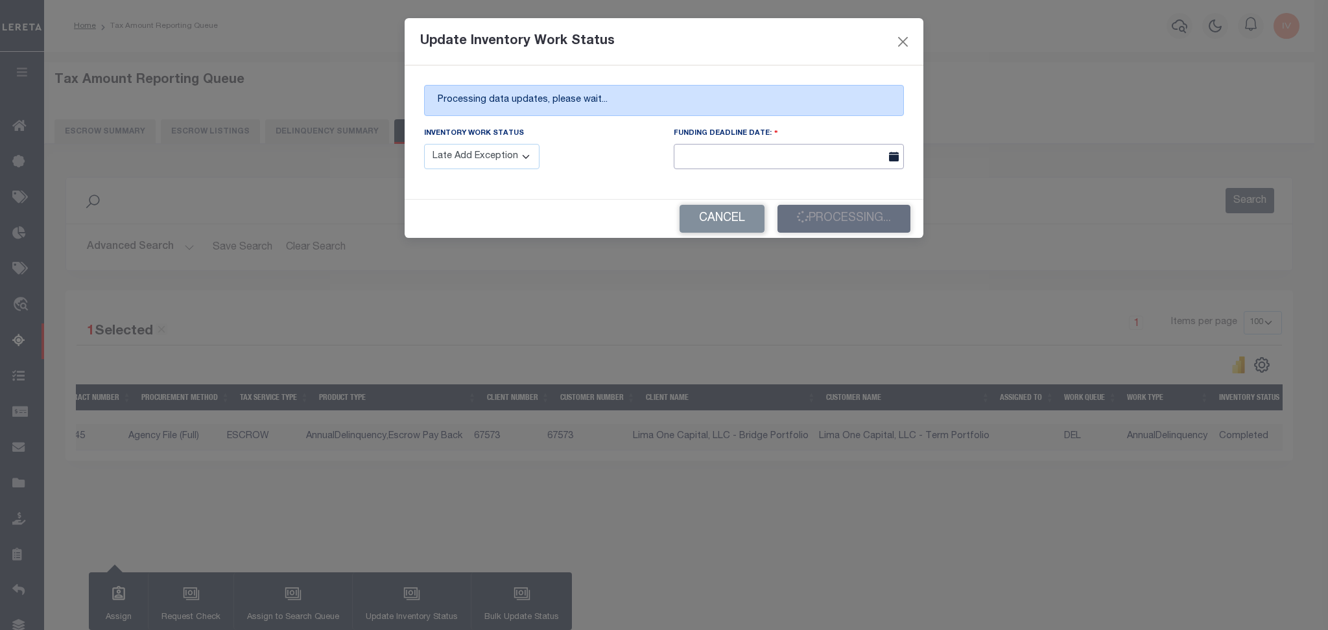
click at [717, 146] on input "text" at bounding box center [789, 156] width 230 height 25
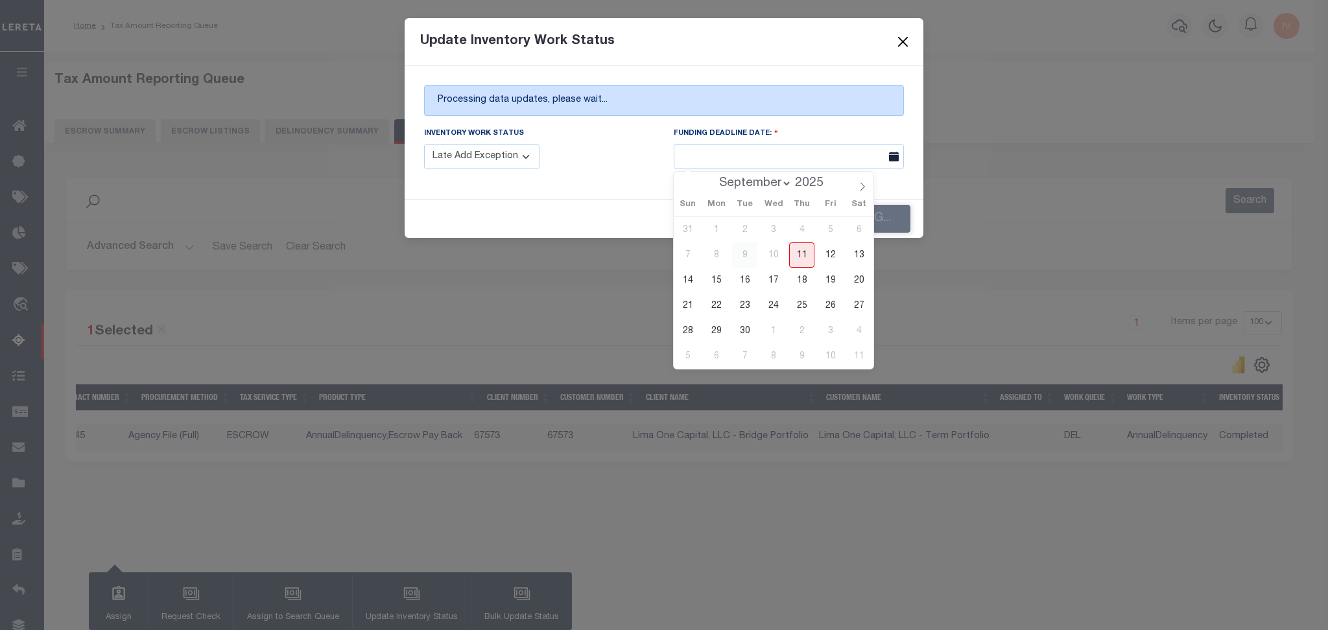
click at [739, 239] on span "2" at bounding box center [744, 229] width 25 height 25
click at [798, 264] on span "11" at bounding box center [801, 255] width 25 height 25
type input "[DATE]"
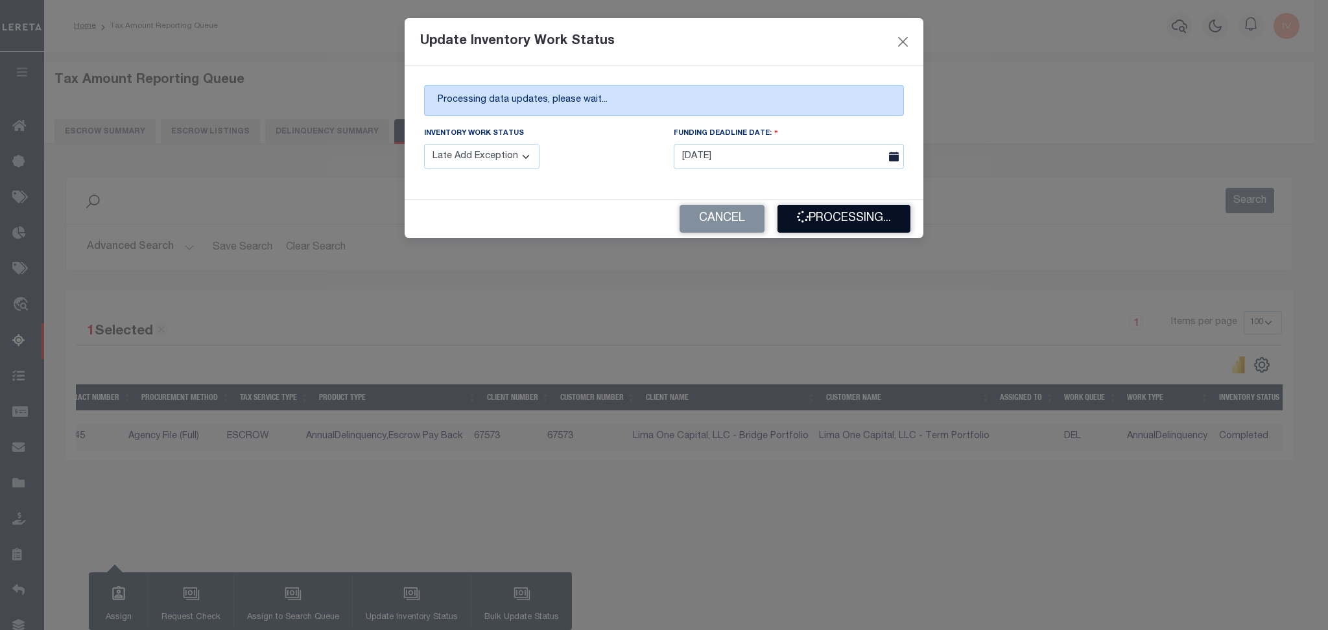
click at [828, 224] on button "Processing..." at bounding box center [844, 219] width 133 height 28
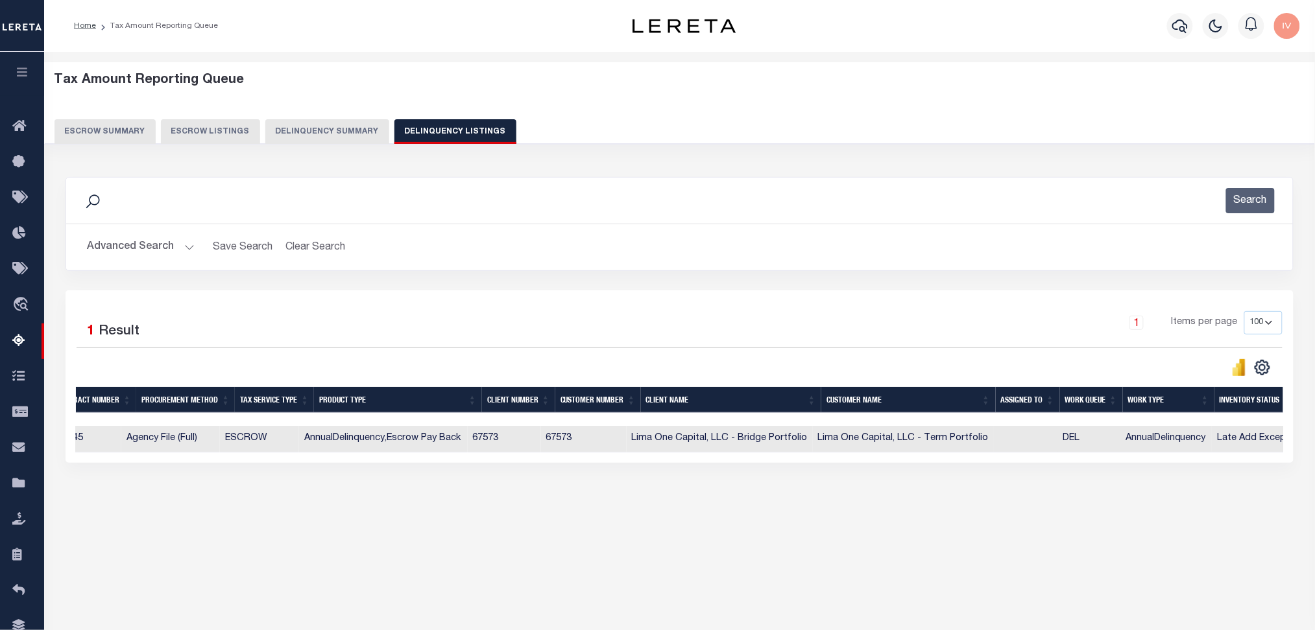
click at [680, 567] on div "Tax Amount Reporting Queue Escrow Summary Escrow Listings" at bounding box center [679, 316] width 1271 height 528
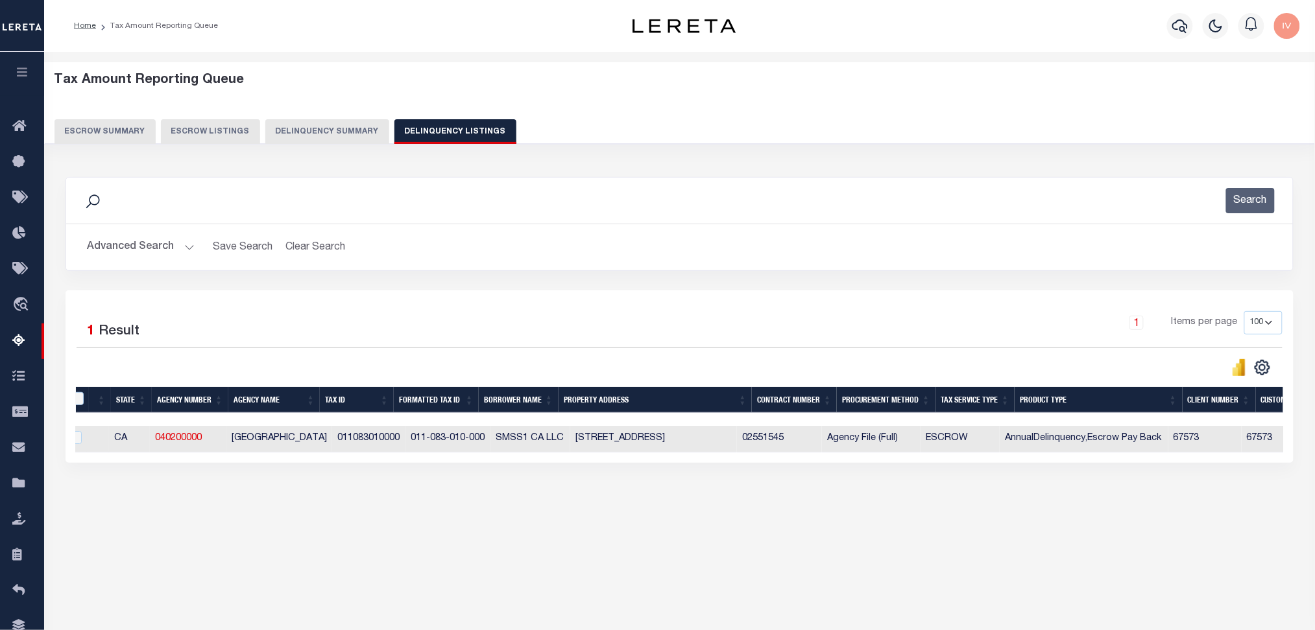
scroll to position [0, 0]
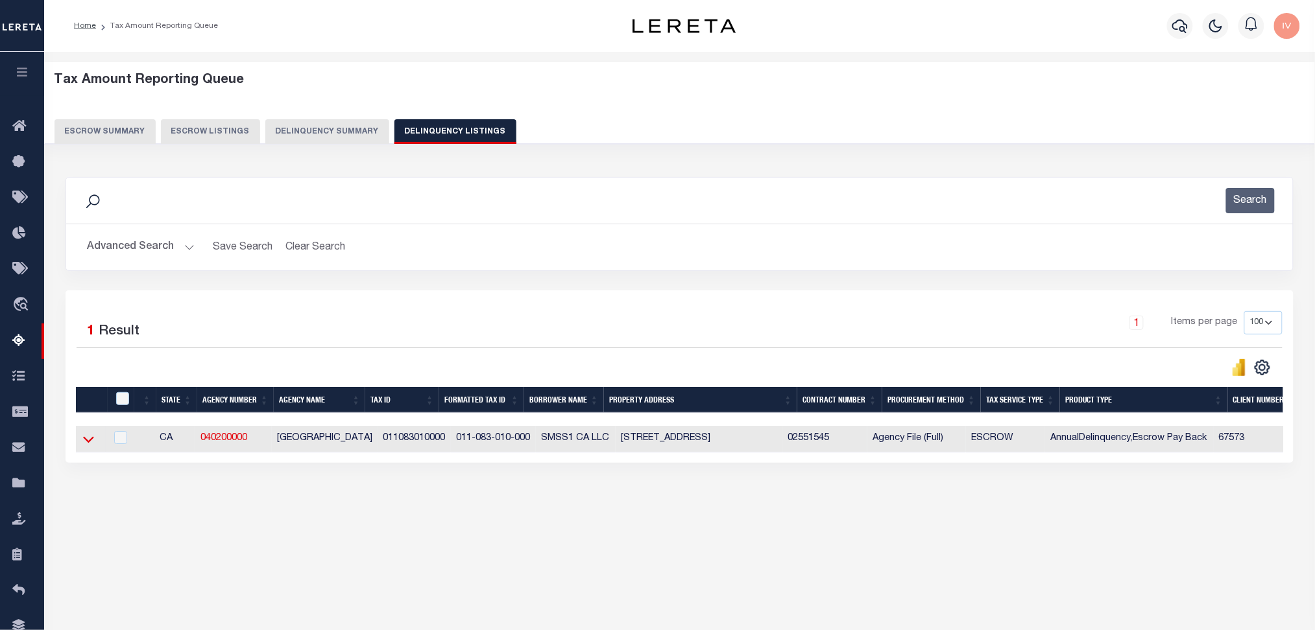
click at [88, 439] on icon at bounding box center [88, 440] width 11 height 14
click at [94, 440] on link at bounding box center [88, 438] width 15 height 9
drag, startPoint x: 89, startPoint y: 437, endPoint x: 414, endPoint y: 428, distance: 325.1
click at [90, 437] on icon at bounding box center [88, 440] width 11 height 14
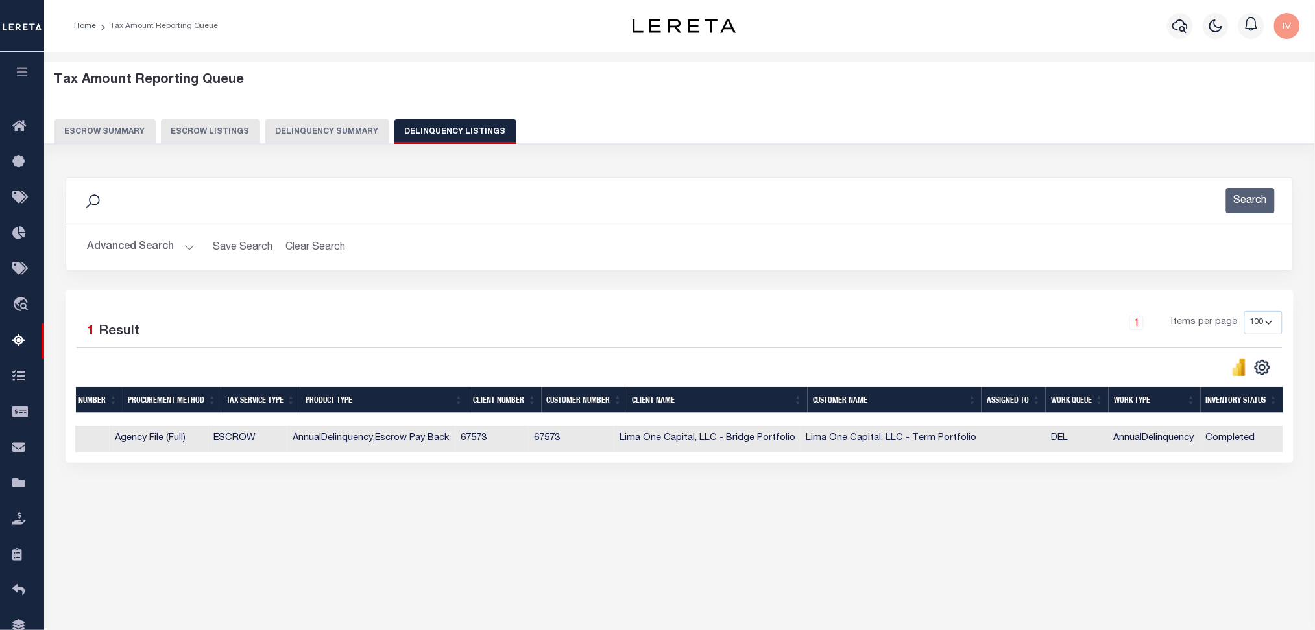
scroll to position [0, 760]
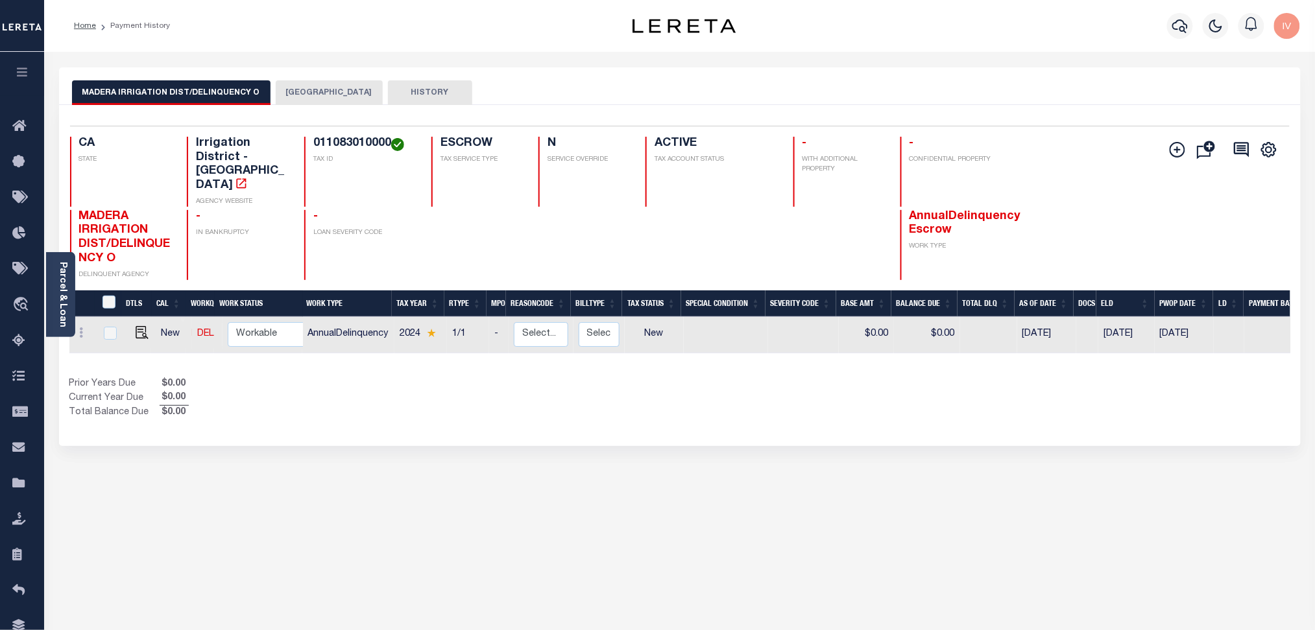
click at [286, 87] on button "[GEOGRAPHIC_DATA]" at bounding box center [329, 92] width 107 height 25
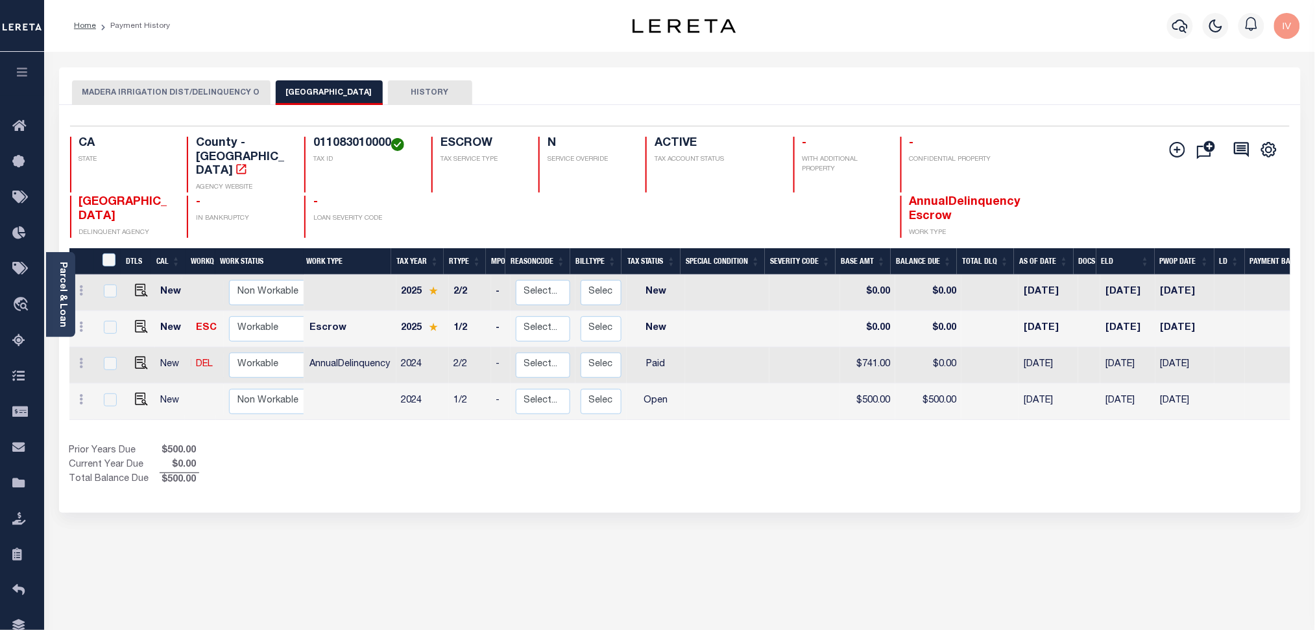
click at [330, 132] on div "Selected 4 Results 1 Items per page 25 50 100 CA STATE County - CA AGENCY WEBSI…" at bounding box center [680, 182] width 1240 height 112
click at [333, 138] on h4 "011083010000" at bounding box center [364, 144] width 102 height 14
copy h4 "011083010000"
drag, startPoint x: 979, startPoint y: 33, endPoint x: 989, endPoint y: 14, distance: 22.1
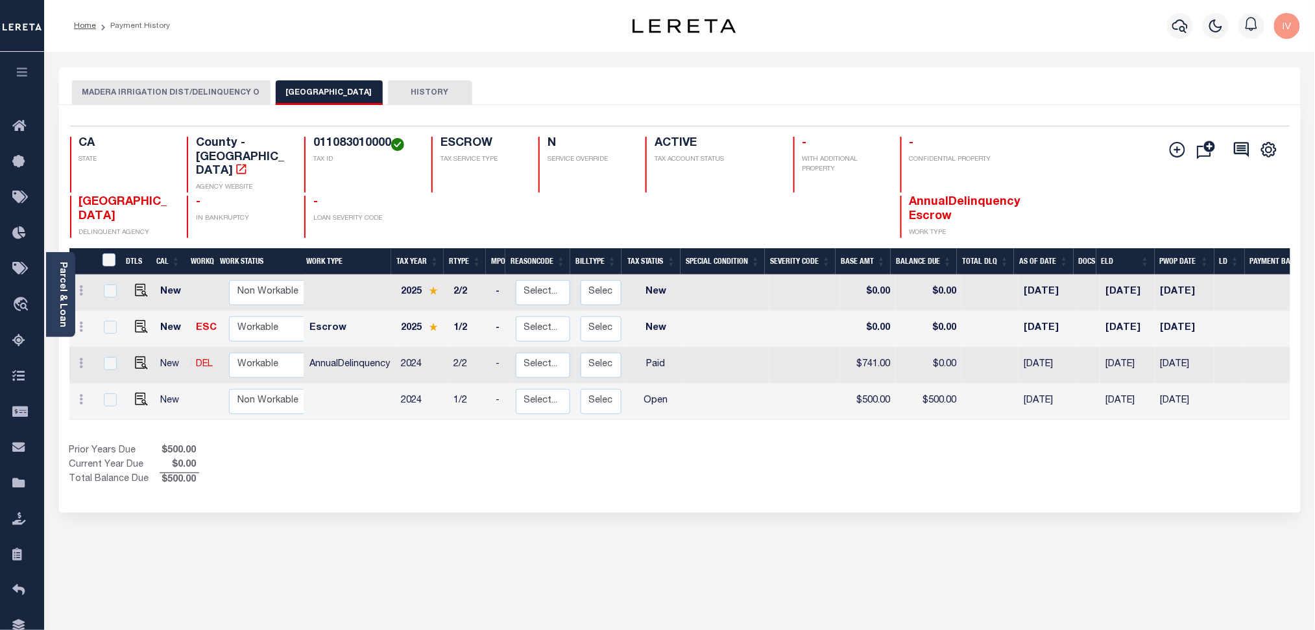
click at [979, 33] on div "Profile Sign out" at bounding box center [1046, 25] width 518 height 45
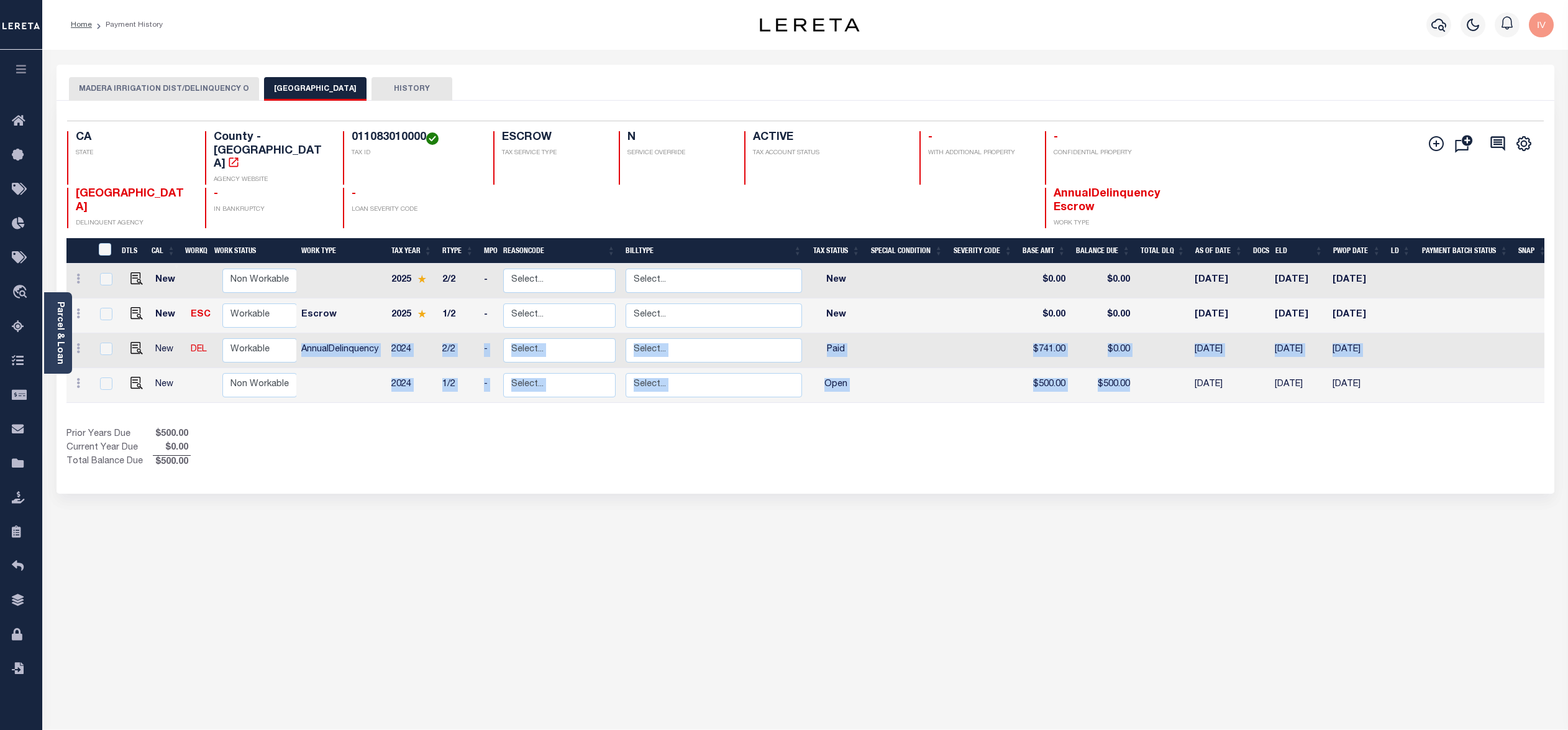
drag, startPoint x: 301, startPoint y: 329, endPoint x: 1137, endPoint y: 356, distance: 836.4
click at [1137, 356] on tbody "New Non Workable Workable 2025 2/2 - Select... Payment Reversal Taxable Value C…" at bounding box center [808, 332] width 1486 height 139
click at [979, 427] on div "Show Tax Lines before Bill Release Date Prior Years Due $500.00 Current Year Du…" at bounding box center [805, 447] width 1478 height 41
drag, startPoint x: 374, startPoint y: 324, endPoint x: 417, endPoint y: 321, distance: 43.1
click at [417, 333] on tr "New DEL Non Workable Workable AnnualDelinquency 2024 2/2 - Select... Payment Re…" at bounding box center [808, 351] width 1486 height 34
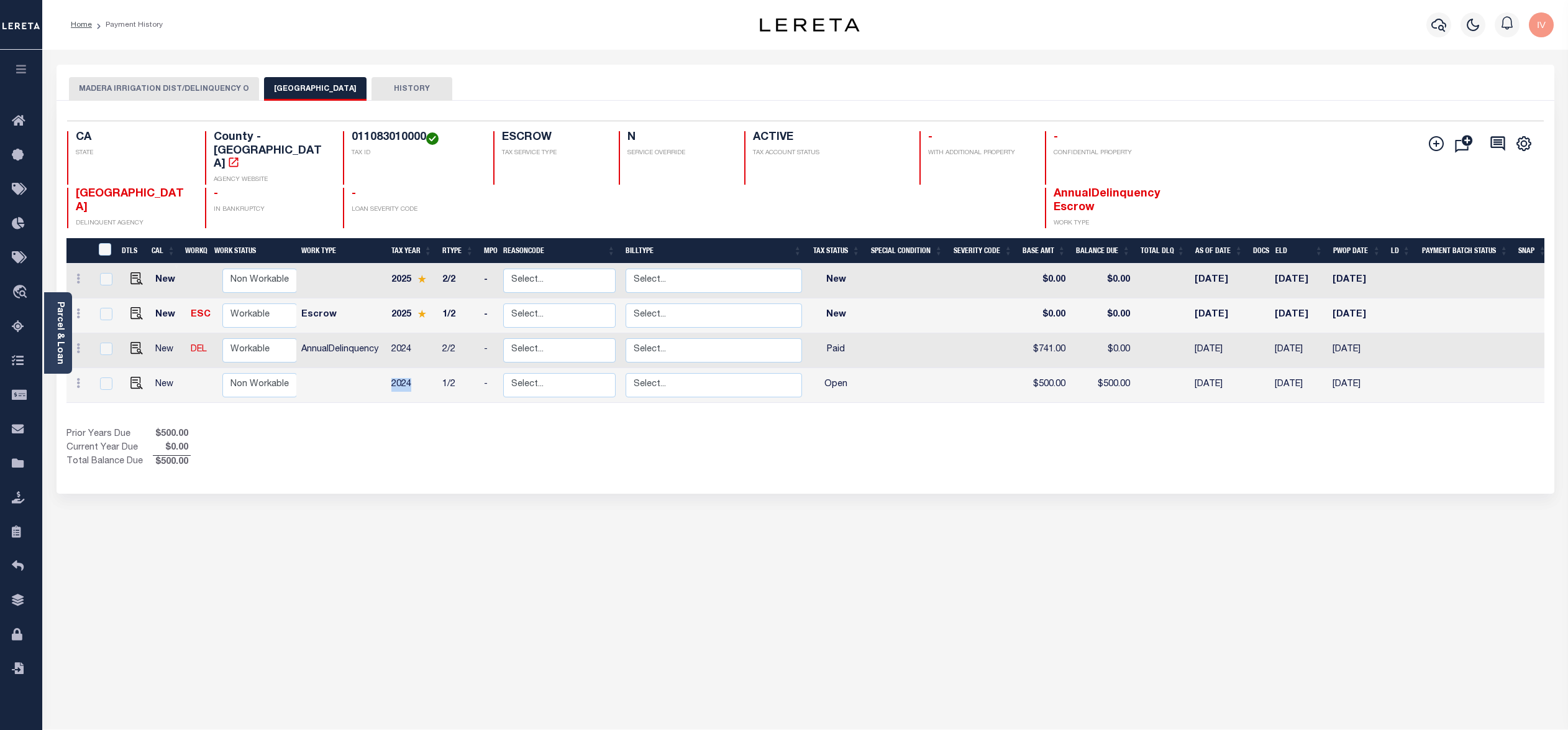
drag, startPoint x: 373, startPoint y: 374, endPoint x: 440, endPoint y: 368, distance: 67.3
click at [441, 368] on tr "New Non Workable Workable 2024 1/2 - Select... Payment Reversal Taxable Value C…" at bounding box center [808, 385] width 1486 height 34
click at [434, 434] on div "Prior Years Due $500.00 Current Year Due $0.00 Total Balance Due $500.00" at bounding box center [436, 447] width 739 height 41
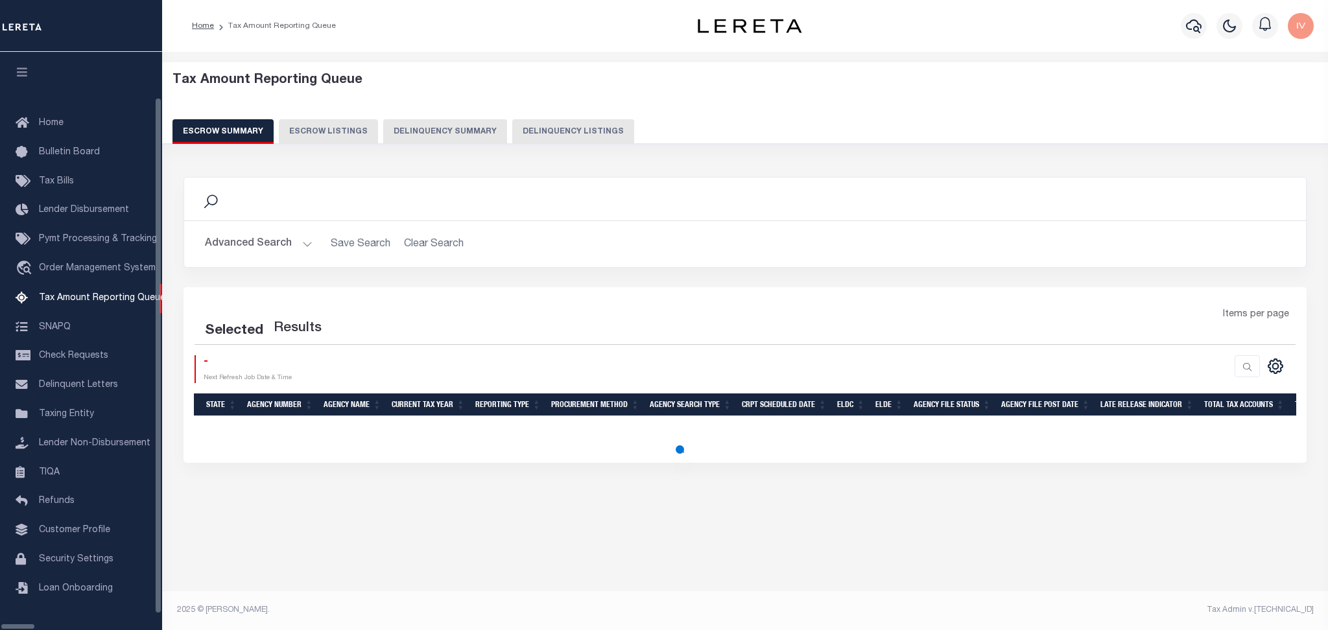
select select "100"
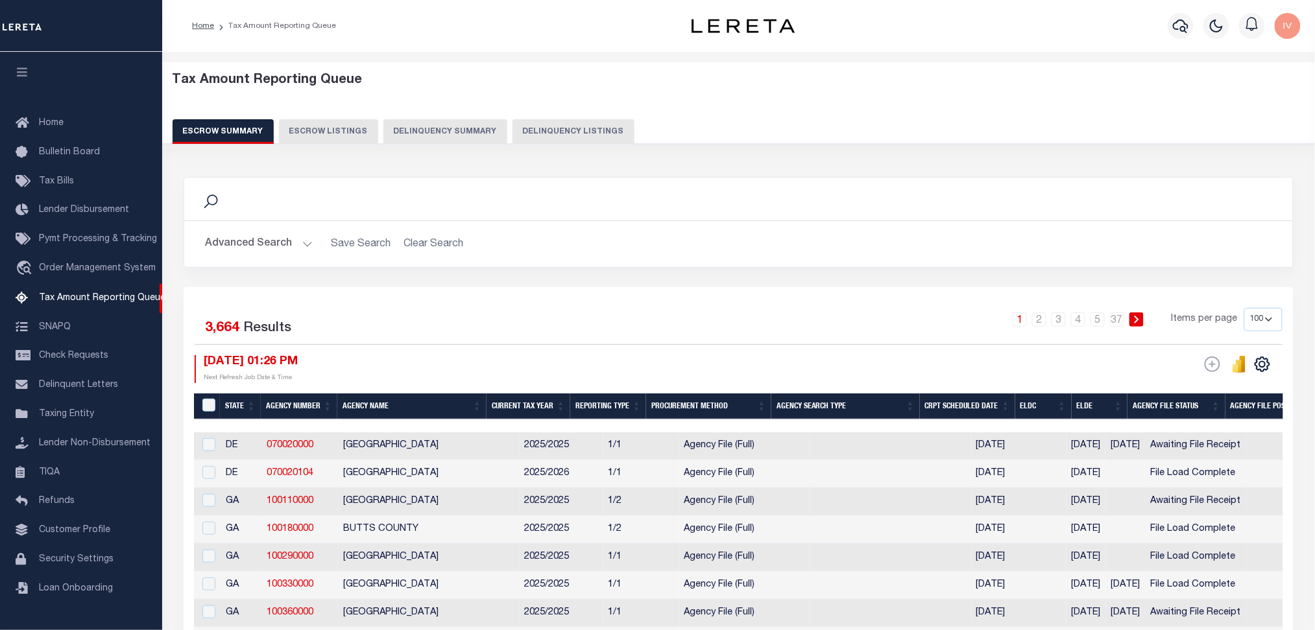
click at [554, 134] on button "Delinquency Listings" at bounding box center [573, 131] width 122 height 25
select select "100"
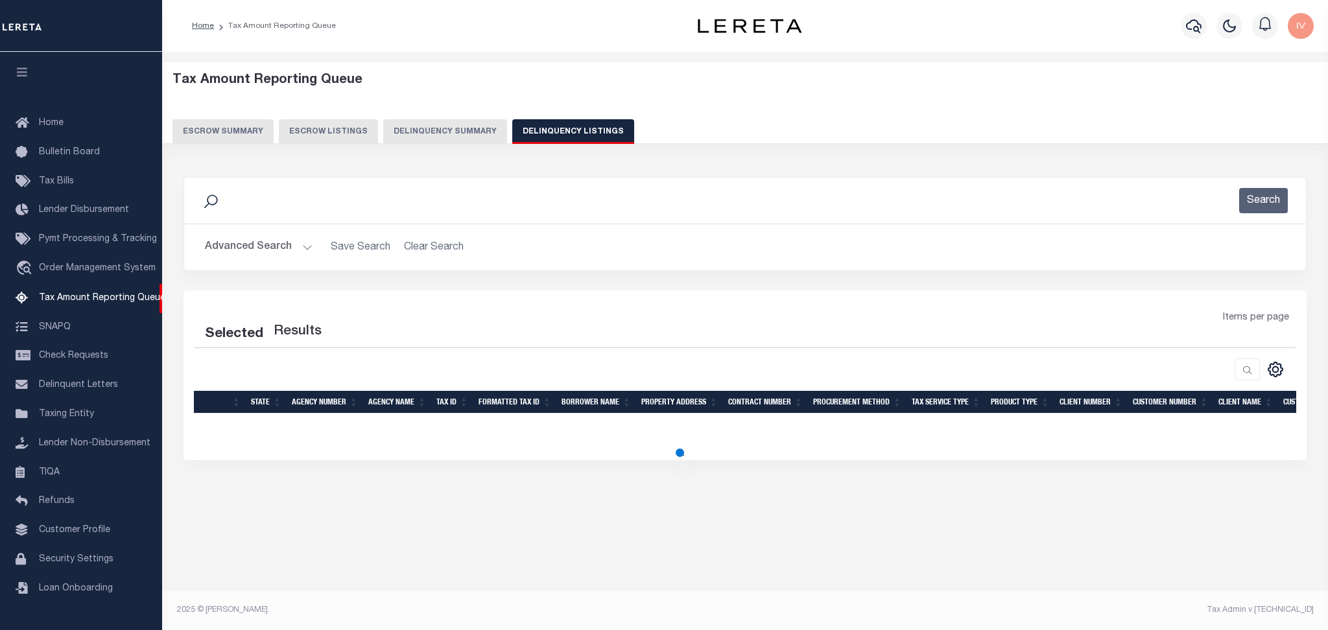
select select "100"
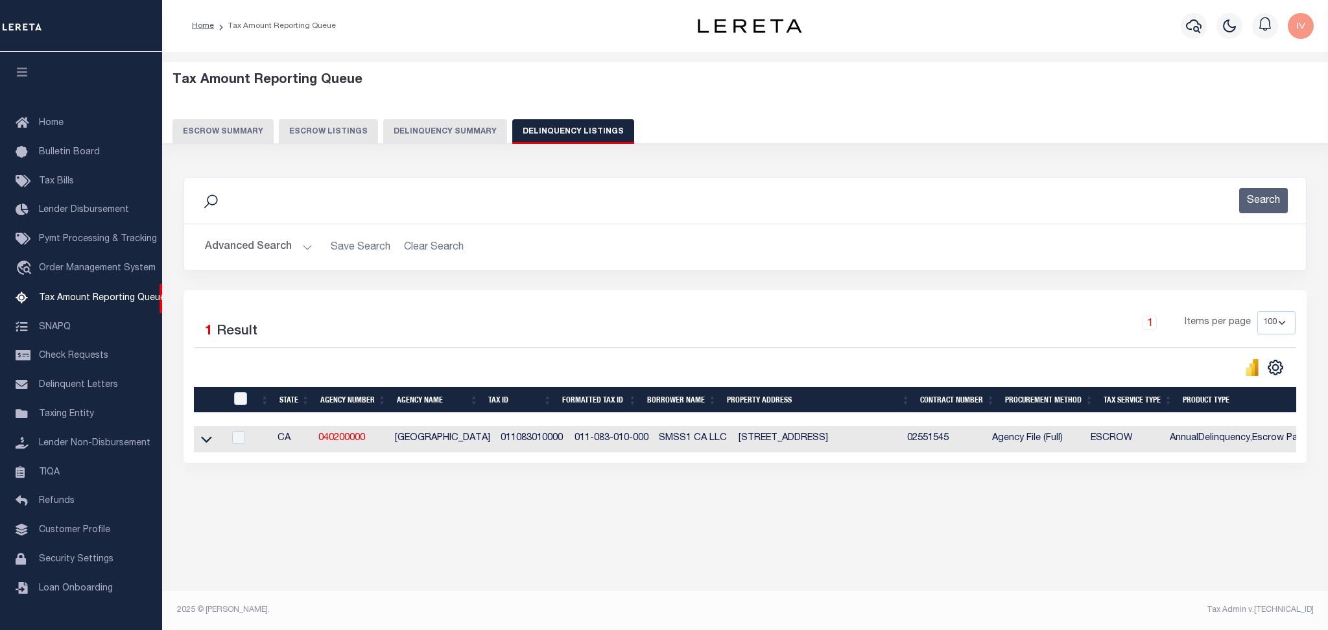
click at [306, 243] on button "Advanced Search" at bounding box center [259, 247] width 108 height 25
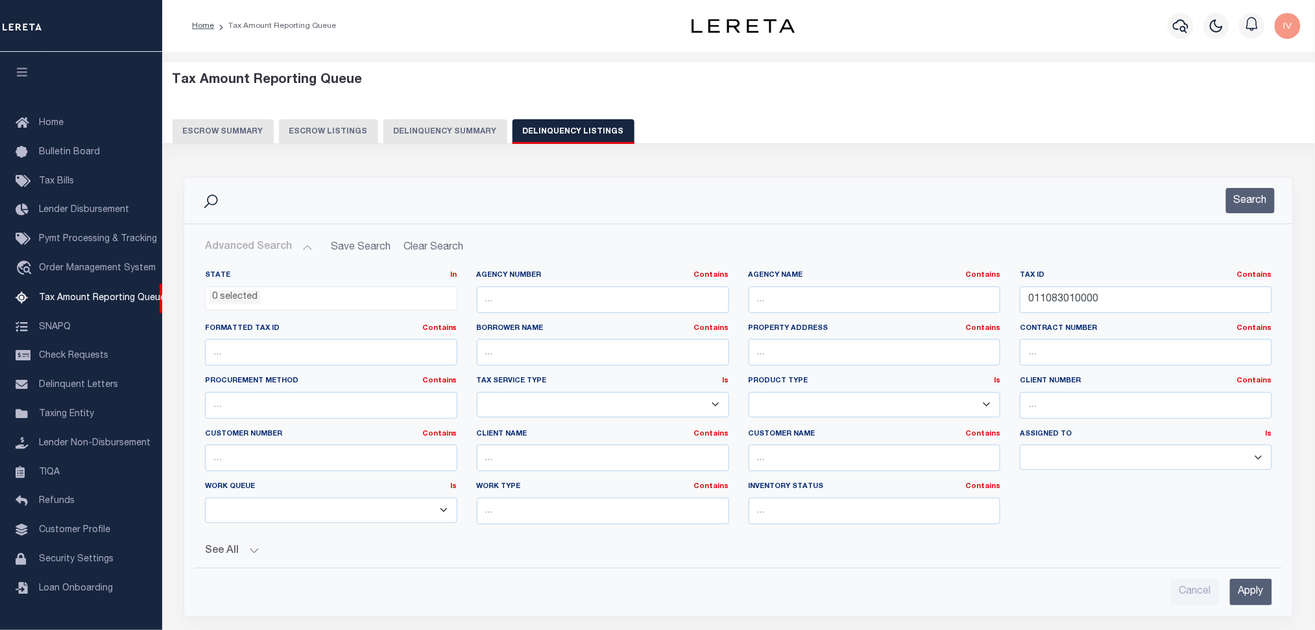
click at [309, 247] on button "Advanced Search" at bounding box center [259, 247] width 108 height 25
click at [304, 243] on button "Advanced Search" at bounding box center [259, 247] width 108 height 25
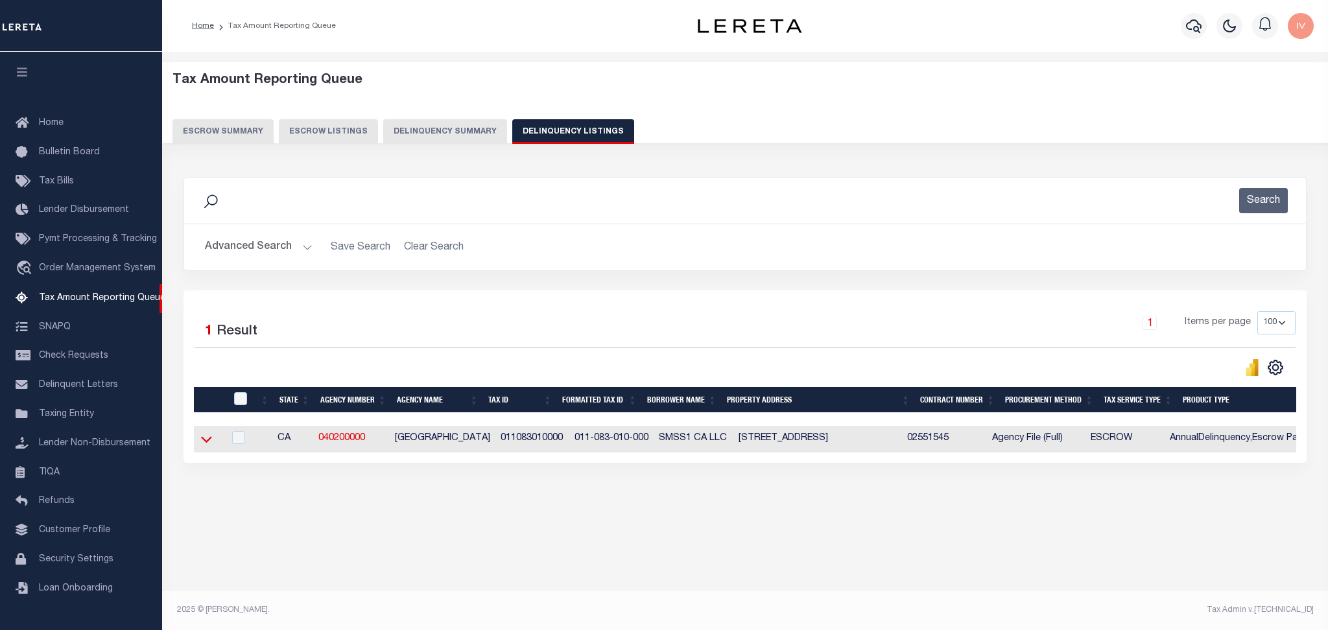
click at [203, 444] on icon at bounding box center [206, 440] width 11 height 14
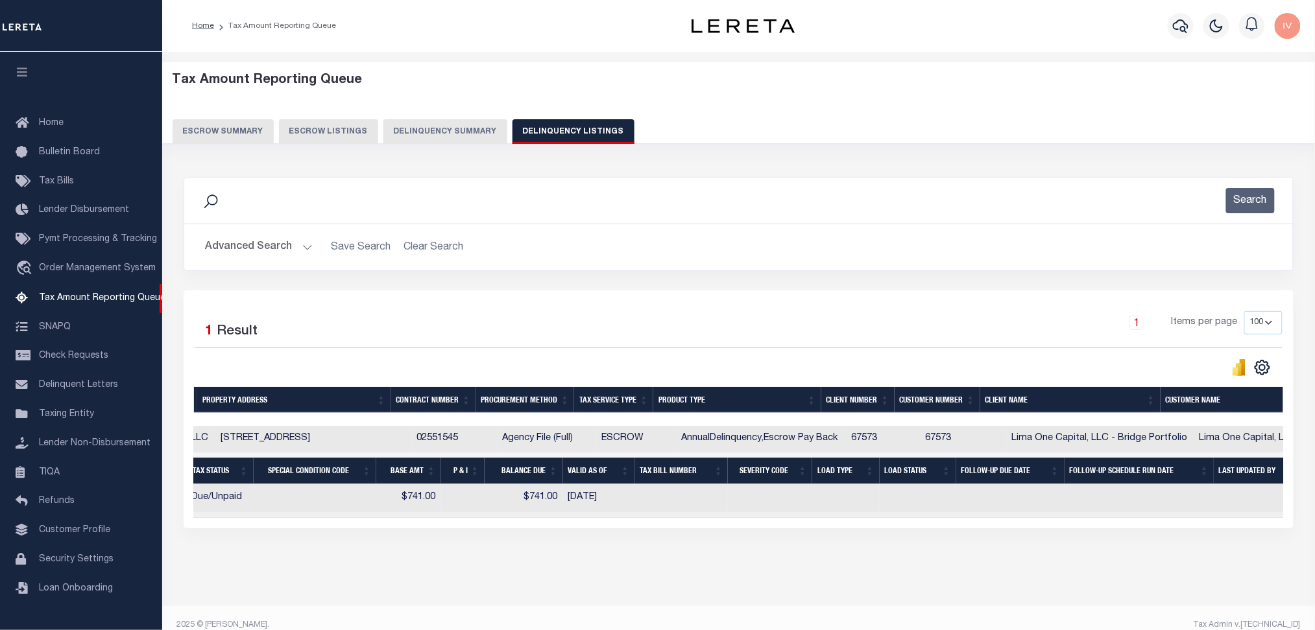
scroll to position [0, 916]
